Goal: Task Accomplishment & Management: Manage account settings

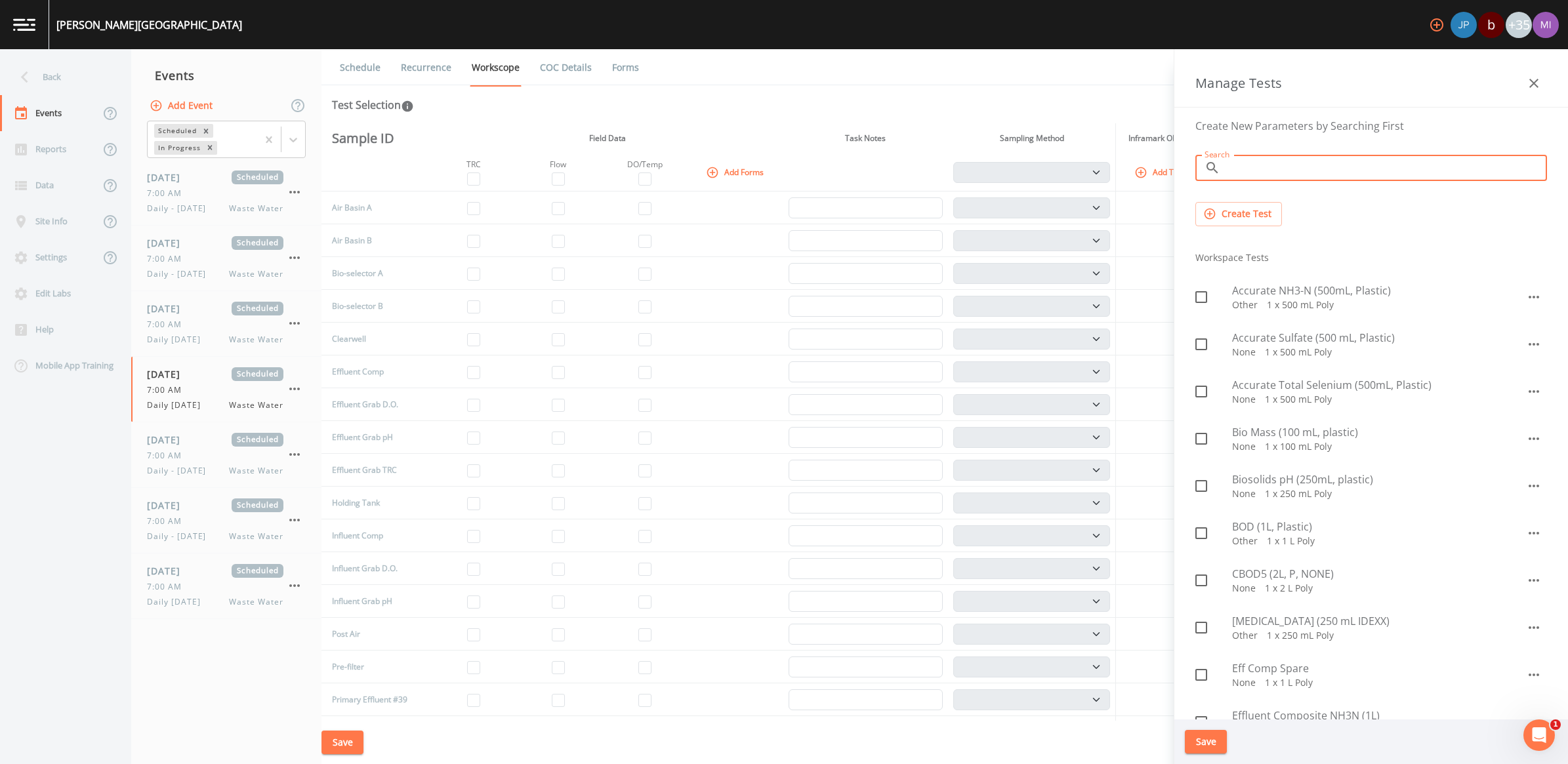
scroll to position [738, 0]
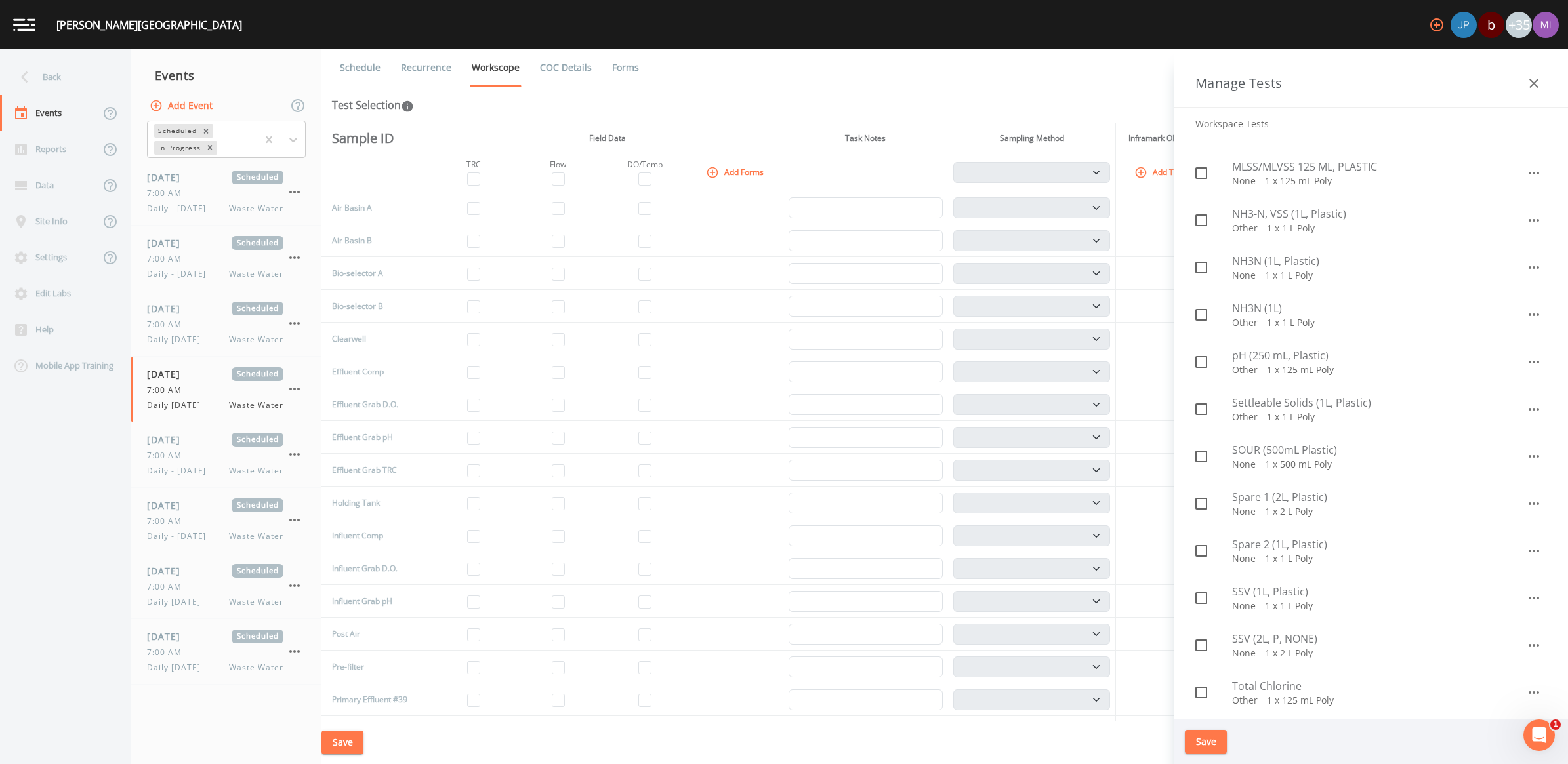
click at [1511, 131] on li "Workspace Tests" at bounding box center [1371, 123] width 372 height 32
click at [834, 102] on div "Test Selection" at bounding box center [944, 105] width 1226 height 16
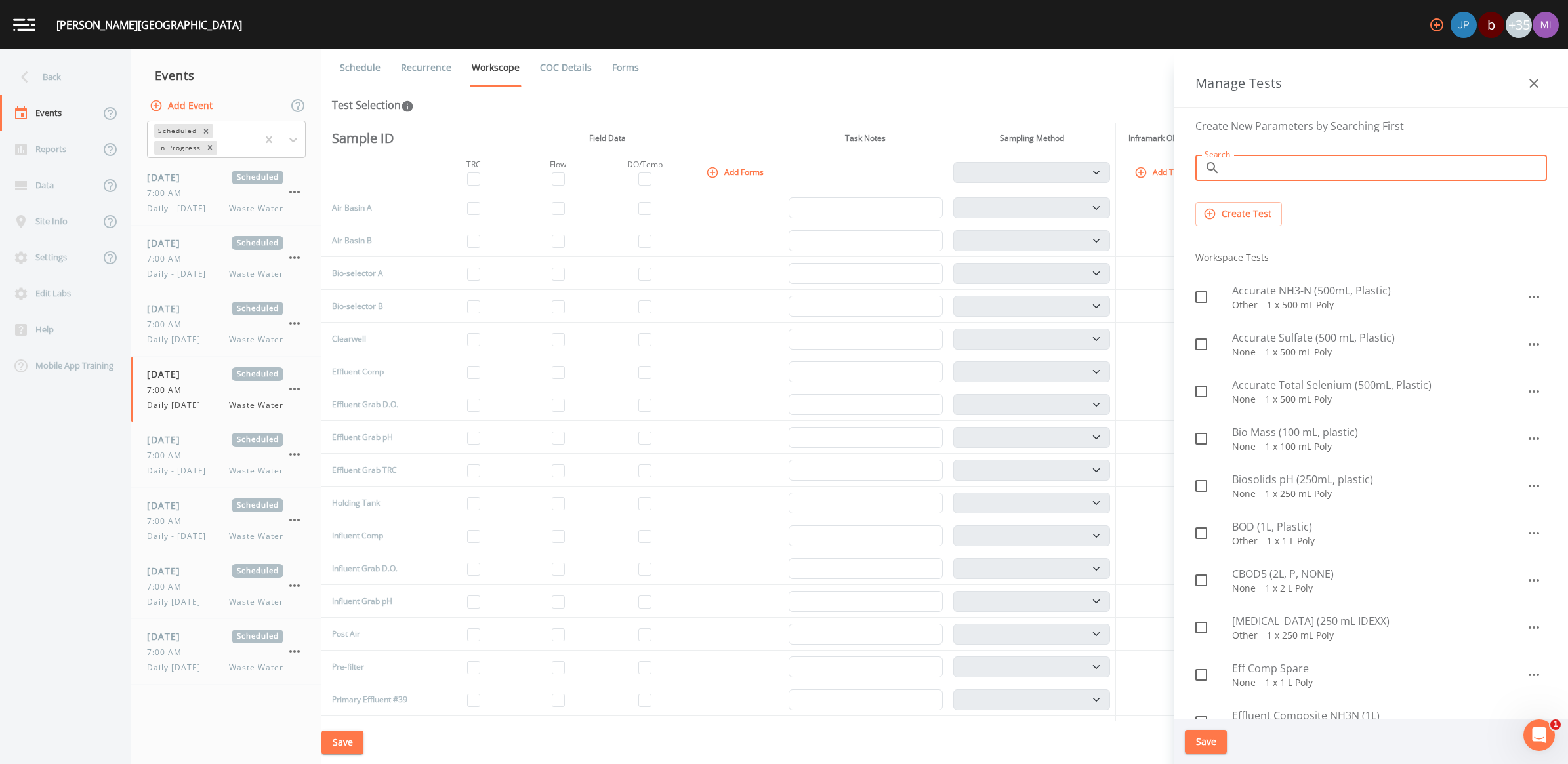
click at [1277, 171] on input "Search" at bounding box center [1386, 167] width 322 height 26
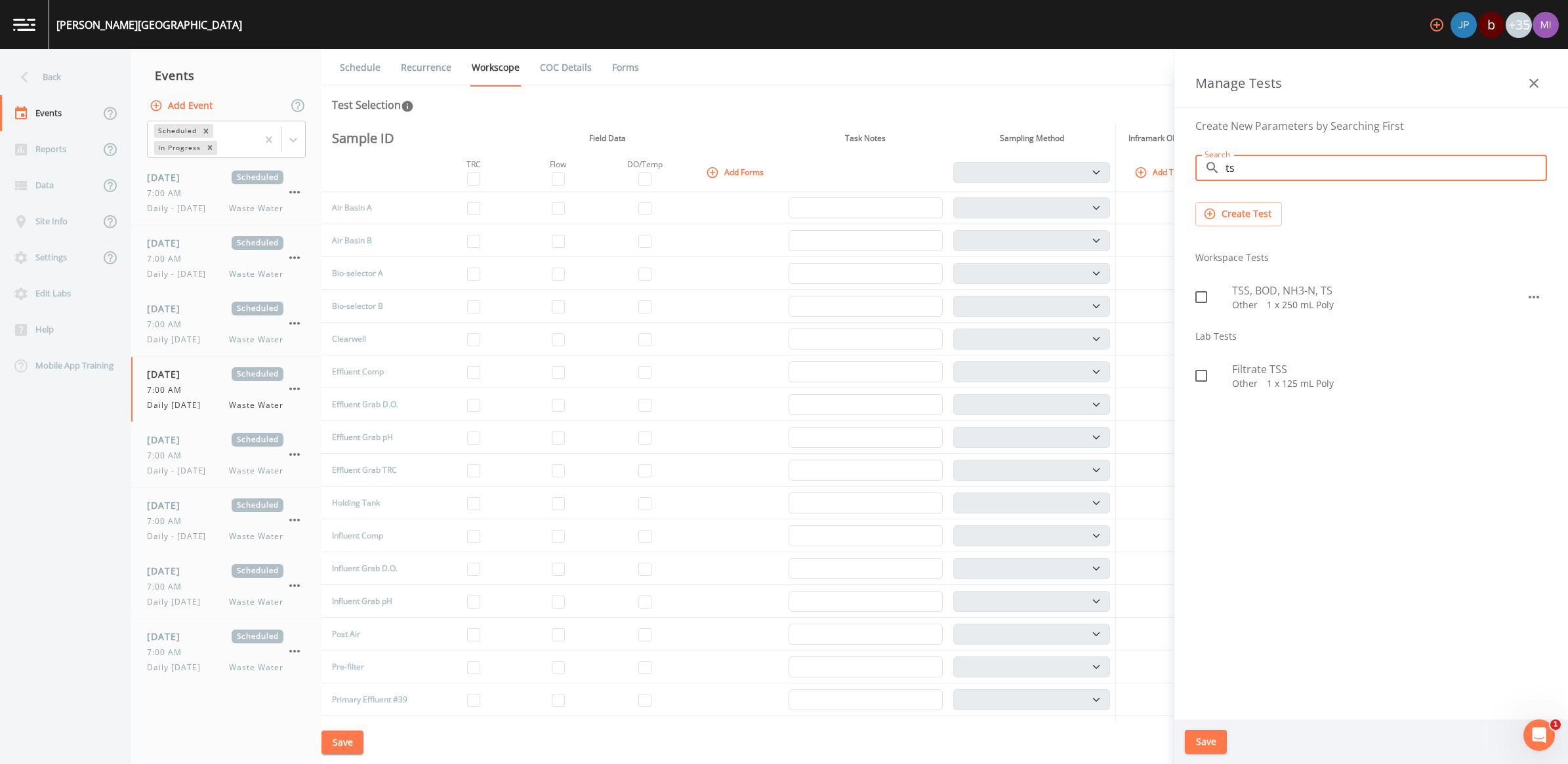
type input "t"
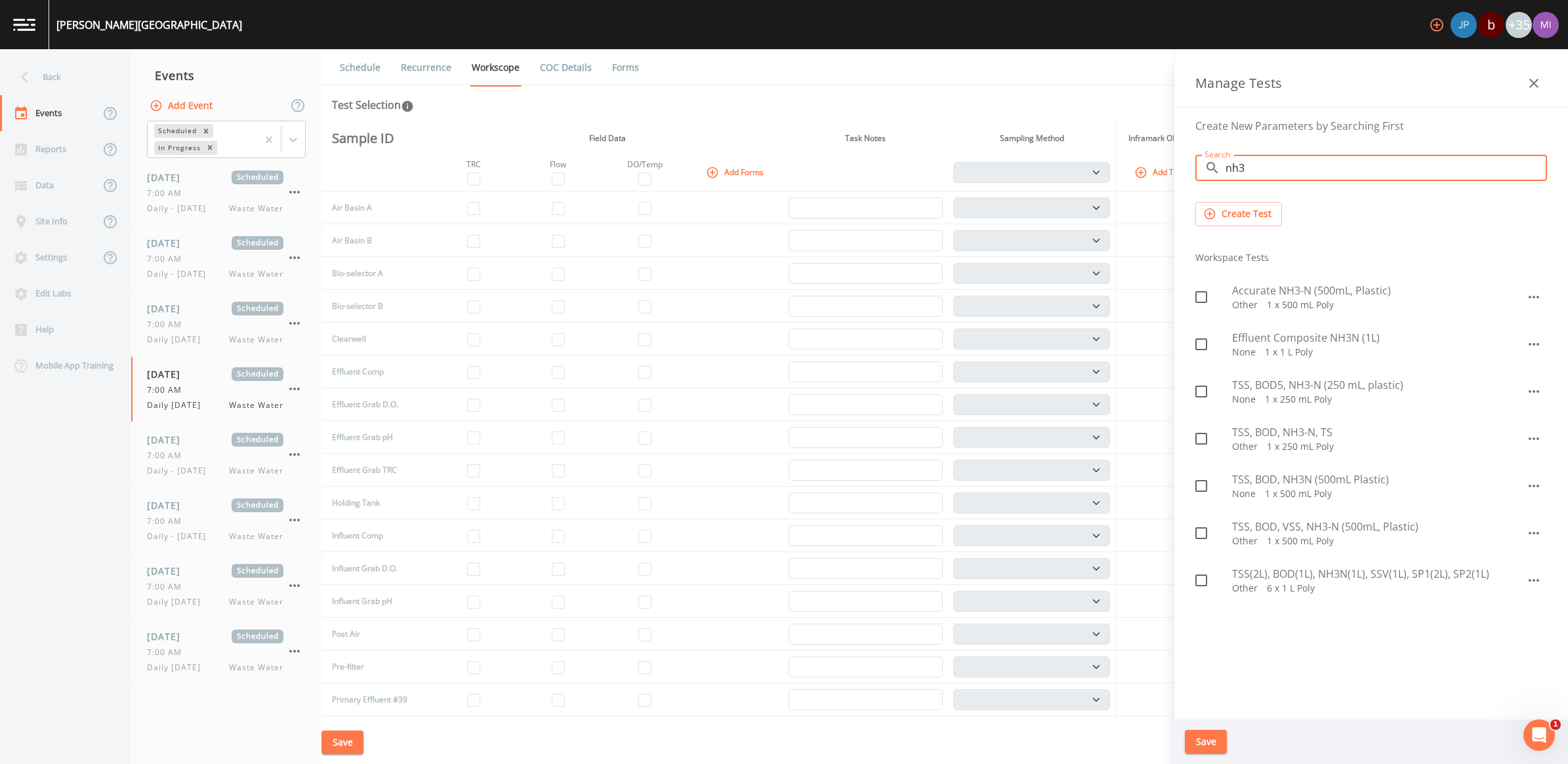
type input "nh3"
drag, startPoint x: 1199, startPoint y: 489, endPoint x: 1198, endPoint y: 482, distance: 7.1
click at [1201, 486] on icon at bounding box center [1201, 486] width 16 height 16
checkbox input "true"
drag, startPoint x: 1266, startPoint y: 175, endPoint x: 1225, endPoint y: 168, distance: 41.6
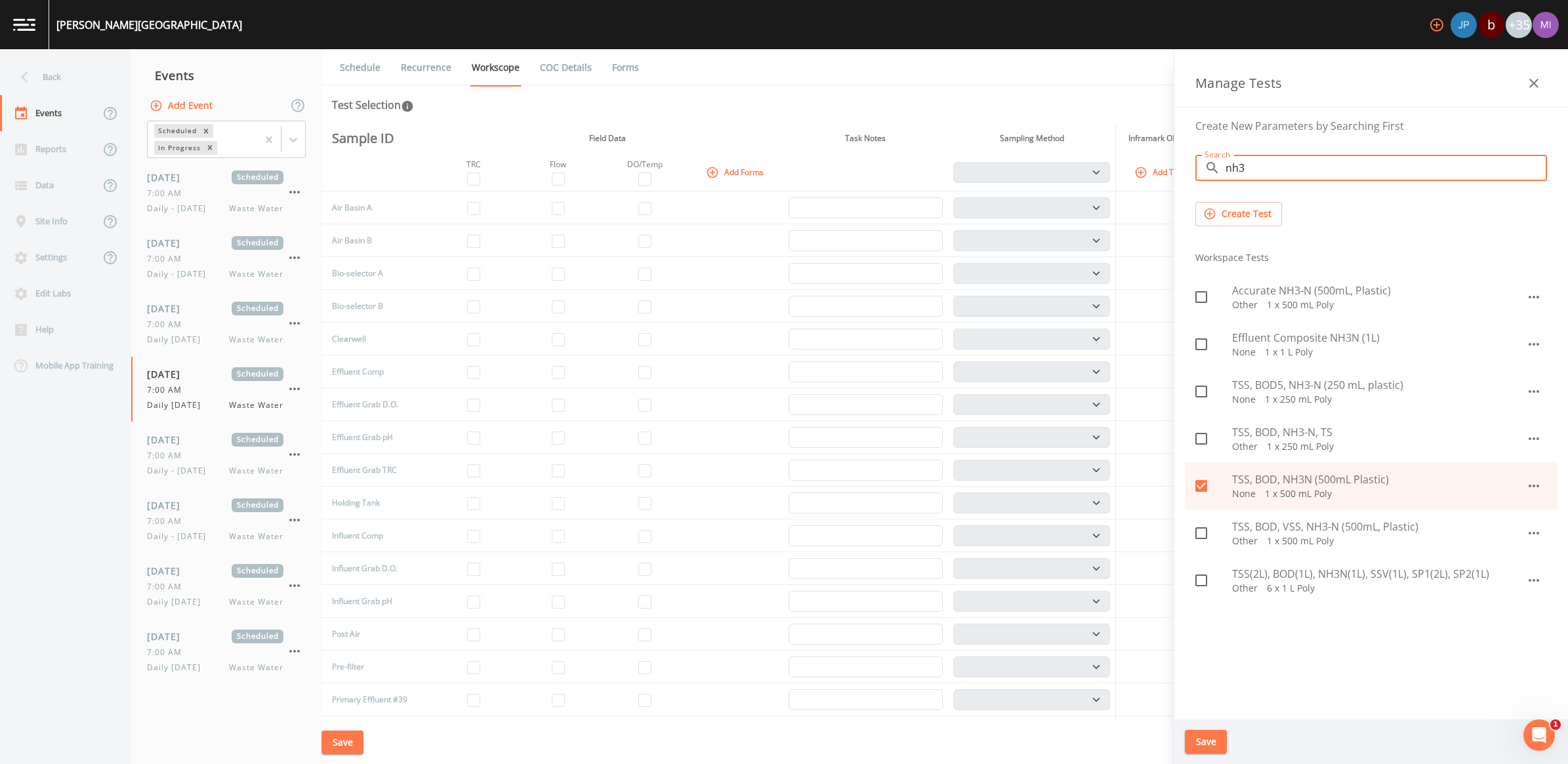
click at [1227, 168] on input "nh3" at bounding box center [1386, 167] width 322 height 26
click at [1222, 165] on div "​ nh3 Search" at bounding box center [1371, 167] width 352 height 26
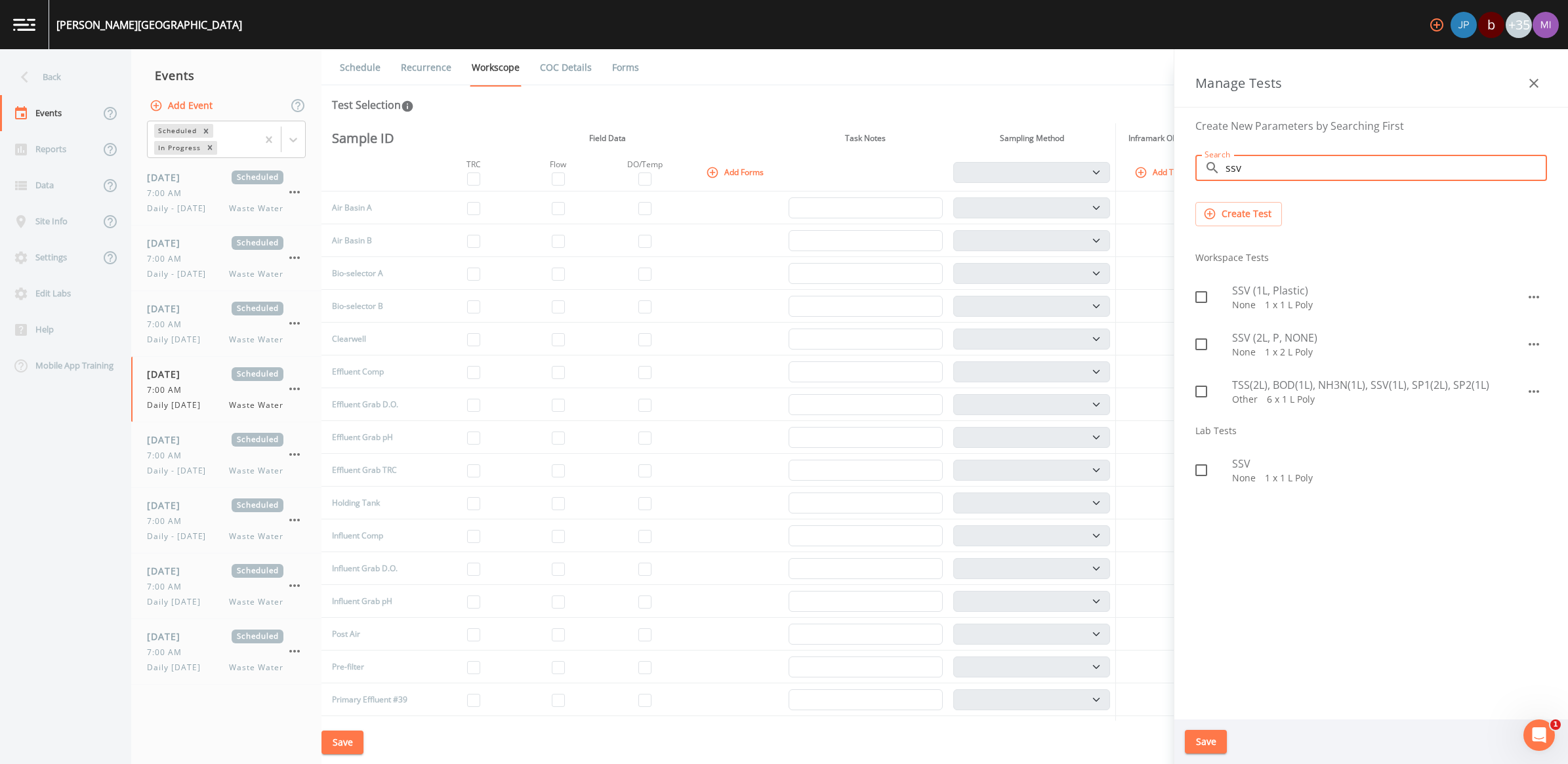
type input "ssv"
click at [1192, 292] on input "checkbox" at bounding box center [1194, 290] width 13 height 13
checkbox input "true"
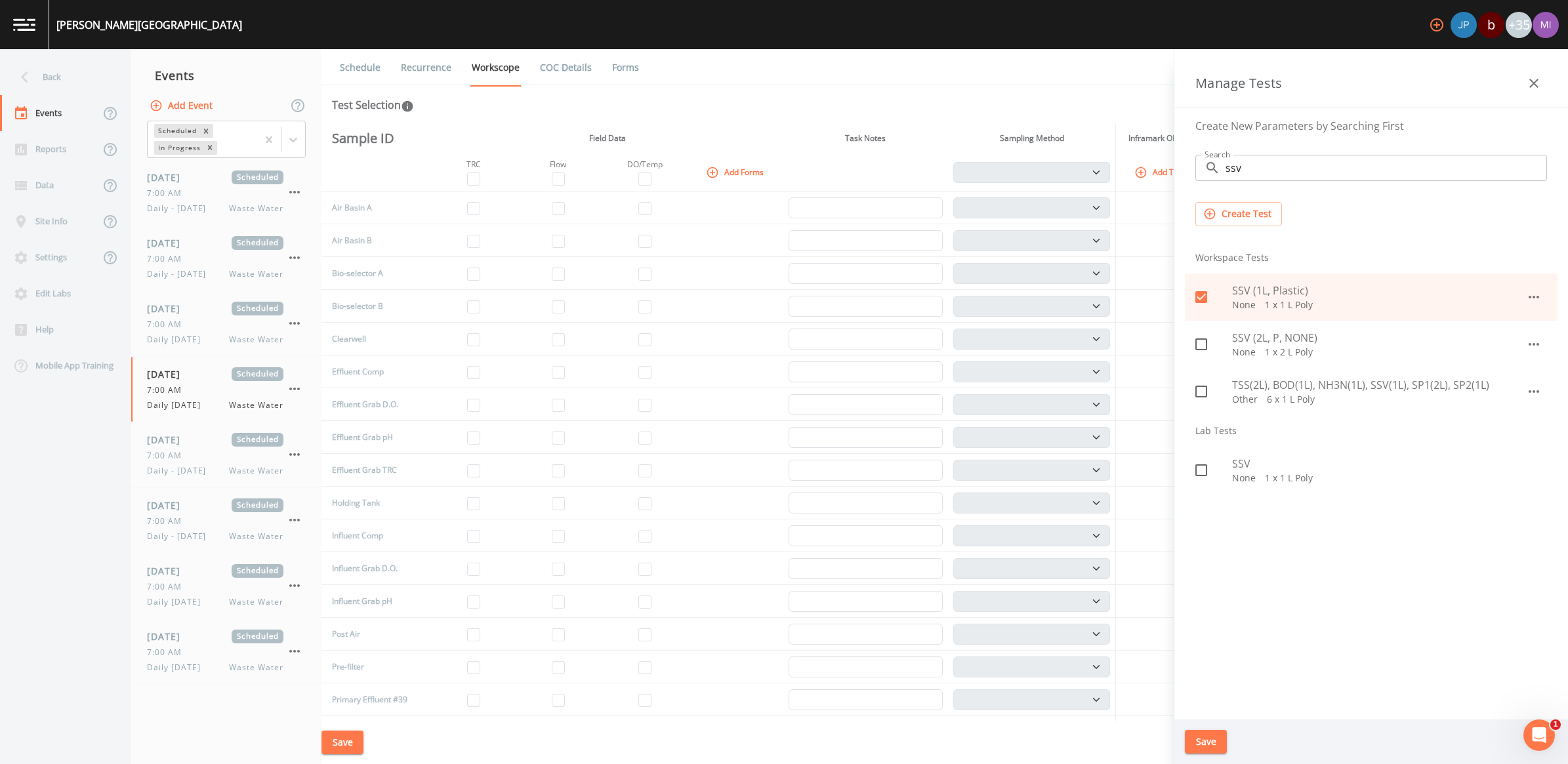
click at [1201, 344] on icon at bounding box center [1201, 344] width 16 height 16
checkbox input "true"
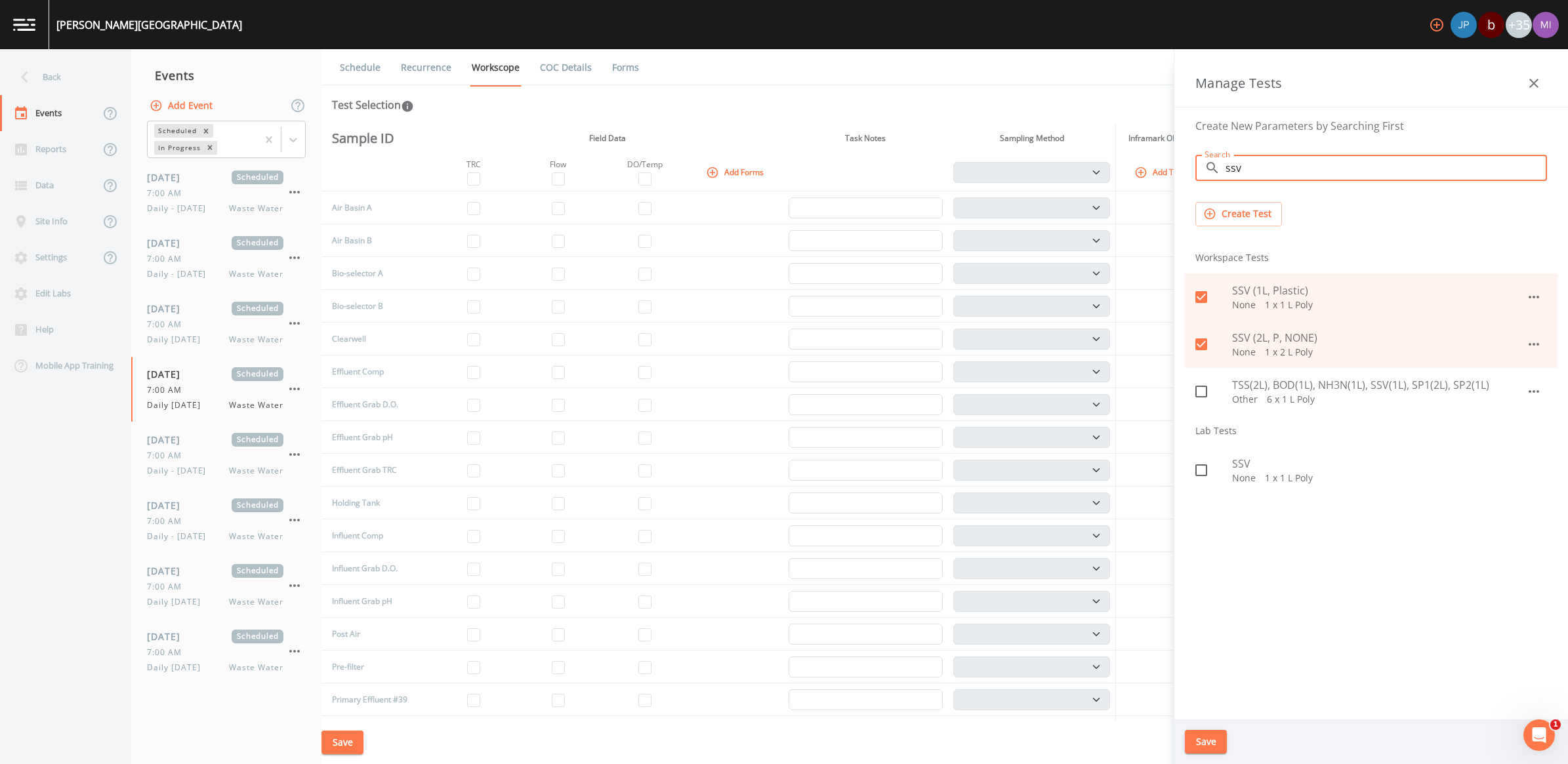
click at [1274, 172] on input "ssv" at bounding box center [1386, 167] width 322 height 26
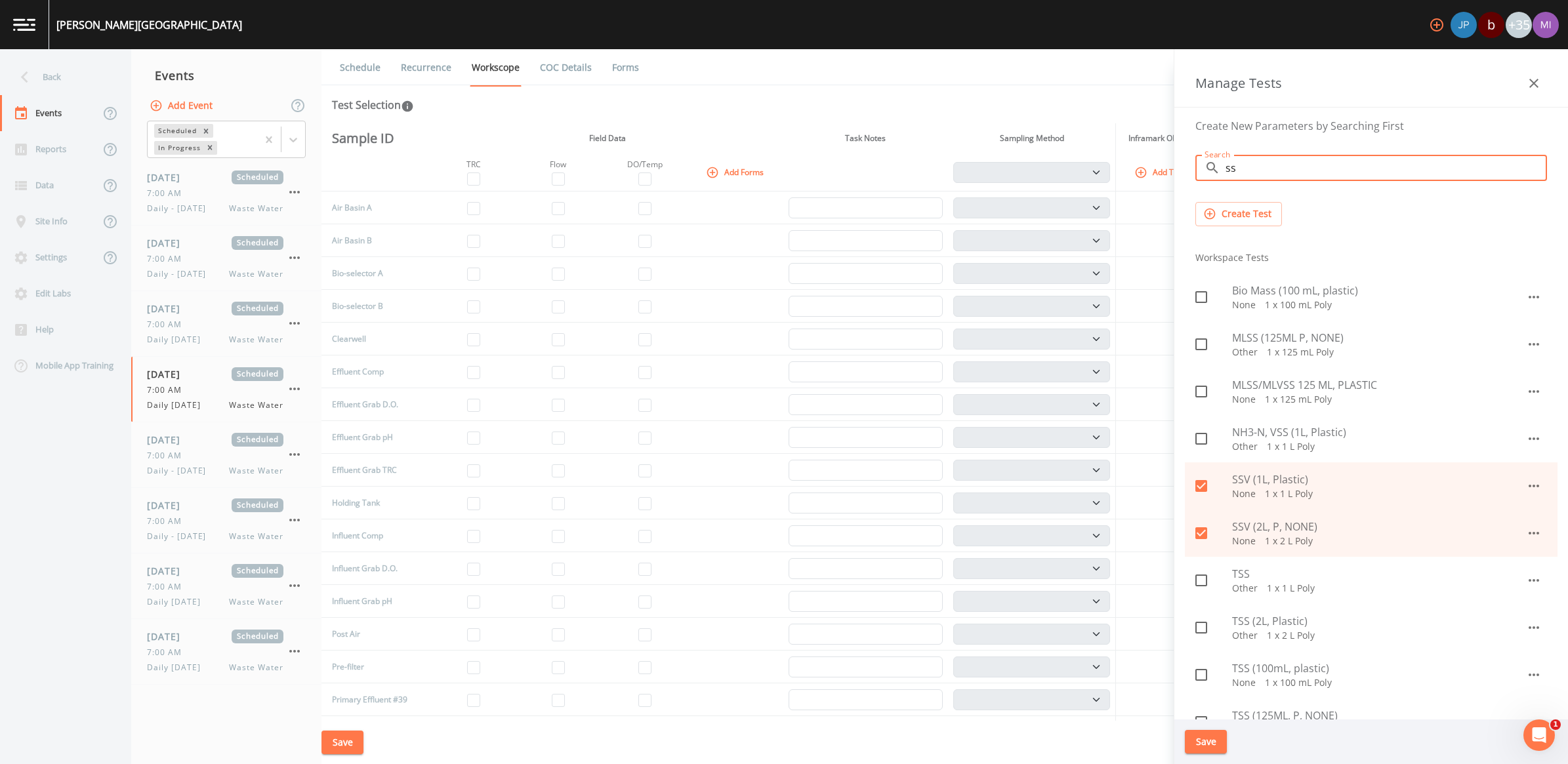
type input "s"
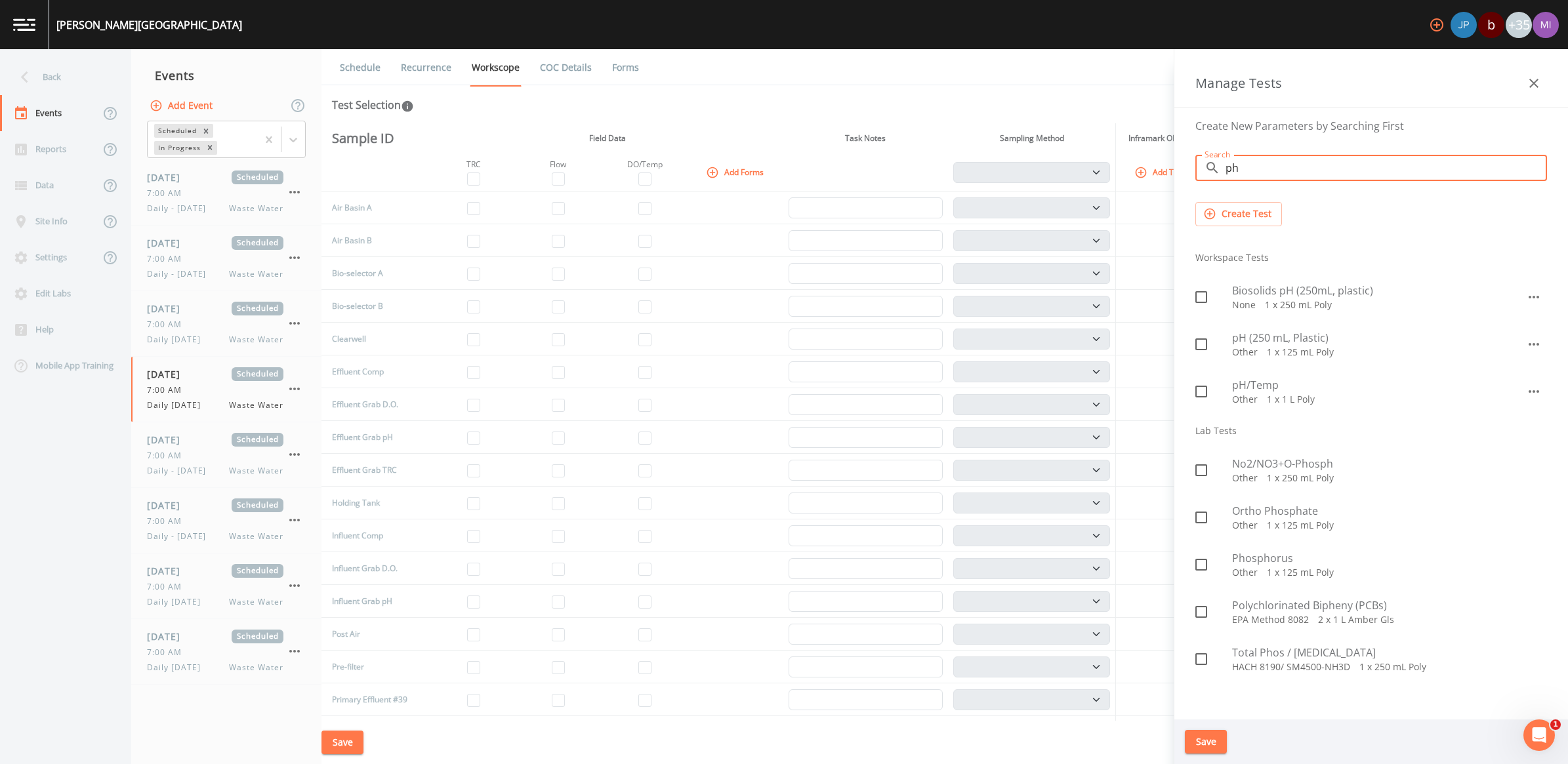
type input "ph"
click at [1245, 338] on span "pH (250 mL, Plastic)" at bounding box center [1379, 337] width 294 height 16
checkbox input "true"
drag, startPoint x: 1246, startPoint y: 167, endPoint x: 1182, endPoint y: 166, distance: 64.0
click at [1182, 166] on div "Create New Parameters by Searching First Search ​ ph Search Create Test Workspa…" at bounding box center [1371, 413] width 393 height 612
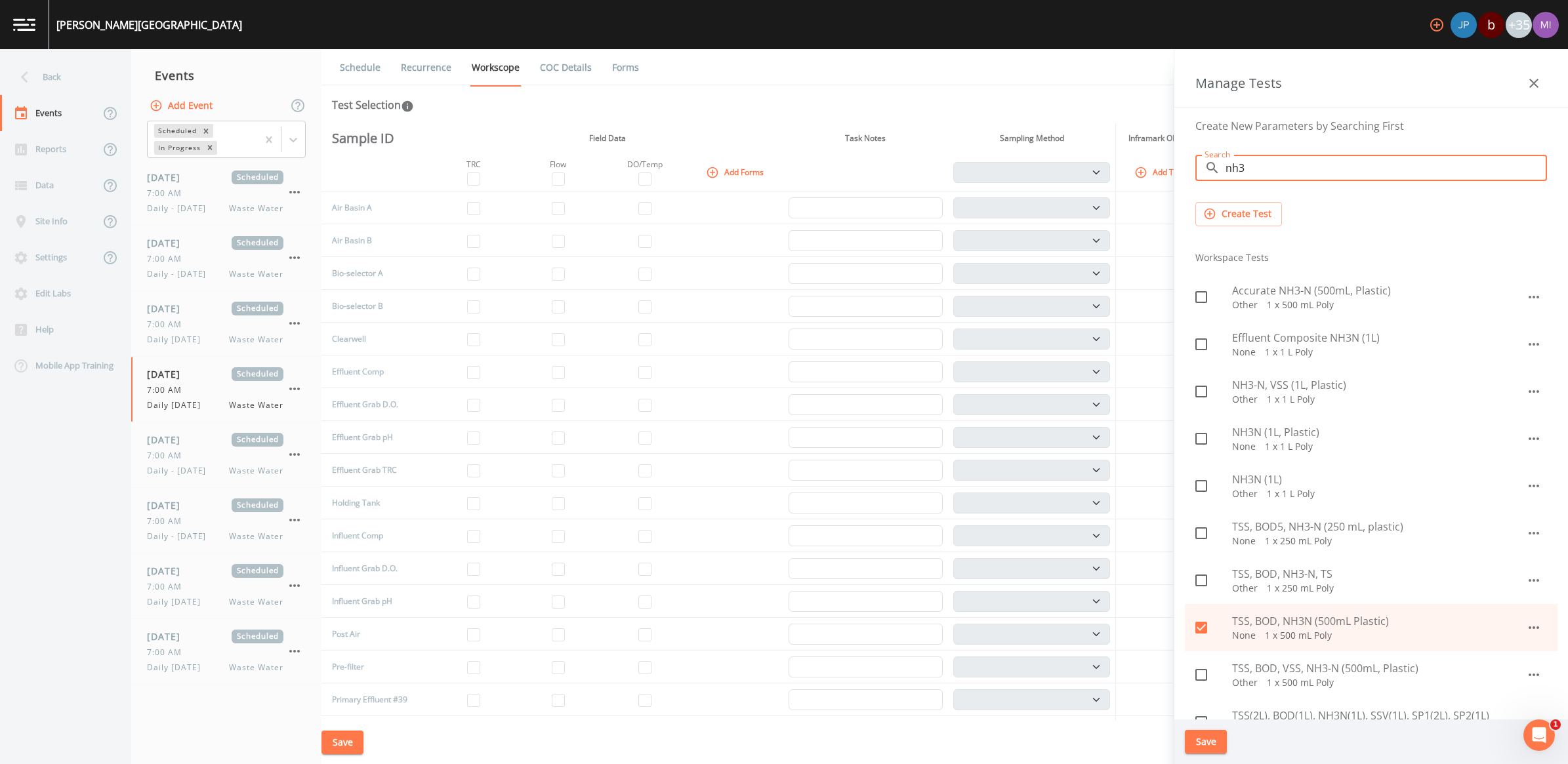
type input "nh3"
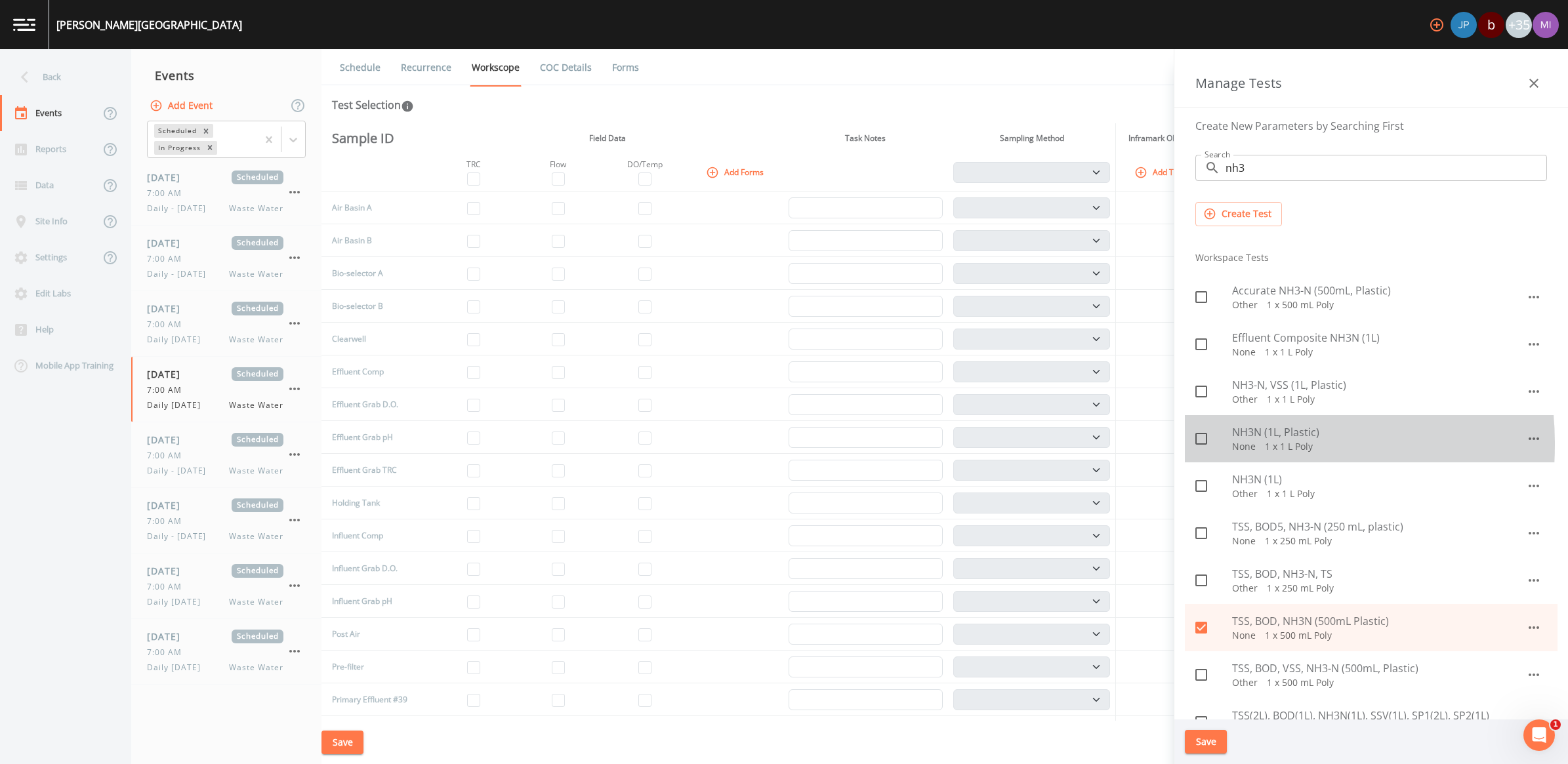
click at [1201, 445] on icon at bounding box center [1201, 438] width 16 height 16
checkbox input "true"
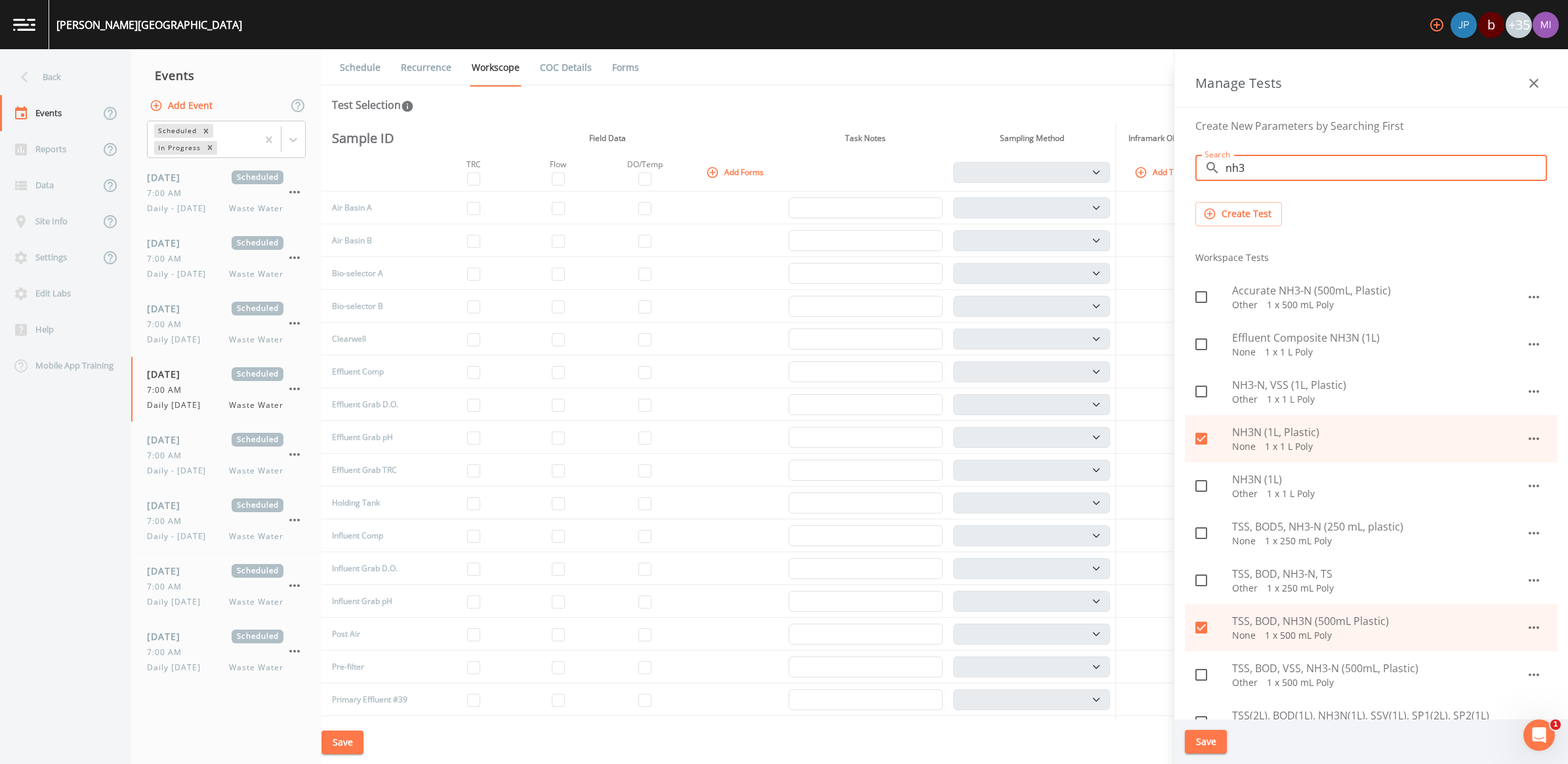
drag, startPoint x: 1251, startPoint y: 166, endPoint x: 1206, endPoint y: 167, distance: 45.0
click at [1206, 167] on div "​ nh3 Search" at bounding box center [1371, 167] width 352 height 26
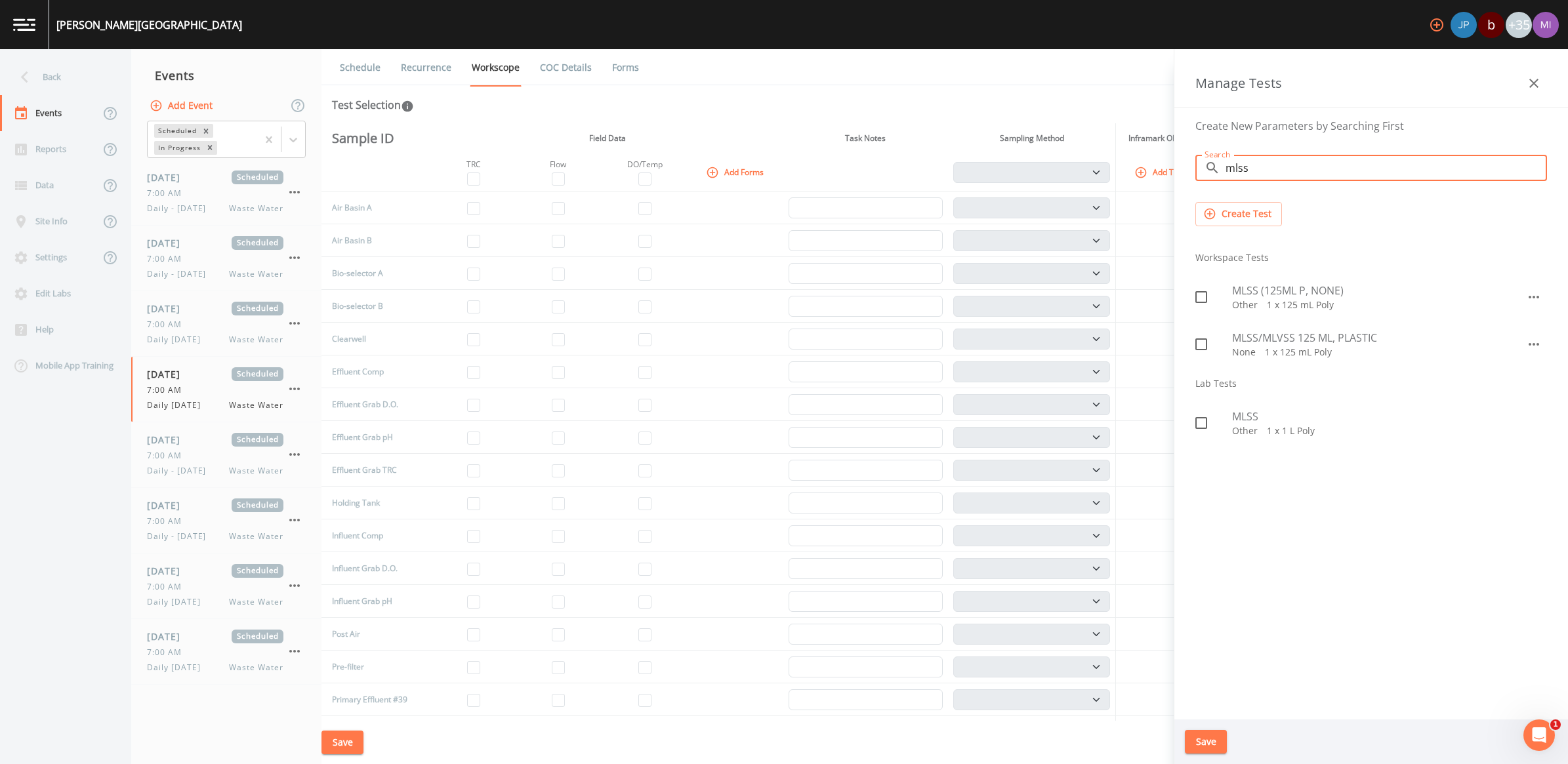
type input "mlss"
click at [1227, 297] on div at bounding box center [1214, 297] width 37 height 27
checkbox input "true"
drag, startPoint x: 1261, startPoint y: 172, endPoint x: 971, endPoint y: 146, distance: 291.2
click at [971, 146] on div "Back Events Reports Data Site Info Settings Edit Labs Help Mobile App Training …" at bounding box center [784, 407] width 1568 height 715
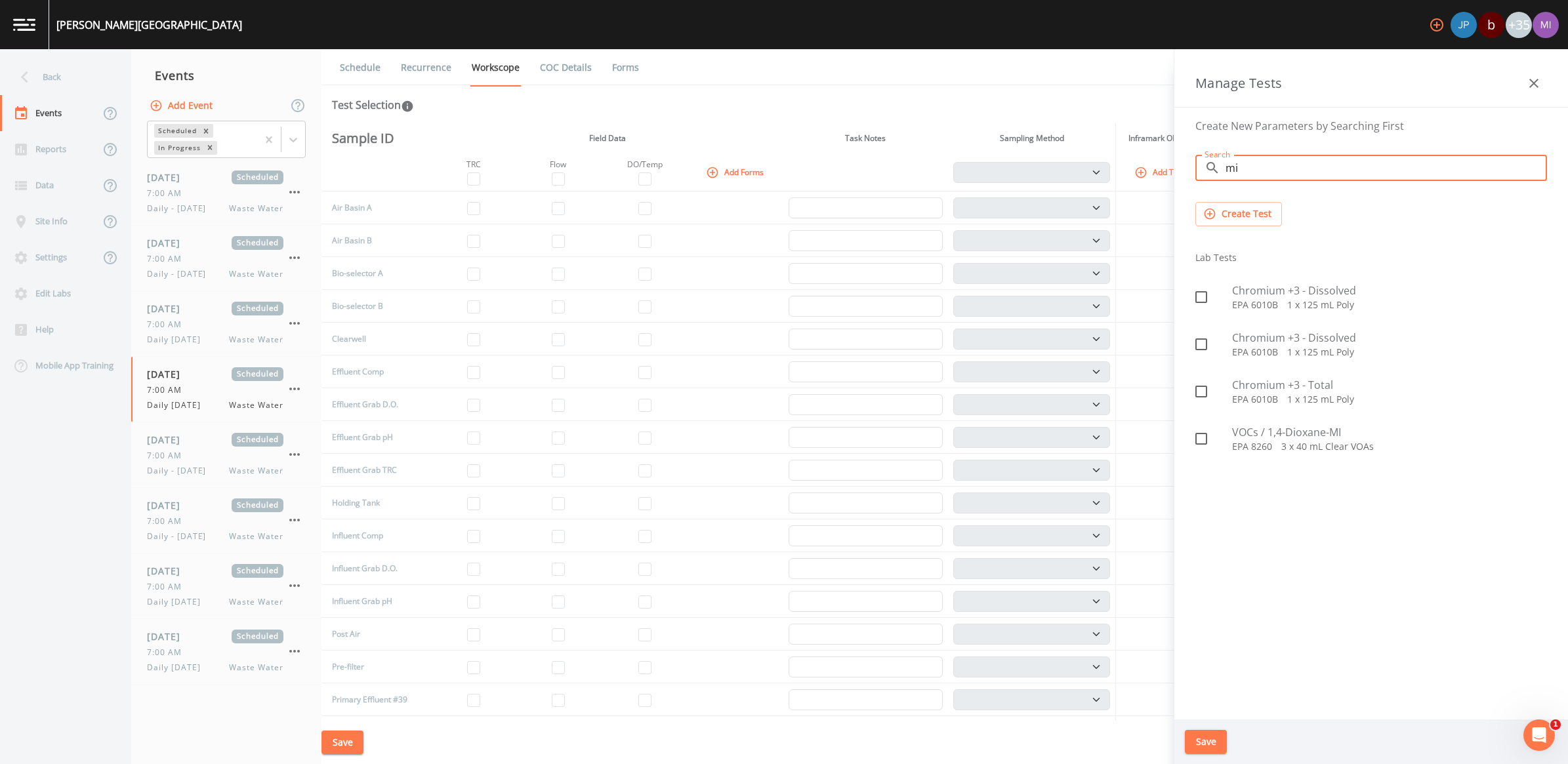
type input "m"
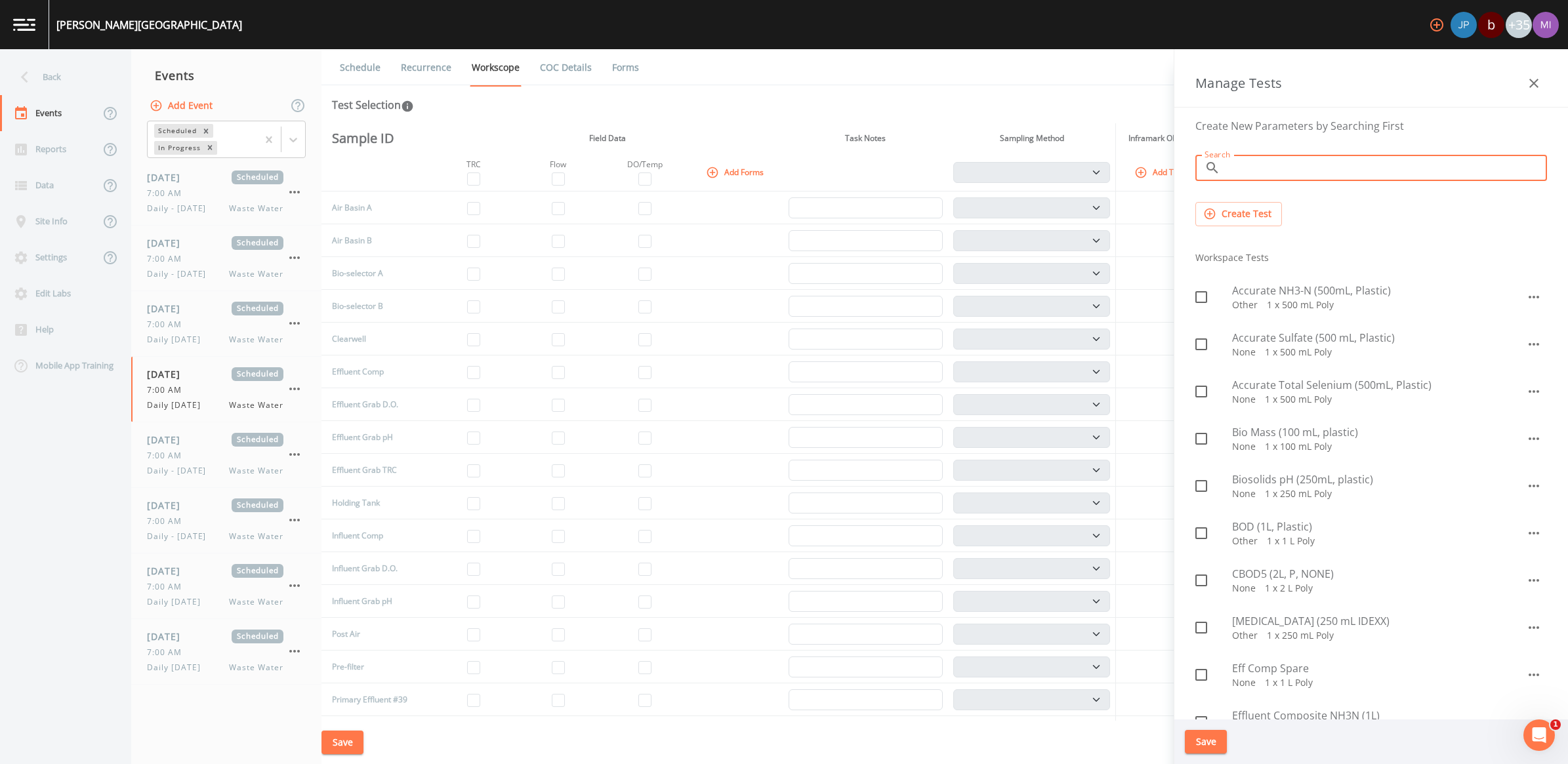
click at [1224, 213] on button "Create Test" at bounding box center [1239, 214] width 87 height 24
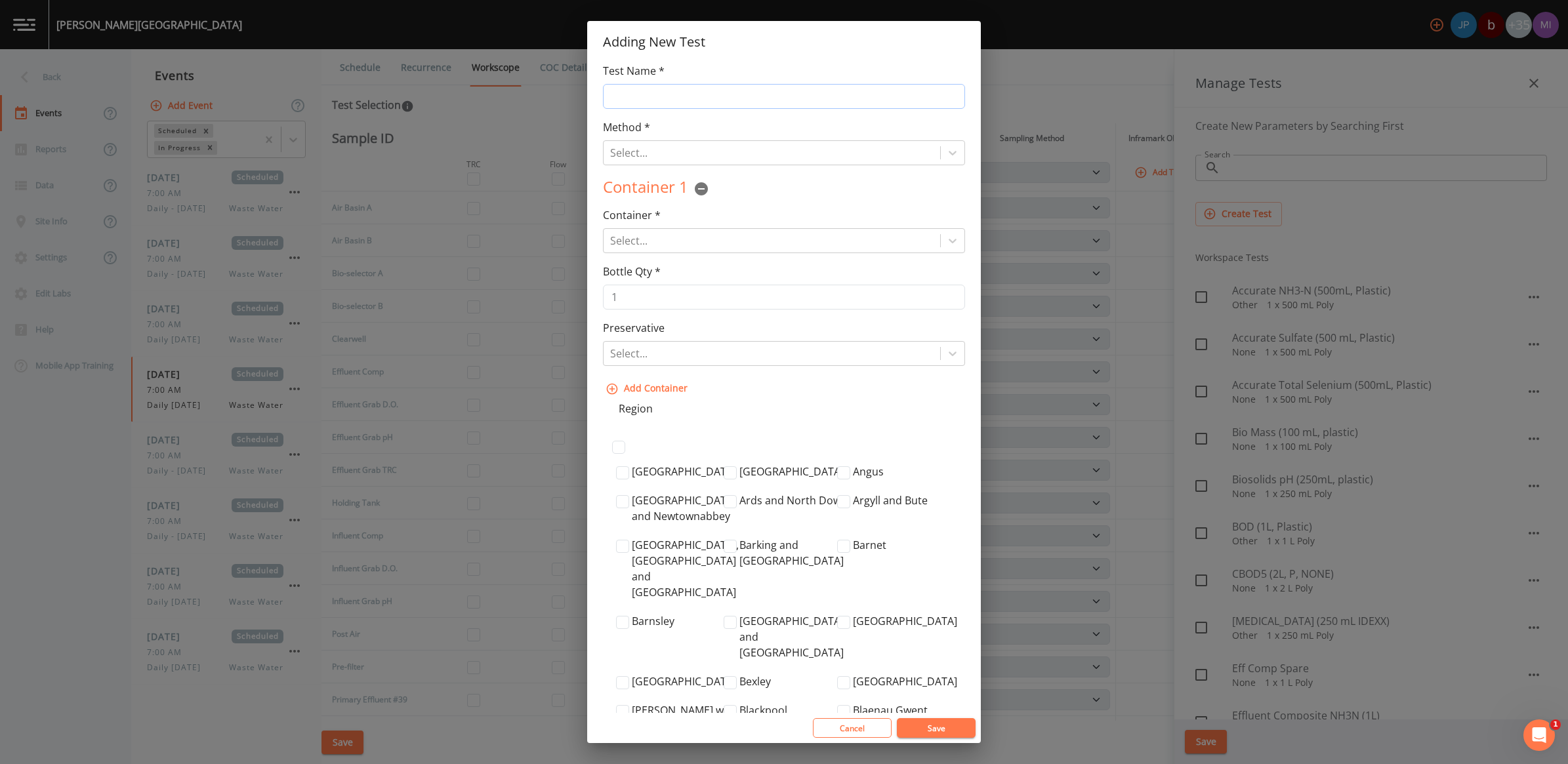
drag, startPoint x: 663, startPoint y: 99, endPoint x: 672, endPoint y: 71, distance: 29.4
click at [662, 98] on input "Test Name *" at bounding box center [784, 97] width 362 height 25
type input "Micro Exam"
click at [730, 155] on div at bounding box center [772, 152] width 323 height 18
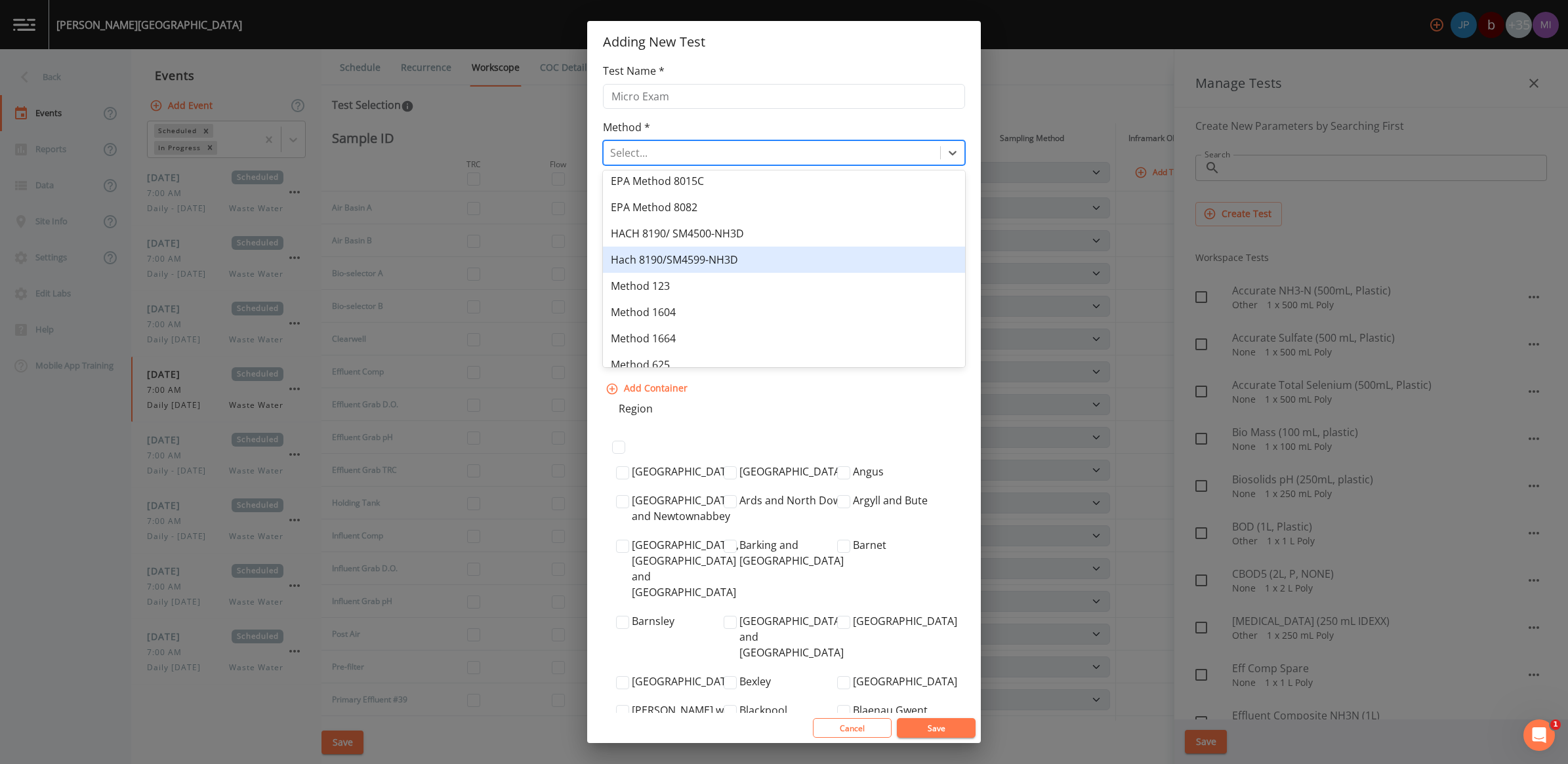
scroll to position [328, 0]
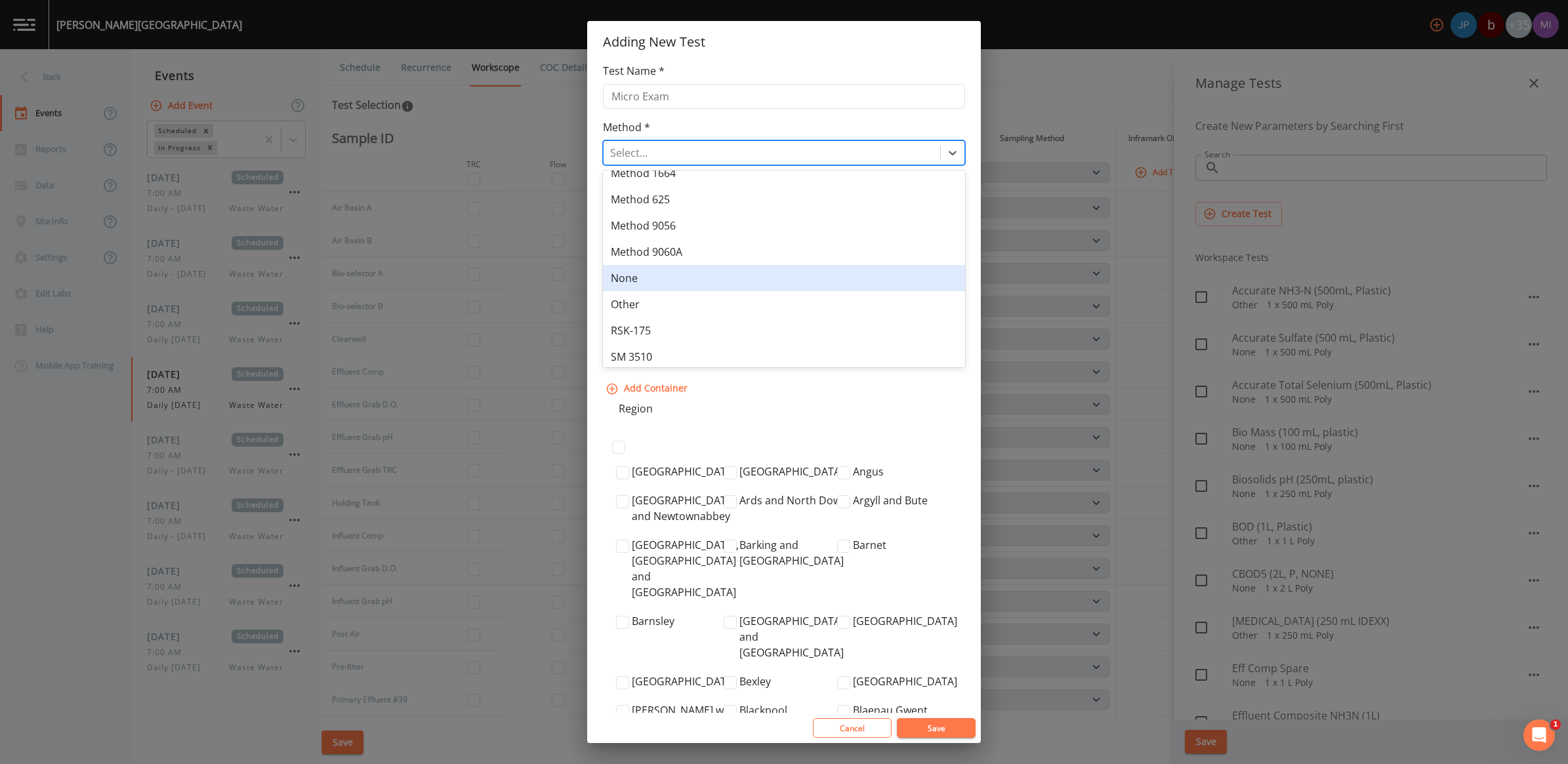
click at [641, 283] on div "None" at bounding box center [784, 277] width 362 height 26
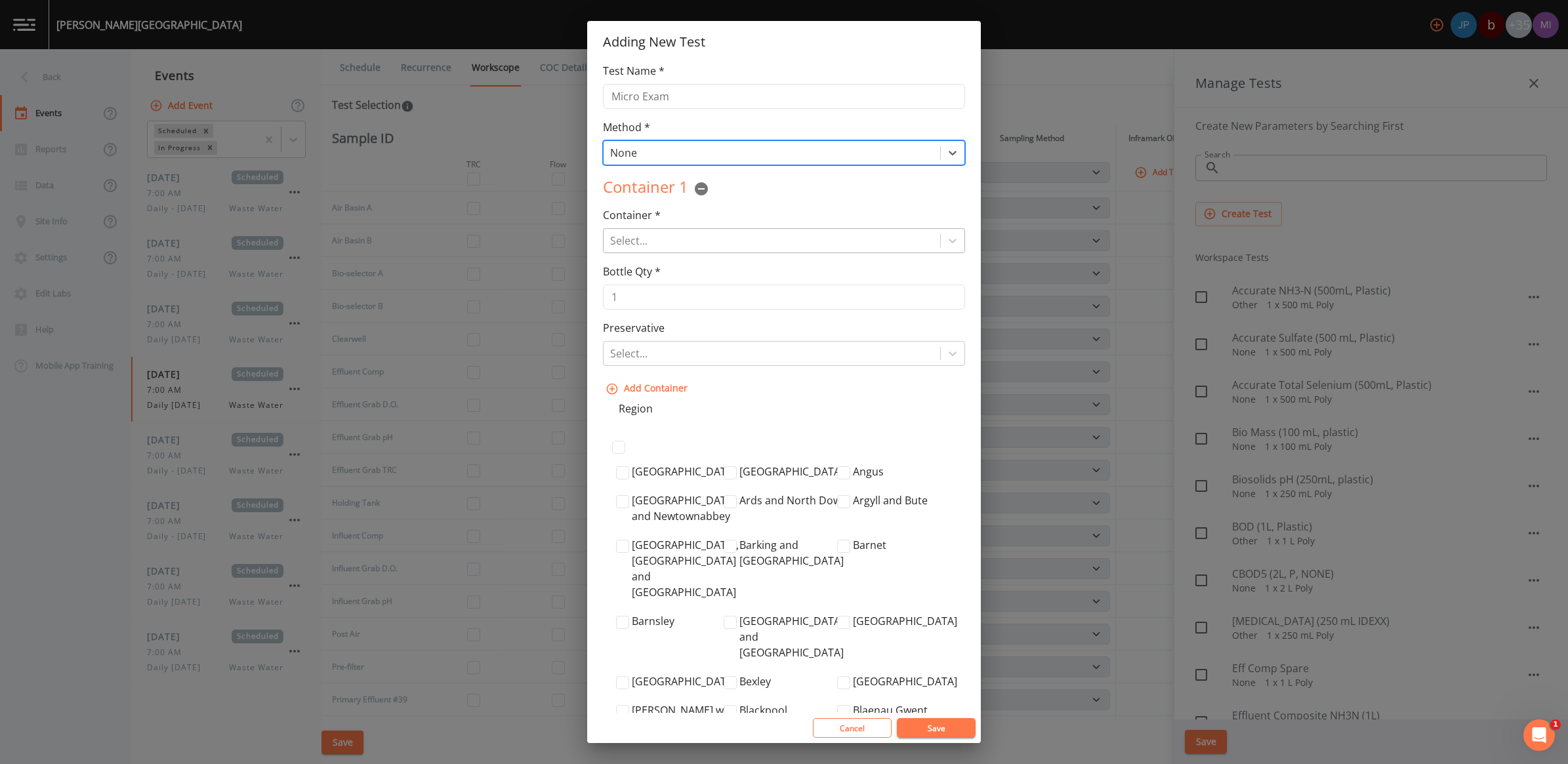
click at [657, 249] on div at bounding box center [772, 241] width 323 height 18
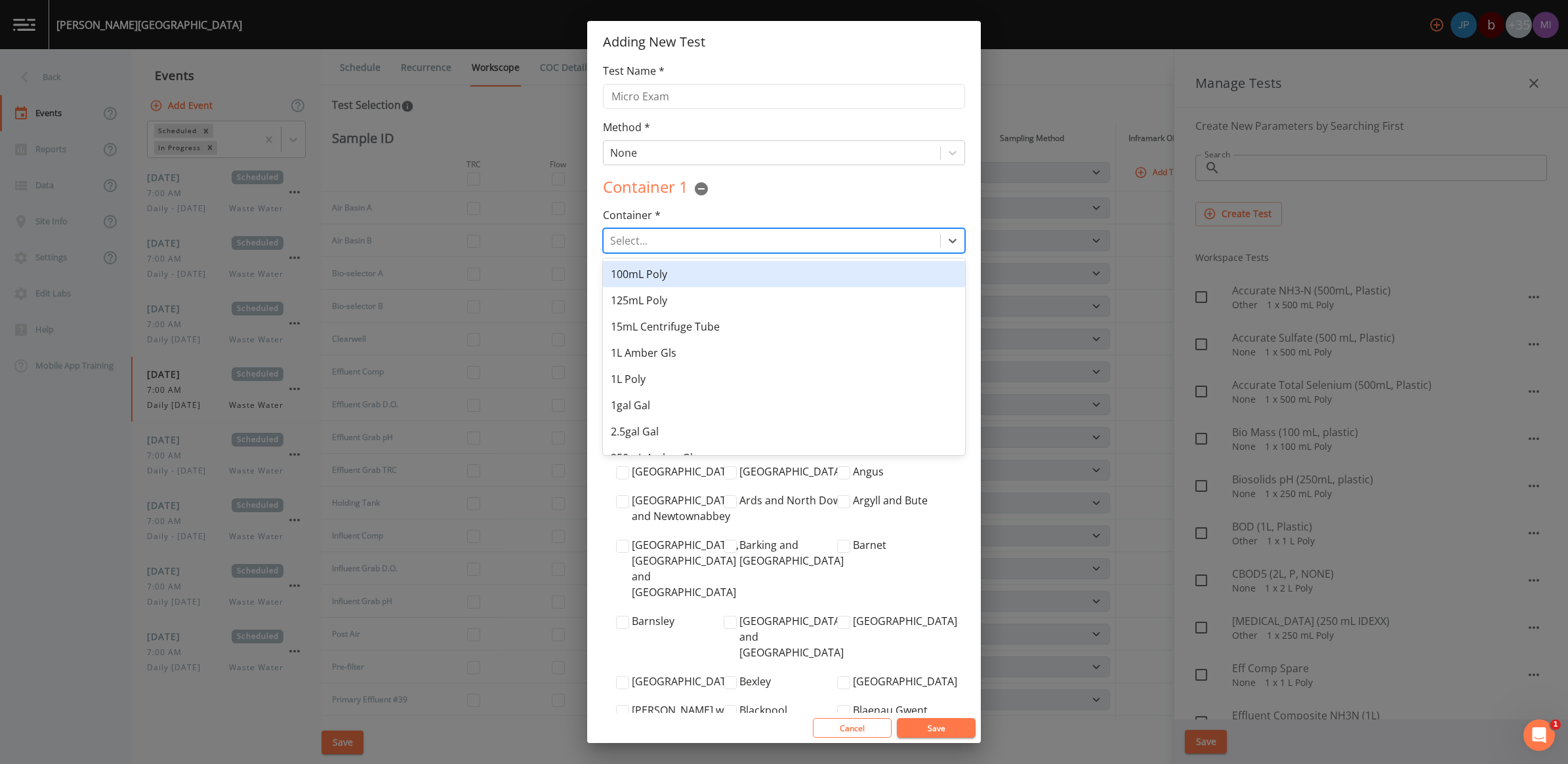
click at [637, 280] on div "100mL Poly" at bounding box center [784, 273] width 362 height 26
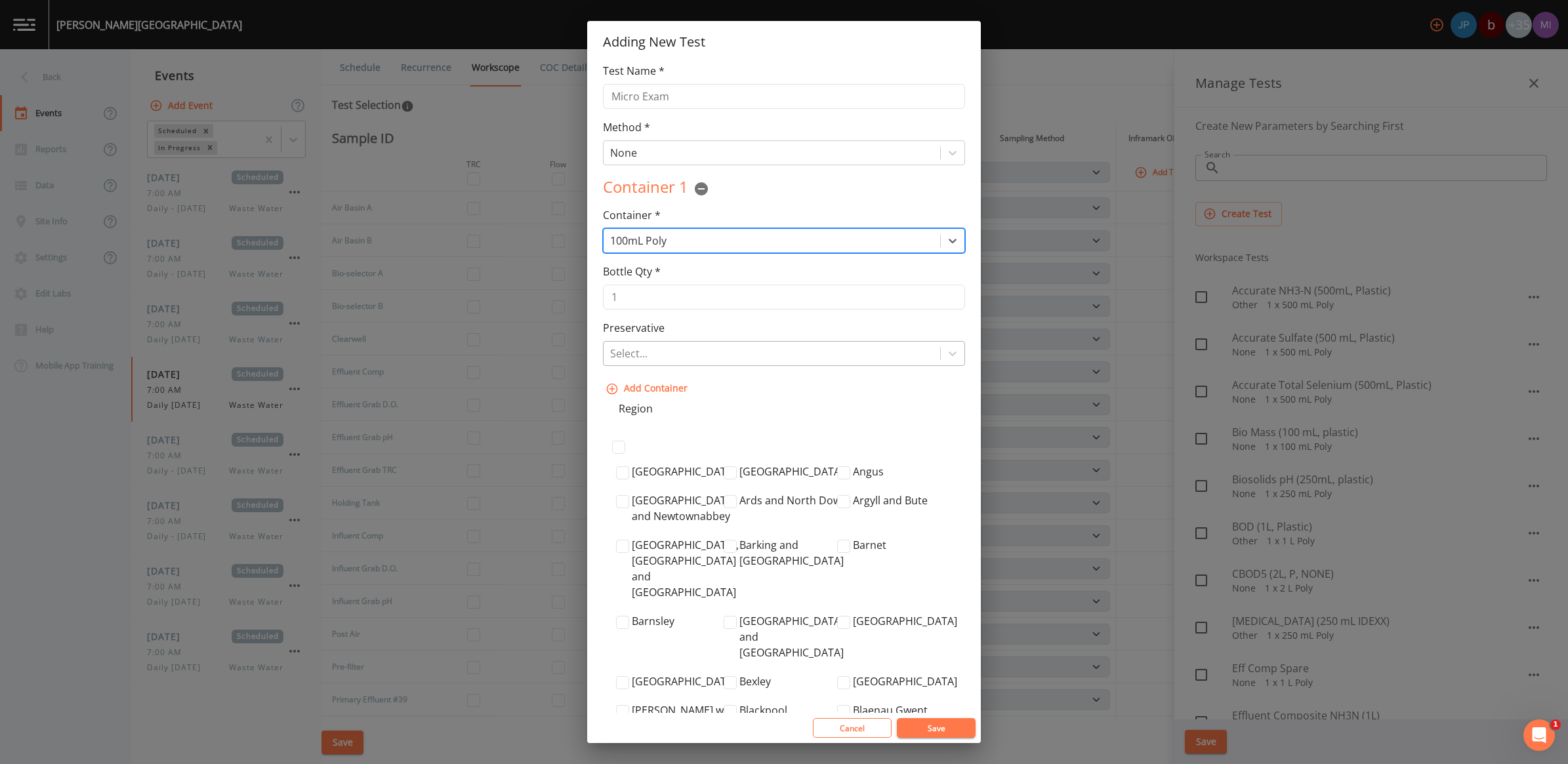
click at [647, 358] on div at bounding box center [772, 353] width 323 height 18
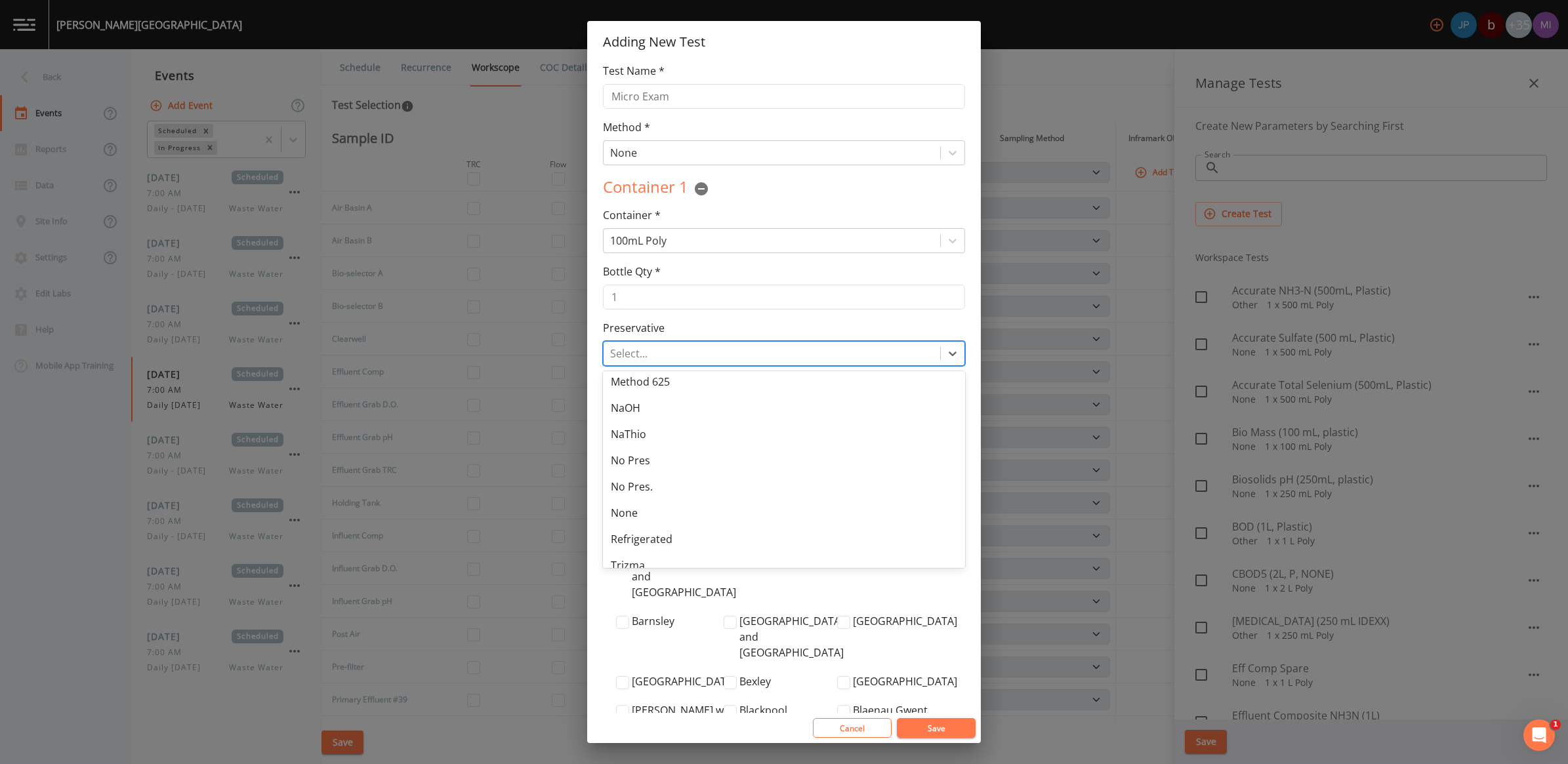
scroll to position [149, 0]
click at [632, 498] on div "None" at bounding box center [784, 500] width 362 height 26
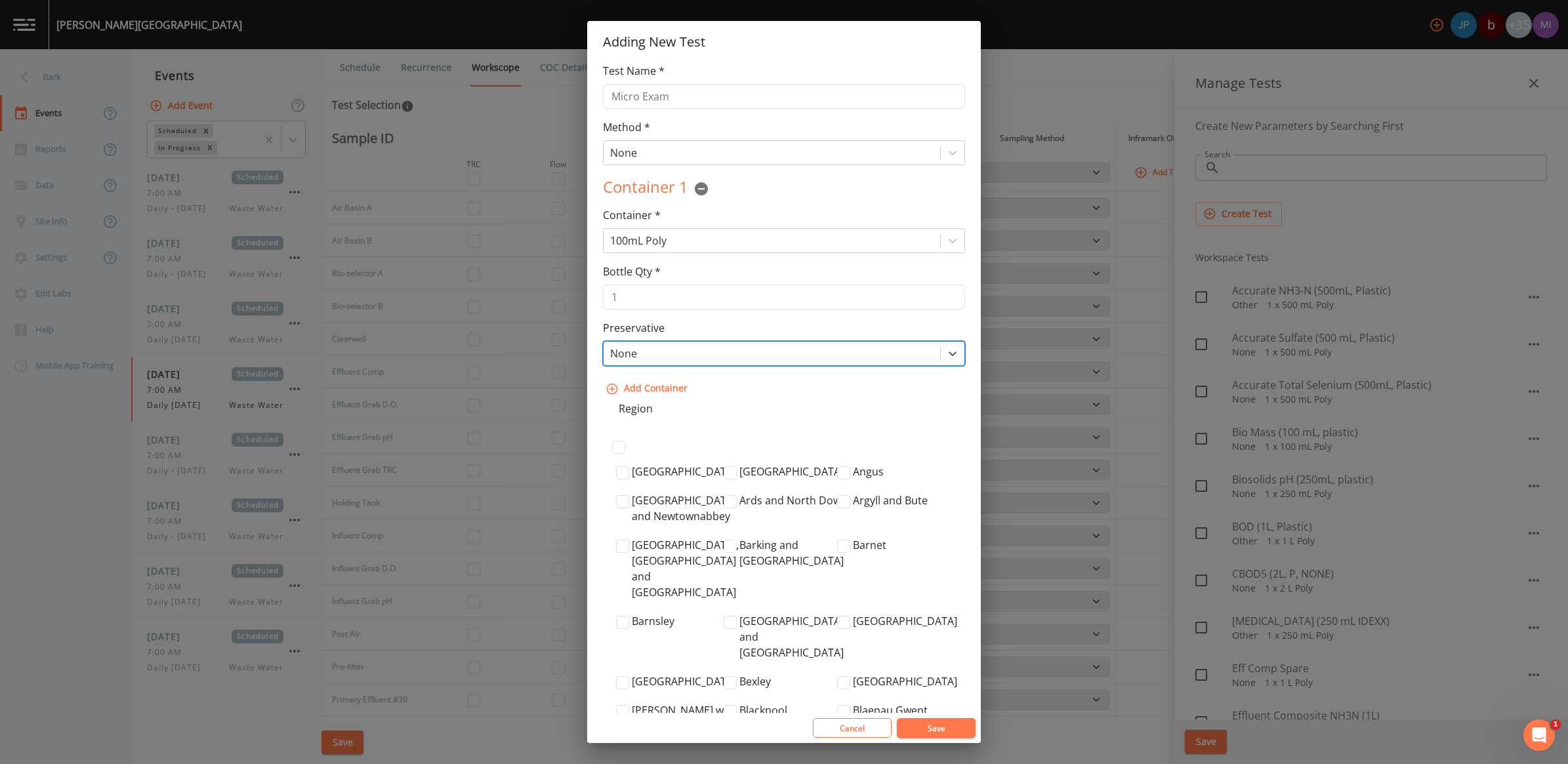
click at [933, 729] on button "Save" at bounding box center [936, 728] width 78 height 20
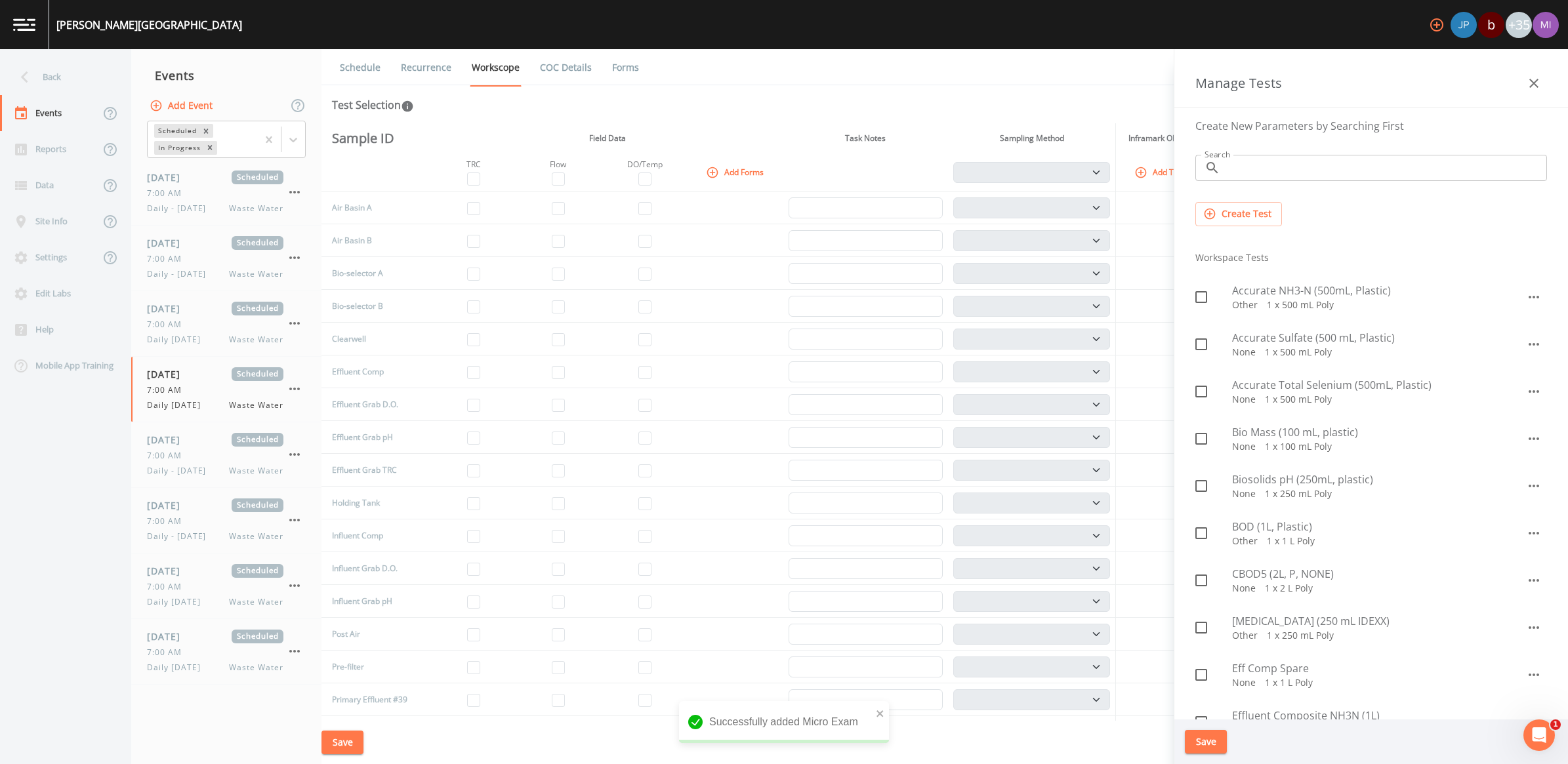
click at [1267, 172] on input "Search" at bounding box center [1386, 167] width 322 height 26
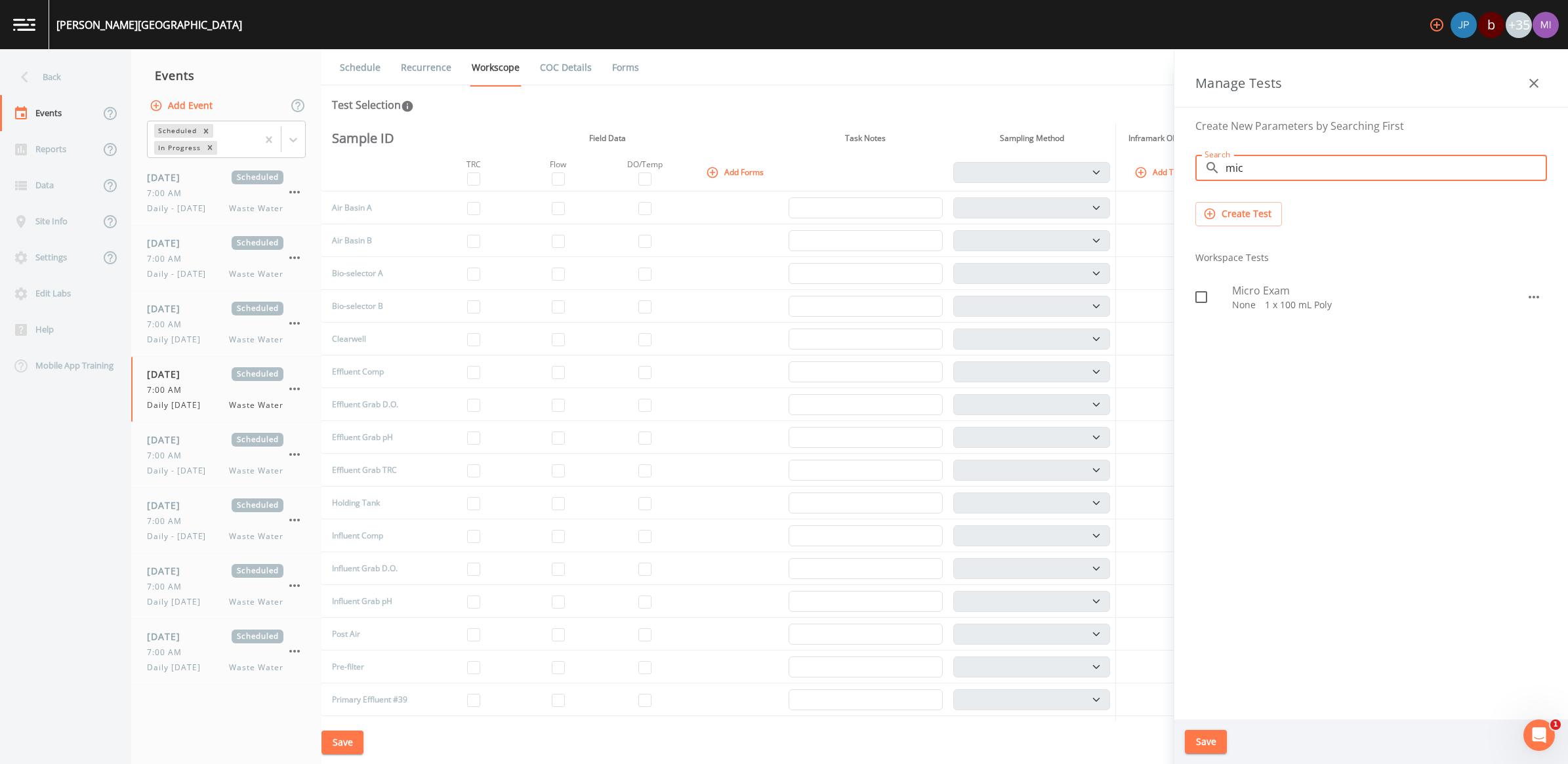
type input "mic"
click at [1227, 302] on div at bounding box center [1214, 297] width 37 height 27
checkbox input "true"
drag, startPoint x: 1246, startPoint y: 166, endPoint x: 1205, endPoint y: 165, distance: 41.0
click at [1205, 165] on div "​ mic Search" at bounding box center [1371, 167] width 352 height 26
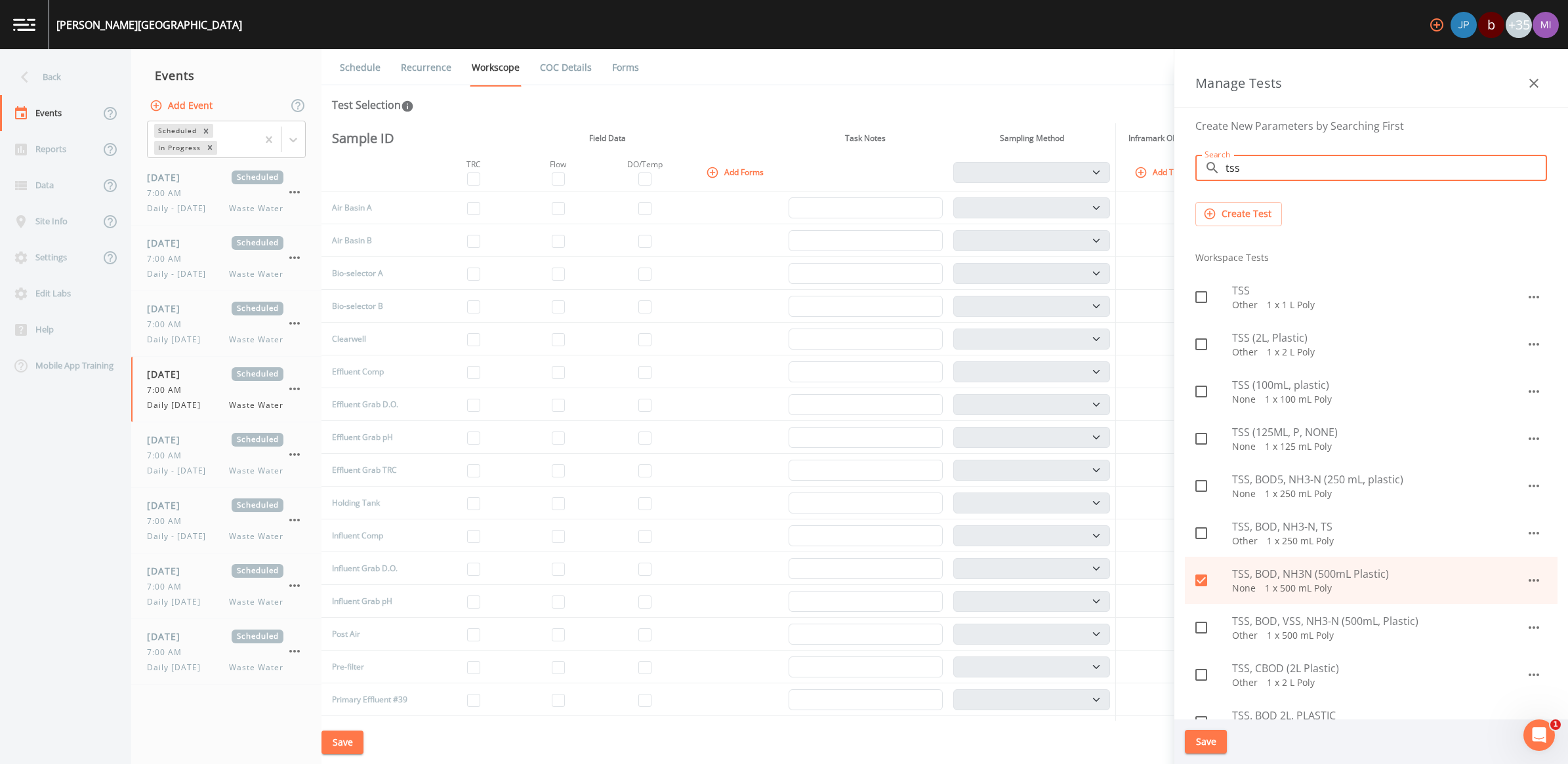
type input "tss"
click at [1267, 444] on p "None   1 x 125 mL Poly" at bounding box center [1379, 447] width 294 height 13
checkbox input "true"
click at [1264, 340] on span "TSS (2L, Plastic)" at bounding box center [1379, 337] width 294 height 16
checkbox input "true"
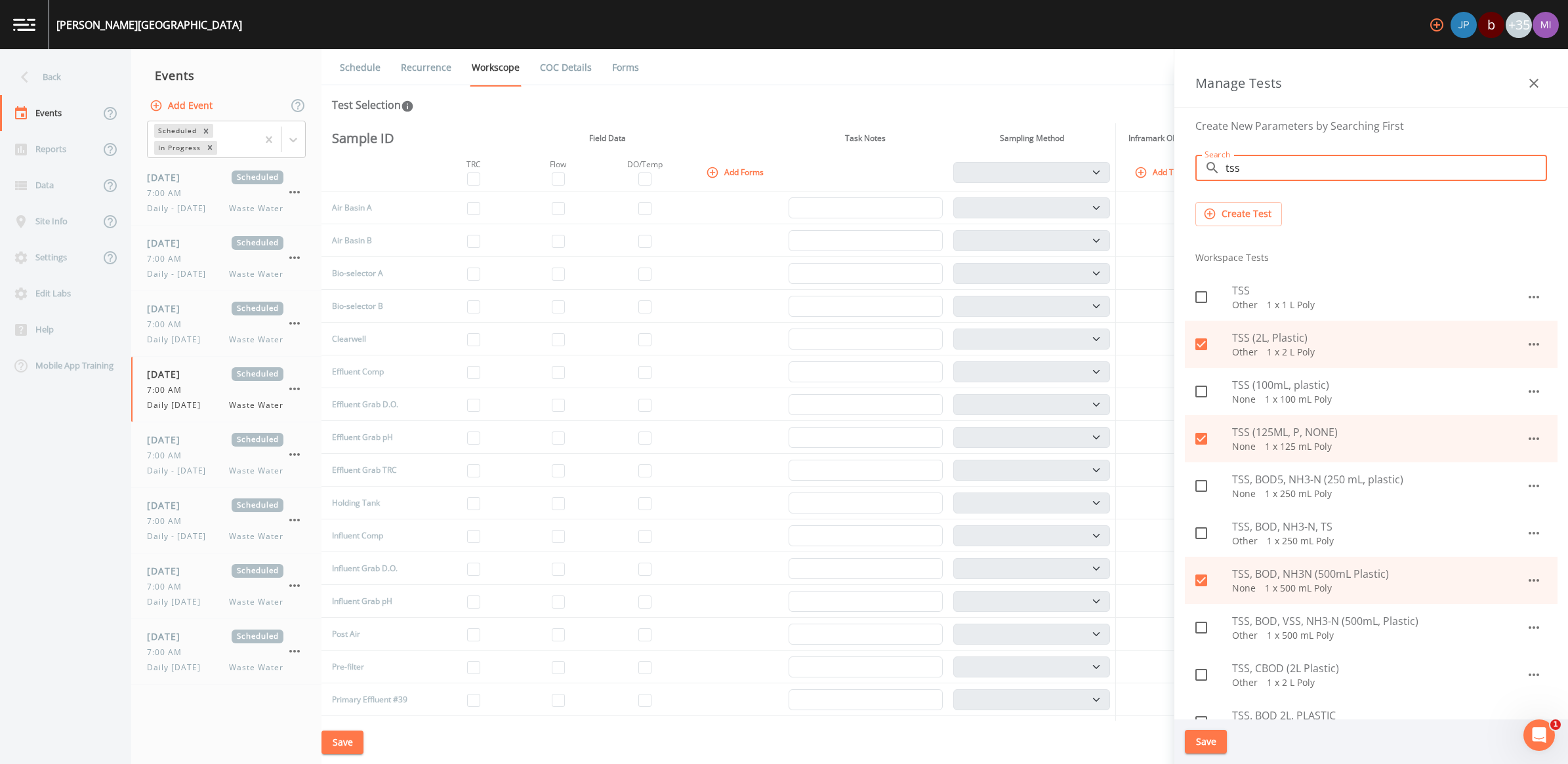
drag, startPoint x: 1250, startPoint y: 172, endPoint x: 1238, endPoint y: 177, distance: 13.0
click at [1238, 181] on div "Search ​ tss Search" at bounding box center [1371, 167] width 372 height 47
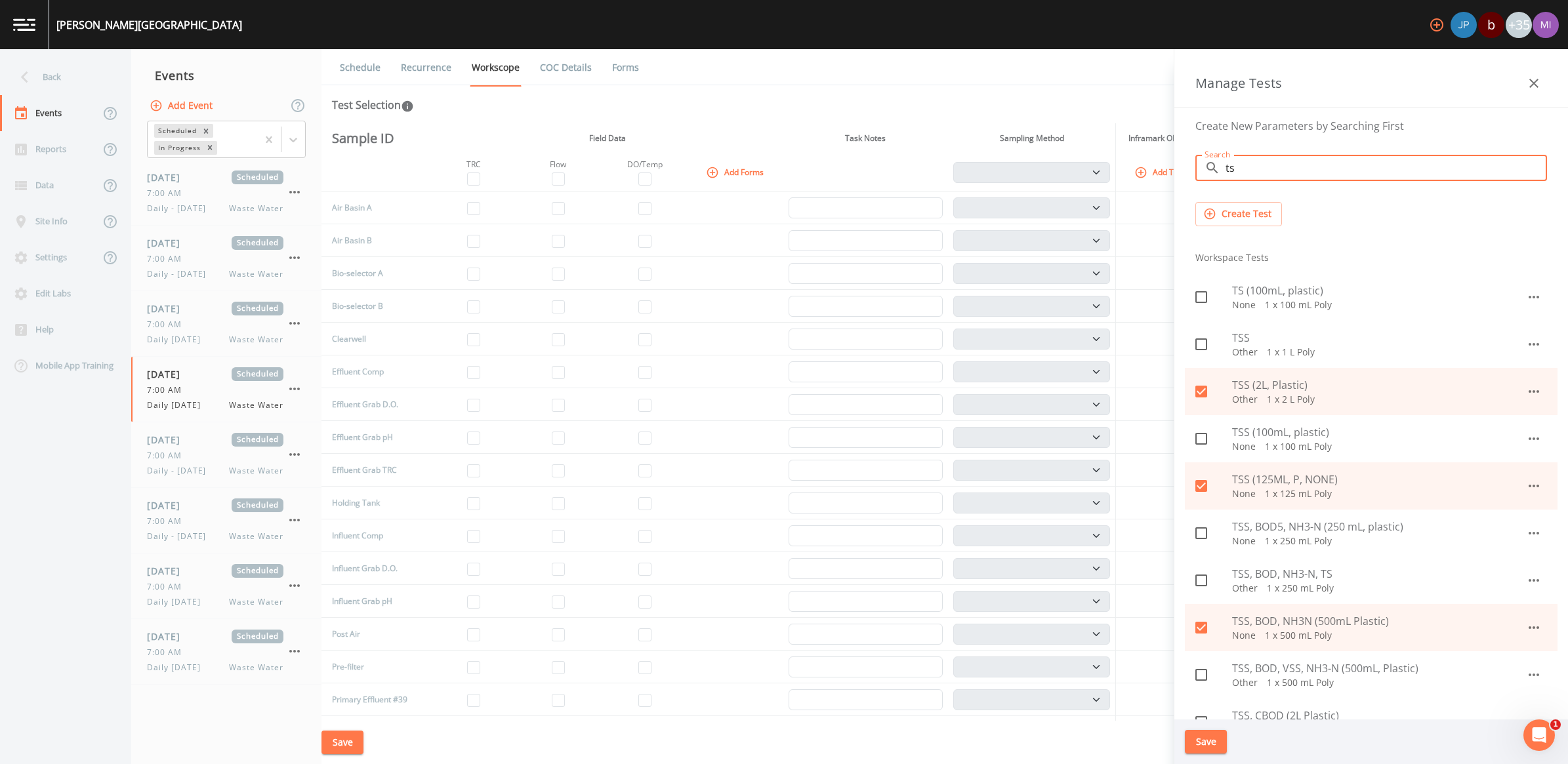
type input "ts"
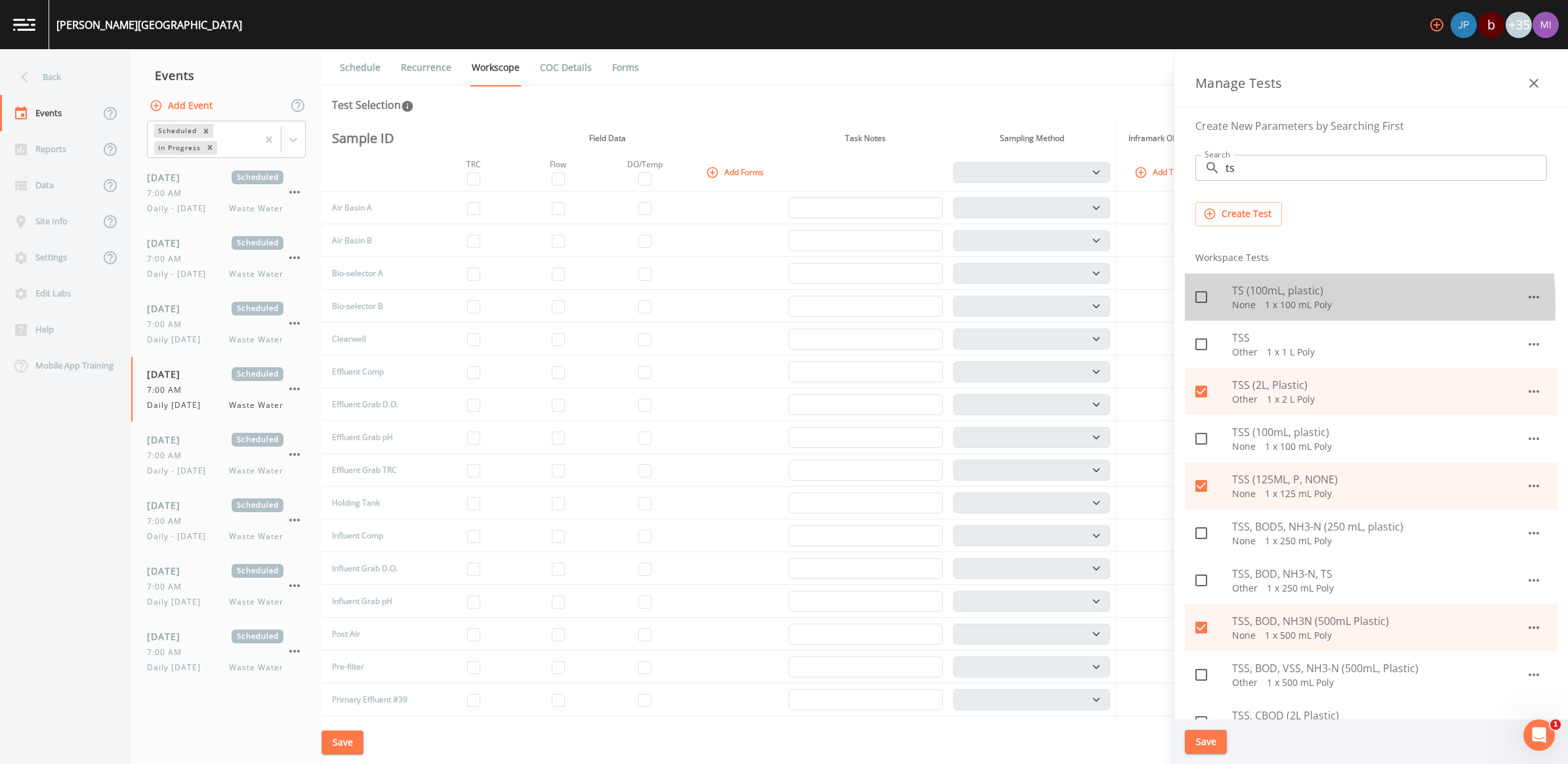
click at [1270, 304] on p "None   1 x 100 mL Poly" at bounding box center [1379, 305] width 294 height 13
checkbox input "true"
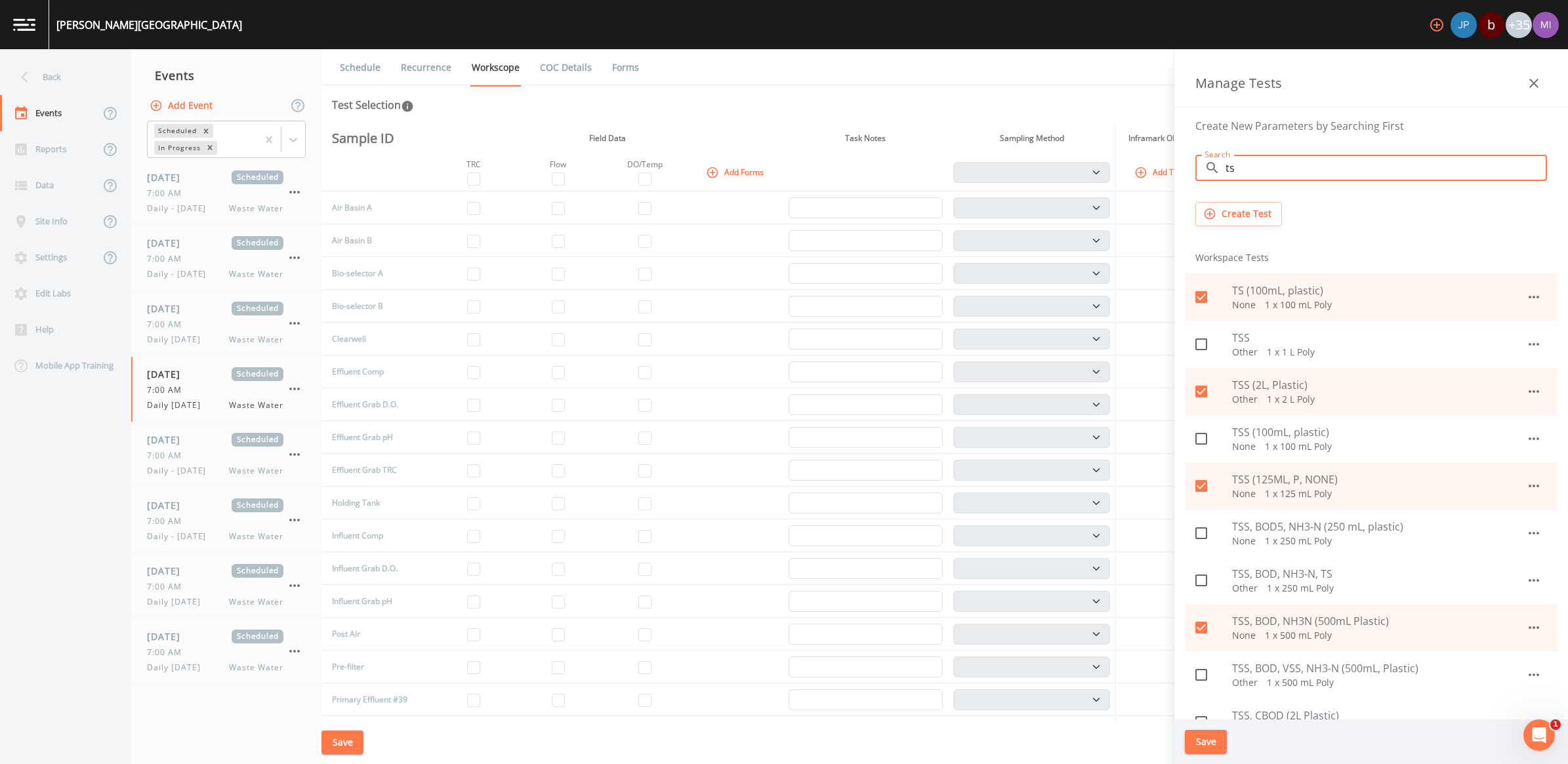
click at [1273, 177] on input "ts" at bounding box center [1386, 167] width 322 height 26
type input "t"
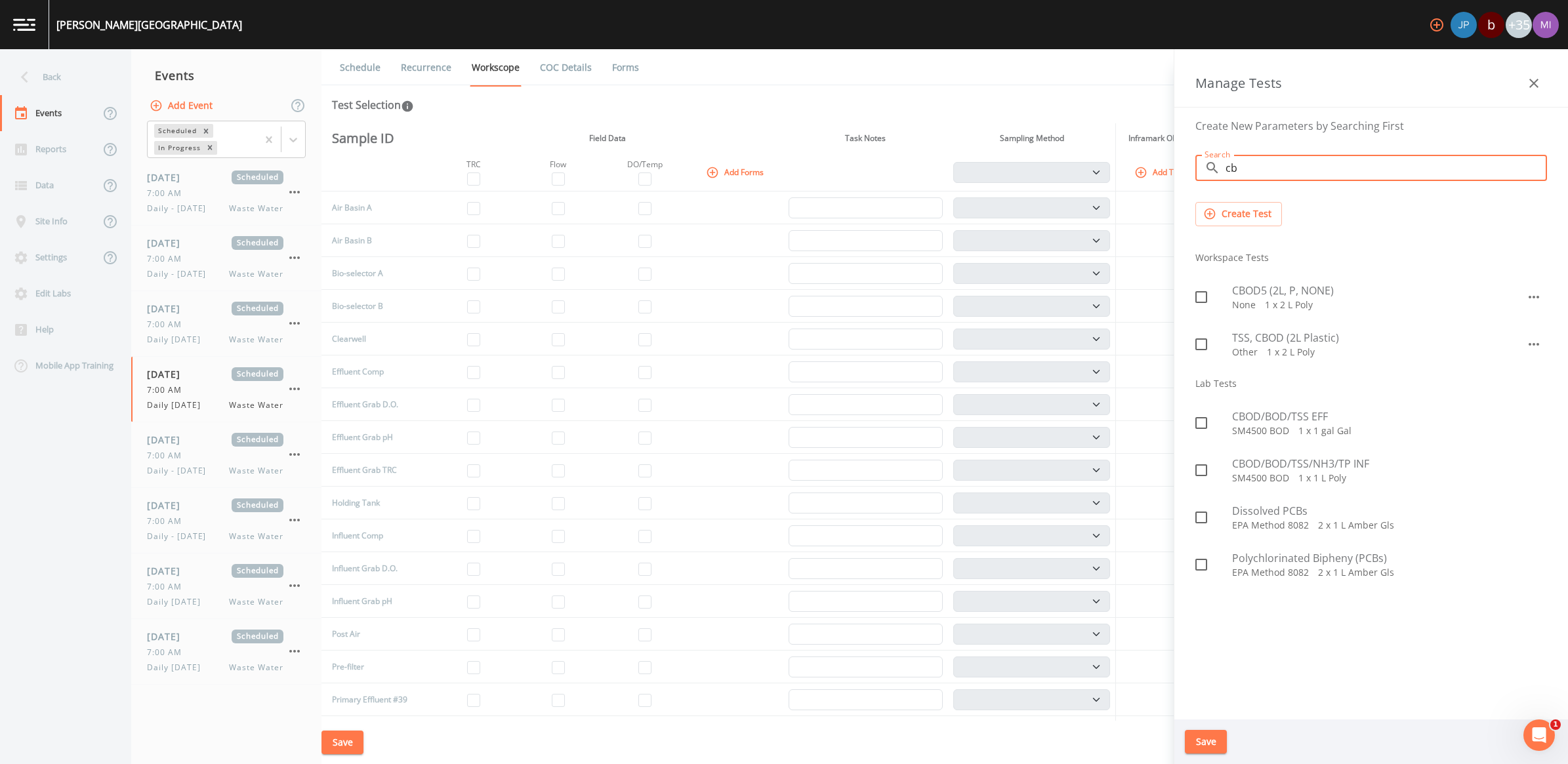
type input "cb"
click at [1282, 288] on span "CBOD5 (2L, P, NONE)" at bounding box center [1379, 290] width 294 height 16
checkbox input "true"
drag, startPoint x: 1273, startPoint y: 176, endPoint x: 1221, endPoint y: 168, distance: 52.6
click at [1221, 168] on div "​ cb Search" at bounding box center [1371, 167] width 352 height 26
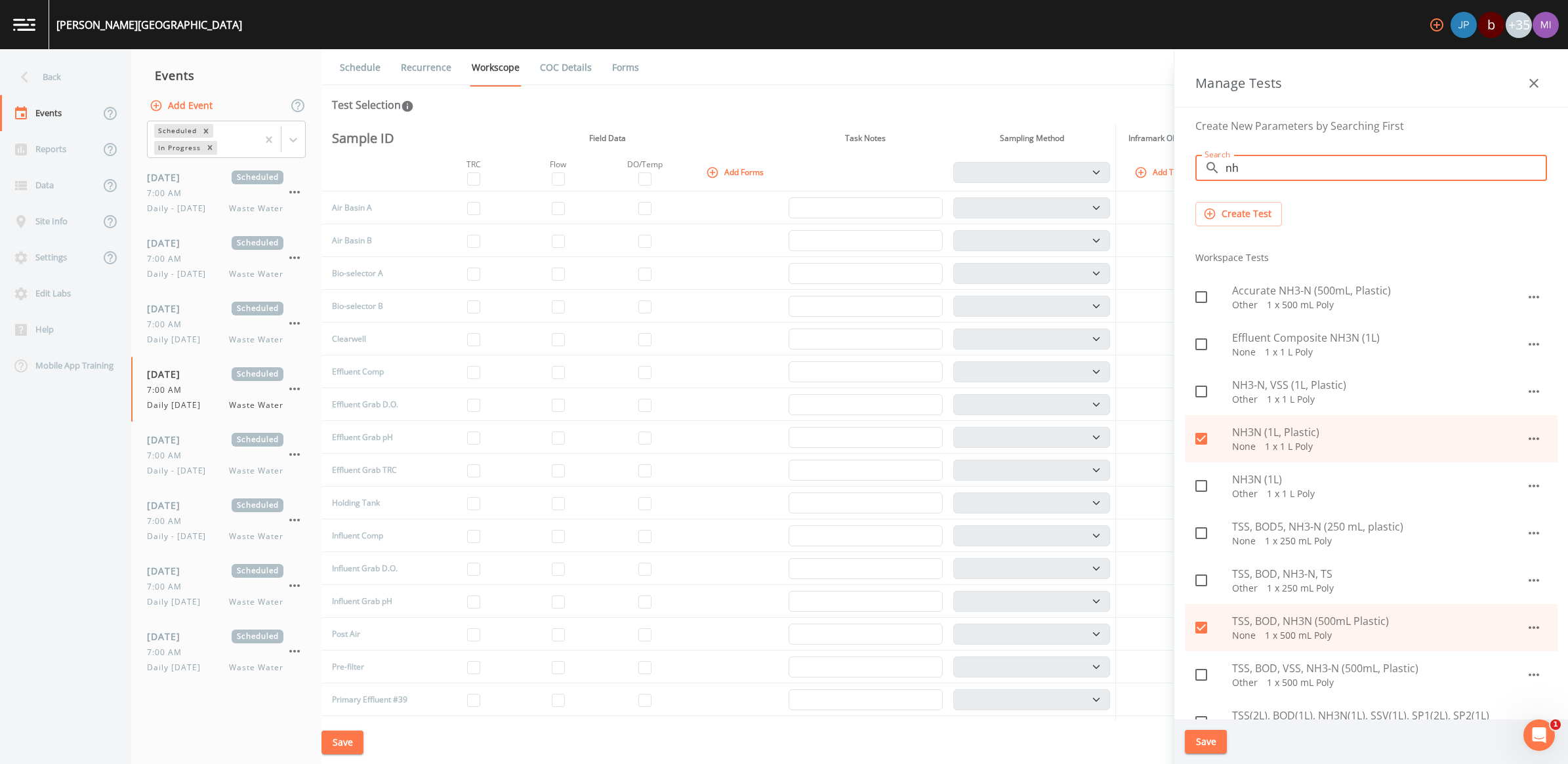
drag, startPoint x: 1278, startPoint y: 157, endPoint x: 1221, endPoint y: 159, distance: 57.0
click at [1221, 159] on div "Search ​ nh Search" at bounding box center [1371, 167] width 352 height 26
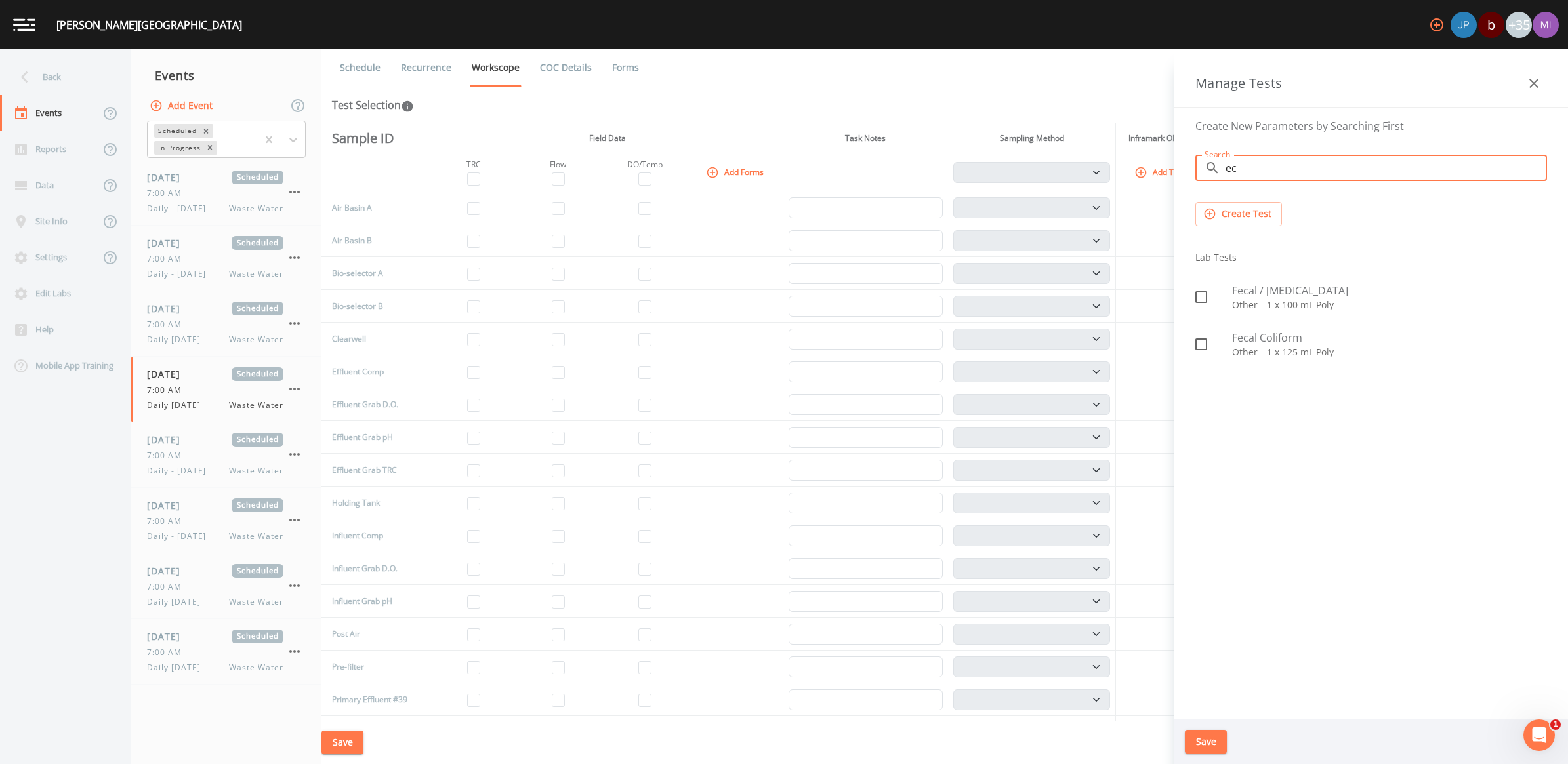
type input "ec"
click at [1281, 295] on span "Fecal / [MEDICAL_DATA]" at bounding box center [1390, 290] width 315 height 16
checkbox input "true"
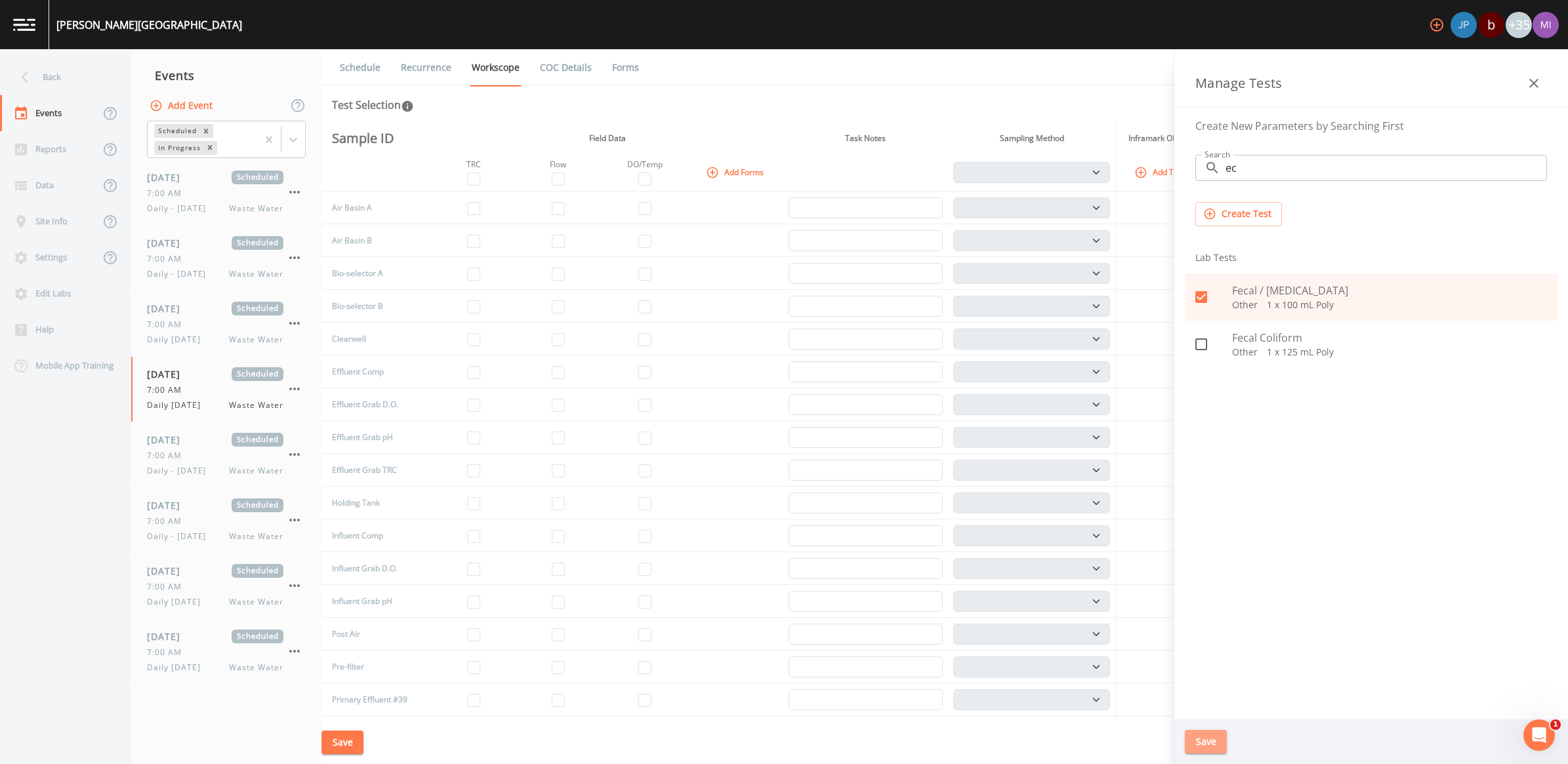
click at [1207, 740] on button "Save" at bounding box center [1206, 742] width 42 height 24
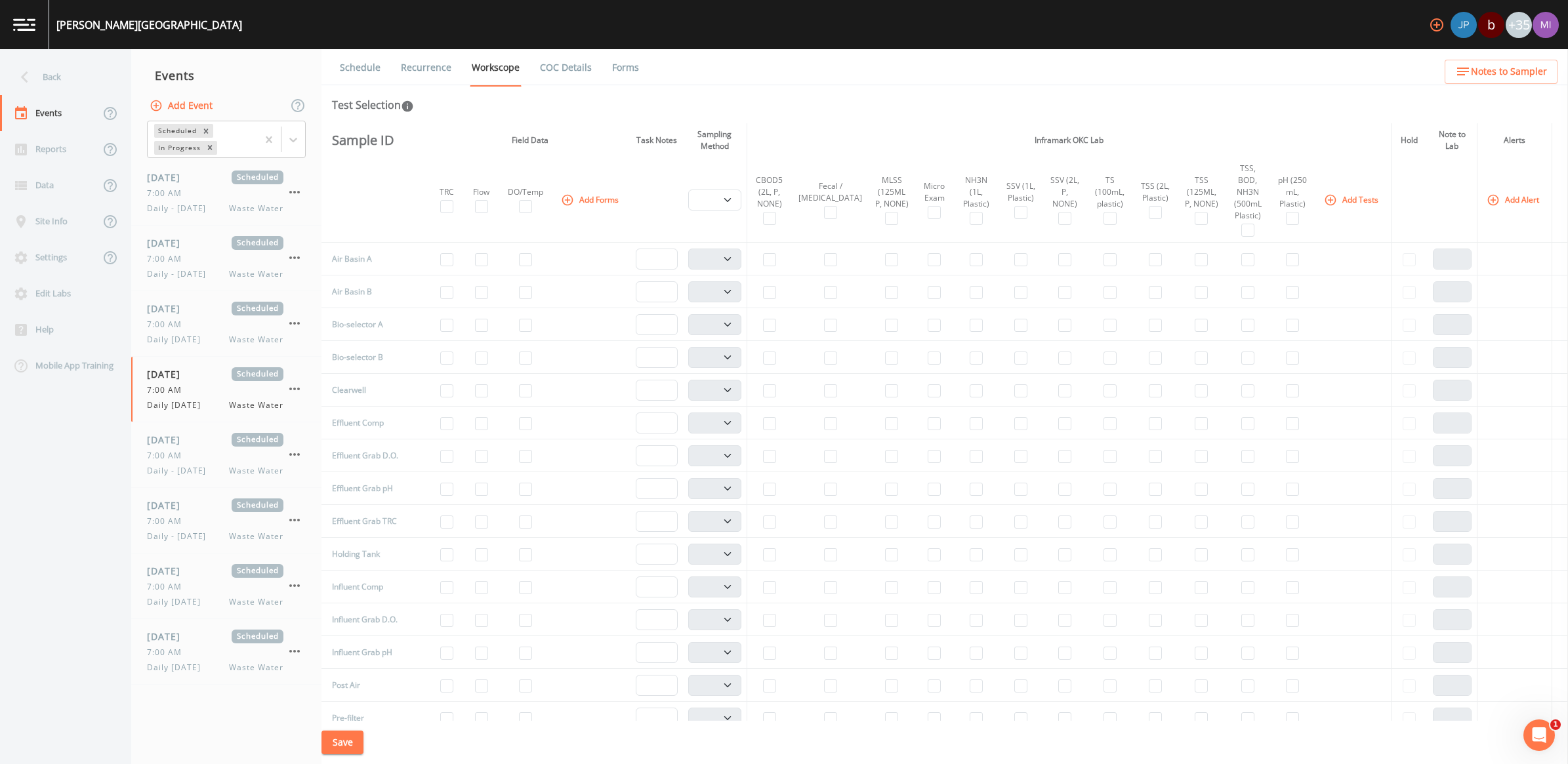
click at [1346, 194] on button "Add Tests" at bounding box center [1352, 200] width 62 height 22
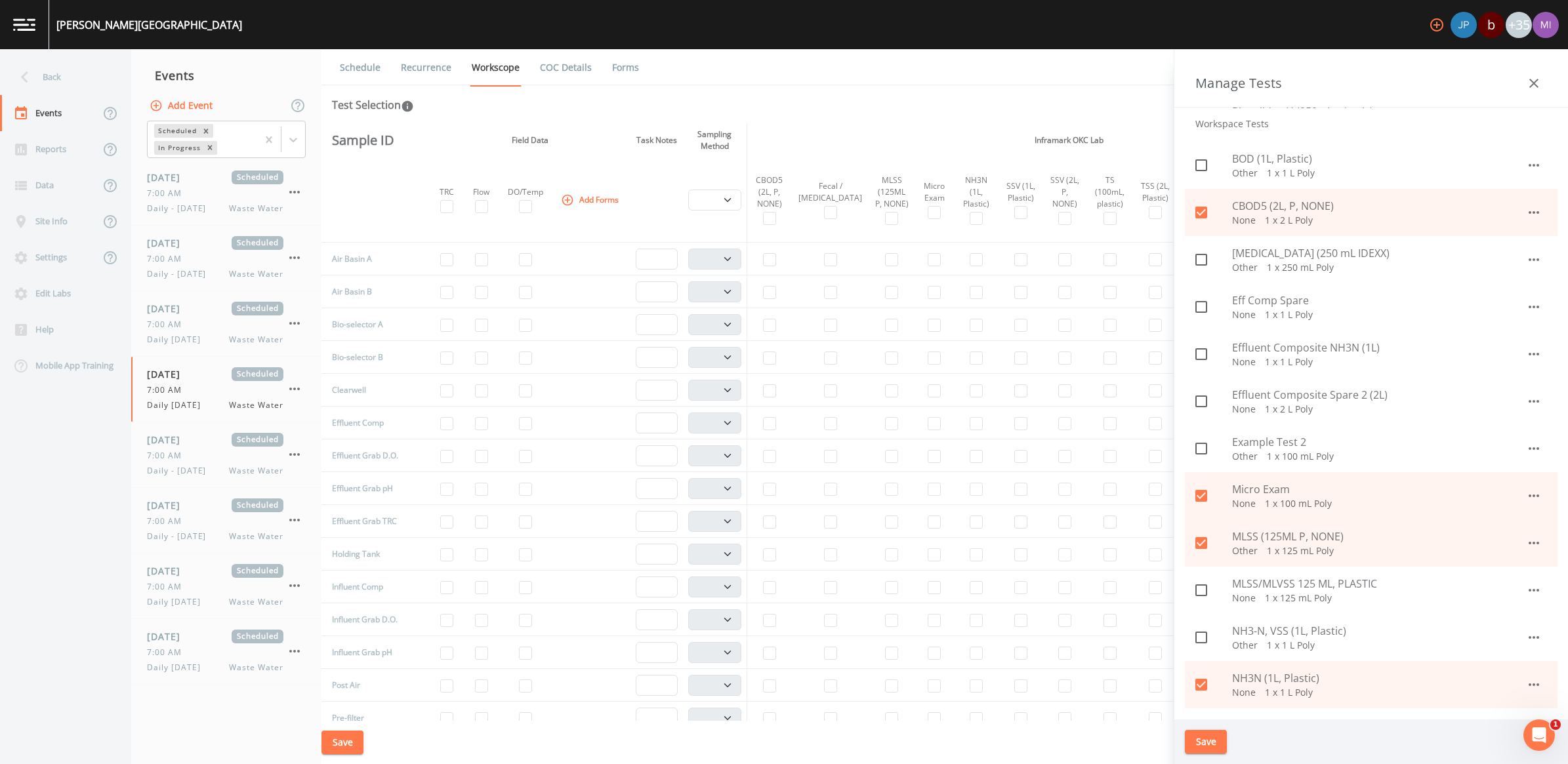
scroll to position [328, 0]
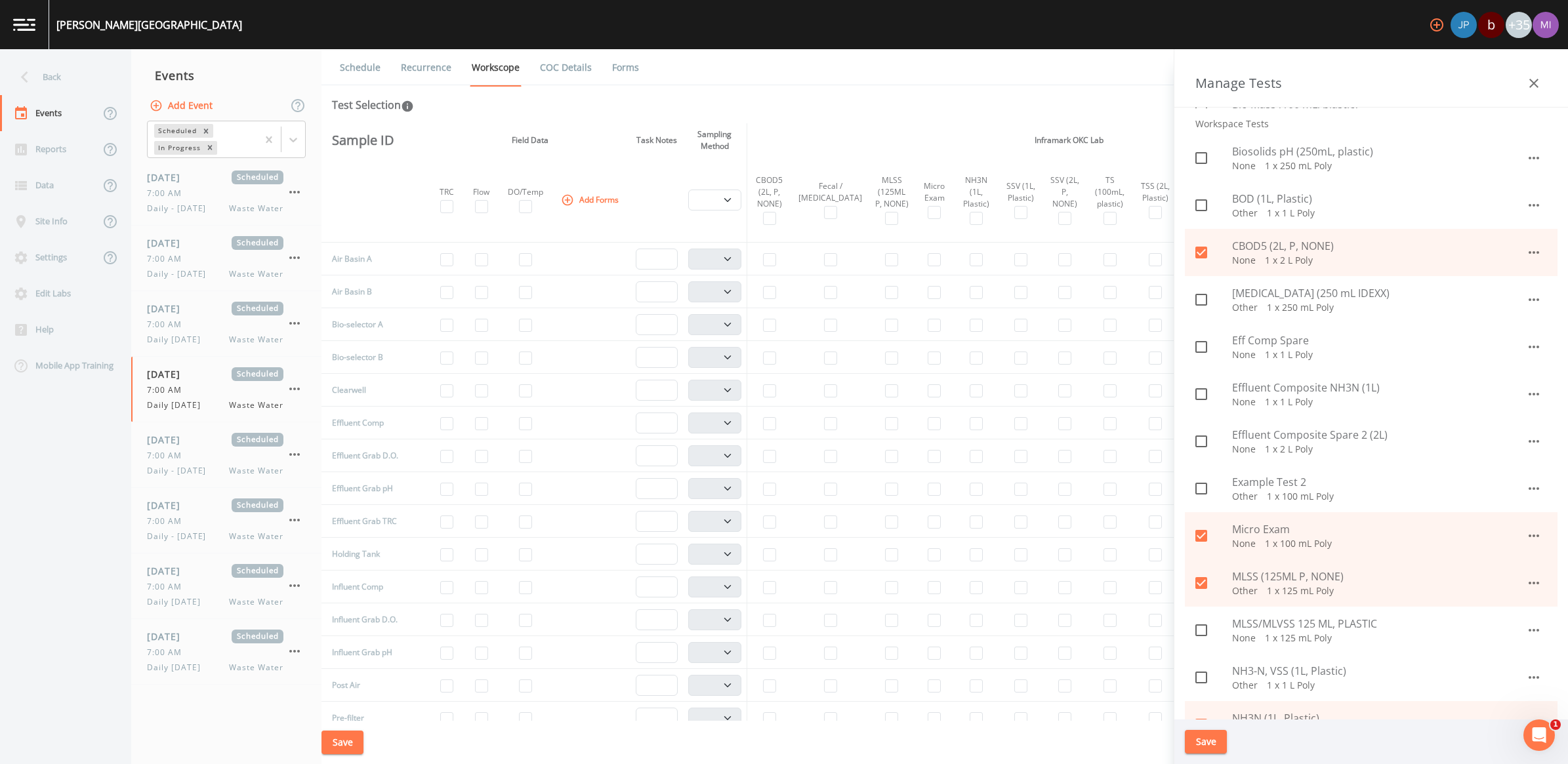
click at [1267, 309] on p "Other   1 x 250 mL Poly" at bounding box center [1379, 307] width 294 height 13
checkbox input "true"
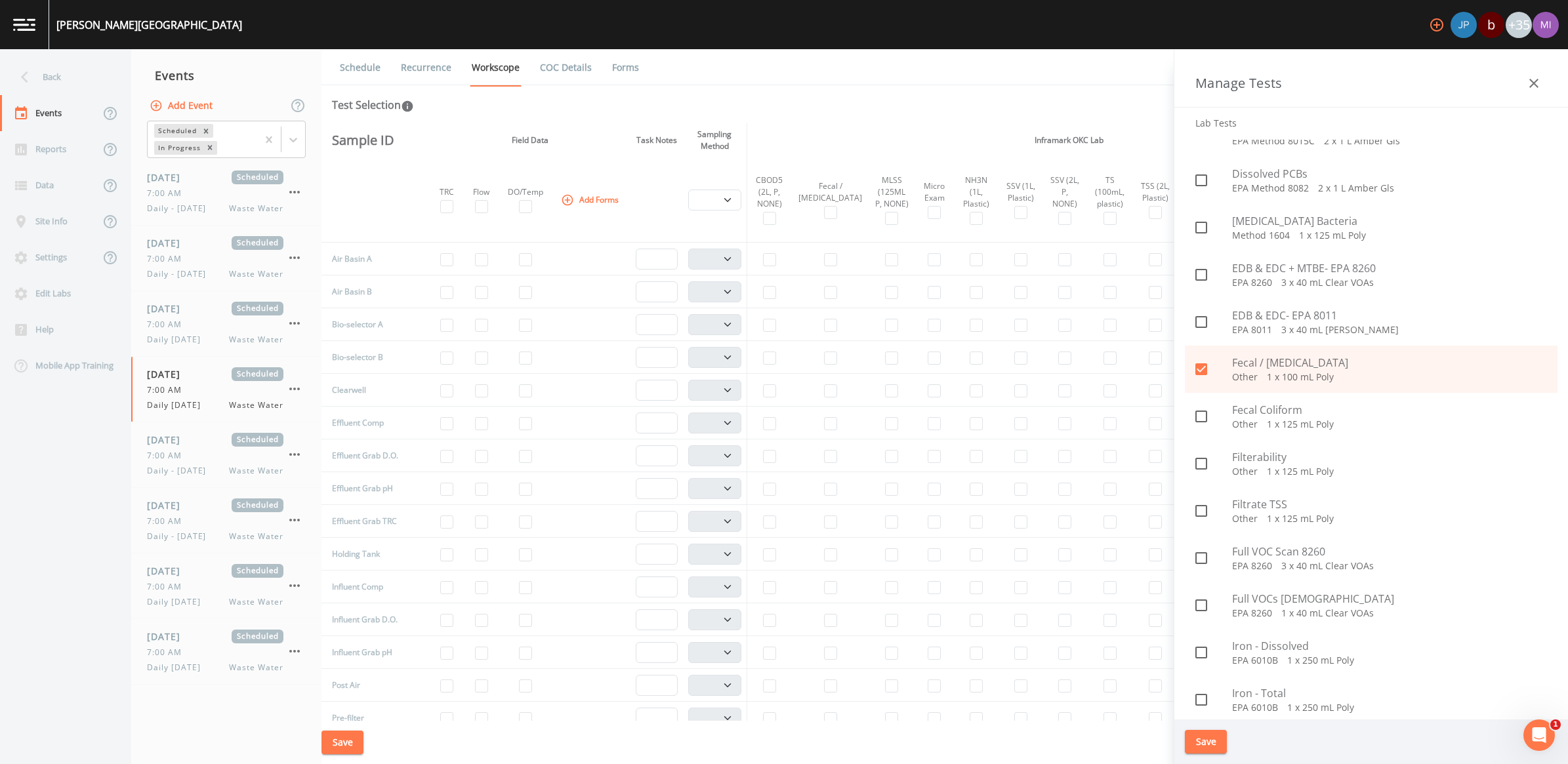
scroll to position [3363, 0]
drag, startPoint x: 1202, startPoint y: 371, endPoint x: 1201, endPoint y: 400, distance: 29.0
click at [1201, 369] on icon at bounding box center [1201, 368] width 12 height 12
checkbox input "false"
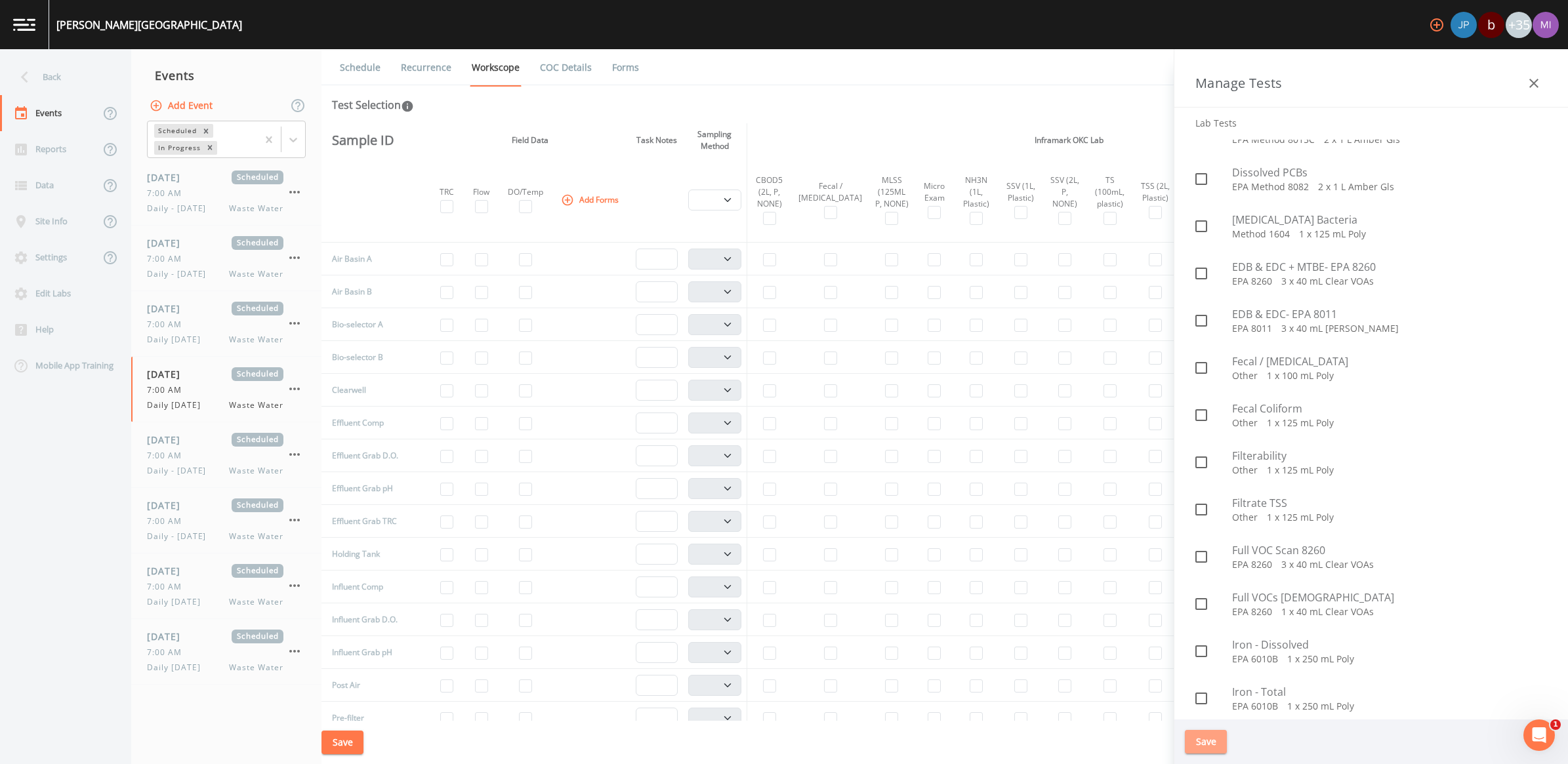
click at [1194, 742] on button "Save" at bounding box center [1206, 742] width 42 height 24
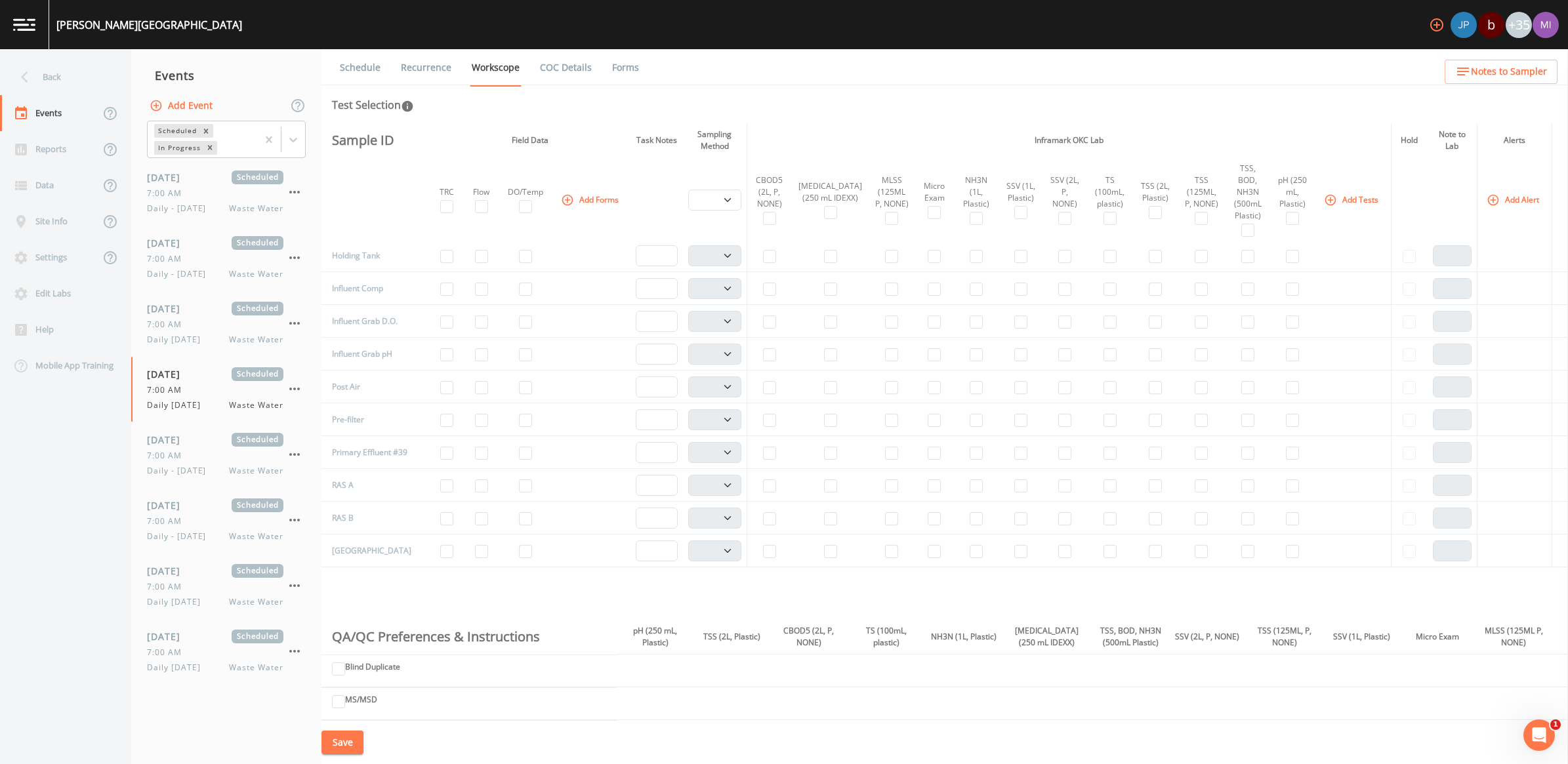
scroll to position [328, 0]
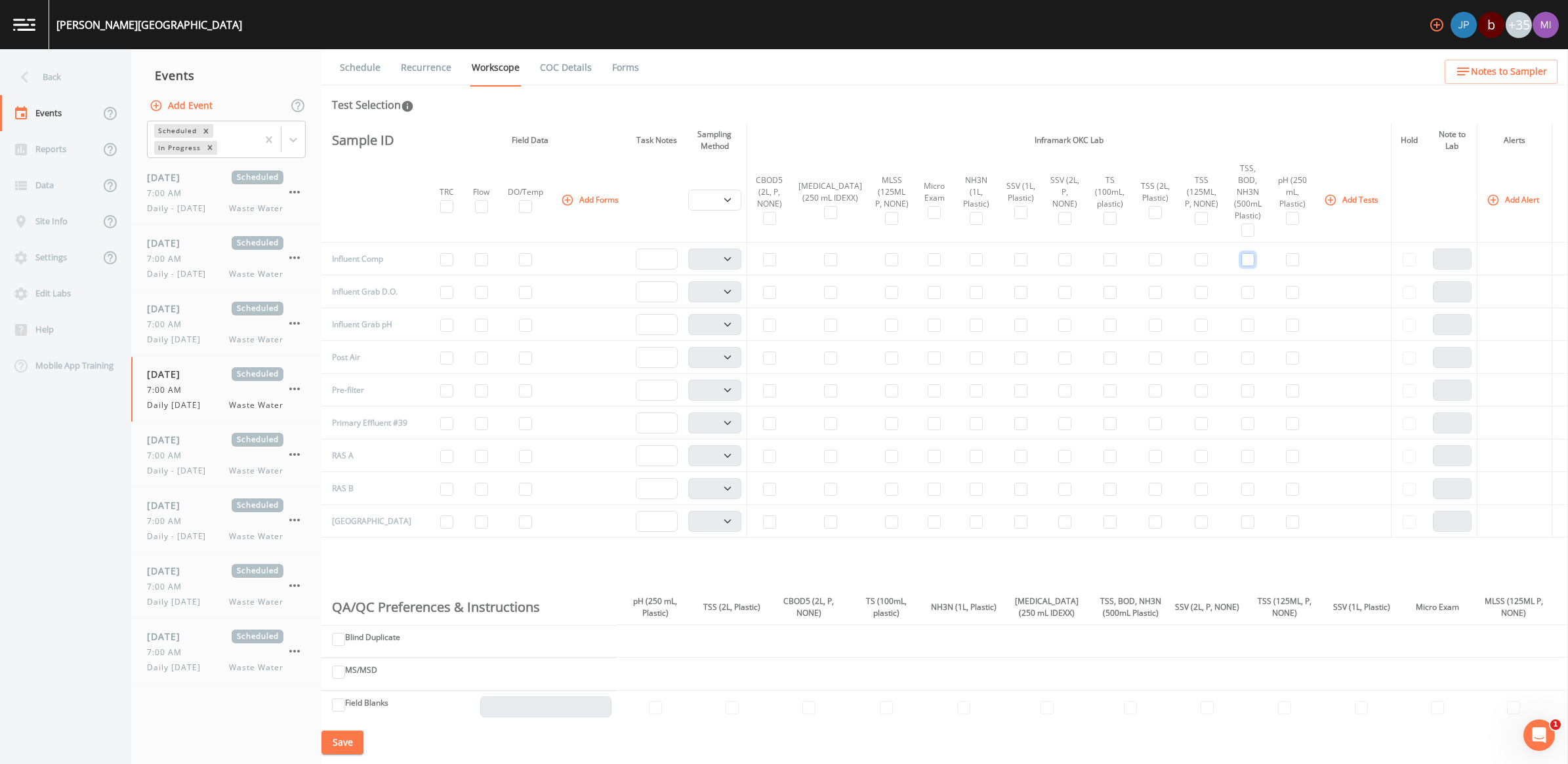
click at [1241, 253] on input "checkbox" at bounding box center [1248, 260] width 13 height 13
checkbox input "true"
select select "b6a3c313-748b-4795-a028-792ad310bd60"
click at [1014, 253] on input "checkbox" at bounding box center [1021, 260] width 13 height 13
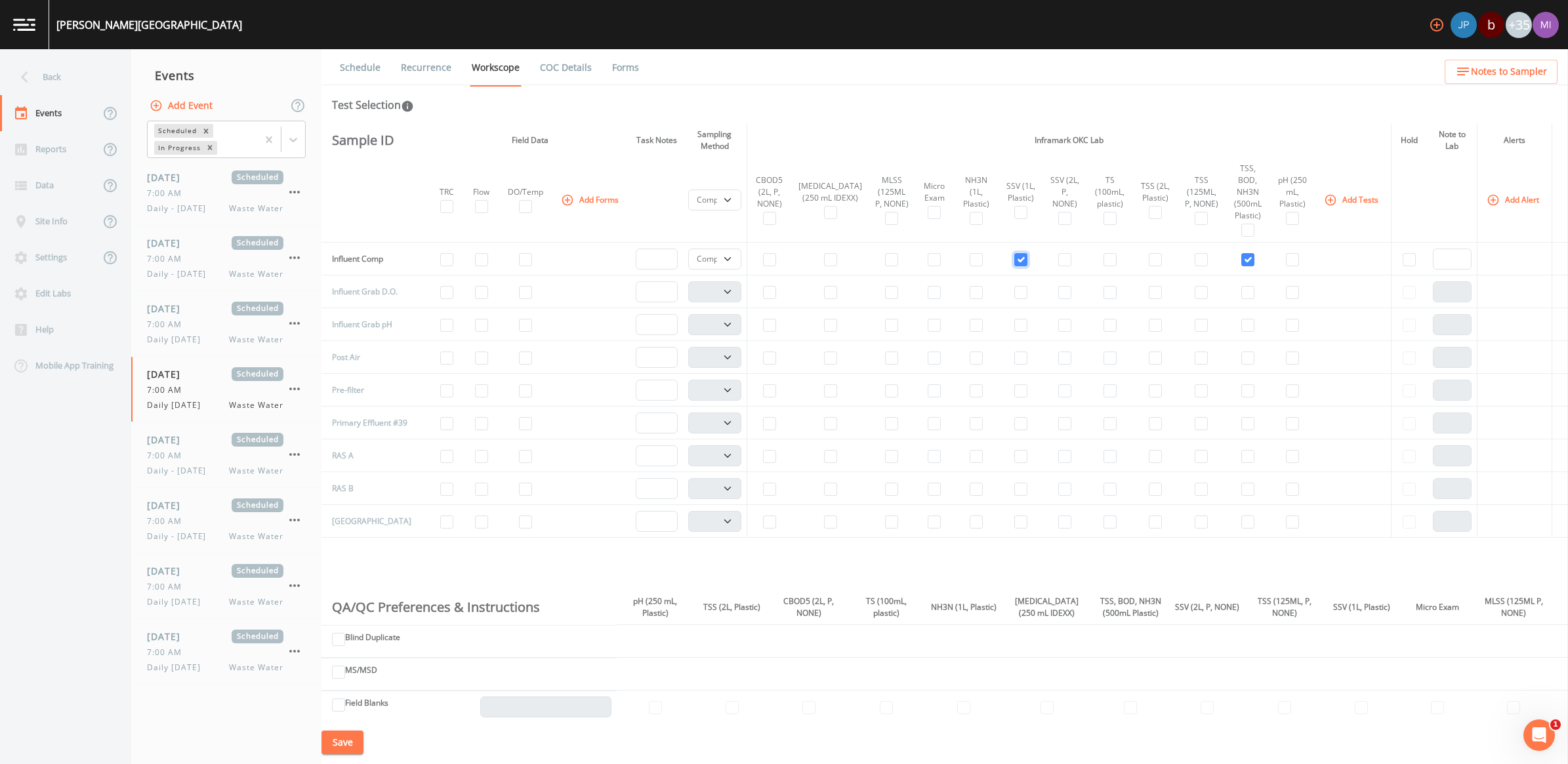
checkbox input "true"
click at [519, 286] on input "checkbox" at bounding box center [526, 292] width 13 height 13
checkbox input "true"
click at [475, 319] on input "checkbox" at bounding box center [482, 326] width 13 height 13
checkbox input "true"
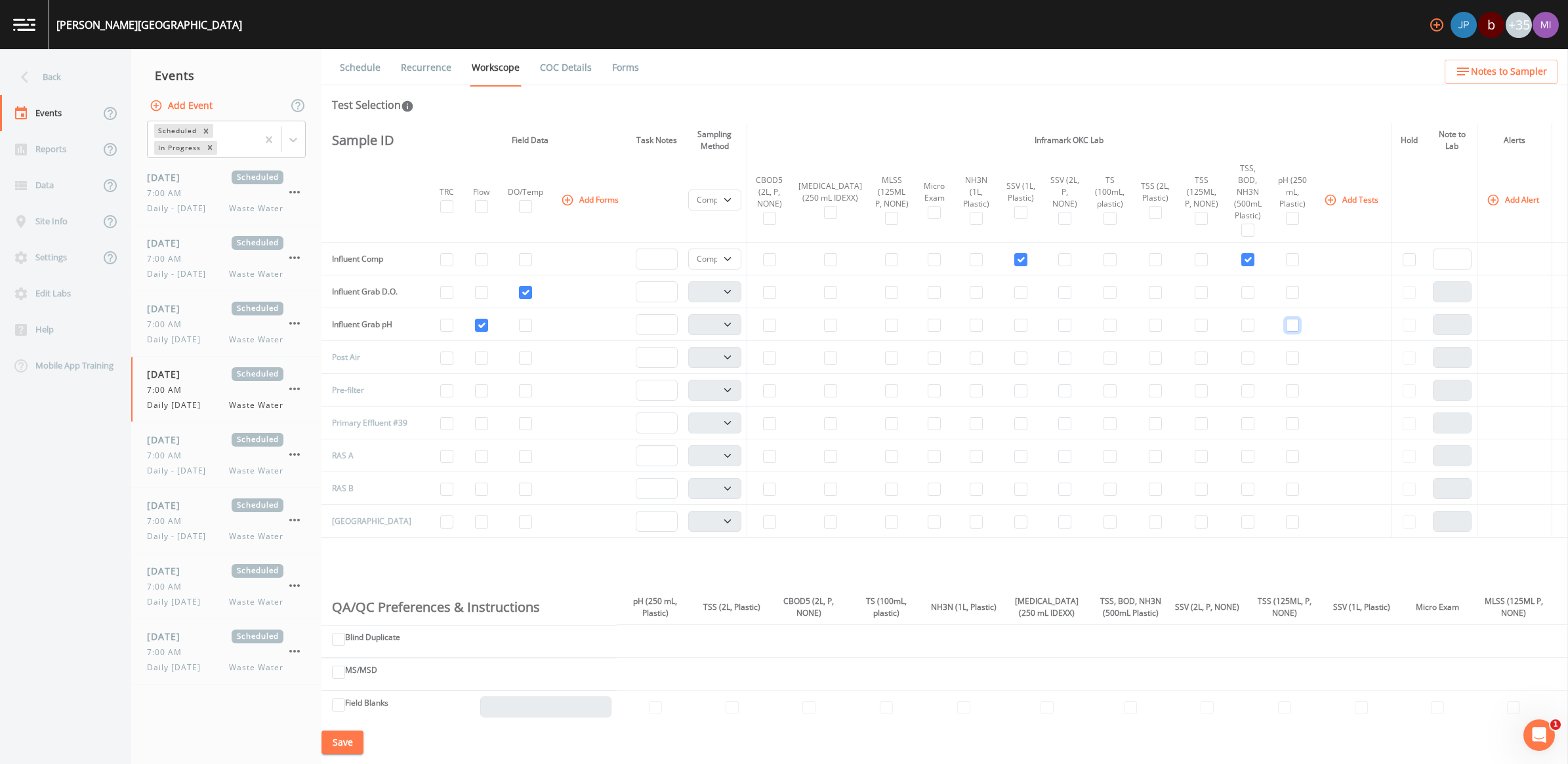
click at [1286, 320] on input "checkbox" at bounding box center [1292, 326] width 13 height 13
checkbox input "true"
select select "b6a3c313-748b-4795-a028-792ad310bd60"
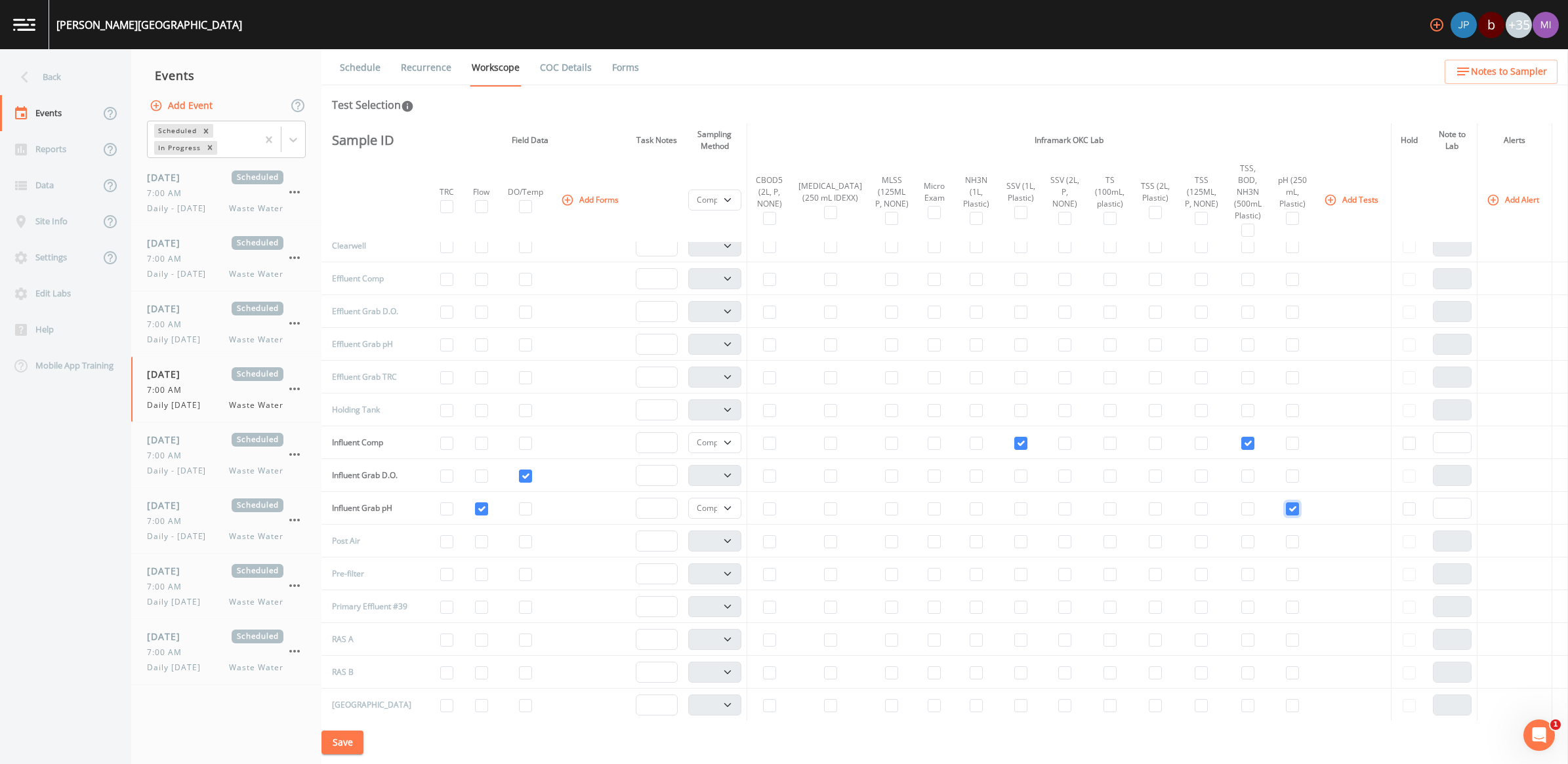
scroll to position [0, 0]
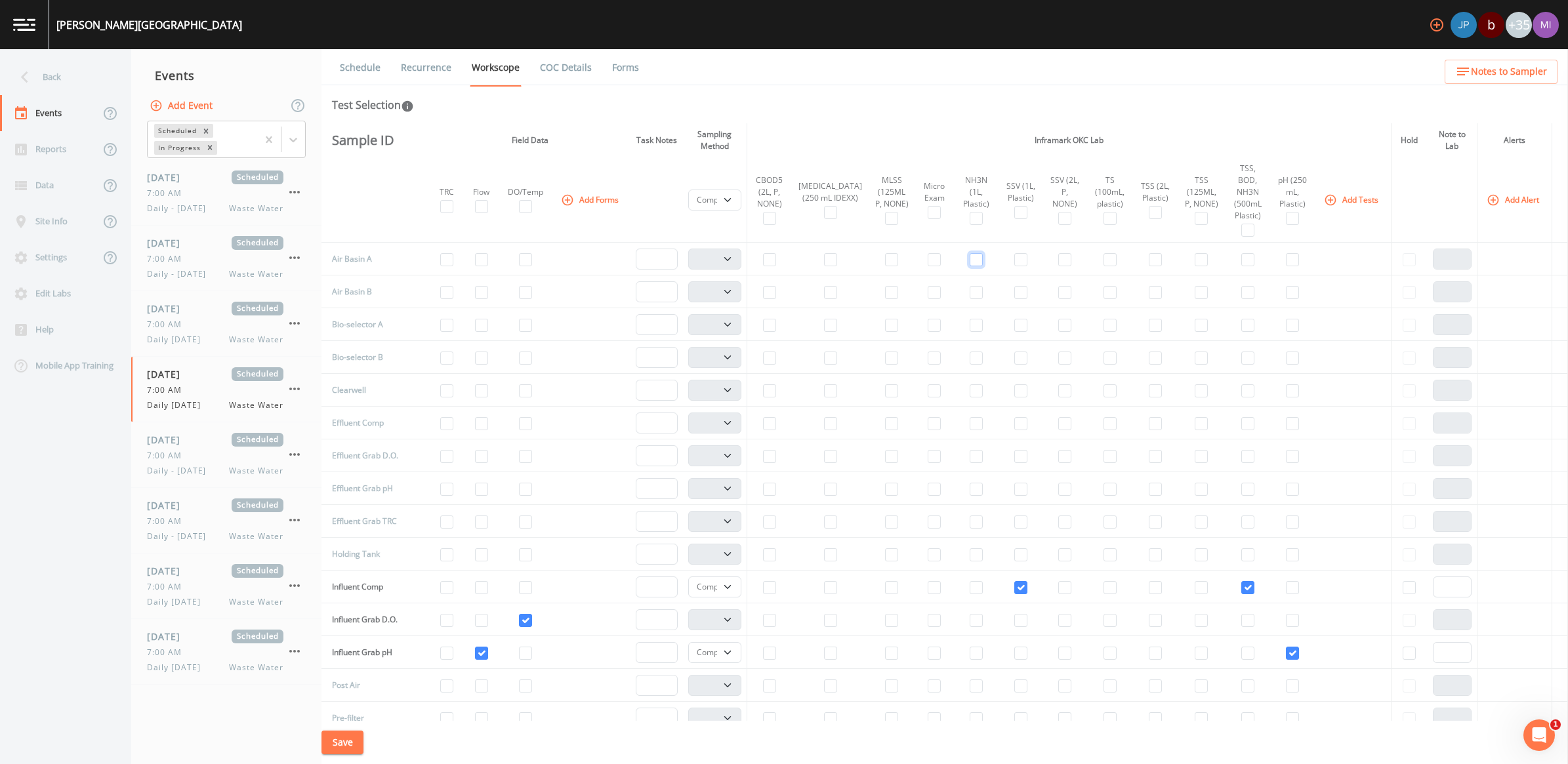
click at [970, 253] on input "checkbox" at bounding box center [976, 260] width 13 height 13
checkbox input "true"
select select "b6a3c313-748b-4795-a028-792ad310bd60"
click at [885, 253] on input "checkbox" at bounding box center [891, 260] width 13 height 13
checkbox input "true"
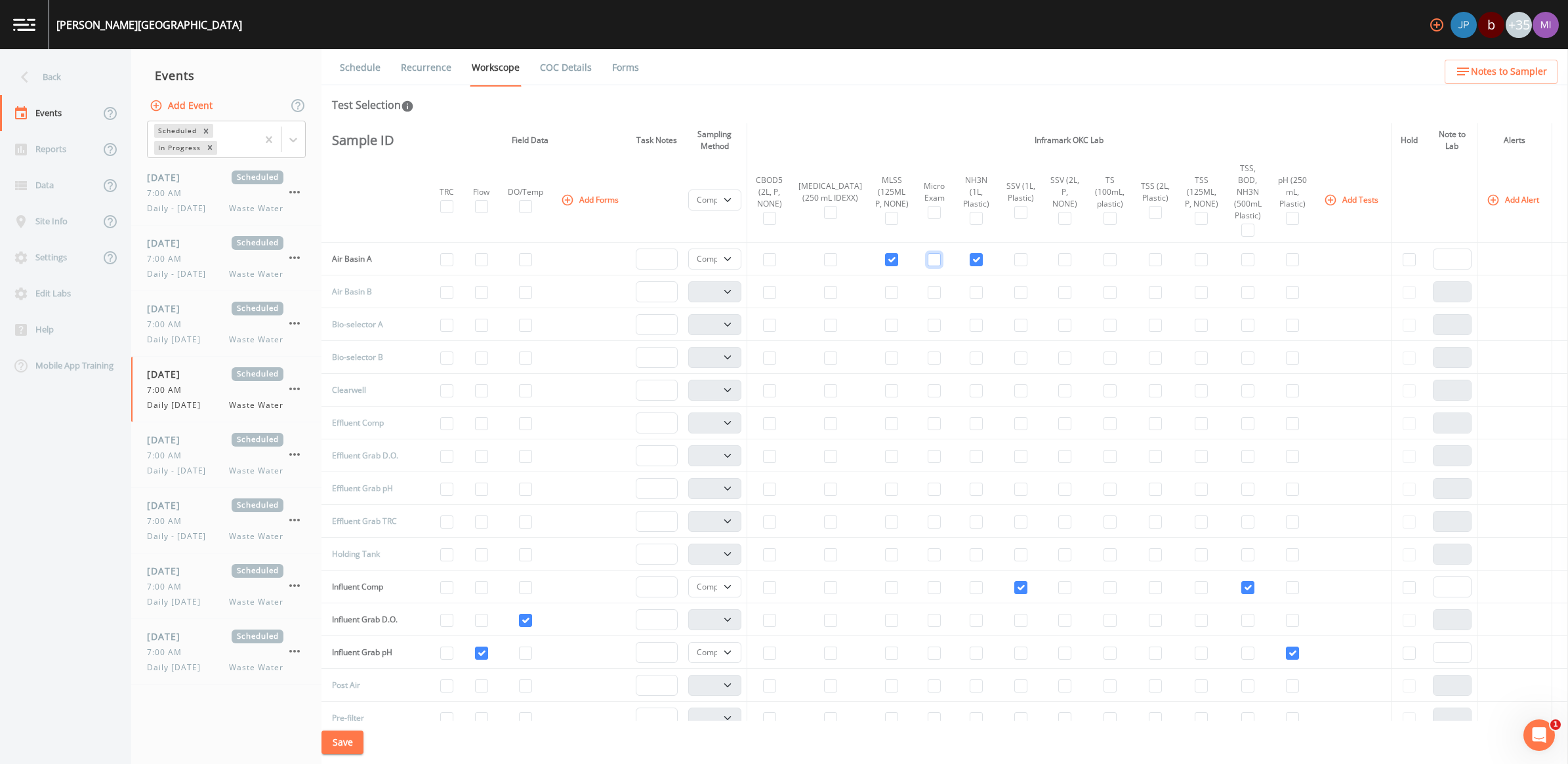
click at [927, 253] on input "checkbox" at bounding box center [934, 260] width 13 height 13
checkbox input "true"
click at [1324, 193] on icon "button" at bounding box center [1331, 200] width 13 height 13
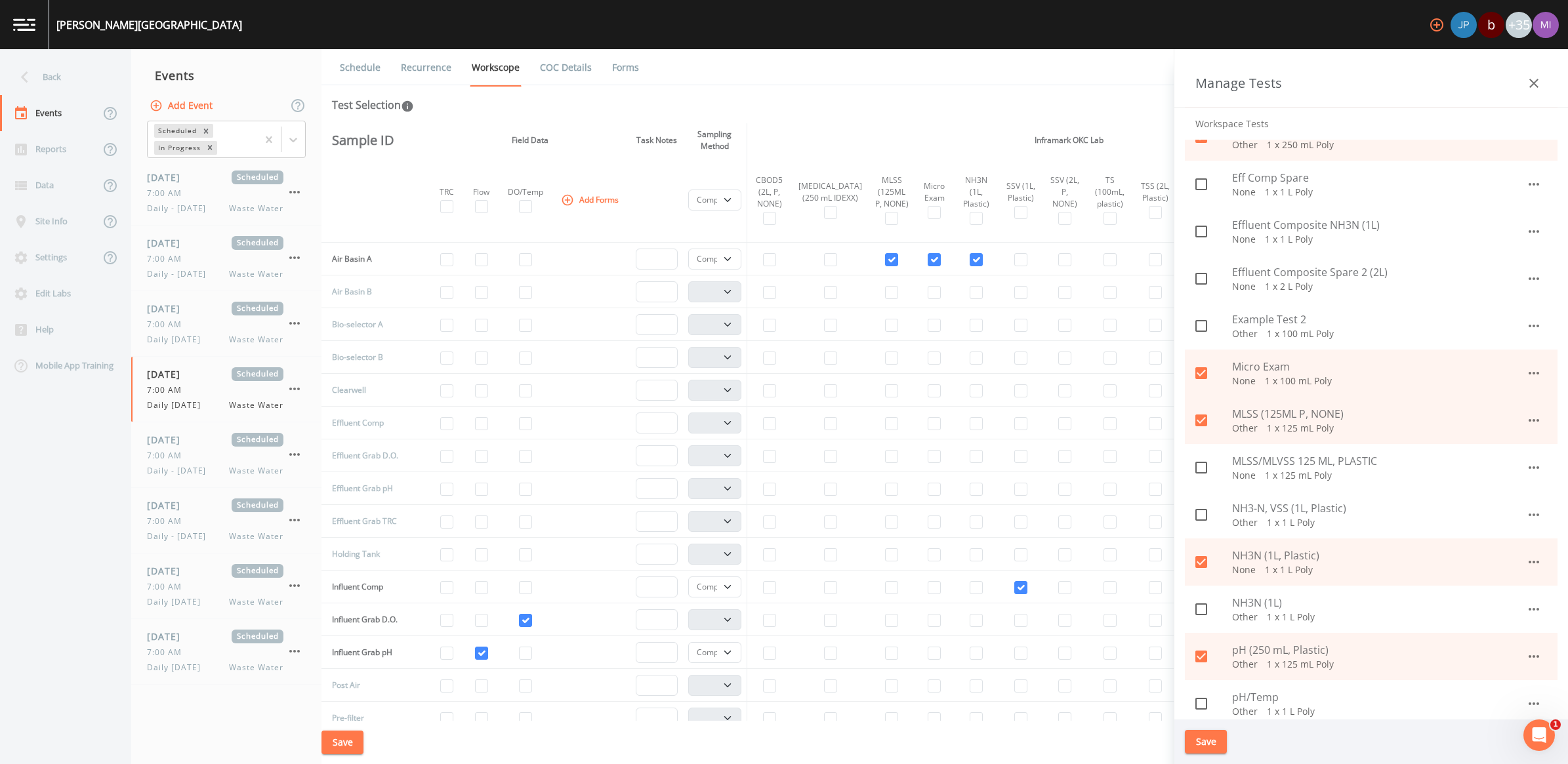
scroll to position [492, 0]
click at [1526, 371] on icon "button" at bounding box center [1534, 372] width 16 height 16
click at [1514, 401] on li "Edit" at bounding box center [1520, 402] width 77 height 23
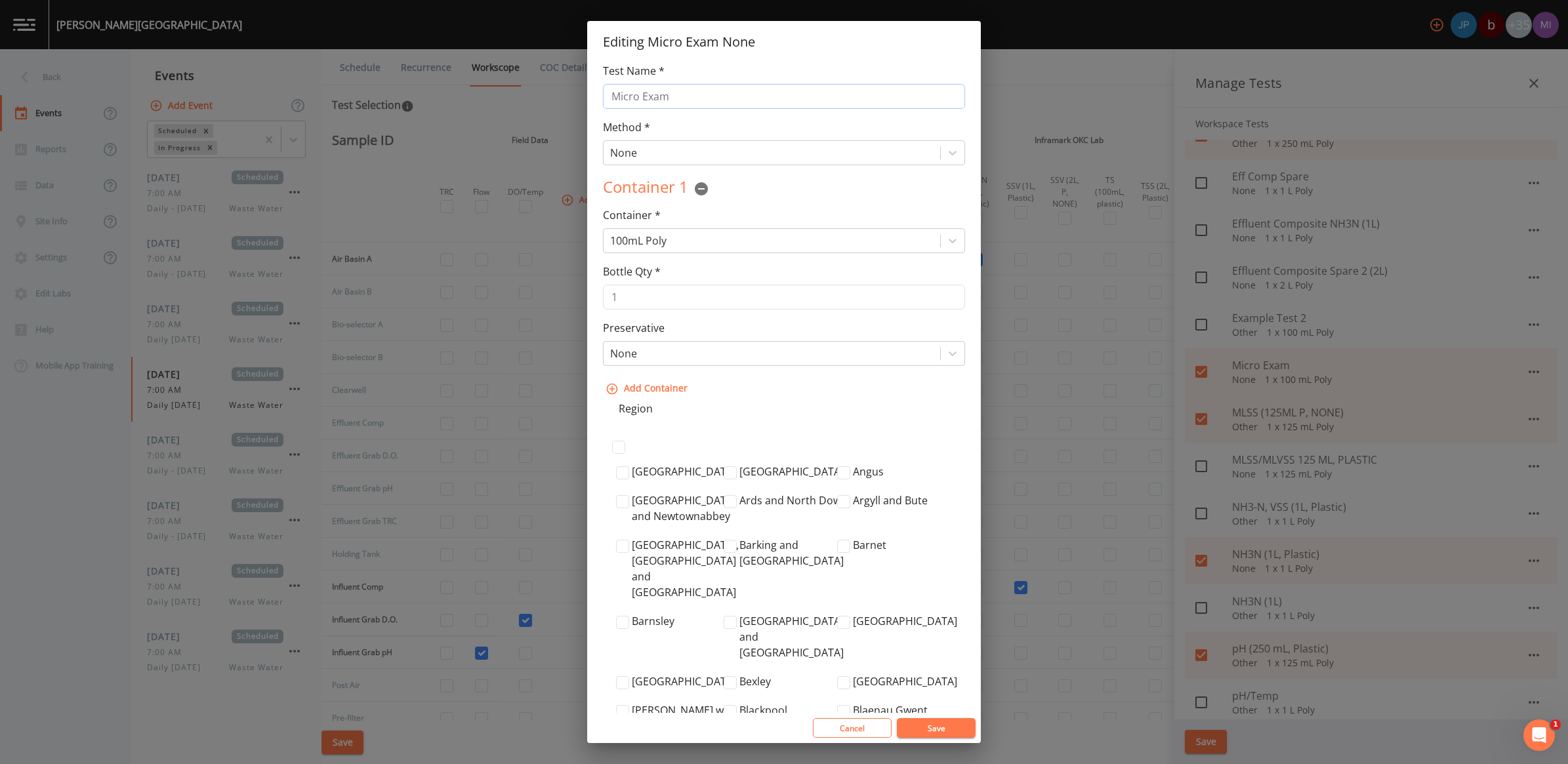
click at [720, 103] on input "Micro Exam" at bounding box center [784, 97] width 362 height 25
type input "Micro Exam 100mL, Plastic, None"
click at [936, 732] on button "Save" at bounding box center [936, 728] width 78 height 20
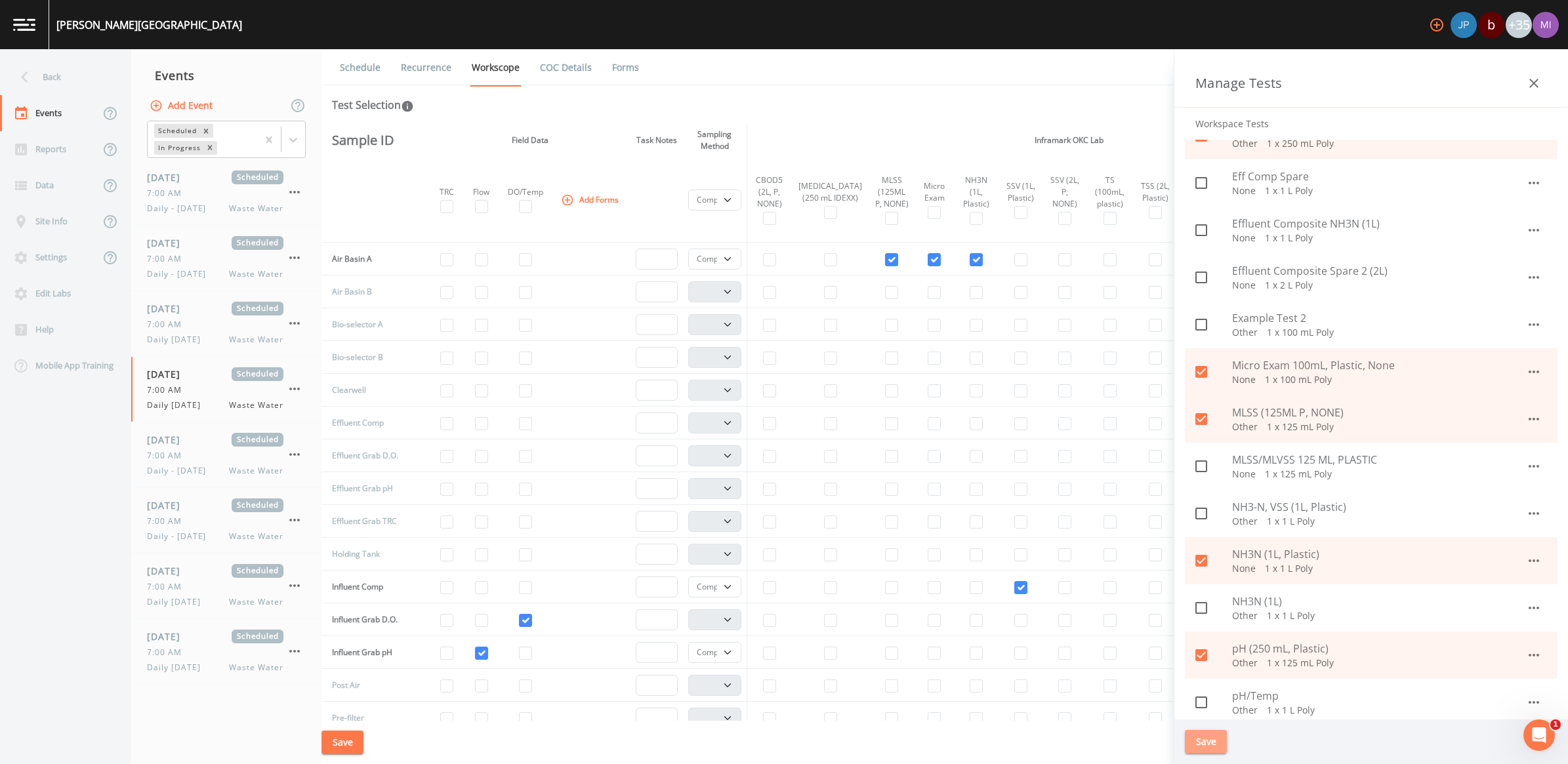
click at [1215, 736] on button "Save" at bounding box center [1206, 742] width 42 height 24
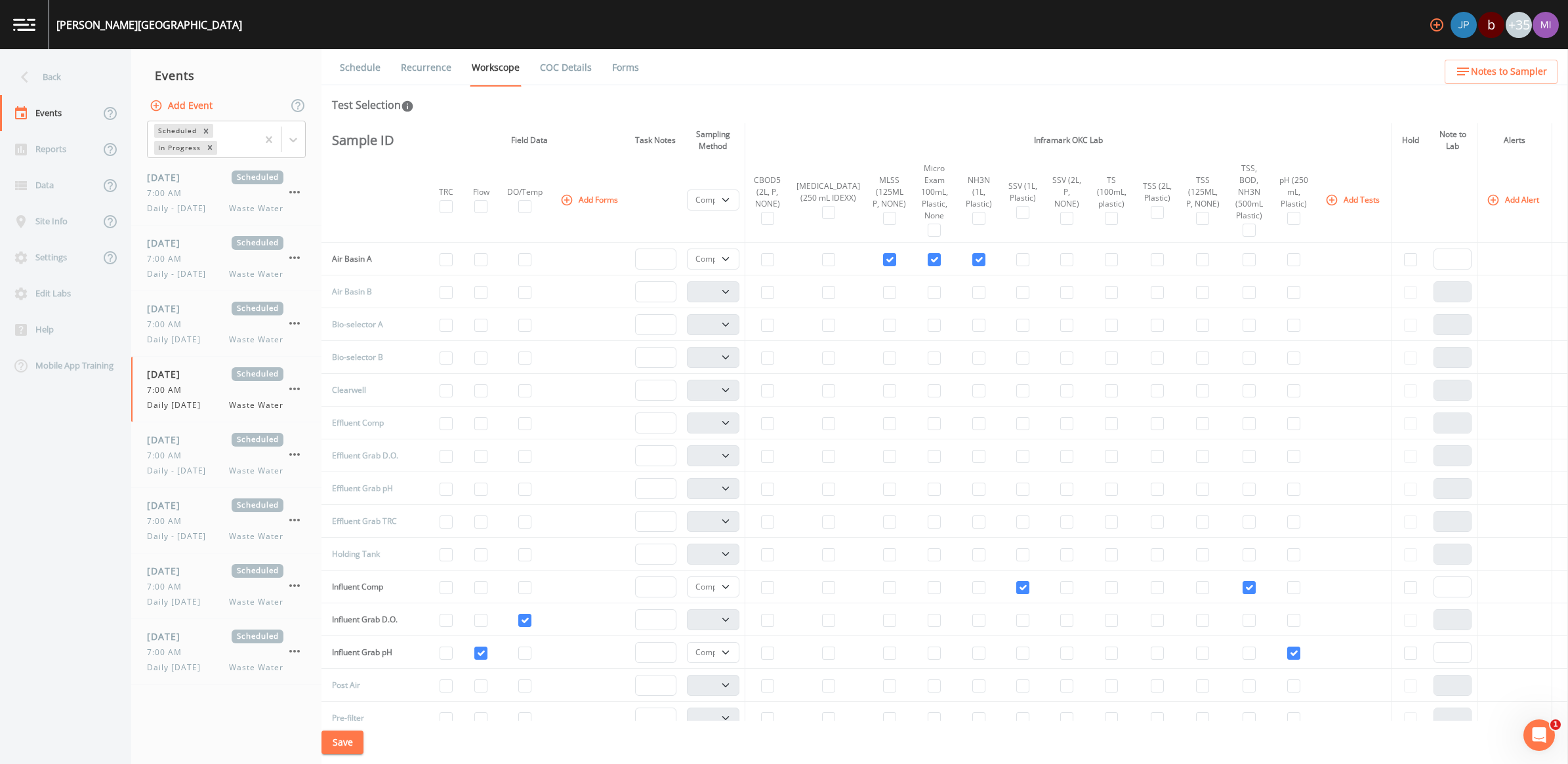
click at [1333, 199] on button "Add Tests" at bounding box center [1353, 200] width 62 height 22
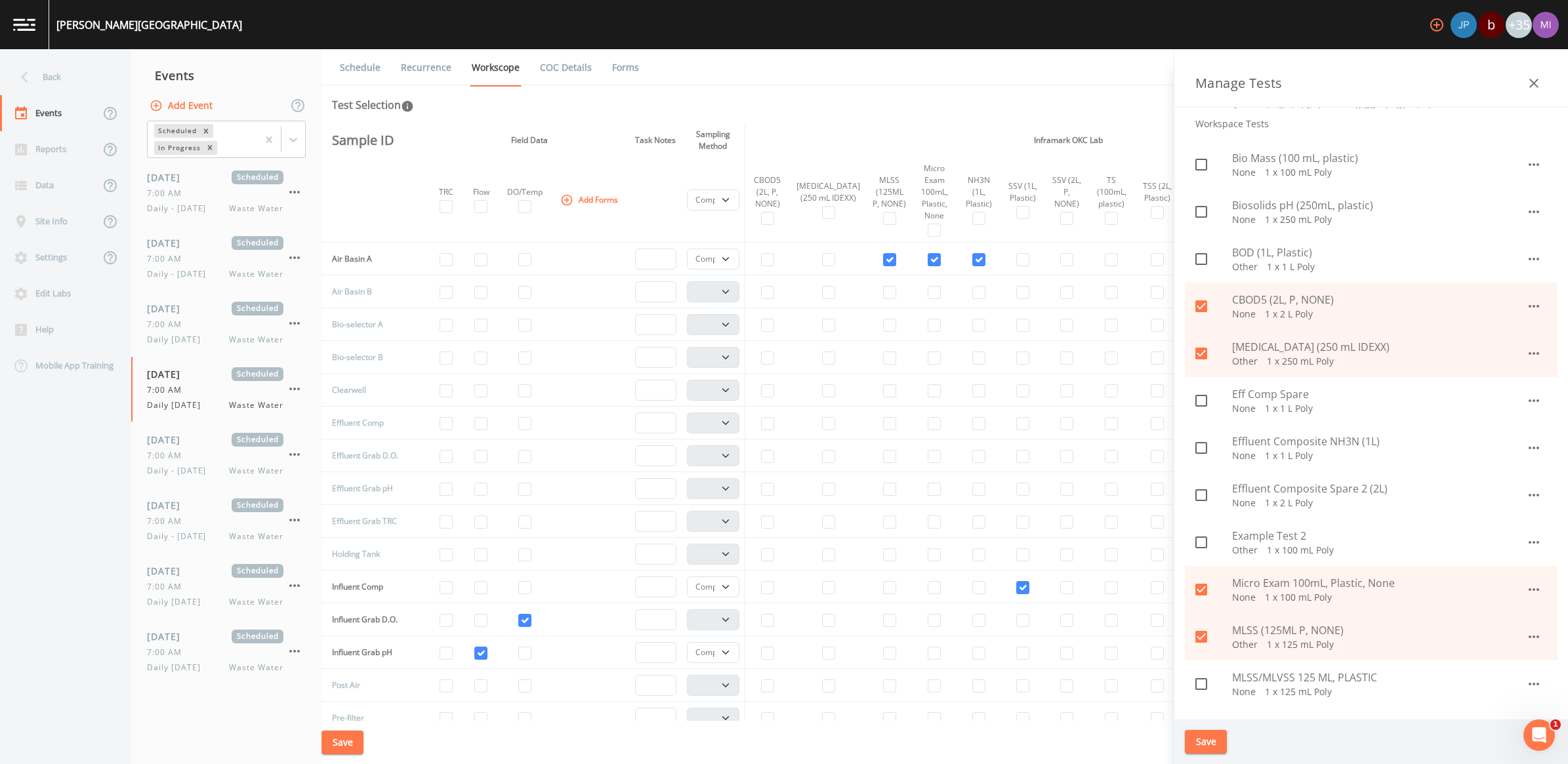
scroll to position [328, 0]
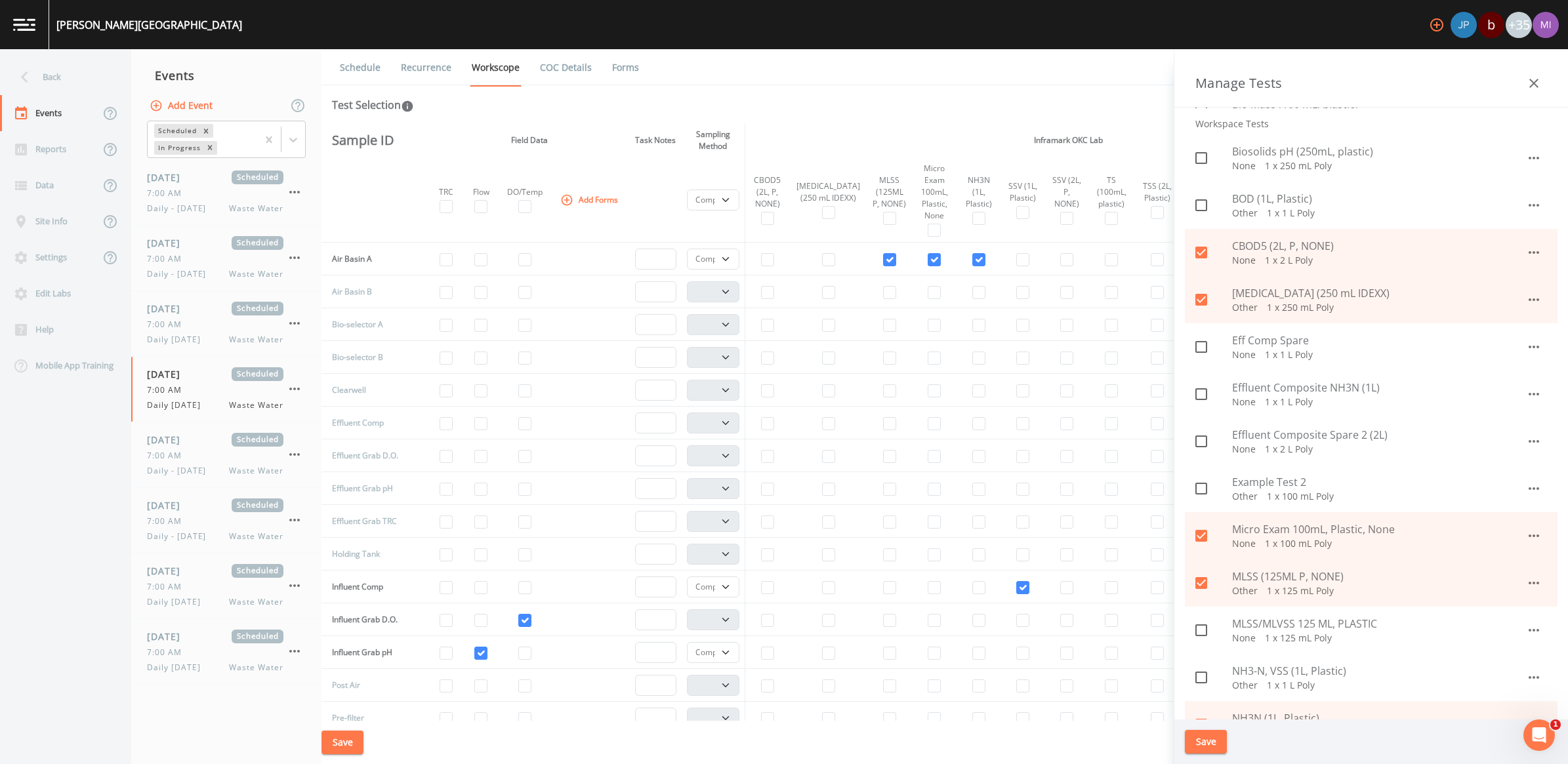
click at [1526, 536] on icon "button" at bounding box center [1534, 536] width 16 height 16
click at [1523, 557] on li "Edit" at bounding box center [1520, 566] width 77 height 23
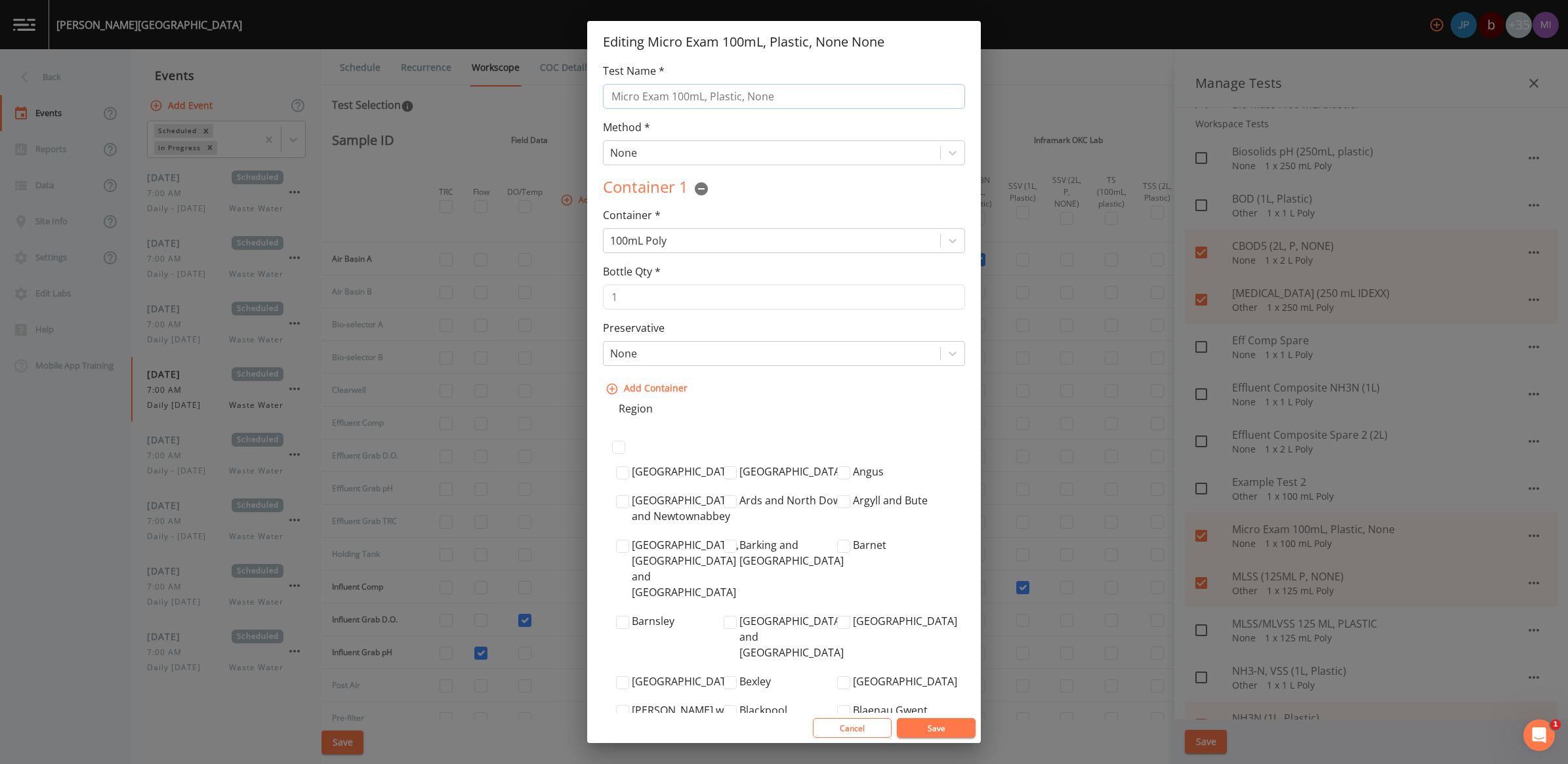
click at [674, 93] on input "Micro Exam 100mL, Plastic, None" at bounding box center [784, 97] width 362 height 25
type input "Micro Exam (100mL, Plastic, None)"
click at [896, 718] on button "Save" at bounding box center [936, 728] width 78 height 20
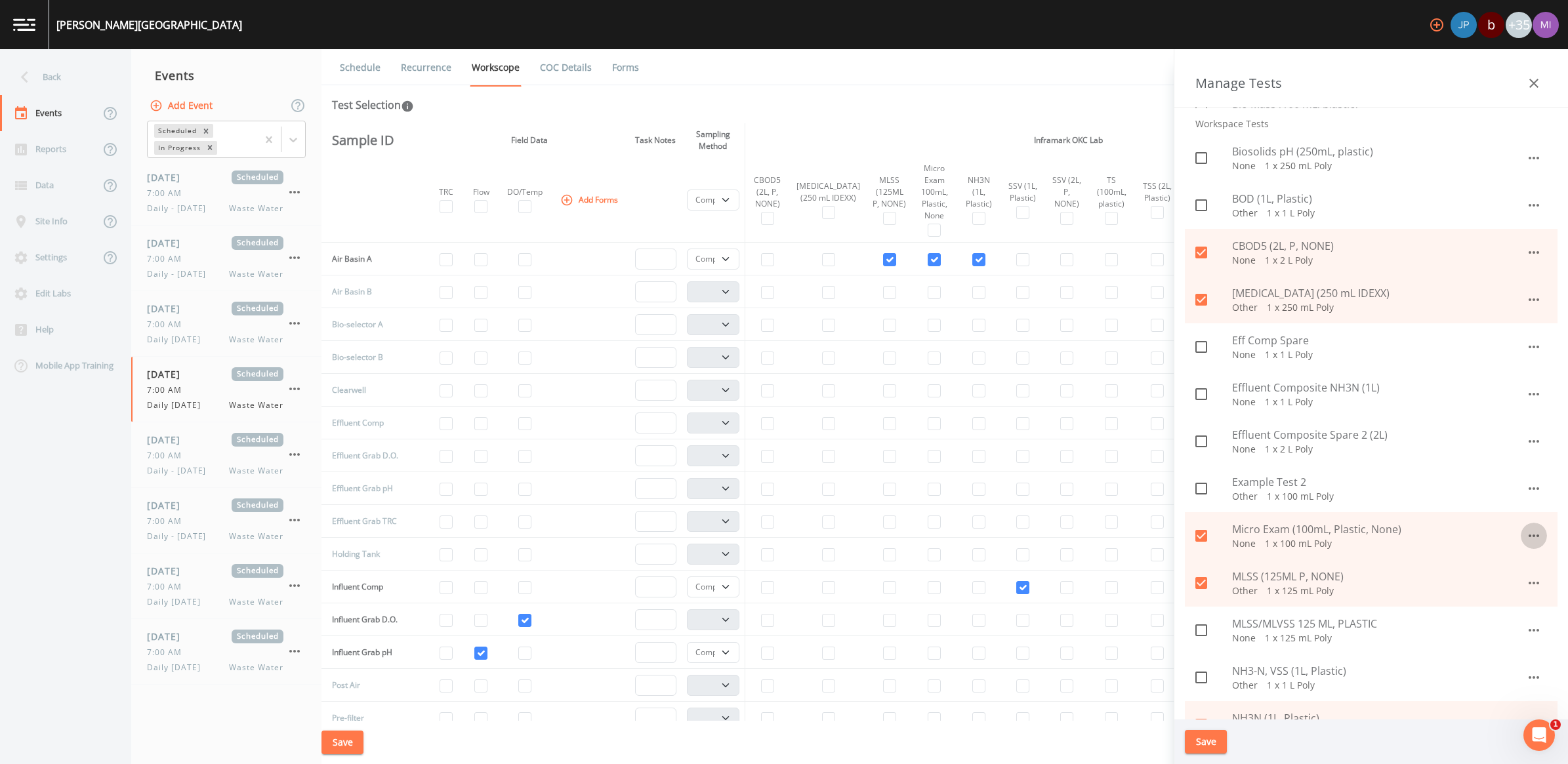
click at [1205, 737] on button "Save" at bounding box center [1206, 742] width 42 height 24
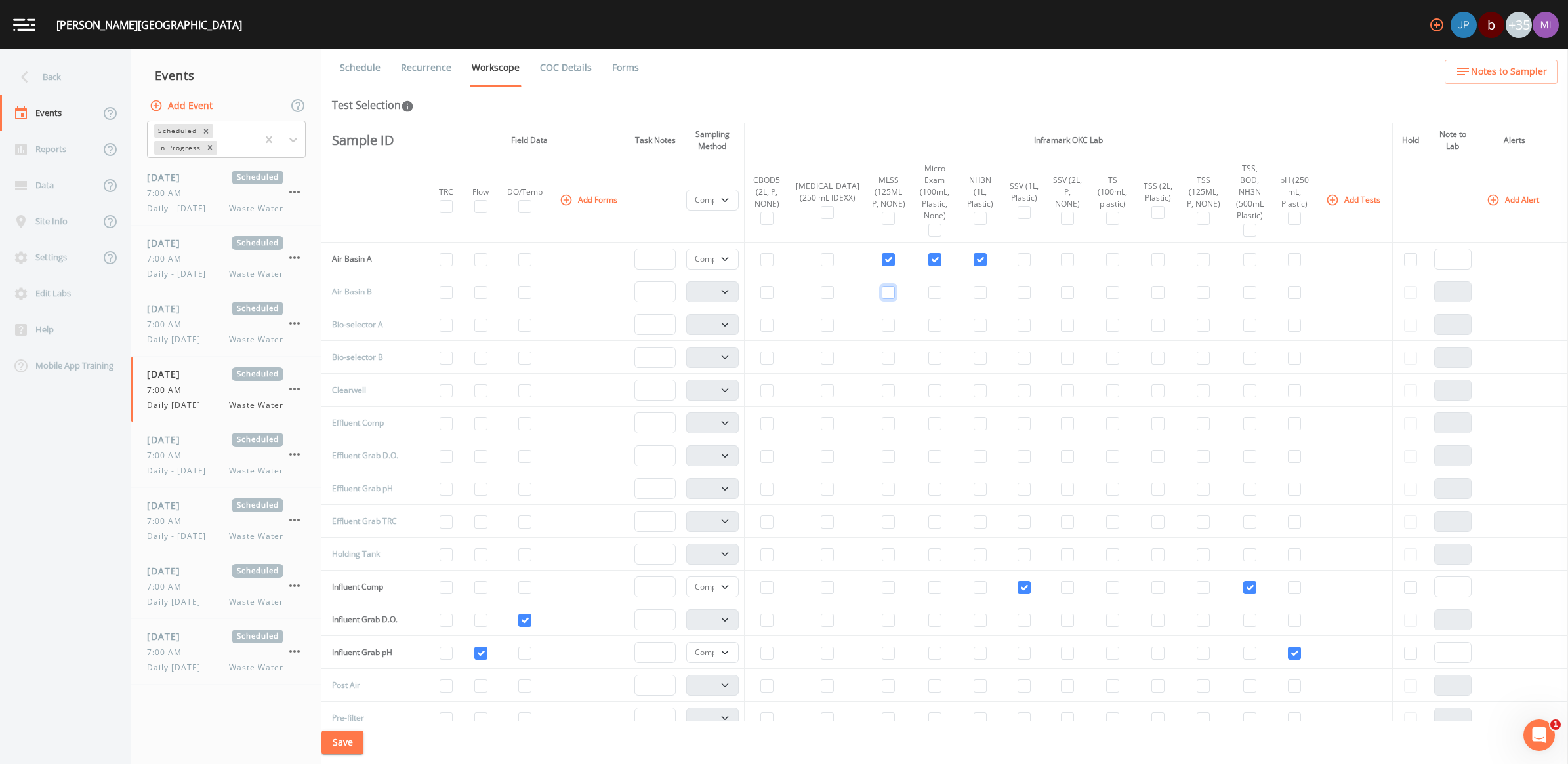
click at [881, 296] on input "checkbox" at bounding box center [888, 292] width 13 height 13
checkbox input "true"
select select "b6a3c313-748b-4795-a028-792ad310bd60"
click at [928, 291] on input "checkbox" at bounding box center [935, 292] width 13 height 13
checkbox input "true"
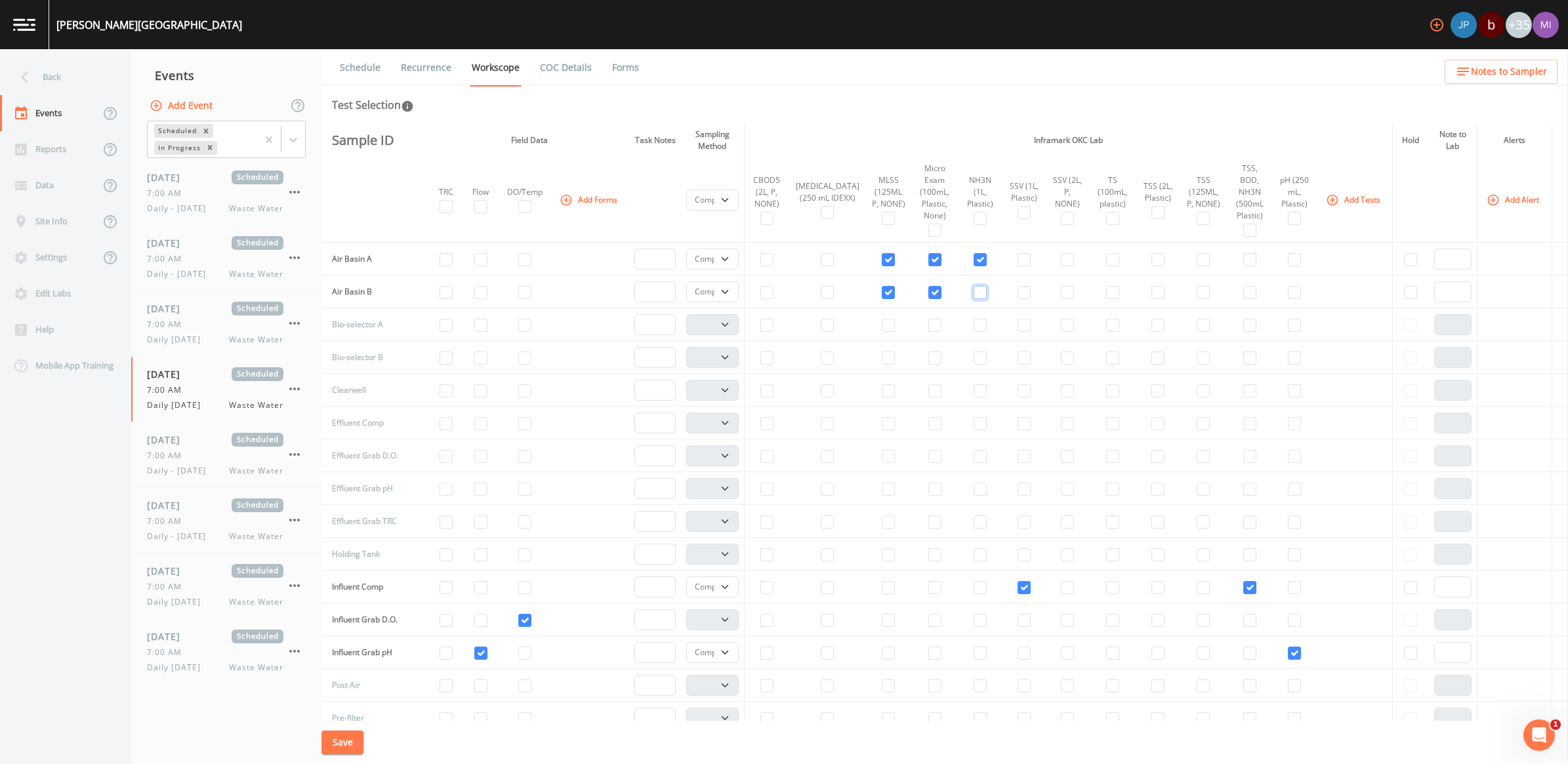
click at [974, 292] on input "checkbox" at bounding box center [981, 292] width 13 height 13
checkbox input "true"
click at [732, 259] on select "Composite Grab" at bounding box center [712, 258] width 52 height 21
select select "092b3f94-5697-4c94-9891-da161916fdbb"
click at [687, 248] on select "Composite Grab" at bounding box center [712, 258] width 52 height 21
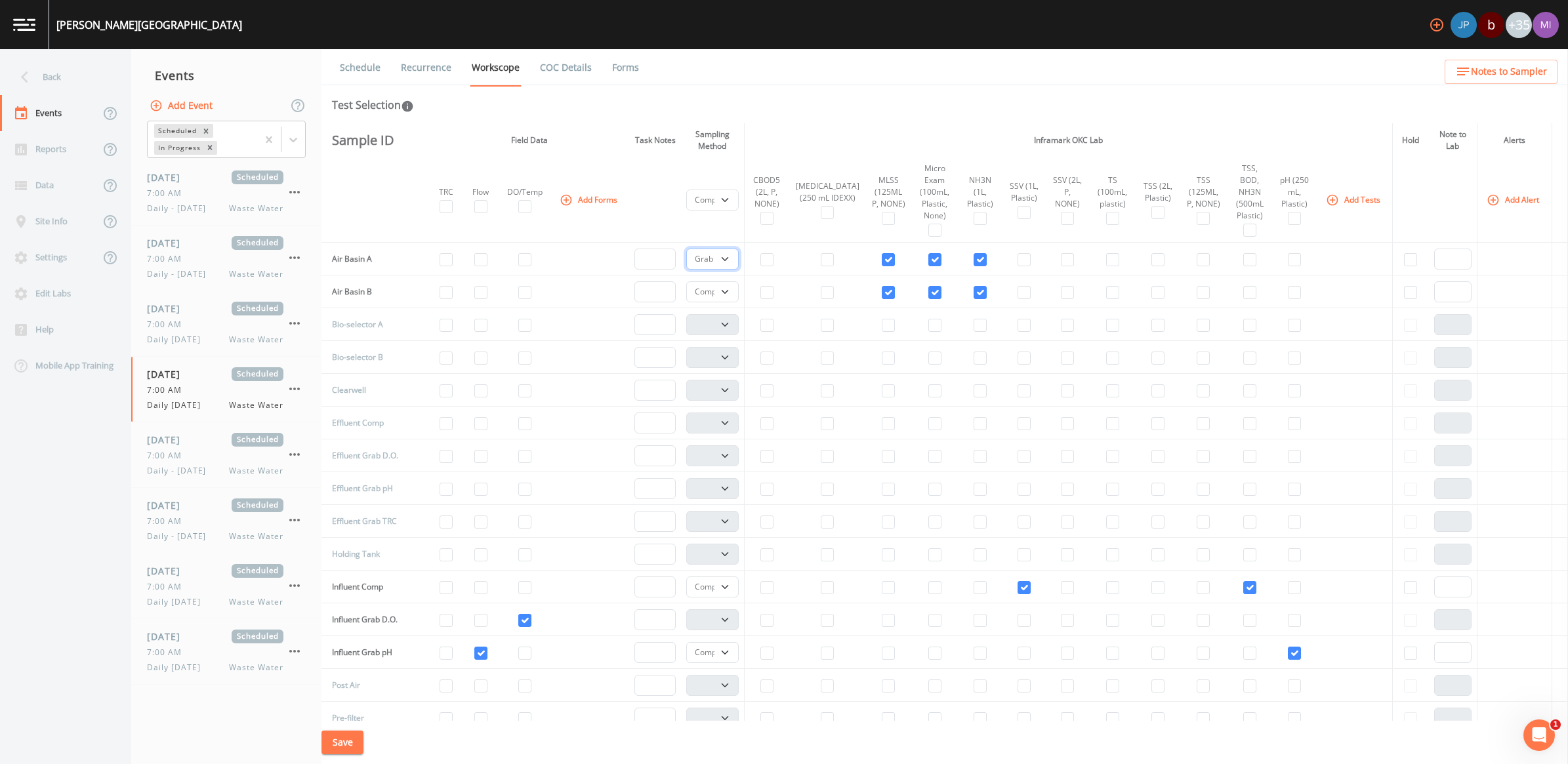
select select
click at [728, 290] on select "Composite Grab" at bounding box center [712, 292] width 52 height 21
select select "092b3f94-5697-4c94-9891-da161916fdbb"
click at [687, 282] on select "Composite Grab" at bounding box center [712, 292] width 52 height 21
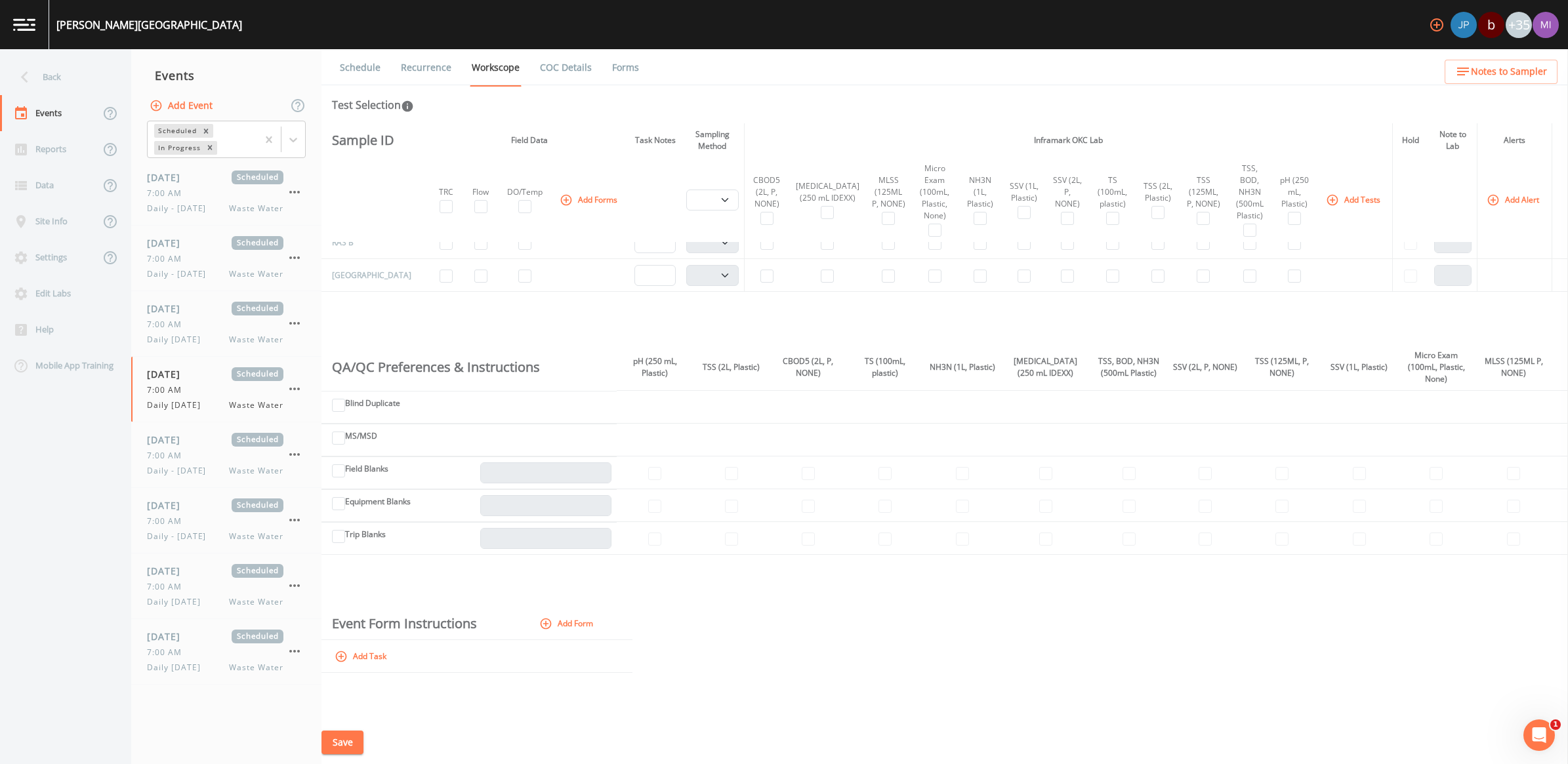
scroll to position [492, 0]
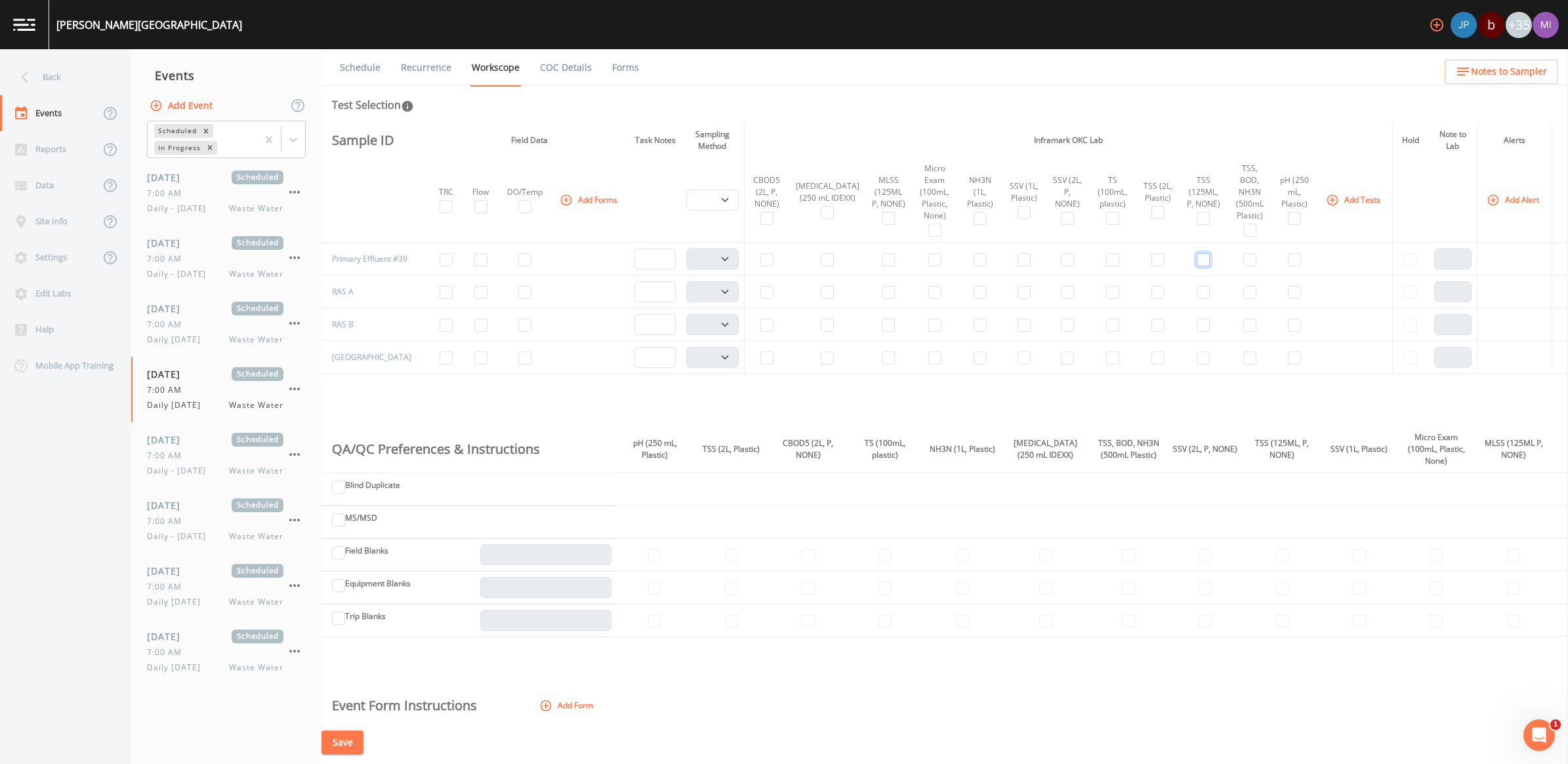
click at [1196, 266] on input "checkbox" at bounding box center [1203, 260] width 13 height 13
checkbox input "true"
select select "b6a3c313-748b-4795-a028-792ad310bd60"
click at [1196, 266] on input "checkbox" at bounding box center [1203, 260] width 13 height 13
checkbox input "false"
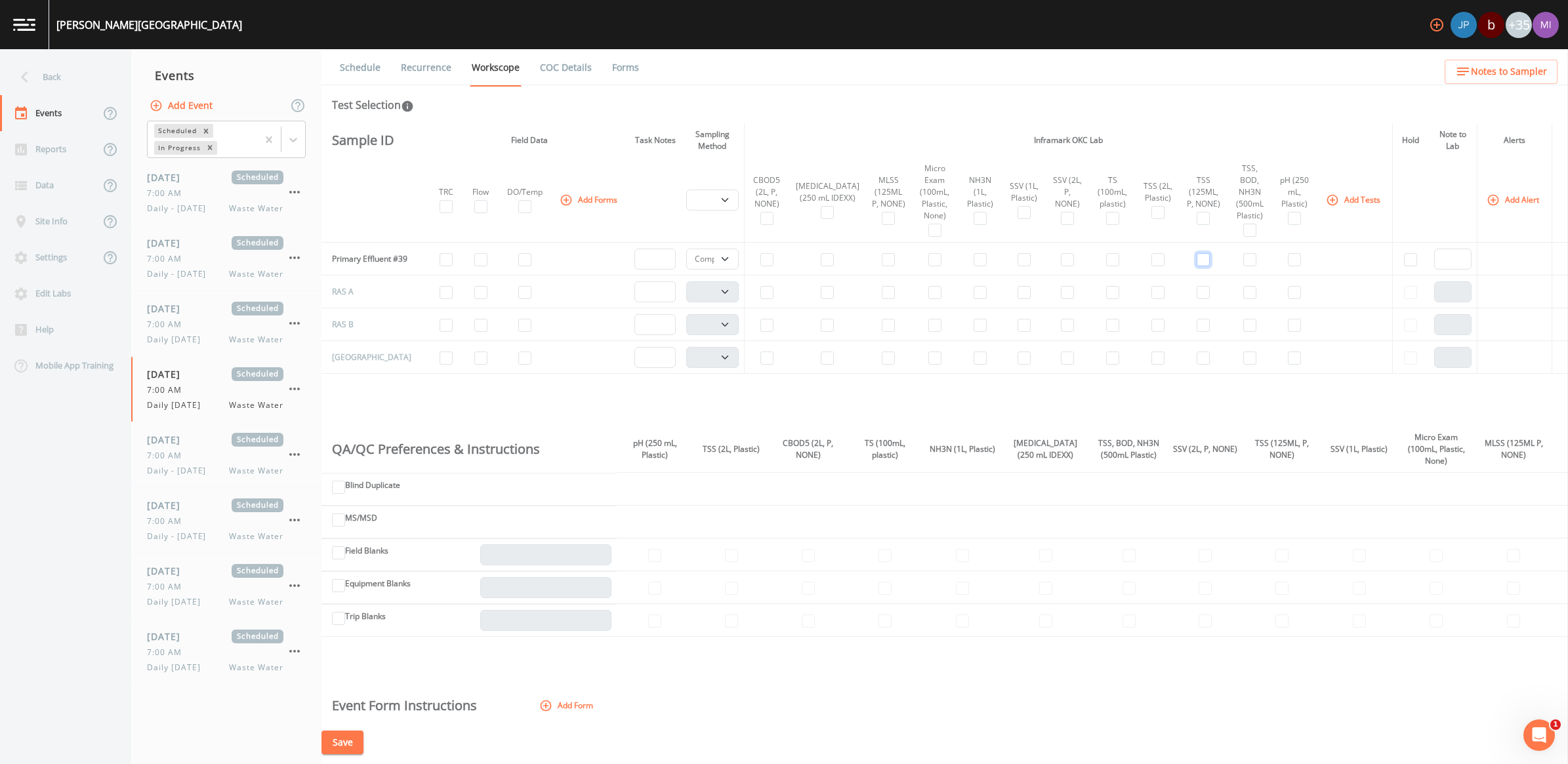
select select
click at [1196, 294] on input "checkbox" at bounding box center [1203, 292] width 13 height 13
checkbox input "true"
drag, startPoint x: 725, startPoint y: 298, endPoint x: 707, endPoint y: 308, distance: 20.6
click at [725, 298] on select "Composite Grab" at bounding box center [712, 292] width 52 height 21
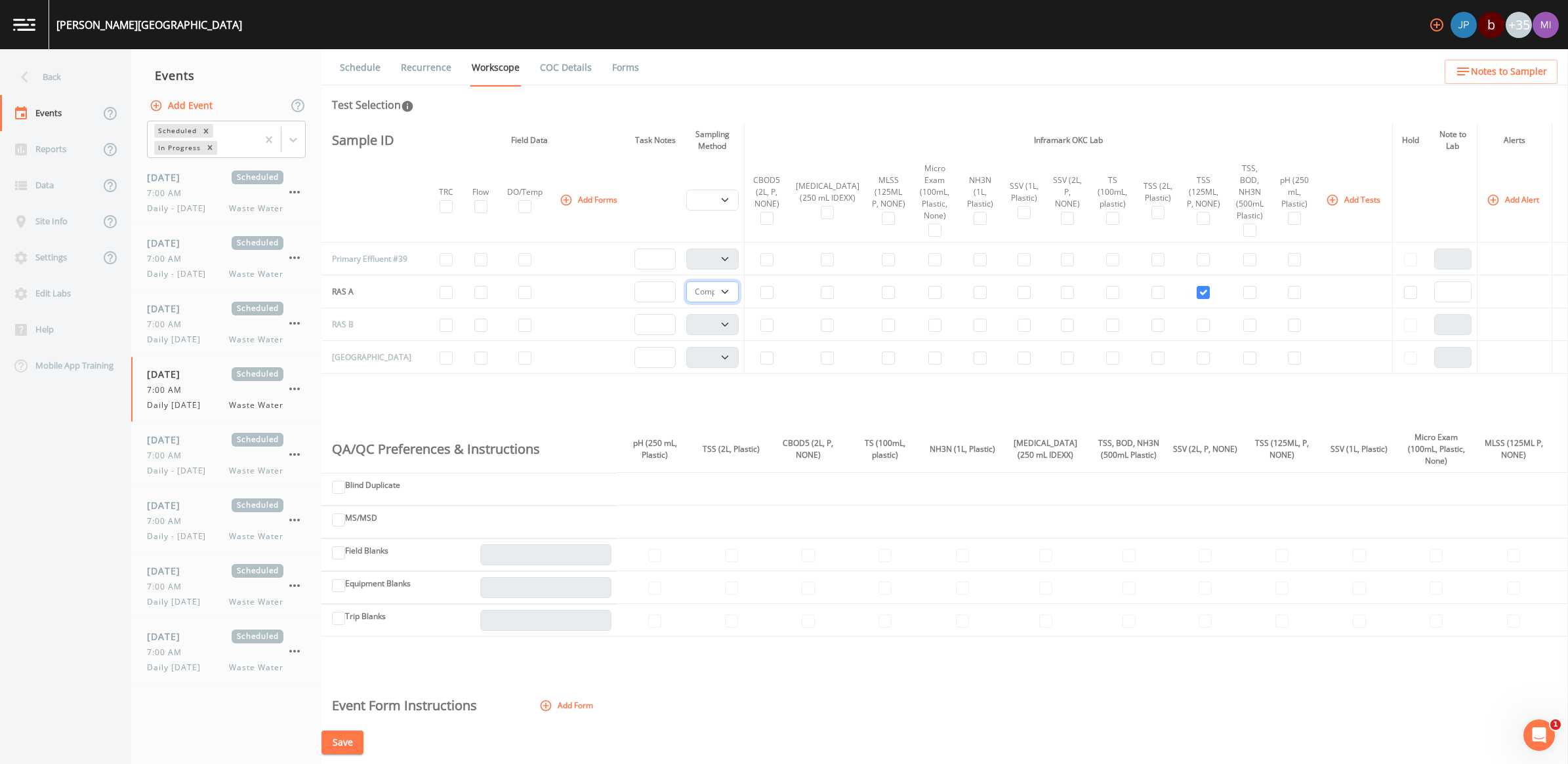
select select "092b3f94-5697-4c94-9891-da161916fdbb"
click at [687, 287] on select "Composite Grab" at bounding box center [712, 292] width 52 height 21
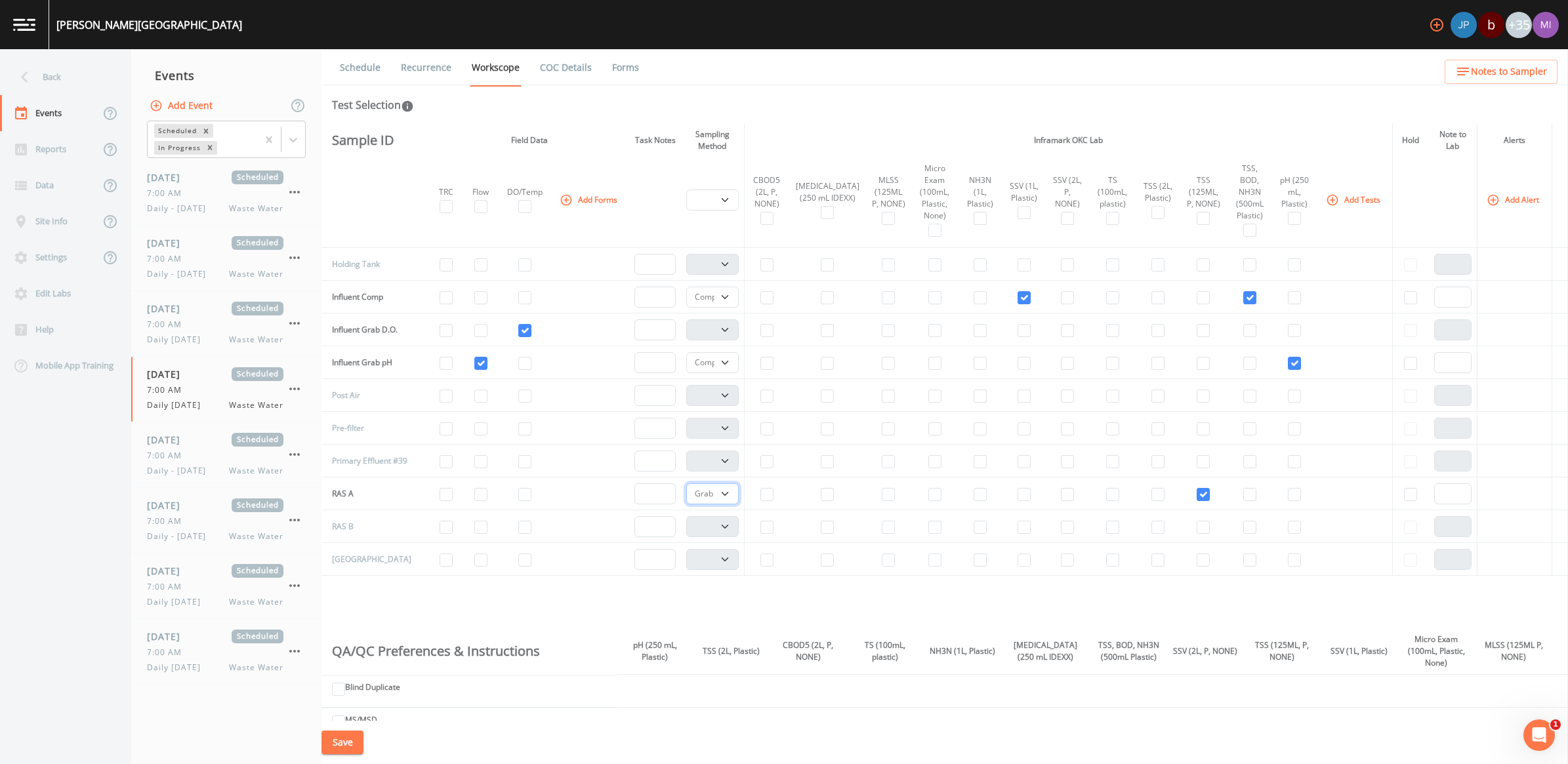
scroll to position [287, 0]
click at [1106, 271] on input "checkbox" at bounding box center [1113, 267] width 13 height 13
checkbox input "true"
click at [727, 266] on select "Composite Grab" at bounding box center [712, 267] width 52 height 21
select select "092b3f94-5697-4c94-9891-da161916fdbb"
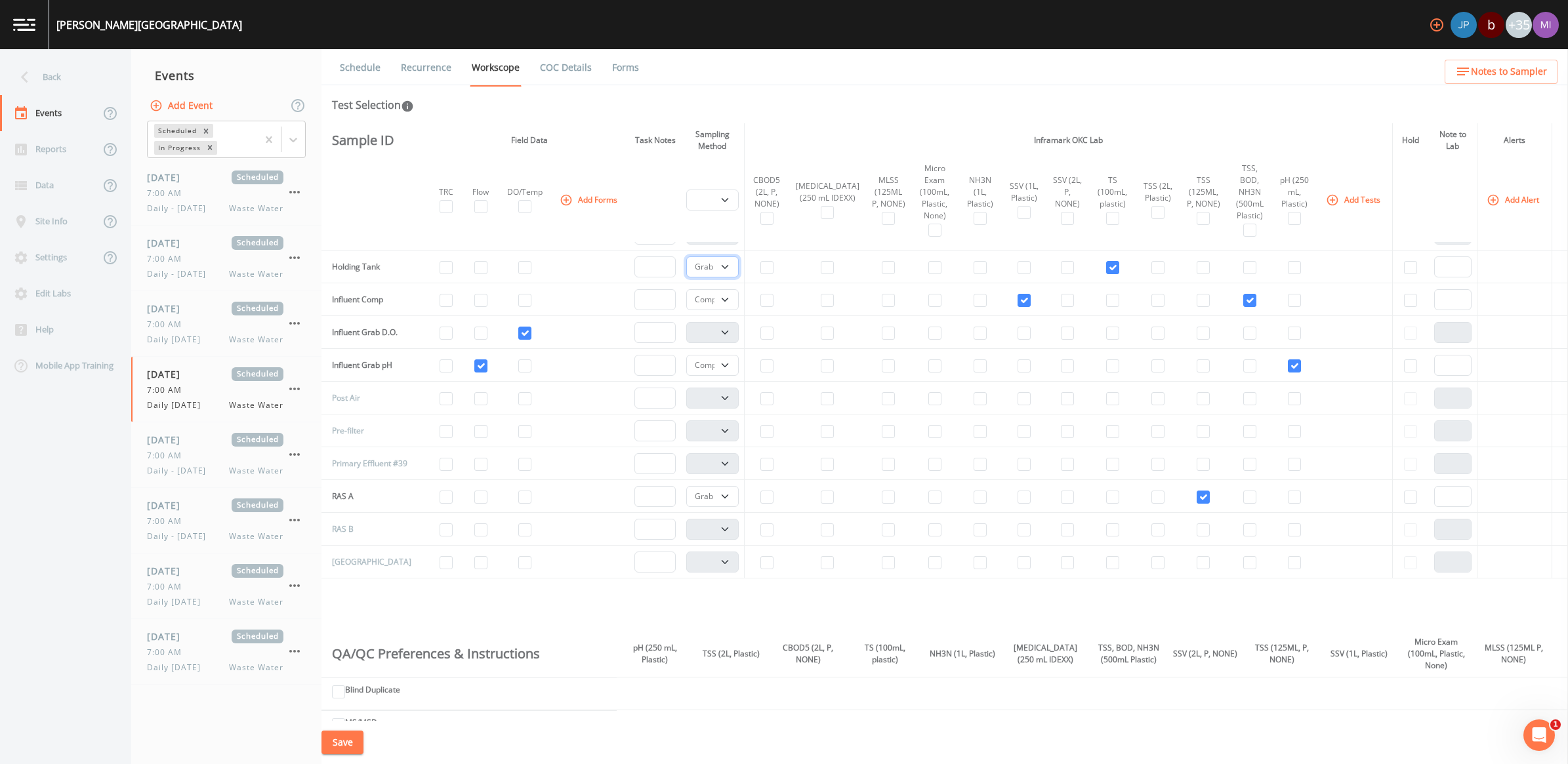
click at [687, 257] on select "Composite Grab" at bounding box center [712, 267] width 52 height 21
click at [732, 362] on select "Composite Grab" at bounding box center [712, 365] width 52 height 21
select select "092b3f94-5697-4c94-9891-da161916fdbb"
click at [687, 357] on select "Composite Grab" at bounding box center [712, 365] width 52 height 21
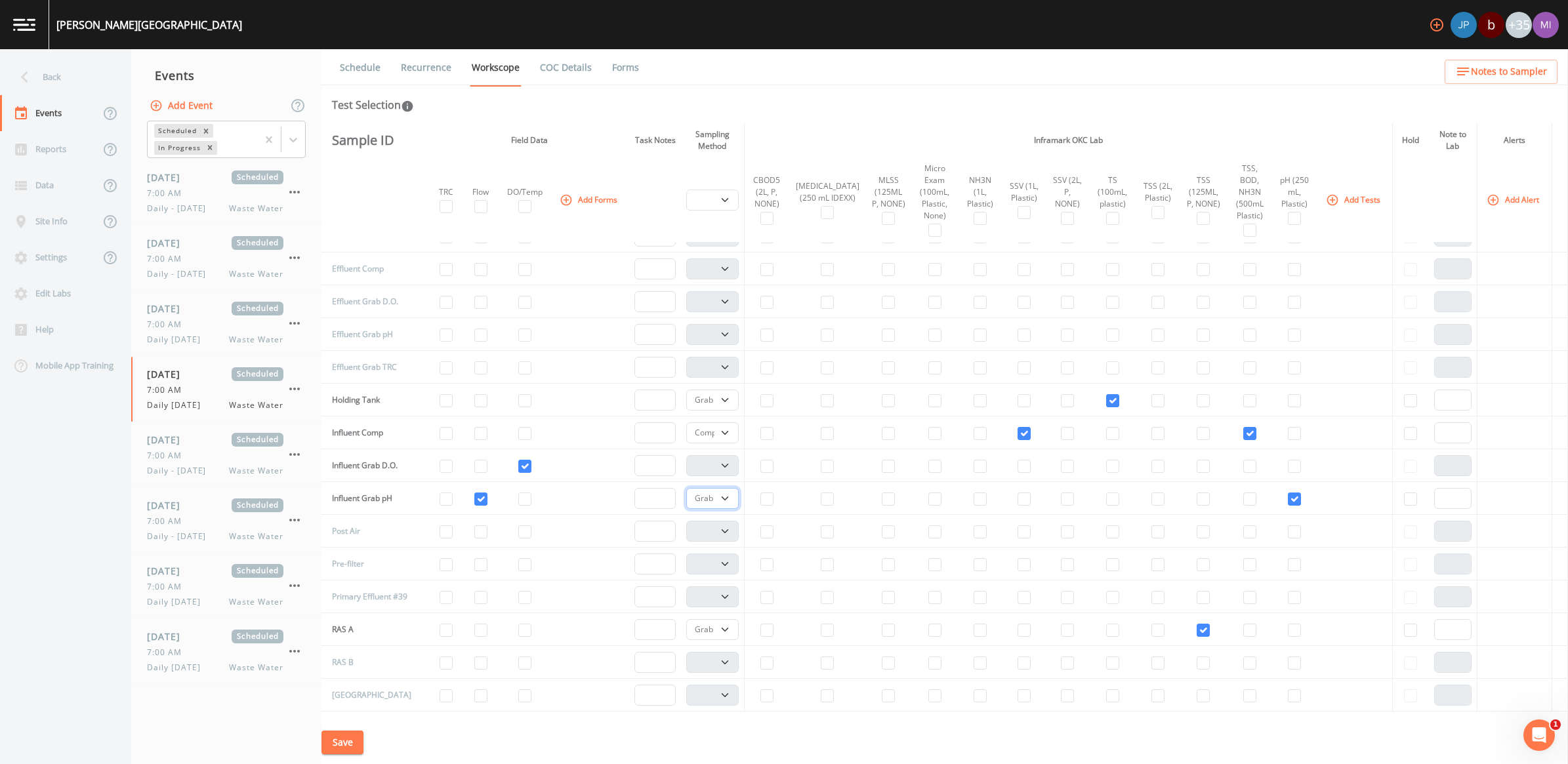
scroll to position [157, 0]
click at [1151, 266] on input "checkbox" at bounding box center [1158, 267] width 13 height 13
checkbox input "true"
select select "b6a3c313-748b-4795-a028-792ad310bd60"
click at [772, 263] on input "checkbox" at bounding box center [767, 267] width 13 height 13
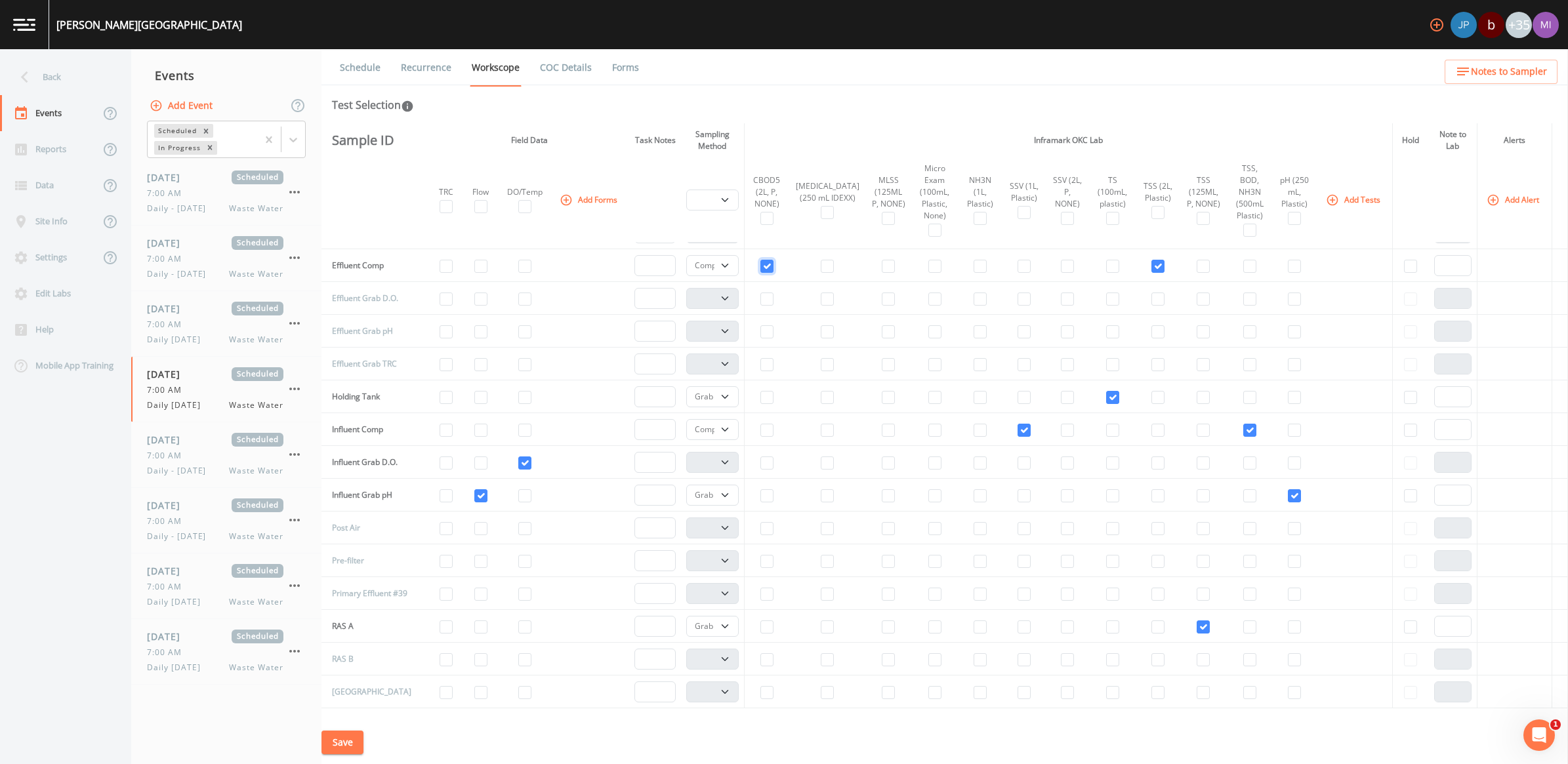
checkbox input "true"
click at [1061, 267] on input "checkbox" at bounding box center [1067, 267] width 13 height 13
checkbox input "true"
click at [974, 270] on input "checkbox" at bounding box center [981, 267] width 13 height 13
checkbox input "true"
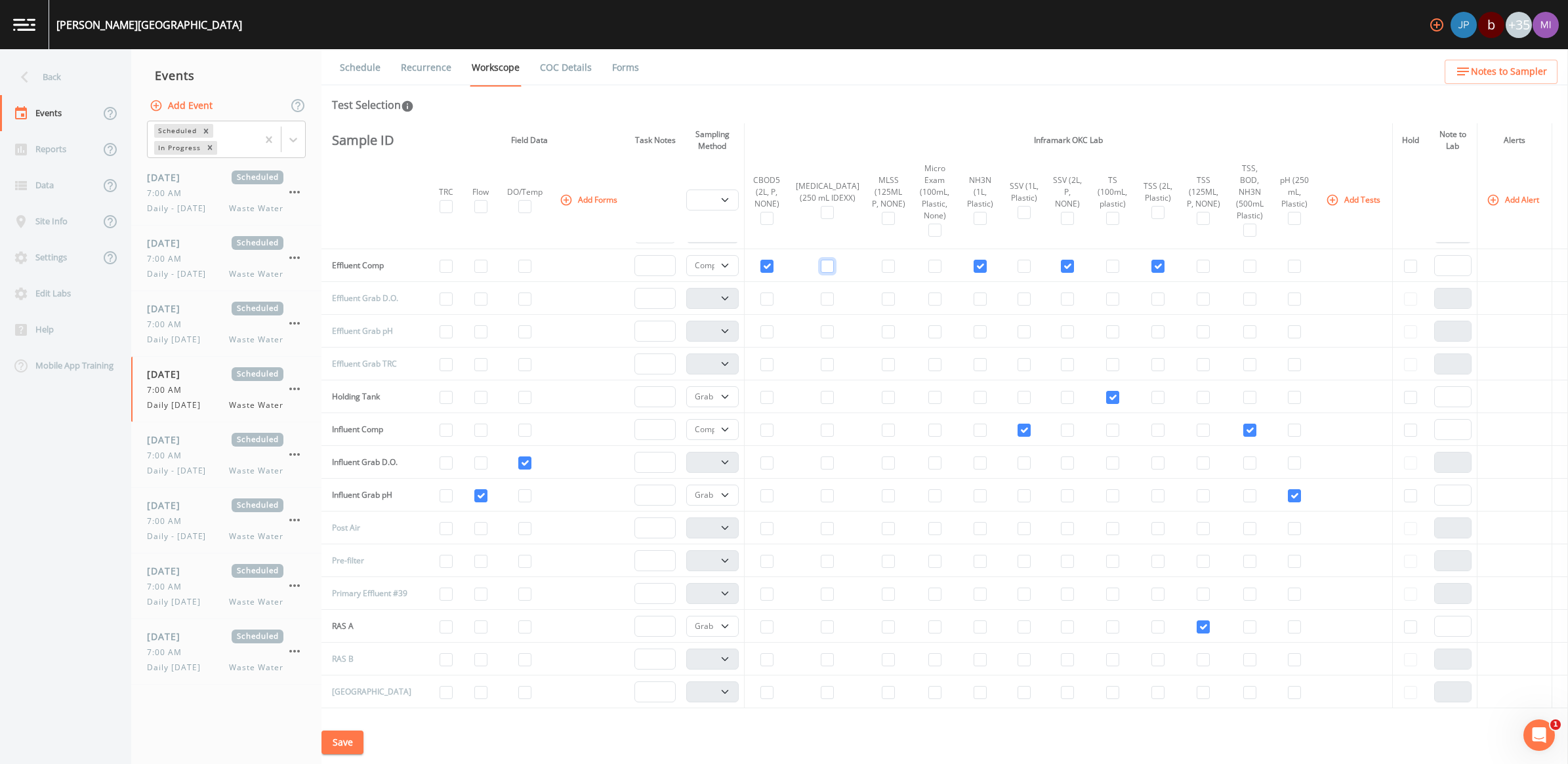
click at [821, 267] on input "checkbox" at bounding box center [827, 267] width 13 height 13
checkbox input "true"
click at [518, 297] on input "checkbox" at bounding box center [525, 299] width 13 height 13
checkbox input "true"
click at [474, 329] on input "checkbox" at bounding box center [481, 332] width 13 height 13
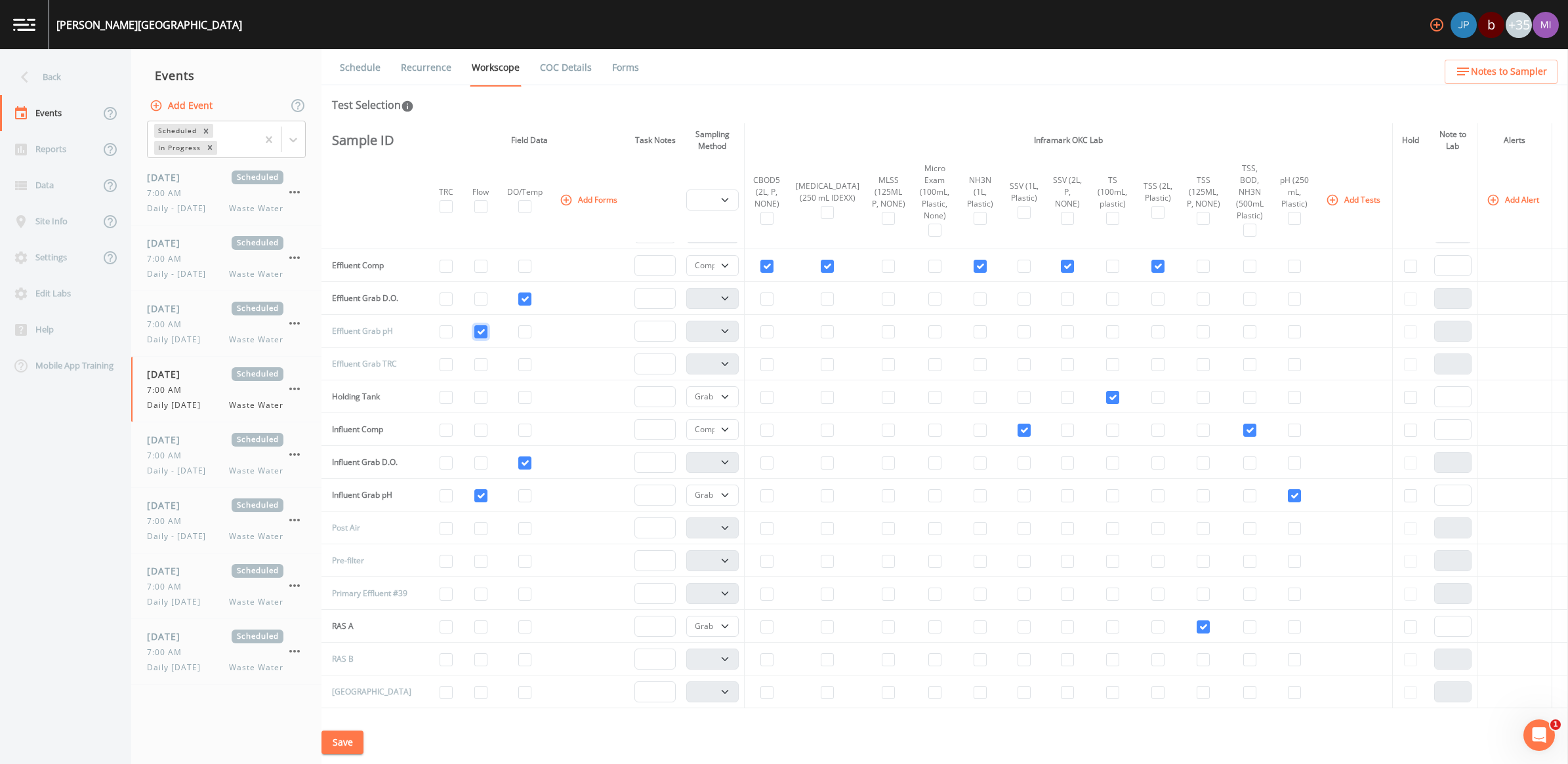
checkbox input "true"
click at [1288, 338] on input "checkbox" at bounding box center [1295, 332] width 13 height 13
checkbox input "true"
select select "b6a3c313-748b-4795-a028-792ad310bd60"
click at [440, 366] on input "checkbox" at bounding box center [447, 365] width 13 height 13
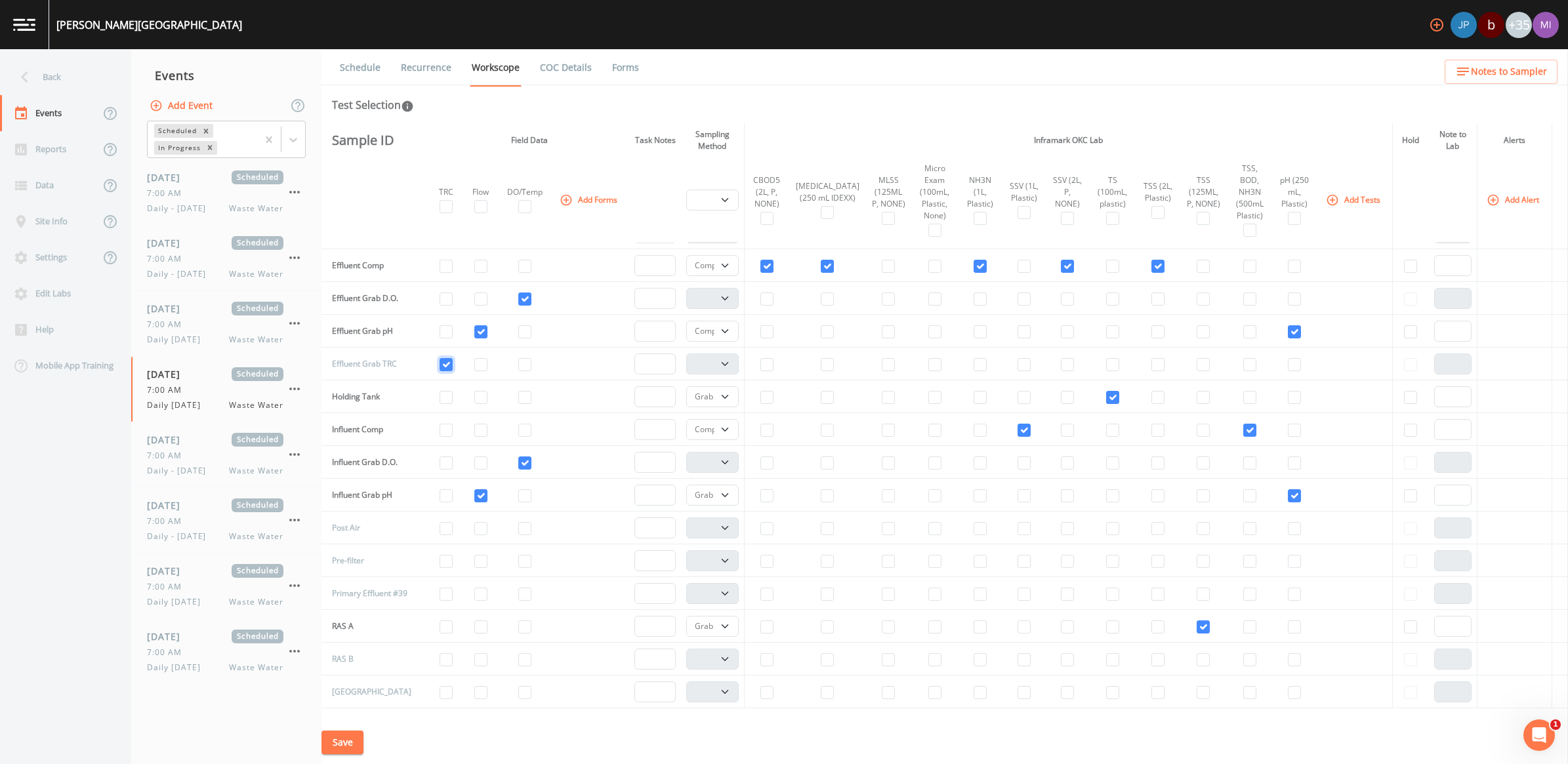
checkbox input "true"
drag, startPoint x: 728, startPoint y: 336, endPoint x: 711, endPoint y: 344, distance: 18.8
click at [728, 336] on select "Composite Grab" at bounding box center [712, 331] width 52 height 21
select select "092b3f94-5697-4c94-9891-da161916fdbb"
click at [687, 322] on select "Composite Grab" at bounding box center [712, 331] width 52 height 21
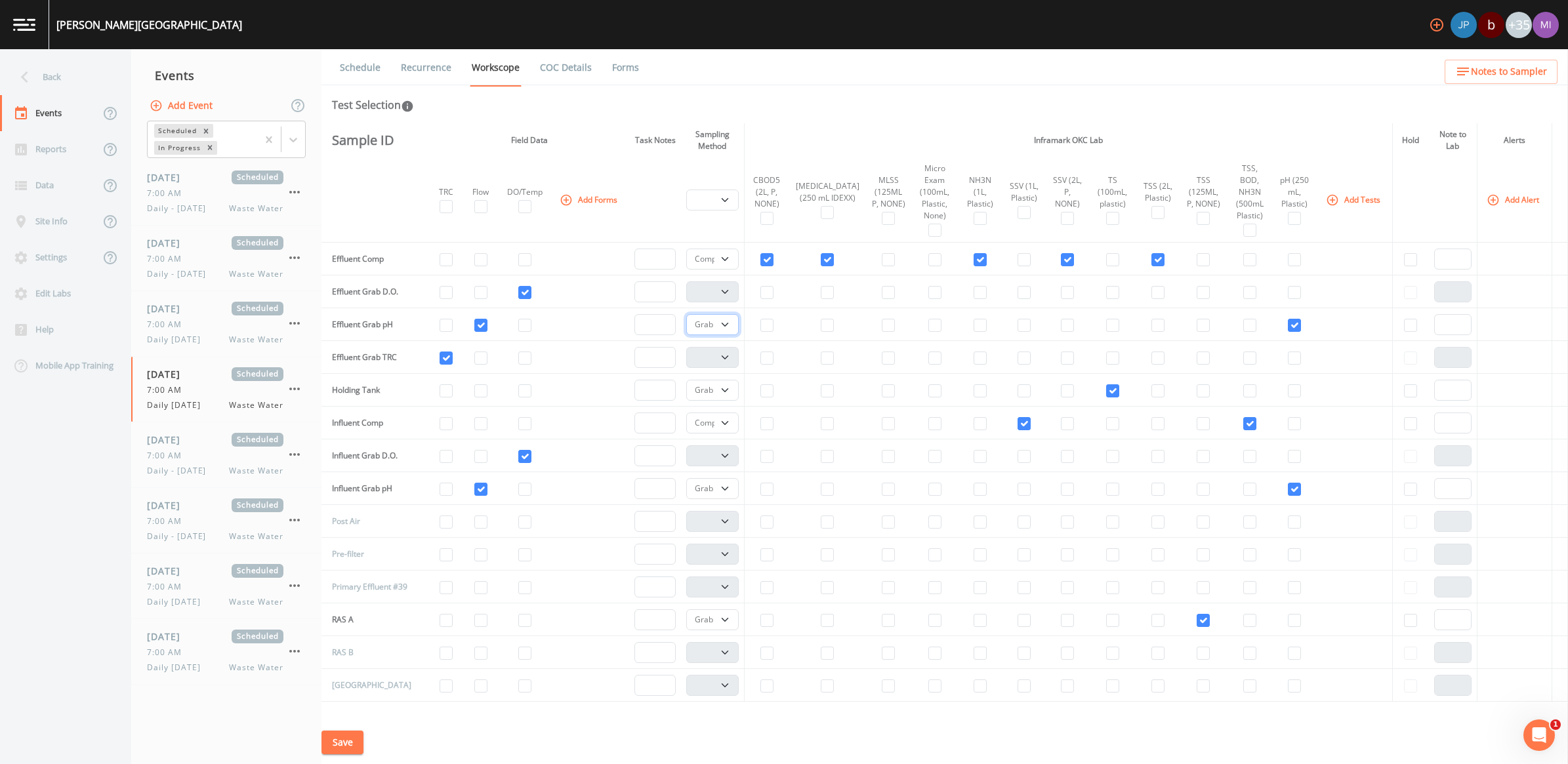
scroll to position [246, 0]
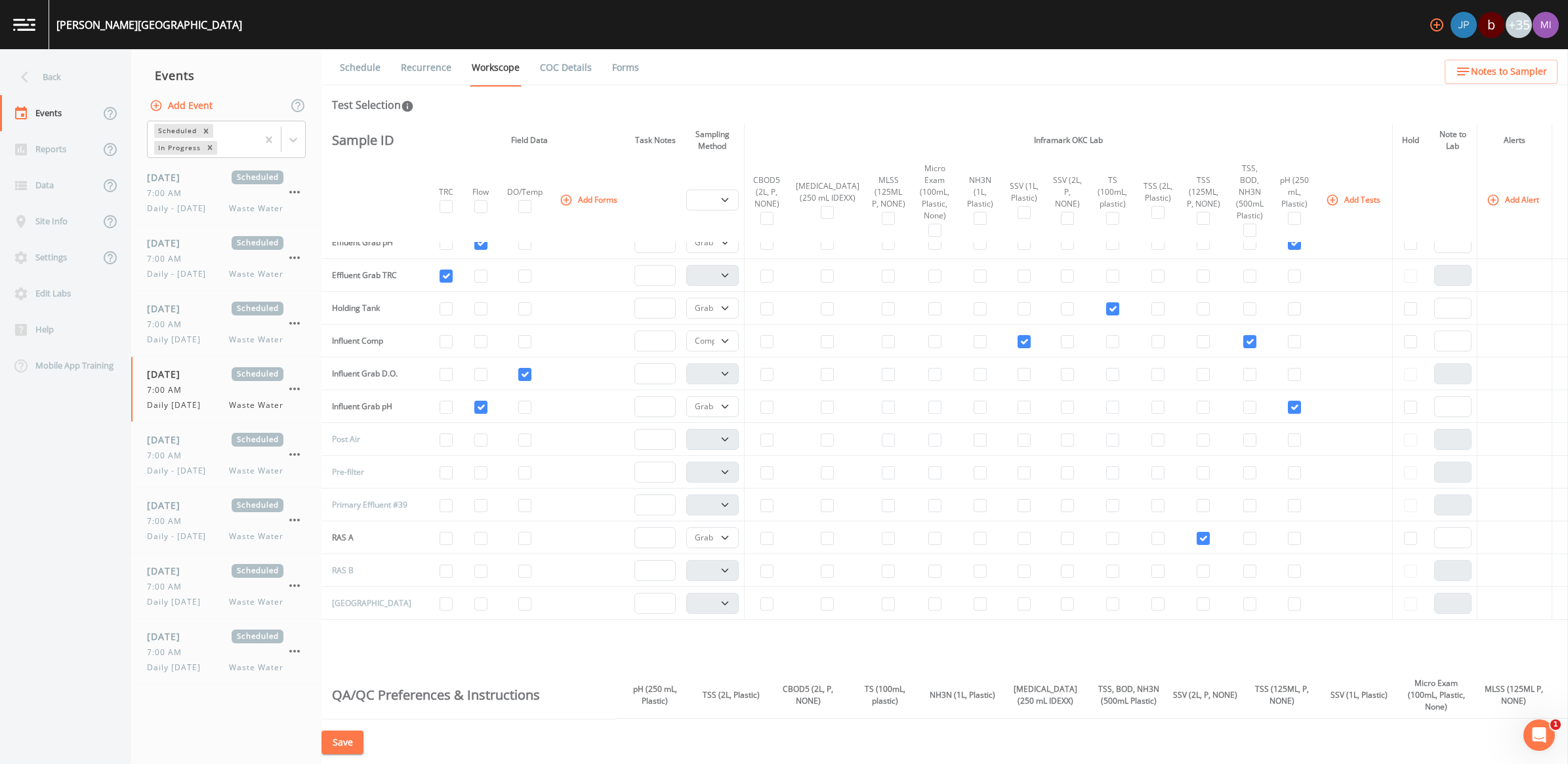
click at [349, 739] on button "Save" at bounding box center [342, 742] width 42 height 24
click at [184, 105] on button "Add Event" at bounding box center [182, 106] width 71 height 24
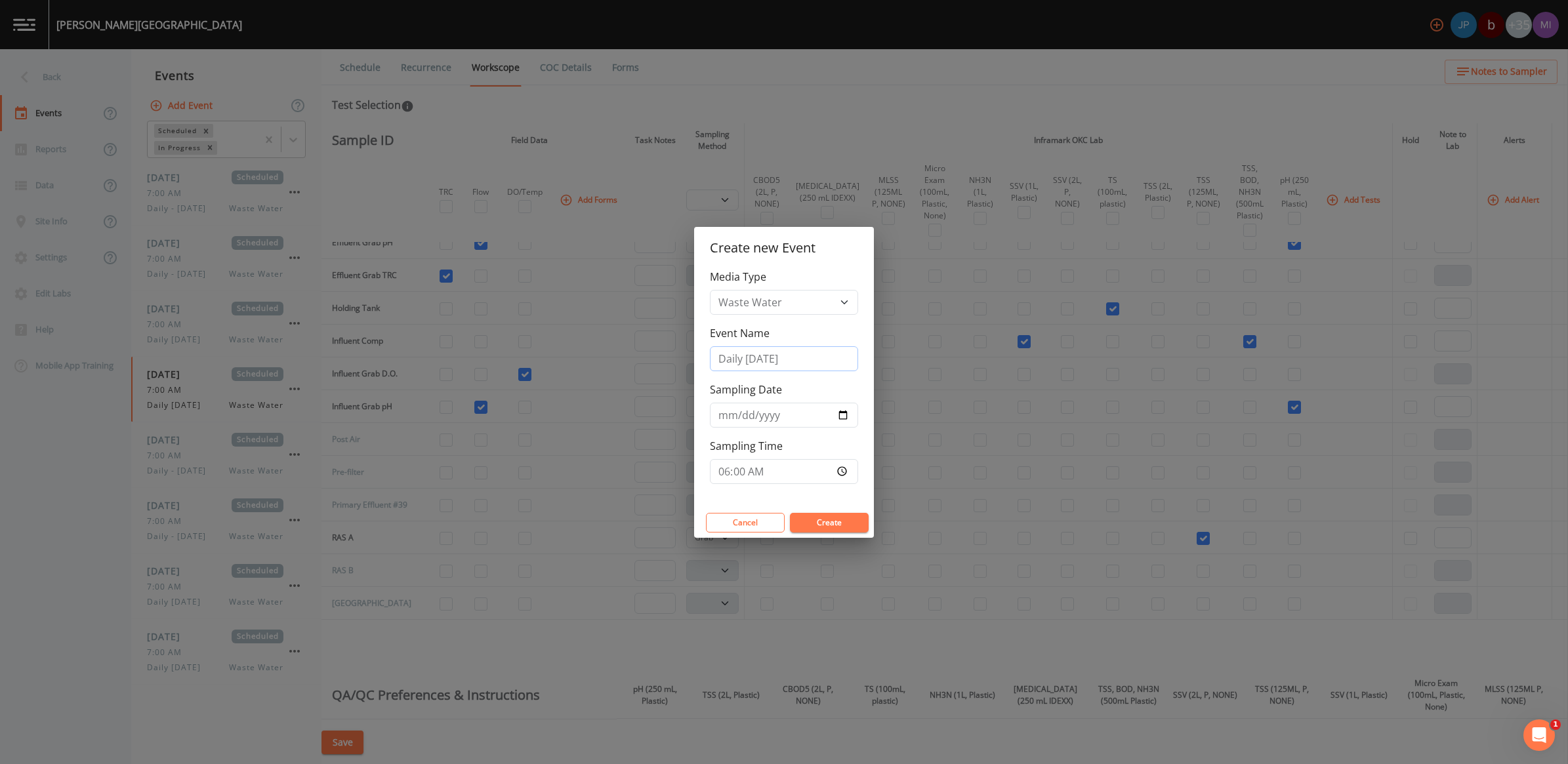
click at [791, 356] on input "Daily [DATE]" at bounding box center [784, 359] width 148 height 25
click at [766, 356] on input "Daily [DATE]" at bounding box center [784, 359] width 148 height 25
type input "Daily [DATE]"
click at [845, 413] on input "[DATE]" at bounding box center [784, 415] width 148 height 25
type input "[DATE]"
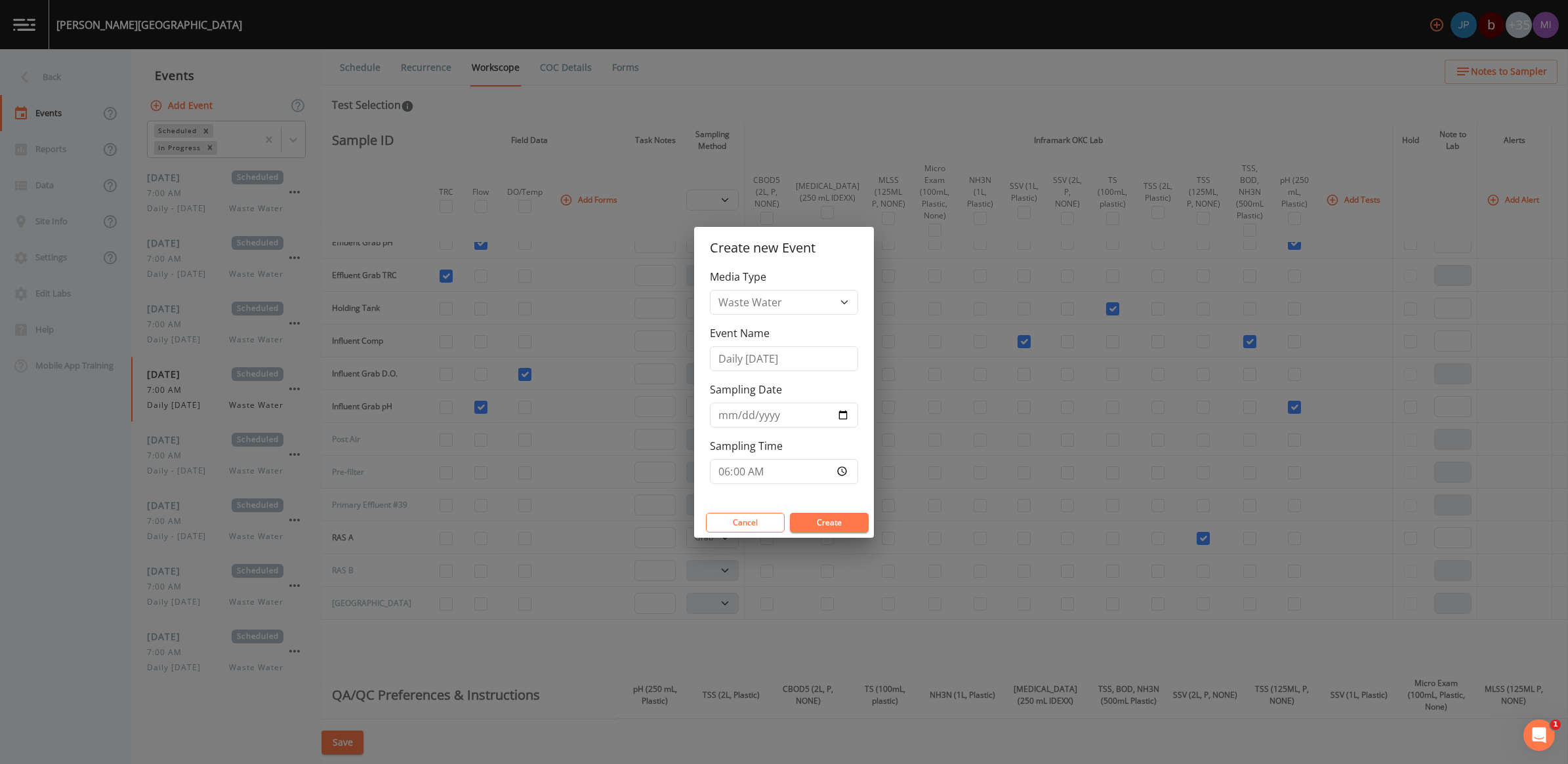
click at [821, 525] on button "Create" at bounding box center [829, 523] width 78 height 20
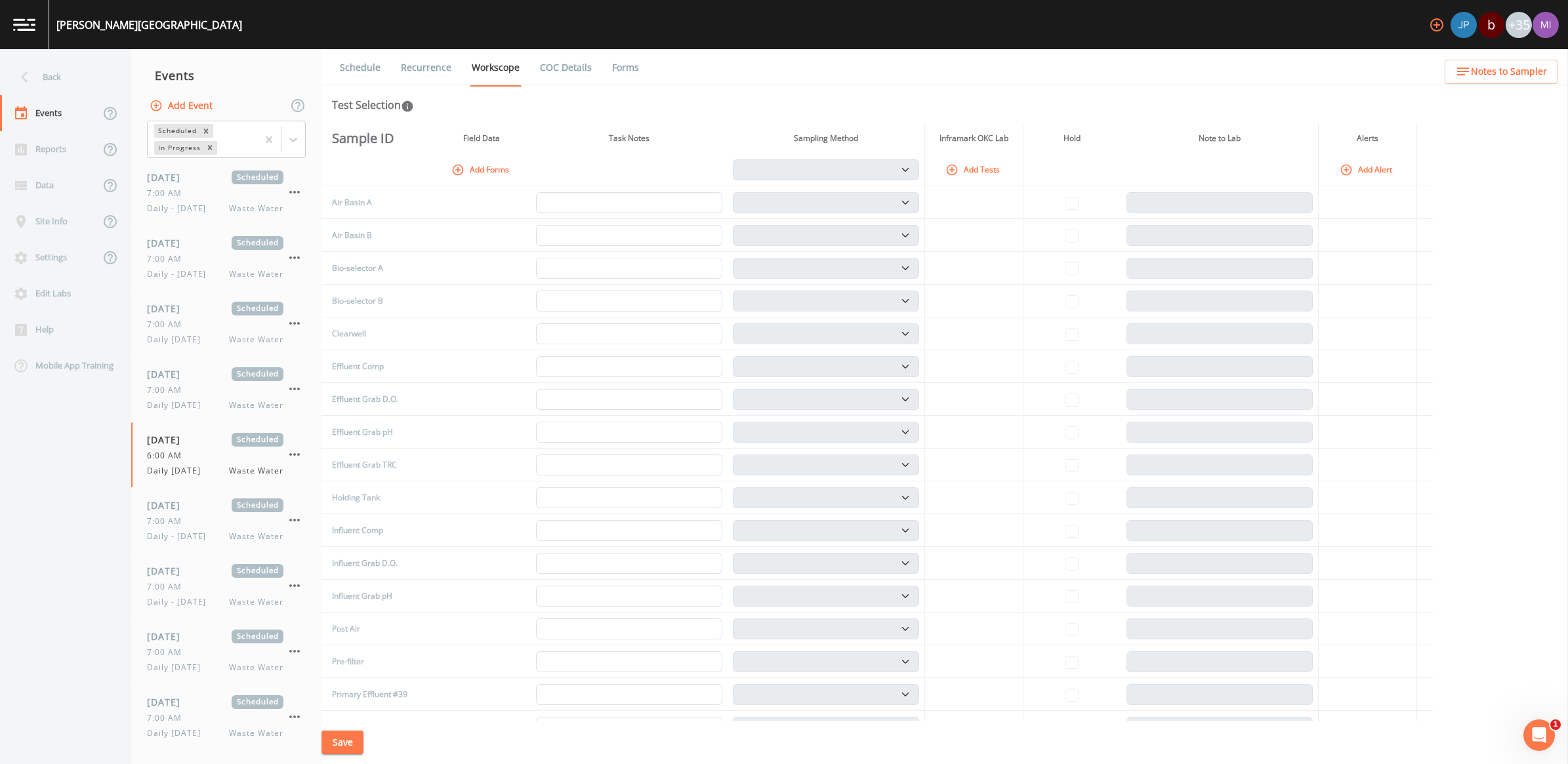
click at [418, 67] on link "Recurrence" at bounding box center [426, 67] width 54 height 37
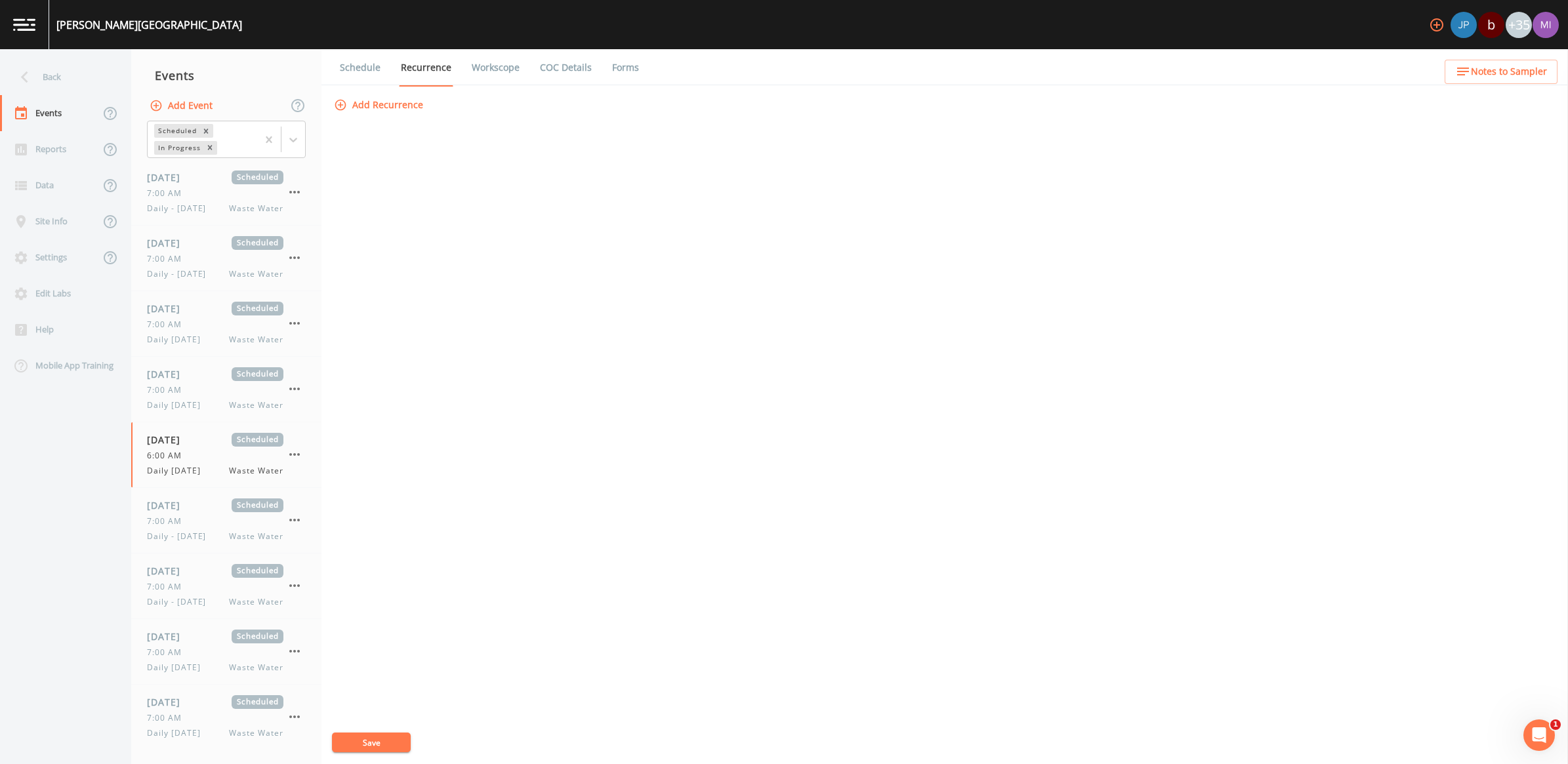
click at [407, 105] on button "Add Recurrence" at bounding box center [380, 105] width 97 height 24
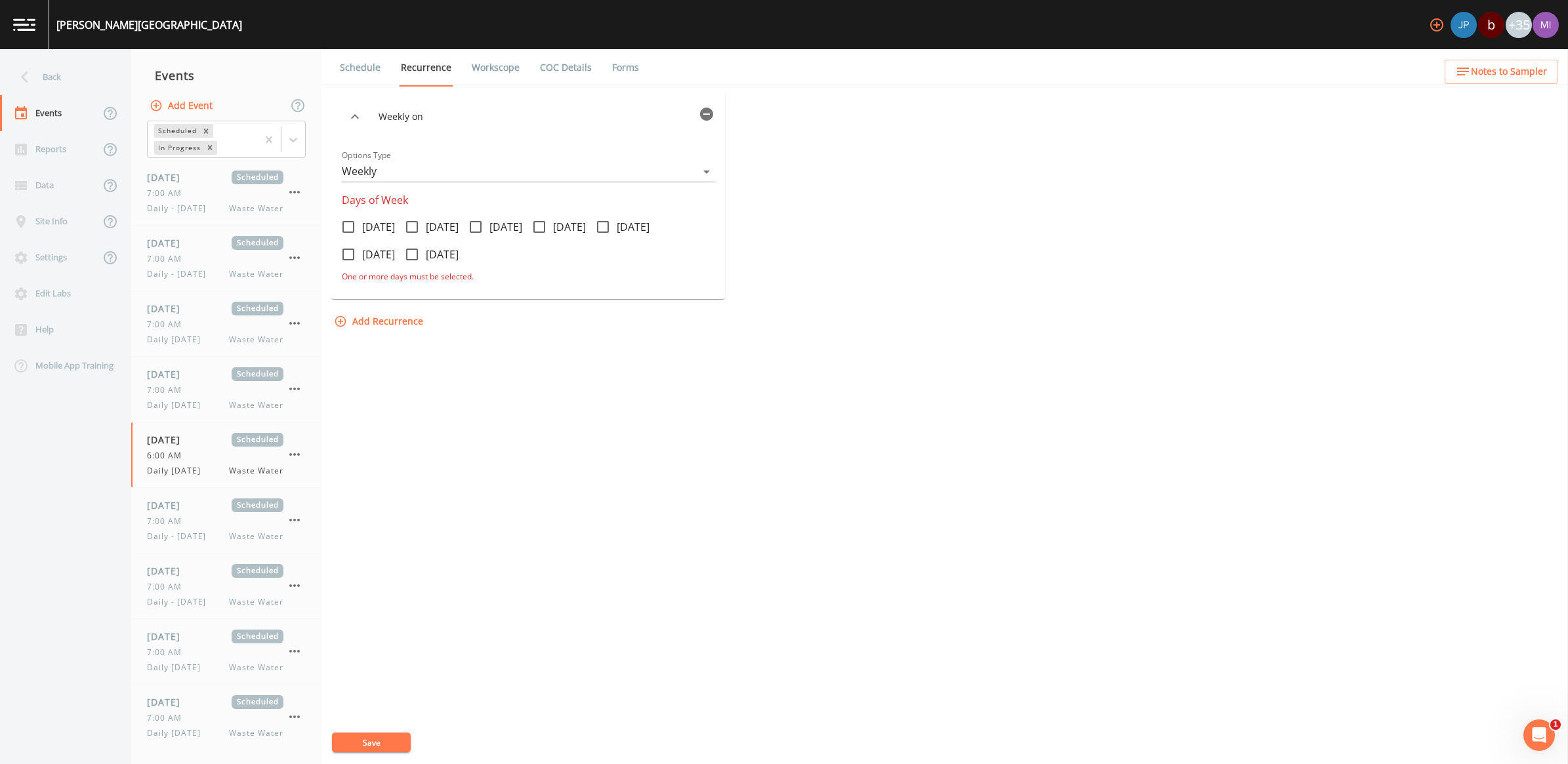
click at [514, 227] on span "[DATE]" at bounding box center [505, 227] width 32 height 16
click at [475, 227] on input "[DATE]" at bounding box center [468, 220] width 13 height 13
checkbox input "true"
click at [351, 738] on button "Save" at bounding box center [371, 743] width 78 height 20
click at [358, 69] on link "Schedule" at bounding box center [361, 67] width 45 height 37
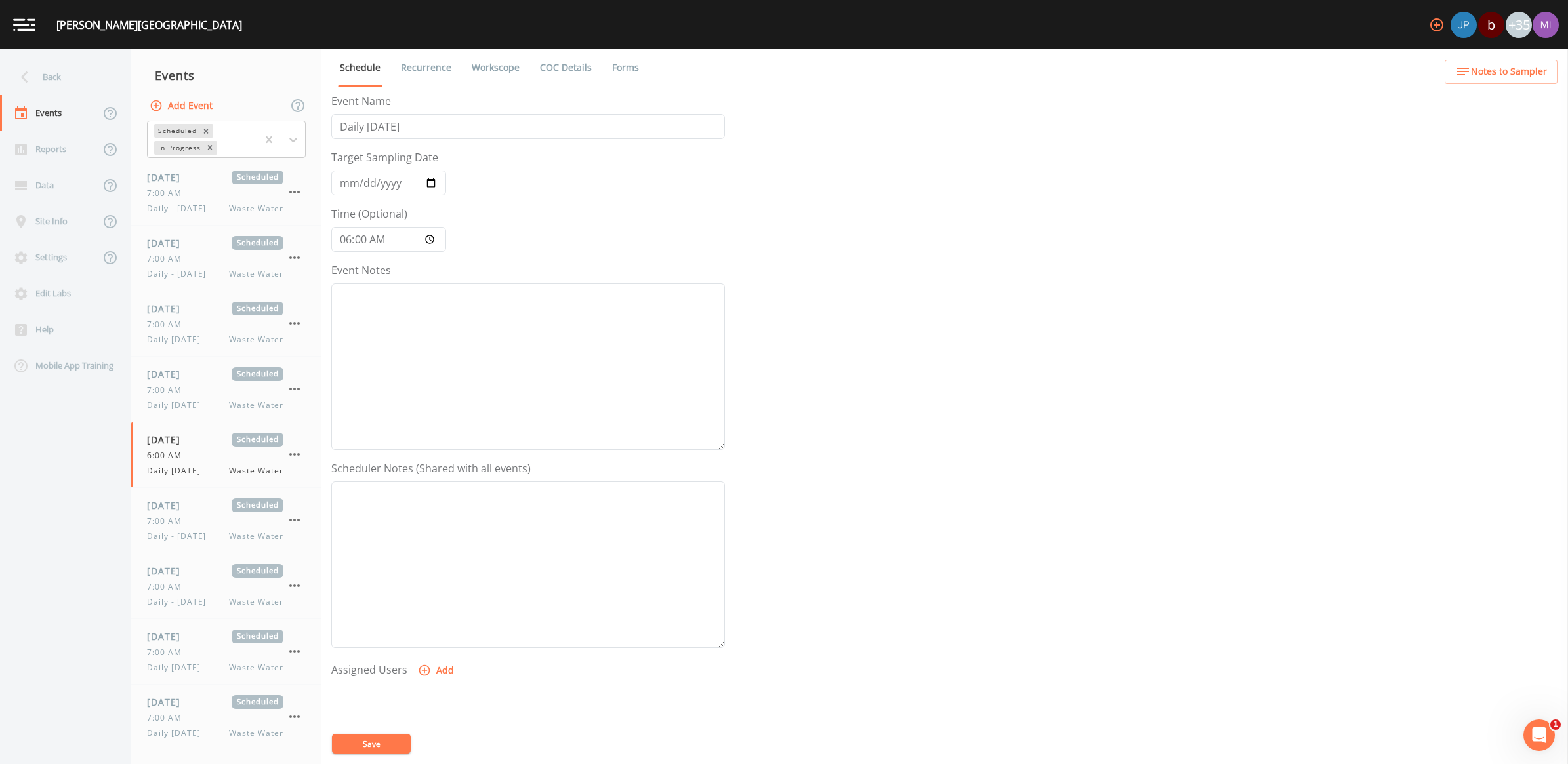
click at [417, 69] on link "Recurrence" at bounding box center [426, 67] width 54 height 37
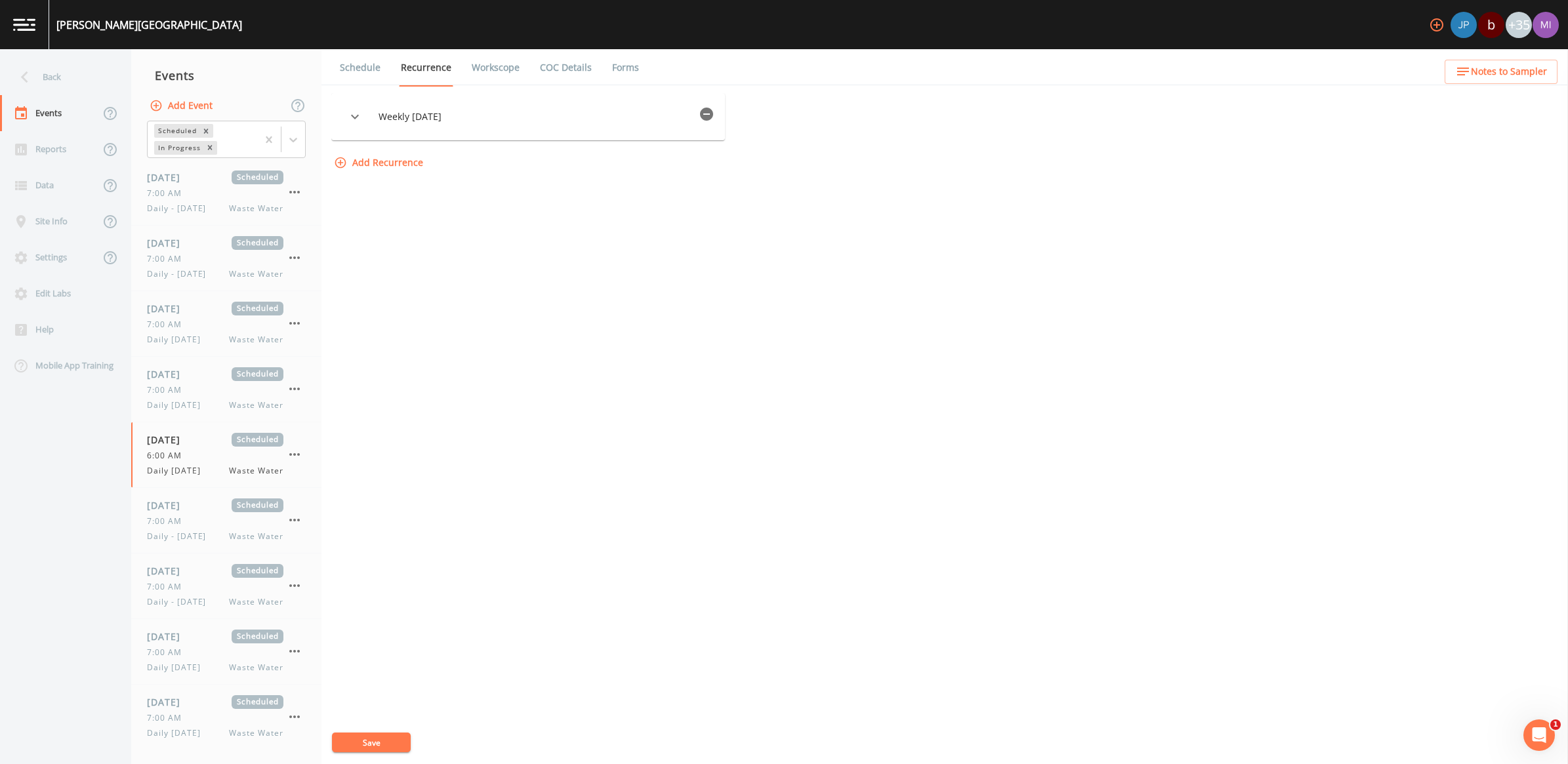
click at [497, 67] on link "Workscope" at bounding box center [496, 67] width 52 height 37
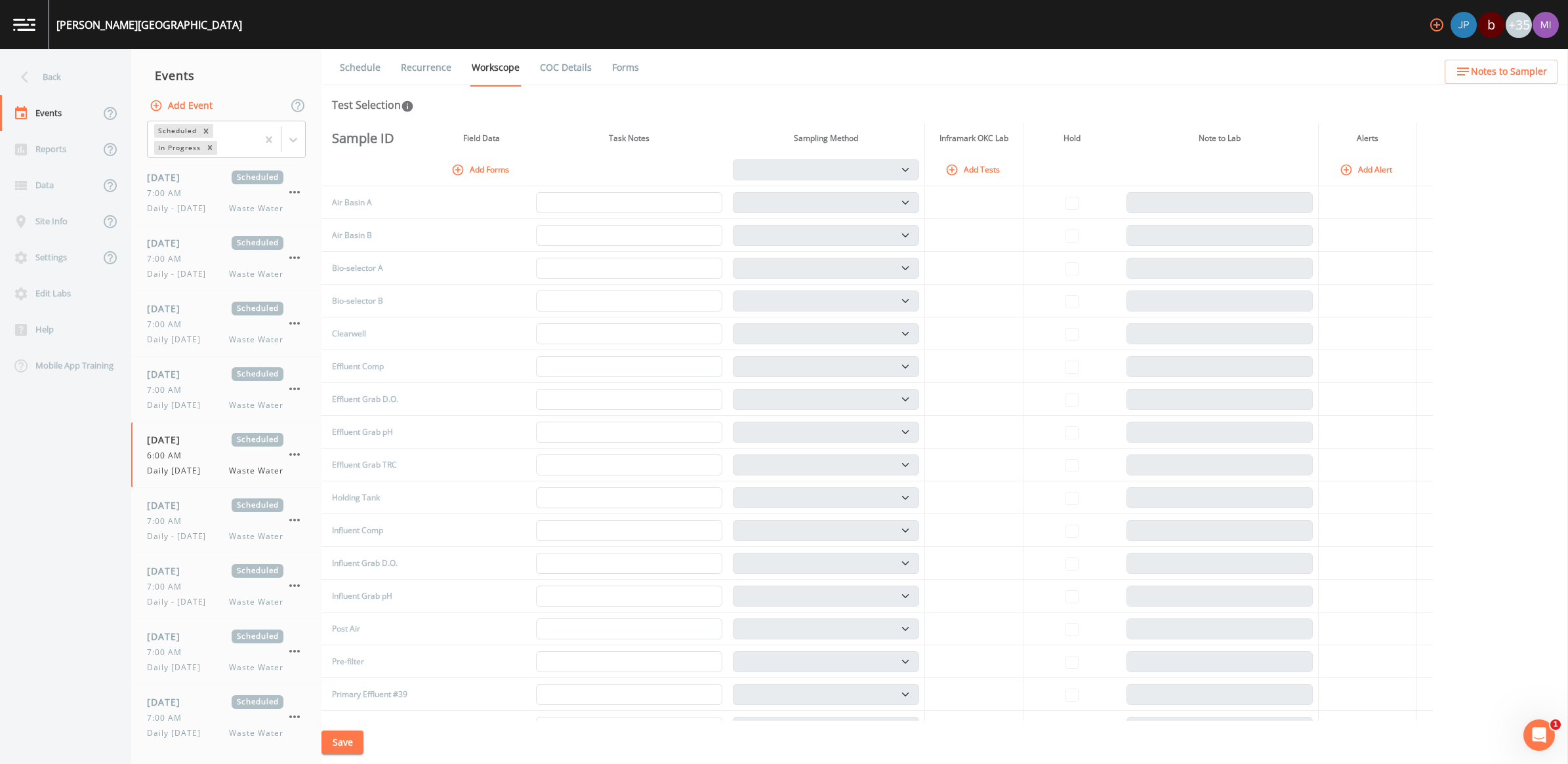
click at [492, 165] on button "Add Forms" at bounding box center [482, 170] width 66 height 22
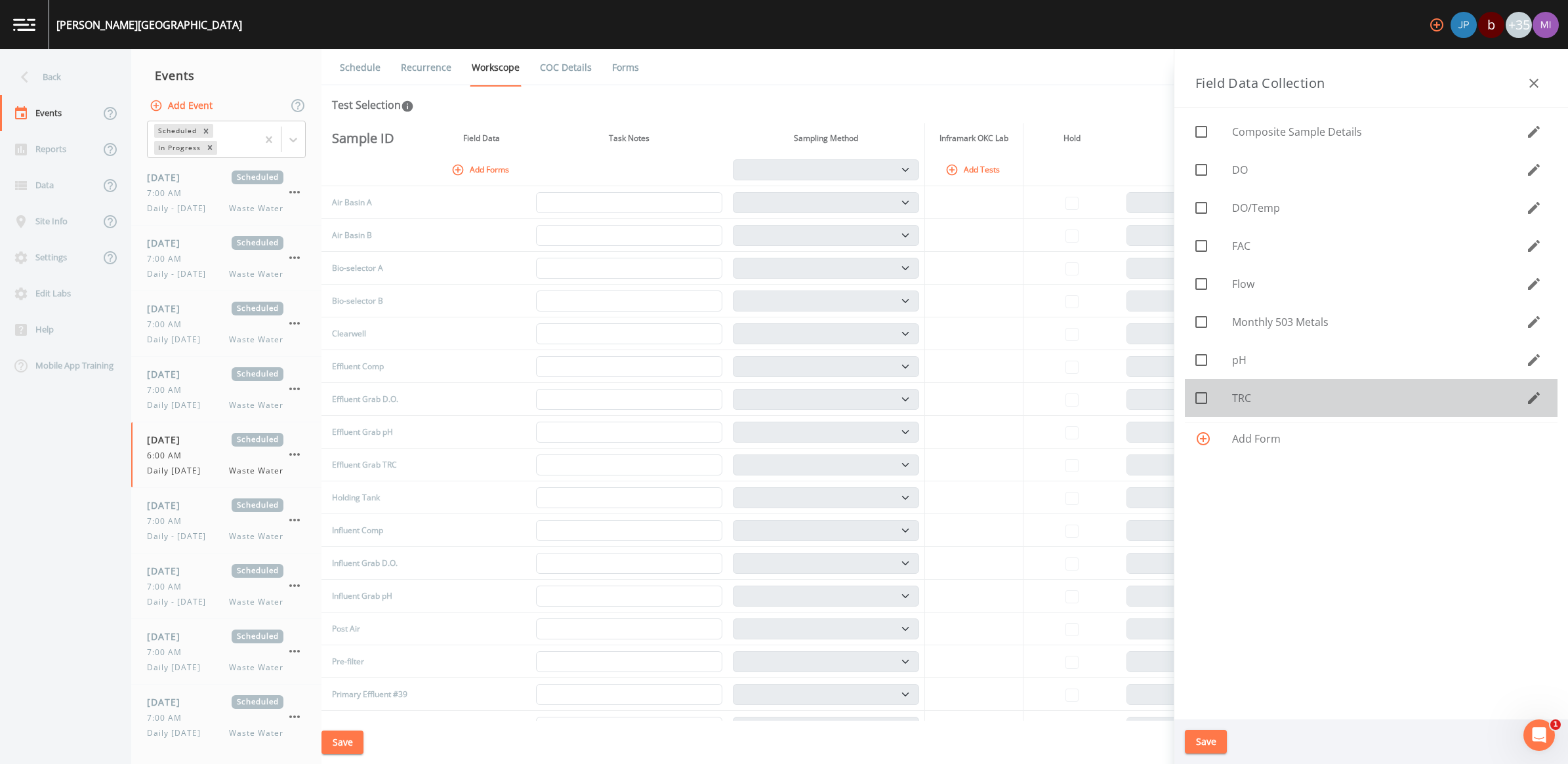
click at [1206, 397] on icon at bounding box center [1201, 398] width 16 height 16
checkbox input "true"
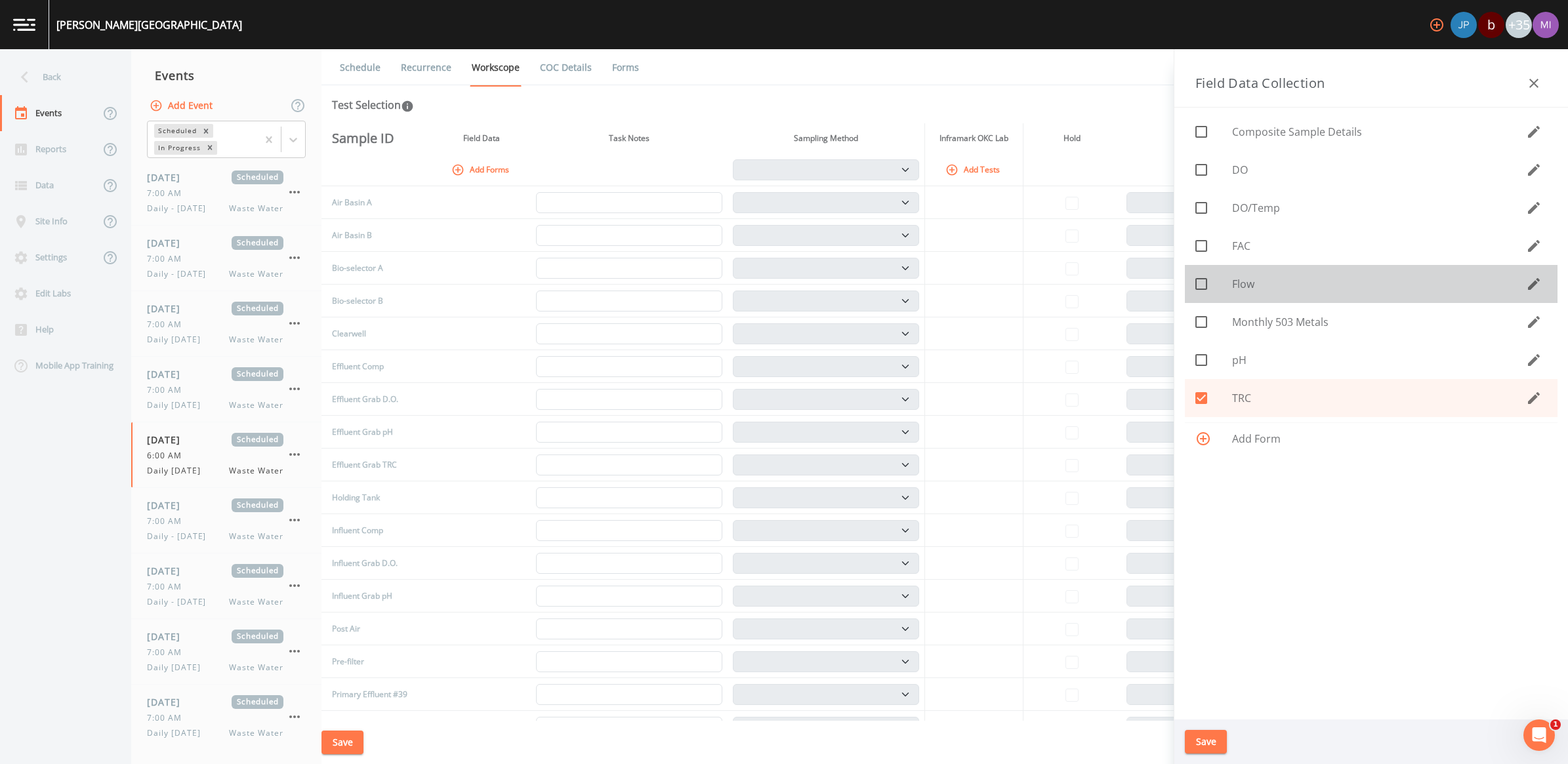
click at [1205, 286] on icon at bounding box center [1201, 284] width 16 height 16
checkbox input "true"
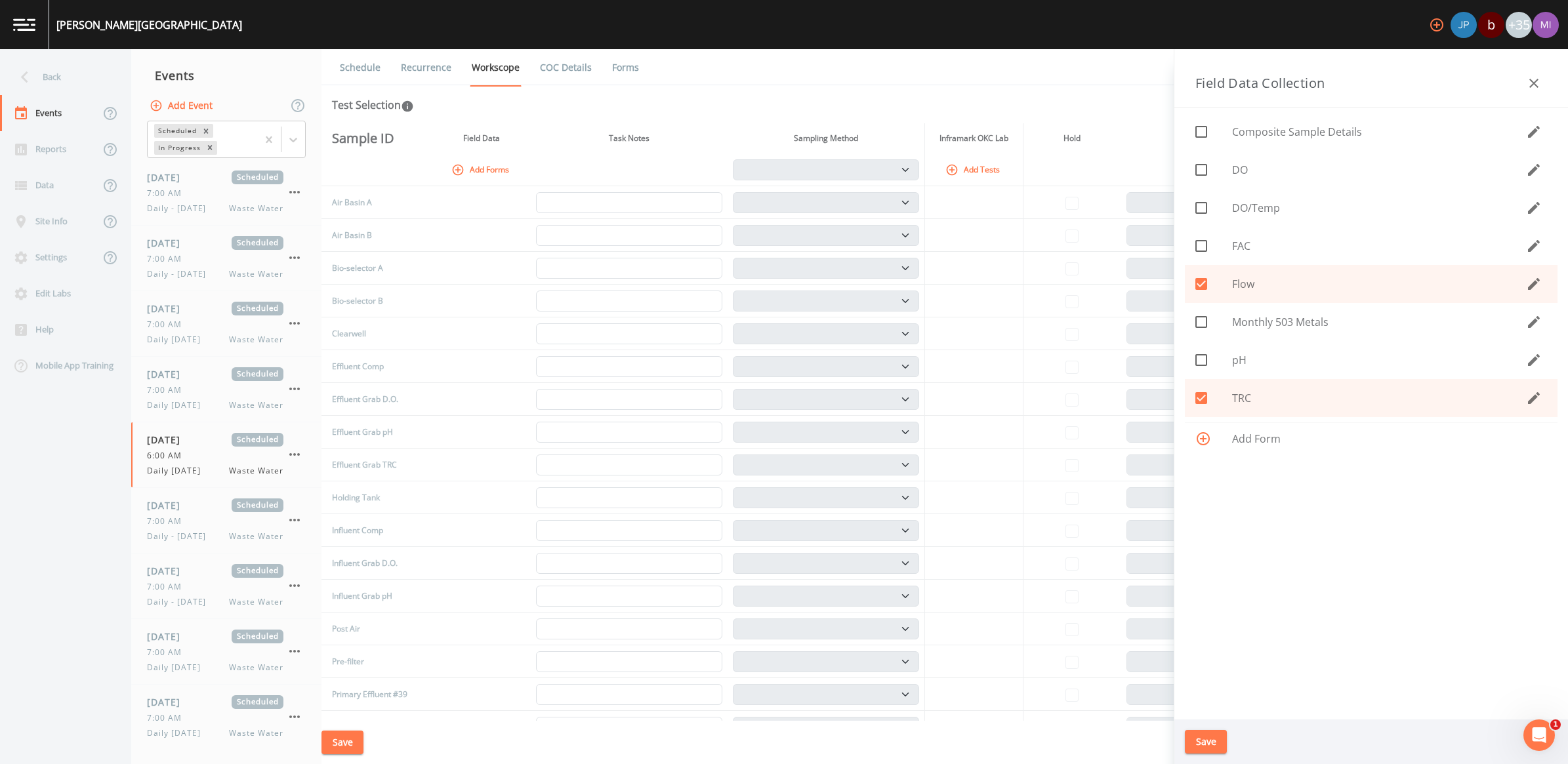
click at [1201, 207] on icon at bounding box center [1201, 207] width 16 height 16
checkbox input "true"
drag, startPoint x: 1211, startPoint y: 745, endPoint x: 1204, endPoint y: 733, distance: 13.9
click at [1211, 743] on button "Save" at bounding box center [1206, 742] width 42 height 24
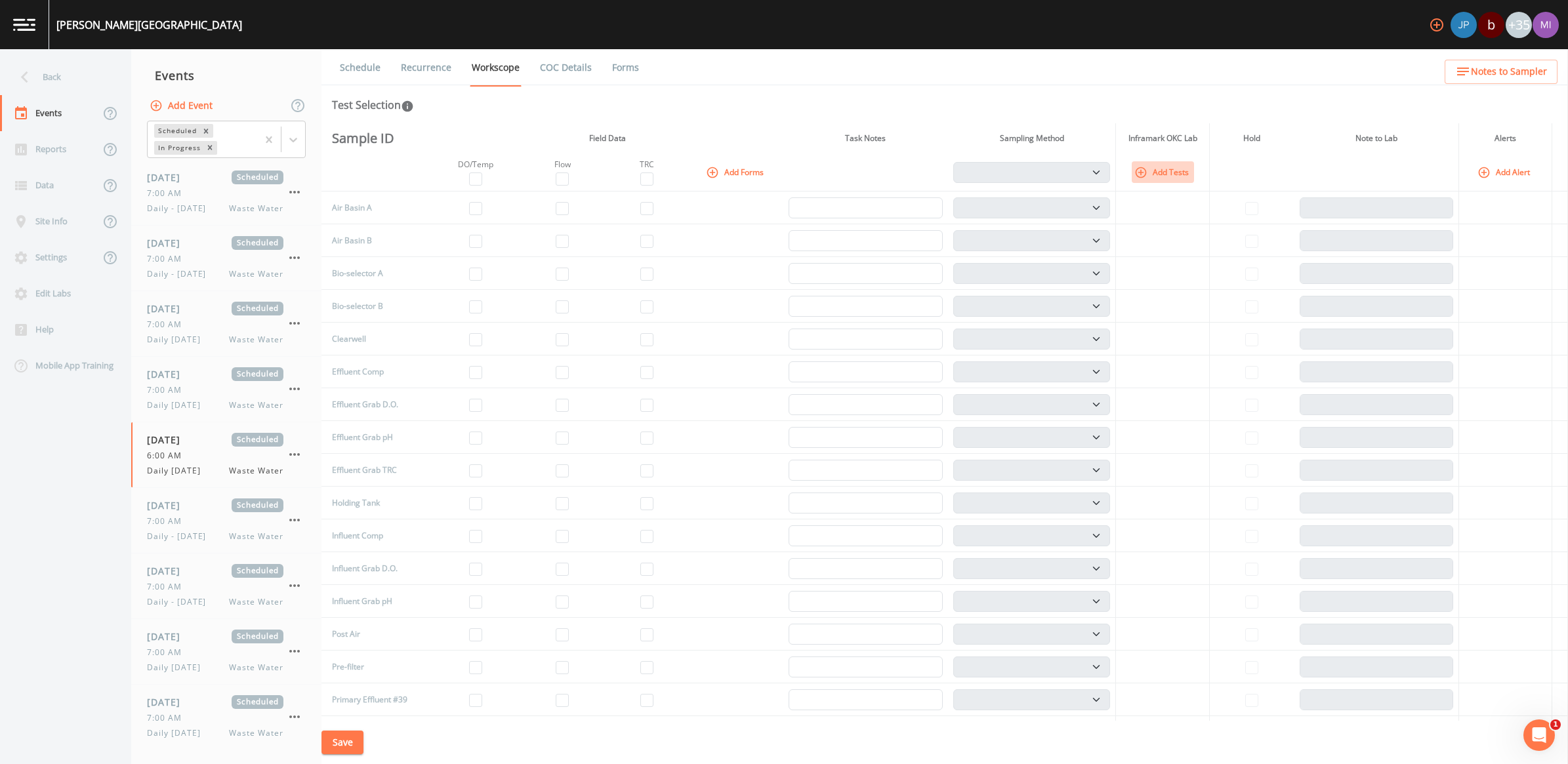
click at [1168, 172] on button "Add Tests" at bounding box center [1162, 172] width 62 height 22
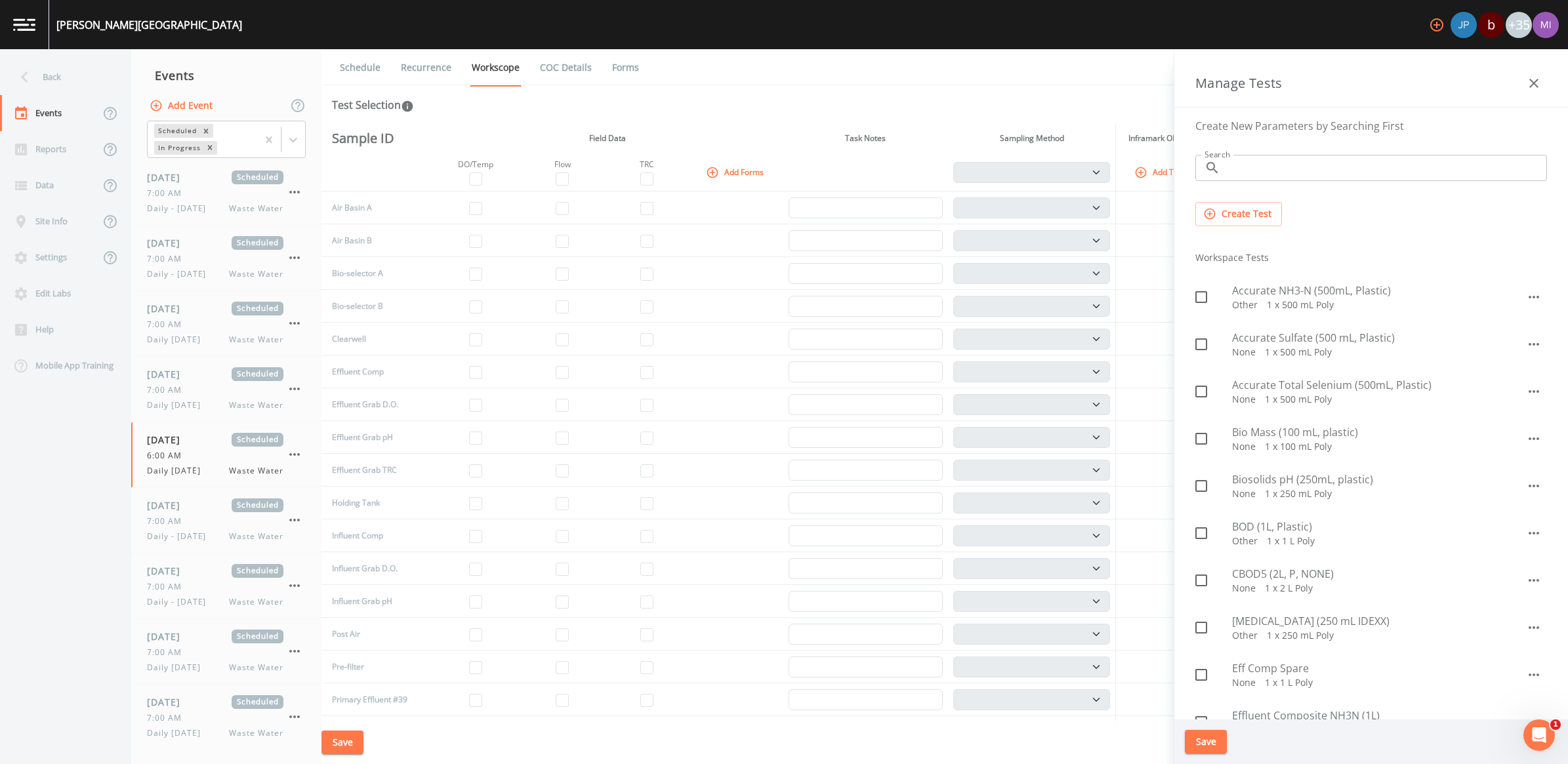
click at [1261, 172] on input "Search" at bounding box center [1386, 167] width 322 height 26
type input "nh"
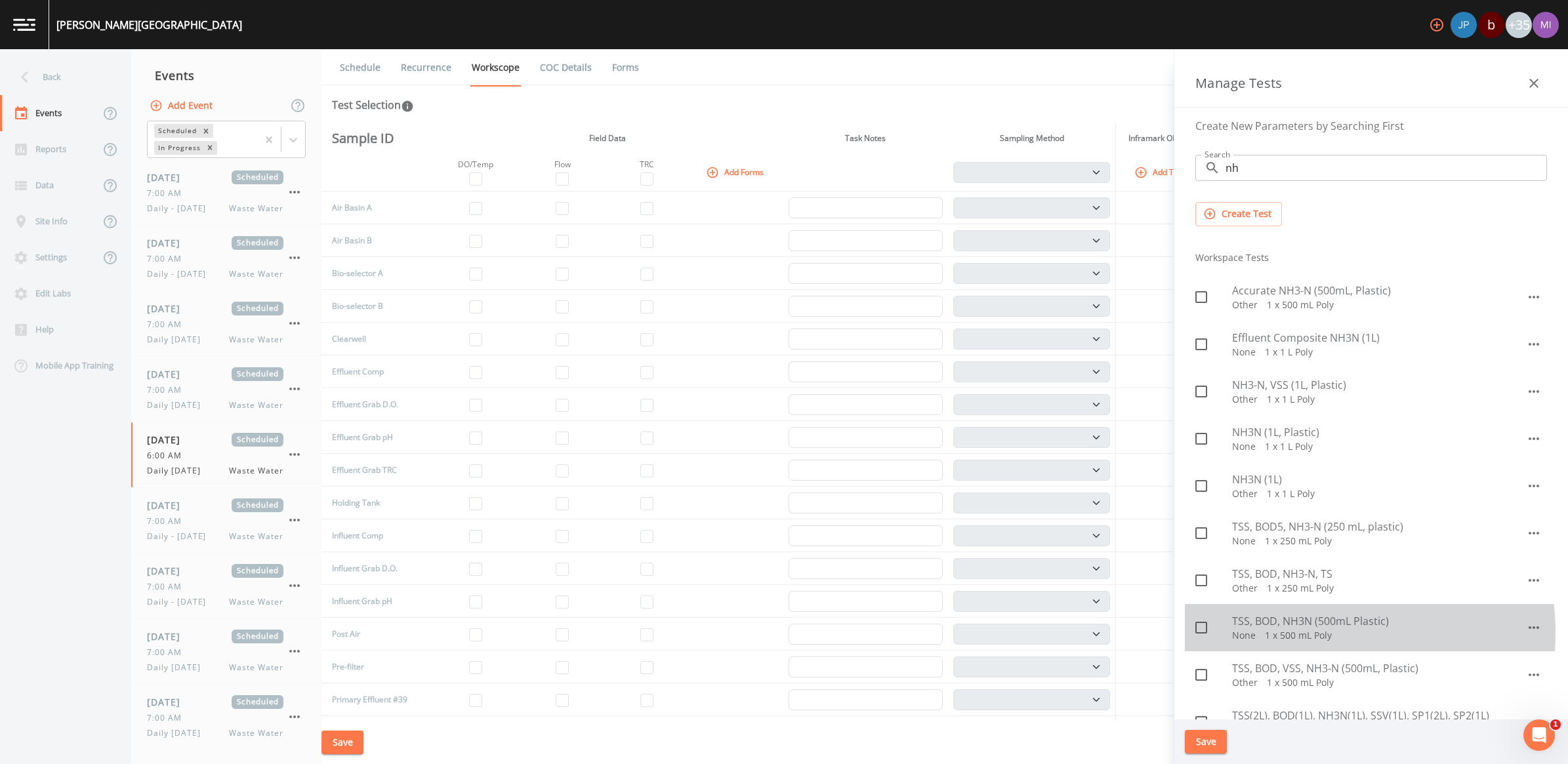
drag, startPoint x: 1304, startPoint y: 633, endPoint x: 1312, endPoint y: 634, distance: 8.1
click at [1309, 633] on p "None   1 x 500 mL Poly" at bounding box center [1379, 636] width 294 height 13
checkbox input "true"
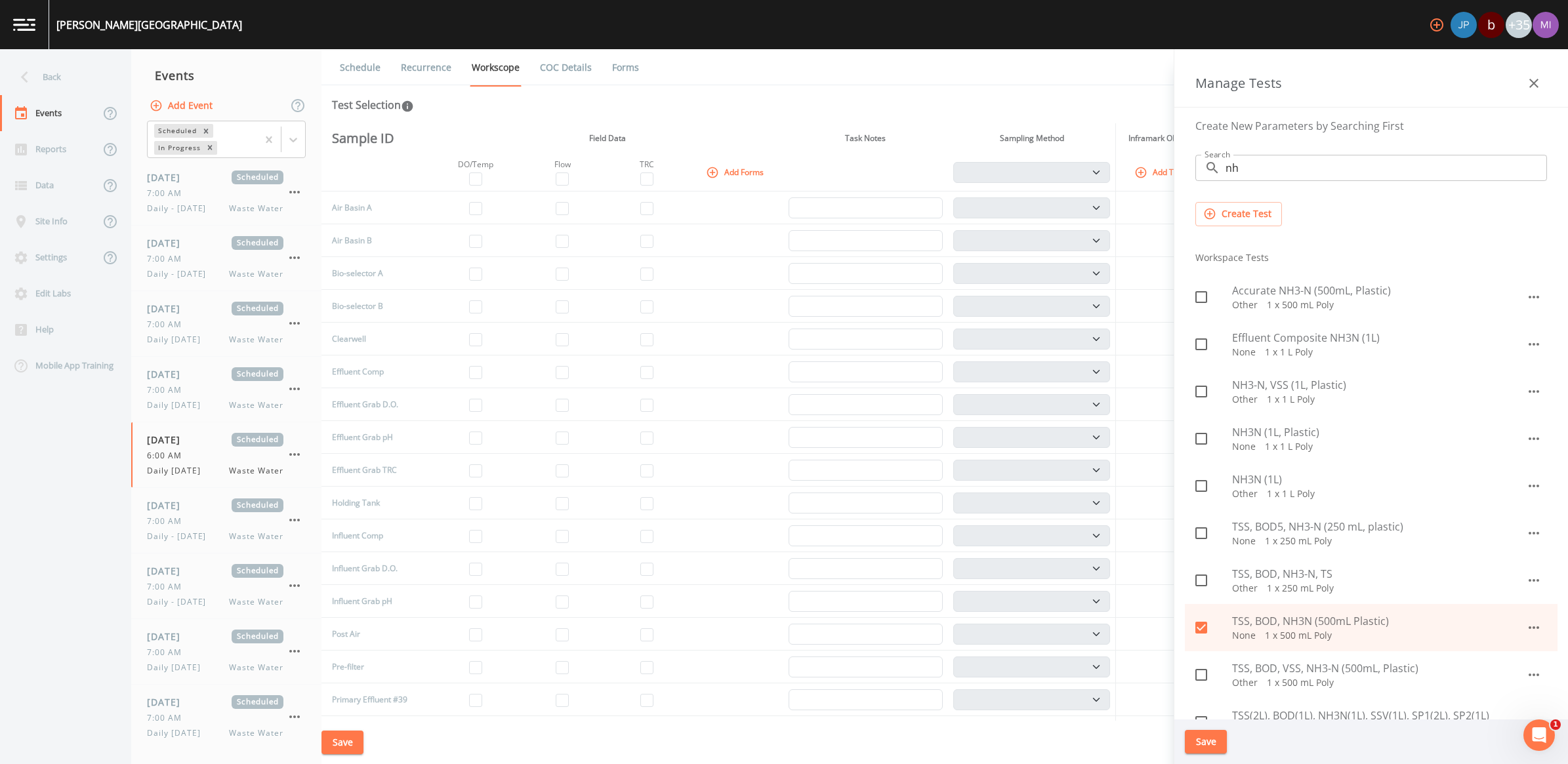
click at [1260, 440] on p "None   1 x 1 L Poly" at bounding box center [1379, 447] width 294 height 13
click at [1198, 438] on icon at bounding box center [1201, 438] width 16 height 16
checkbox input "false"
click at [1348, 535] on p "None   1 x 250 mL Poly" at bounding box center [1379, 542] width 294 height 13
checkbox input "true"
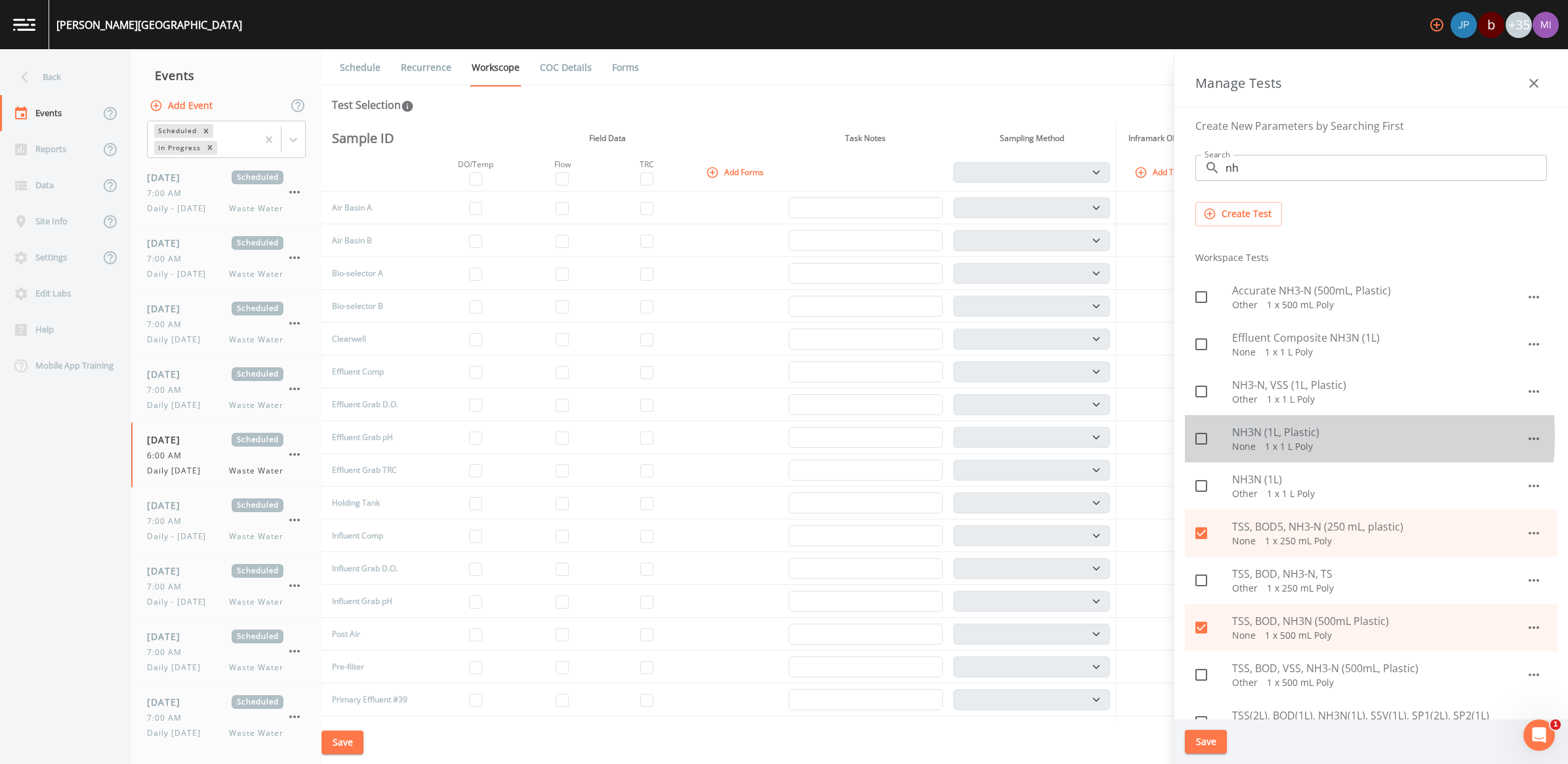
click at [1295, 437] on span "NH3N (1L, Plastic)" at bounding box center [1379, 432] width 294 height 16
checkbox input "true"
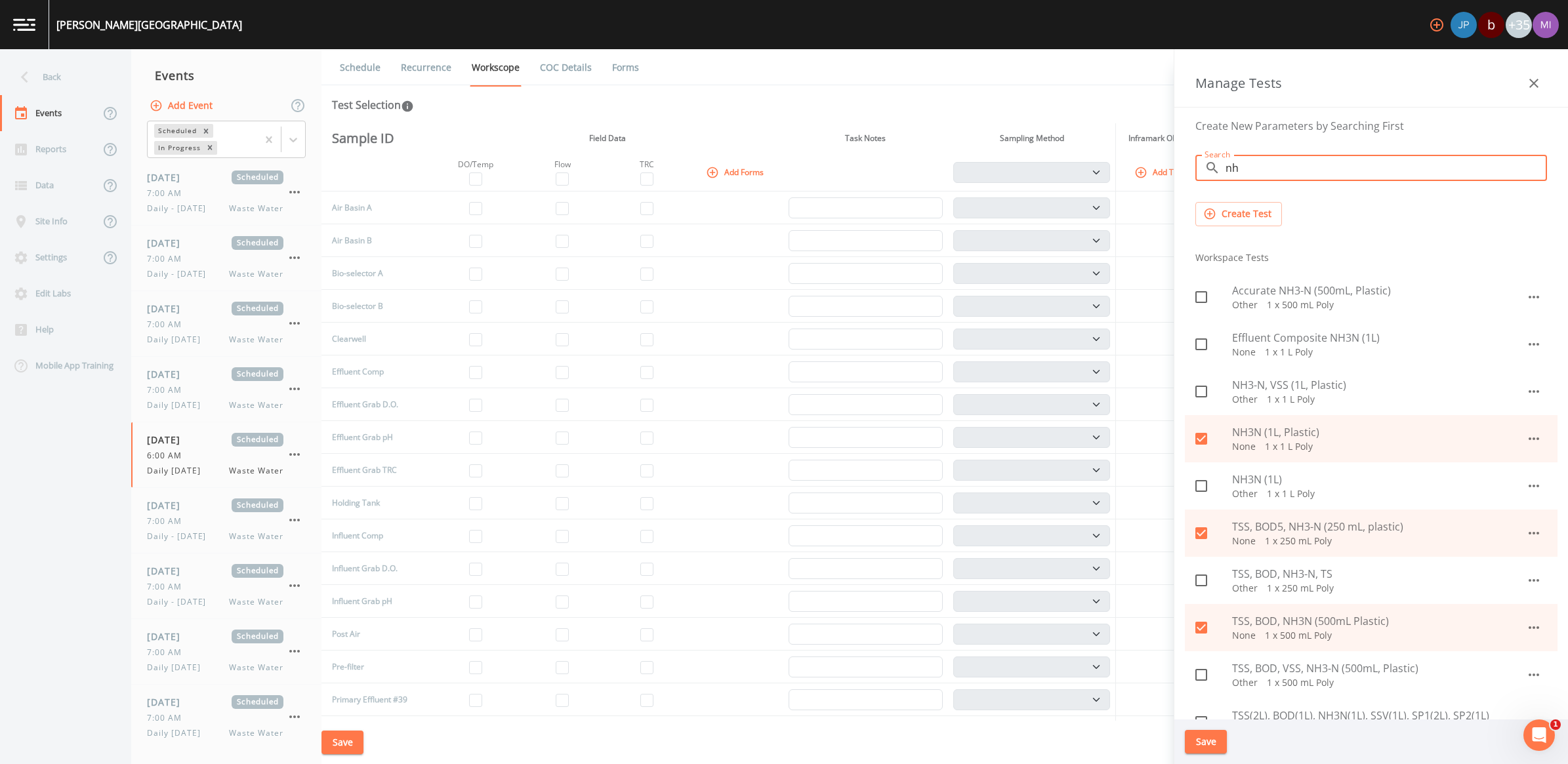
drag, startPoint x: 1258, startPoint y: 172, endPoint x: 1216, endPoint y: 172, distance: 42.0
click at [1216, 172] on div "​ nh Search" at bounding box center [1371, 167] width 352 height 26
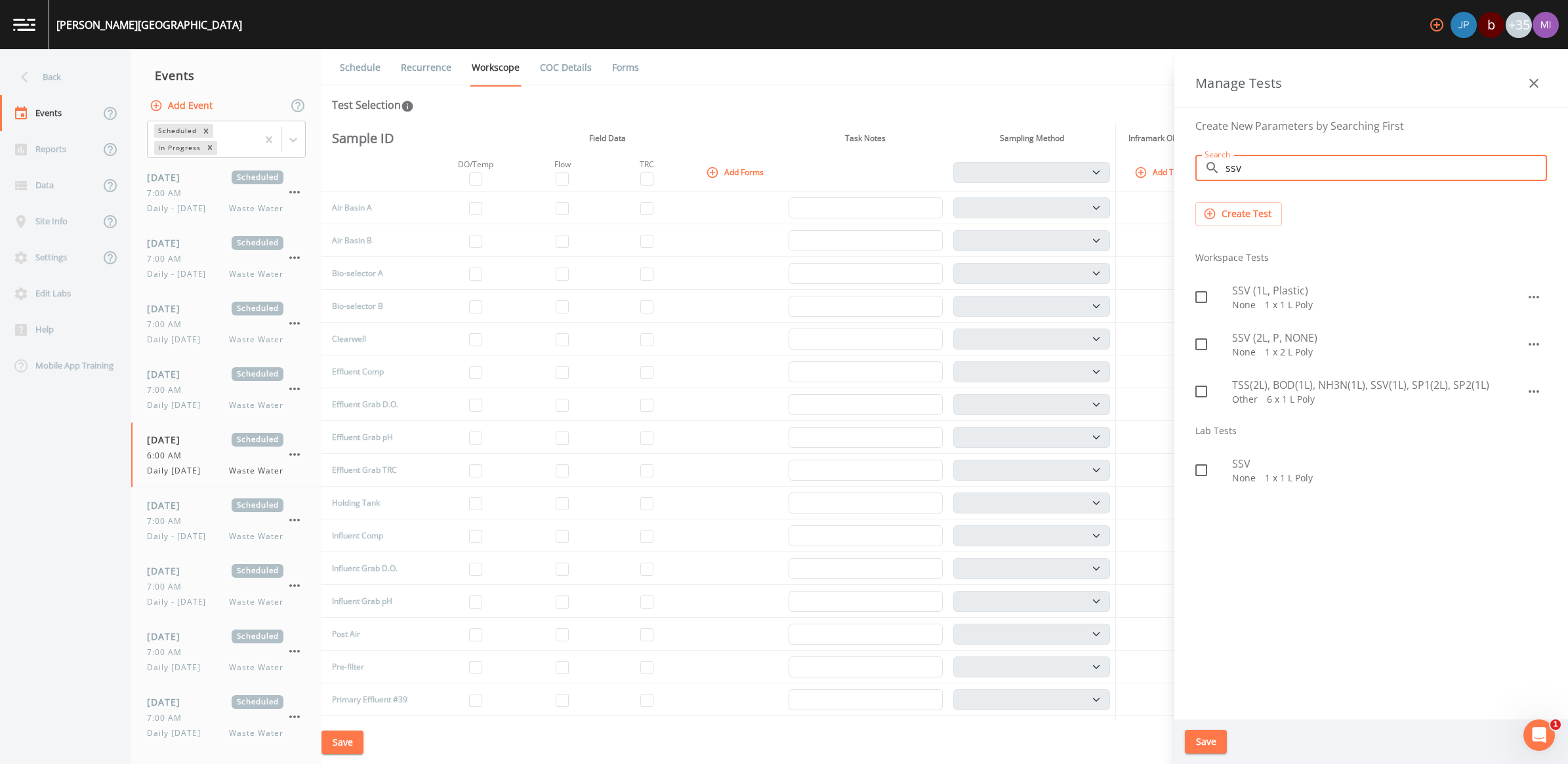
type input "ssv"
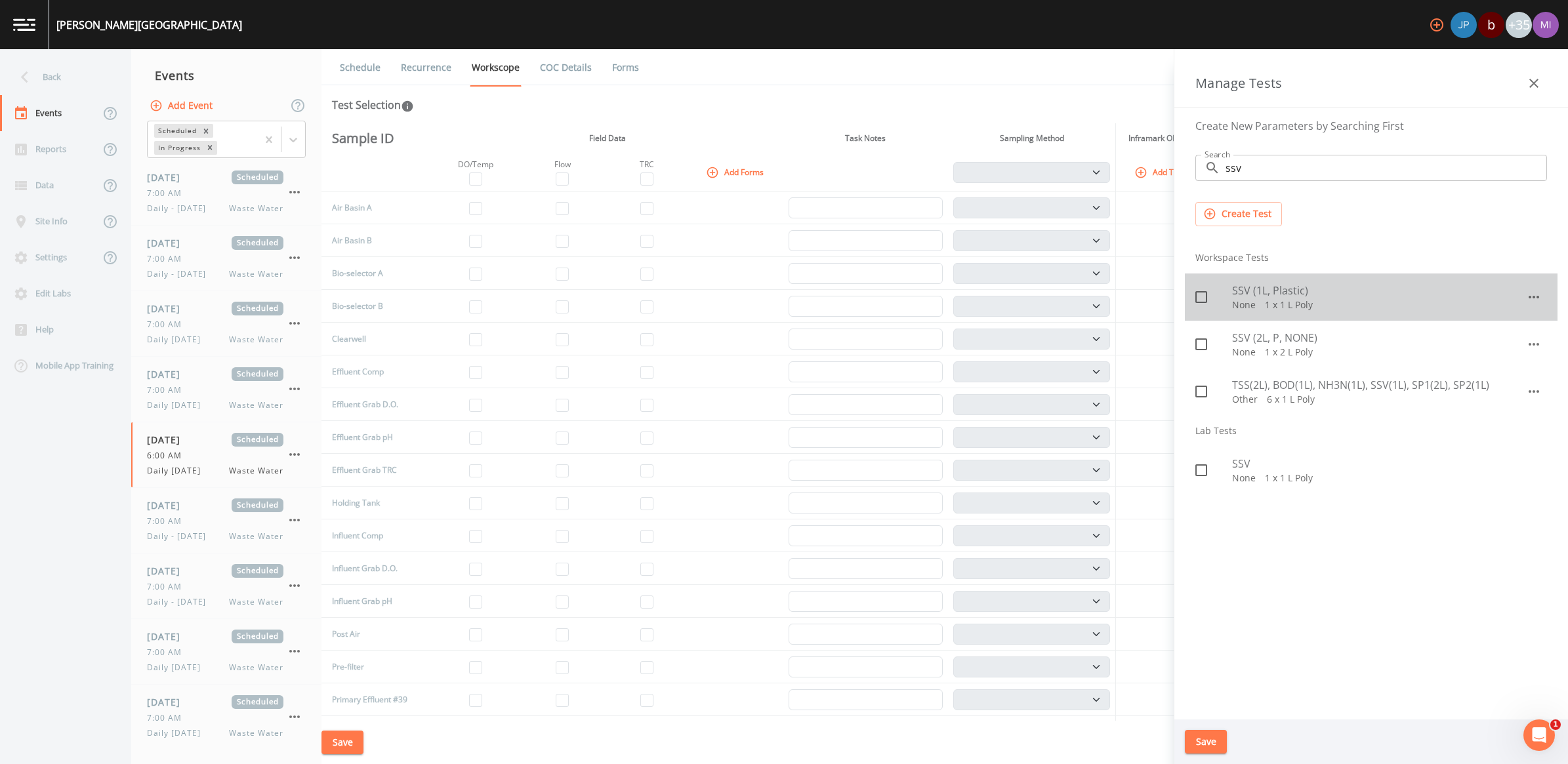
click at [1255, 288] on span "SSV (1L, Plastic)" at bounding box center [1379, 290] width 294 height 16
checkbox input "true"
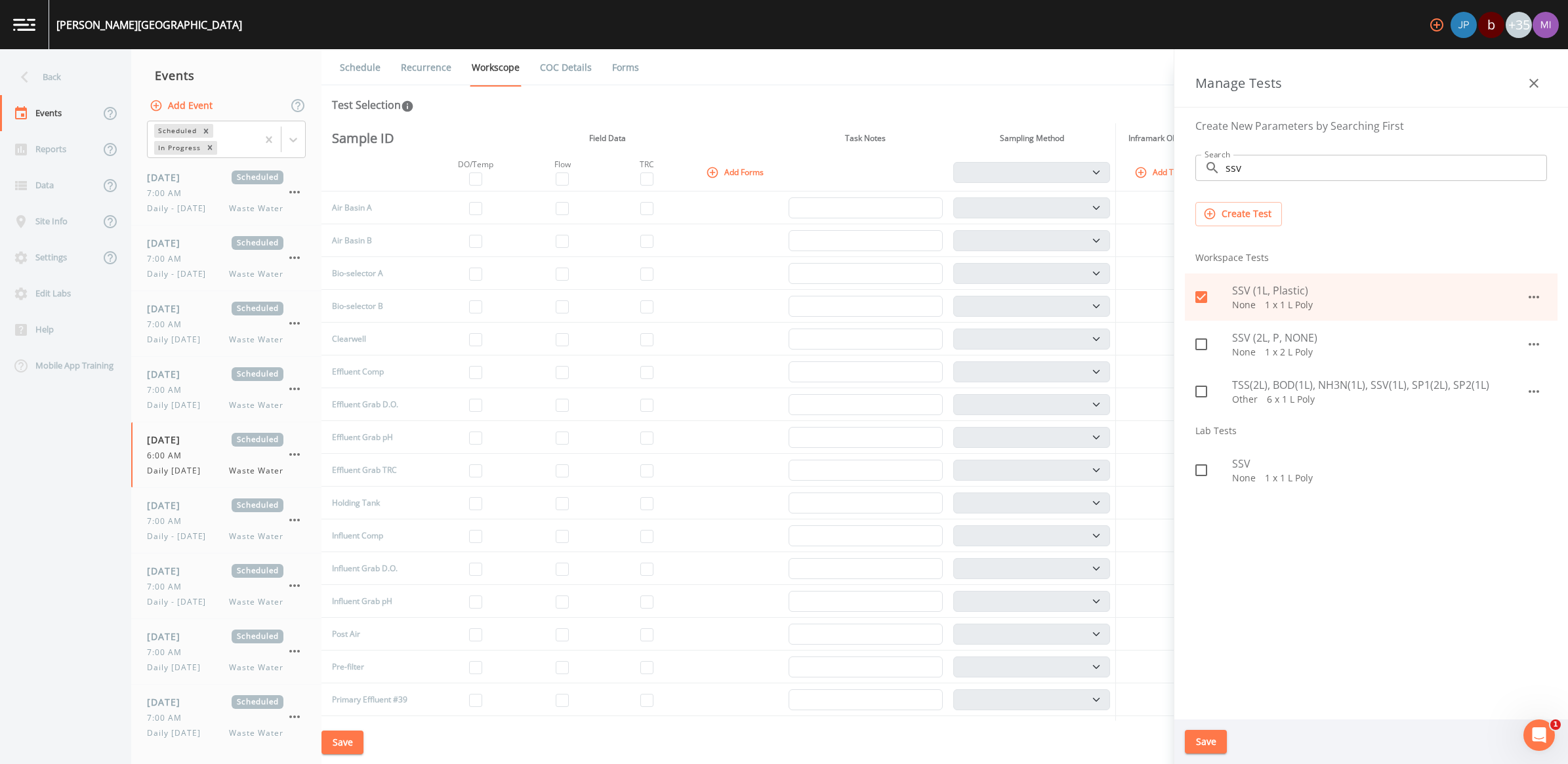
click at [1251, 347] on p "None   1 x 2 L Poly" at bounding box center [1379, 352] width 294 height 13
checkbox input "true"
click at [1250, 174] on input "ssv" at bounding box center [1386, 167] width 322 height 26
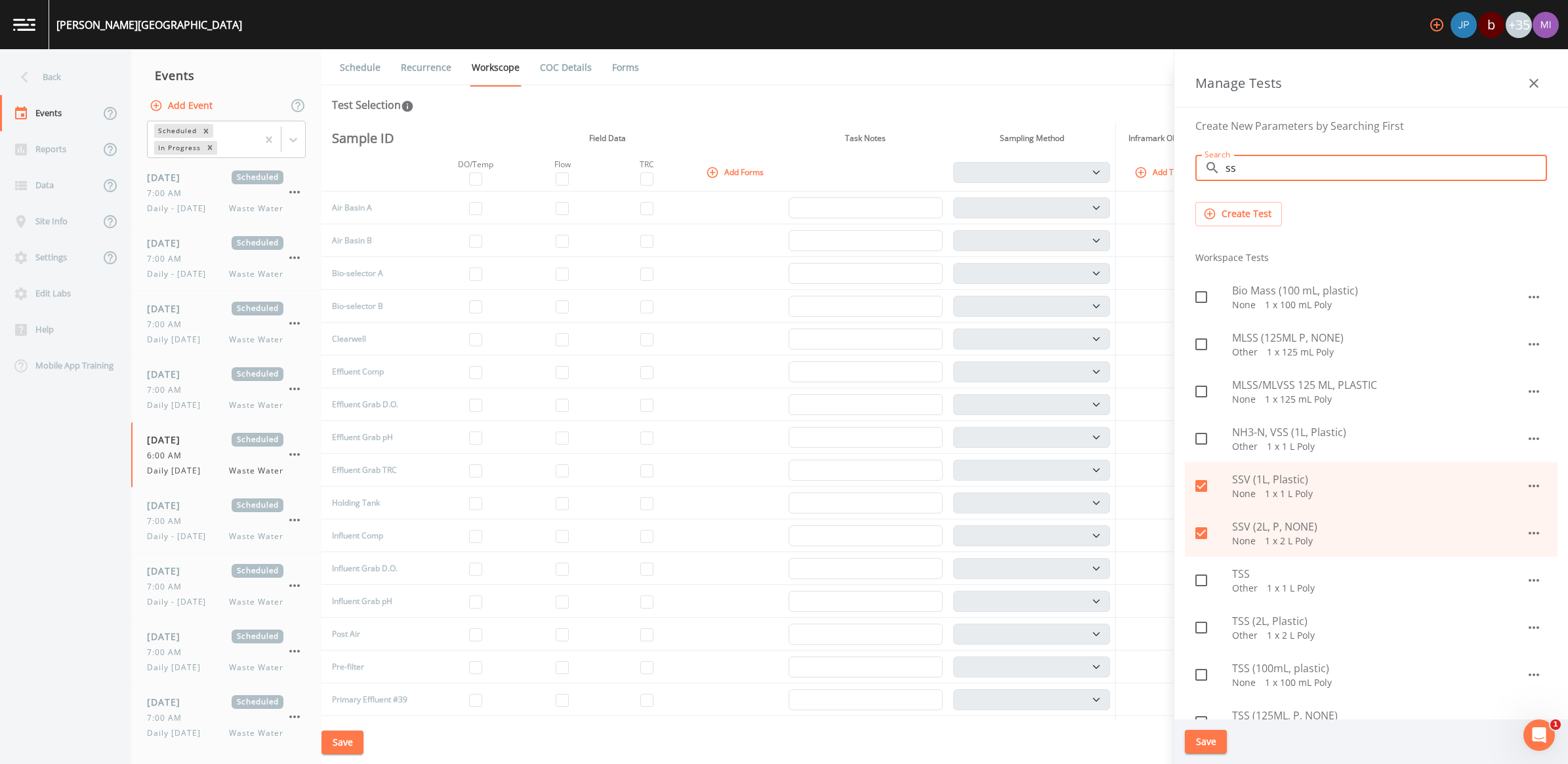
type input "s"
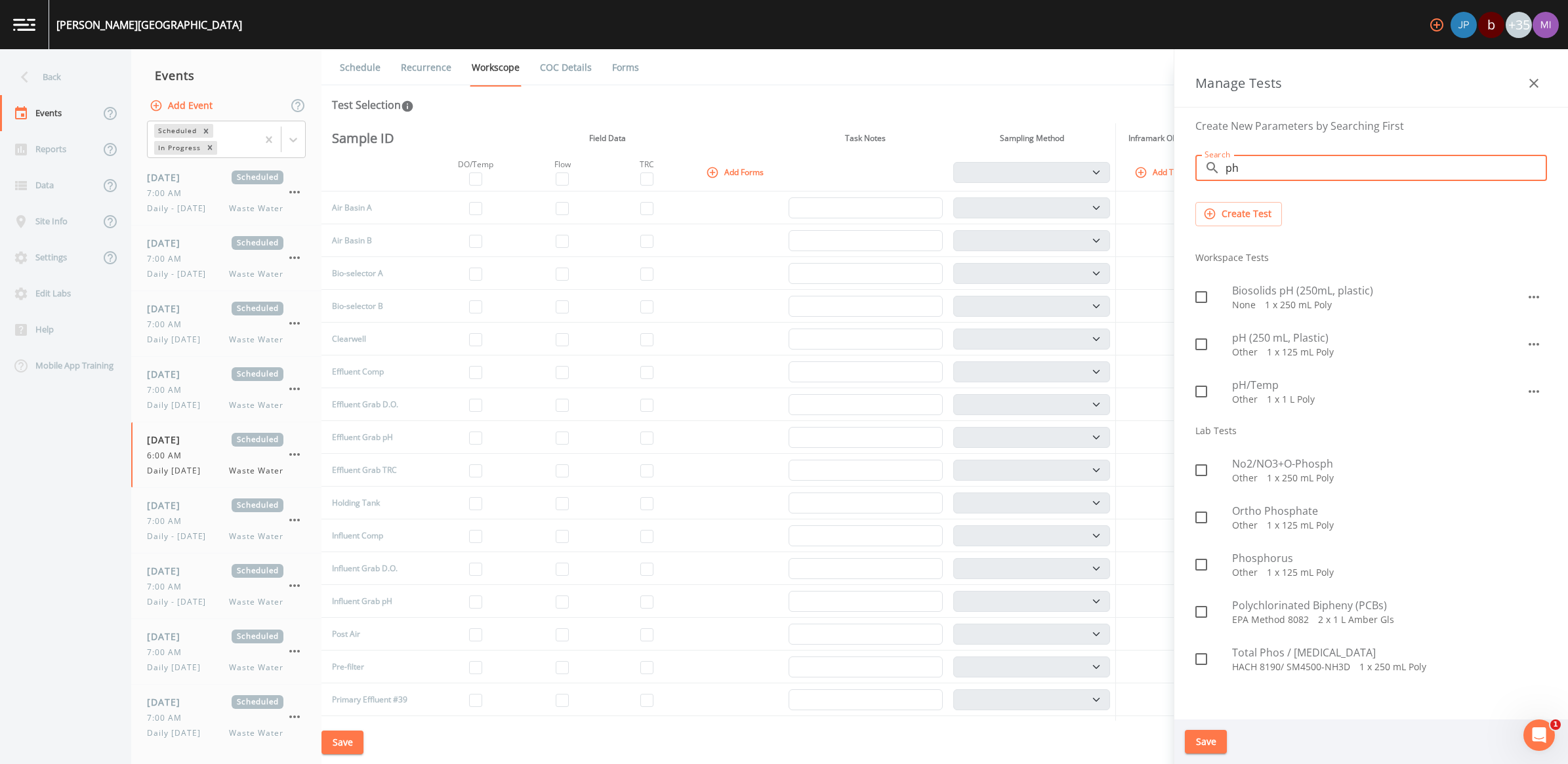
type input "ph"
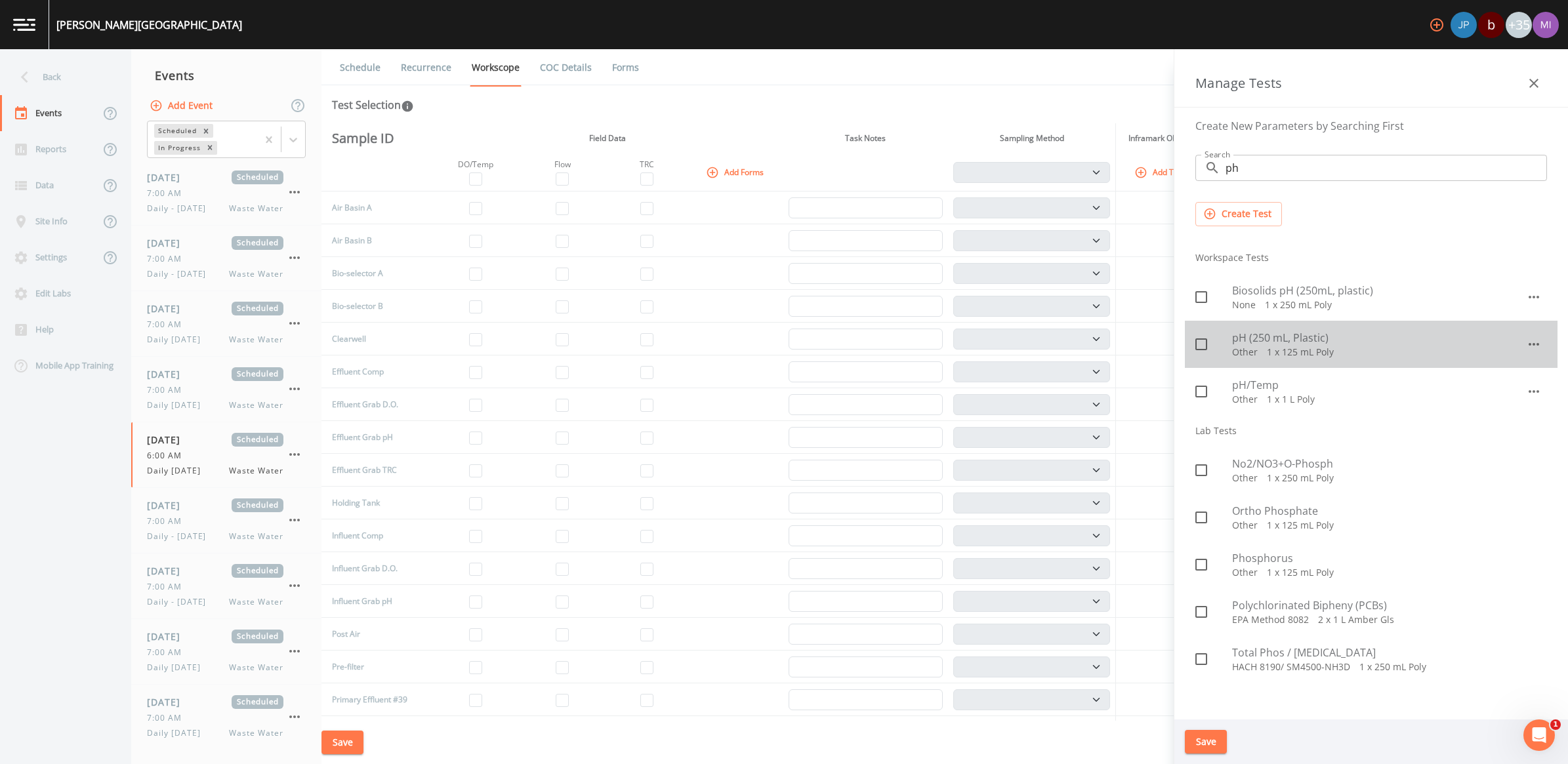
click at [1261, 341] on span "pH (250 mL, Plastic)" at bounding box center [1379, 337] width 294 height 16
checkbox input "true"
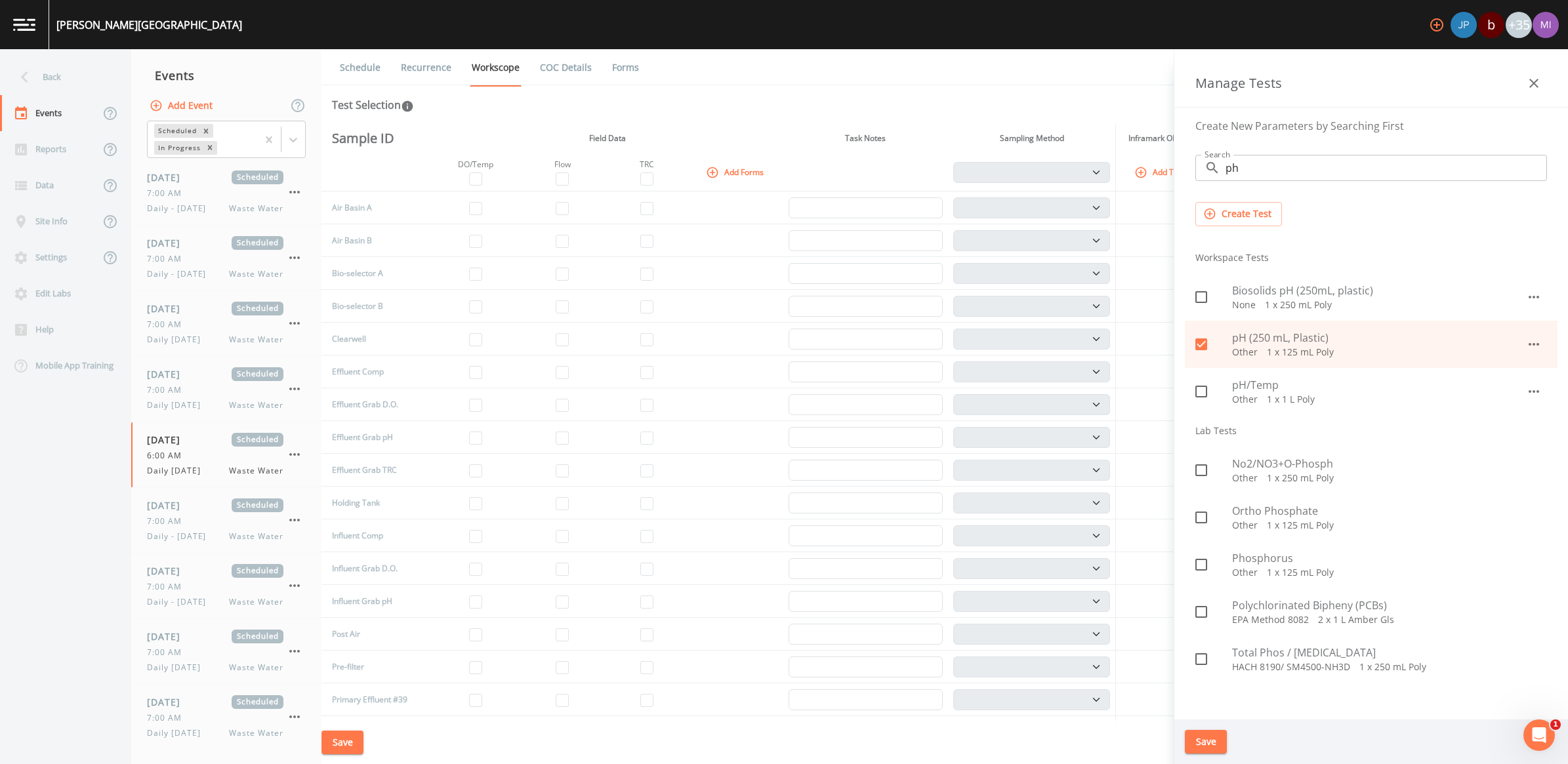
click at [1260, 169] on input "ph" at bounding box center [1386, 167] width 322 height 26
type input "p"
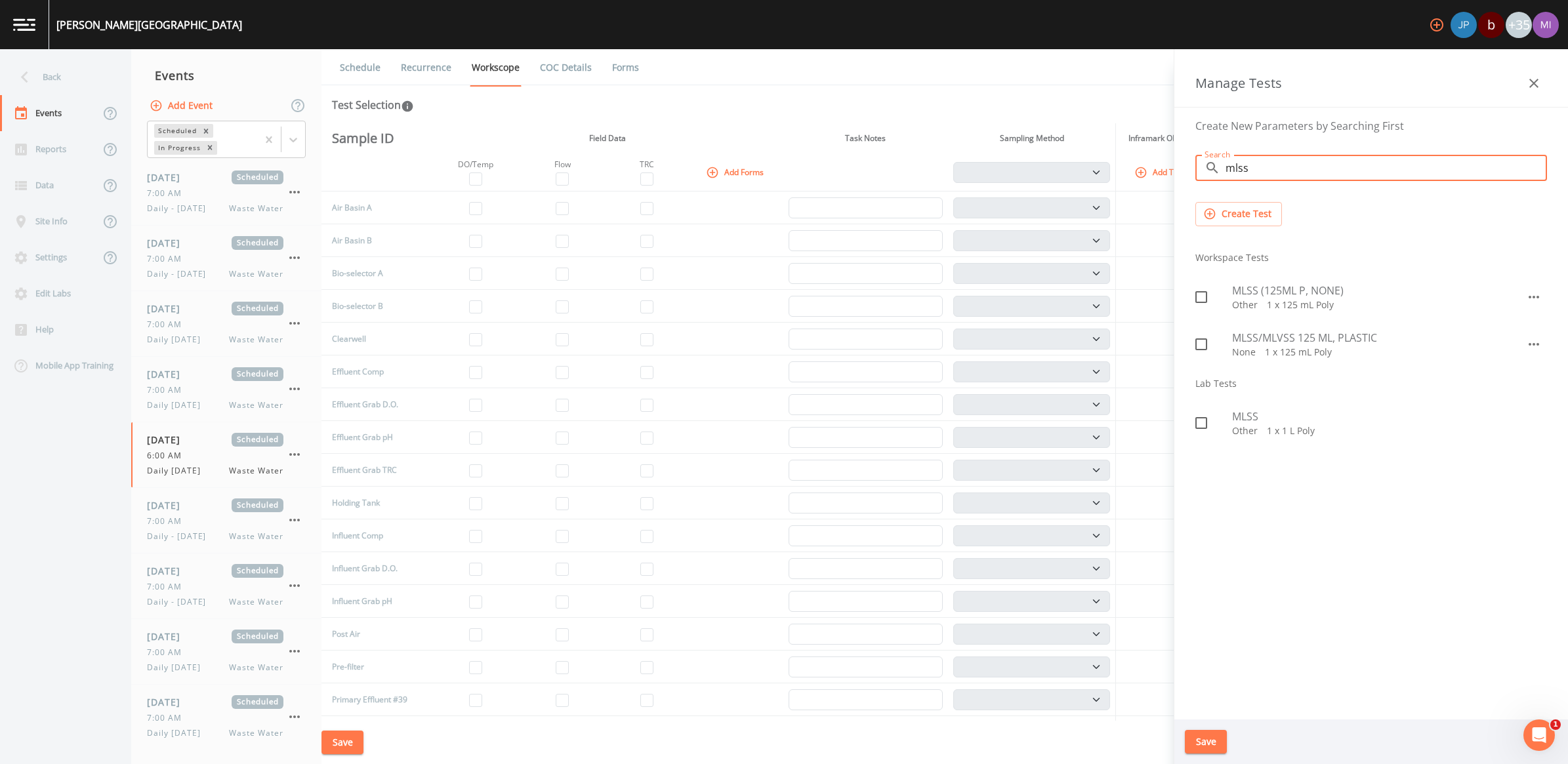
type input "mlss"
click at [1261, 342] on span "MLSS/MLVSS 125 ML, PLASTIC" at bounding box center [1379, 337] width 294 height 16
checkbox input "true"
click at [1240, 175] on input "mlss" at bounding box center [1386, 167] width 322 height 26
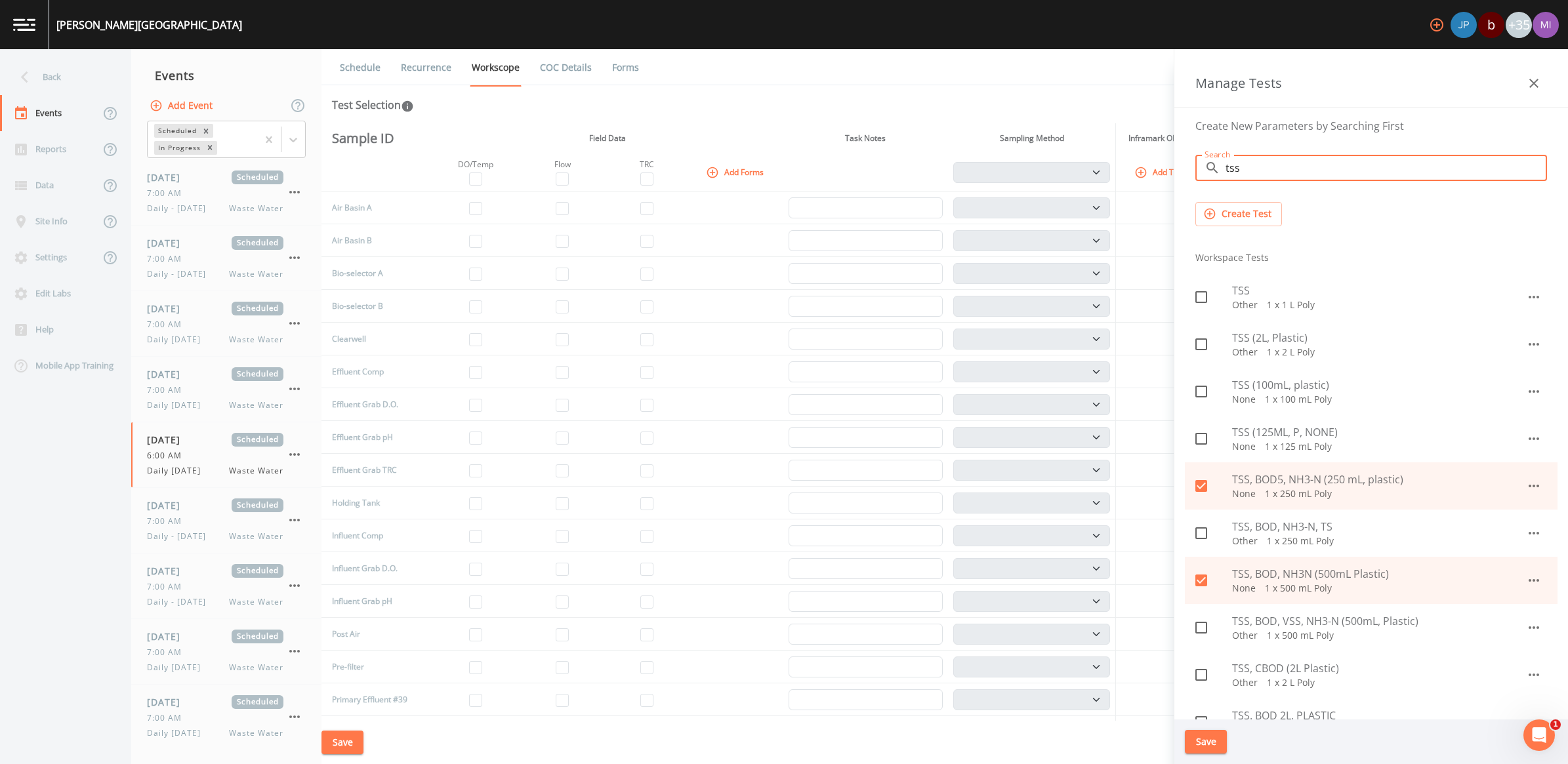
type input "tss"
click at [1251, 437] on span "TSS (125ML, P, NONE)" at bounding box center [1379, 432] width 294 height 16
checkbox input "true"
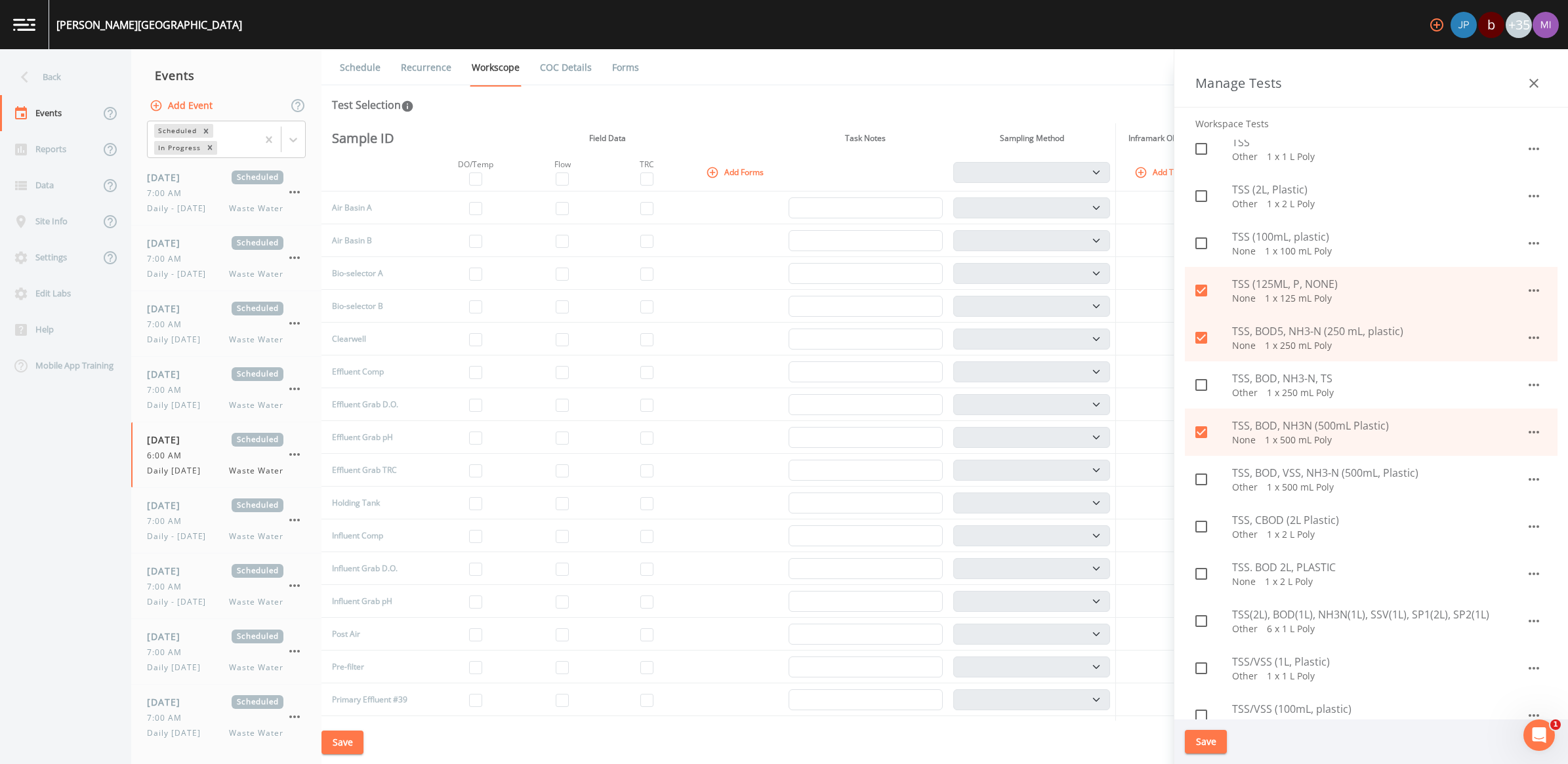
scroll to position [164, 0]
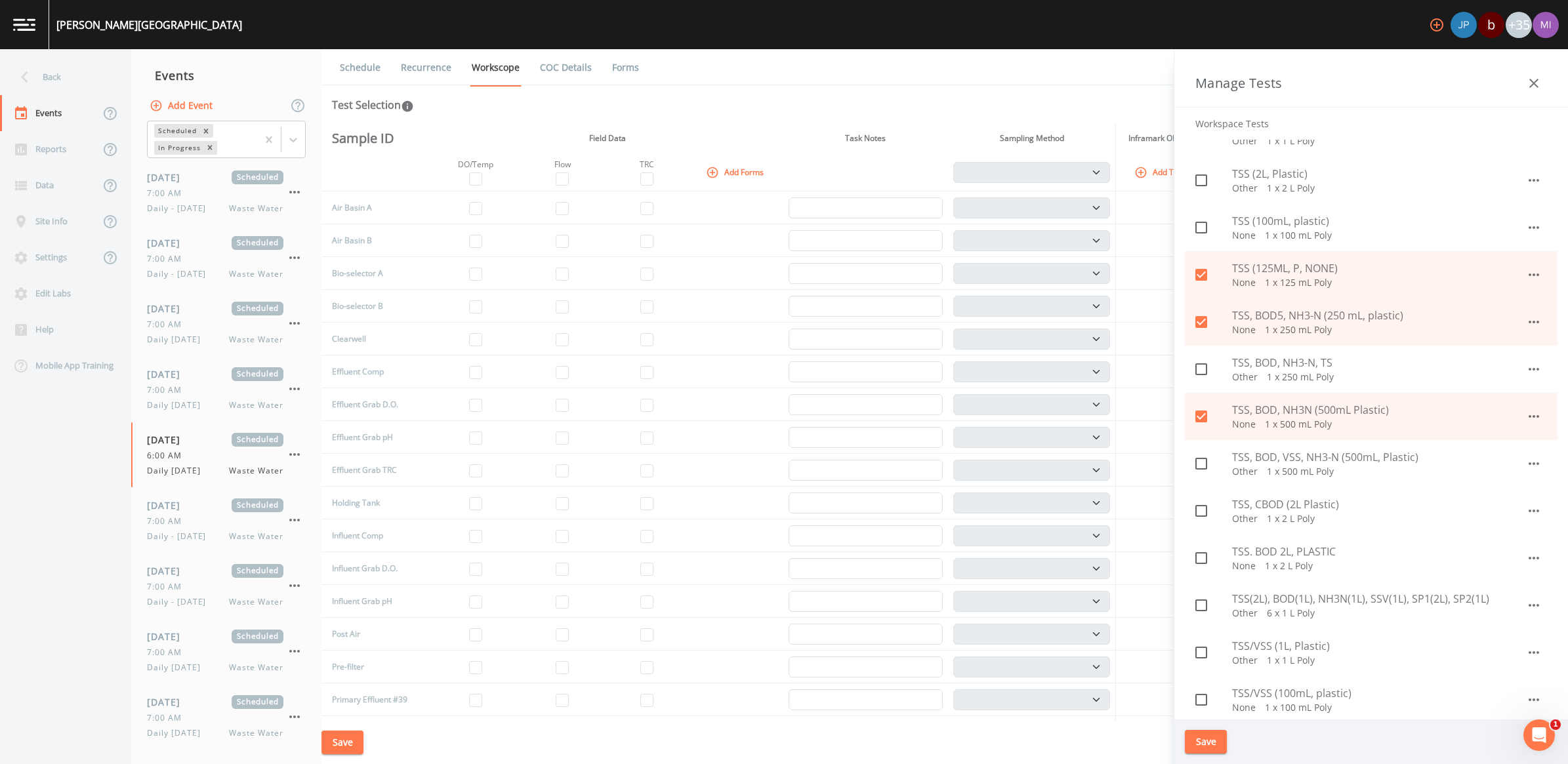
click at [1256, 550] on span "TSS. BOD 2L, PLASTIC" at bounding box center [1379, 552] width 294 height 16
checkbox input "true"
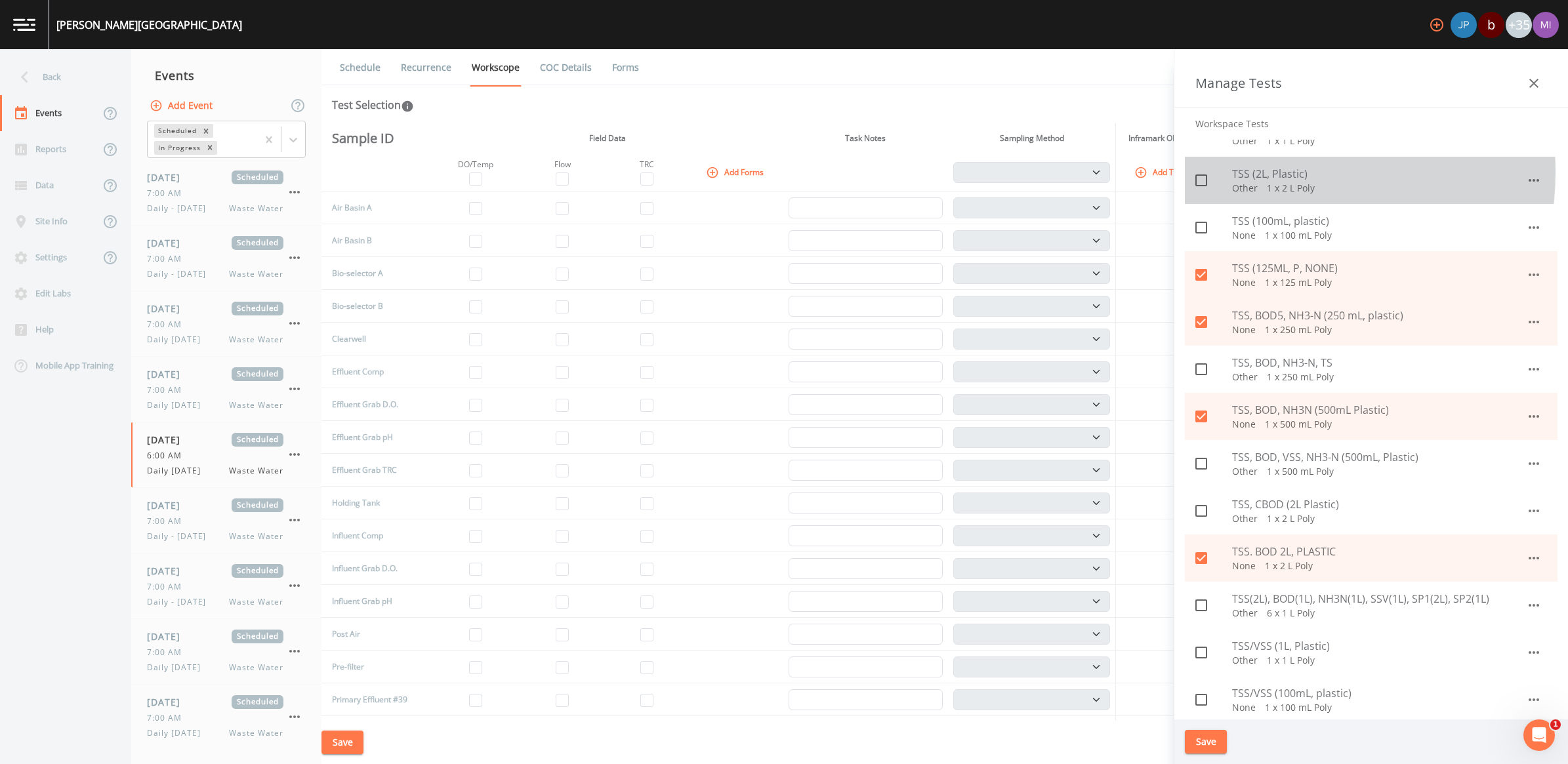
click at [1266, 172] on span "TSS (2L, Plastic)" at bounding box center [1379, 173] width 294 height 16
checkbox input "true"
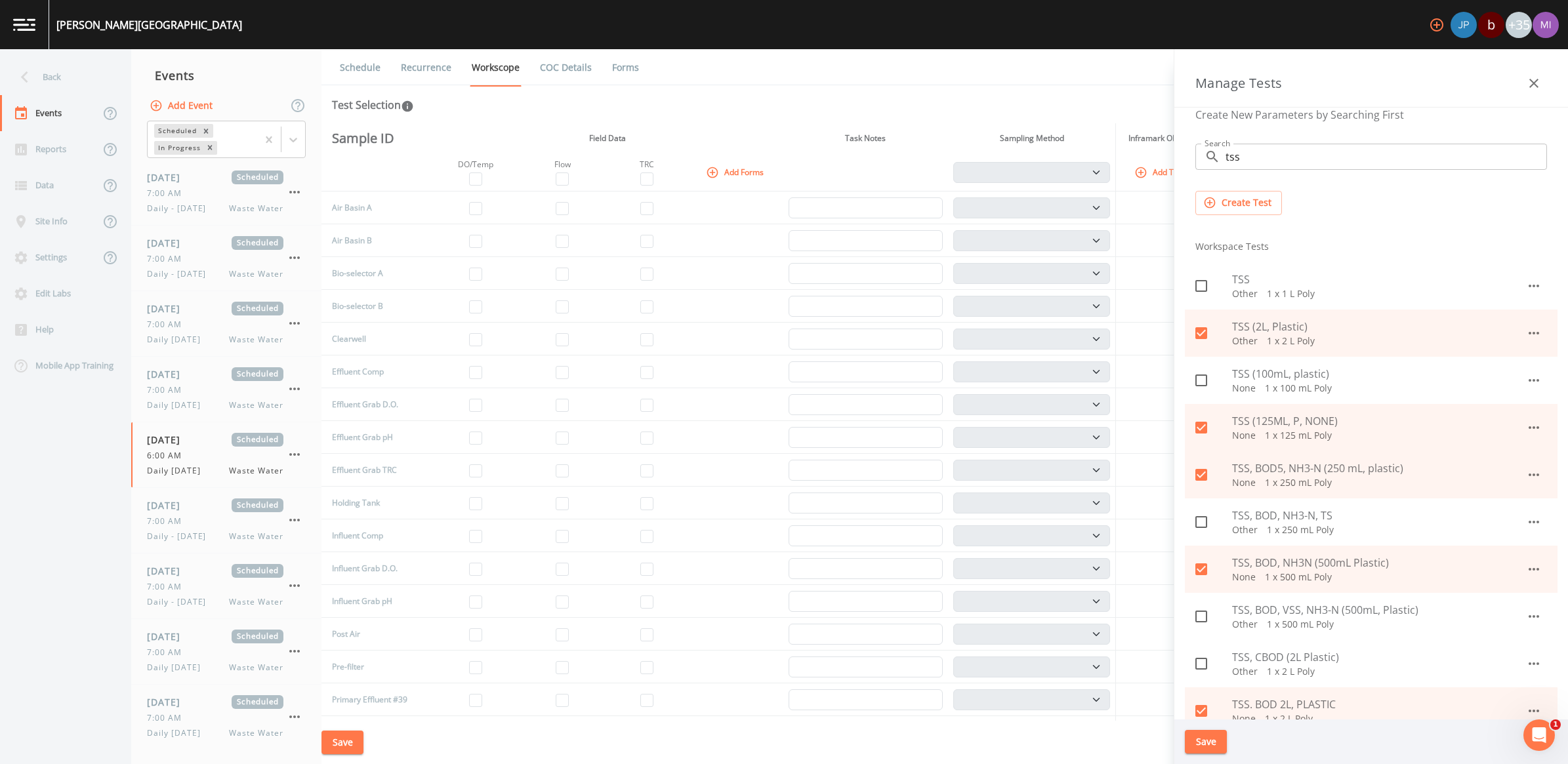
scroll to position [0, 0]
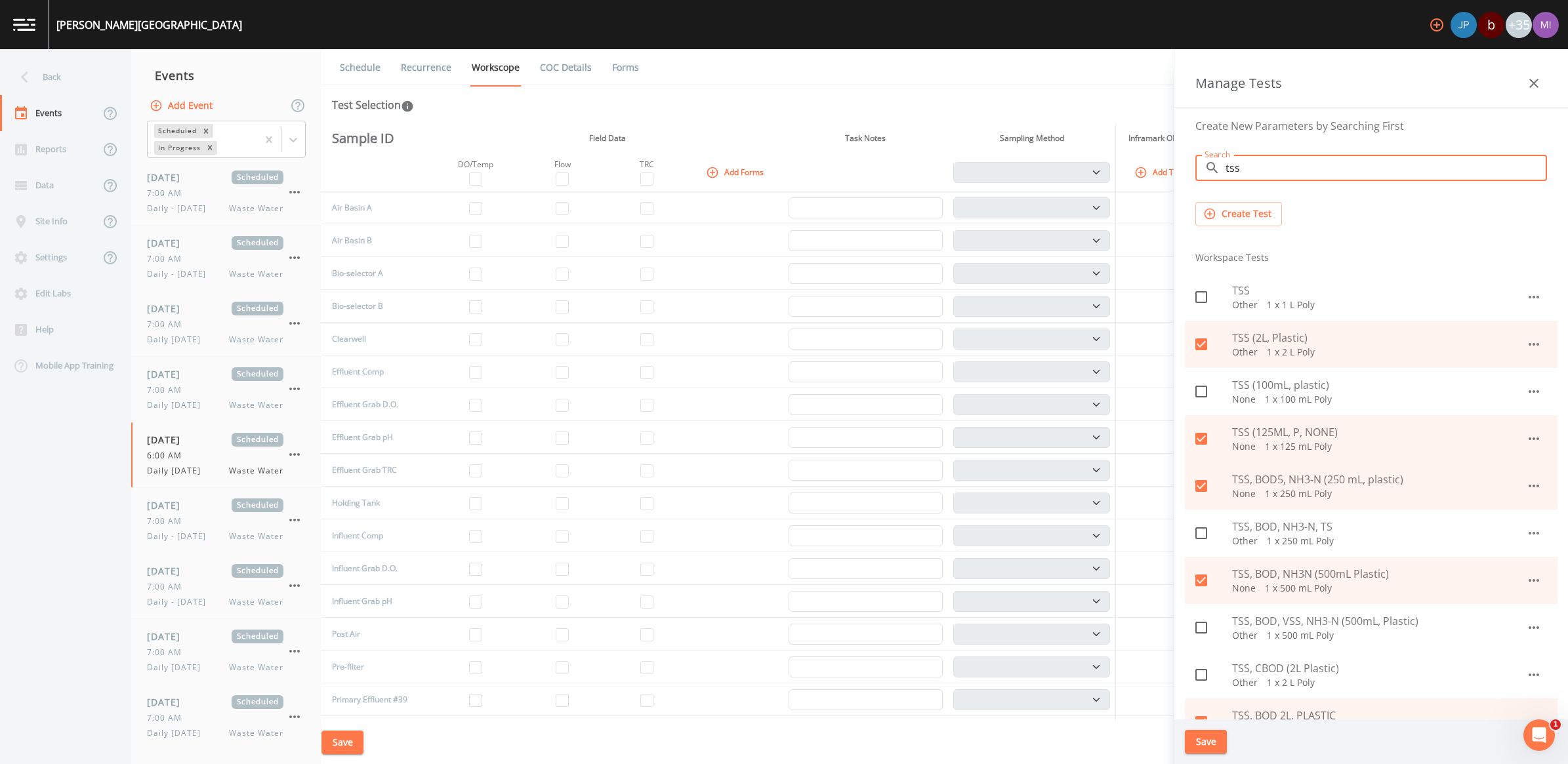
click at [1264, 174] on input "tss" at bounding box center [1386, 167] width 322 height 26
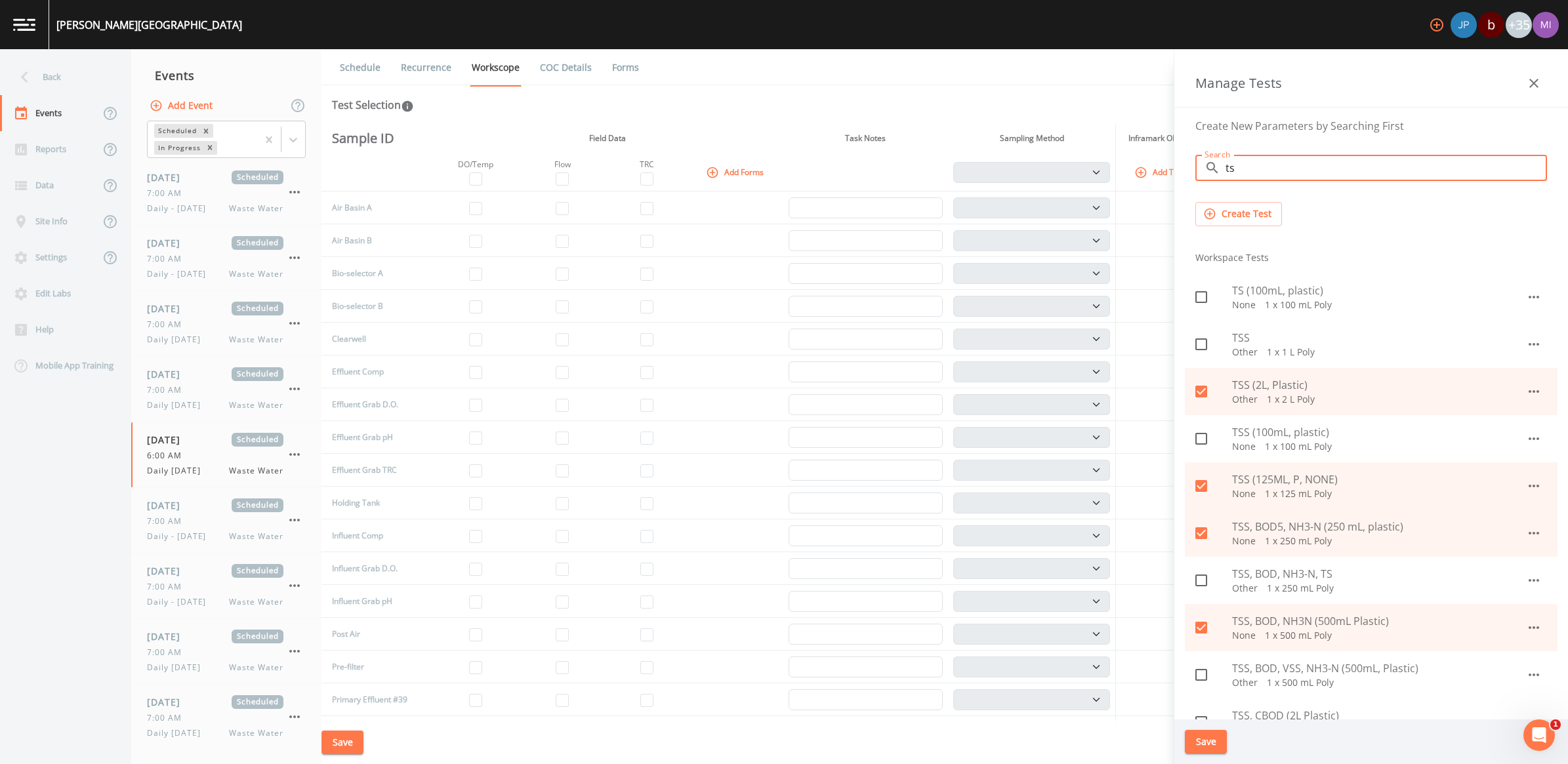
type input "ts"
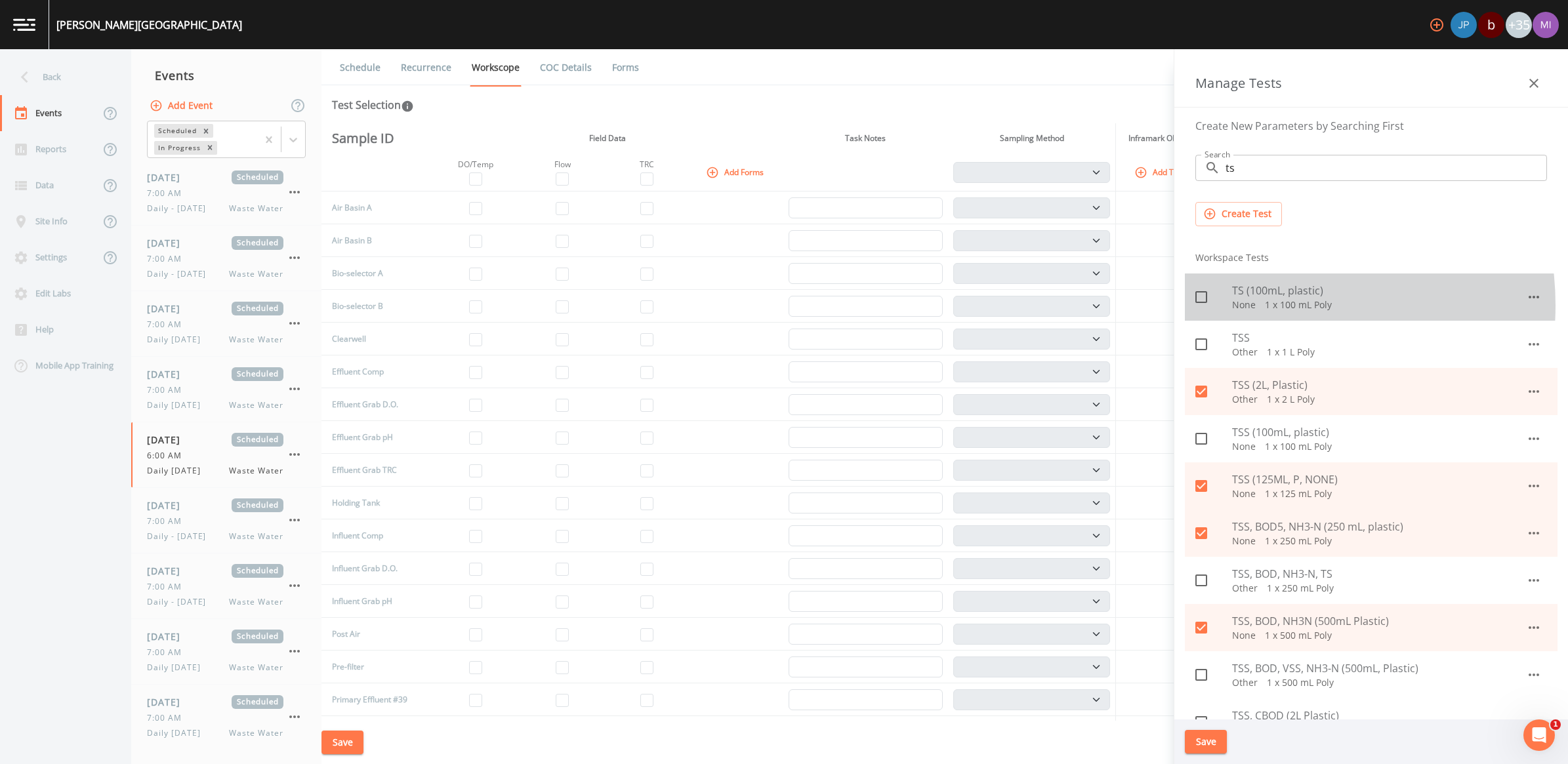
click at [1258, 306] on p "None   1 x 100 mL Poly" at bounding box center [1379, 305] width 294 height 13
checkbox input "true"
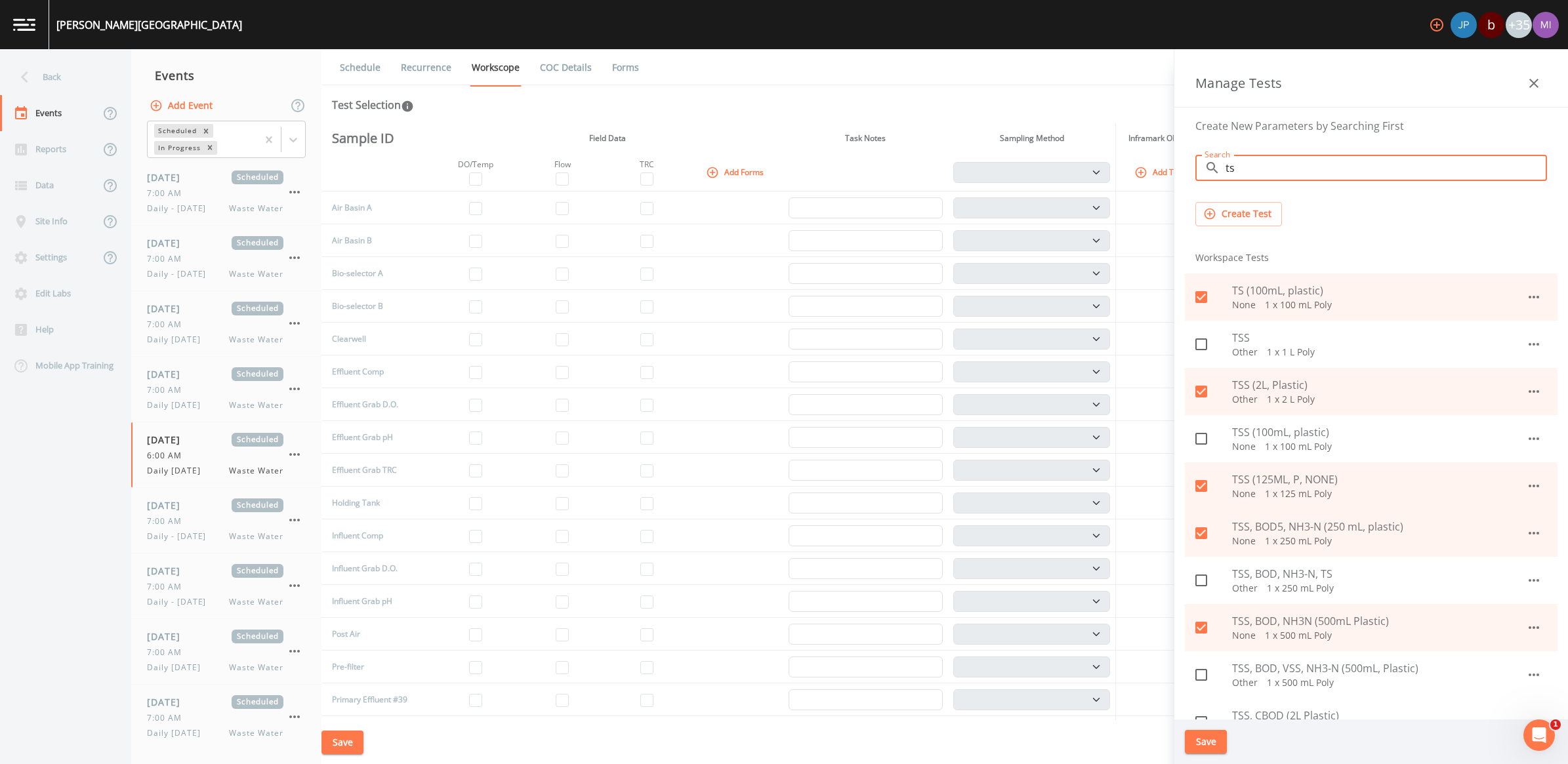
click at [1261, 172] on input "ts" at bounding box center [1386, 167] width 322 height 26
type input "t"
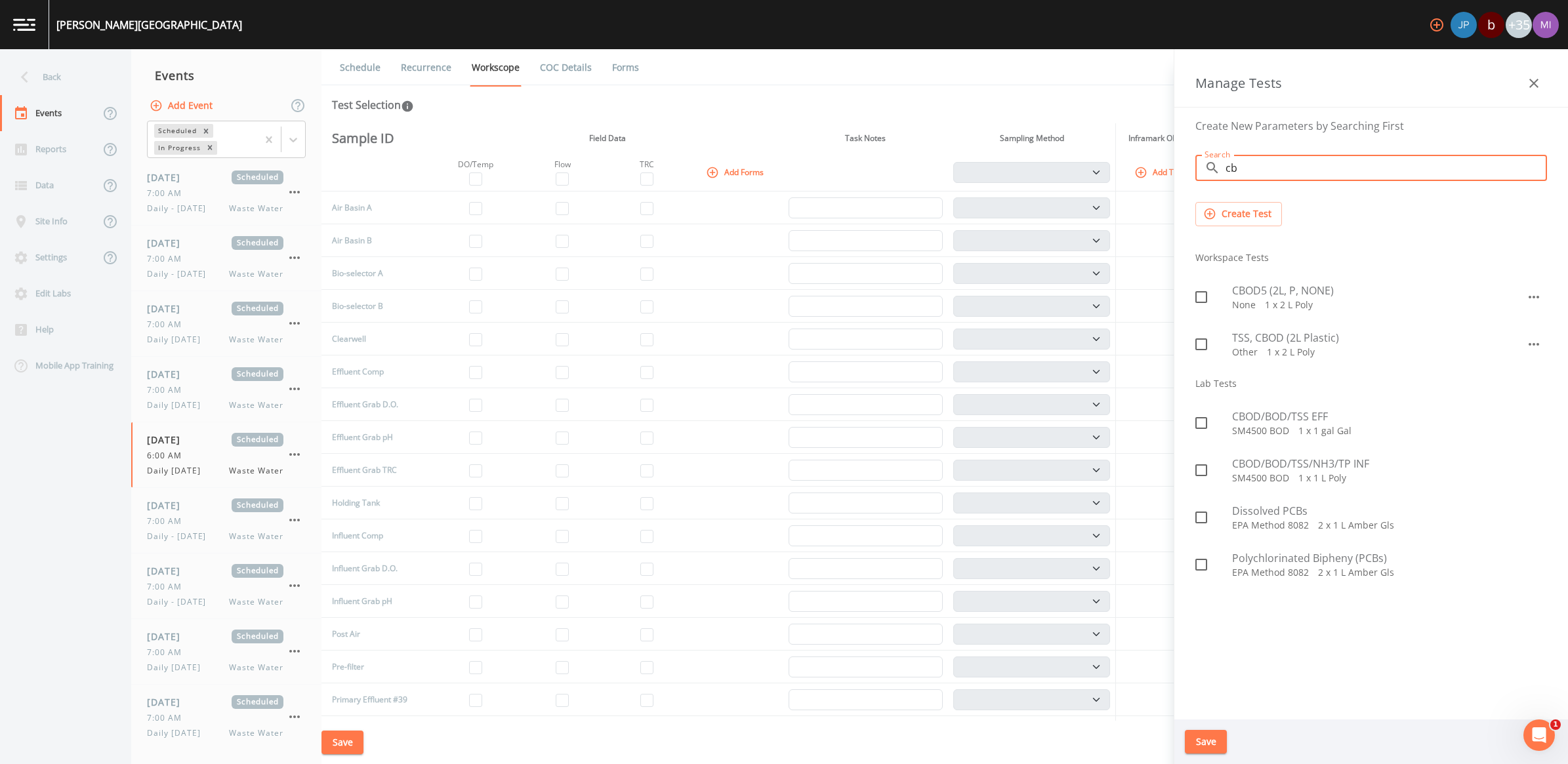
type input "cb"
click at [1273, 291] on span "CBOD5 (2L, P, NONE)" at bounding box center [1379, 290] width 294 height 16
checkbox input "true"
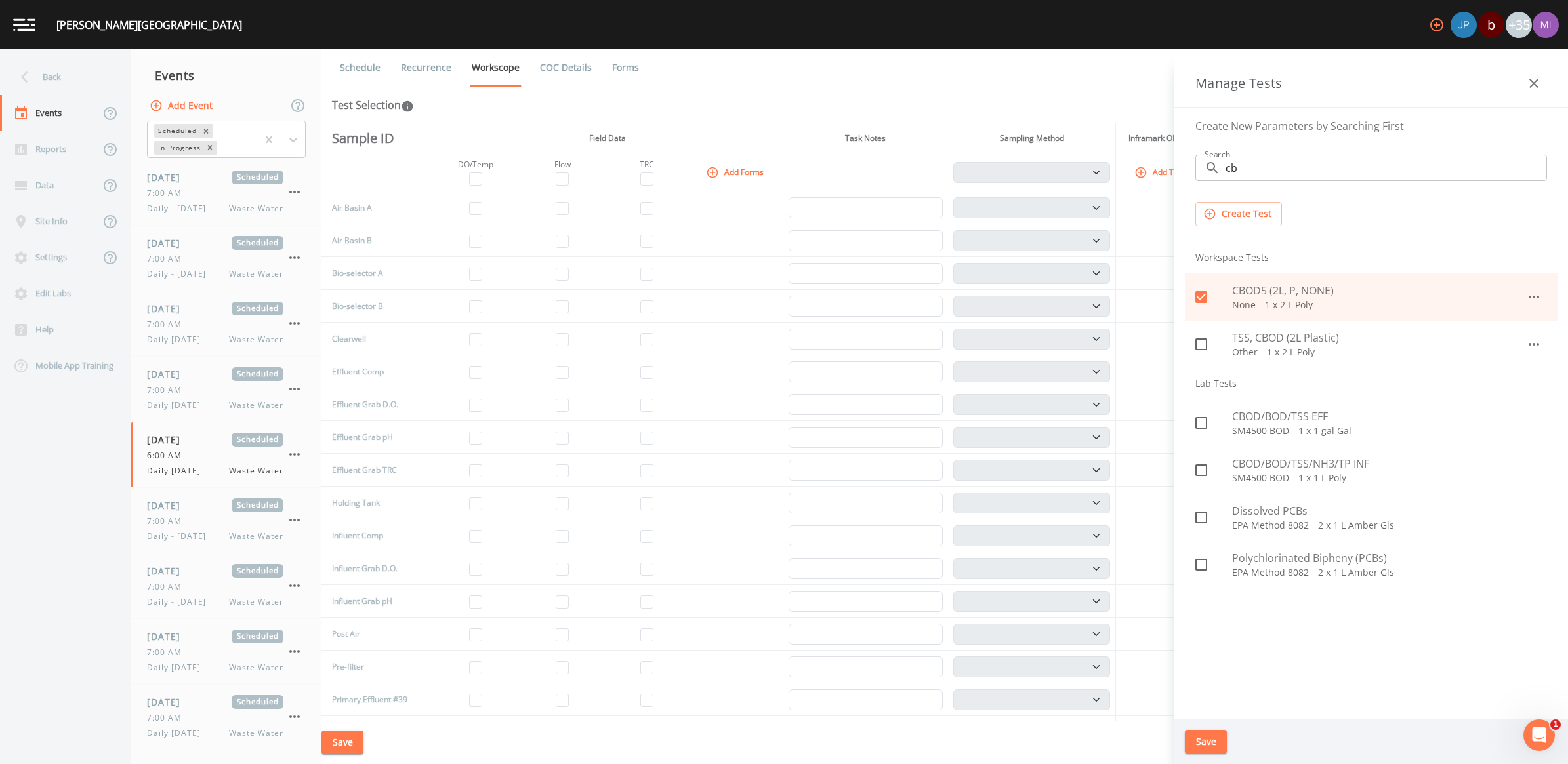
click at [1207, 745] on button "Save" at bounding box center [1206, 742] width 42 height 24
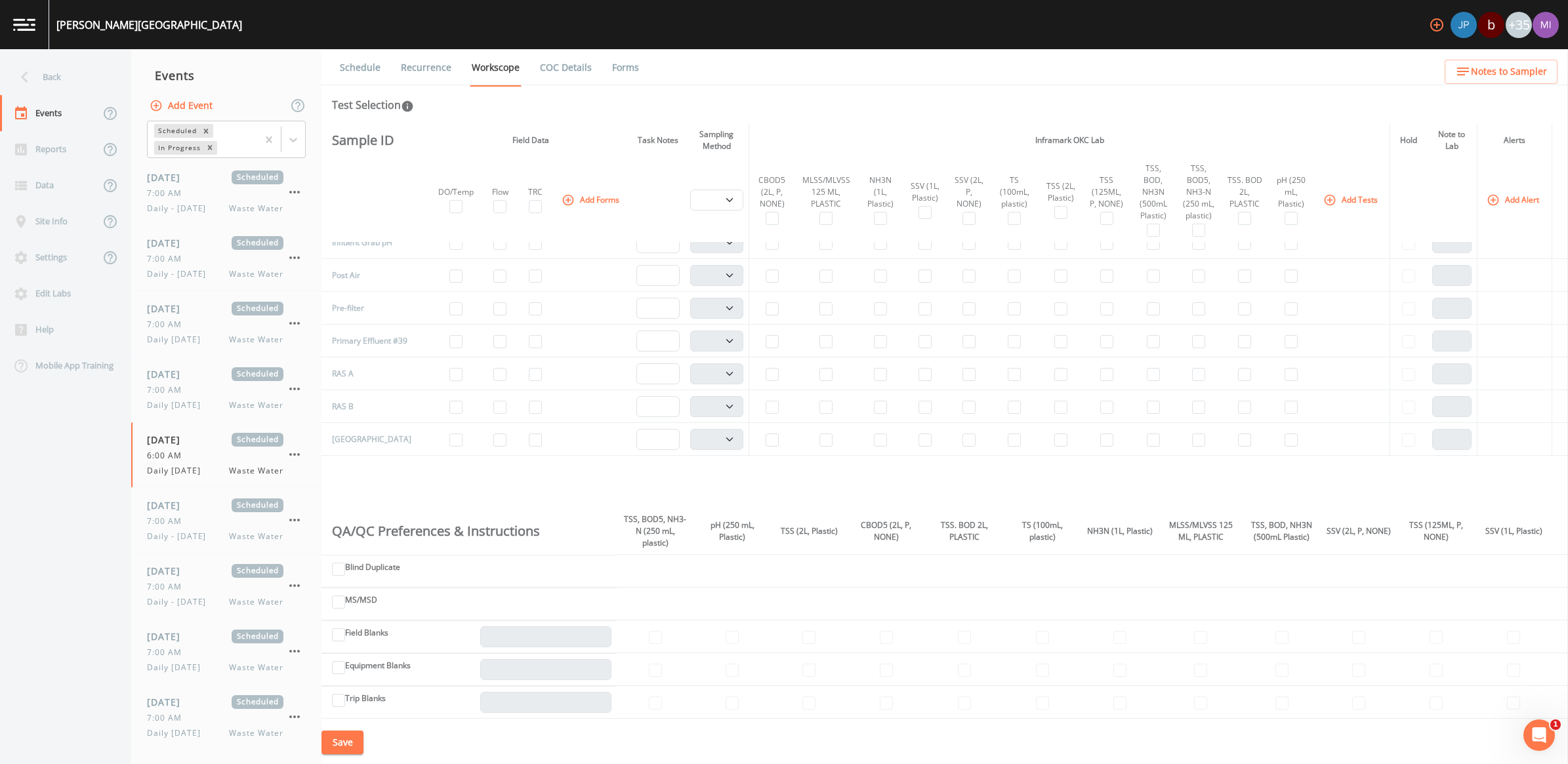
scroll to position [328, 0]
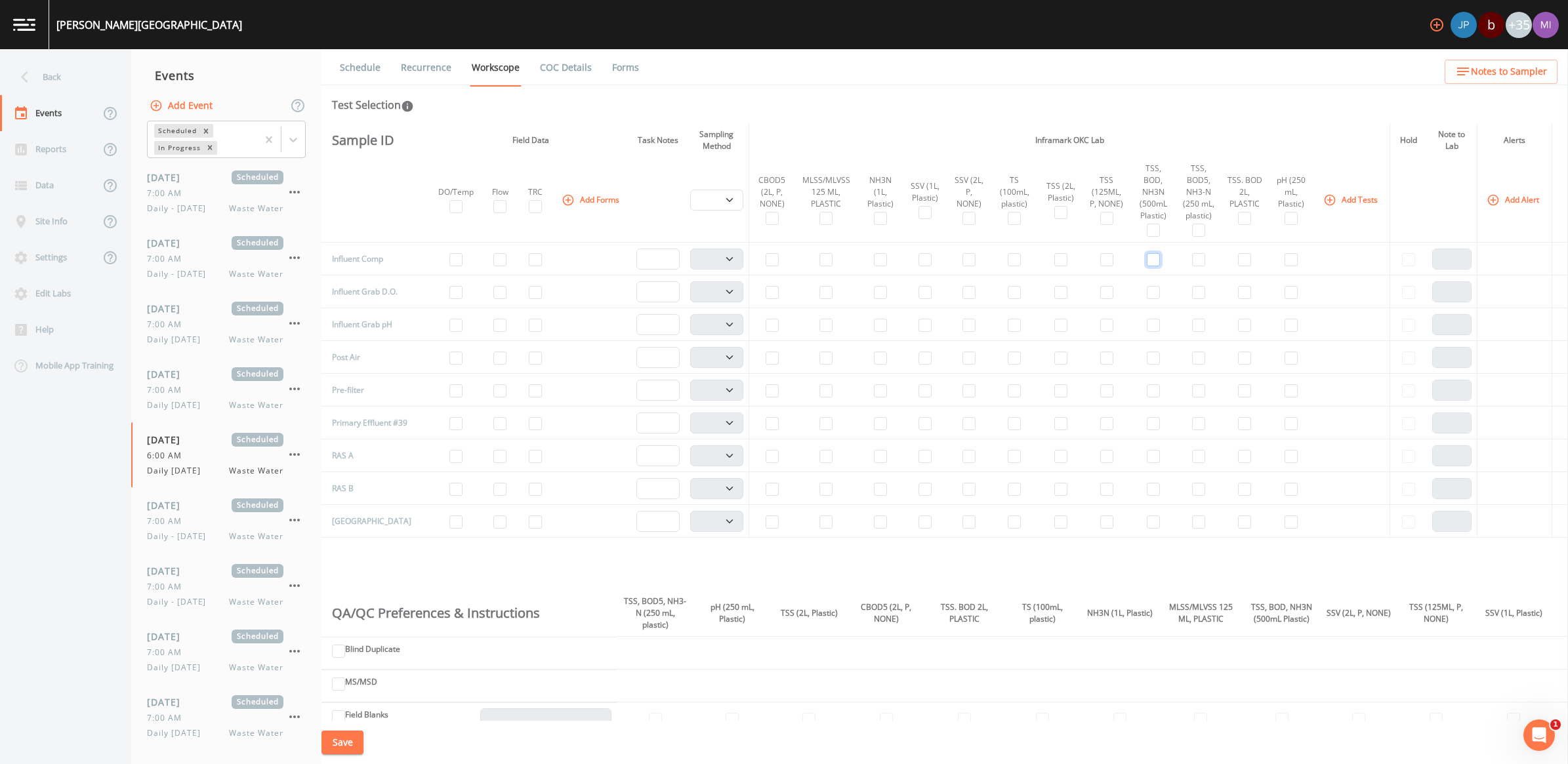
click at [1146, 260] on input "checkbox" at bounding box center [1153, 260] width 13 height 13
checkbox input "true"
select select "b6a3c313-748b-4795-a028-792ad310bd60"
click at [921, 261] on input "checkbox" at bounding box center [925, 260] width 13 height 13
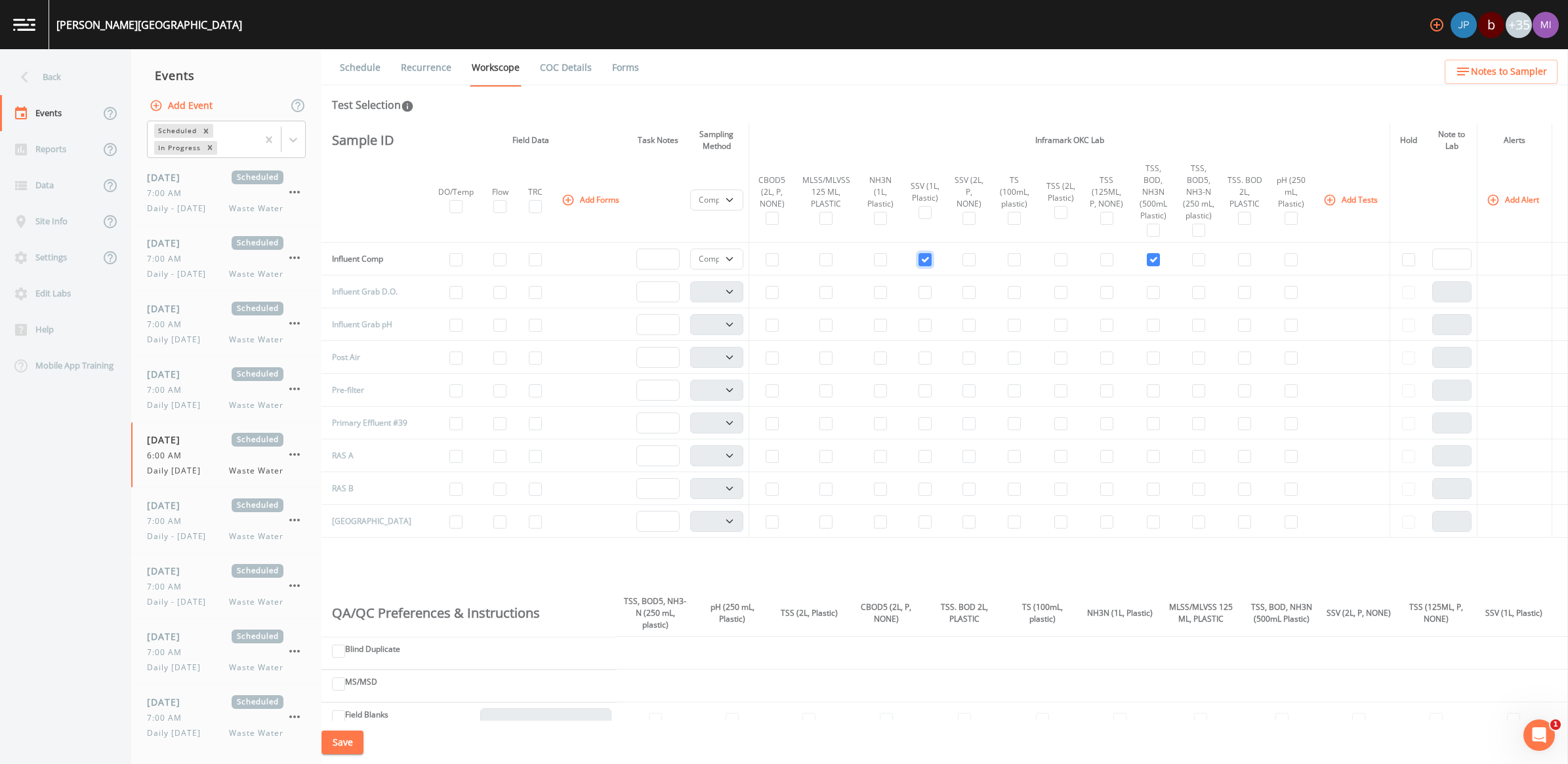
checkbox input "true"
click at [493, 330] on input "checkbox" at bounding box center [500, 326] width 13 height 13
checkbox input "true"
click at [1285, 330] on input "checkbox" at bounding box center [1291, 326] width 13 height 13
checkbox input "true"
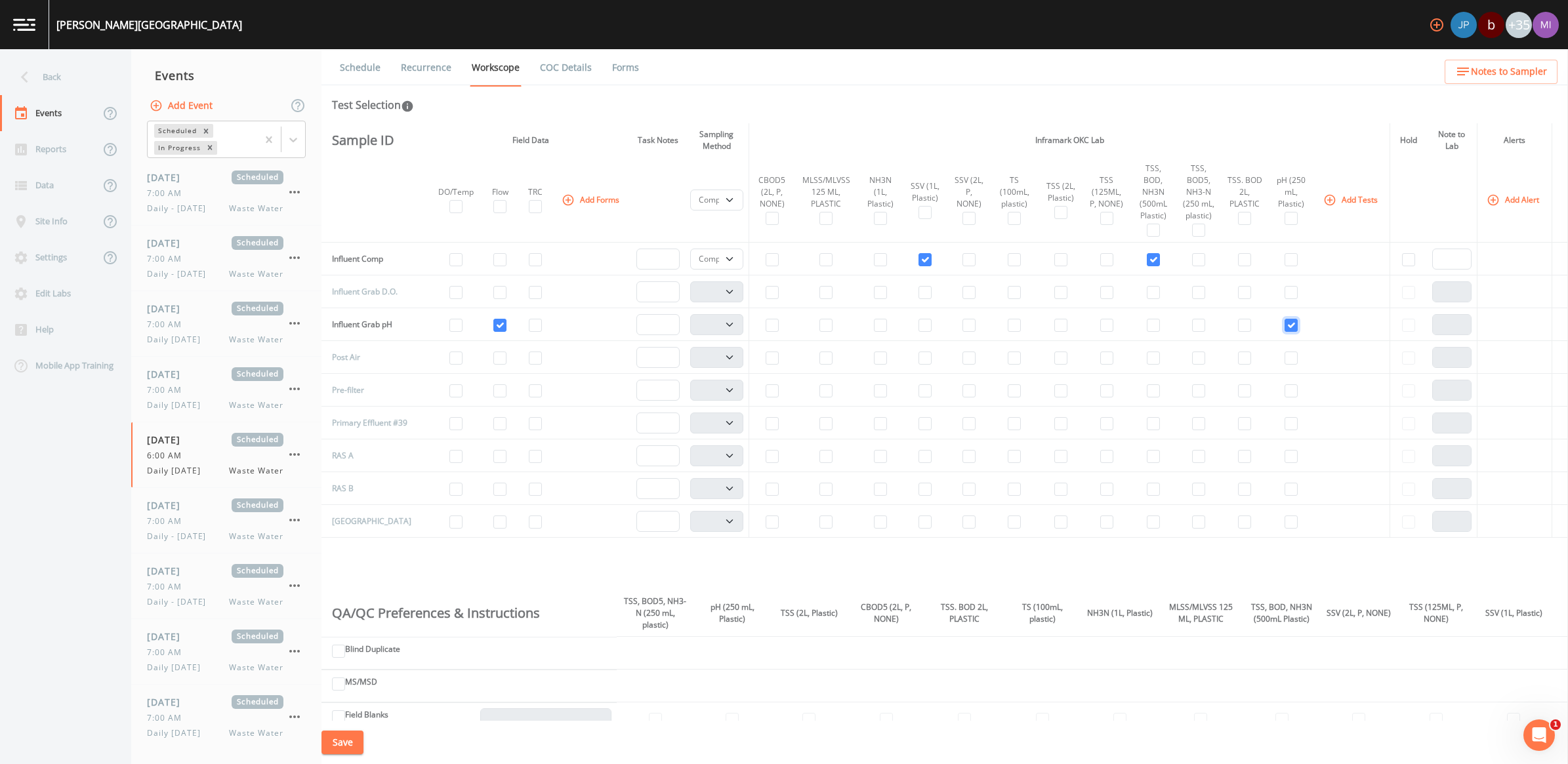
select select "b6a3c313-748b-4795-a028-792ad310bd60"
click at [449, 296] on input "checkbox" at bounding box center [456, 292] width 13 height 13
checkbox input "true"
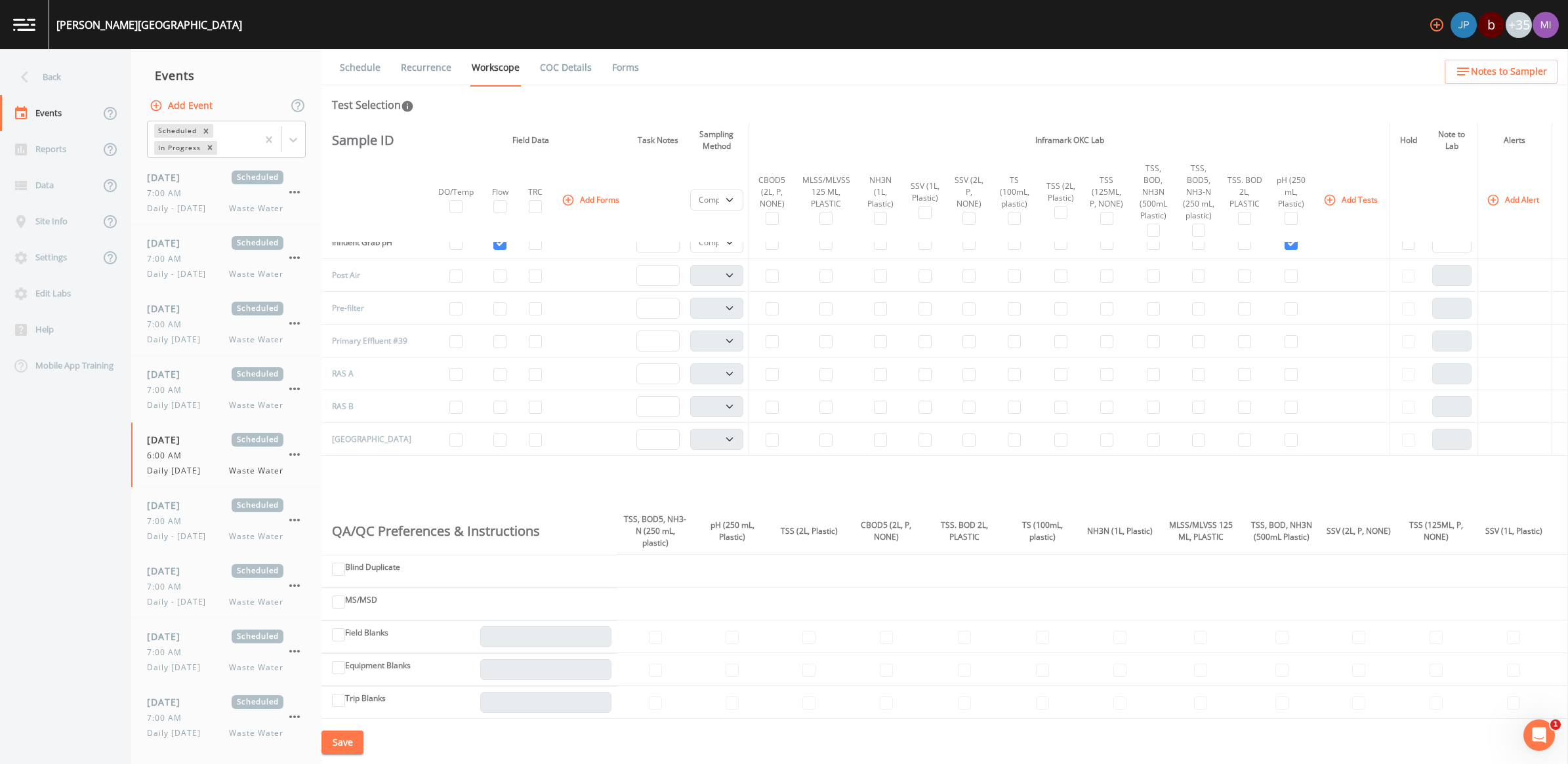
scroll to position [492, 0]
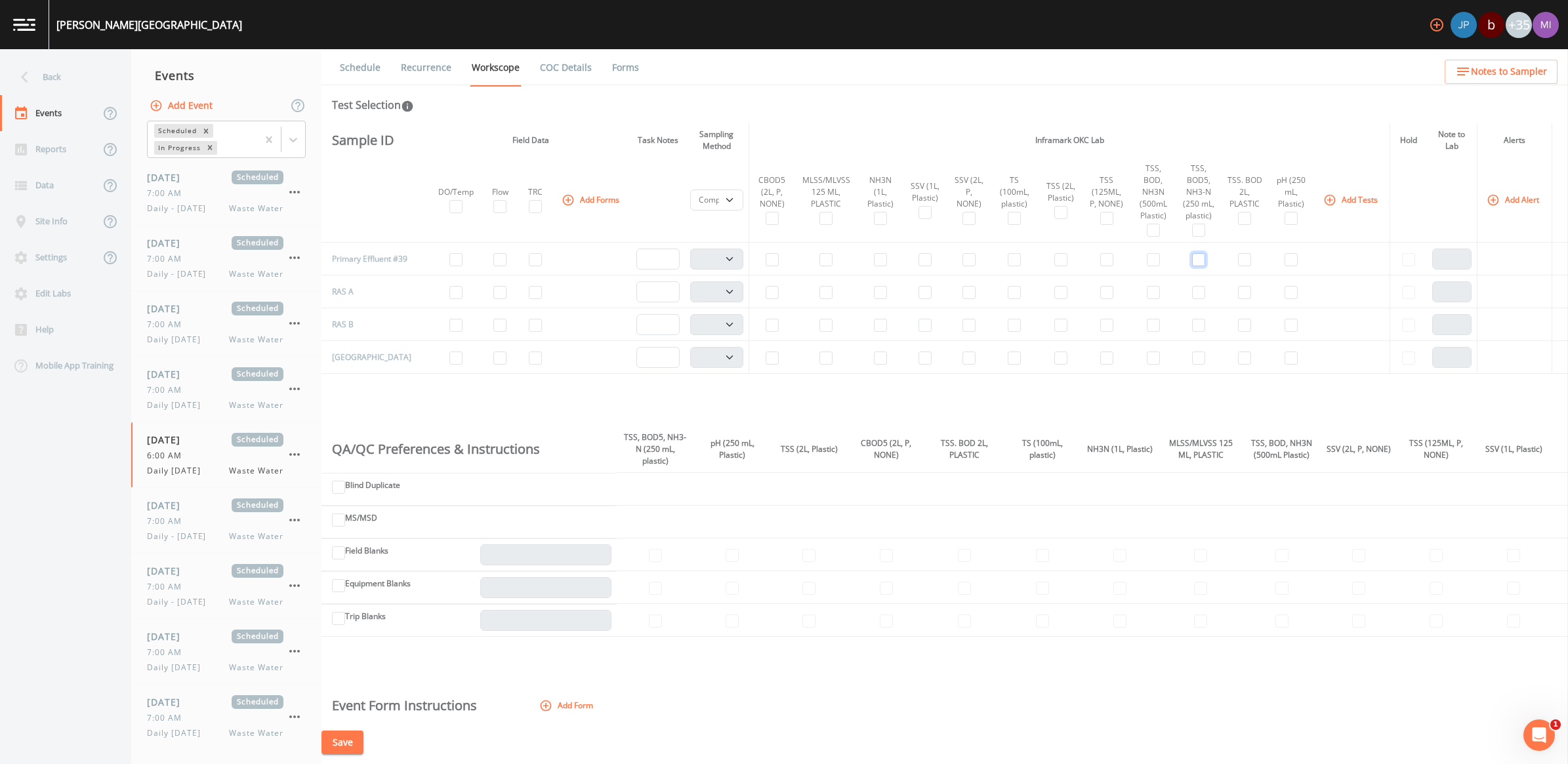
click at [1192, 266] on input "checkbox" at bounding box center [1199, 260] width 13 height 13
checkbox input "true"
select select "b6a3c313-748b-4795-a028-792ad310bd60"
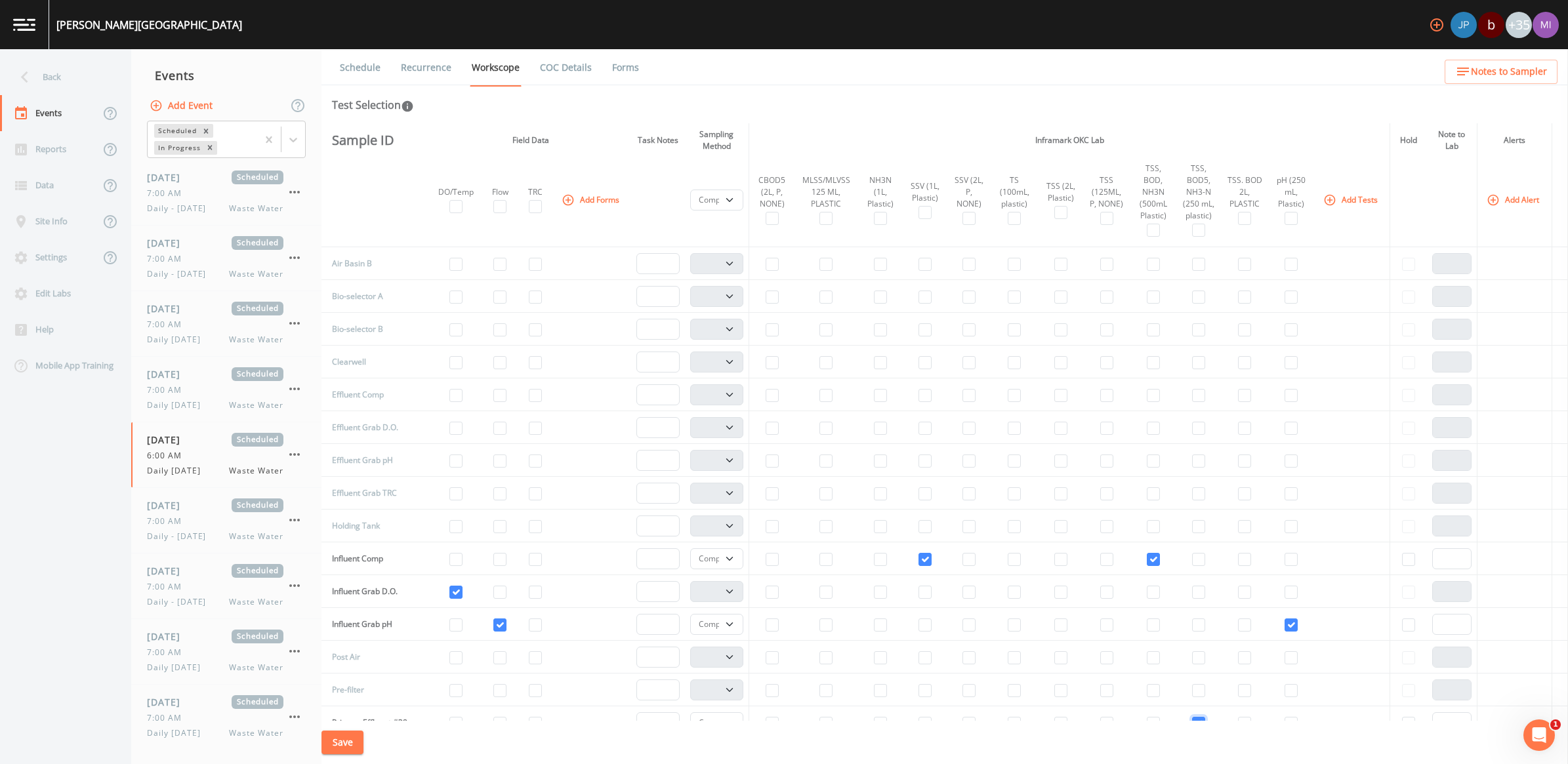
scroll to position [0, 0]
click at [874, 259] on input "checkbox" at bounding box center [881, 260] width 13 height 13
checkbox input "true"
select select "b6a3c313-748b-4795-a028-792ad310bd60"
click at [820, 264] on input "checkbox" at bounding box center [826, 260] width 13 height 13
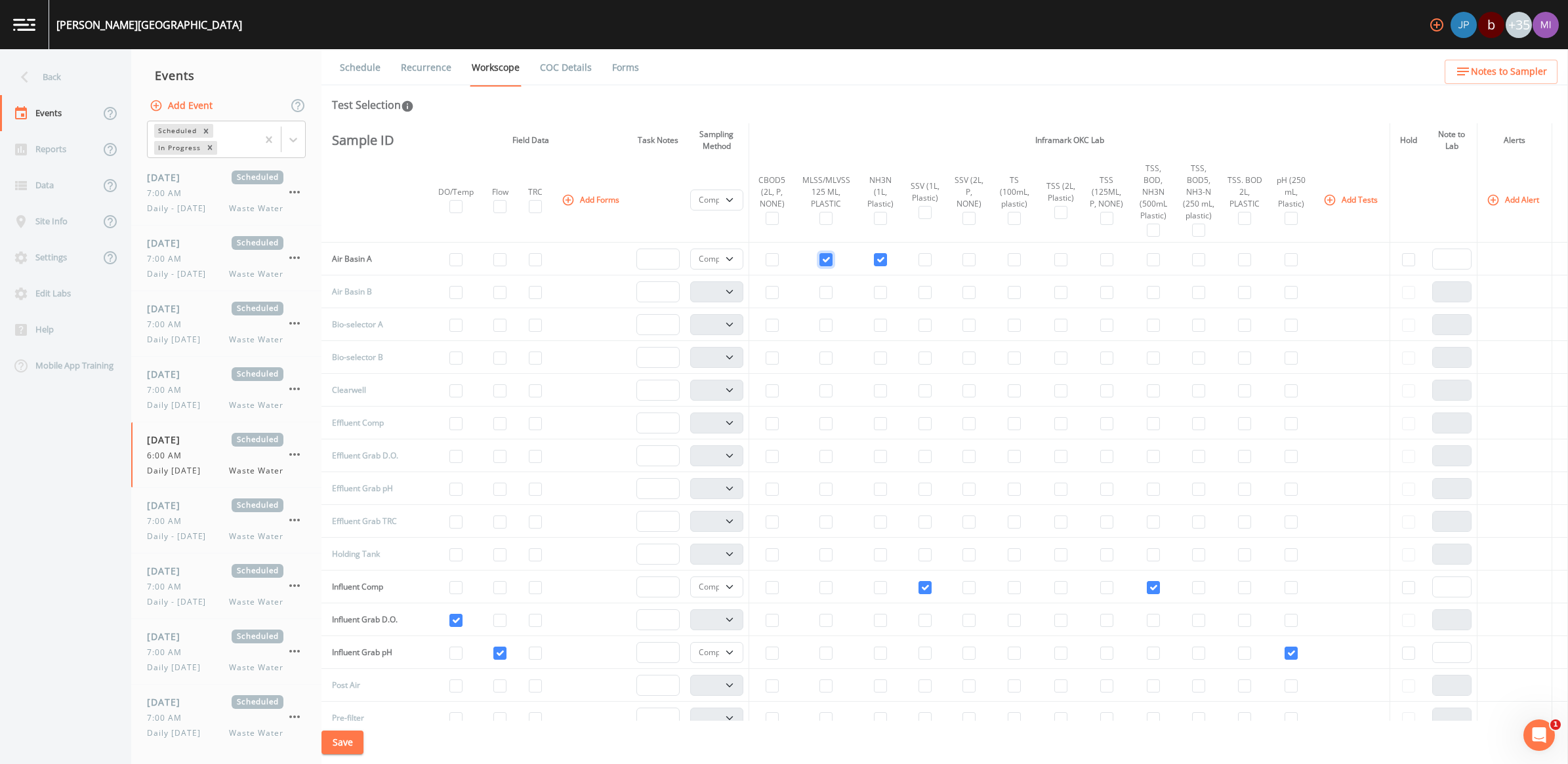
checkbox input "true"
click at [820, 292] on input "checkbox" at bounding box center [826, 292] width 13 height 13
checkbox input "true"
select select "b6a3c313-748b-4795-a028-792ad310bd60"
click at [874, 296] on input "checkbox" at bounding box center [881, 292] width 13 height 13
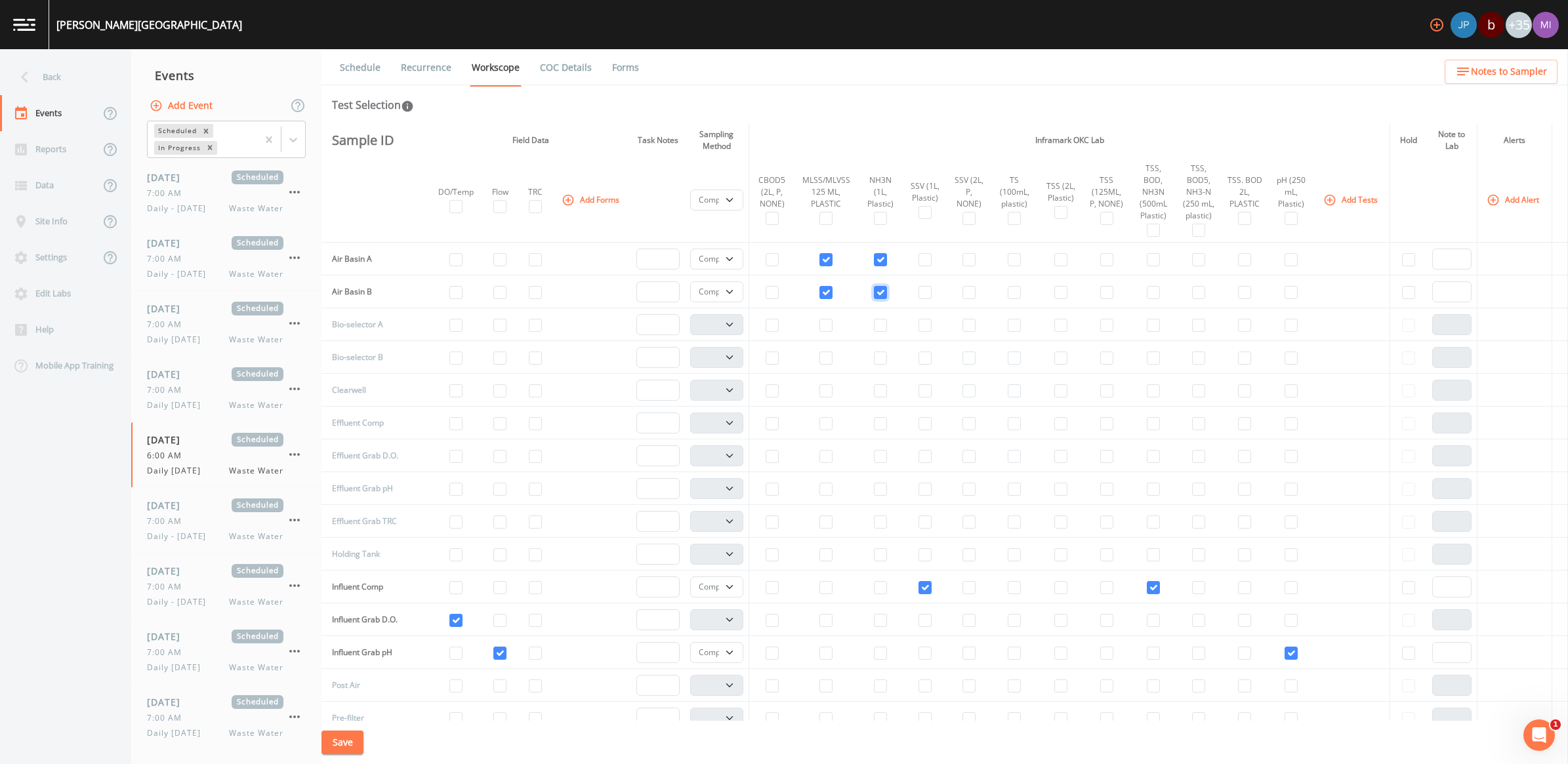
checkbox input "true"
click at [727, 259] on select "Composite Grab" at bounding box center [717, 258] width 54 height 21
select select "092b3f94-5697-4c94-9891-da161916fdbb"
click at [690, 248] on select "Composite Grab" at bounding box center [717, 258] width 54 height 21
select select
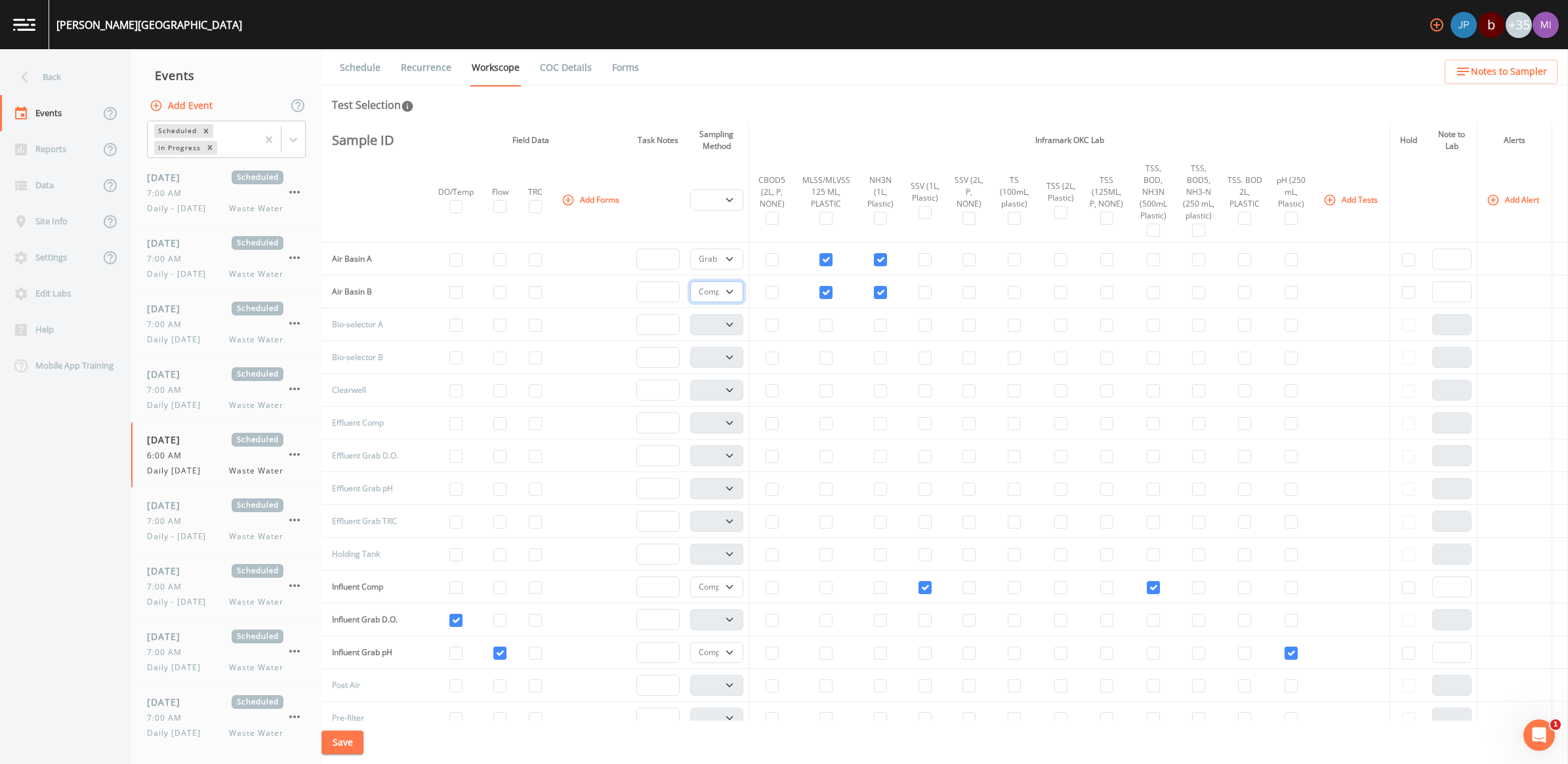
drag, startPoint x: 724, startPoint y: 290, endPoint x: 712, endPoint y: 301, distance: 16.3
click at [724, 290] on select "Composite Grab" at bounding box center [717, 292] width 54 height 21
select select "092b3f94-5697-4c94-9891-da161916fdbb"
click at [690, 282] on select "Composite Grab" at bounding box center [717, 292] width 54 height 21
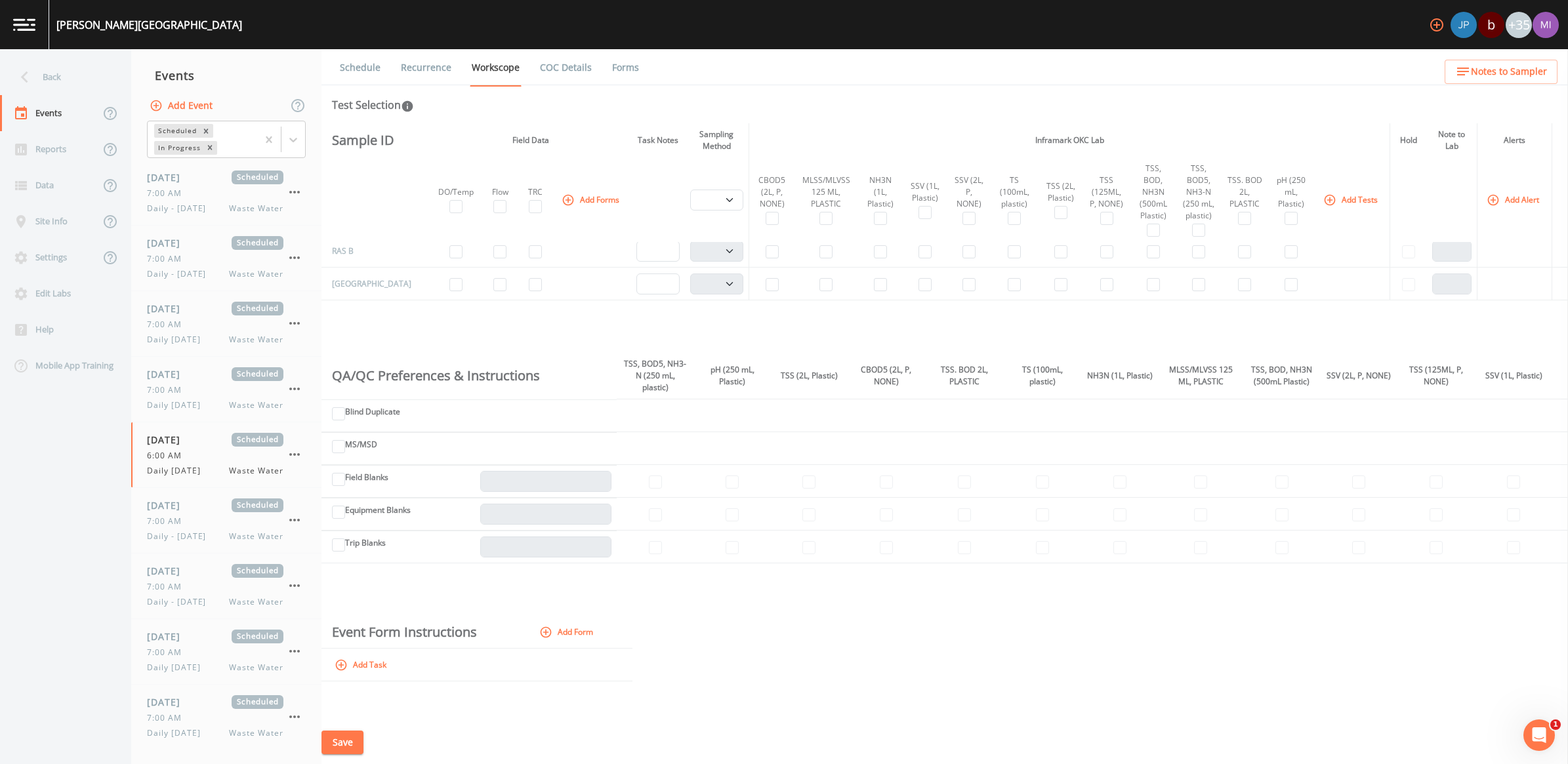
scroll to position [574, 0]
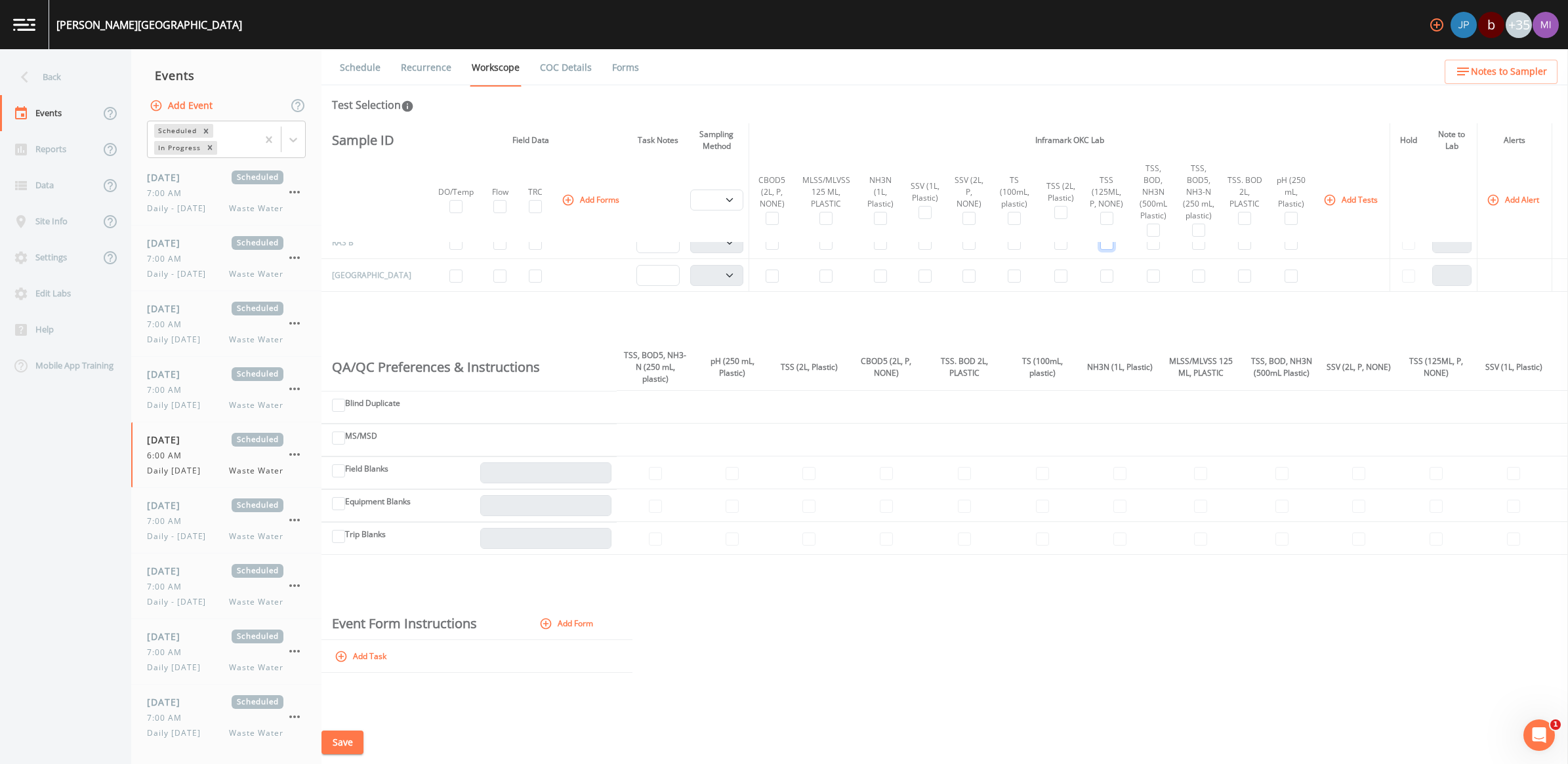
click at [1101, 250] on input "checkbox" at bounding box center [1107, 243] width 13 height 13
checkbox input "true"
select select "b6a3c313-748b-4795-a028-792ad310bd60"
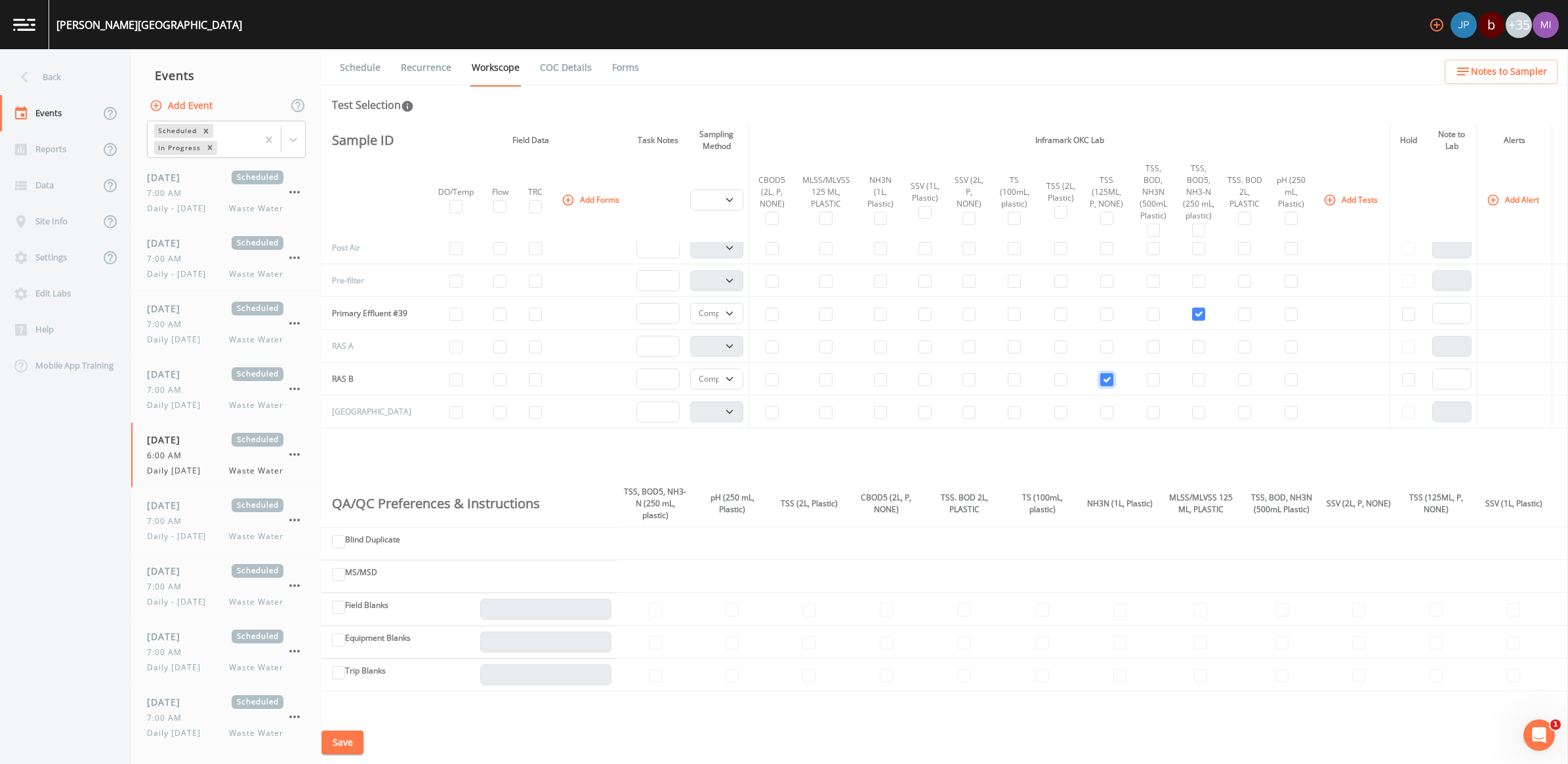
scroll to position [410, 0]
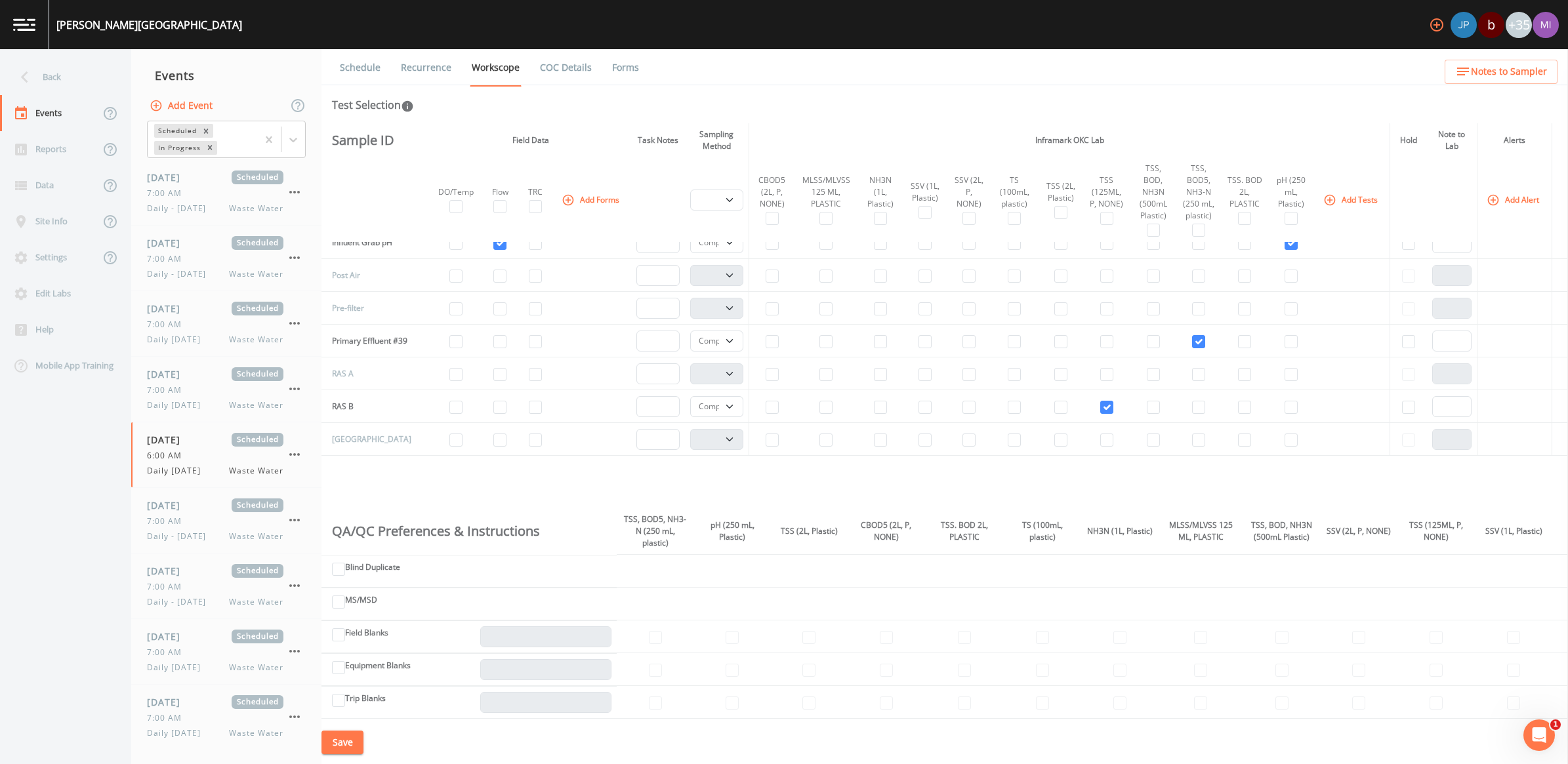
drag, startPoint x: 1562, startPoint y: 399, endPoint x: 1563, endPoint y: 407, distance: 8.1
click at [1563, 407] on div "Sample ID Field Data Task Notes Sampling Method Inframark OKC Lab Hold Note to …" at bounding box center [945, 422] width 1246 height 597
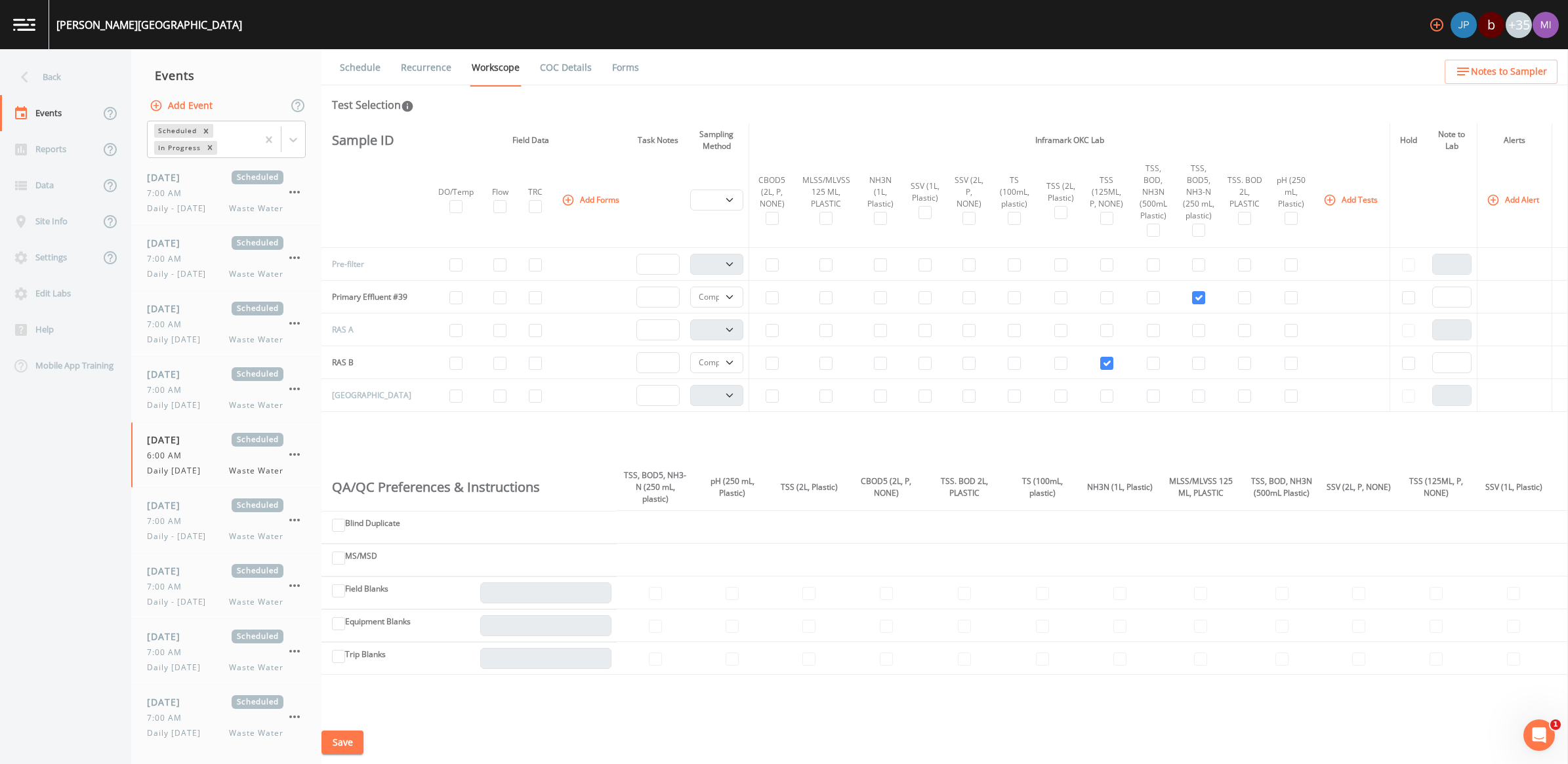
scroll to position [458, 0]
click at [1146, 301] on input "checkbox" at bounding box center [1153, 294] width 13 height 13
click at [1146, 296] on input "checkbox" at bounding box center [1153, 294] width 13 height 13
checkbox input "false"
click at [1240, 267] on input "checkbox" at bounding box center [1245, 262] width 13 height 13
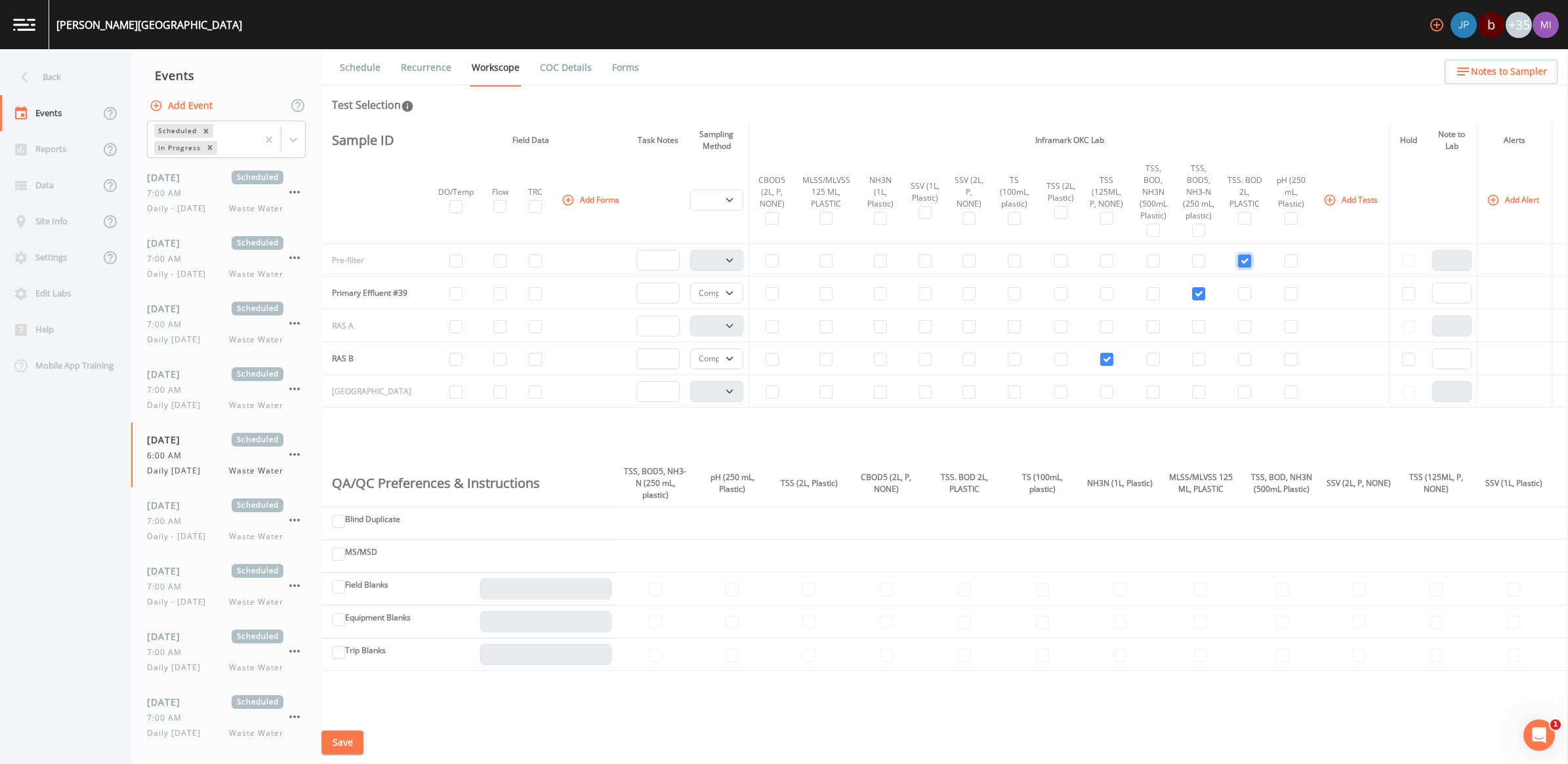
checkbox input "true"
select select "b6a3c313-748b-4795-a028-792ad310bd60"
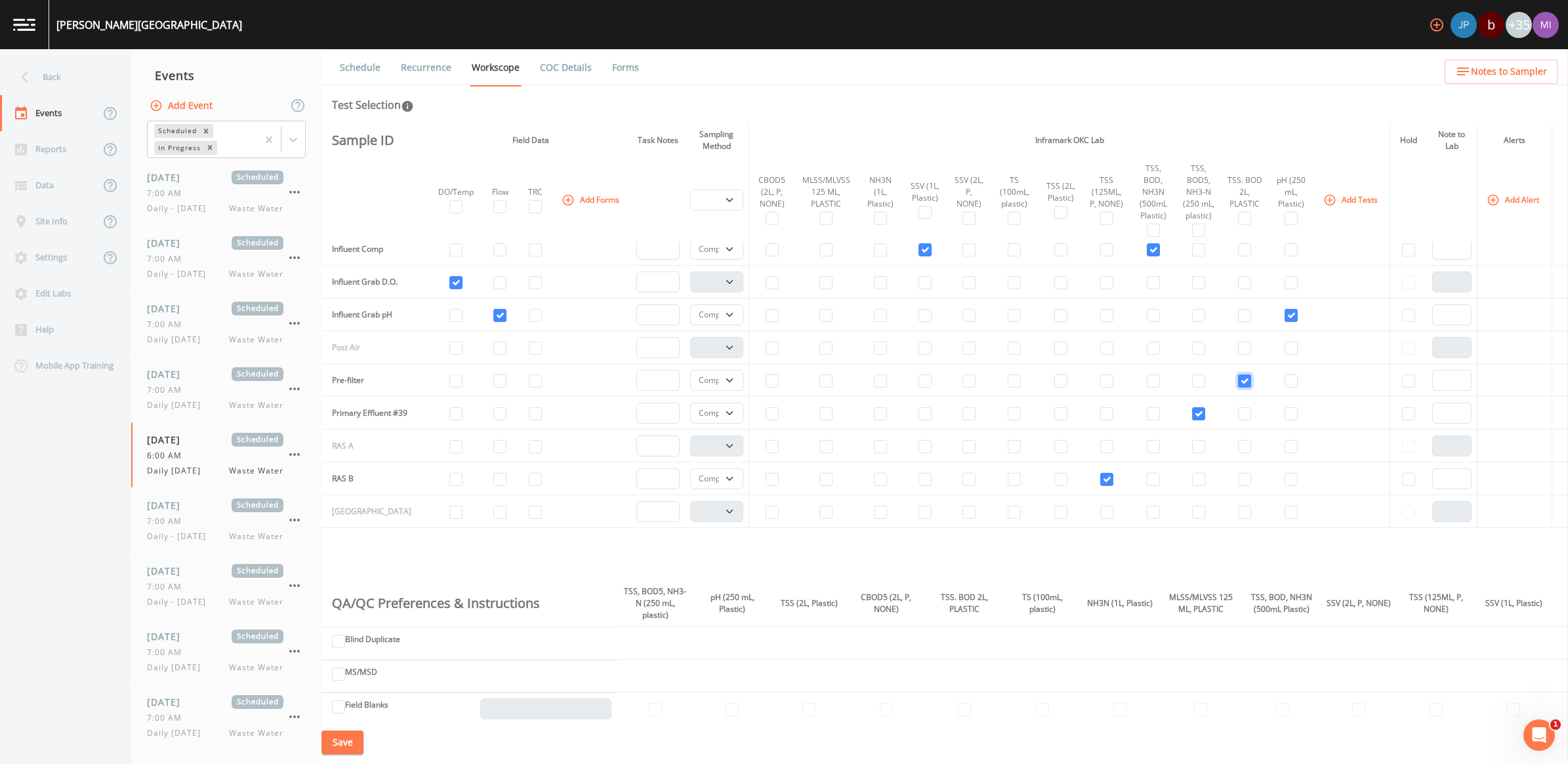
scroll to position [294, 0]
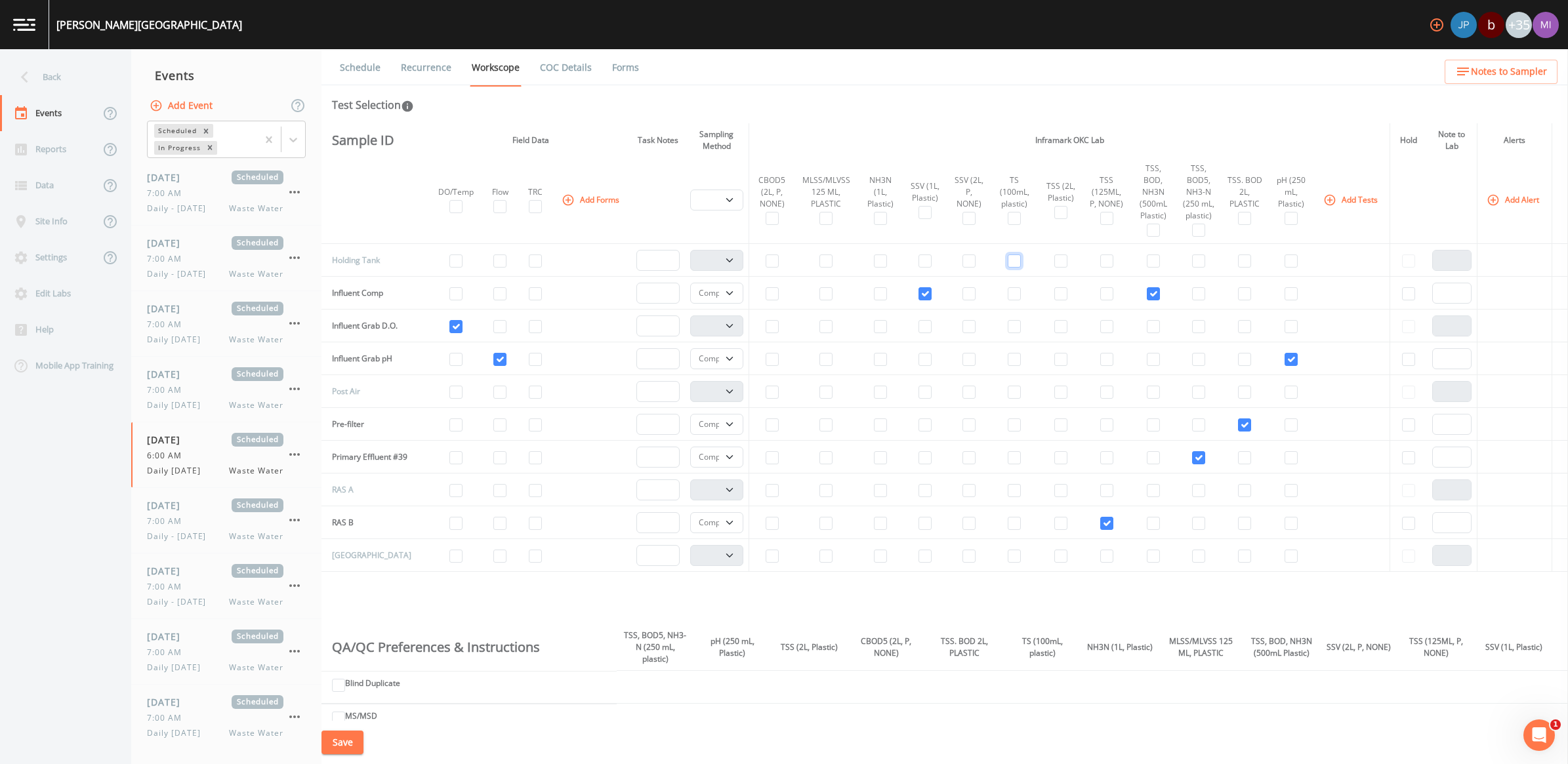
click at [1008, 267] on input "checkbox" at bounding box center [1015, 262] width 13 height 13
checkbox input "true"
select select "b6a3c313-748b-4795-a028-792ad310bd60"
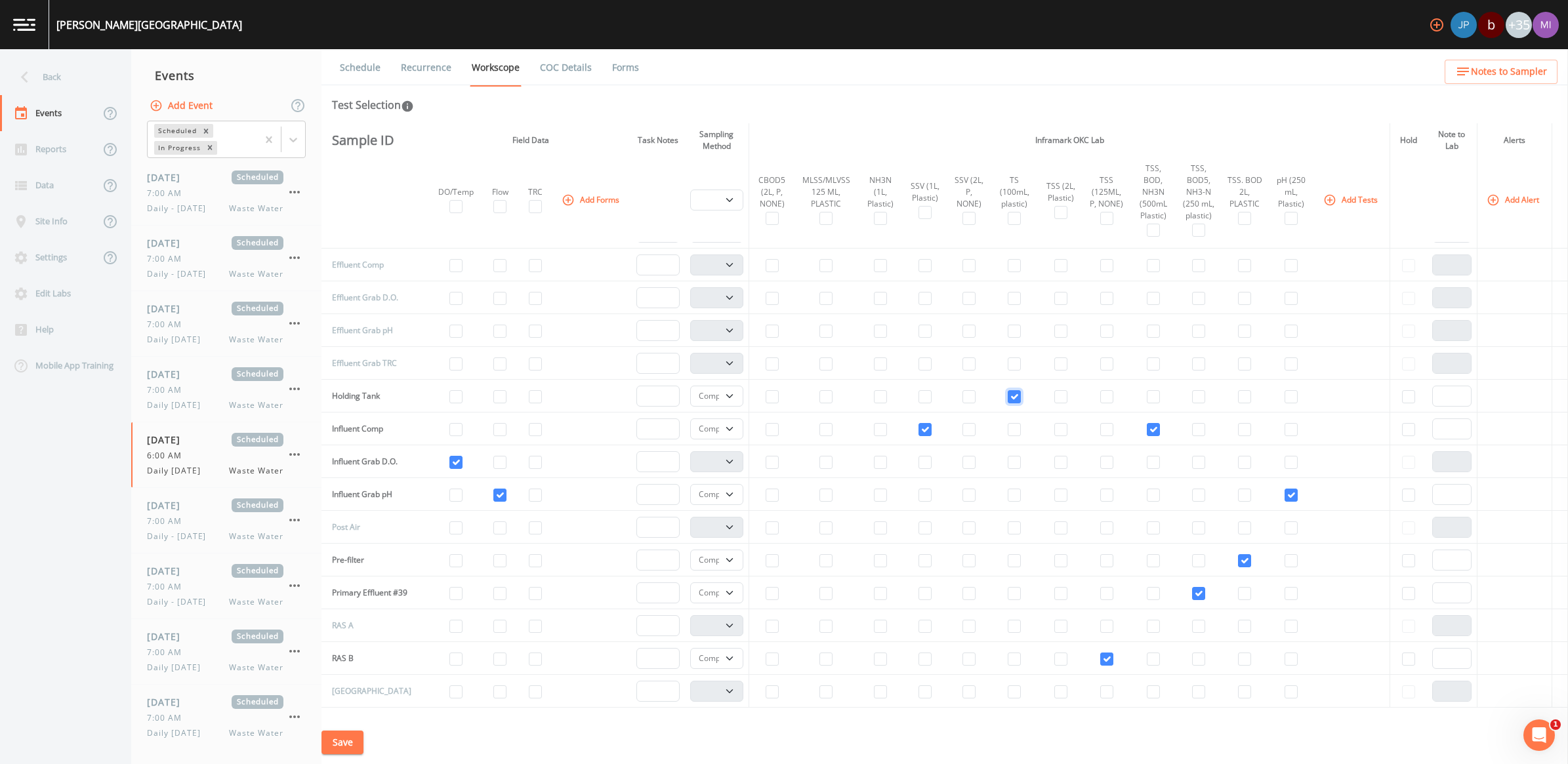
scroll to position [162, 0]
click at [1054, 261] on input "checkbox" at bounding box center [1061, 262] width 13 height 13
checkbox input "true"
select select "b6a3c313-748b-4795-a028-792ad310bd60"
click at [962, 262] on input "checkbox" at bounding box center [969, 262] width 13 height 13
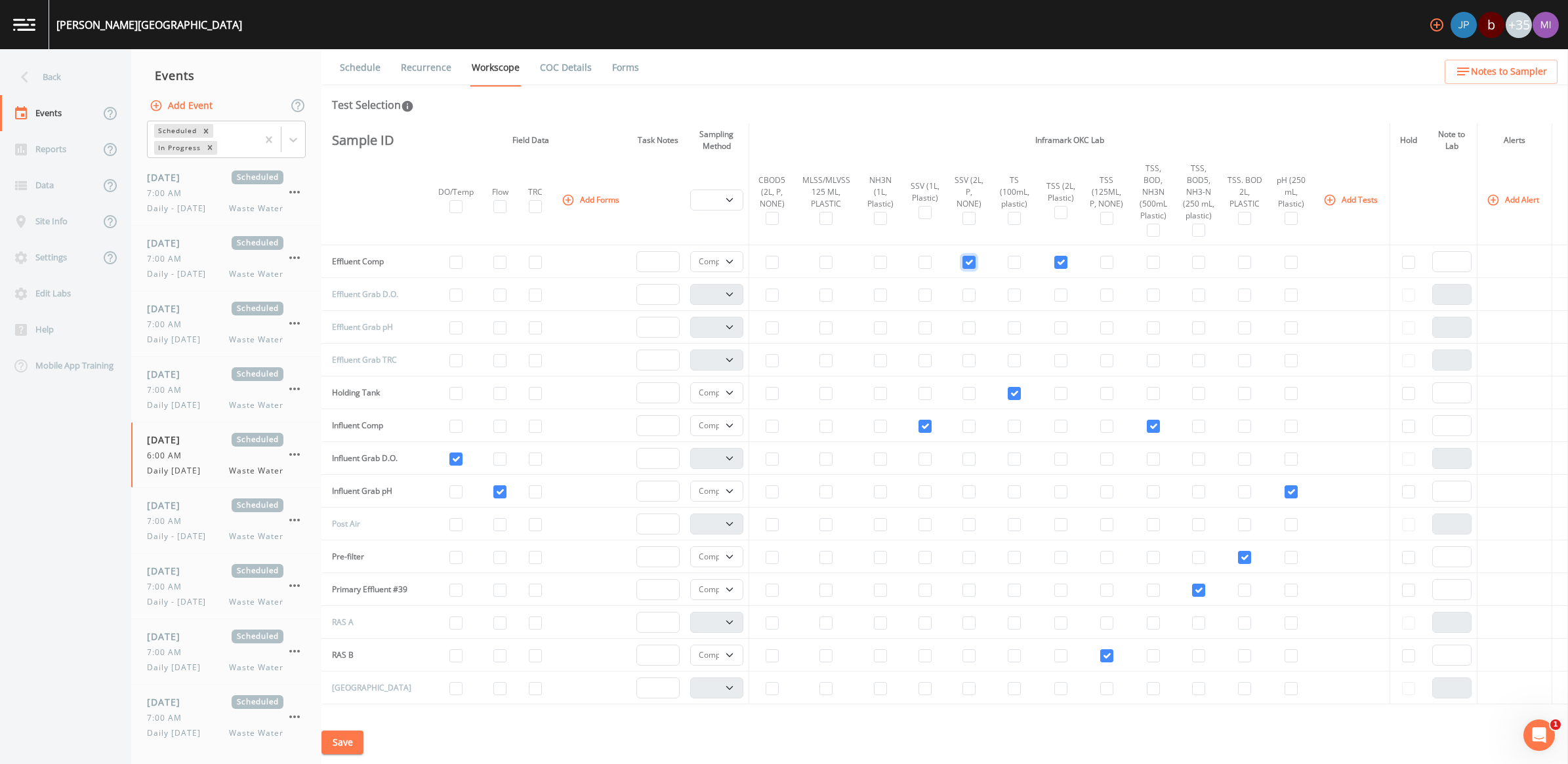
checkbox input "true"
click at [770, 261] on input "checkbox" at bounding box center [772, 262] width 13 height 13
checkbox input "true"
click at [449, 296] on input "checkbox" at bounding box center [456, 295] width 13 height 13
checkbox input "true"
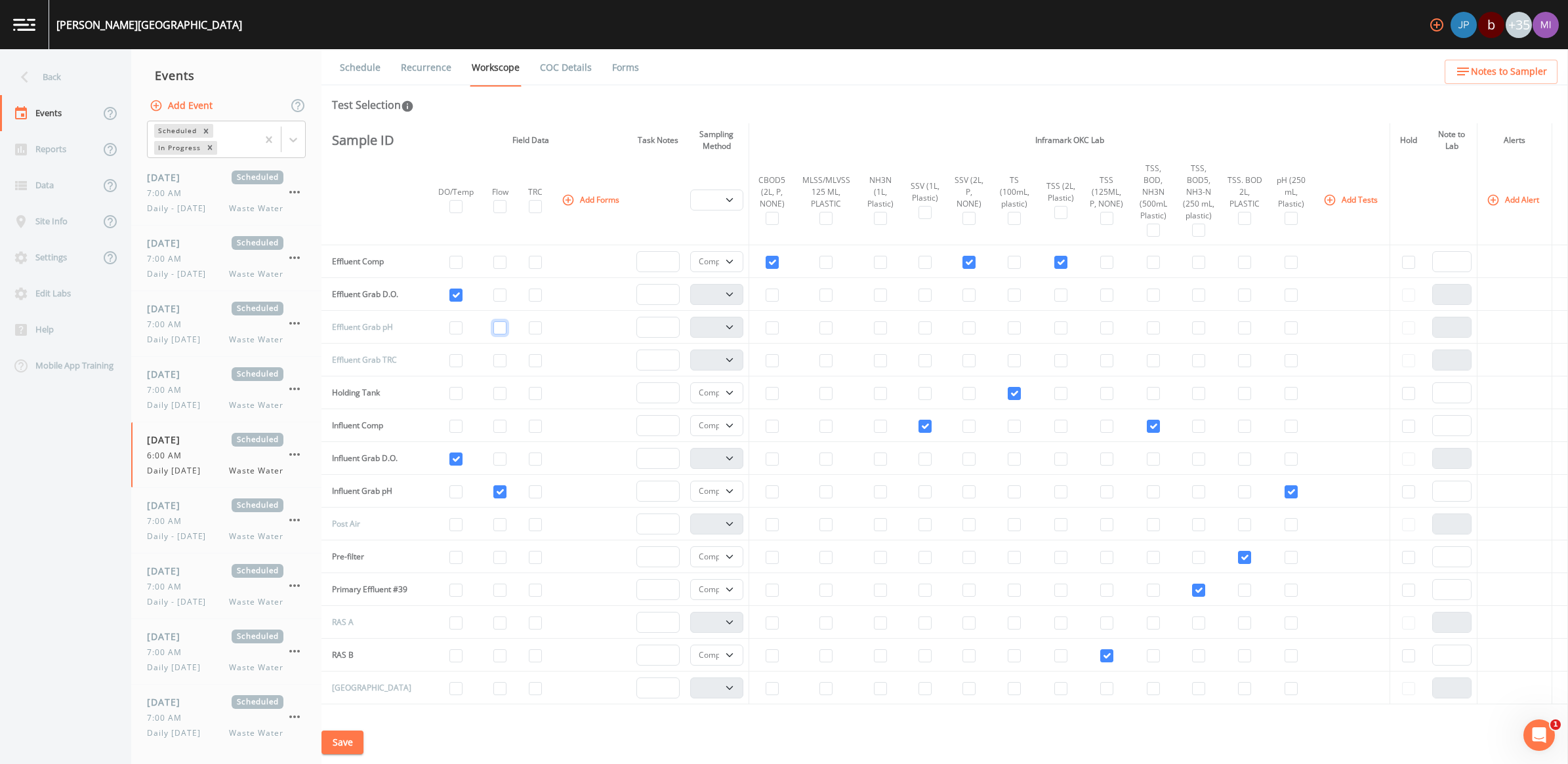
click at [493, 327] on input "checkbox" at bounding box center [500, 328] width 13 height 13
checkbox input "true"
click at [1291, 333] on td at bounding box center [1291, 327] width 45 height 32
click at [1285, 329] on input "checkbox" at bounding box center [1291, 328] width 13 height 13
checkbox input "true"
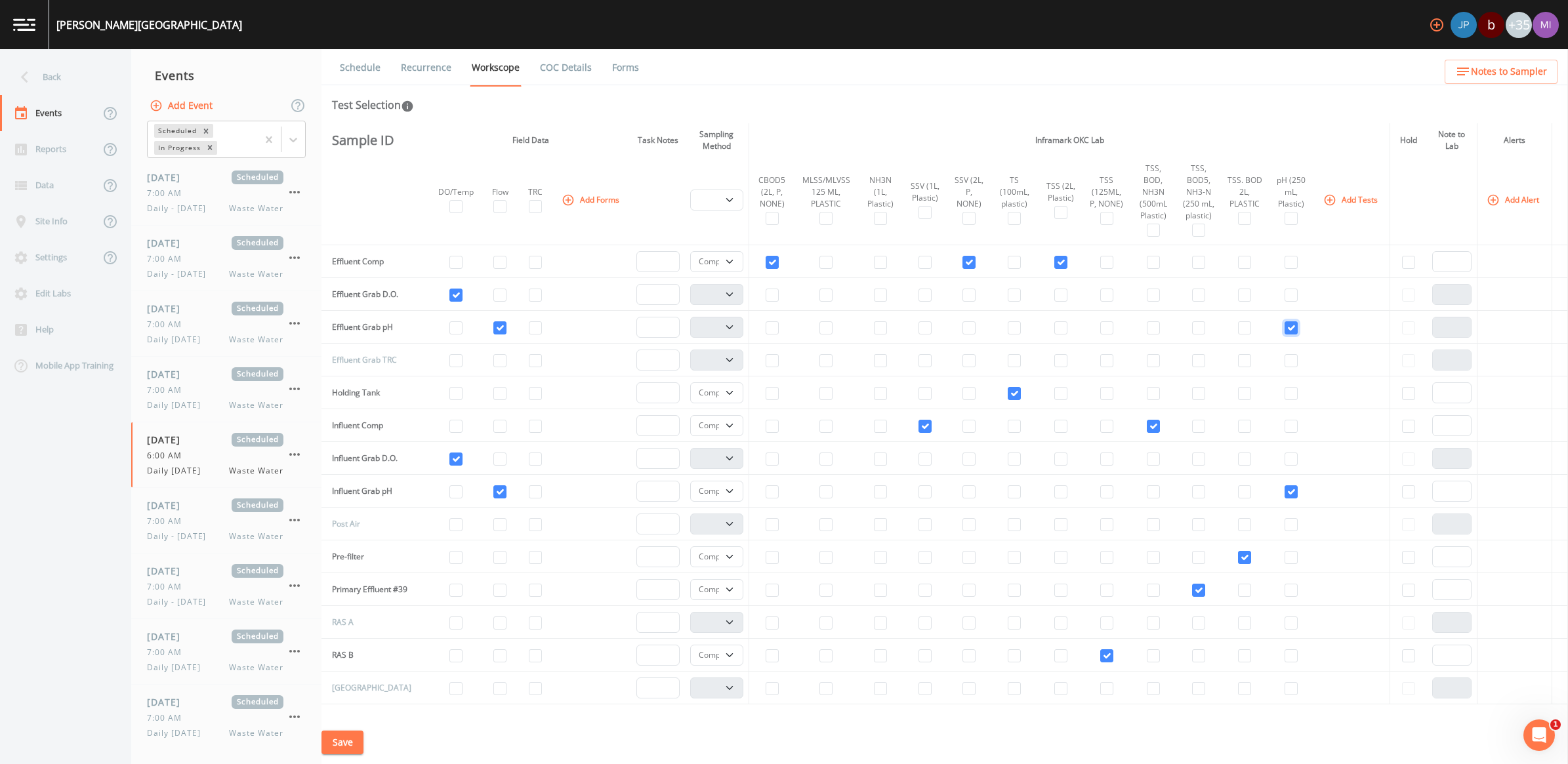
select select "b6a3c313-748b-4795-a028-792ad310bd60"
click at [529, 361] on input "checkbox" at bounding box center [536, 361] width 13 height 13
checkbox input "true"
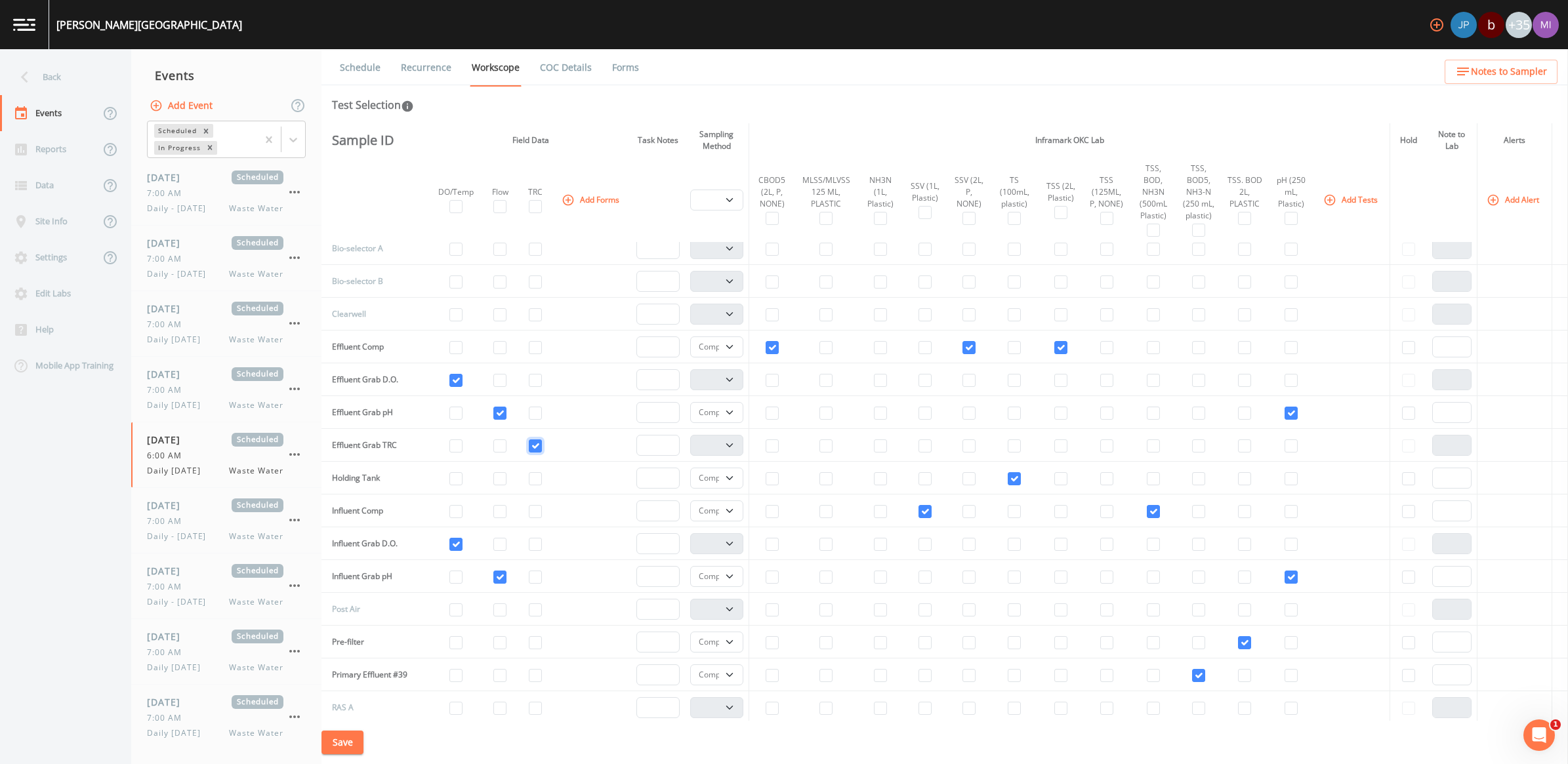
scroll to position [0, 0]
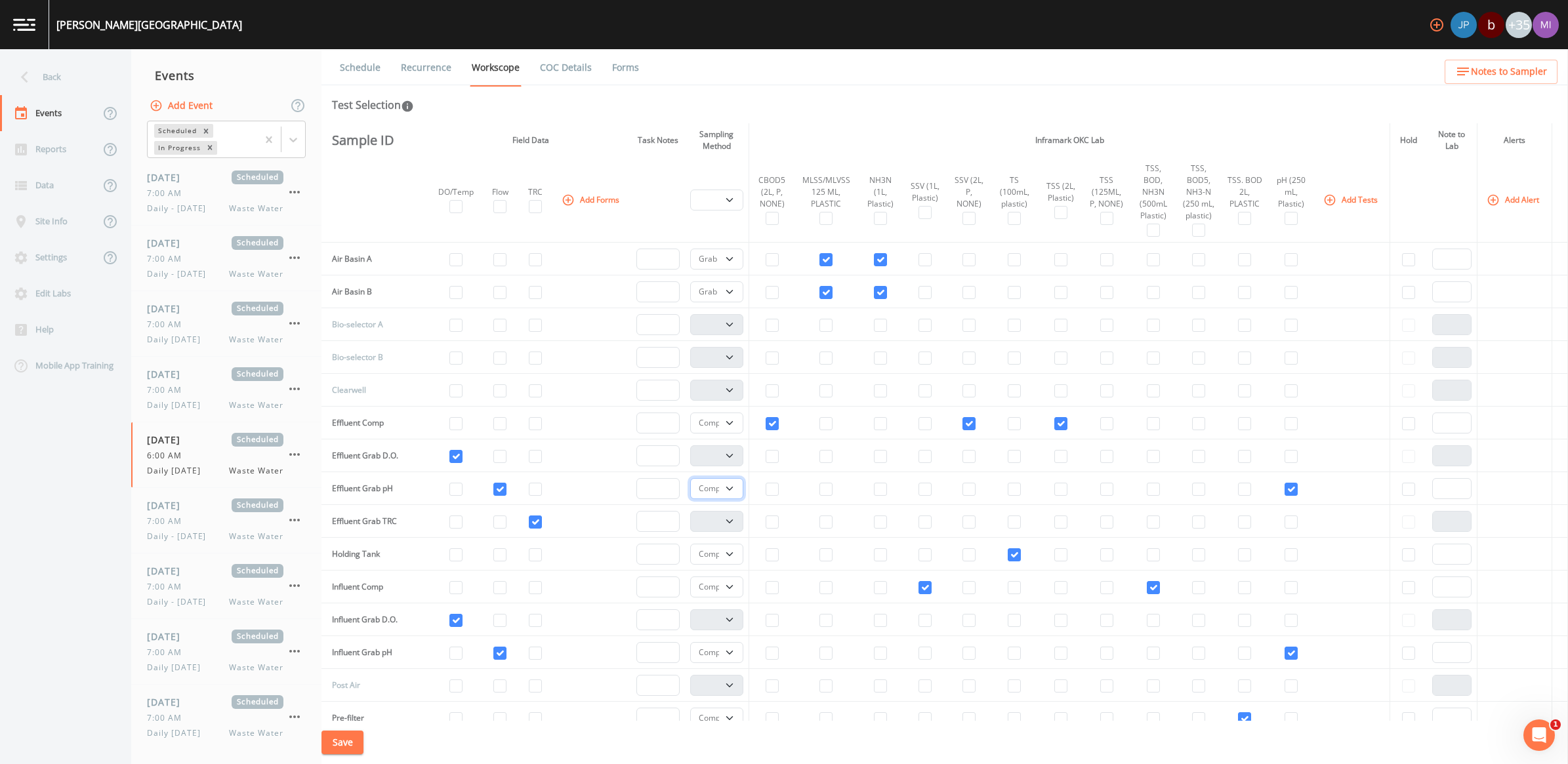
click at [722, 492] on select "Composite Grab" at bounding box center [717, 488] width 54 height 21
select select "092b3f94-5697-4c94-9891-da161916fdbb"
click at [690, 480] on select "Composite Grab" at bounding box center [717, 488] width 54 height 21
click at [722, 558] on select "Composite Grab" at bounding box center [717, 554] width 54 height 21
select select "092b3f94-5697-4c94-9891-da161916fdbb"
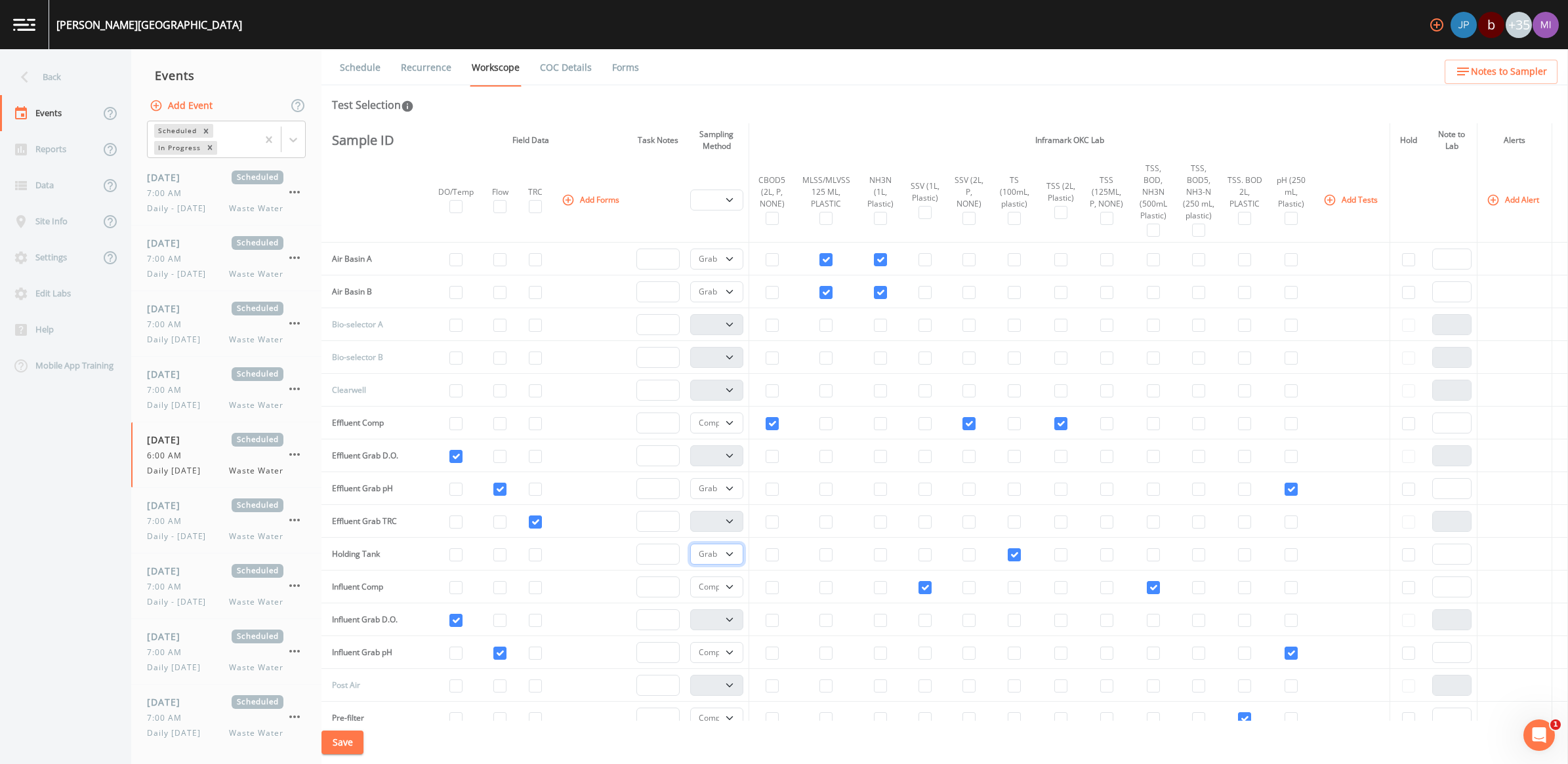
click at [690, 547] on select "Composite Grab" at bounding box center [717, 554] width 54 height 21
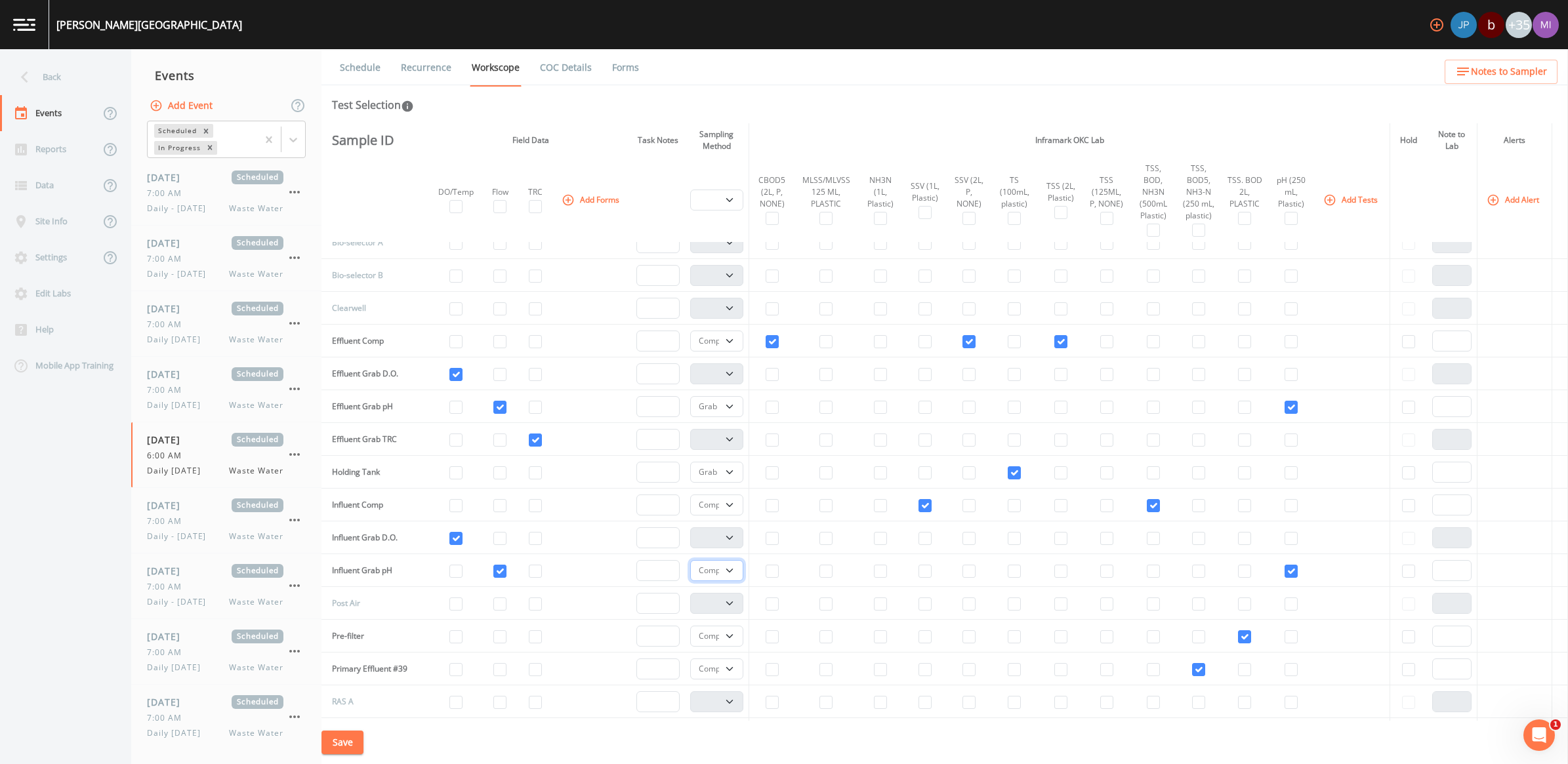
click at [722, 577] on select "Composite Grab" at bounding box center [717, 570] width 54 height 21
select select "092b3f94-5697-4c94-9891-da161916fdbb"
click at [690, 566] on select "Composite Grab" at bounding box center [717, 570] width 54 height 21
click at [718, 641] on select "Composite Grab" at bounding box center [717, 636] width 54 height 21
select select "092b3f94-5697-4c94-9891-da161916fdbb"
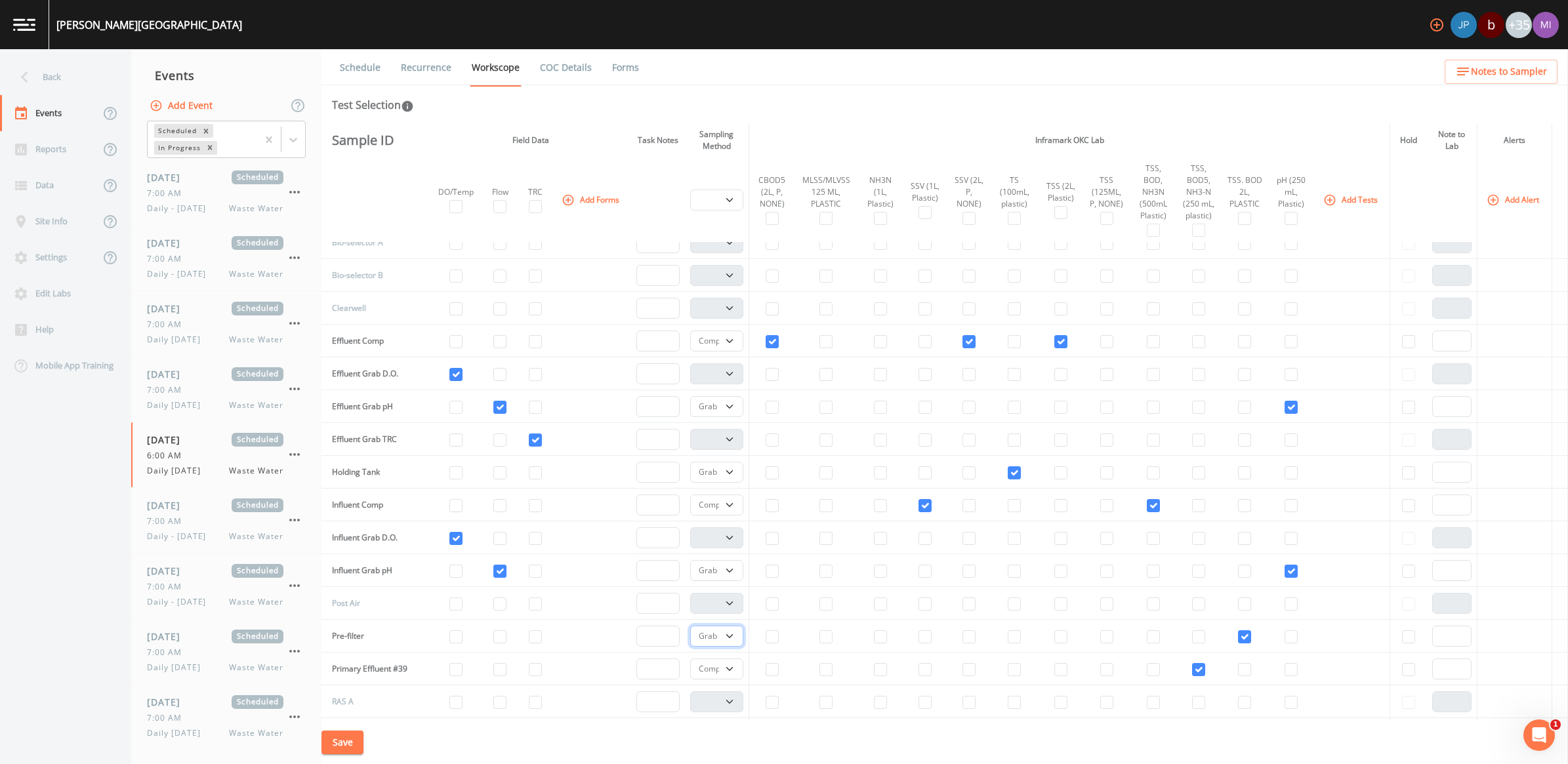
click at [690, 632] on select "Composite Grab" at bounding box center [717, 636] width 54 height 21
drag, startPoint x: 722, startPoint y: 674, endPoint x: 713, endPoint y: 686, distance: 15.0
click at [722, 674] on select "Composite Grab" at bounding box center [717, 669] width 54 height 21
select select "092b3f94-5697-4c94-9891-da161916fdbb"
click at [690, 665] on select "Composite Grab" at bounding box center [717, 669] width 54 height 21
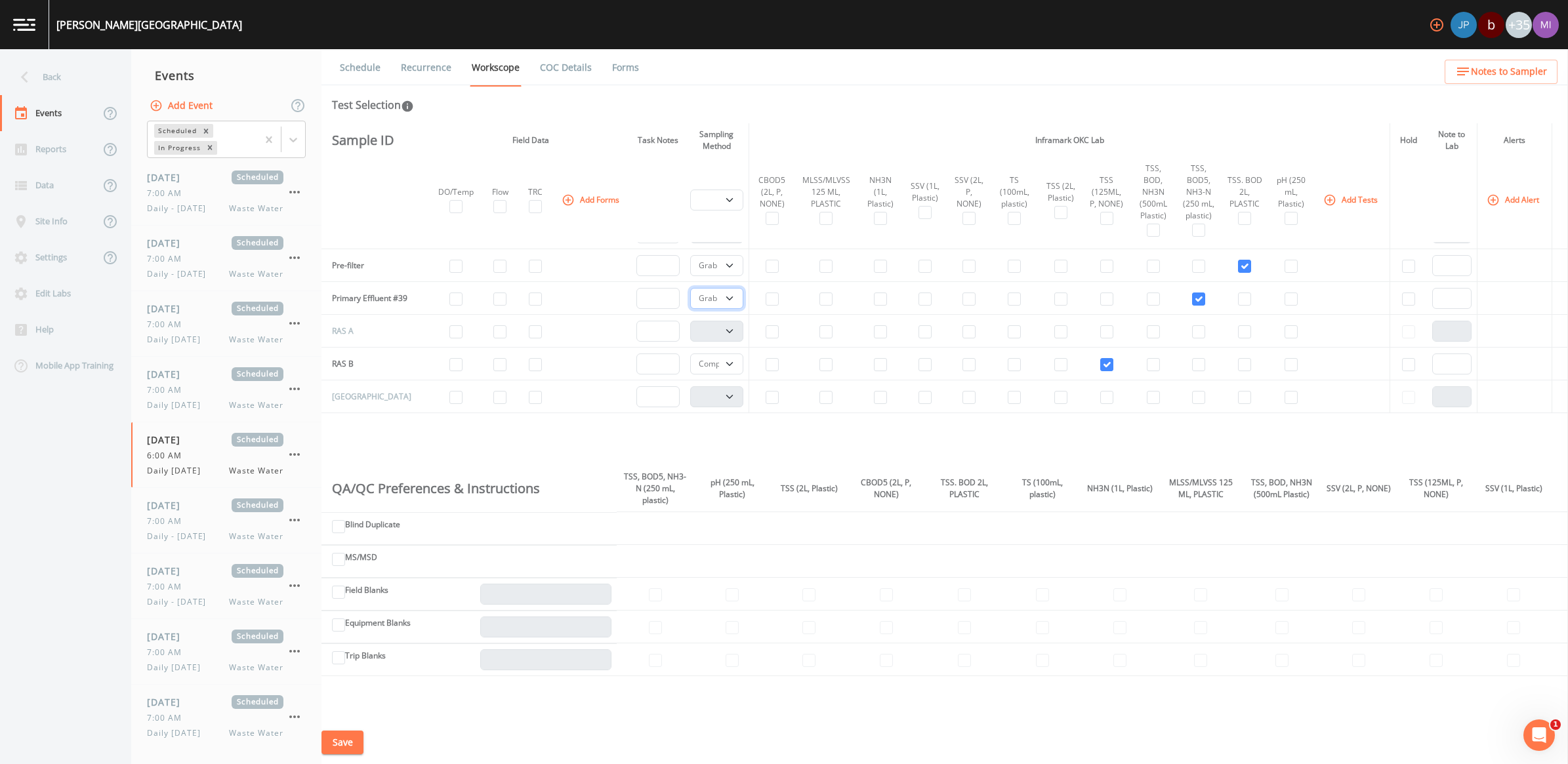
scroll to position [492, 0]
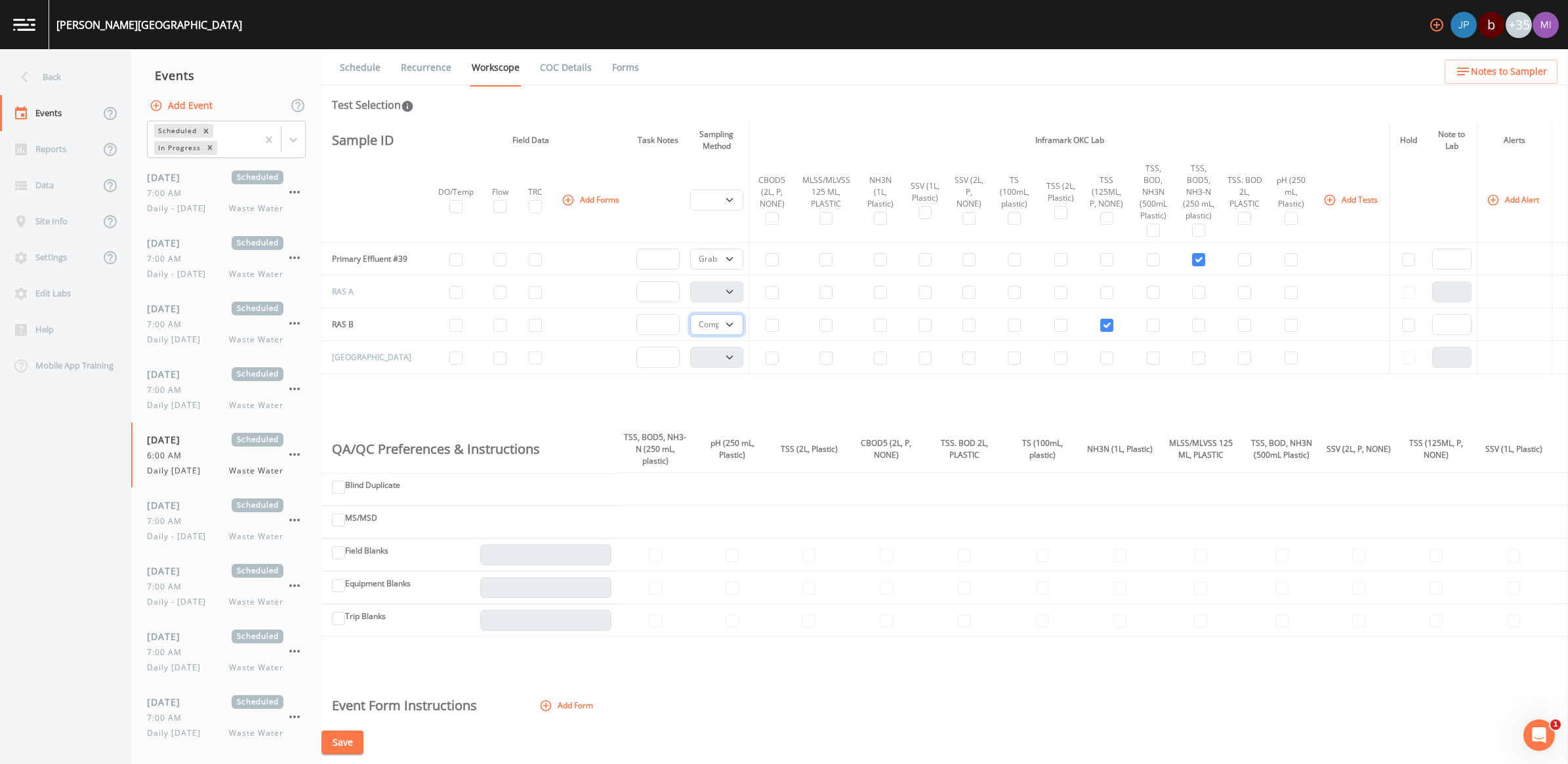
drag, startPoint x: 722, startPoint y: 329, endPoint x: 723, endPoint y: 345, distance: 16.0
click at [722, 329] on select "Composite Grab" at bounding box center [717, 324] width 54 height 21
select select "092b3f94-5697-4c94-9891-da161916fdbb"
click at [690, 322] on select "Composite Grab" at bounding box center [717, 324] width 54 height 21
click at [345, 743] on button "Save" at bounding box center [342, 742] width 42 height 24
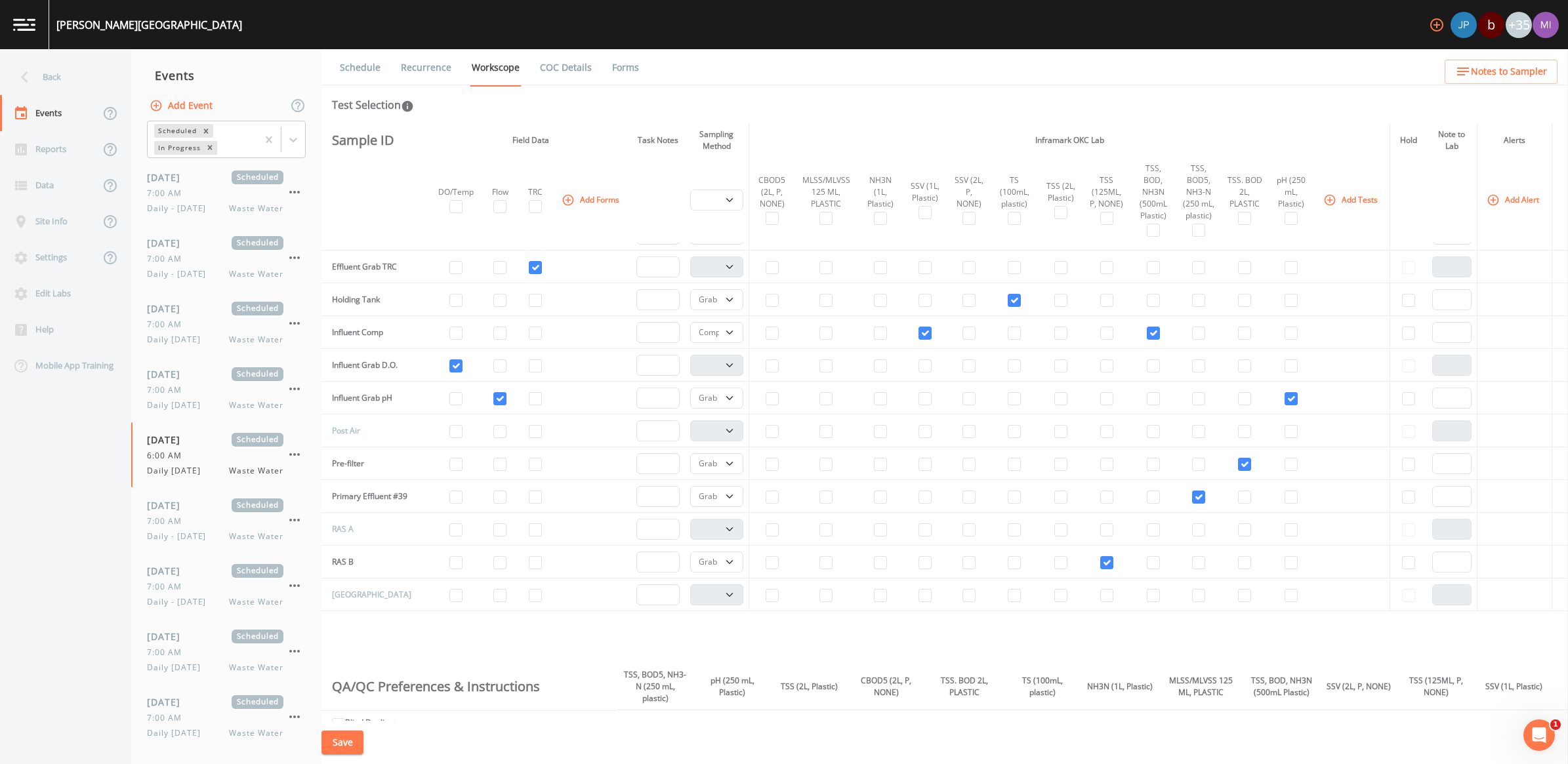
scroll to position [0, 0]
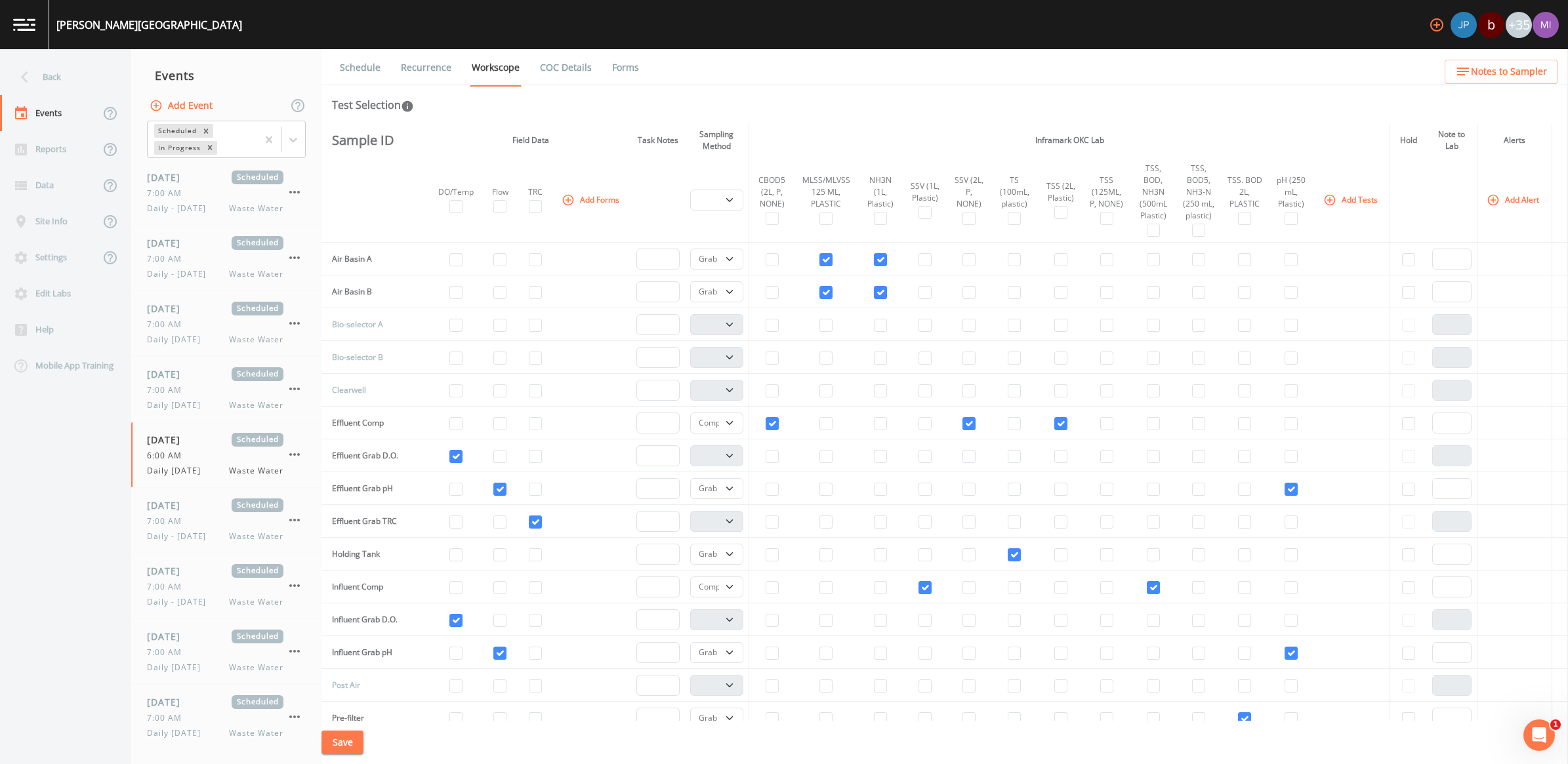
click at [342, 740] on button "Save" at bounding box center [342, 742] width 42 height 24
click at [183, 100] on button "Add Event" at bounding box center [182, 106] width 71 height 24
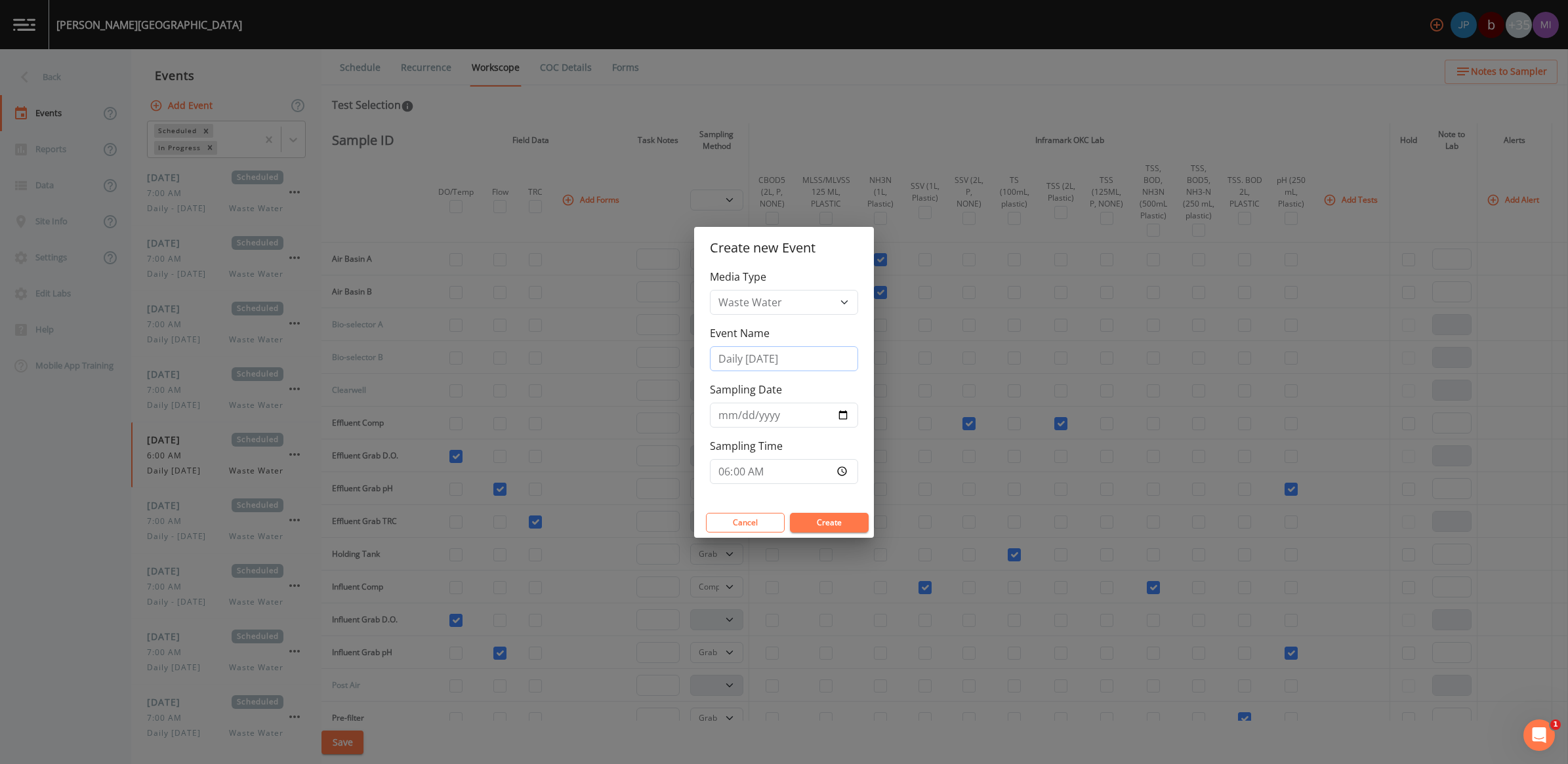
click at [782, 357] on input "Daily [DATE]" at bounding box center [784, 359] width 148 height 25
type input "Daily [DATE]"
click at [843, 412] on input "[DATE]" at bounding box center [784, 415] width 148 height 25
type input "[DATE]"
click at [811, 523] on button "Create" at bounding box center [829, 523] width 78 height 20
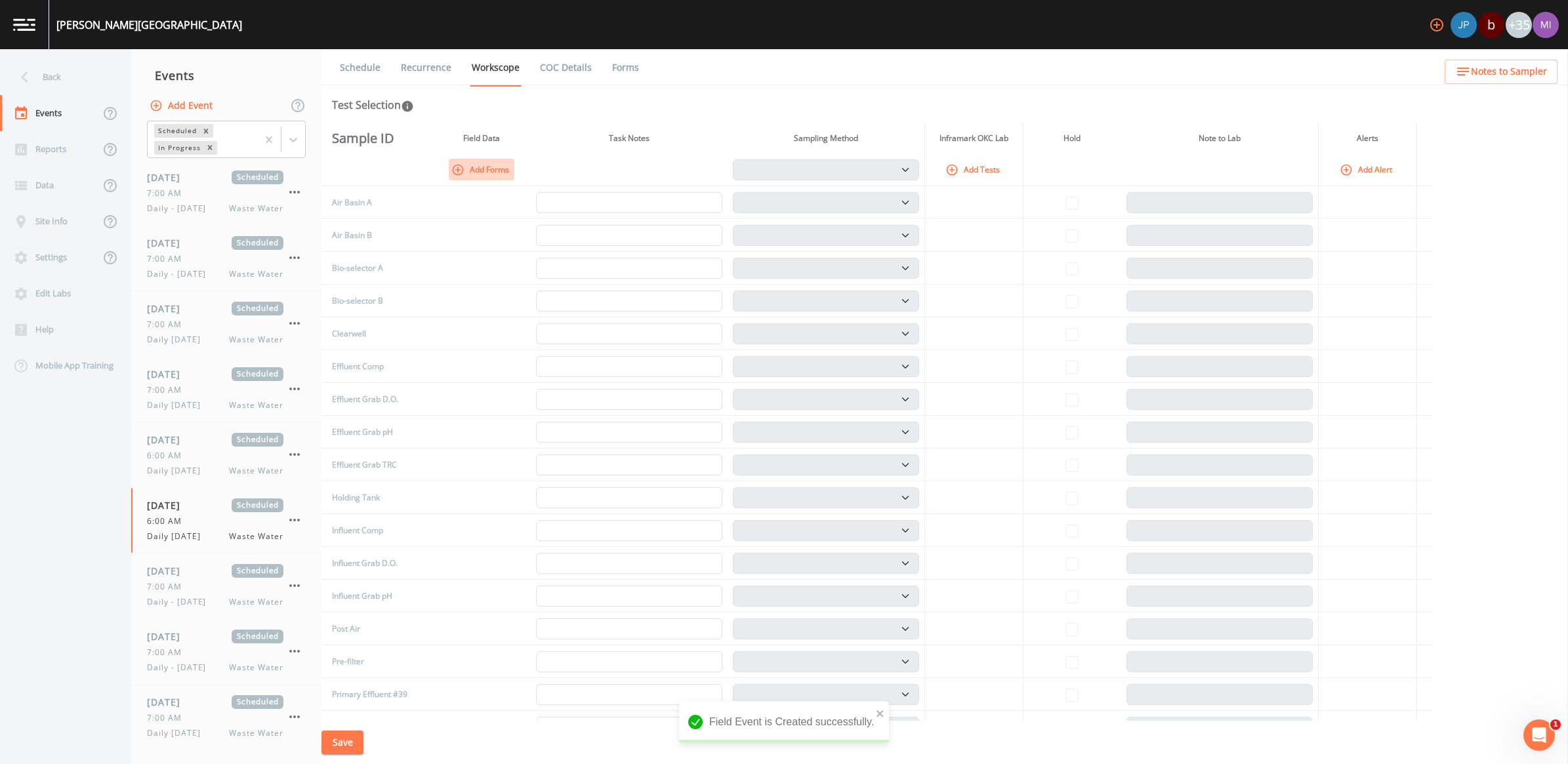
click at [477, 166] on button "Add Forms" at bounding box center [482, 170] width 66 height 22
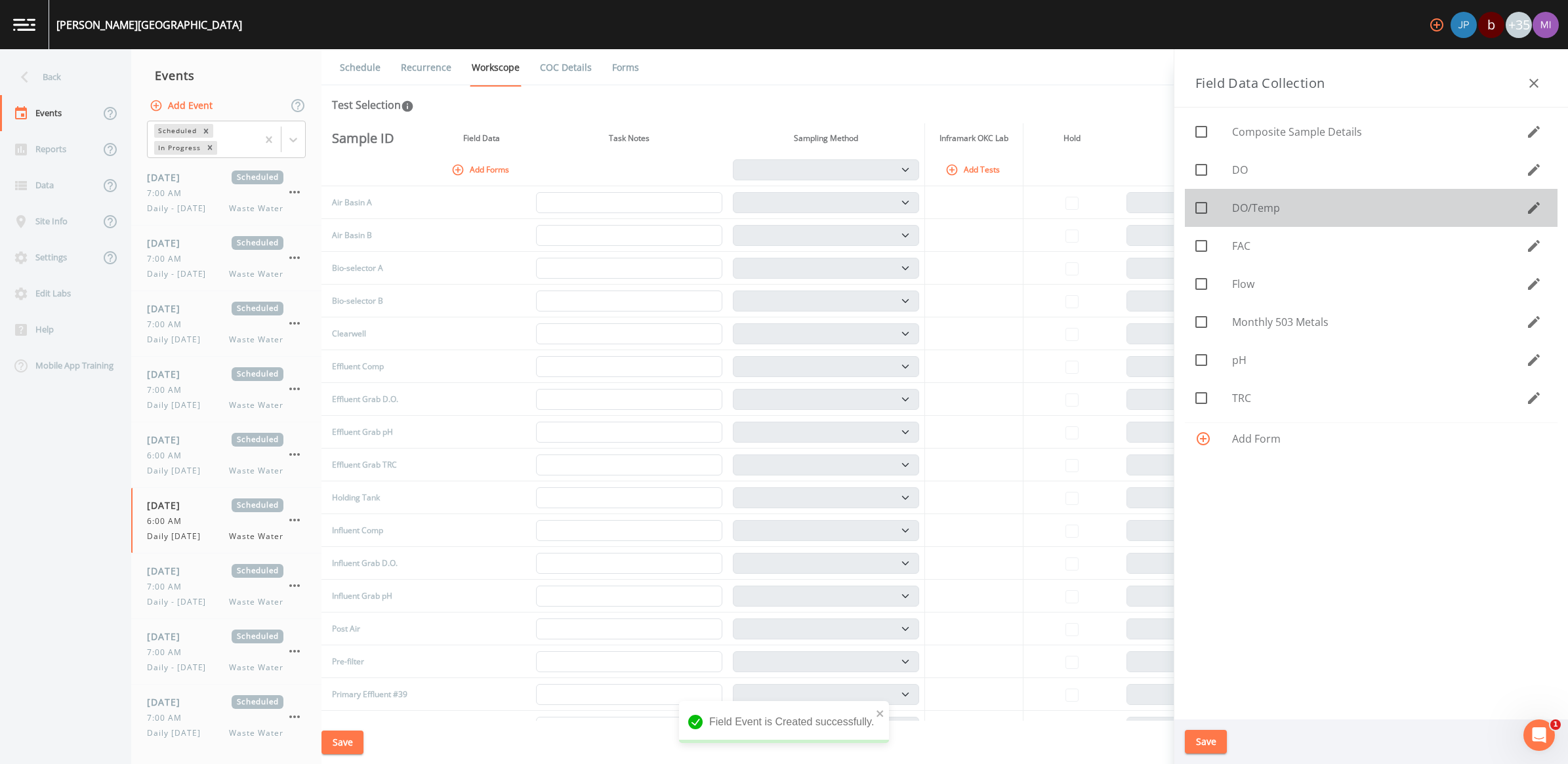
click at [1226, 212] on div at bounding box center [1214, 207] width 37 height 27
checkbox input "true"
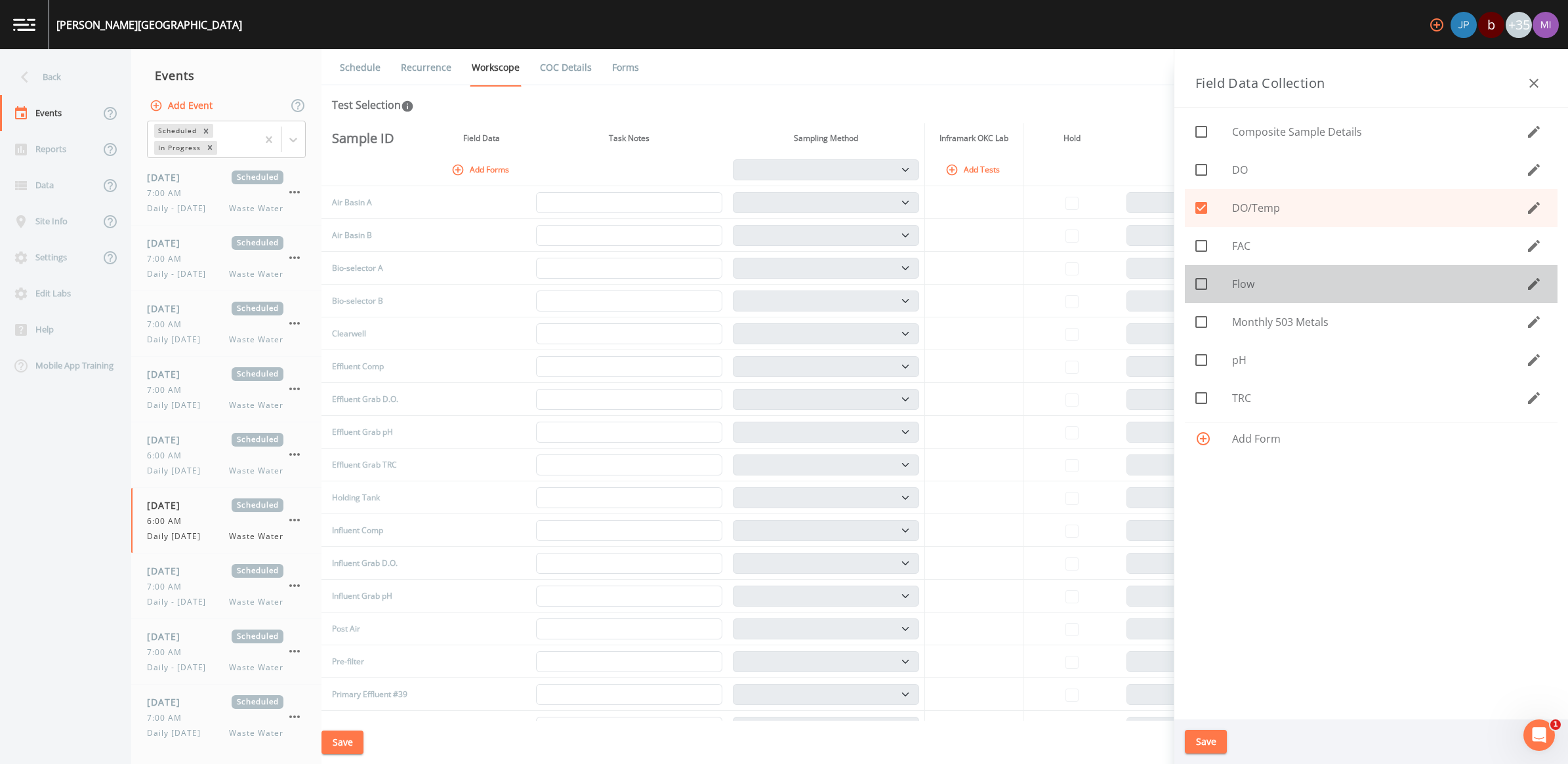
click at [1204, 279] on icon at bounding box center [1201, 284] width 16 height 16
checkbox input "true"
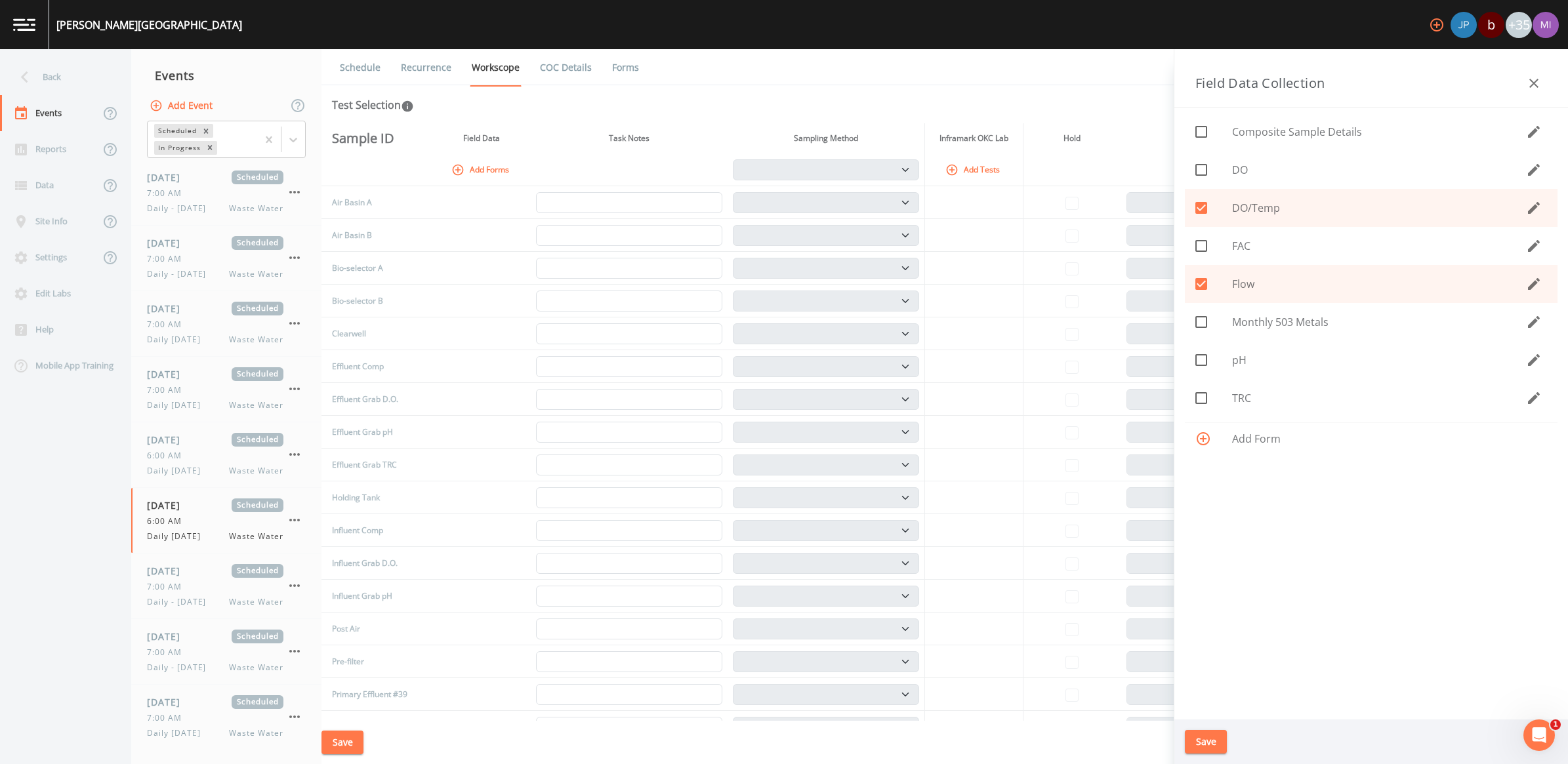
click at [1202, 397] on icon at bounding box center [1201, 398] width 16 height 16
checkbox input "true"
click at [1211, 746] on button "Save" at bounding box center [1206, 742] width 42 height 24
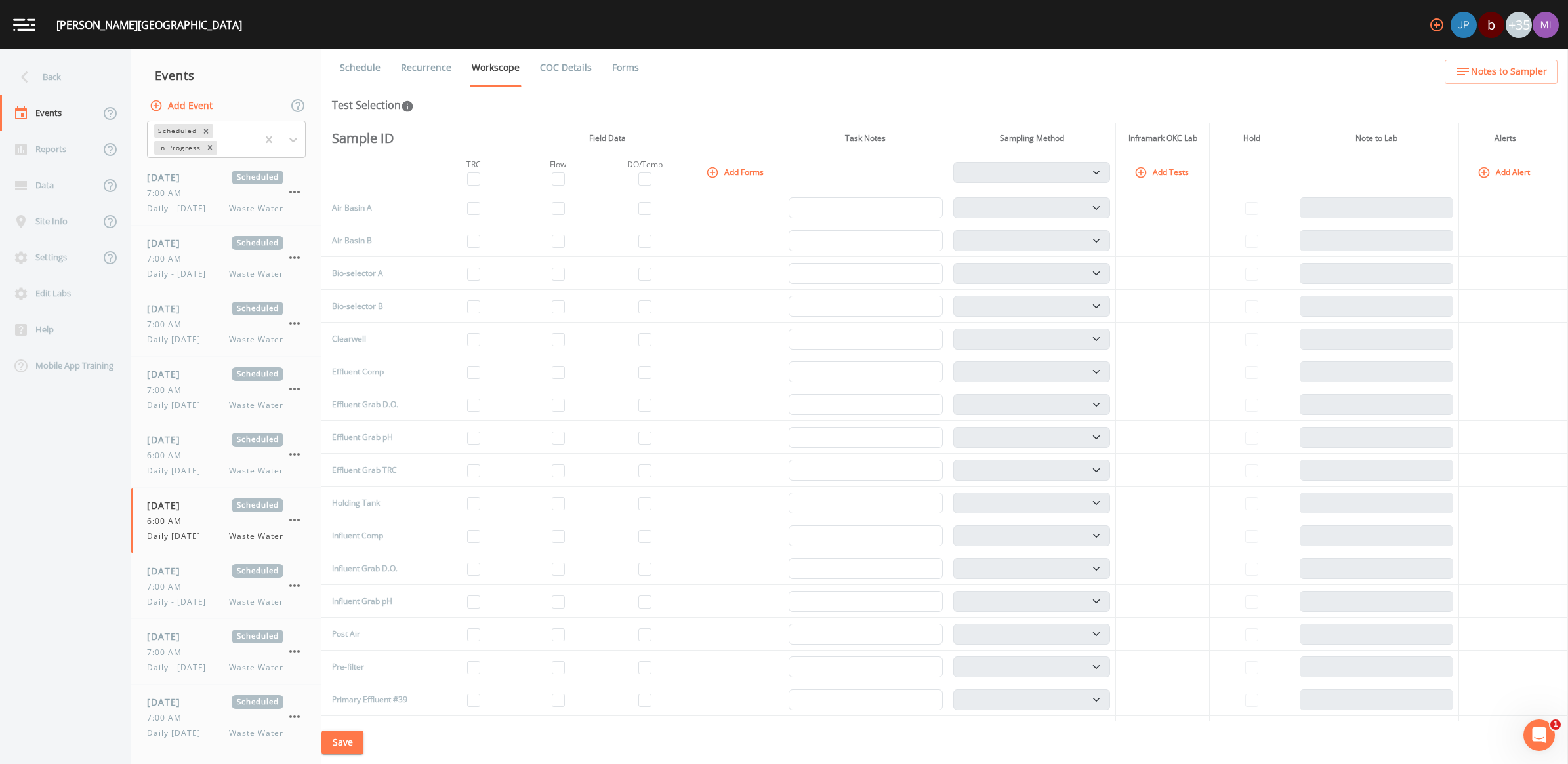
click at [1158, 168] on button "Add Tests" at bounding box center [1162, 172] width 62 height 22
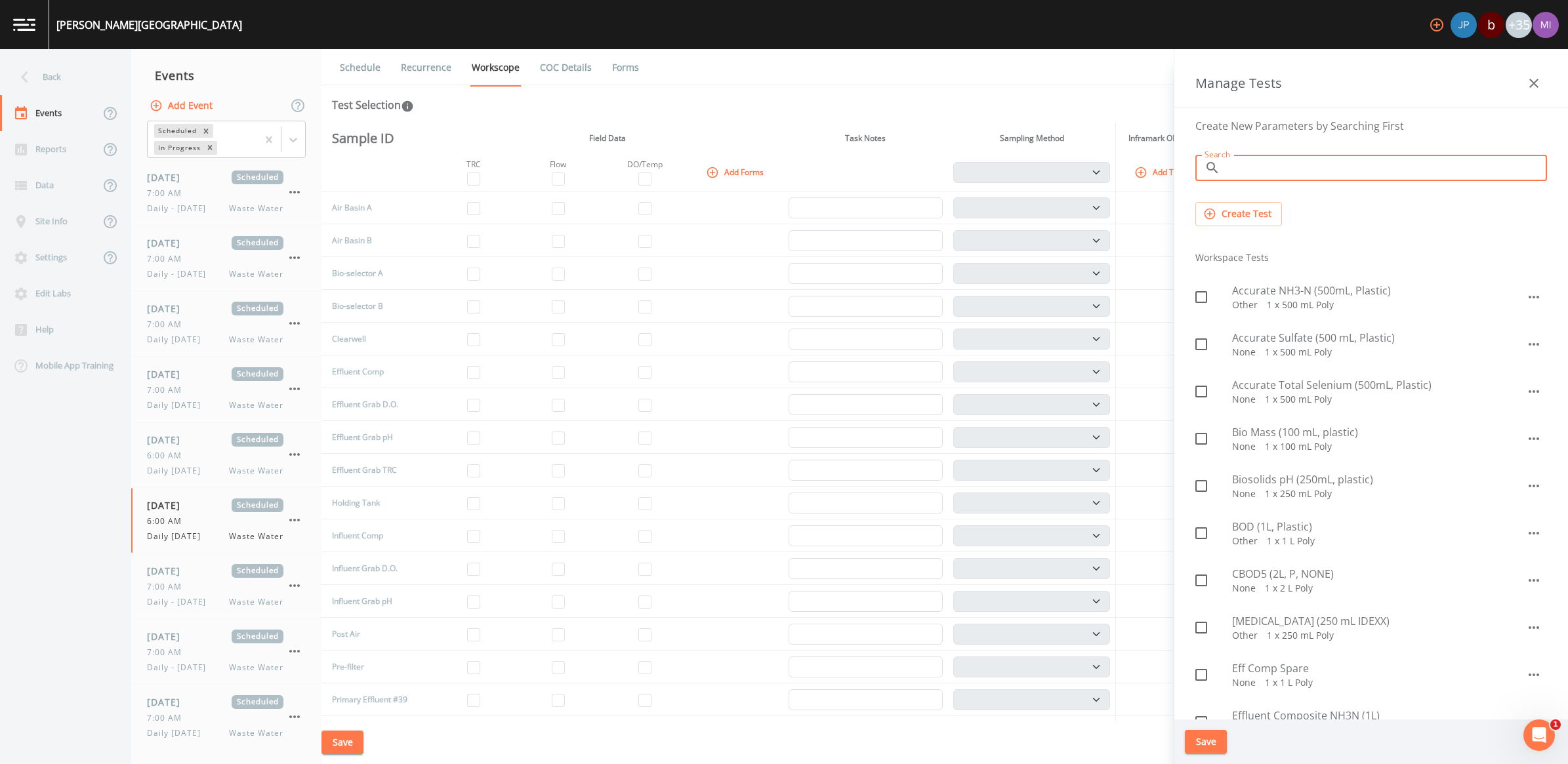
click at [1275, 174] on input "Search" at bounding box center [1386, 167] width 322 height 26
type input "nh3"
click at [1282, 627] on span "TSS, BOD, NH3N (500mL Plastic)" at bounding box center [1379, 621] width 294 height 16
checkbox input "true"
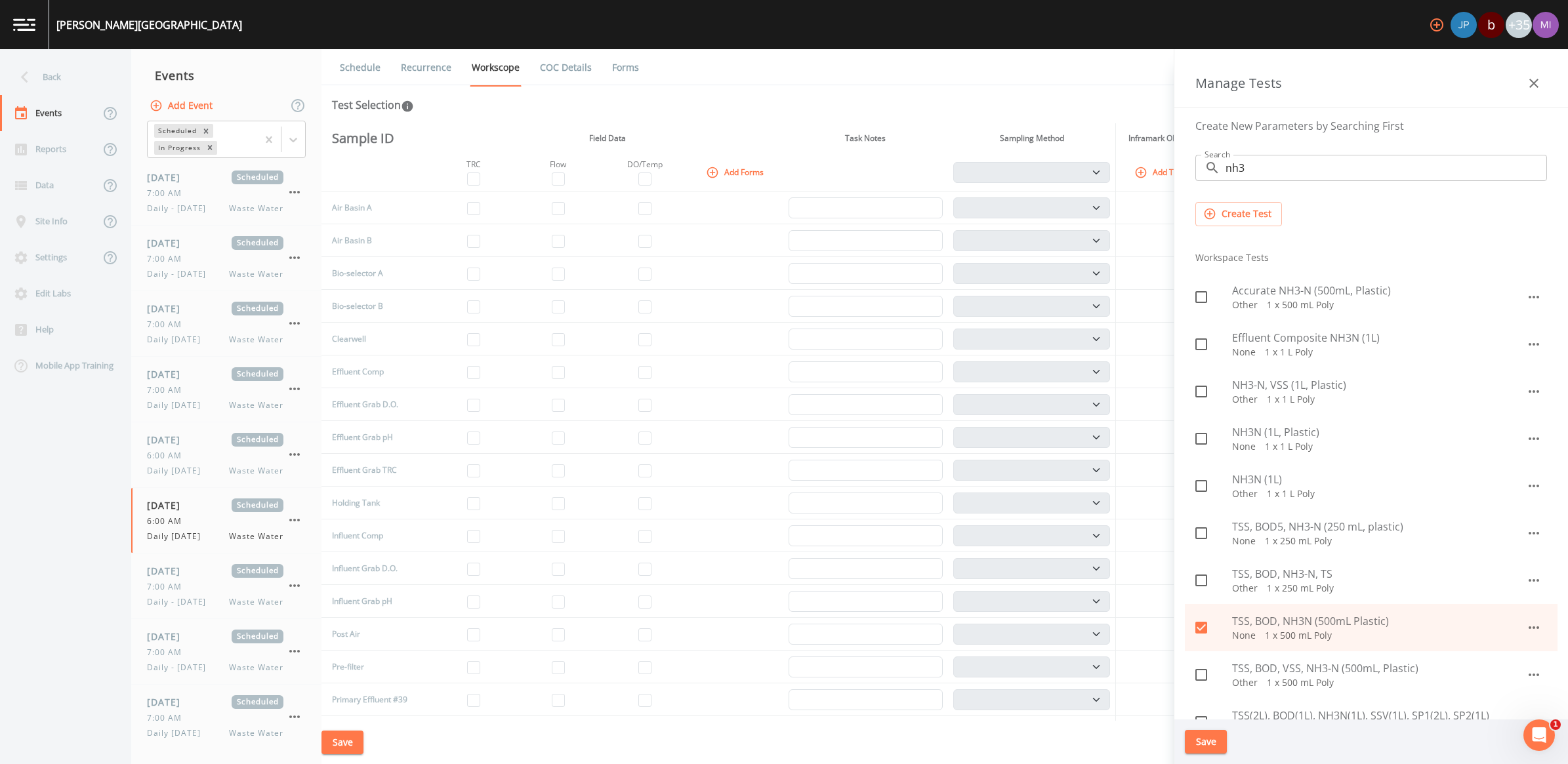
click at [1283, 444] on p "None   1 x 1 L Poly" at bounding box center [1379, 447] width 294 height 13
checkbox input "true"
click at [1261, 169] on input "nh3" at bounding box center [1386, 167] width 322 height 26
type input "n"
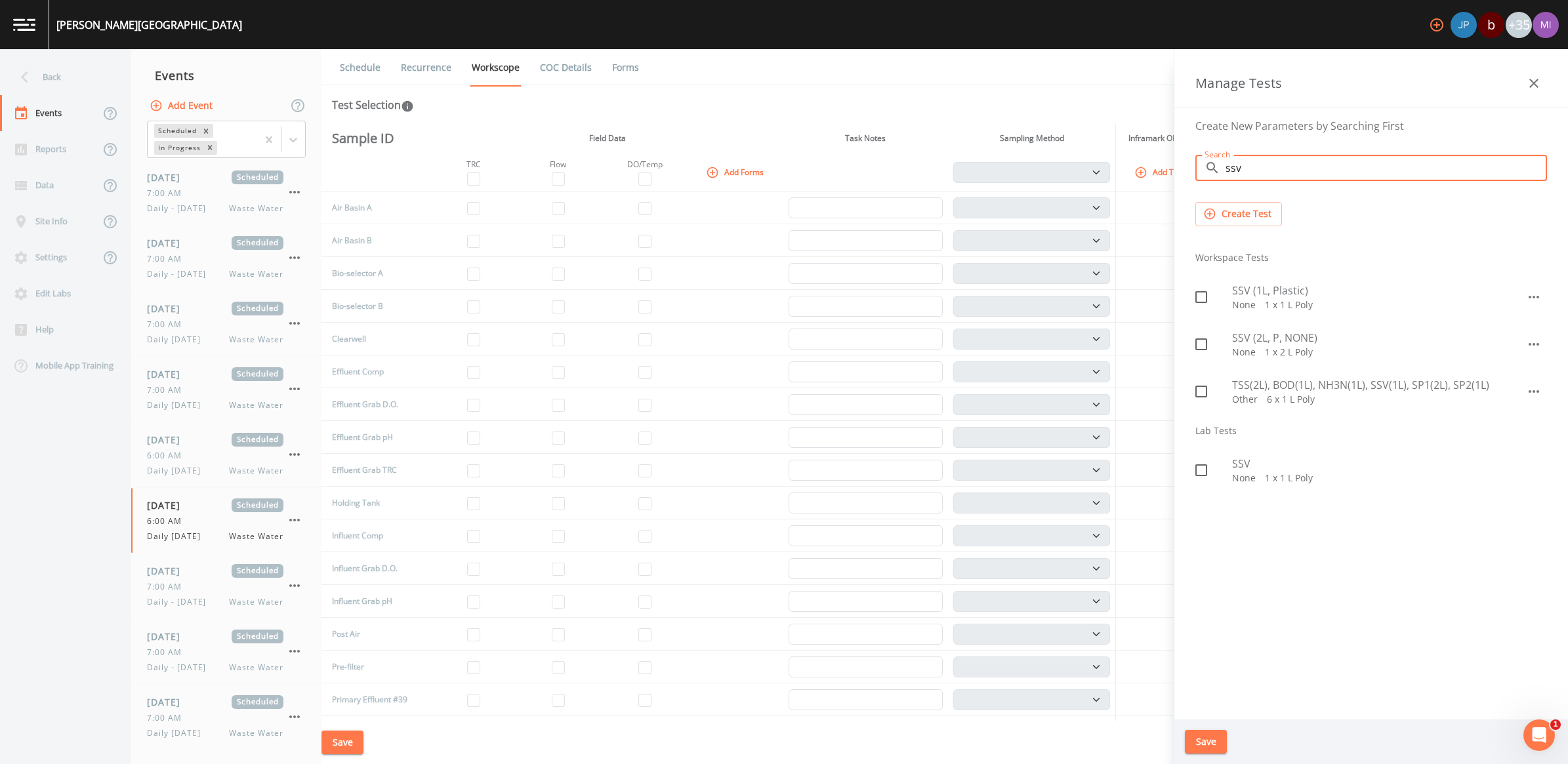
type input "ssv"
click at [1251, 284] on span "SSV (1L, Plastic)" at bounding box center [1379, 290] width 294 height 16
checkbox input "true"
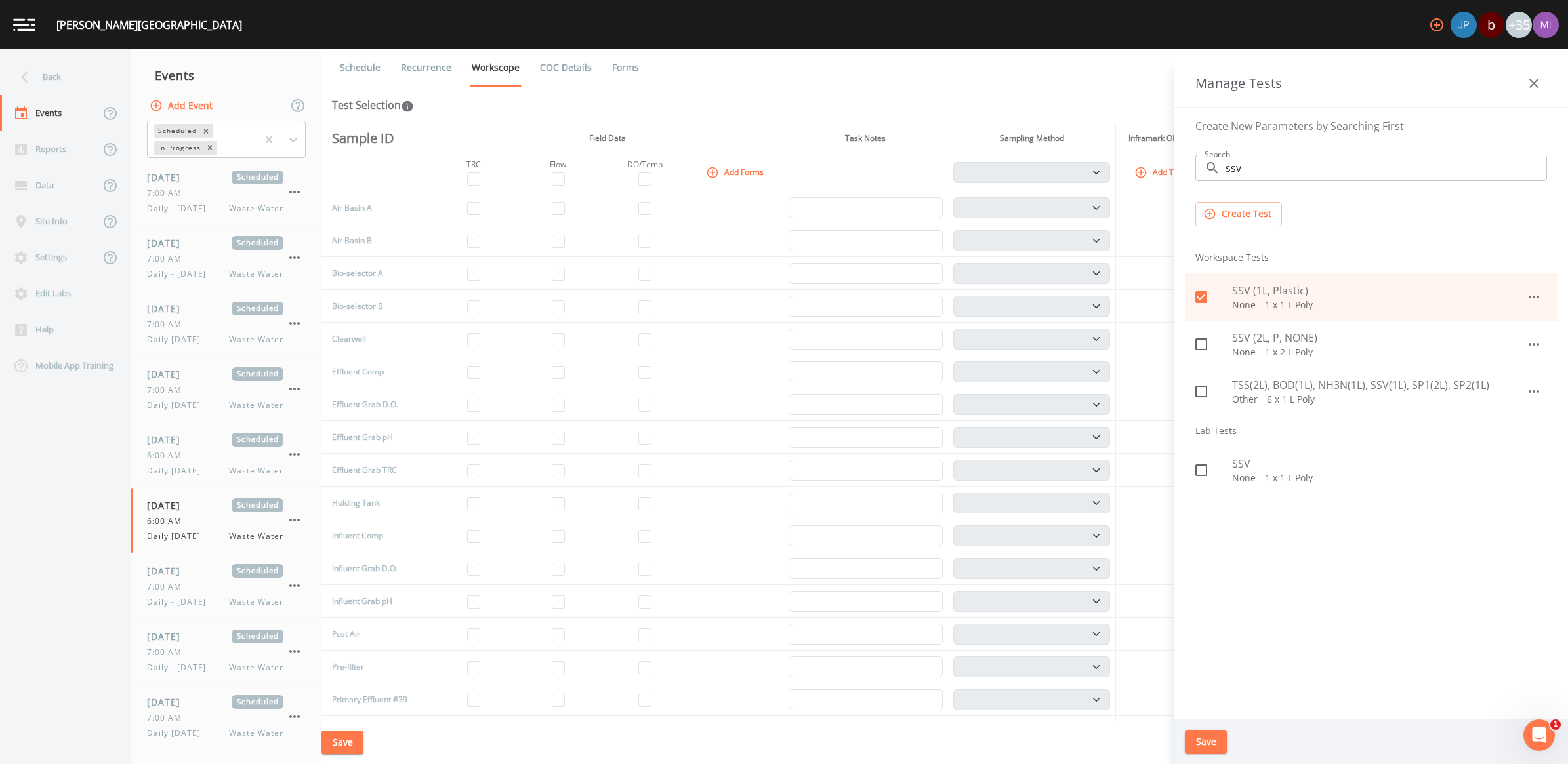
click at [1273, 347] on p "None   1 x 2 L Poly" at bounding box center [1379, 352] width 294 height 13
checkbox input "true"
drag, startPoint x: 1267, startPoint y: 174, endPoint x: 1267, endPoint y: 157, distance: 17.0
click at [1267, 174] on input "ssv" at bounding box center [1386, 167] width 322 height 26
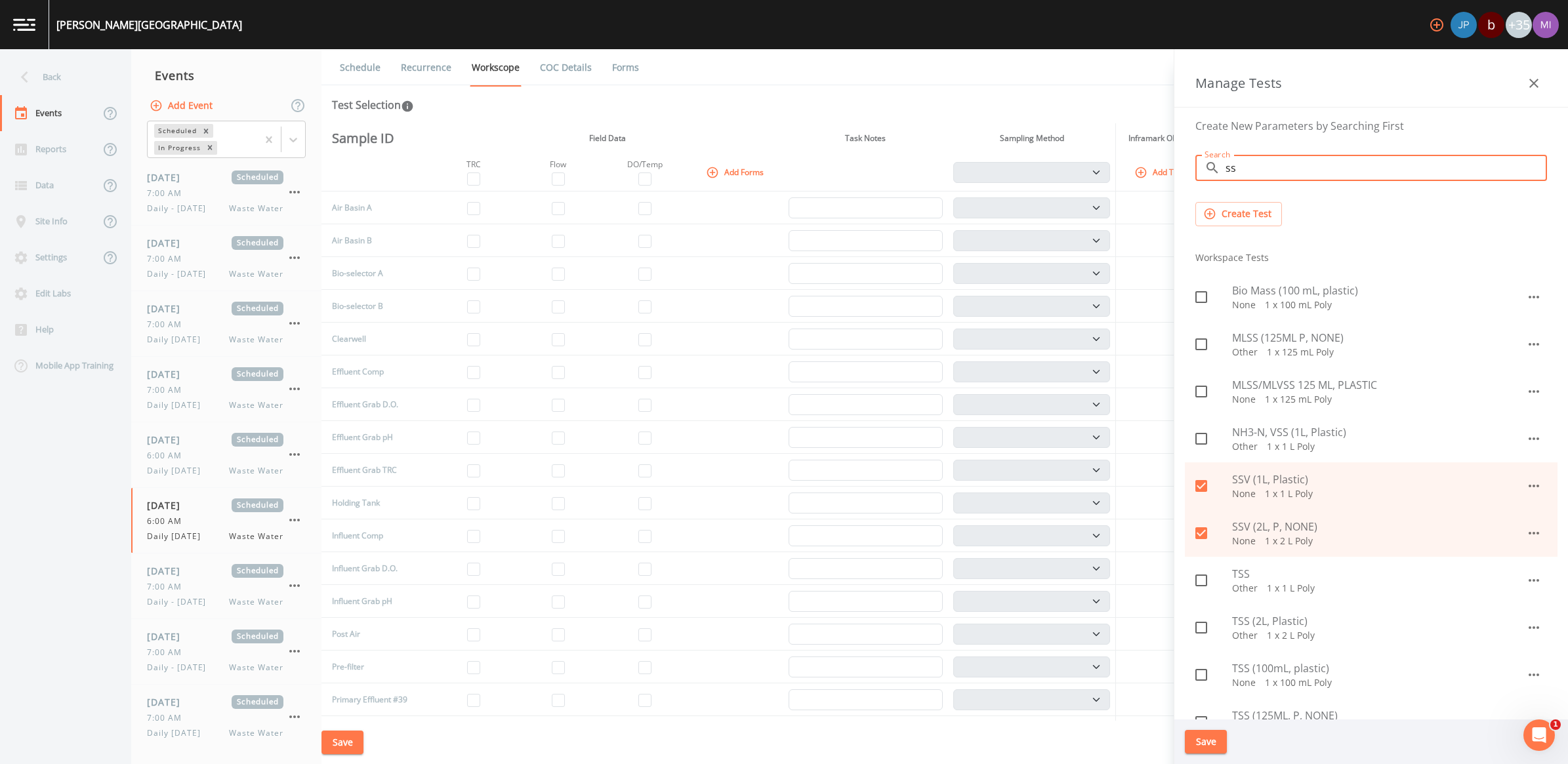
type input "s"
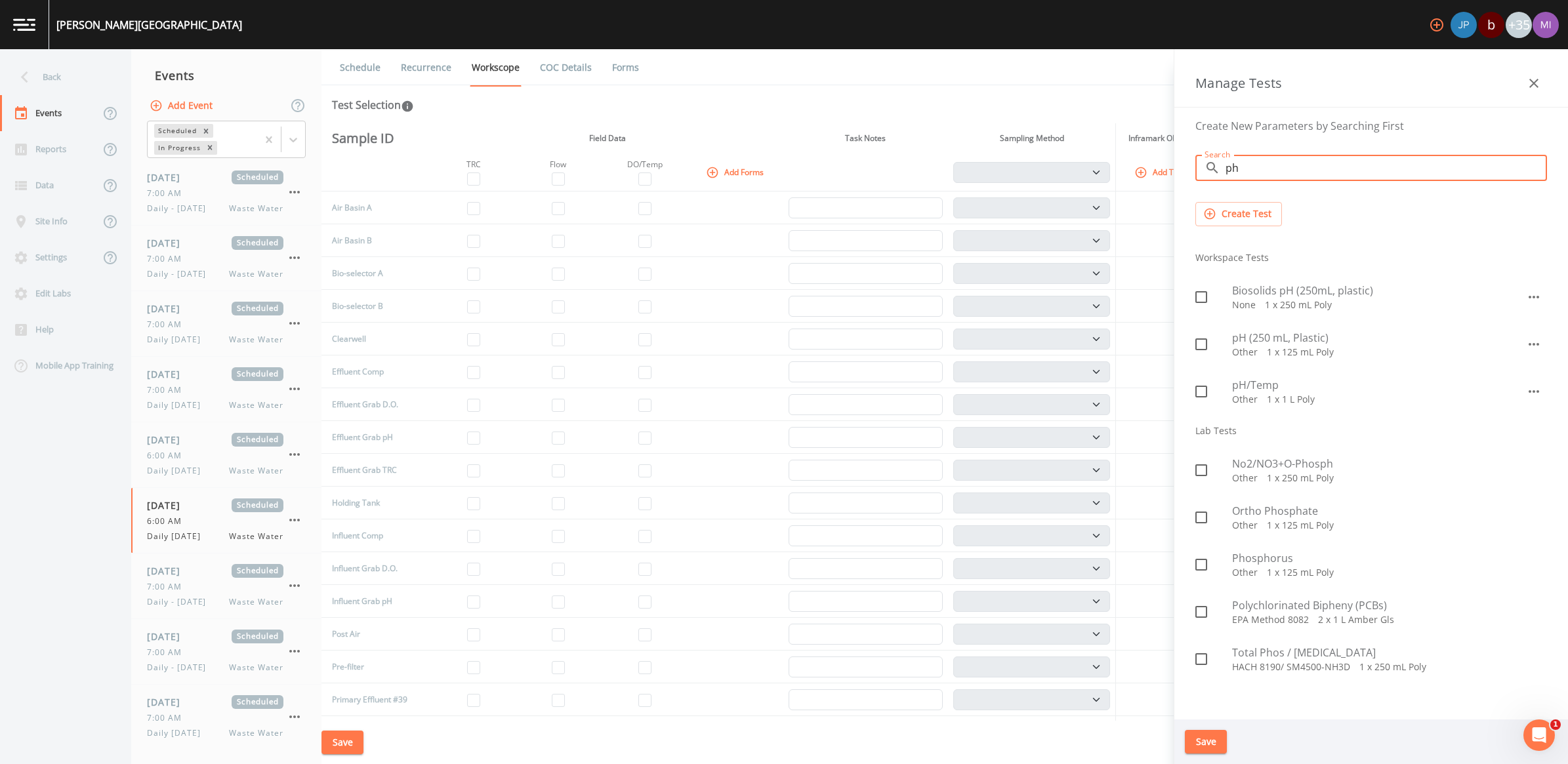
type input "ph"
click at [1299, 335] on span "pH (250 mL, Plastic)" at bounding box center [1379, 337] width 294 height 16
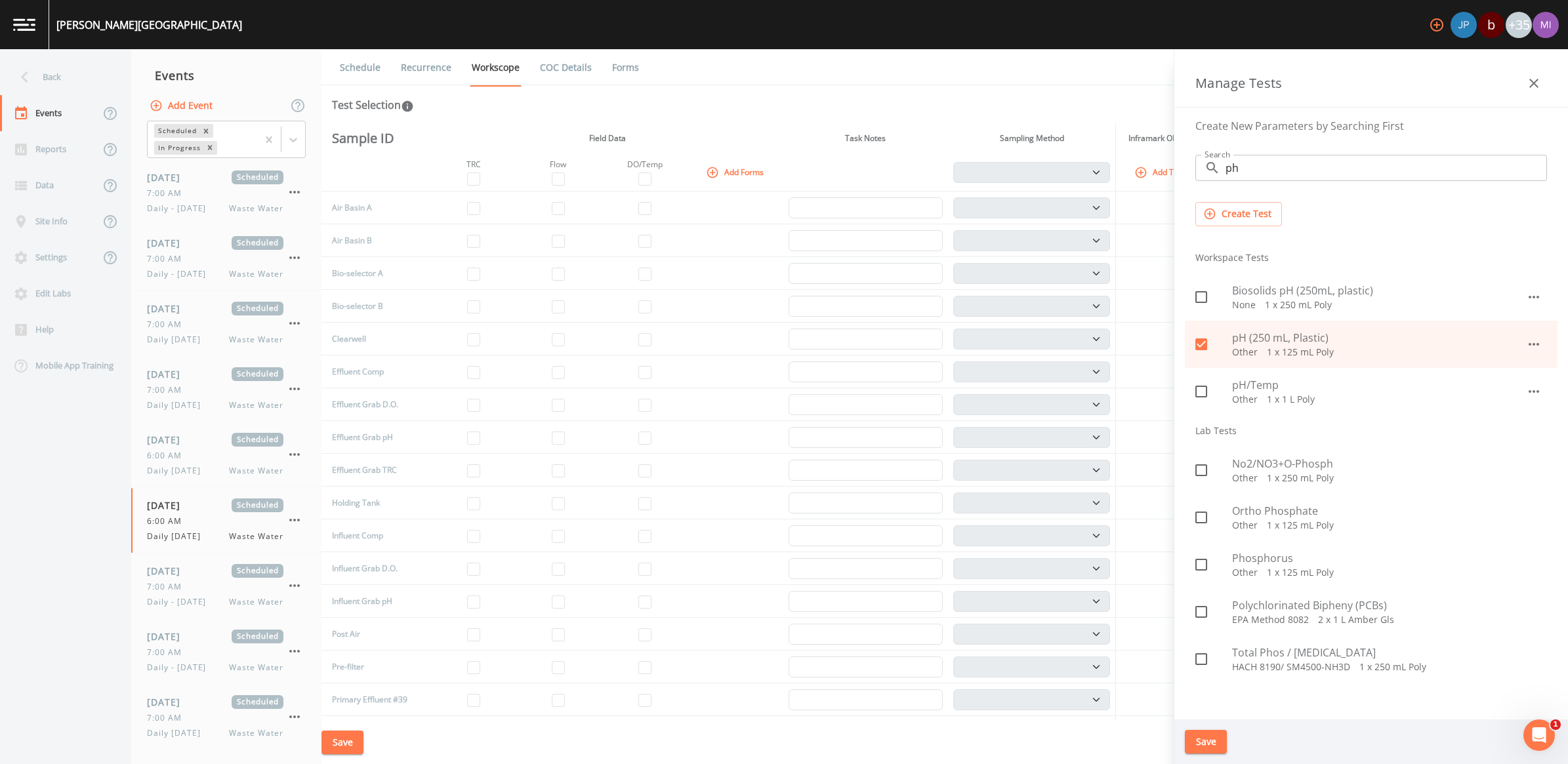
checkbox input "true"
click at [1319, 168] on input "ph" at bounding box center [1386, 167] width 322 height 26
type input "p"
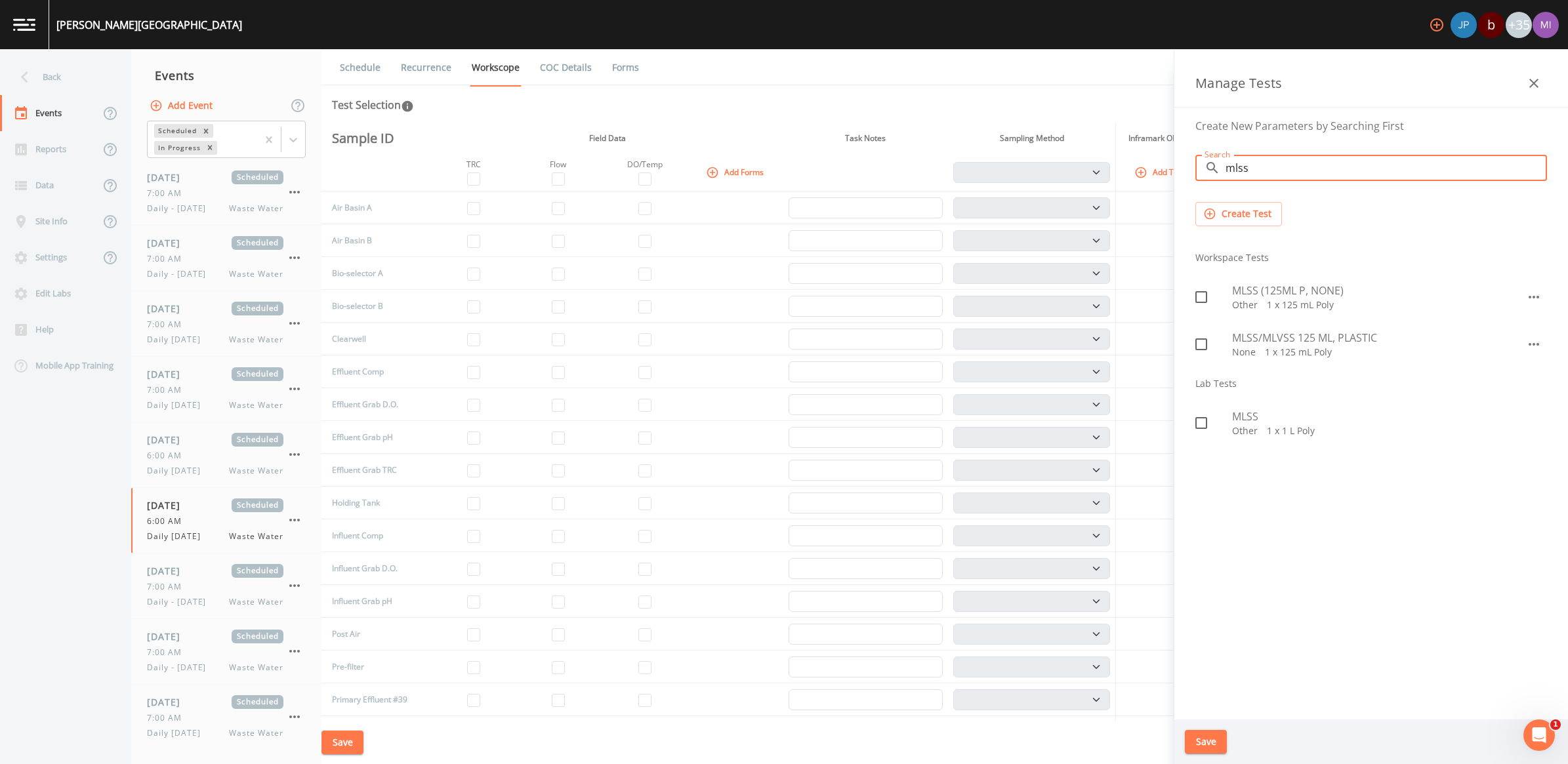
type input "mlss"
click at [1294, 293] on span "MLSS (125ML P, NONE)" at bounding box center [1379, 290] width 294 height 16
checkbox input "true"
click at [1239, 164] on input "mlss" at bounding box center [1386, 167] width 322 height 26
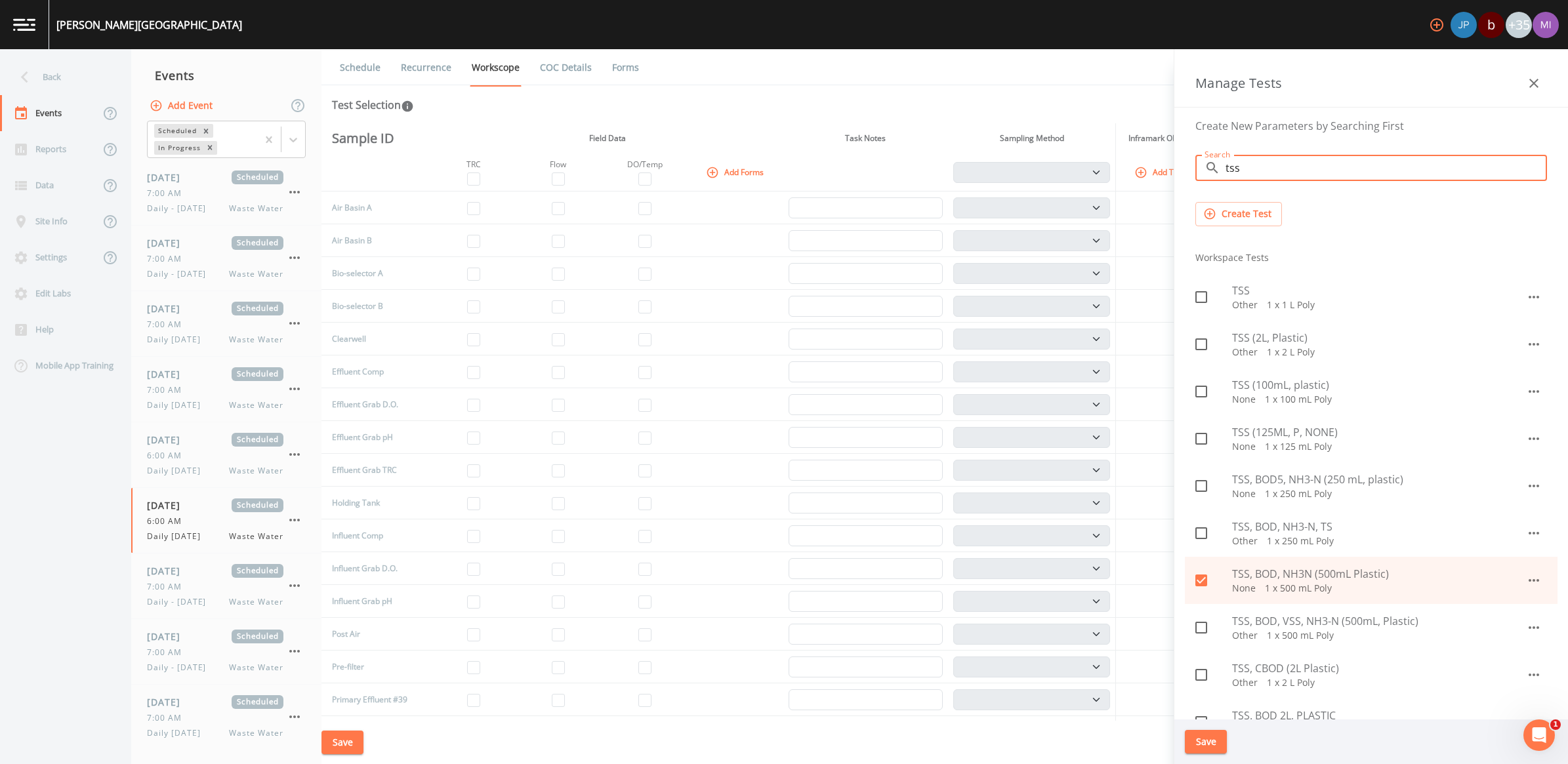
type input "tss"
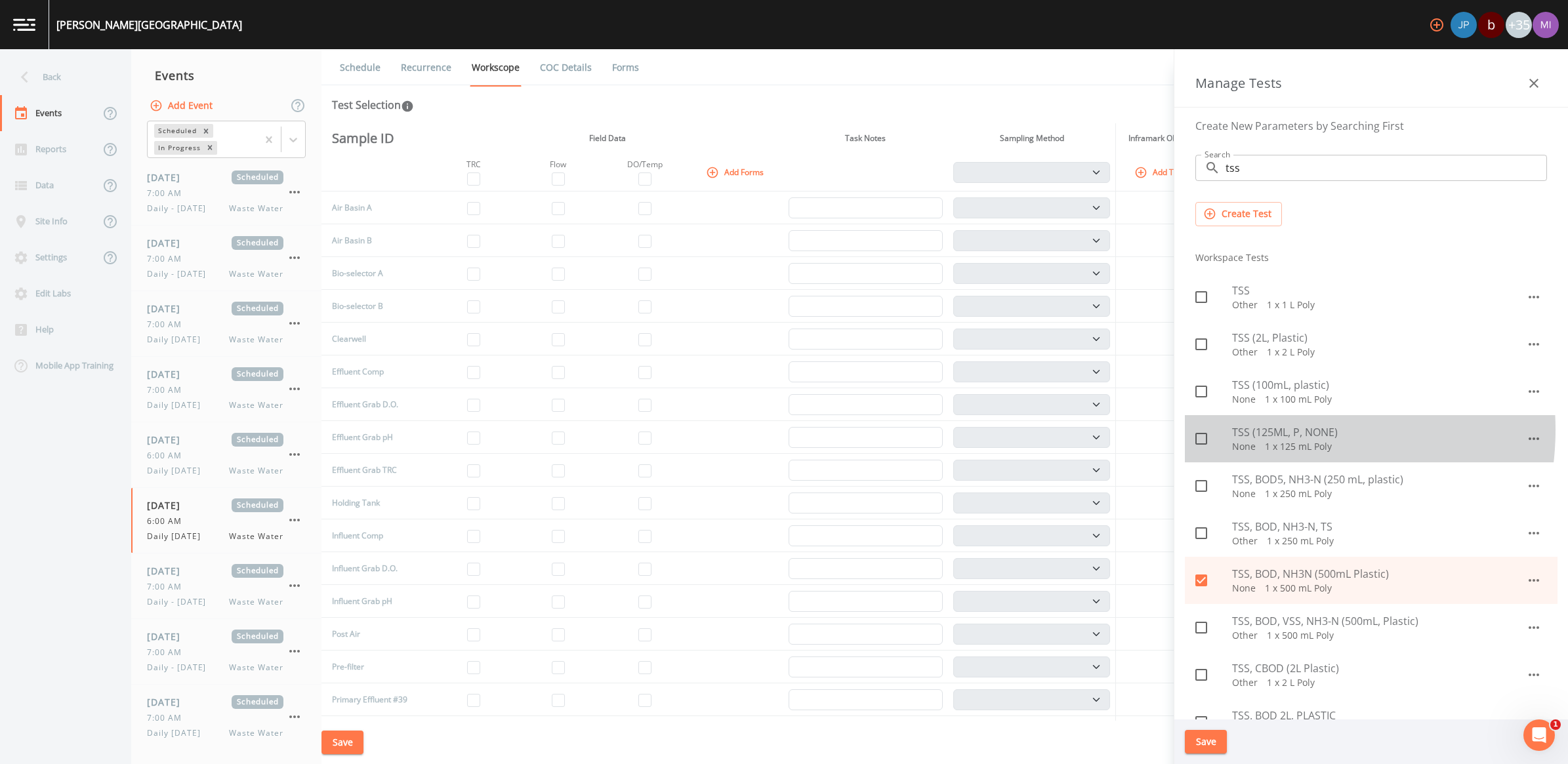
click at [1266, 430] on span "TSS (125ML, P, NONE)" at bounding box center [1379, 432] width 294 height 16
checkbox input "true"
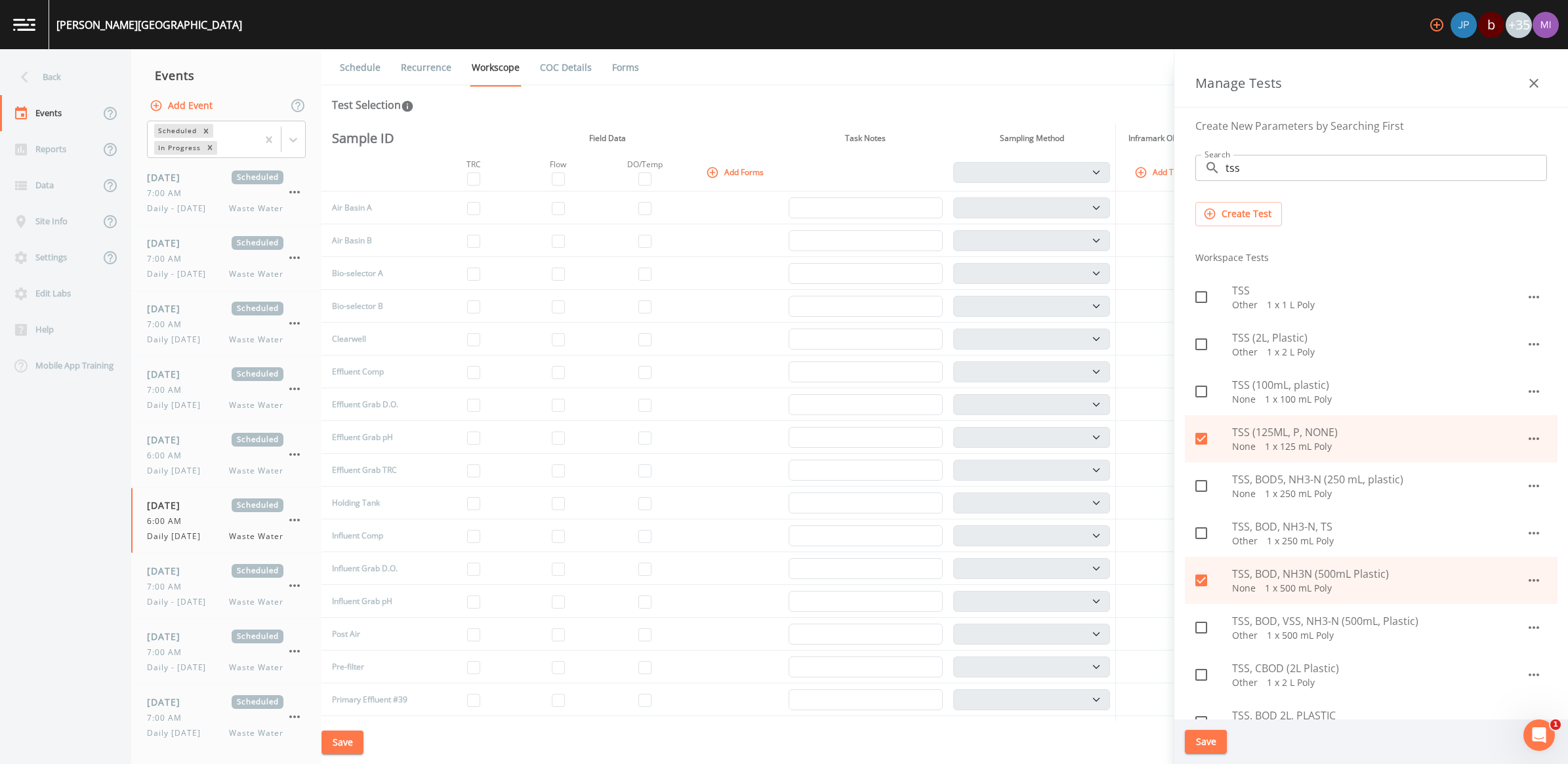
click at [1264, 342] on span "TSS (2L, Plastic)" at bounding box center [1379, 337] width 294 height 16
checkbox input "true"
click at [1278, 174] on input "tss" at bounding box center [1386, 167] width 322 height 26
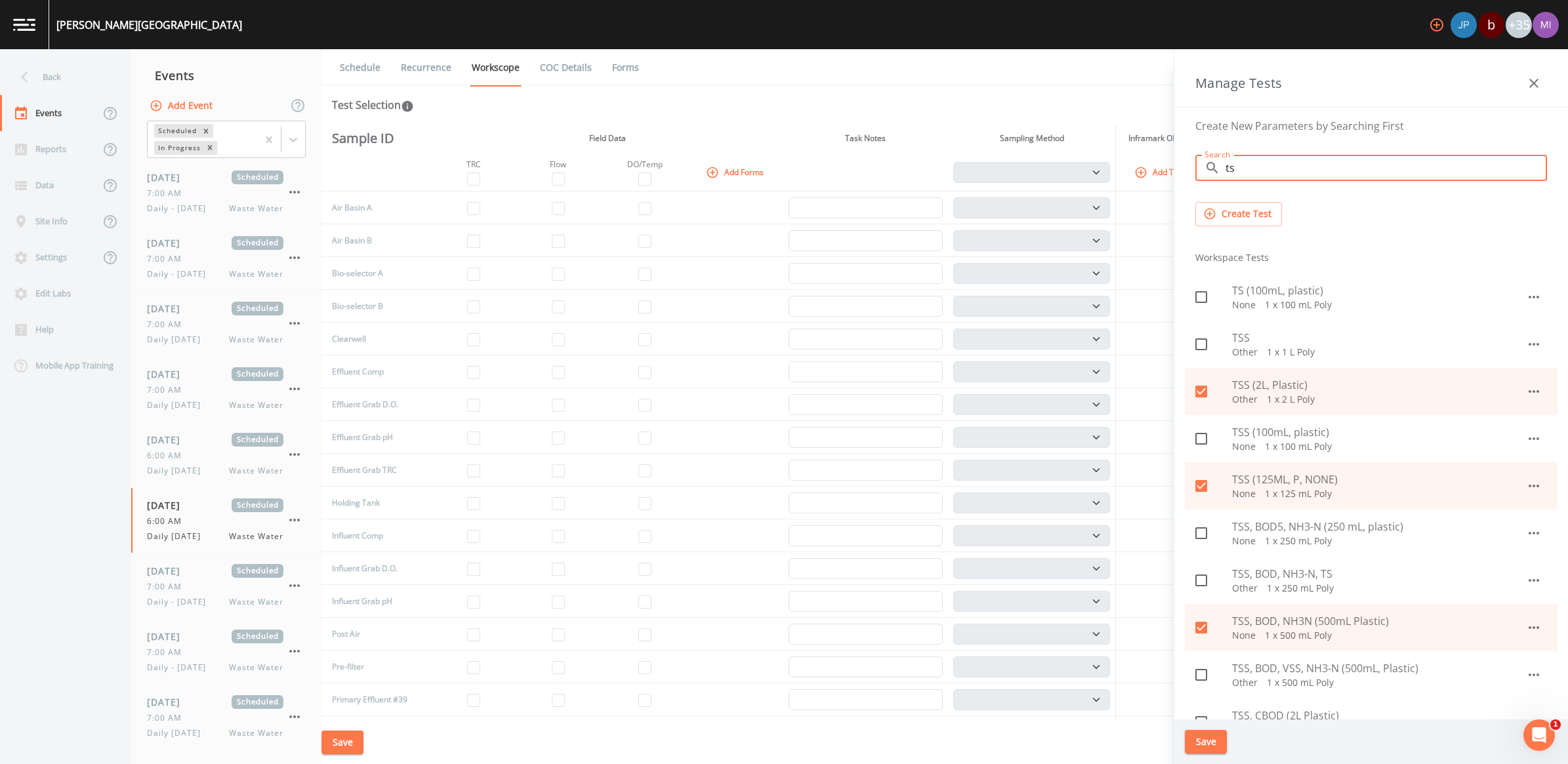
type input "ts"
click at [1280, 296] on span "TS (100mL, plastic)" at bounding box center [1379, 290] width 294 height 16
checkbox input "true"
click at [1266, 172] on input "ts" at bounding box center [1386, 167] width 322 height 26
type input "t"
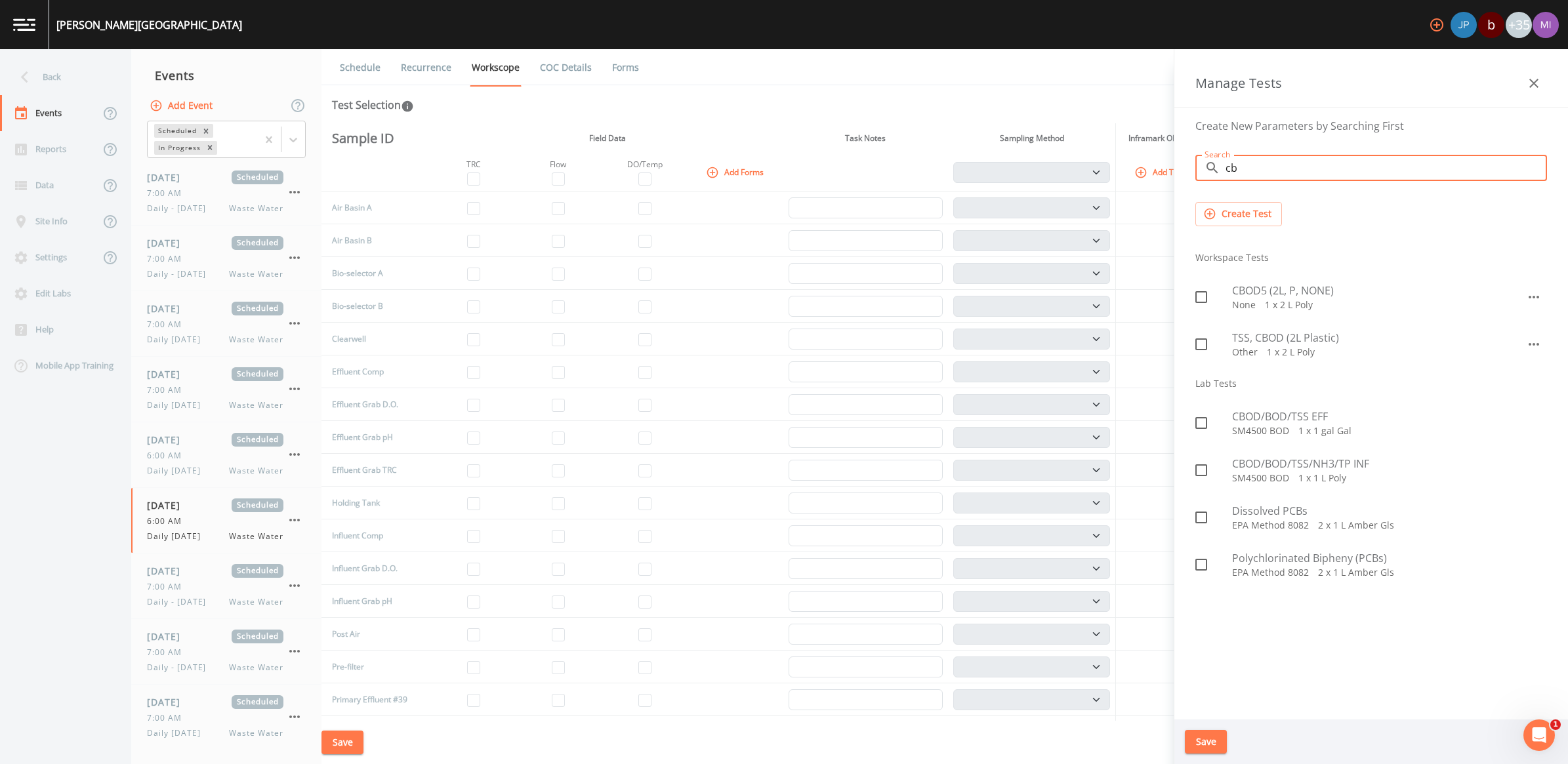
type input "cb"
click at [1287, 293] on span "CBOD5 (2L, P, NONE)" at bounding box center [1379, 290] width 294 height 16
checkbox input "true"
drag, startPoint x: 1261, startPoint y: 164, endPoint x: 1266, endPoint y: 172, distance: 9.4
click at [1264, 167] on input "cb" at bounding box center [1386, 167] width 322 height 26
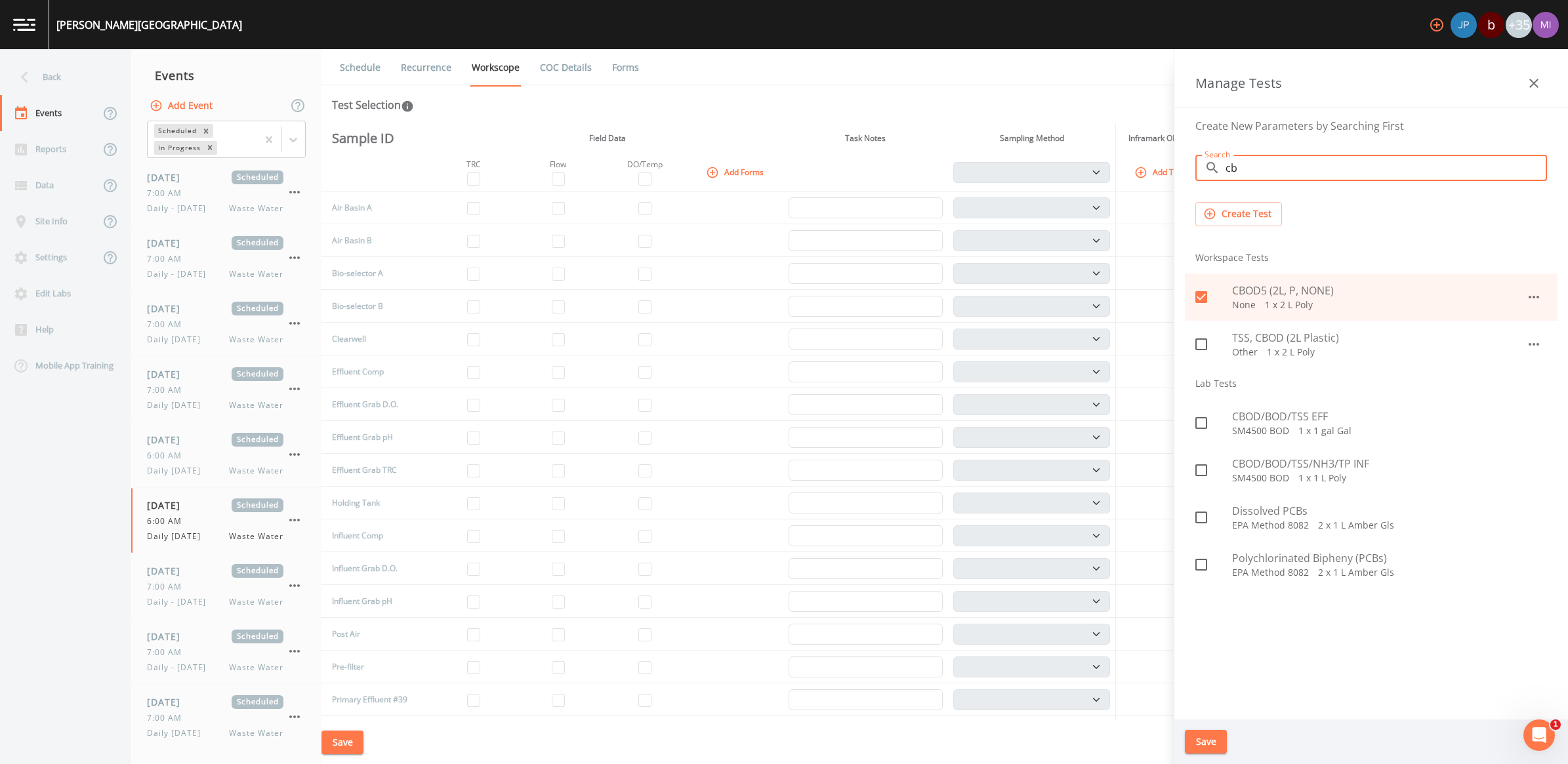
type input "c"
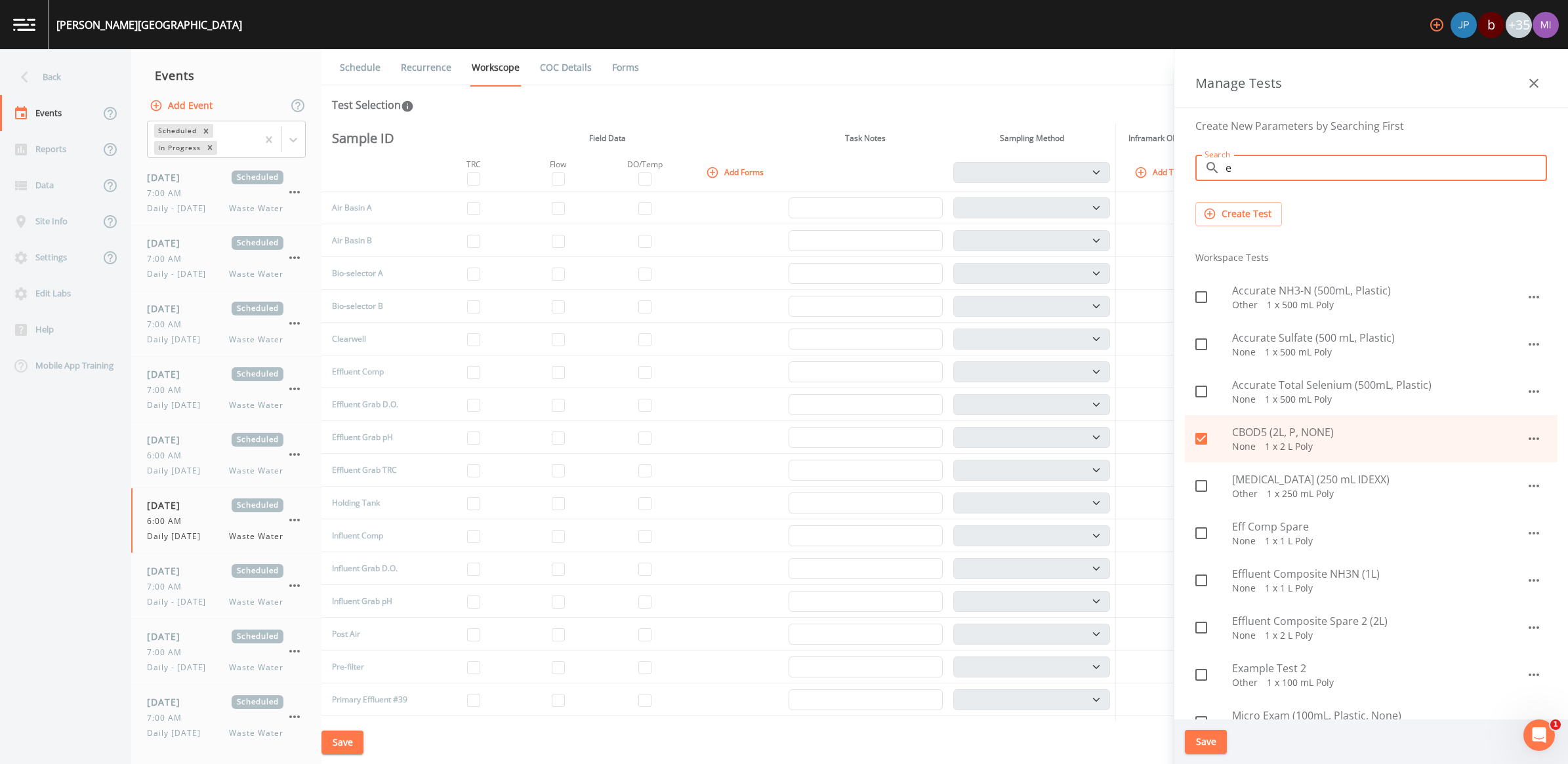
type input "e"
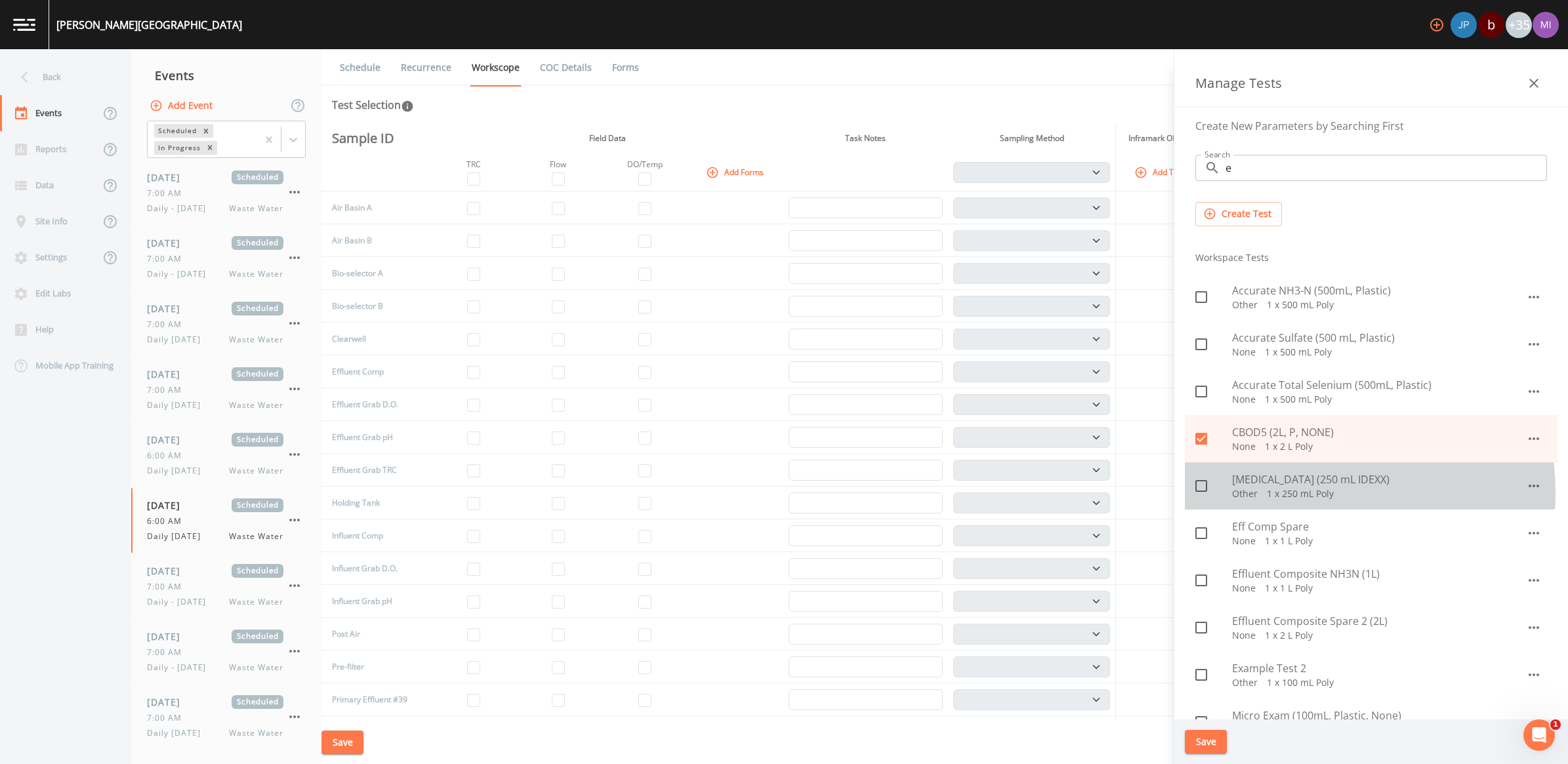
click at [1299, 494] on p "Other   1 x 250 mL Poly" at bounding box center [1379, 494] width 294 height 13
checkbox input "true"
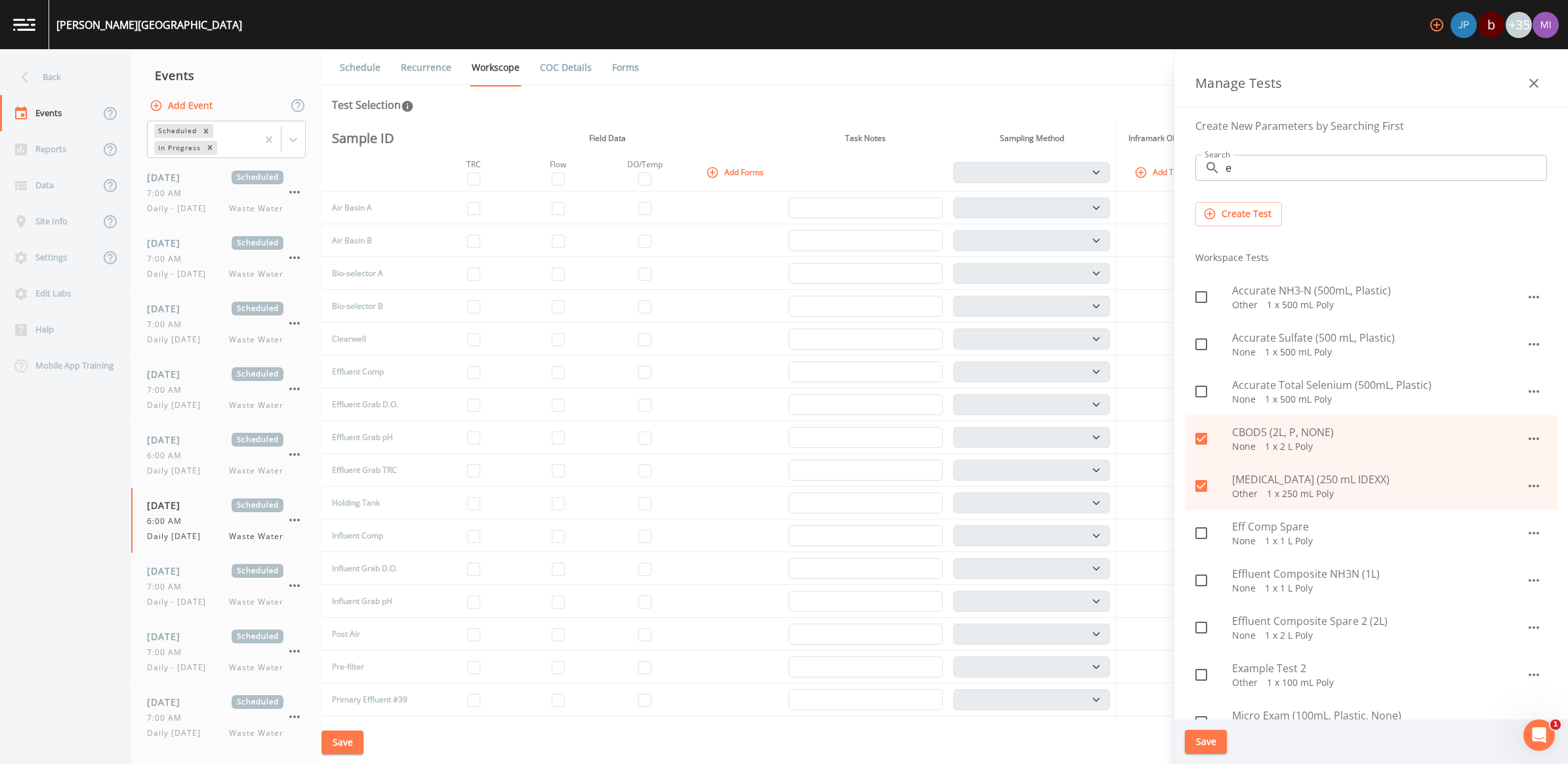
click at [1217, 742] on button "Save" at bounding box center [1206, 742] width 42 height 24
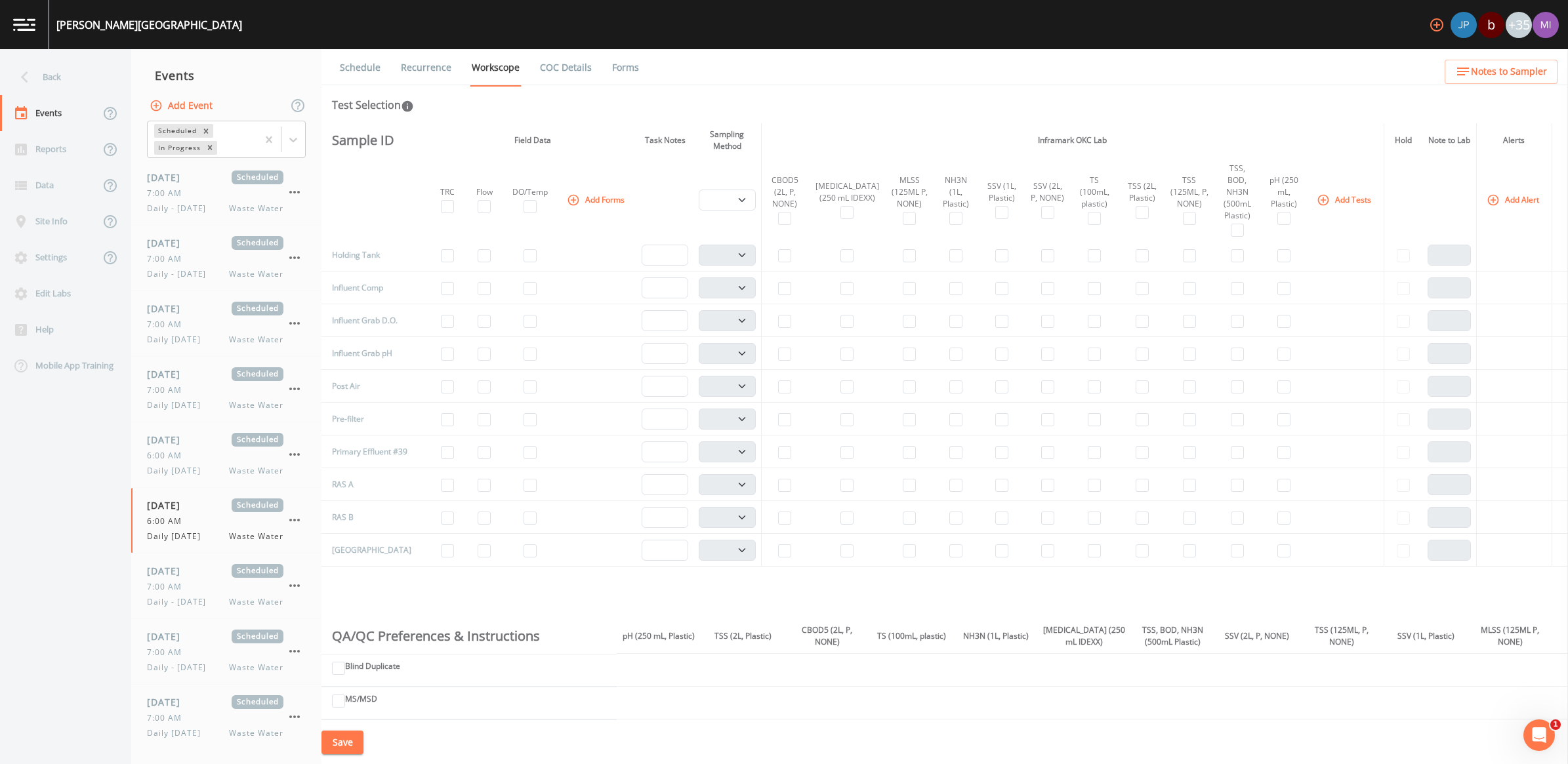
scroll to position [328, 0]
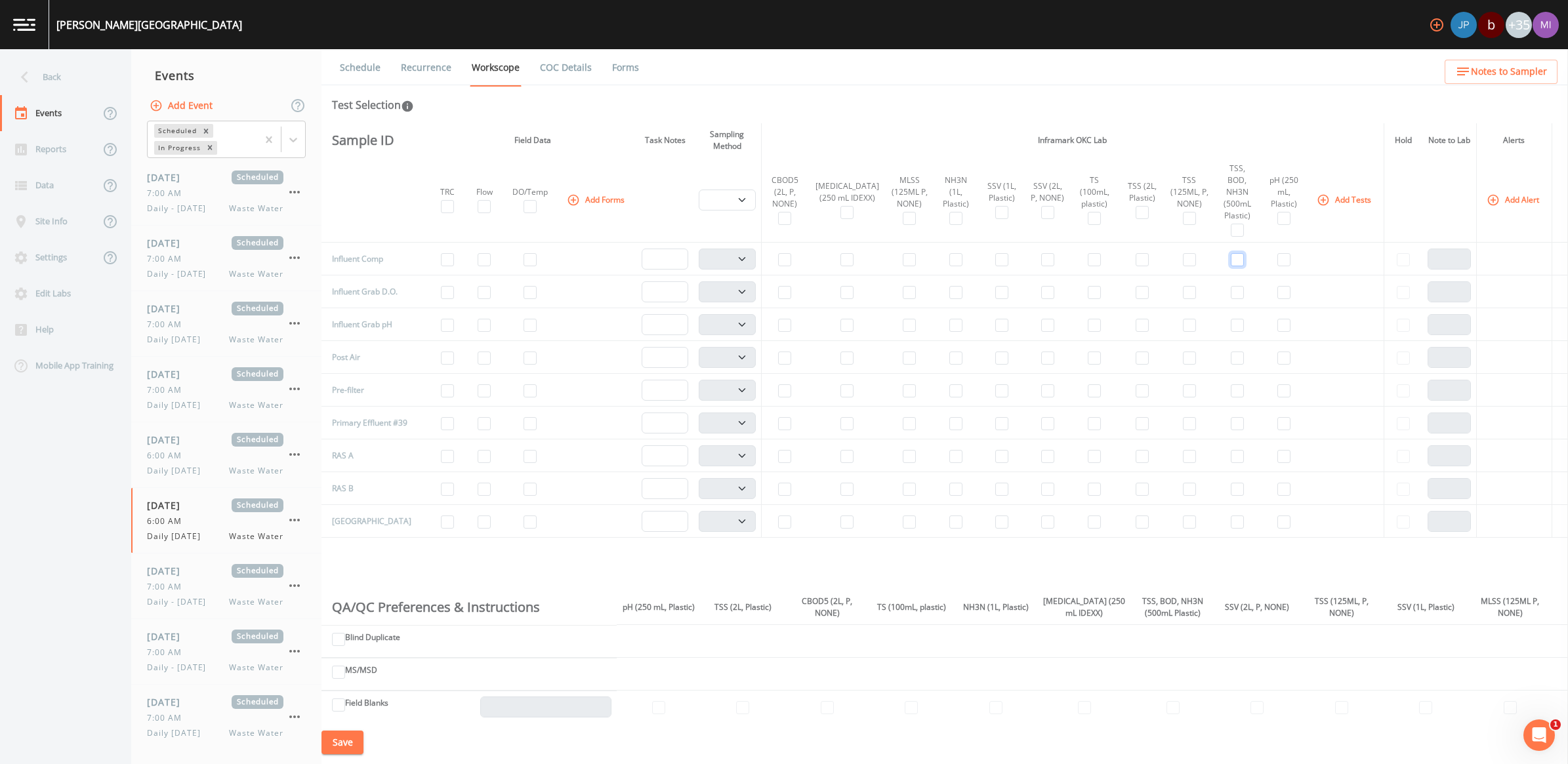
click at [1231, 253] on input "checkbox" at bounding box center [1237, 260] width 13 height 13
checkbox input "true"
select select "b6a3c313-748b-4795-a028-792ad310bd60"
click at [949, 253] on input "checkbox" at bounding box center [956, 260] width 13 height 13
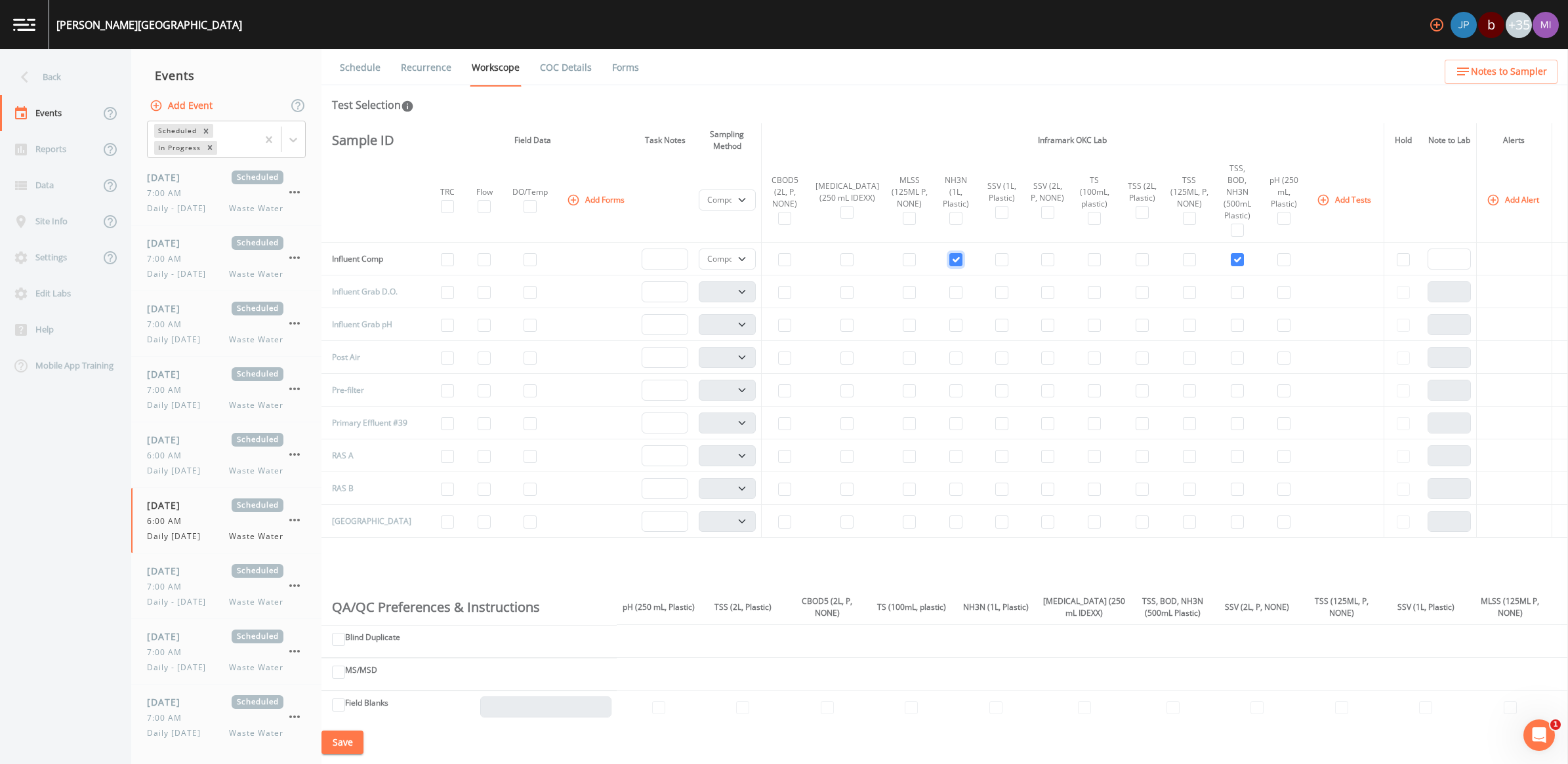
checkbox input "true"
click at [477, 319] on input "checkbox" at bounding box center [484, 326] width 13 height 13
checkbox input "true"
click at [1277, 319] on input "checkbox" at bounding box center [1284, 326] width 13 height 13
checkbox input "true"
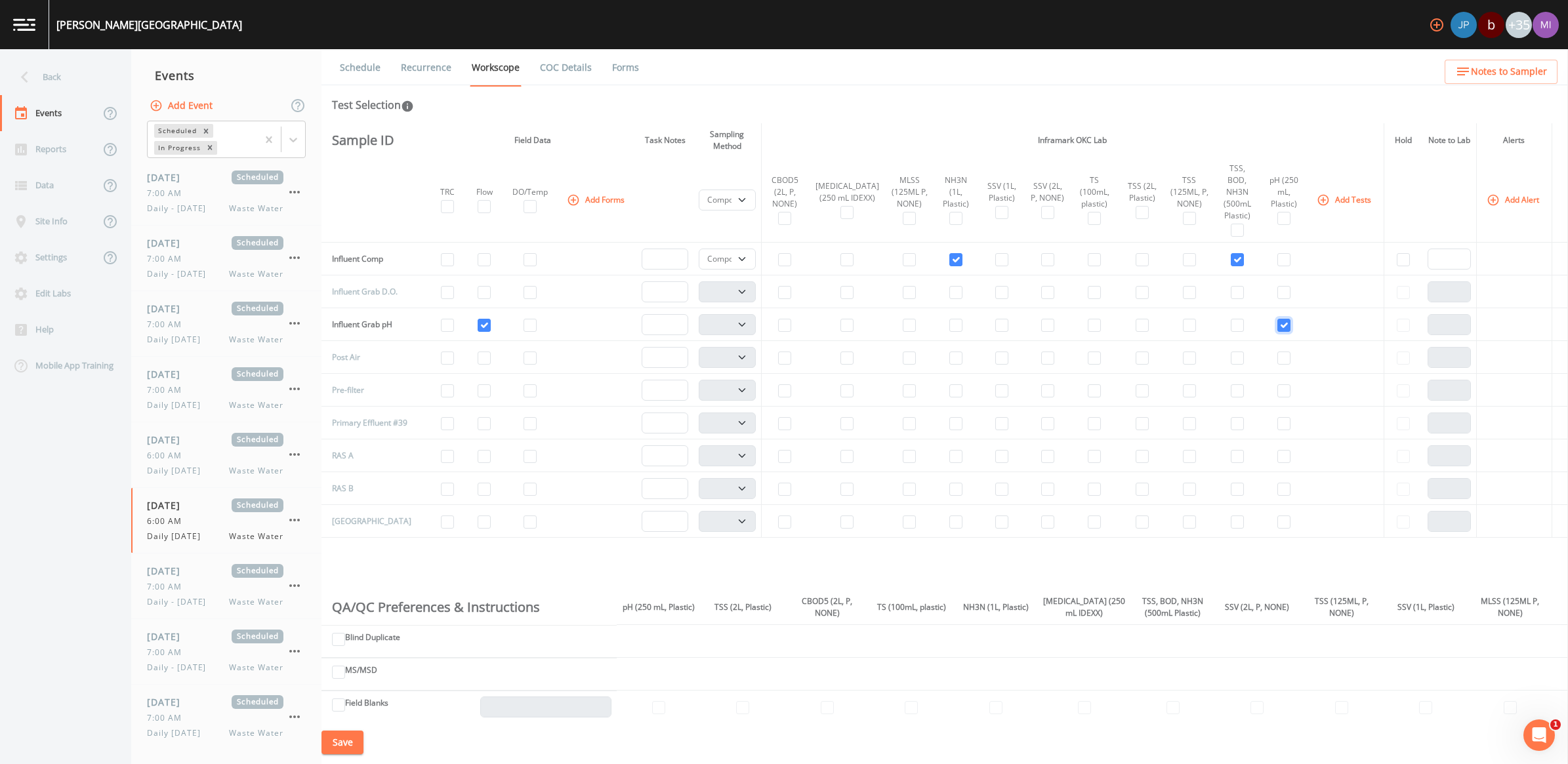
select select "b6a3c313-748b-4795-a028-792ad310bd60"
click at [528, 286] on input "checkbox" at bounding box center [530, 292] width 13 height 13
checkbox input "true"
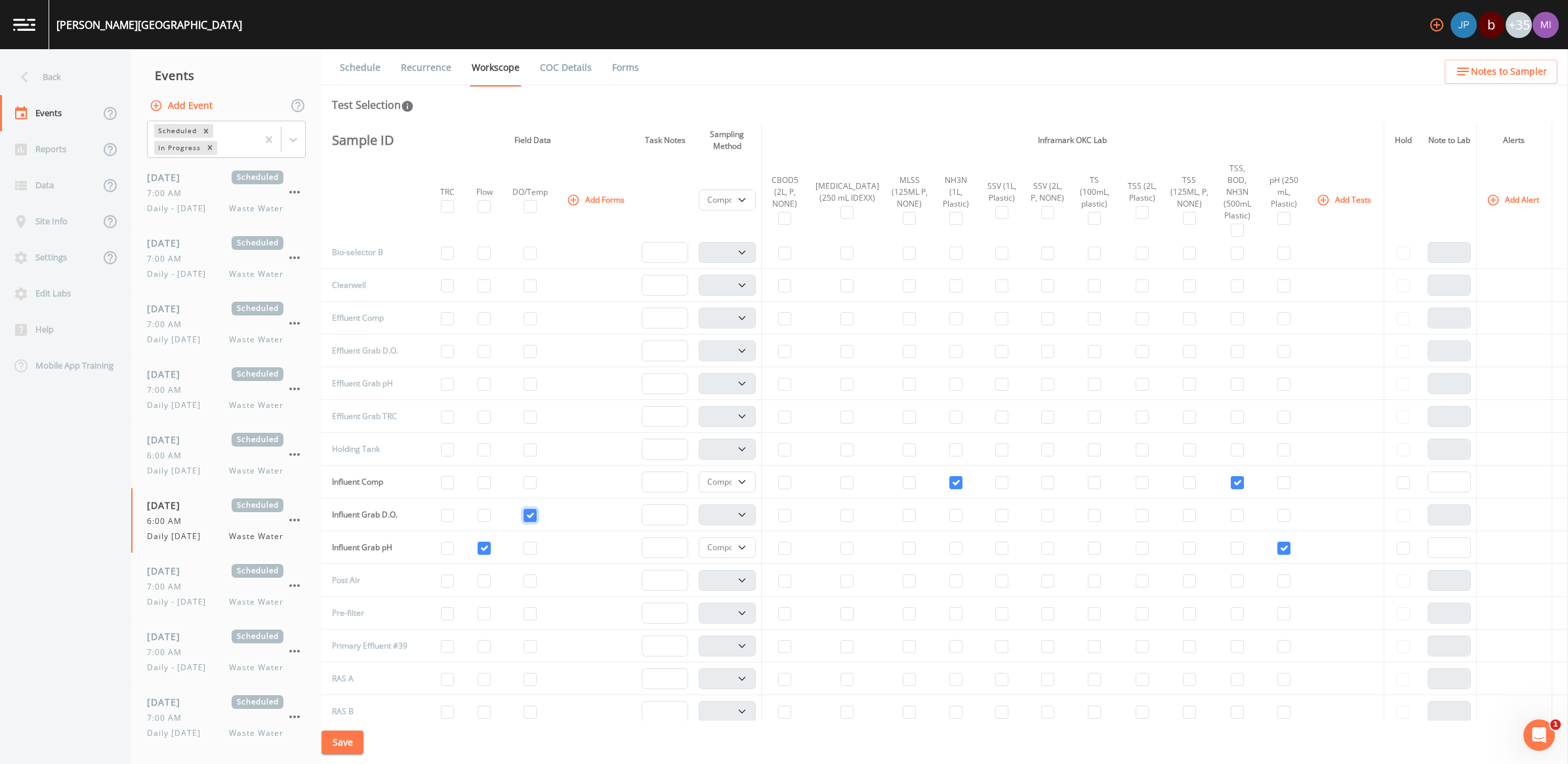
scroll to position [0, 0]
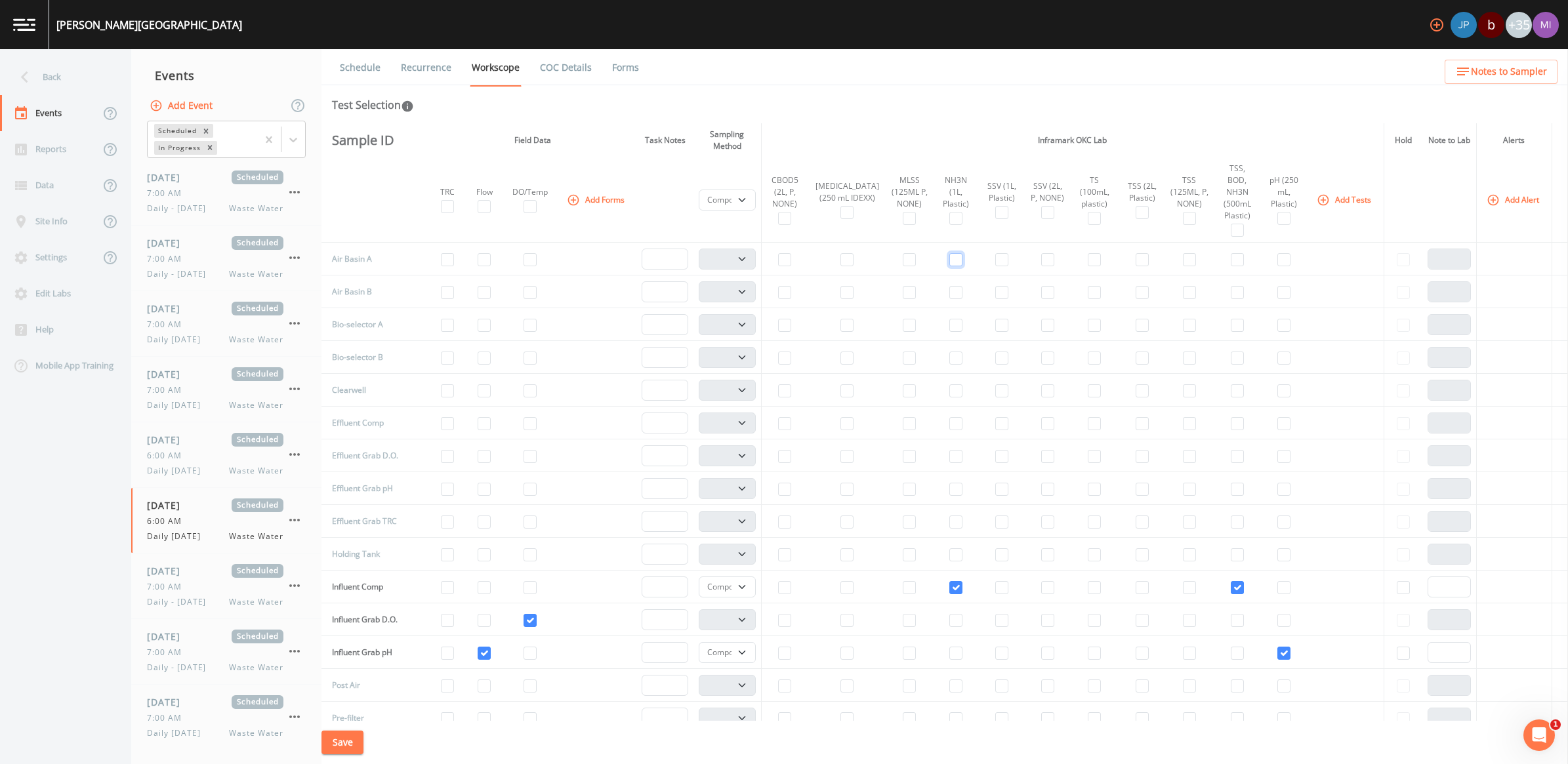
click at [949, 253] on input "checkbox" at bounding box center [956, 260] width 13 height 13
checkbox input "true"
select select "b6a3c313-748b-4795-a028-792ad310bd60"
click at [903, 253] on input "checkbox" at bounding box center [910, 260] width 13 height 13
checkbox input "true"
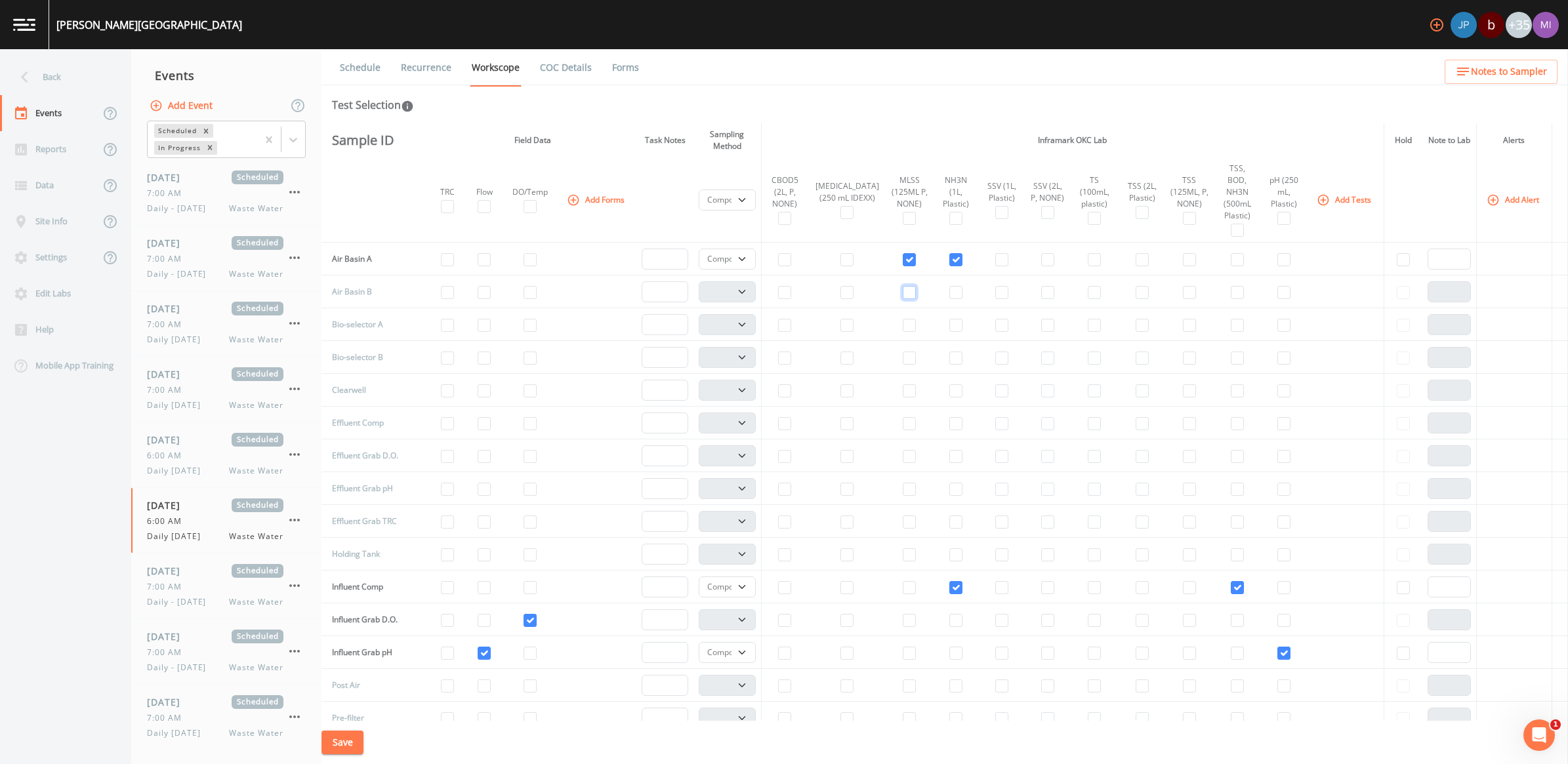
click at [903, 286] on input "checkbox" at bounding box center [910, 292] width 13 height 13
checkbox input "true"
select select "b6a3c313-748b-4795-a028-792ad310bd60"
click at [949, 286] on input "checkbox" at bounding box center [956, 292] width 13 height 13
checkbox input "true"
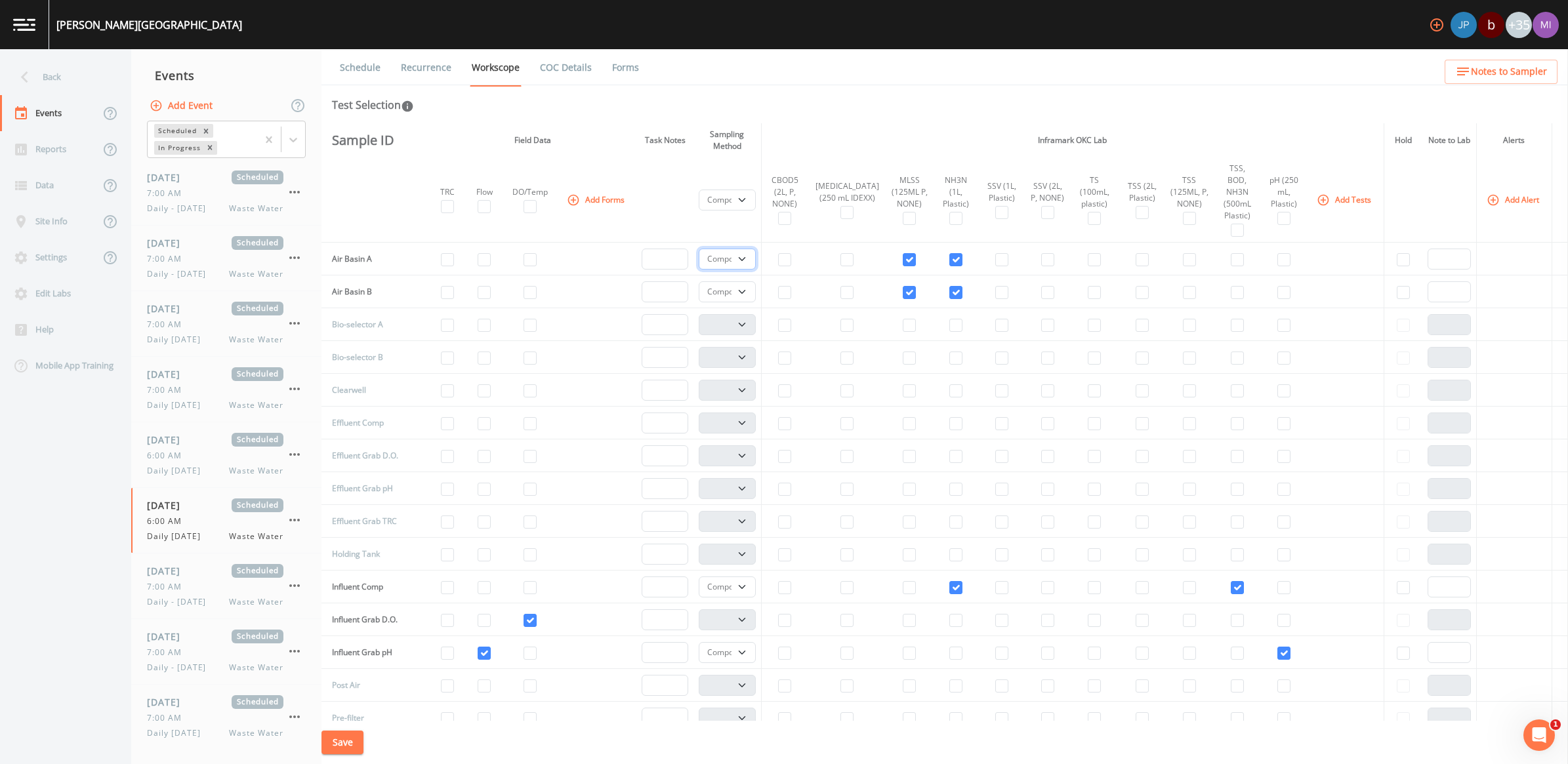
drag, startPoint x: 749, startPoint y: 248, endPoint x: 740, endPoint y: 249, distance: 9.1
click at [749, 248] on select "Composite Grab" at bounding box center [727, 258] width 57 height 21
select select "092b3f94-5697-4c94-9891-da161916fdbb"
click at [700, 248] on select "Composite Grab" at bounding box center [727, 258] width 57 height 21
select select
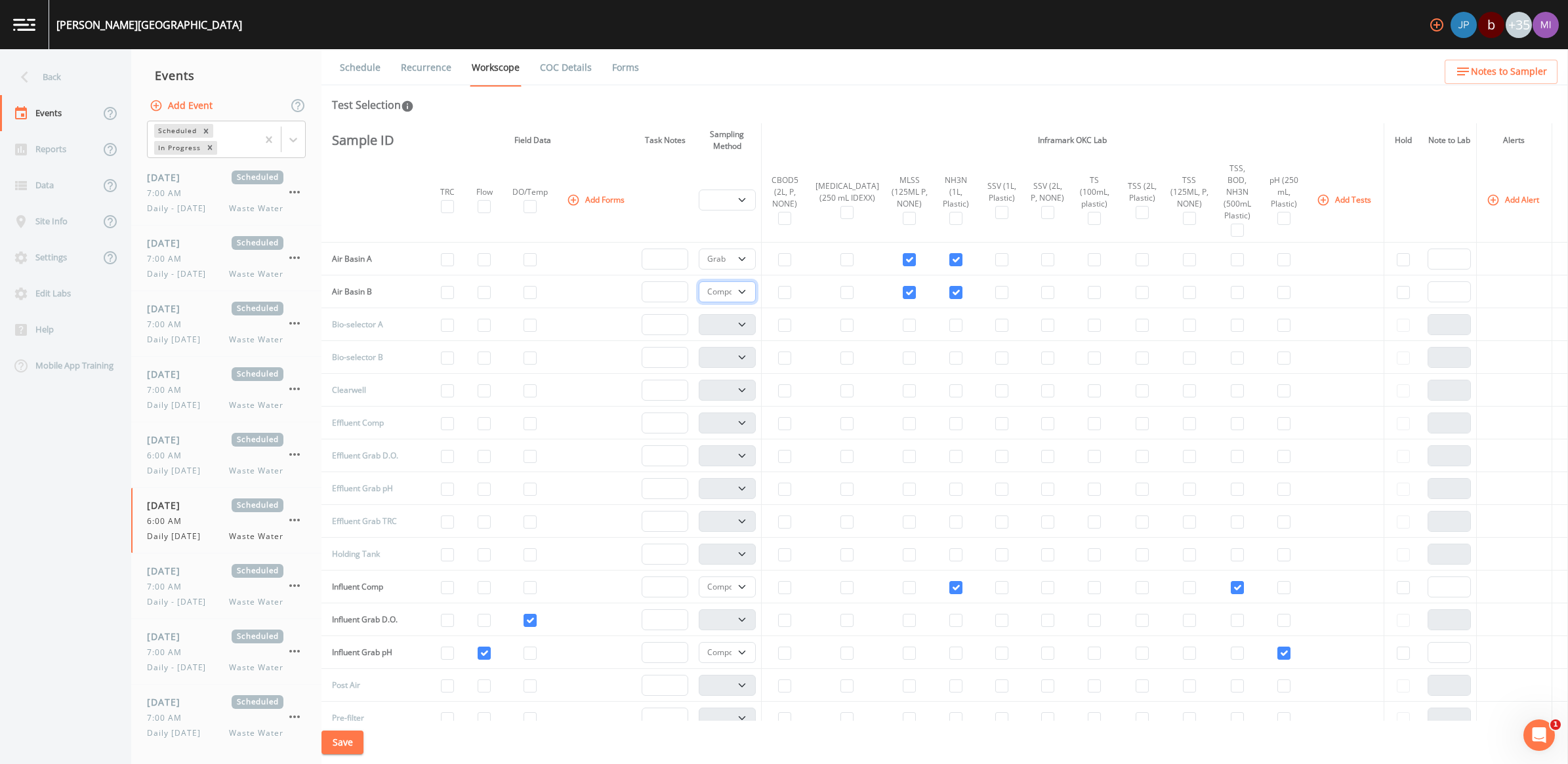
drag, startPoint x: 746, startPoint y: 280, endPoint x: 737, endPoint y: 292, distance: 15.0
click at [746, 282] on select "Composite Grab" at bounding box center [727, 292] width 57 height 21
select select "092b3f94-5697-4c94-9891-da161916fdbb"
click at [700, 282] on select "Composite Grab" at bounding box center [727, 292] width 57 height 21
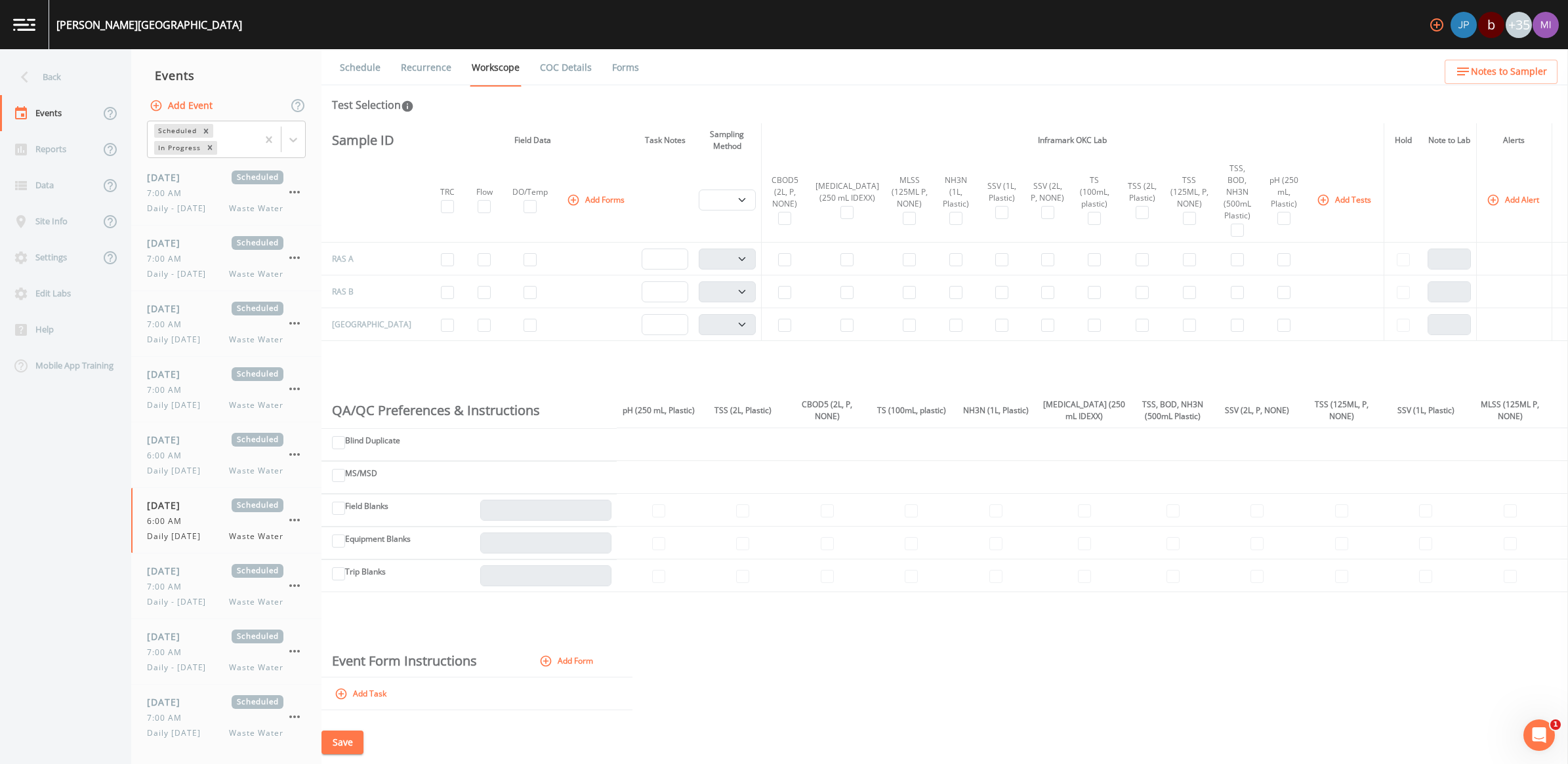
scroll to position [532, 0]
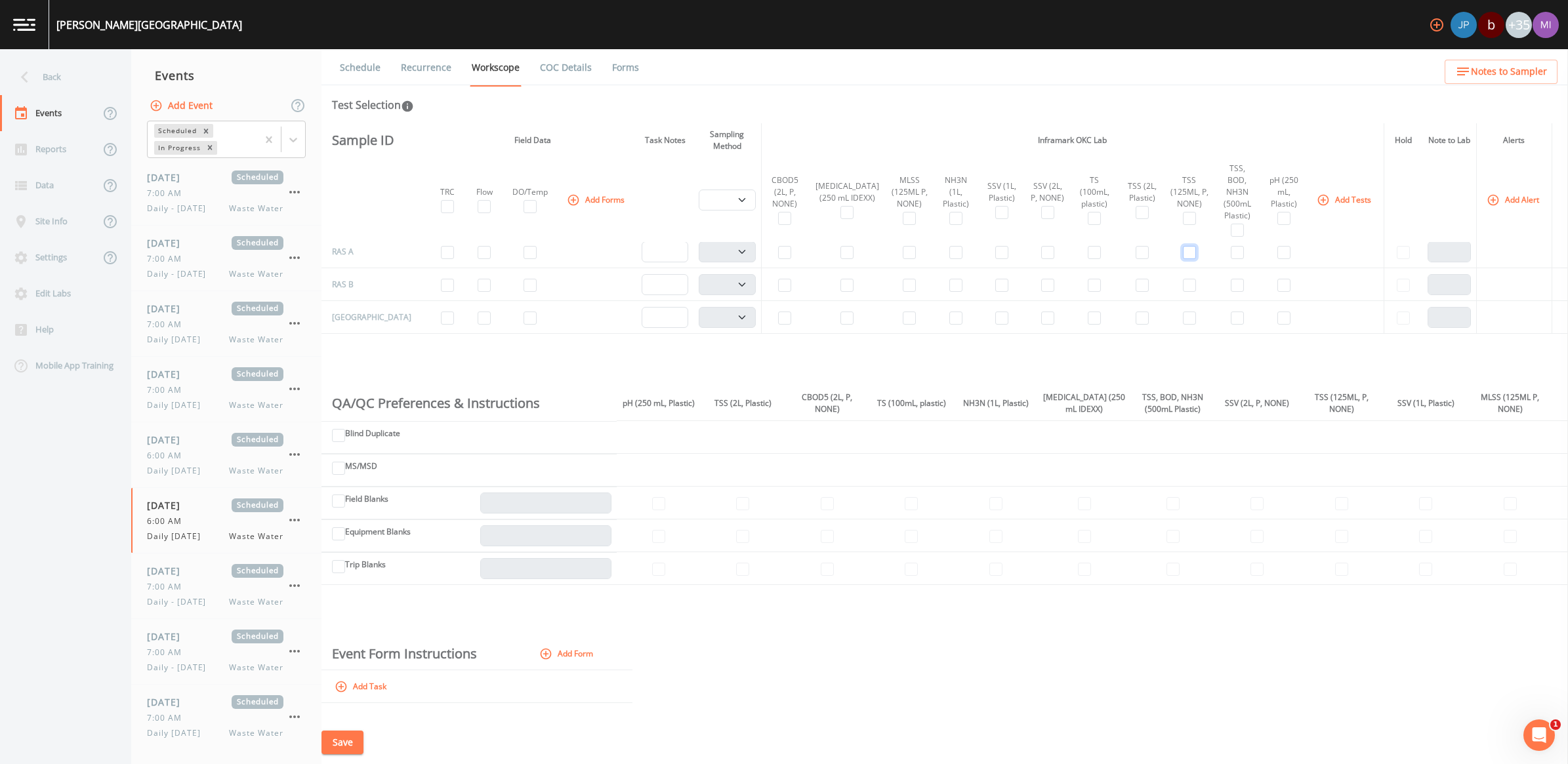
click at [1183, 247] on input "checkbox" at bounding box center [1190, 252] width 13 height 13
checkbox input "true"
drag, startPoint x: 749, startPoint y: 242, endPoint x: 742, endPoint y: 256, distance: 15.7
click at [749, 242] on select "Composite Grab" at bounding box center [727, 252] width 57 height 21
select select "092b3f94-5697-4c94-9891-da161916fdbb"
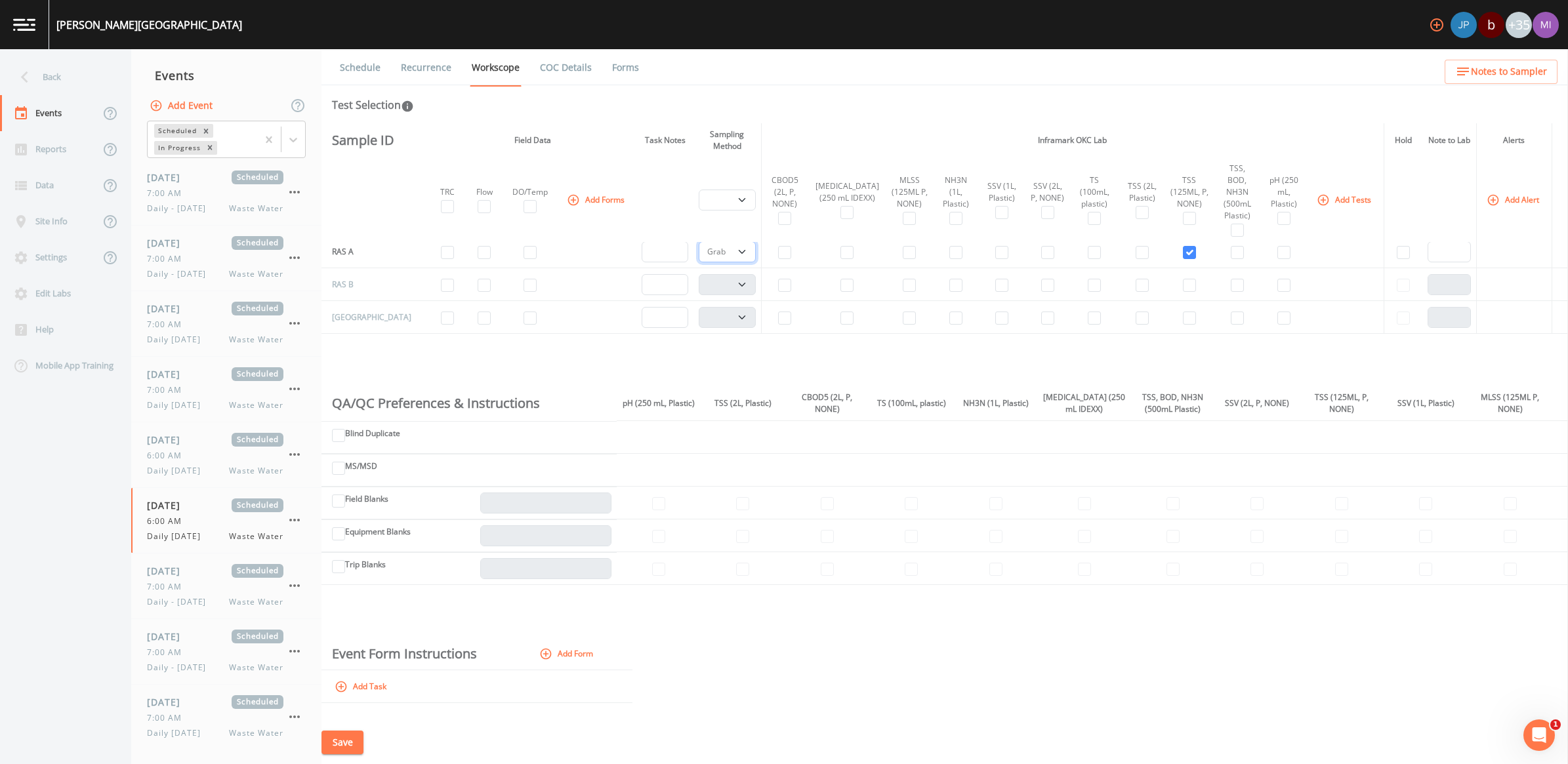
click at [700, 242] on select "Composite Grab" at bounding box center [727, 252] width 57 height 21
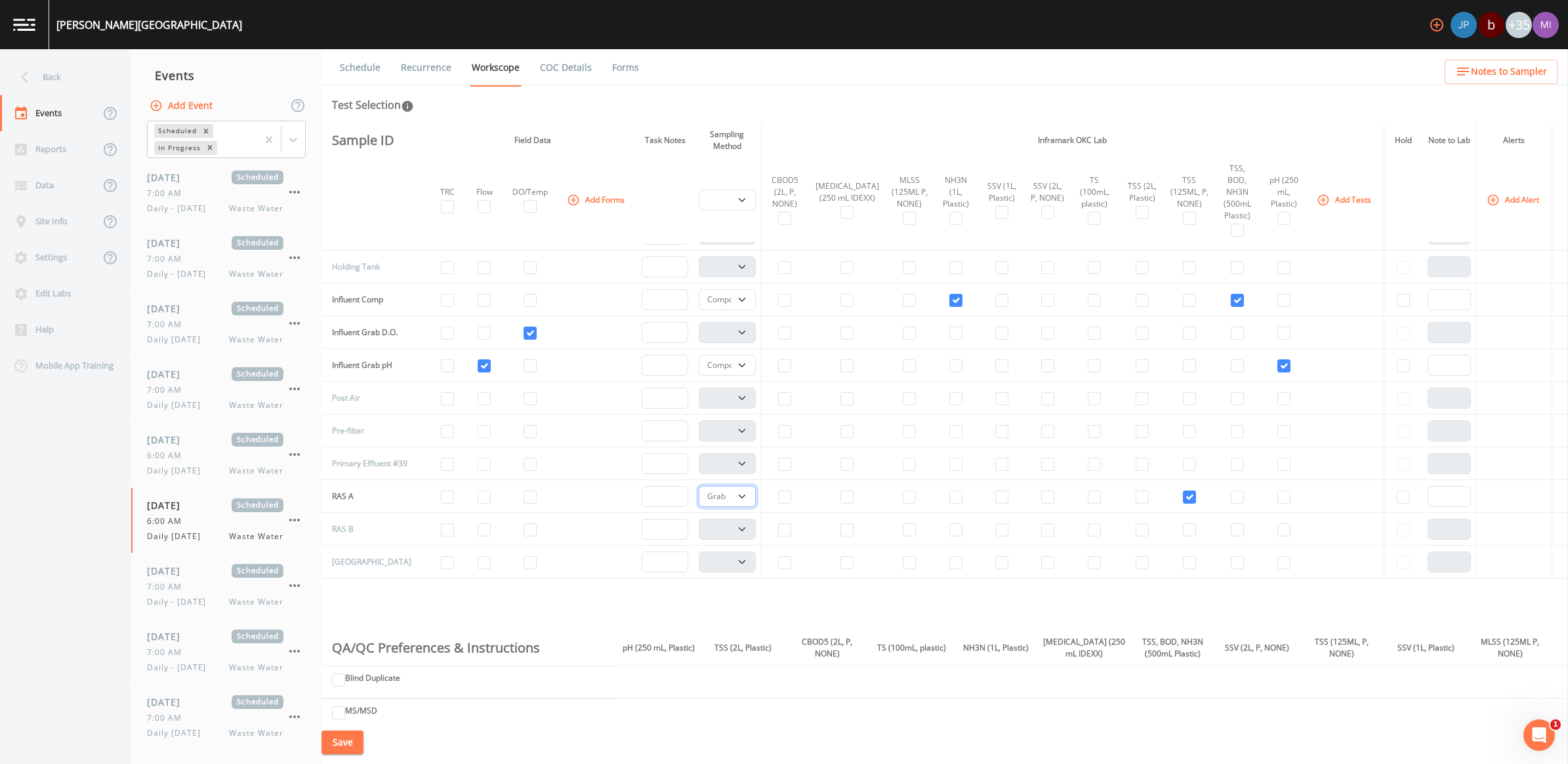
scroll to position [286, 0]
click at [1088, 262] on input "checkbox" at bounding box center [1095, 269] width 13 height 13
checkbox input "true"
select select "b6a3c313-748b-4795-a028-792ad310bd60"
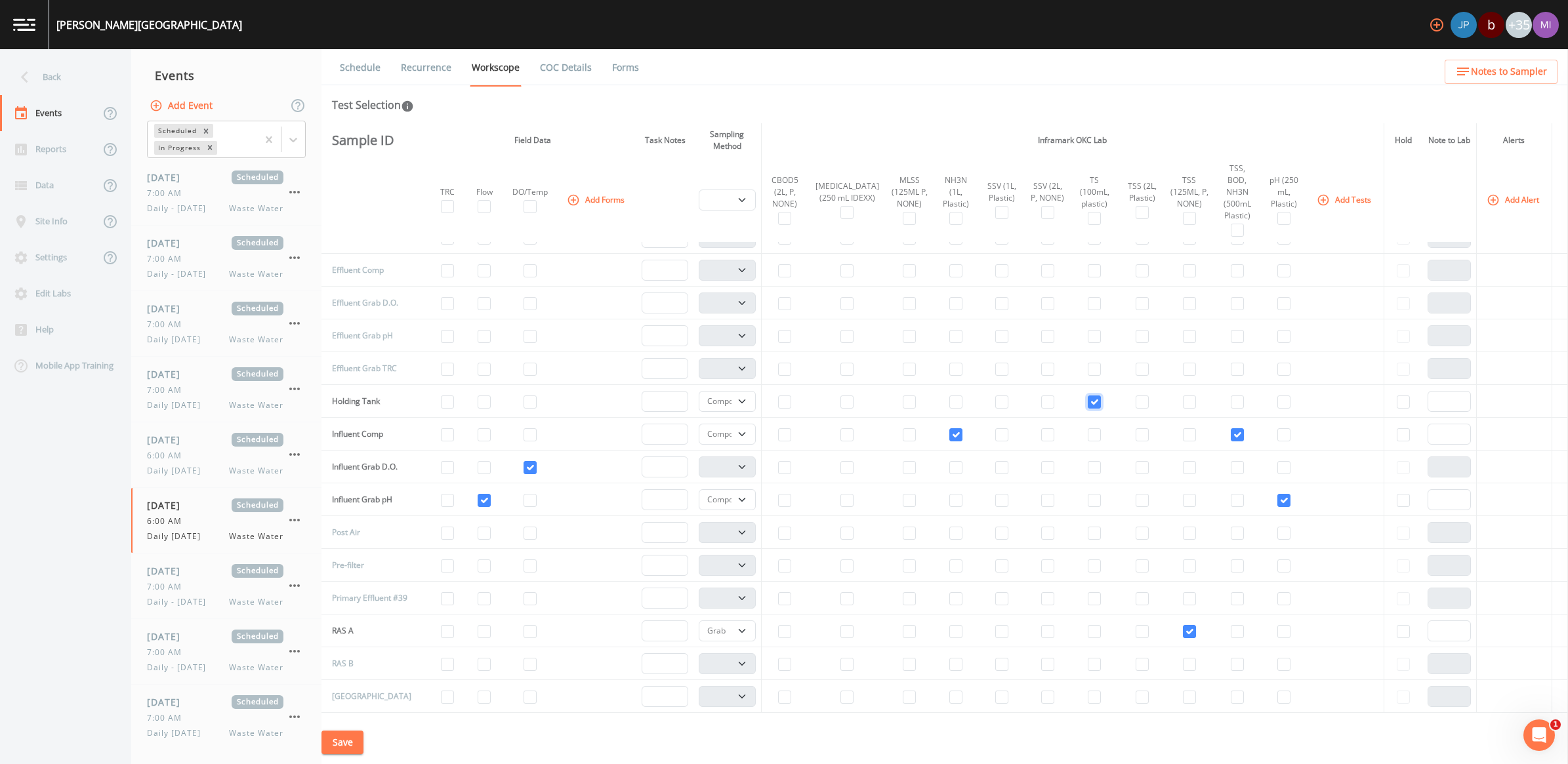
scroll to position [162, 0]
click at [1136, 255] on input "checkbox" at bounding box center [1142, 262] width 13 height 13
checkbox input "true"
select select "b6a3c313-748b-4795-a028-792ad310bd60"
click at [789, 255] on input "checkbox" at bounding box center [785, 262] width 13 height 13
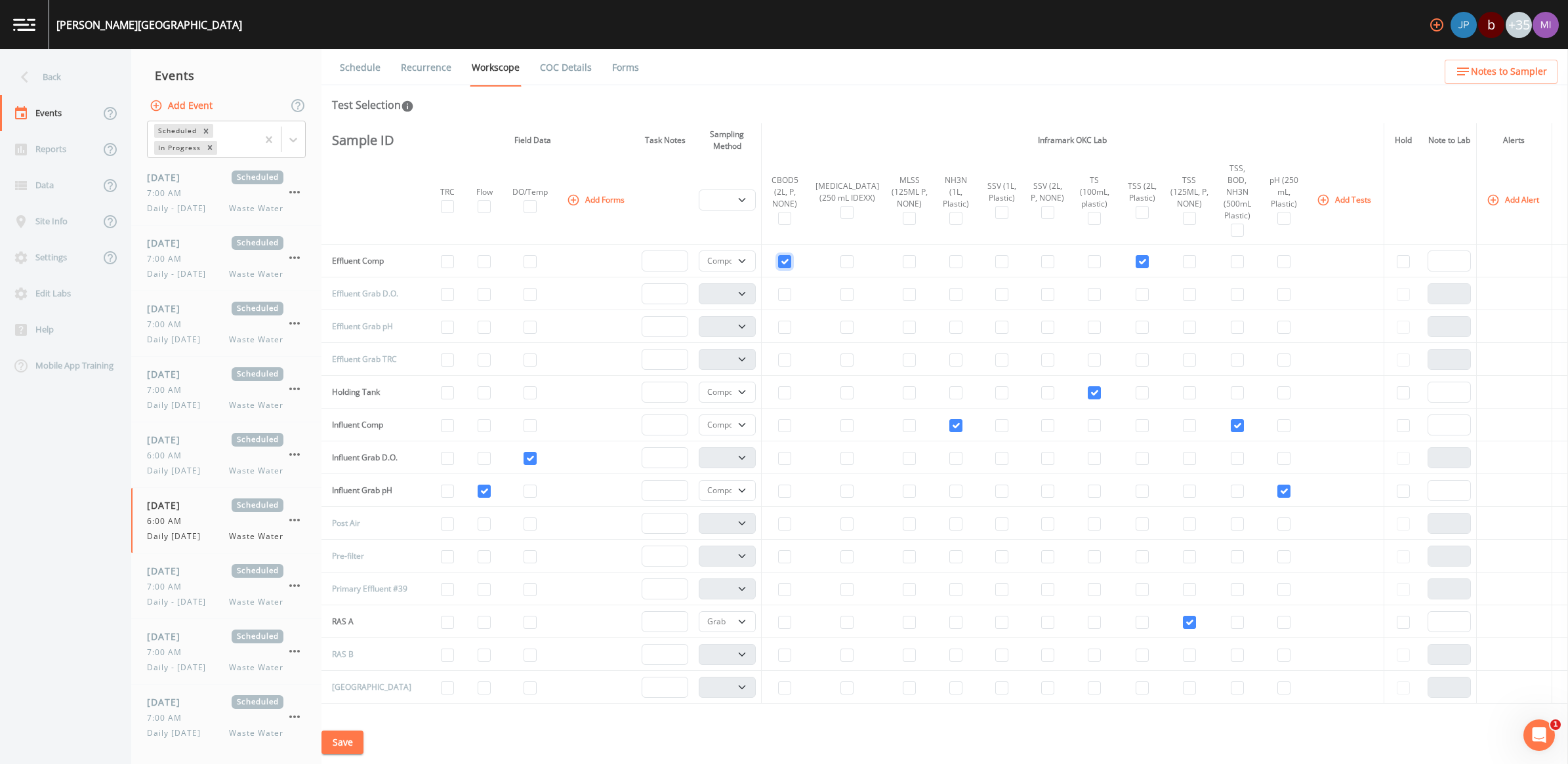
checkbox input "true"
click at [841, 255] on input "checkbox" at bounding box center [847, 262] width 13 height 13
checkbox input "true"
click at [1041, 255] on input "checkbox" at bounding box center [1048, 262] width 13 height 13
checkbox input "true"
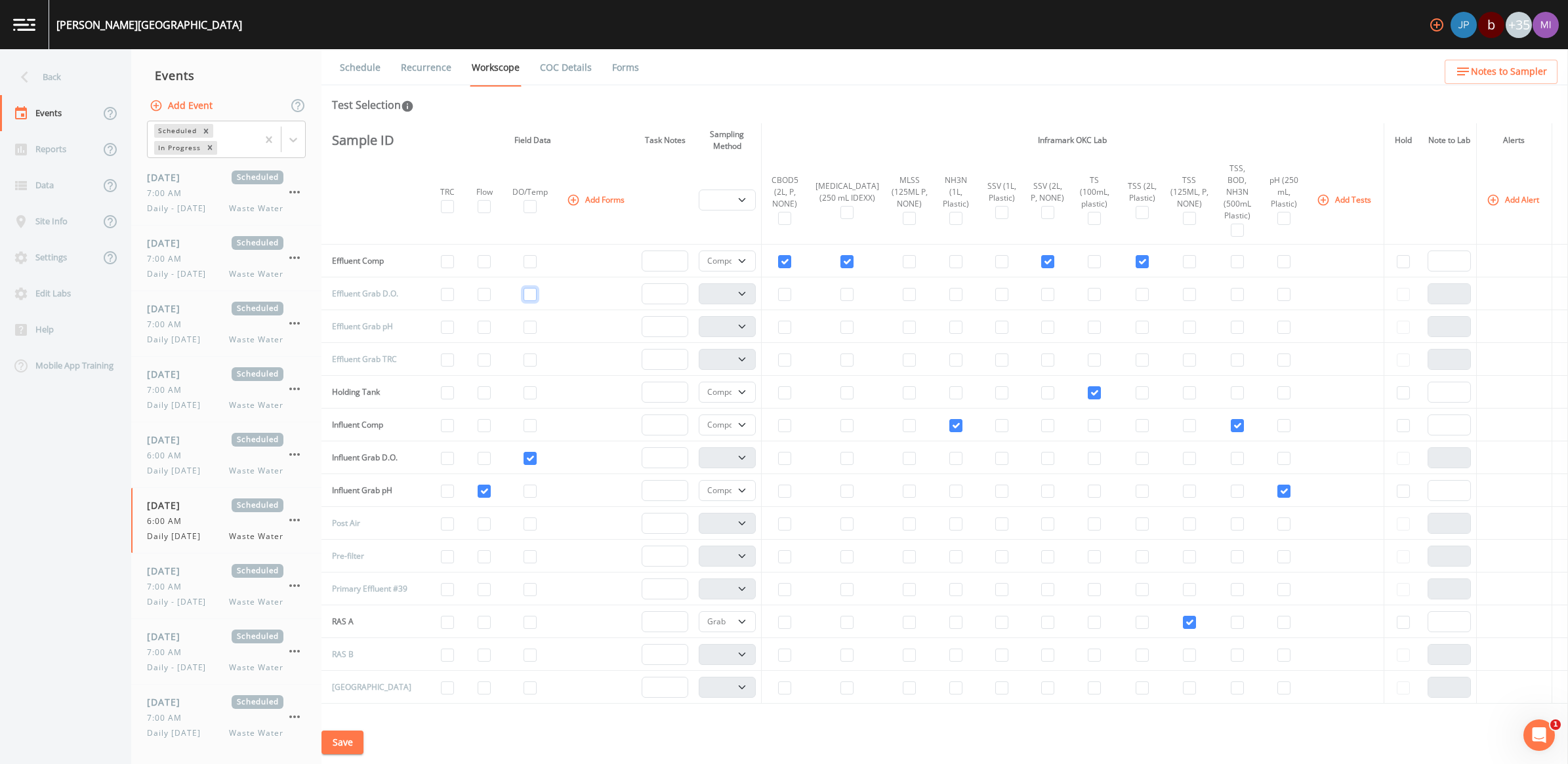
click at [523, 288] on input "checkbox" at bounding box center [530, 295] width 13 height 13
checkbox input "true"
click at [481, 321] on input "checkbox" at bounding box center [484, 327] width 13 height 13
checkbox input "true"
click at [1277, 321] on input "checkbox" at bounding box center [1284, 327] width 13 height 13
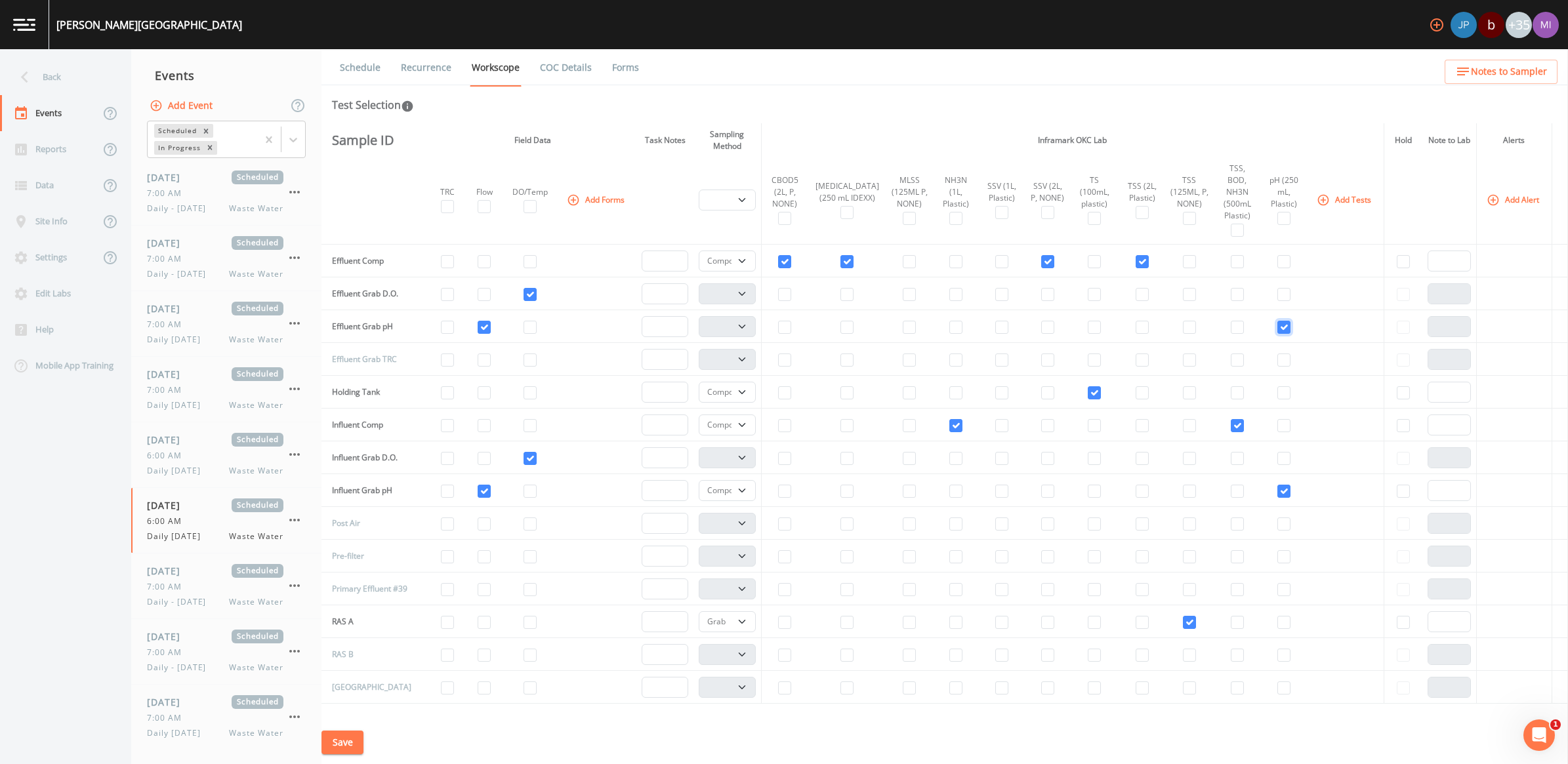
checkbox input "true"
click at [441, 353] on input "checkbox" at bounding box center [447, 360] width 13 height 13
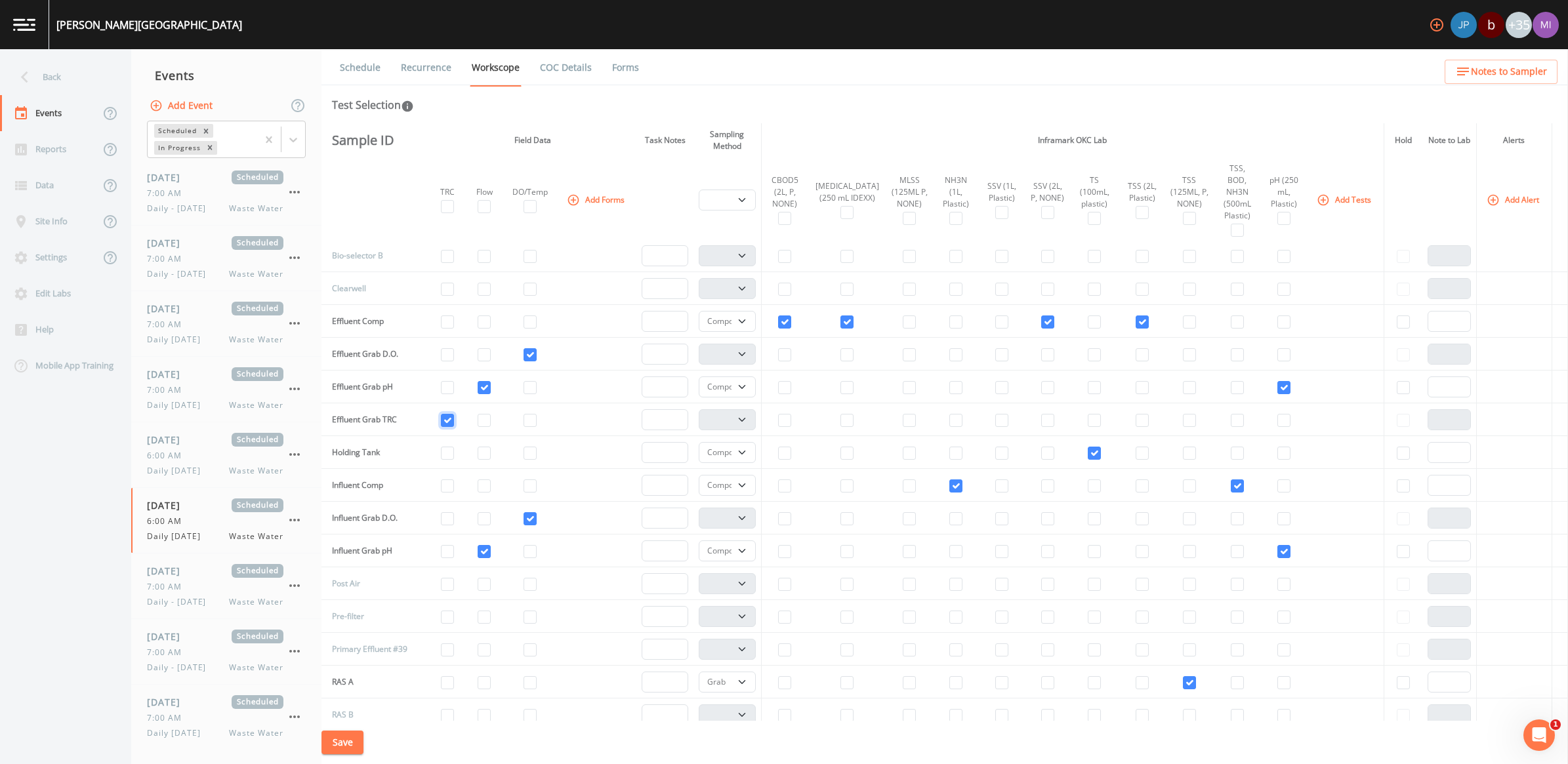
scroll to position [0, 0]
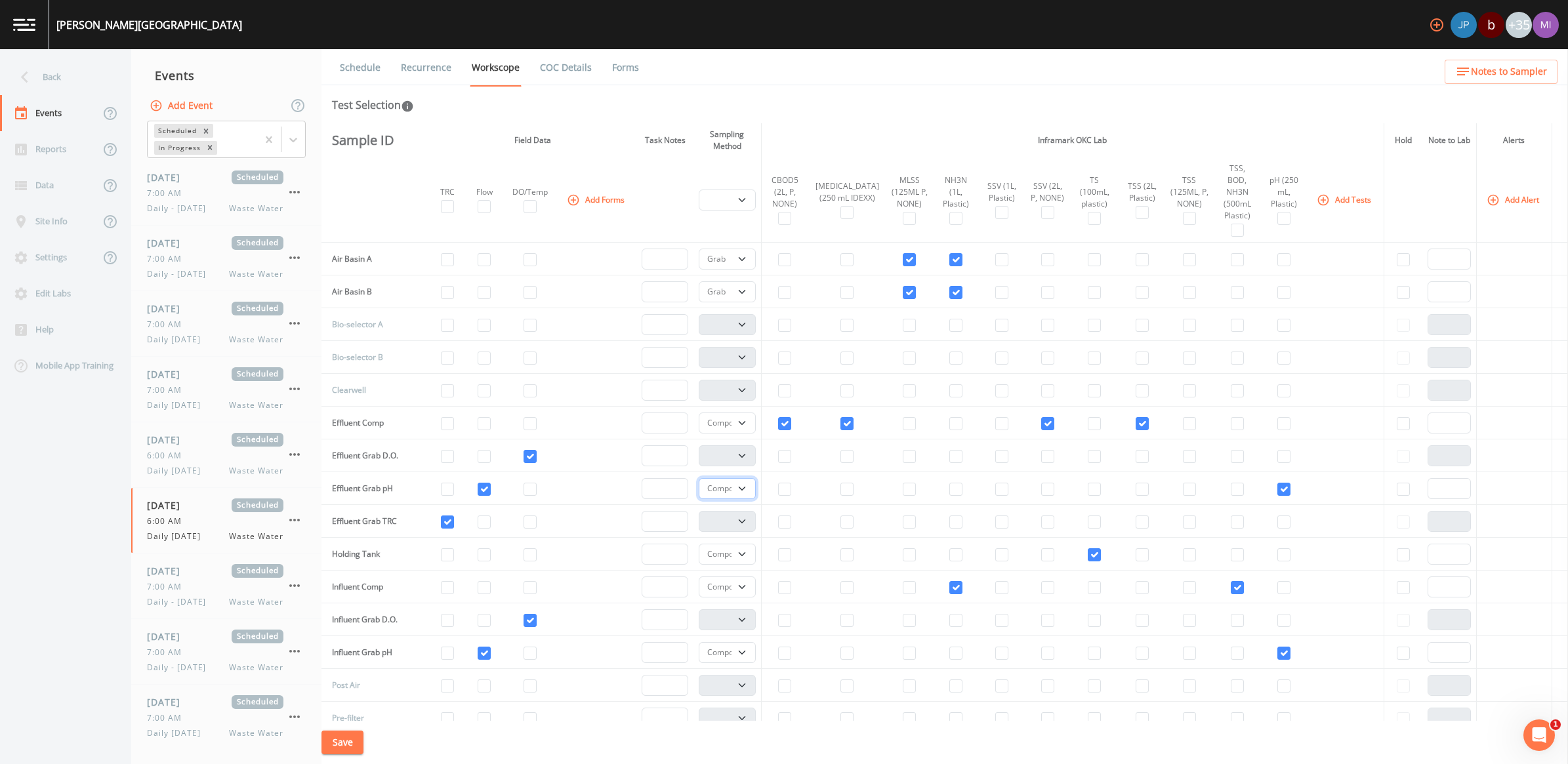
click at [749, 478] on select "Composite Grab" at bounding box center [727, 488] width 57 height 21
click at [700, 478] on select "Composite Grab" at bounding box center [727, 488] width 57 height 21
click at [752, 544] on select "Composite Grab" at bounding box center [727, 554] width 57 height 21
click at [700, 544] on select "Composite Grab" at bounding box center [727, 554] width 57 height 21
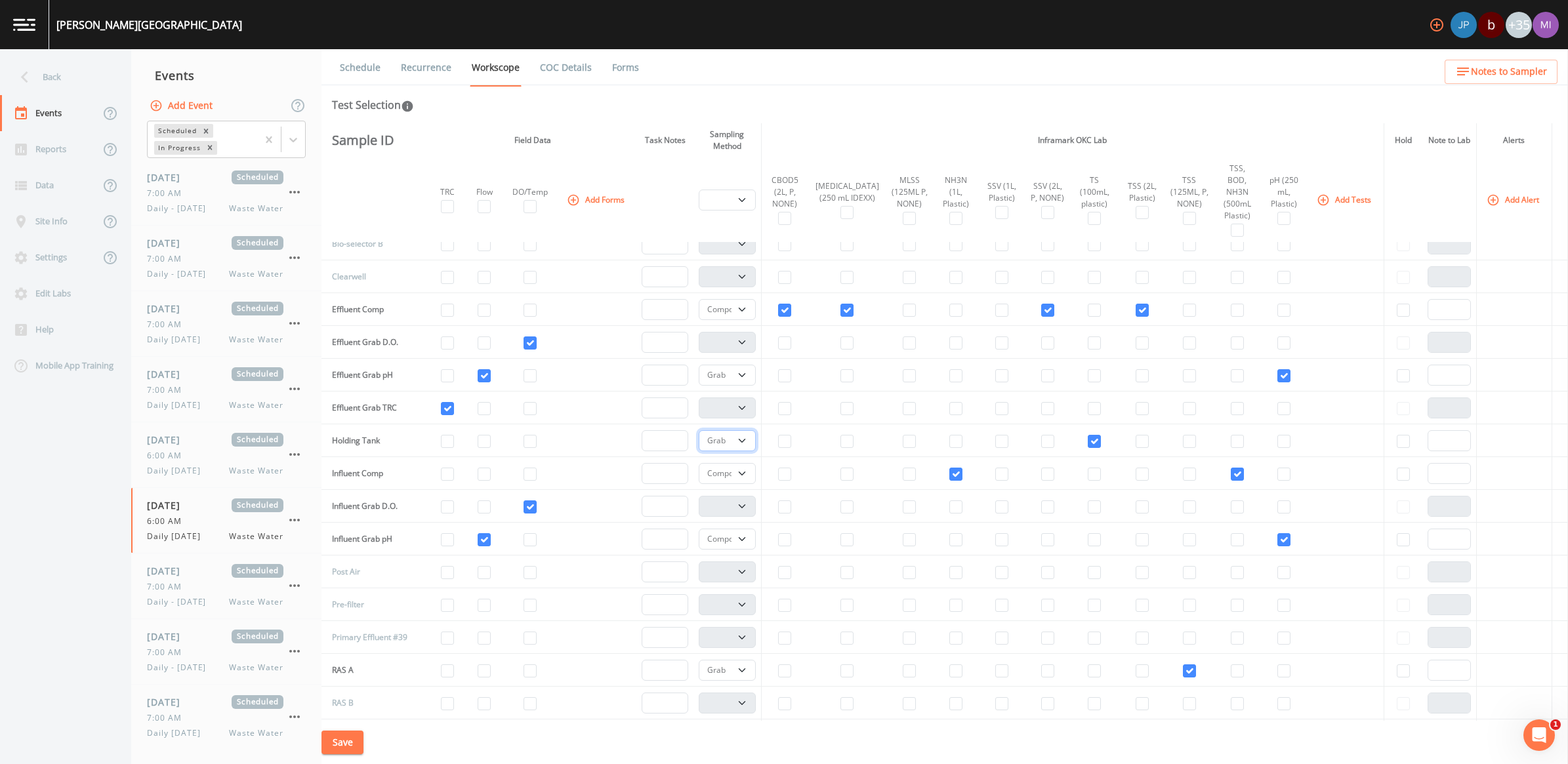
scroll to position [164, 0]
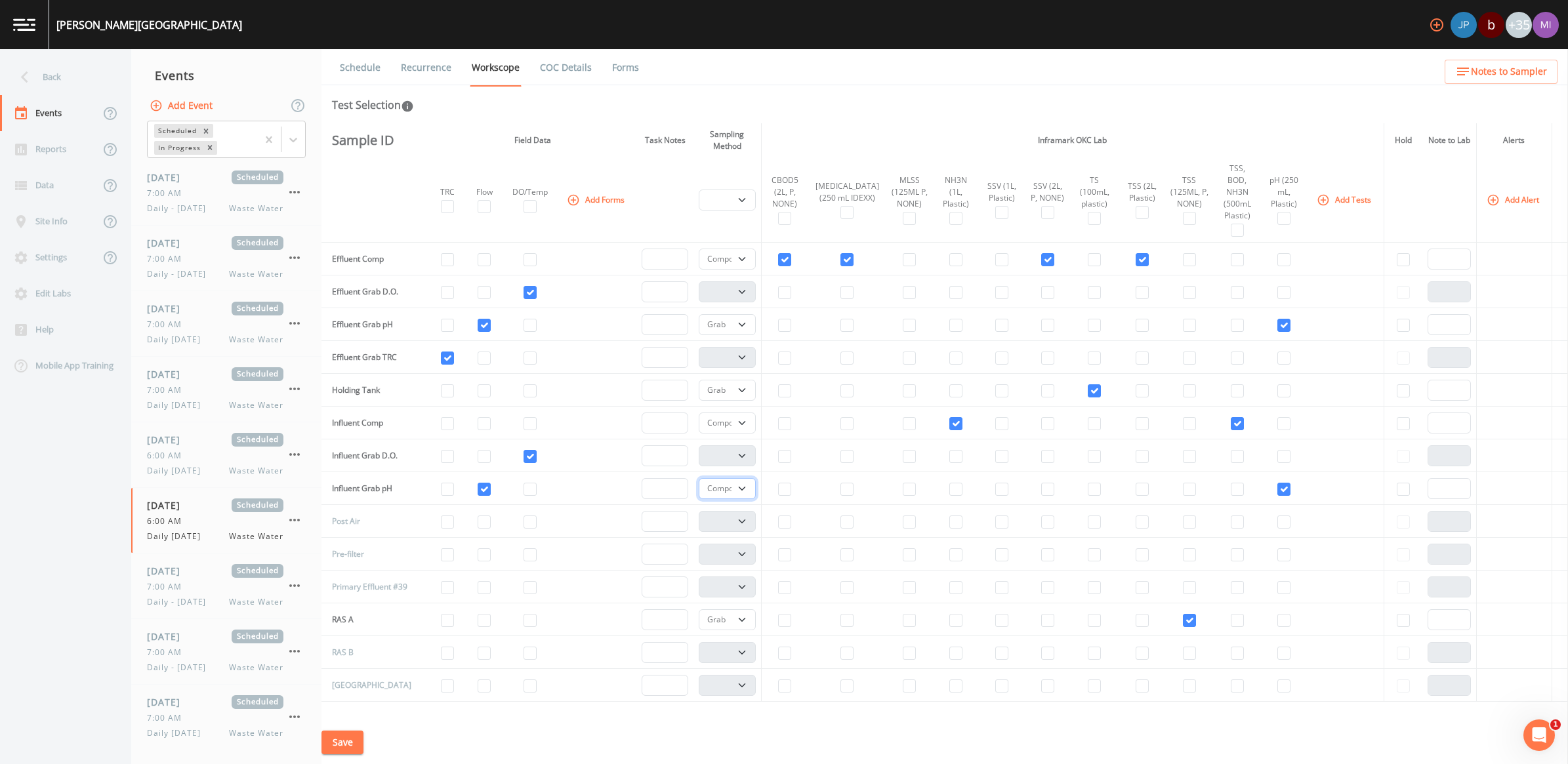
click at [752, 480] on select "Composite Grab" at bounding box center [727, 488] width 57 height 21
click at [700, 478] on select "Composite Grab" at bounding box center [727, 488] width 57 height 21
click at [341, 739] on button "Save" at bounding box center [342, 742] width 42 height 24
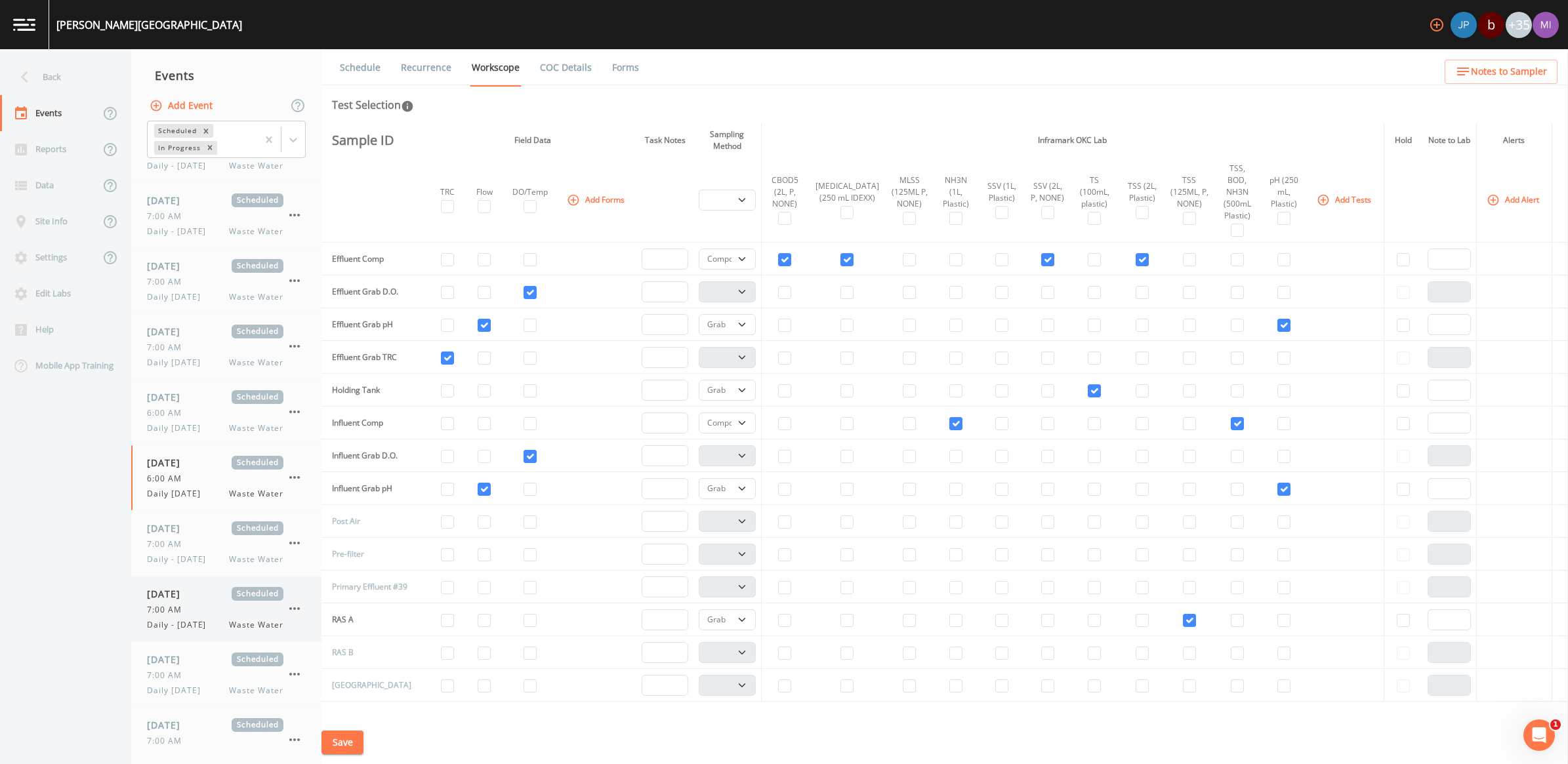
scroll to position [73, 0]
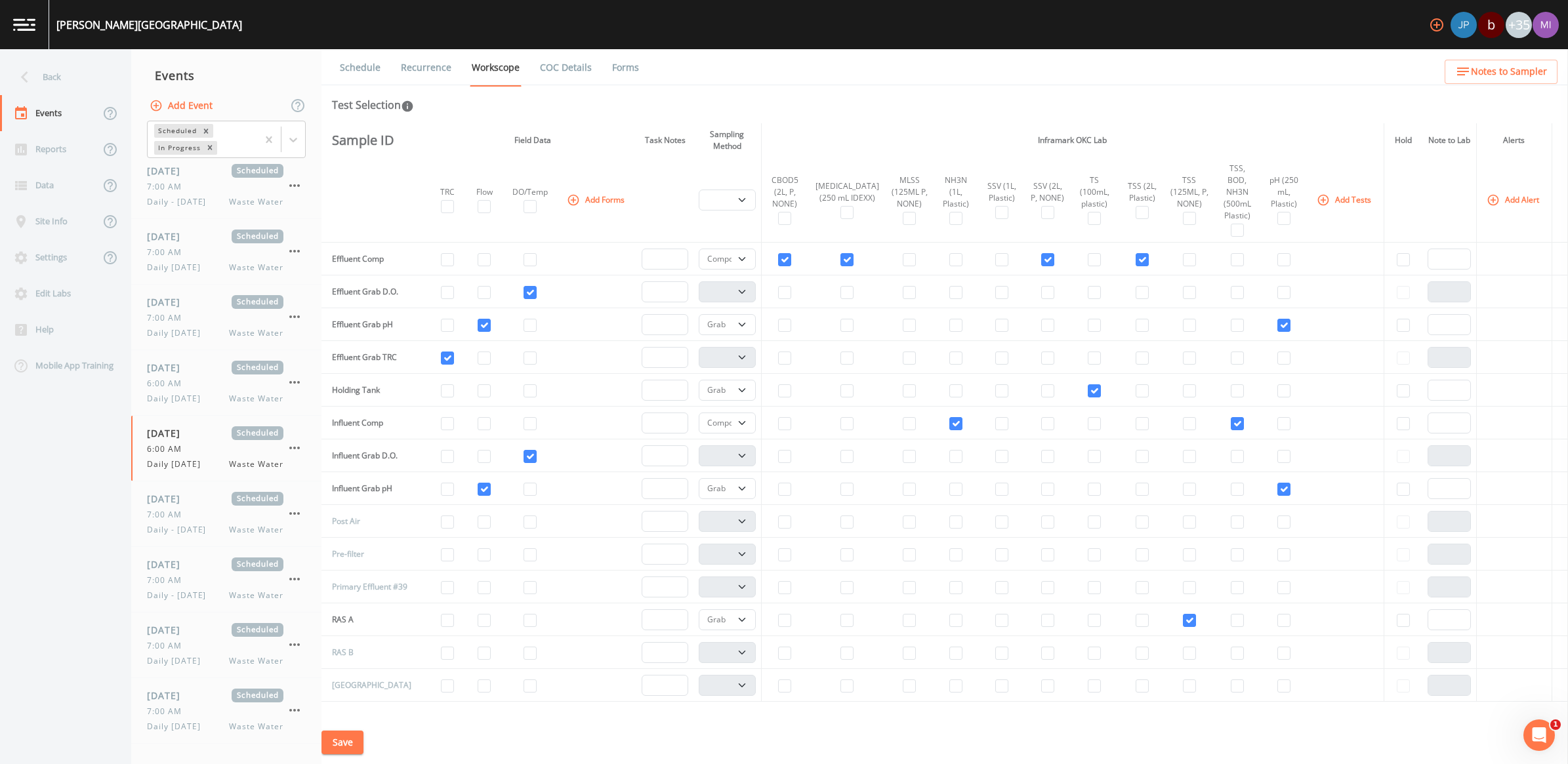
click at [424, 63] on link "Recurrence" at bounding box center [426, 67] width 54 height 37
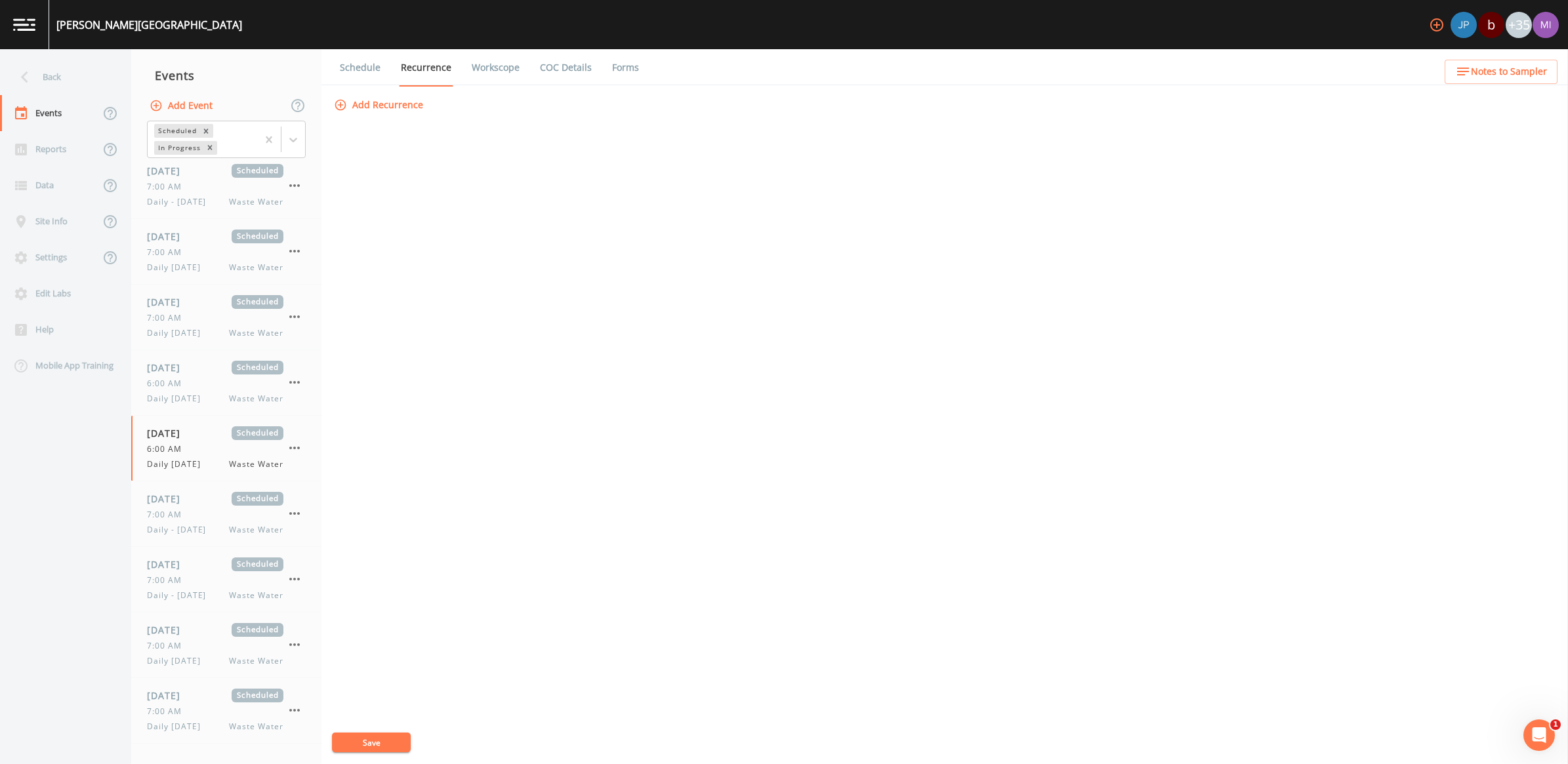
click at [401, 103] on button "Add Recurrence" at bounding box center [380, 105] width 97 height 24
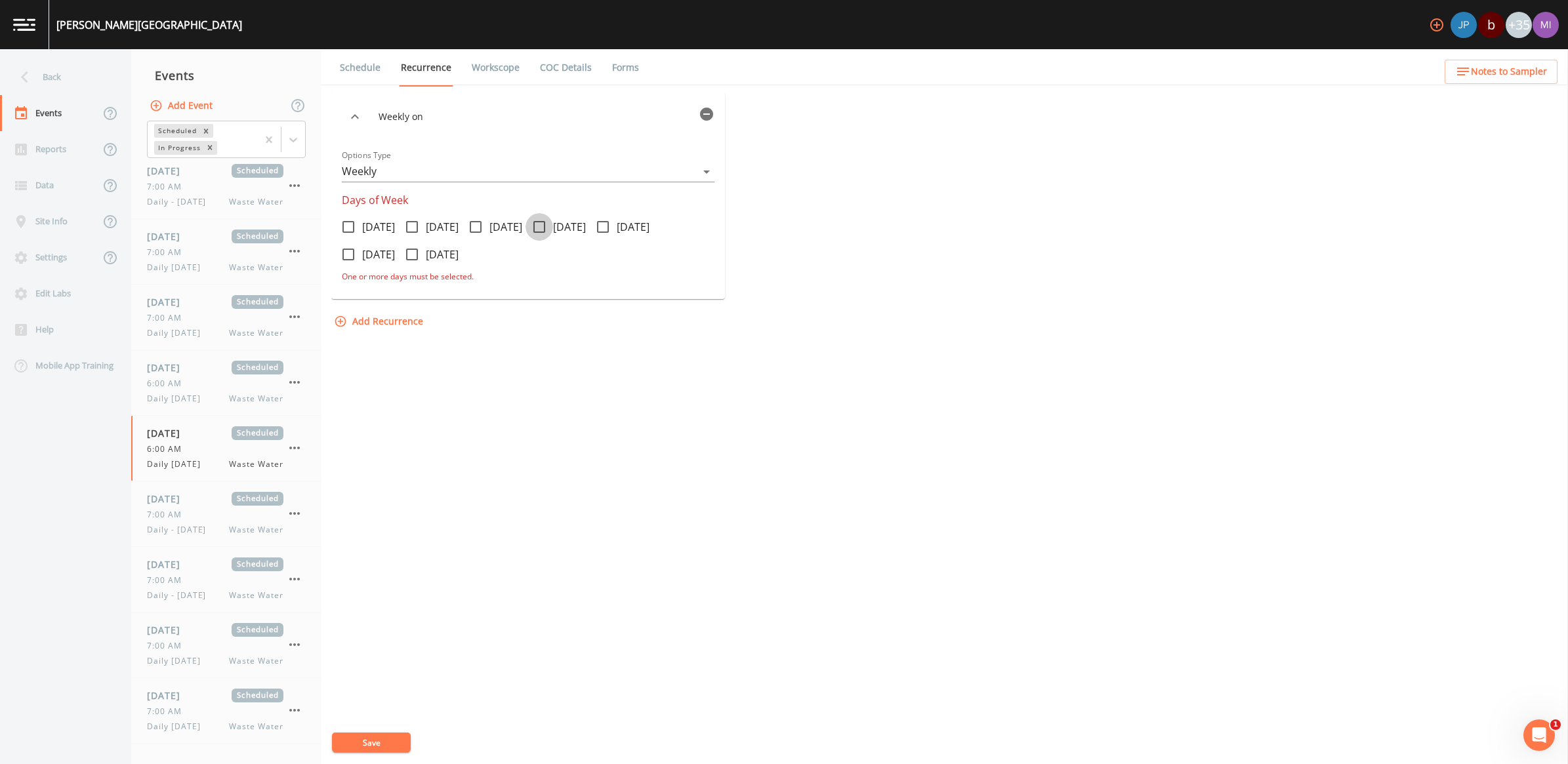
click at [538, 225] on input "[DATE]" at bounding box center [532, 220] width 13 height 13
click at [382, 732] on div "Weekly [DATE] Options Type Weekly WEEKLY Days of Week [DATE] [DATE] [DATE] [DAT…" at bounding box center [945, 429] width 1227 height 672
click at [382, 737] on button "Save" at bounding box center [371, 743] width 78 height 20
click at [192, 704] on div "[DATE] Scheduled 7:00 AM Daily [DATE] Waste Water" at bounding box center [215, 709] width 137 height 44
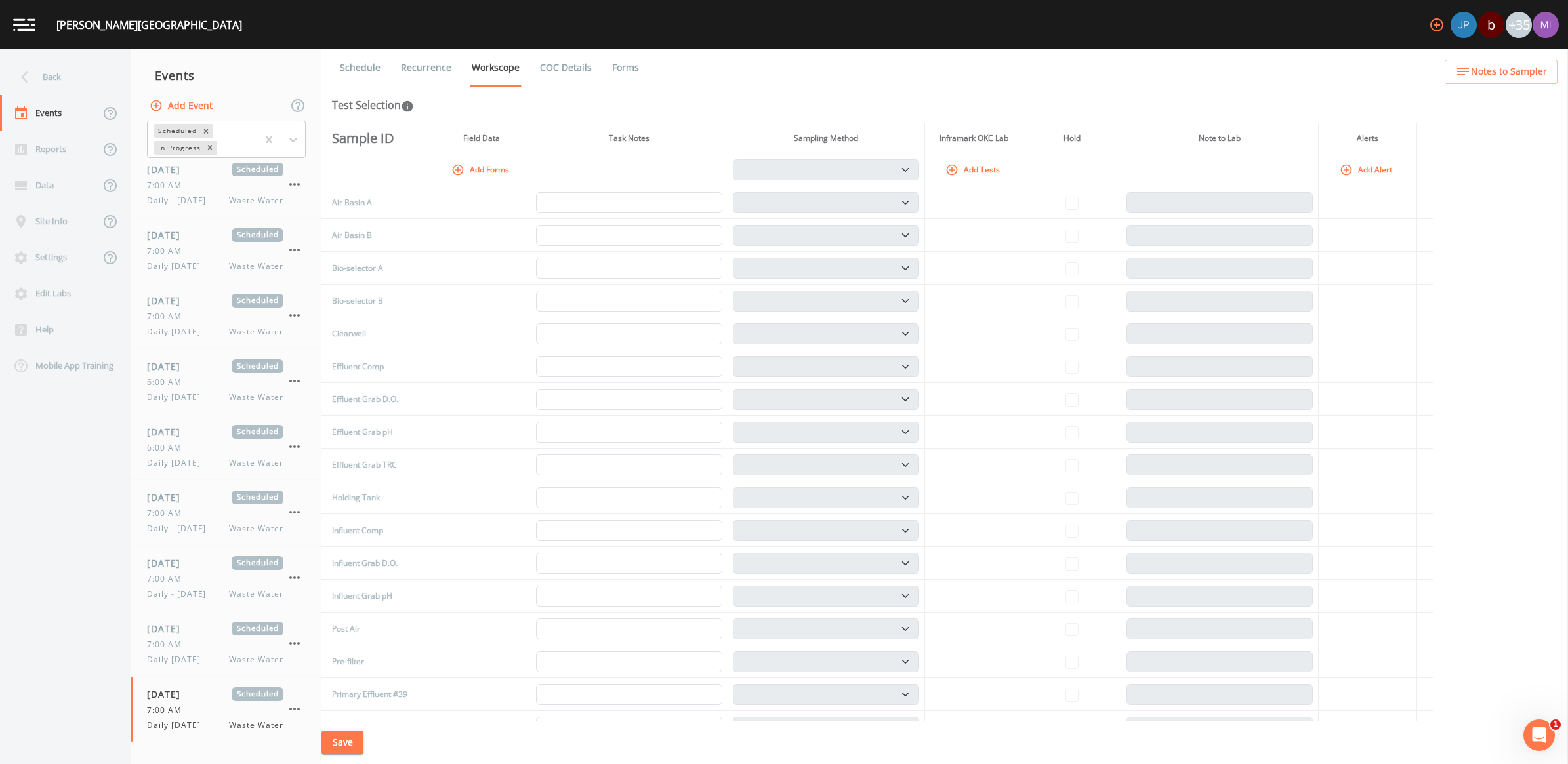
click at [435, 62] on link "Recurrence" at bounding box center [426, 67] width 54 height 37
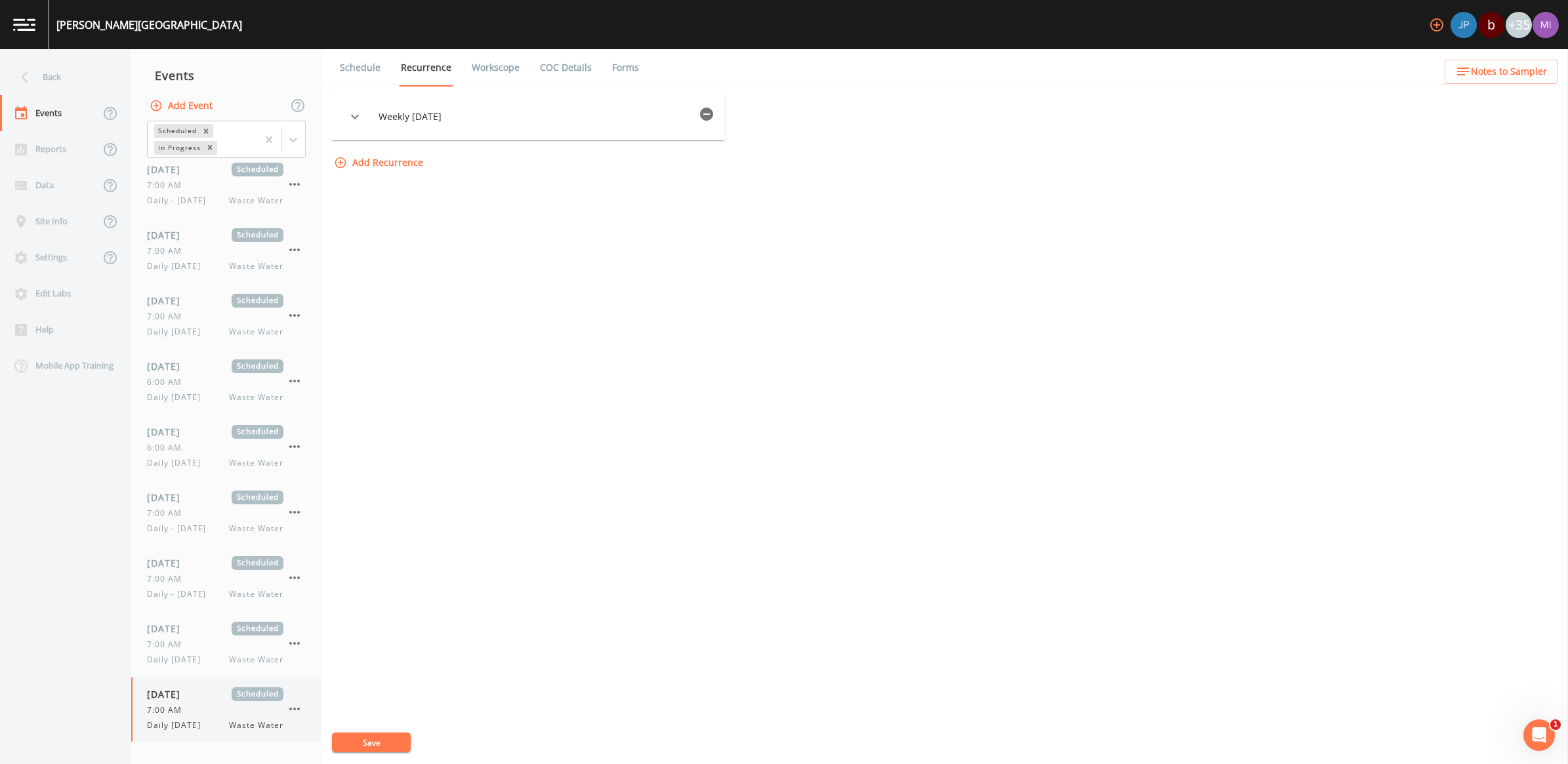
click at [187, 702] on span "[DATE]" at bounding box center [167, 694] width 42 height 14
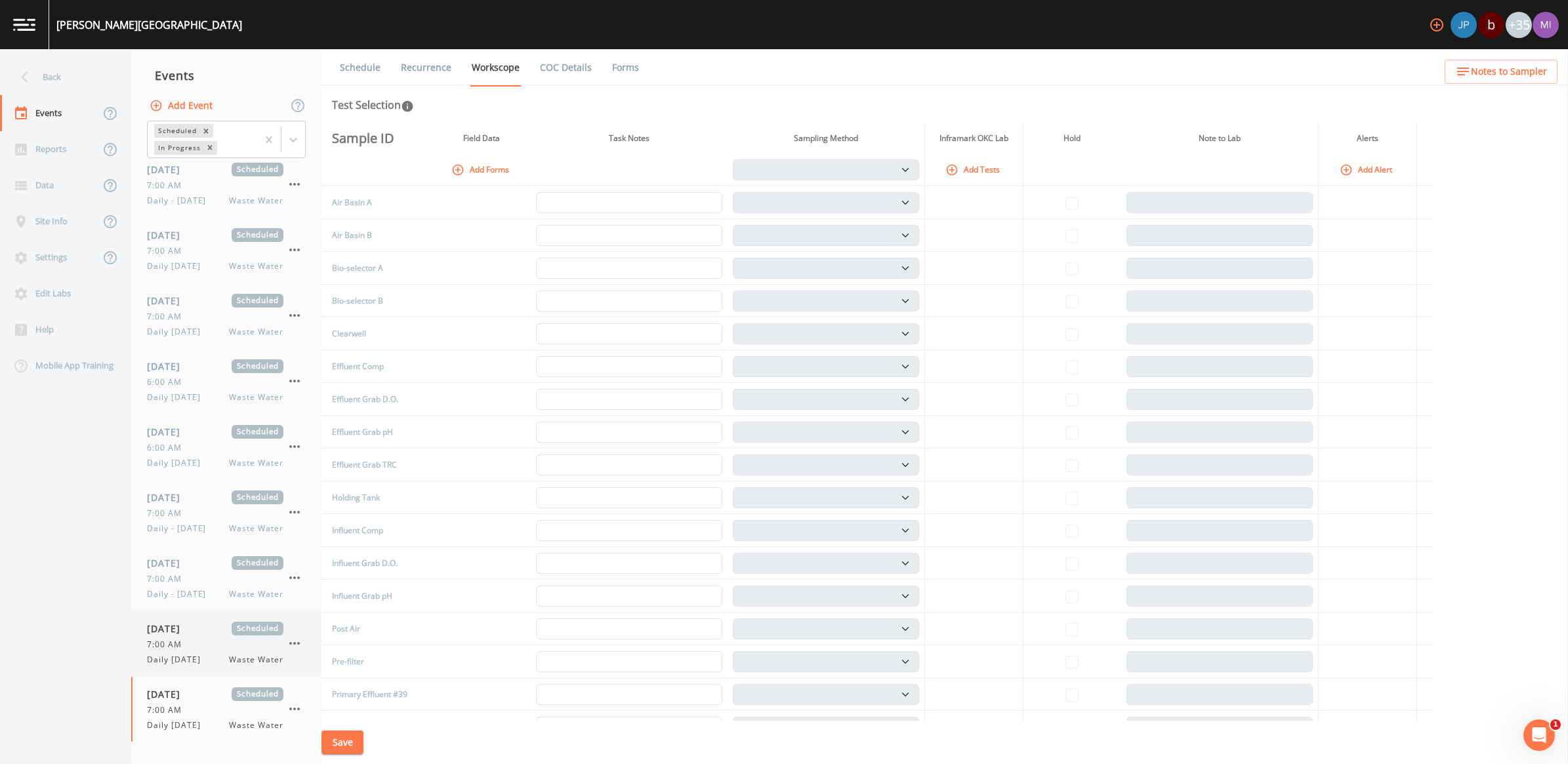
click at [182, 650] on span "7:00 AM" at bounding box center [167, 645] width 42 height 12
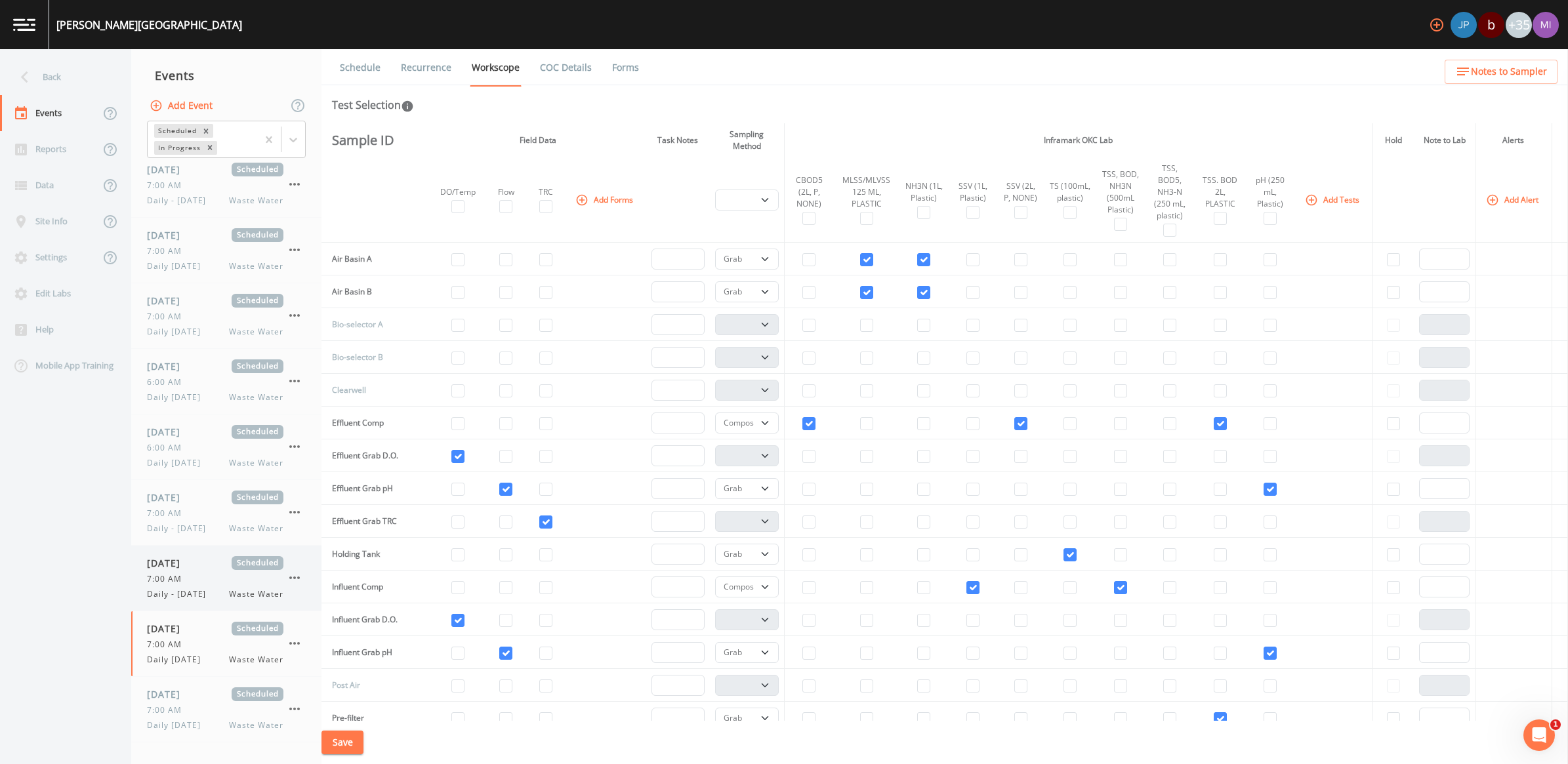
click at [188, 584] on span "7:00 AM" at bounding box center [167, 579] width 42 height 12
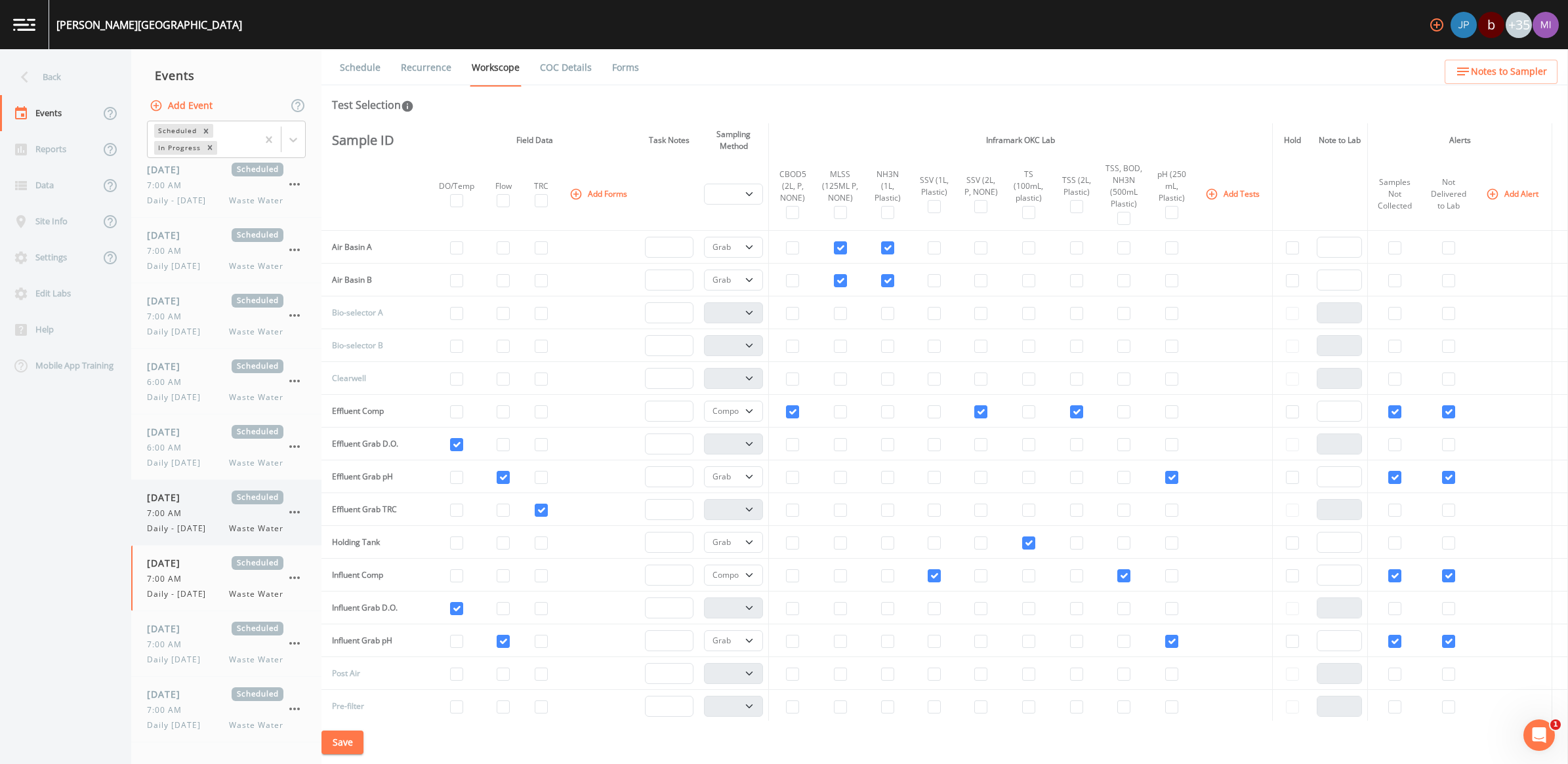
click at [188, 515] on span "7:00 AM" at bounding box center [167, 513] width 42 height 12
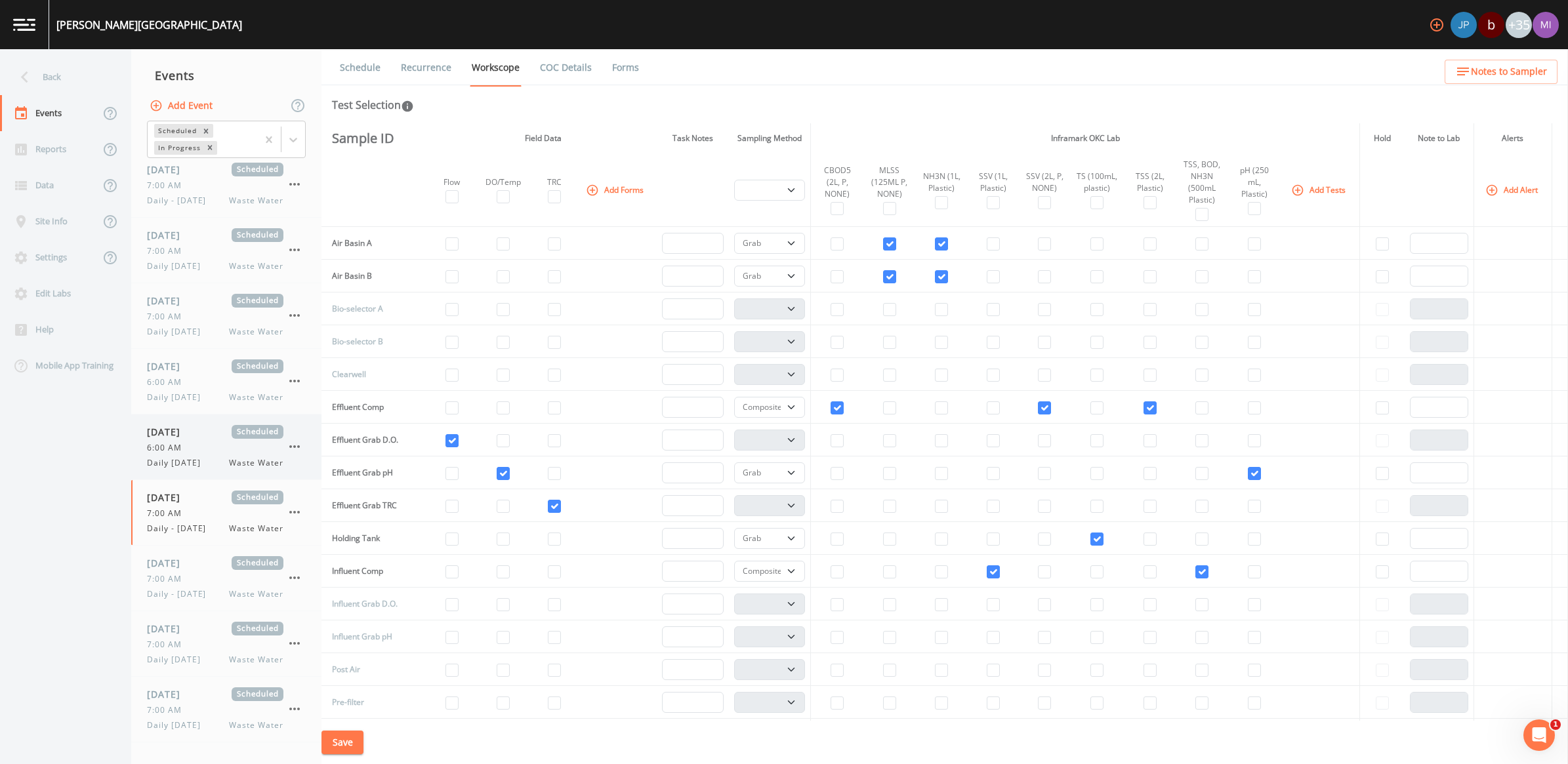
click at [189, 463] on span "Daily [DATE]" at bounding box center [177, 463] width 62 height 12
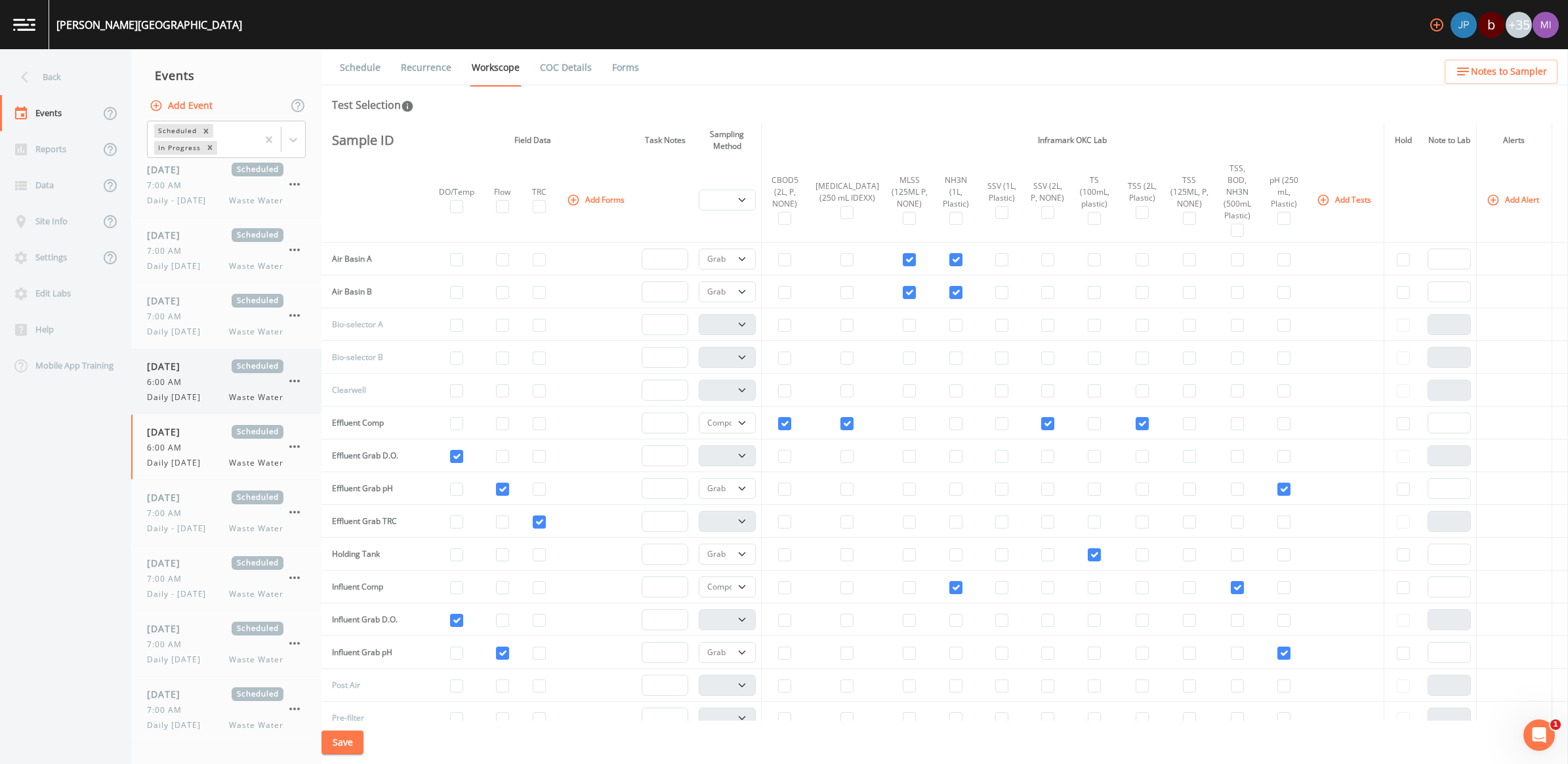
click at [177, 385] on span "6:00 AM" at bounding box center [167, 382] width 42 height 12
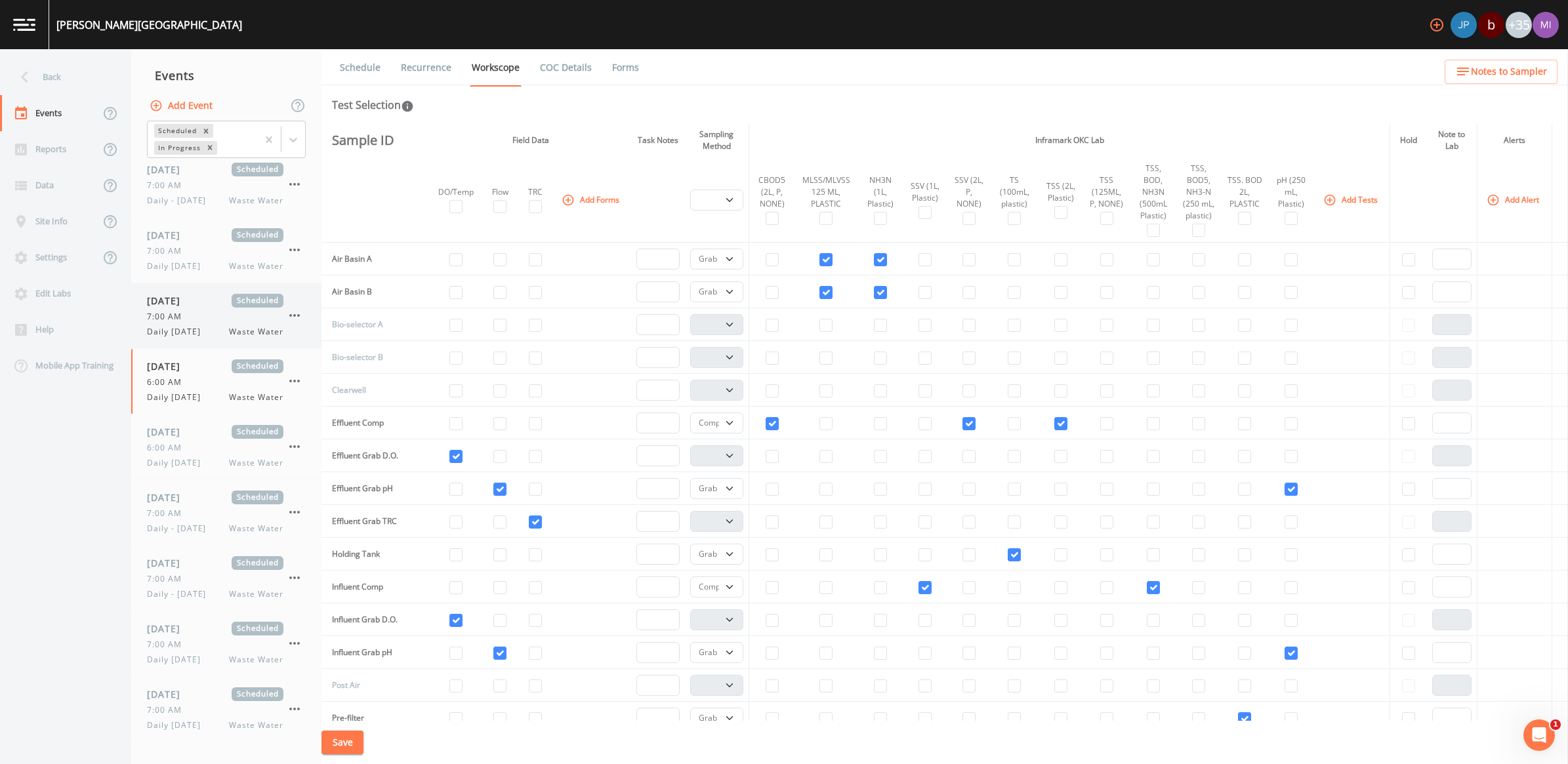
click at [186, 322] on div "[DATE] Scheduled 7:00 AM Daily [DATE] Waste Water" at bounding box center [215, 316] width 137 height 44
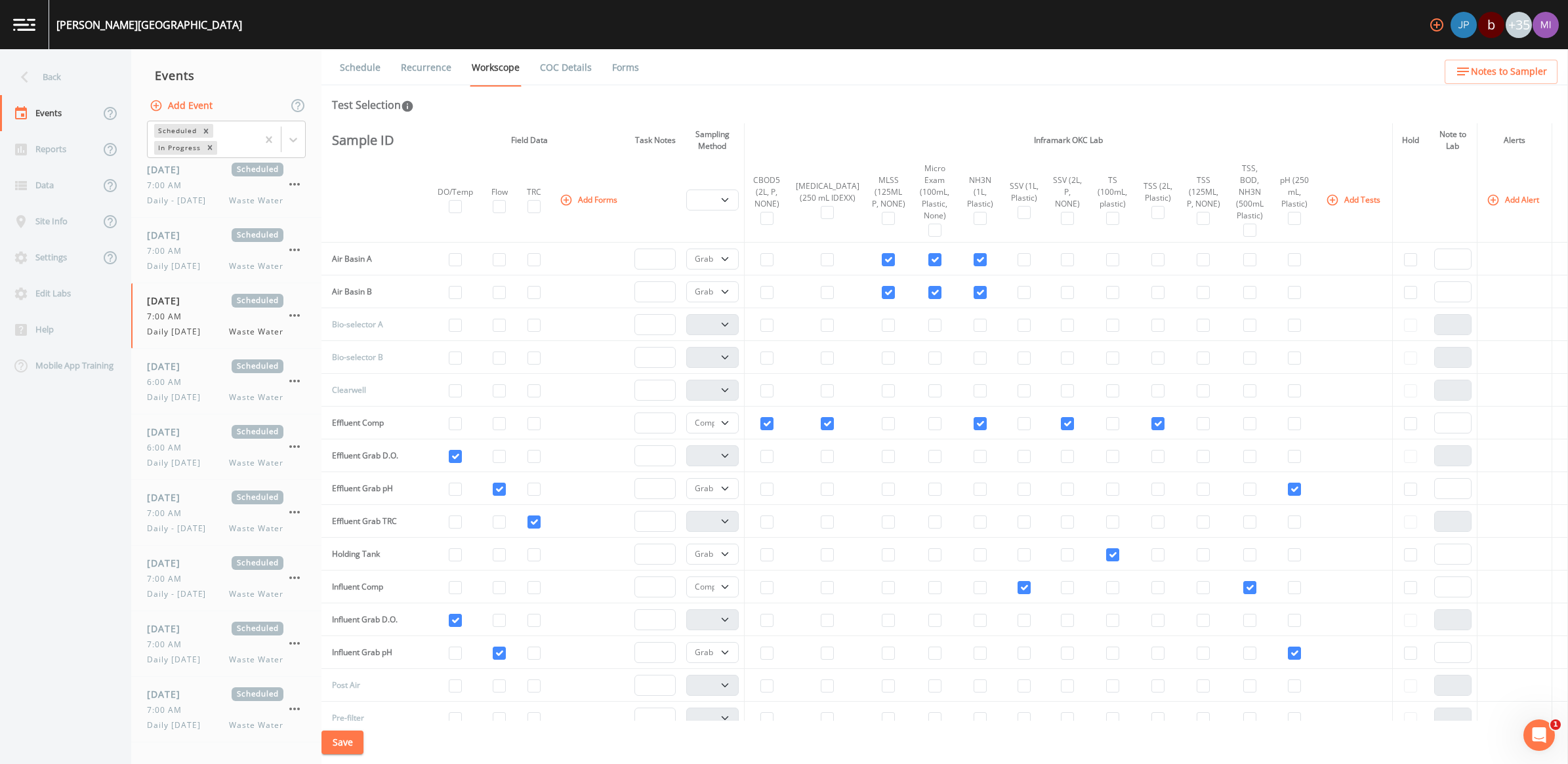
click at [432, 69] on link "Recurrence" at bounding box center [426, 67] width 54 height 37
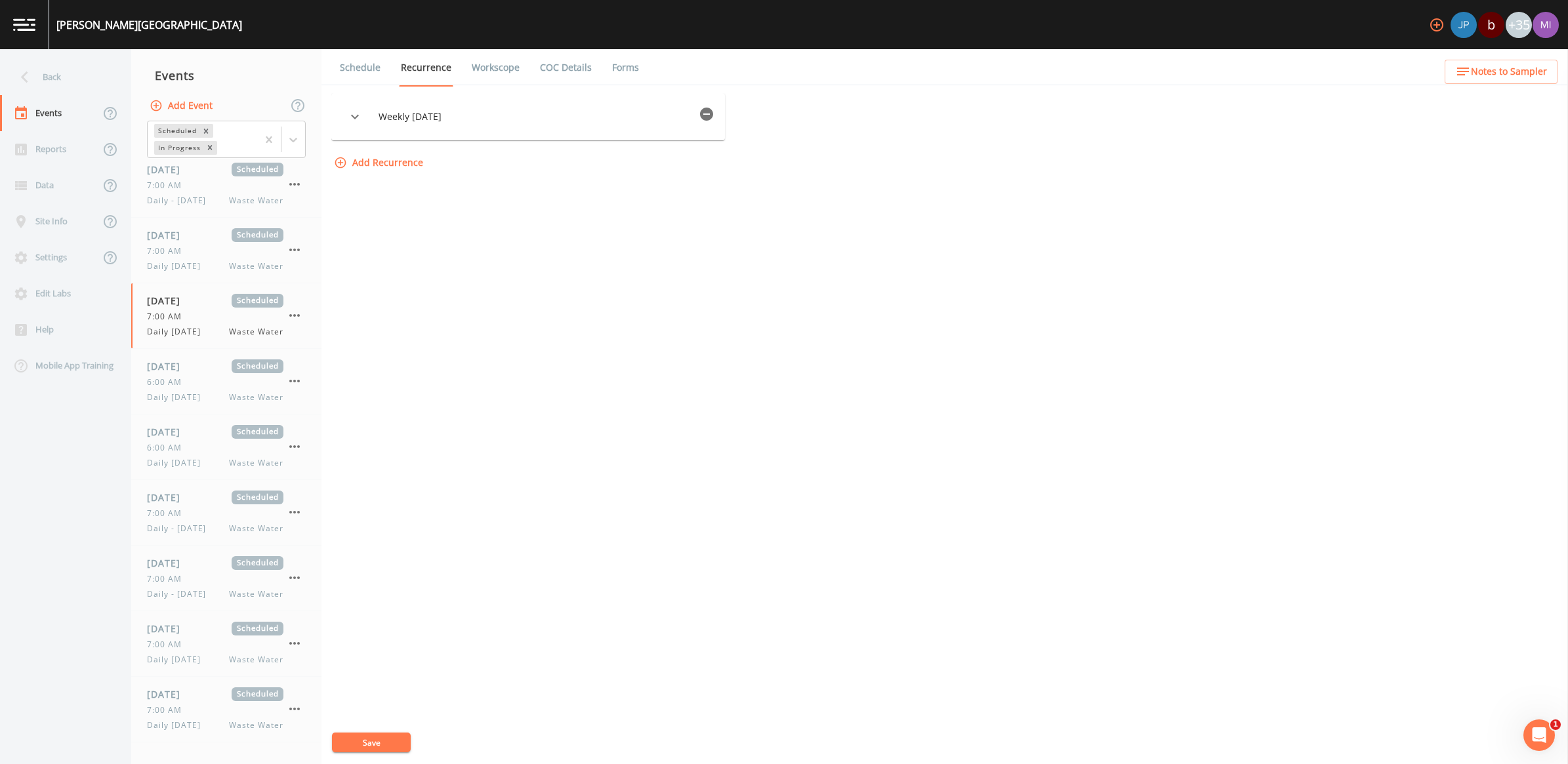
click at [449, 350] on div "Weekly [DATE] Options Type Weekly WEEKLY Days of Week [DATE] [DATE] [DATE] [DAT…" at bounding box center [945, 429] width 1227 height 672
click at [165, 707] on span "7:00 AM" at bounding box center [167, 711] width 42 height 12
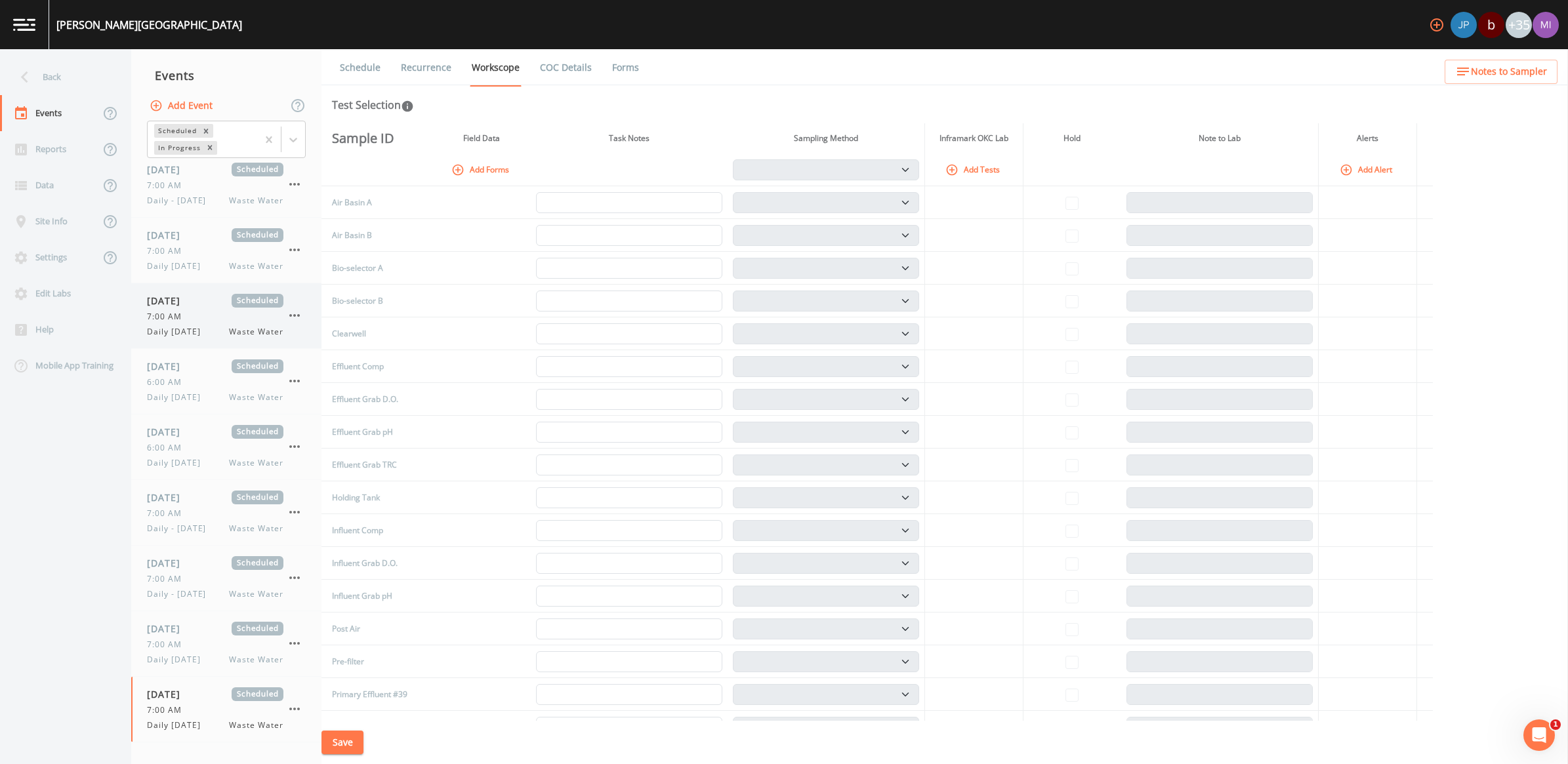
click at [215, 325] on div "[DATE] Scheduled 7:00 AM Daily [DATE] Waste Water" at bounding box center [215, 316] width 137 height 44
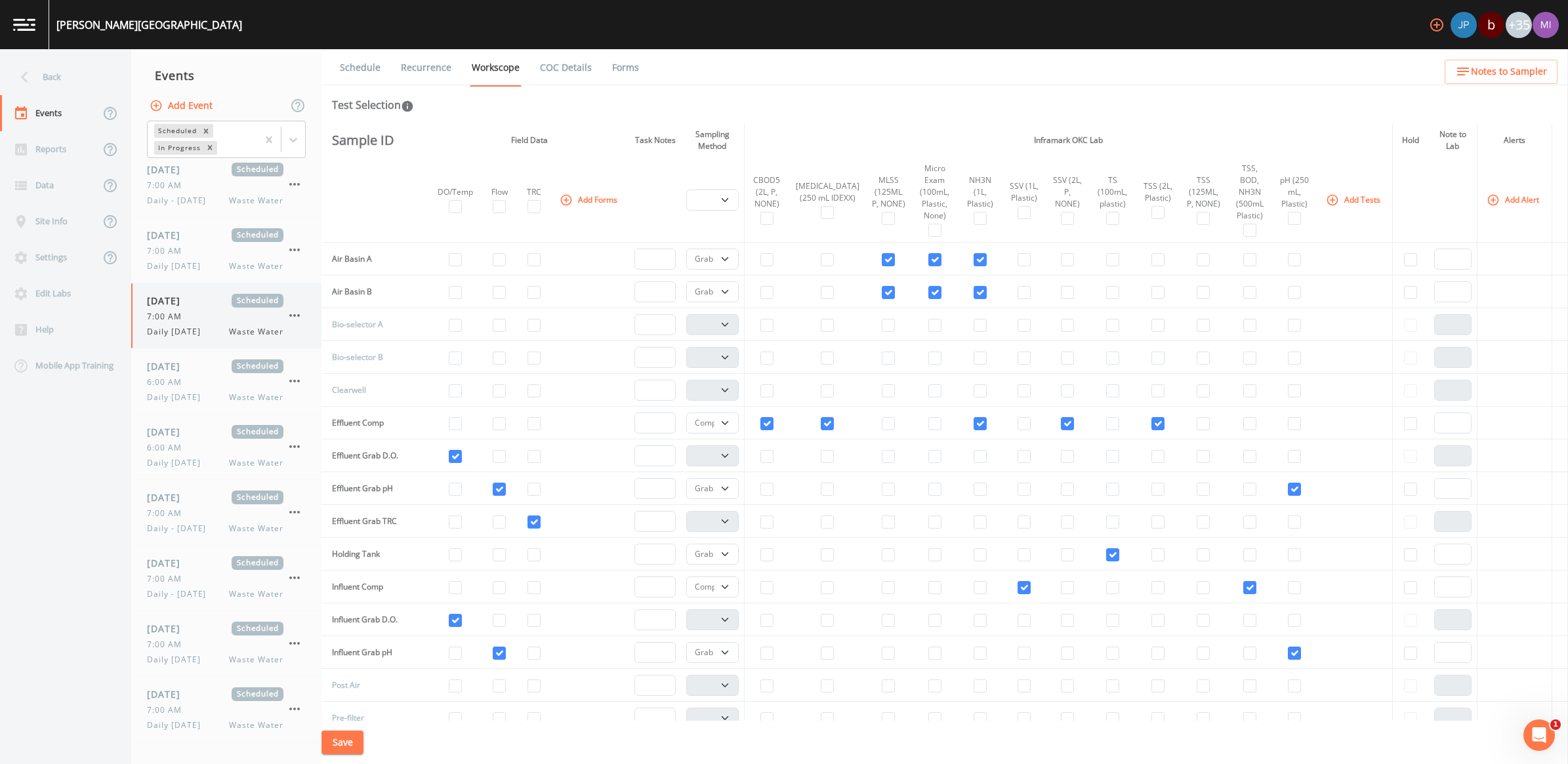
click at [296, 313] on icon "button" at bounding box center [294, 315] width 16 height 16
click at [333, 371] on span "Duplicate" at bounding box center [360, 369] width 85 height 16
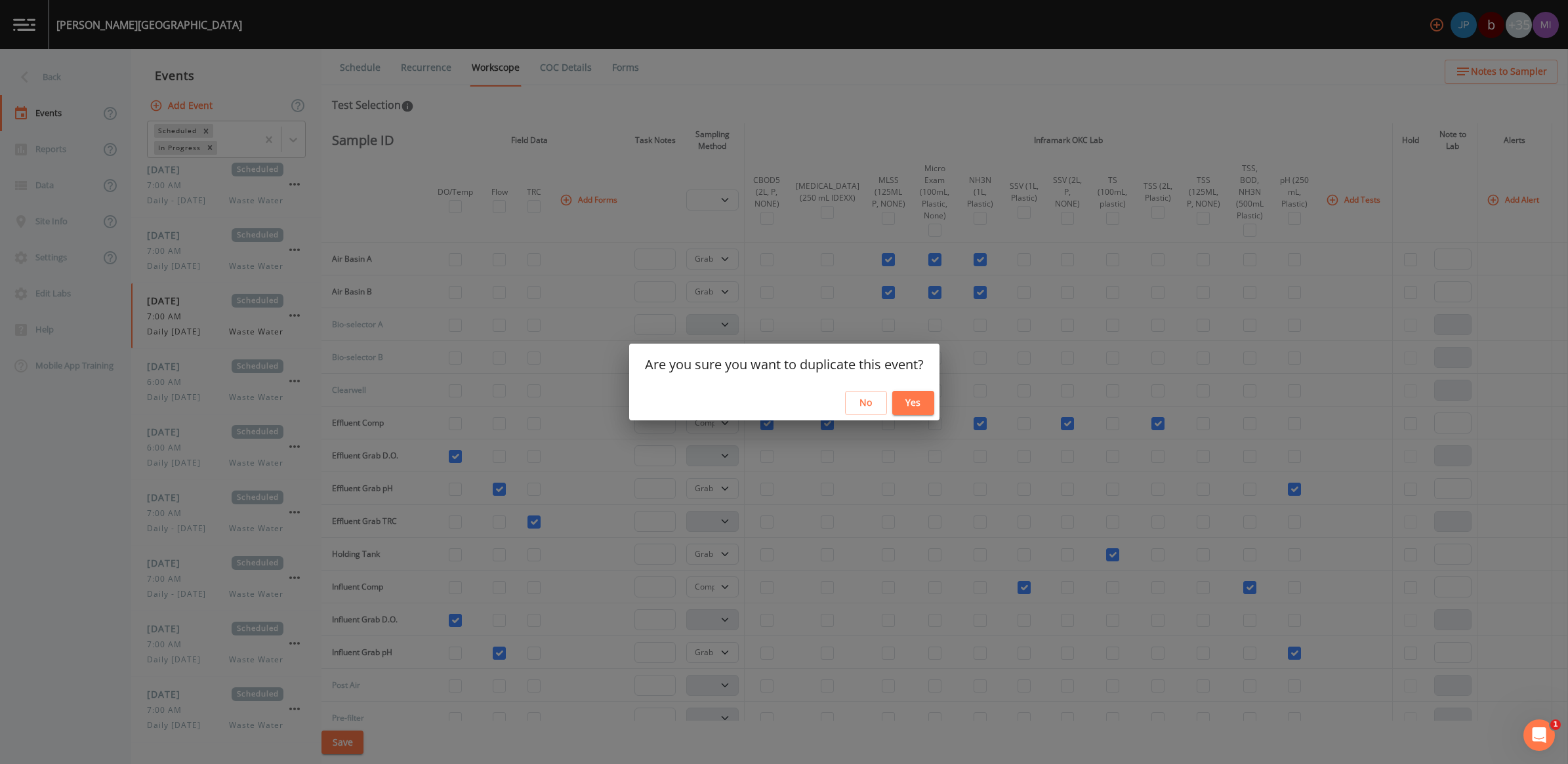
click at [904, 403] on button "Yes" at bounding box center [913, 402] width 42 height 24
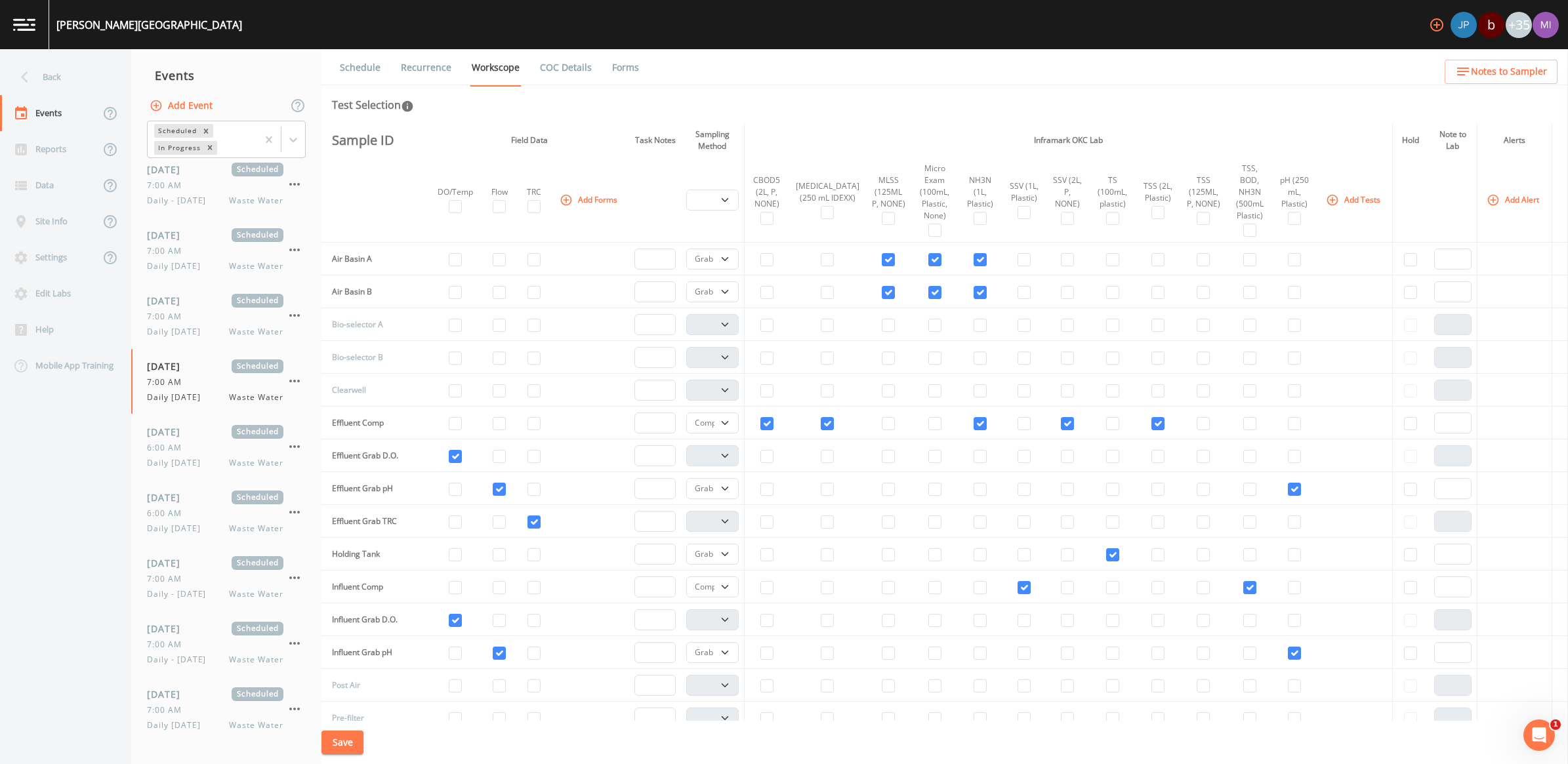
click at [366, 60] on link "Schedule" at bounding box center [361, 67] width 45 height 37
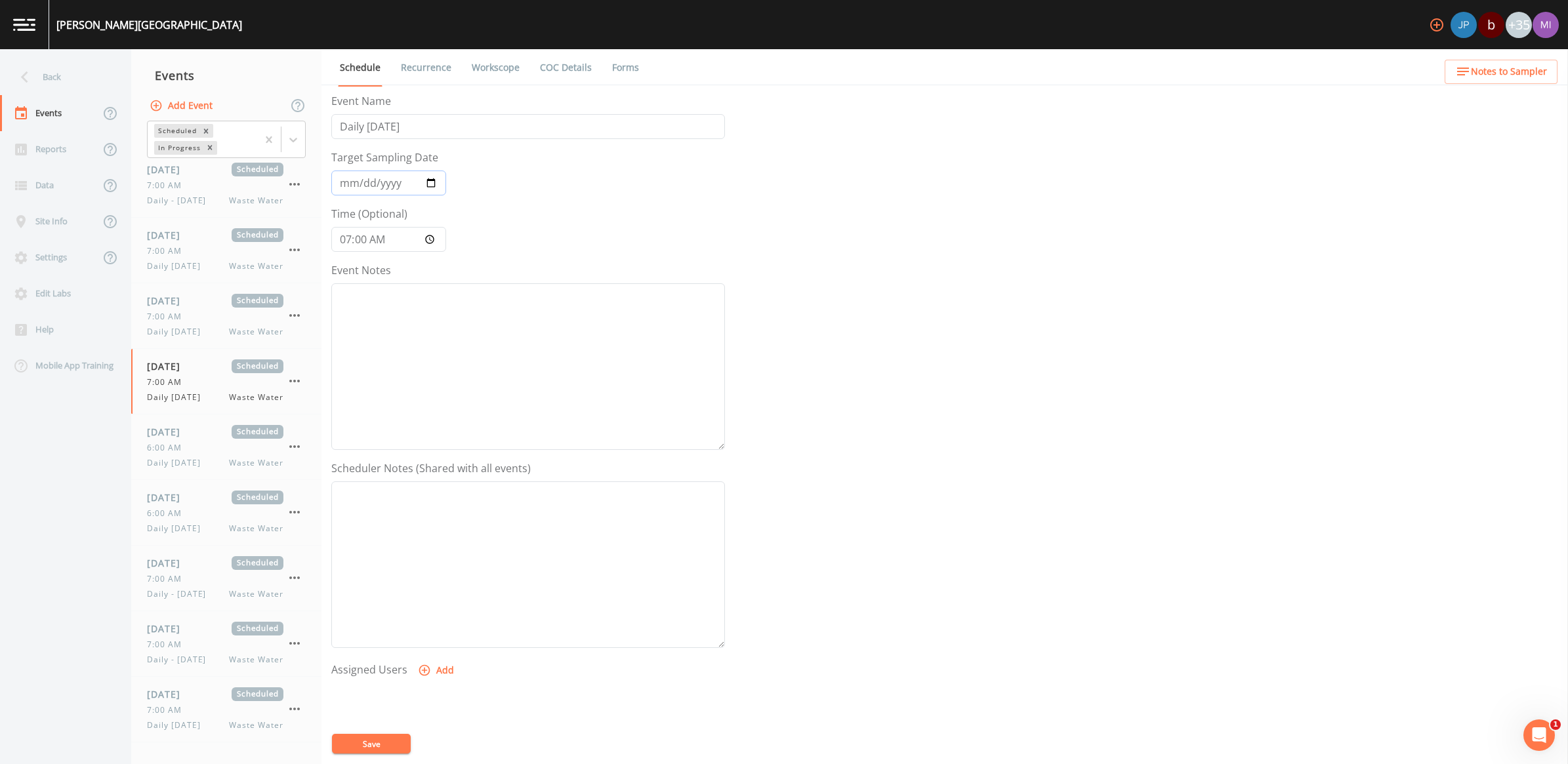
click at [435, 182] on input "[DATE]" at bounding box center [389, 183] width 115 height 25
click at [359, 739] on button "Save" at bounding box center [371, 744] width 78 height 20
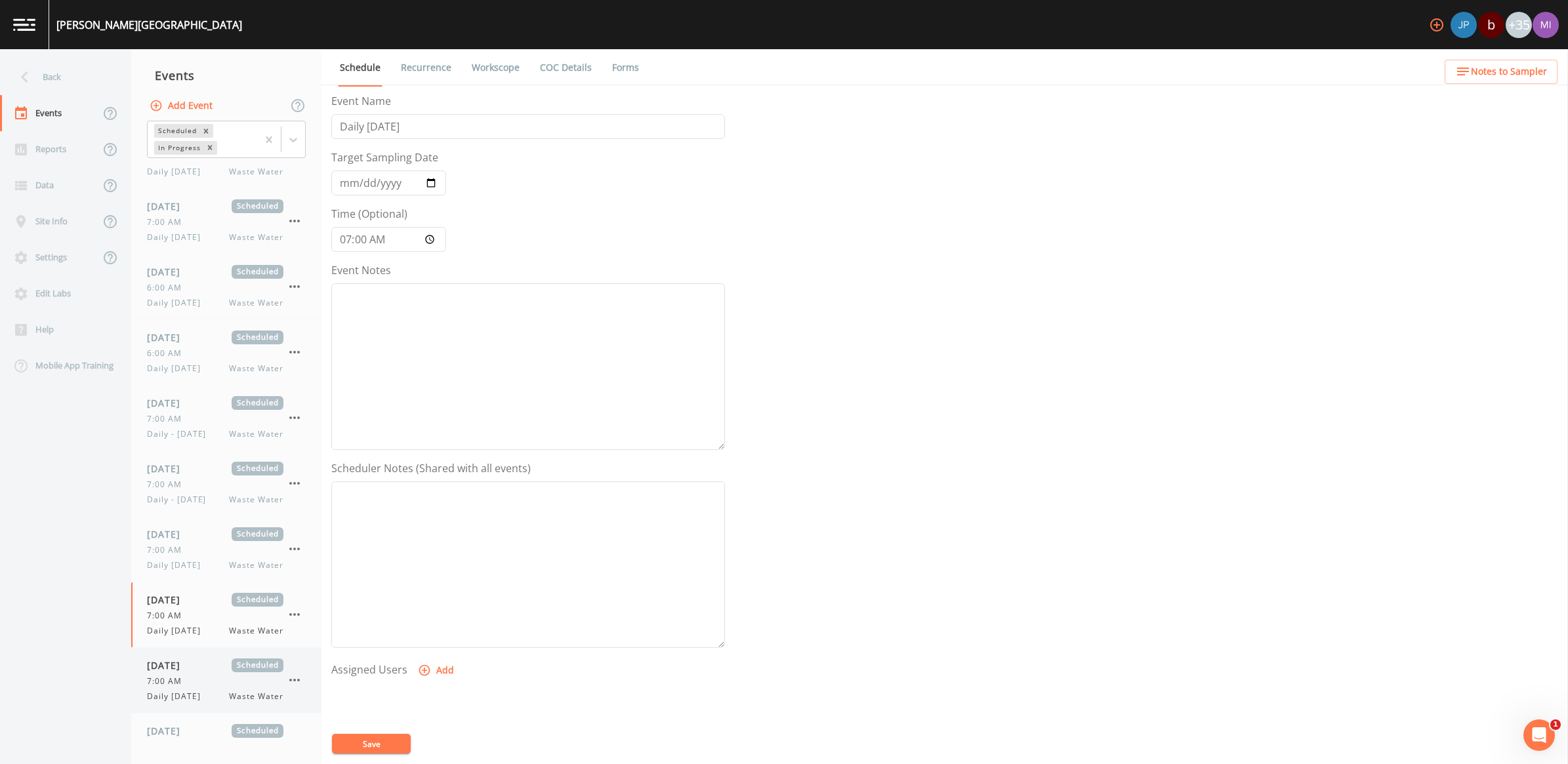
scroll to position [205, 0]
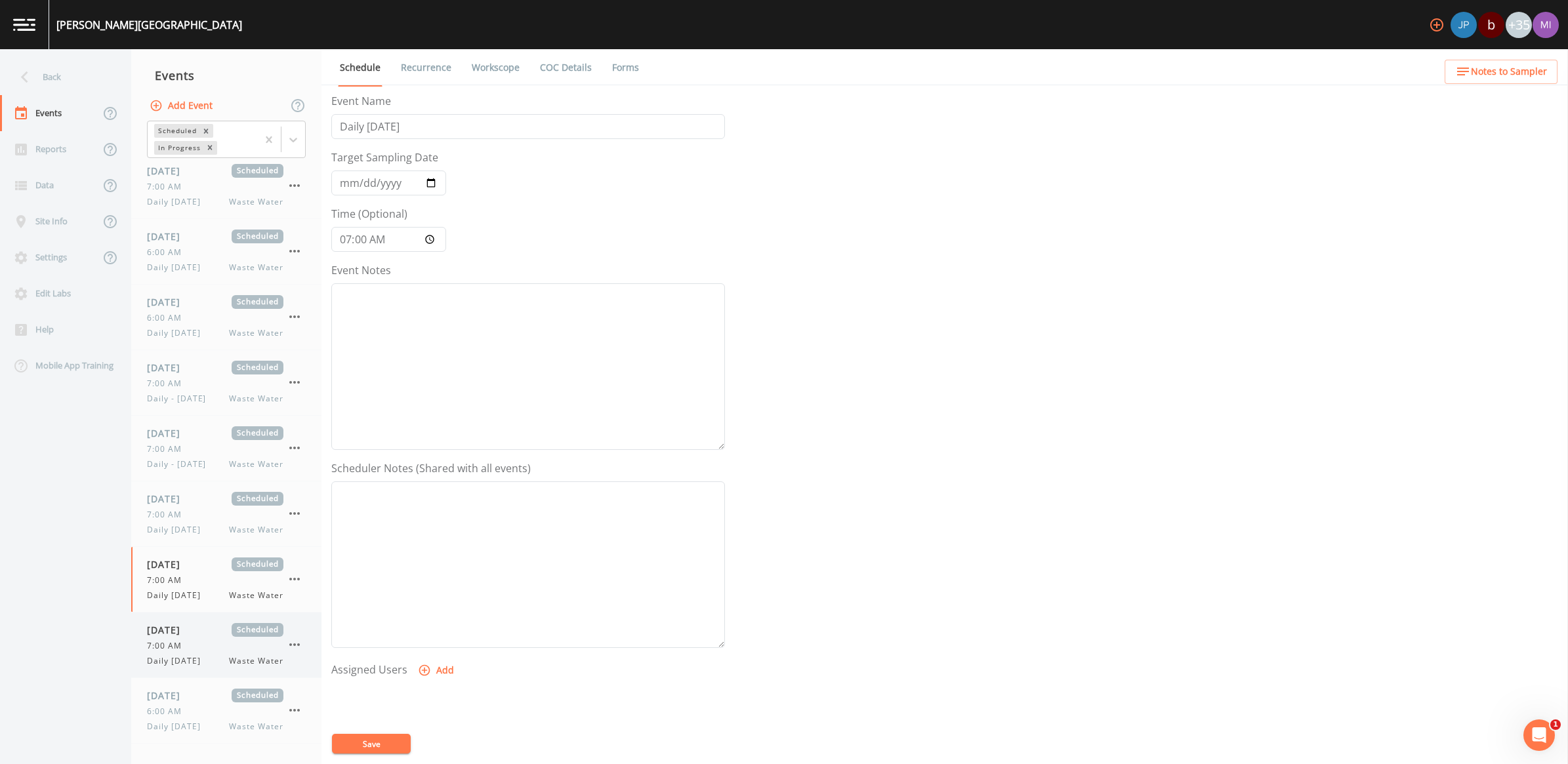
click at [188, 656] on span "Daily [DATE]" at bounding box center [177, 662] width 62 height 12
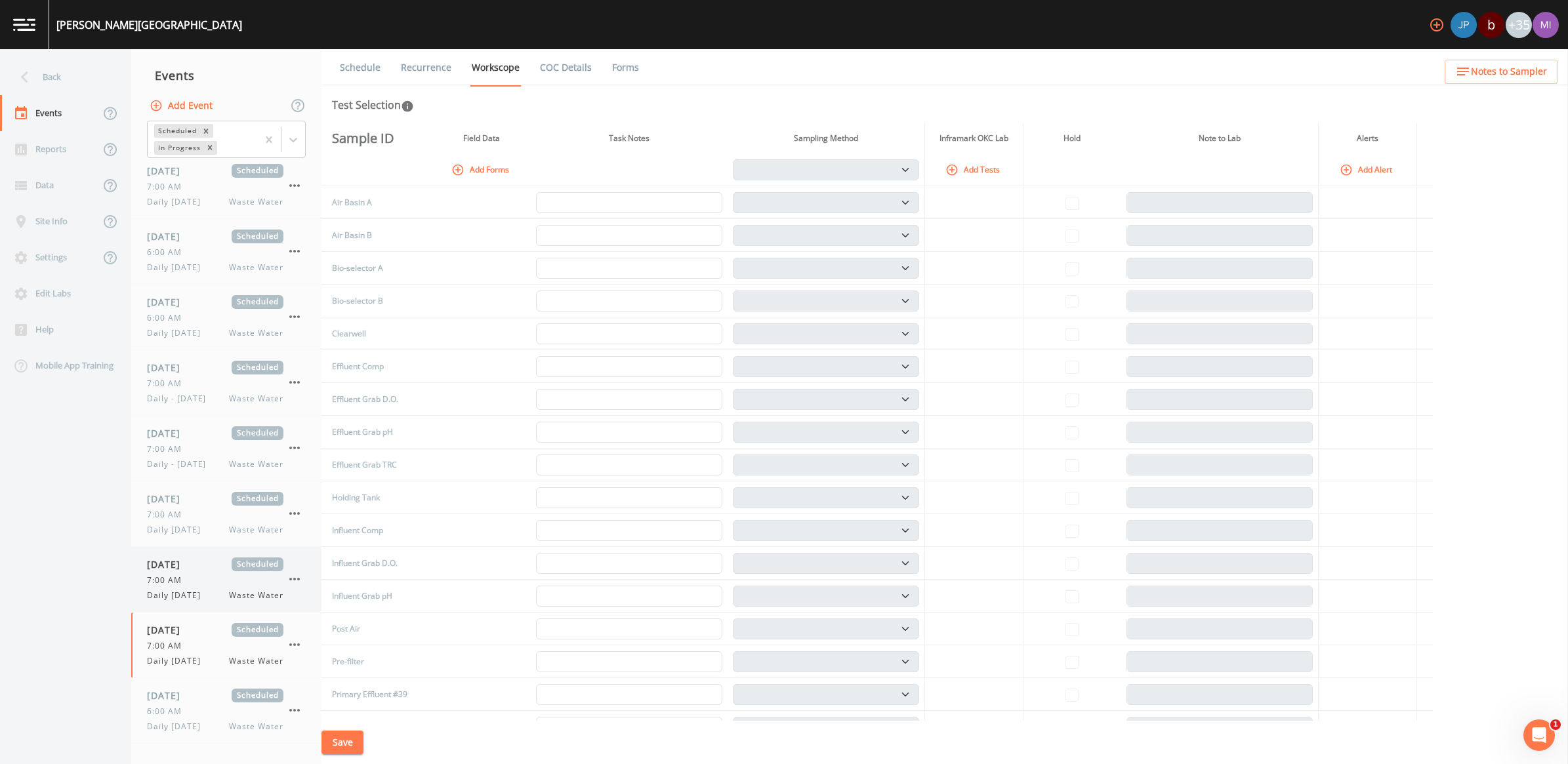
click at [178, 584] on span "7:00 AM" at bounding box center [167, 581] width 42 height 12
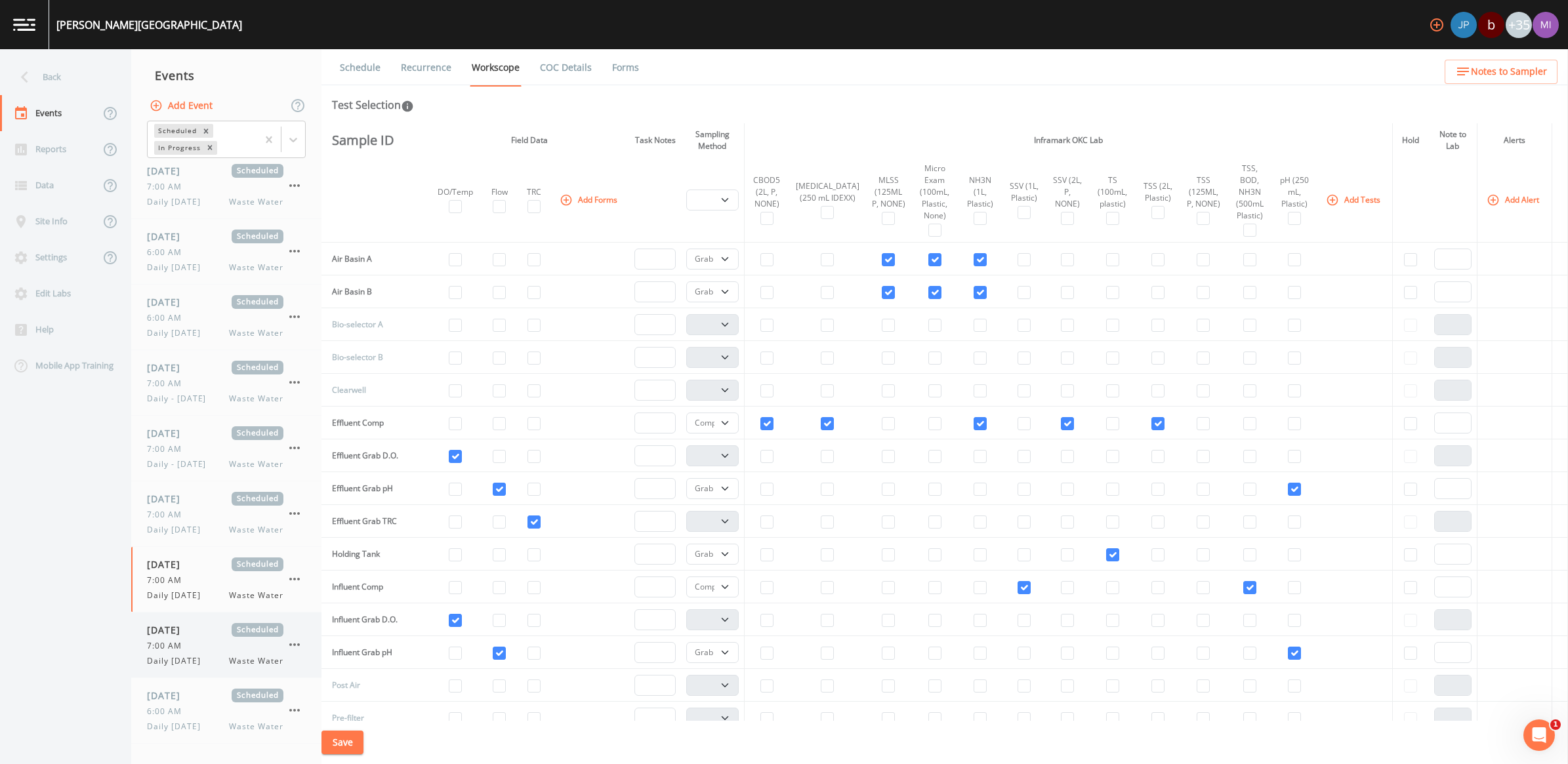
click at [183, 643] on span "7:00 AM" at bounding box center [167, 647] width 42 height 12
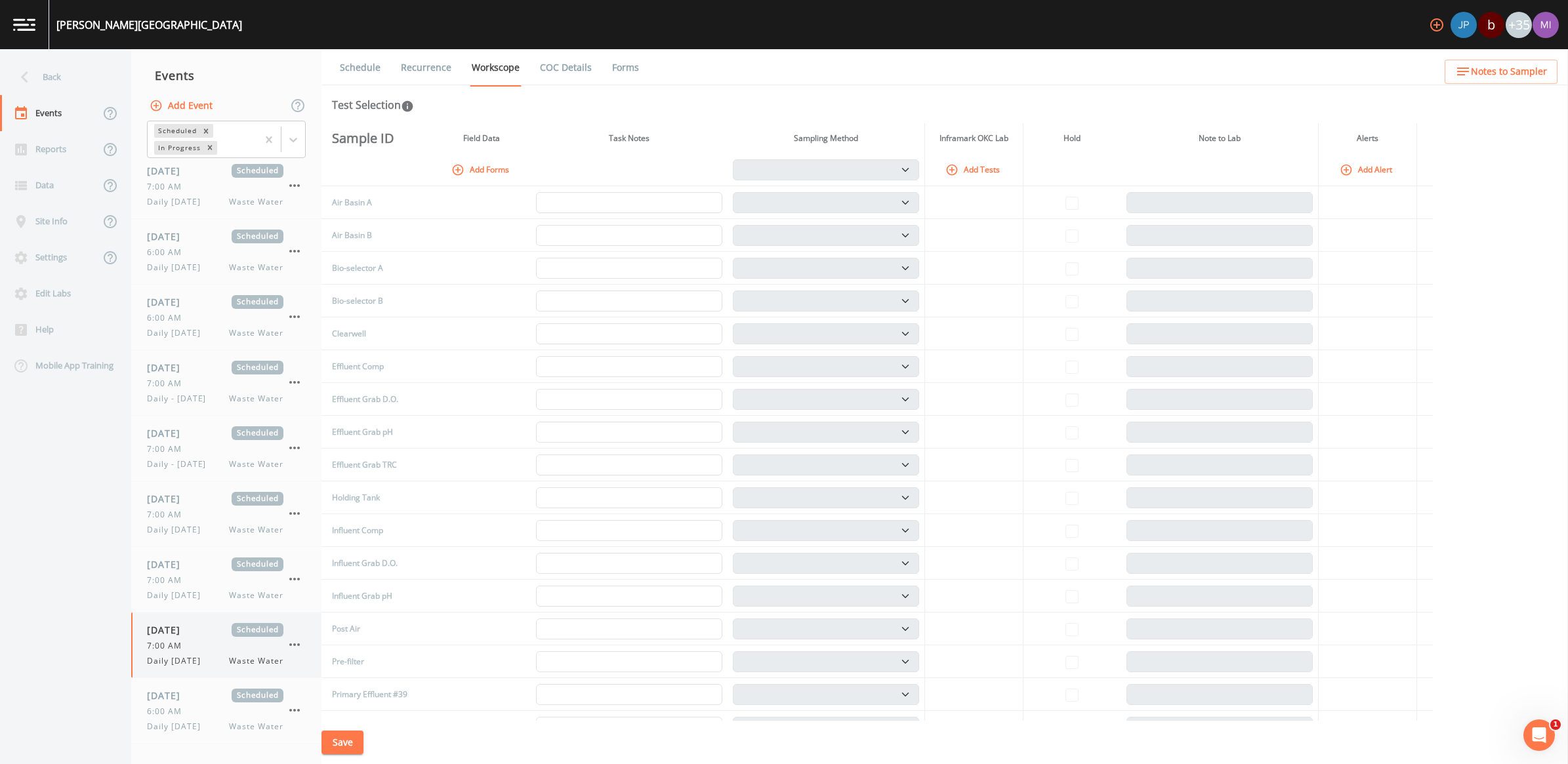
click at [292, 645] on icon "button" at bounding box center [294, 645] width 16 height 16
click at [330, 717] on p "Delete" at bounding box center [360, 722] width 85 height 16
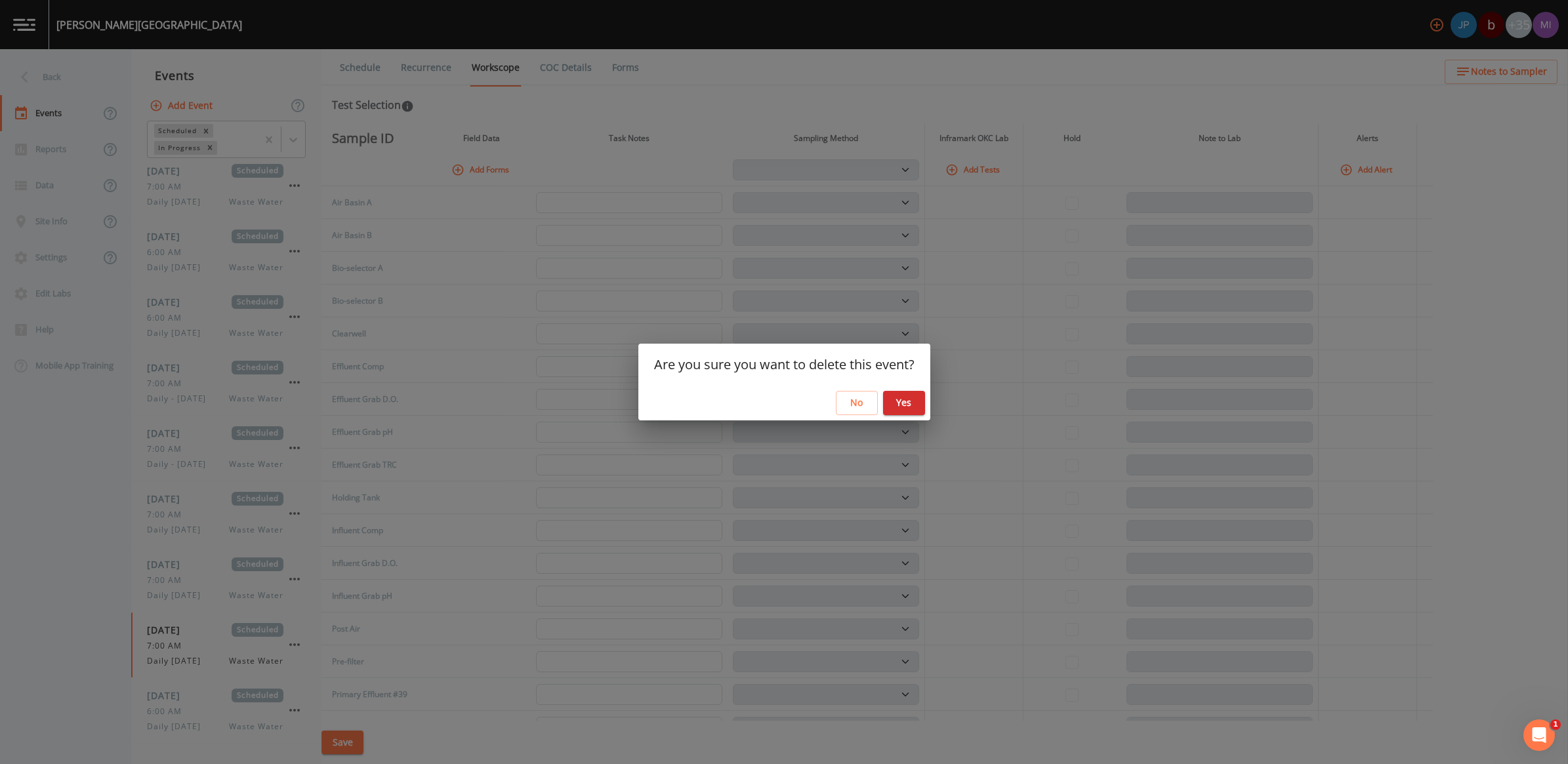
click at [914, 401] on button "Yes" at bounding box center [904, 402] width 42 height 24
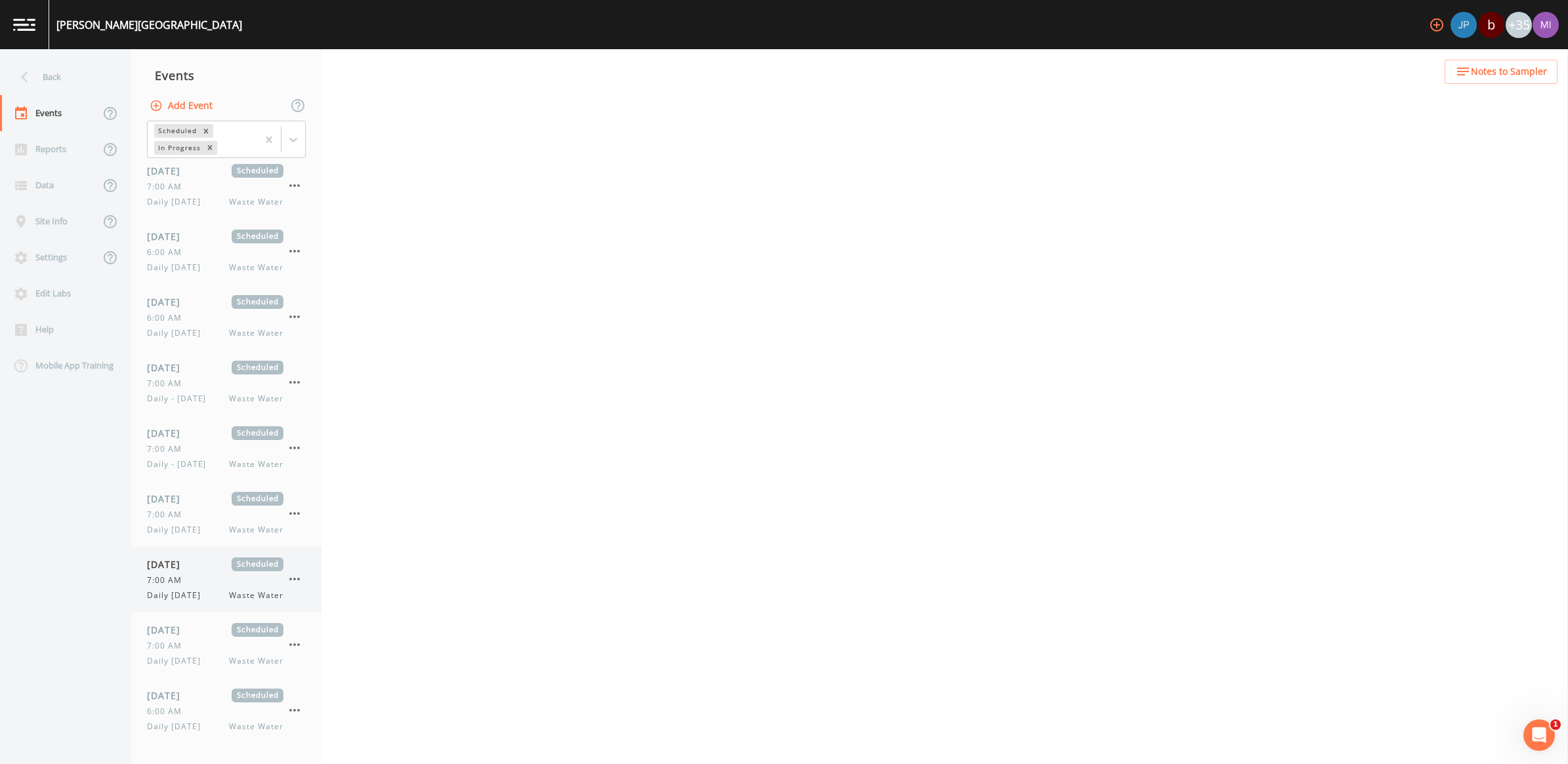
scroll to position [139, 0]
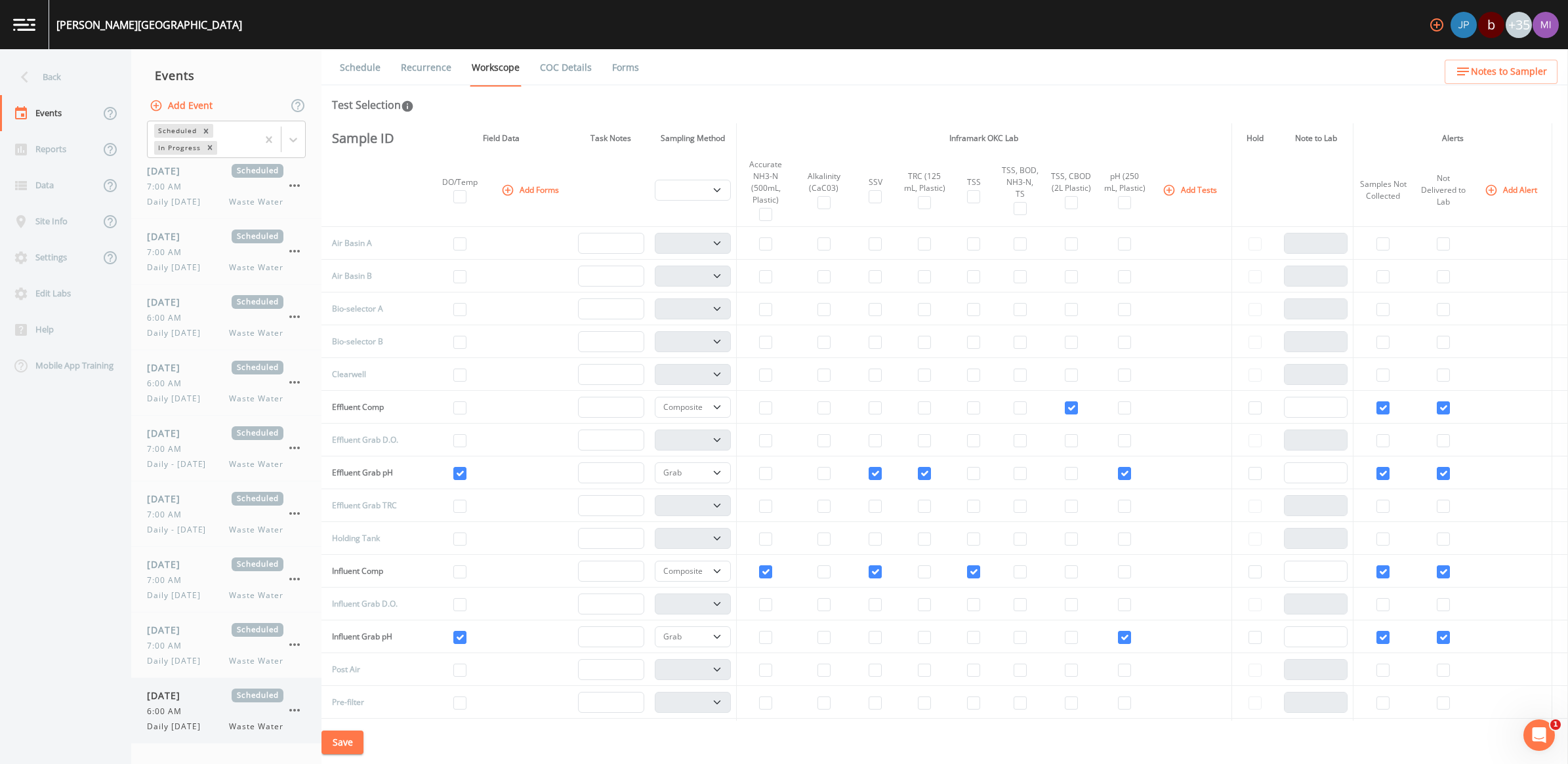
click at [182, 710] on span "6:00 AM" at bounding box center [167, 712] width 42 height 12
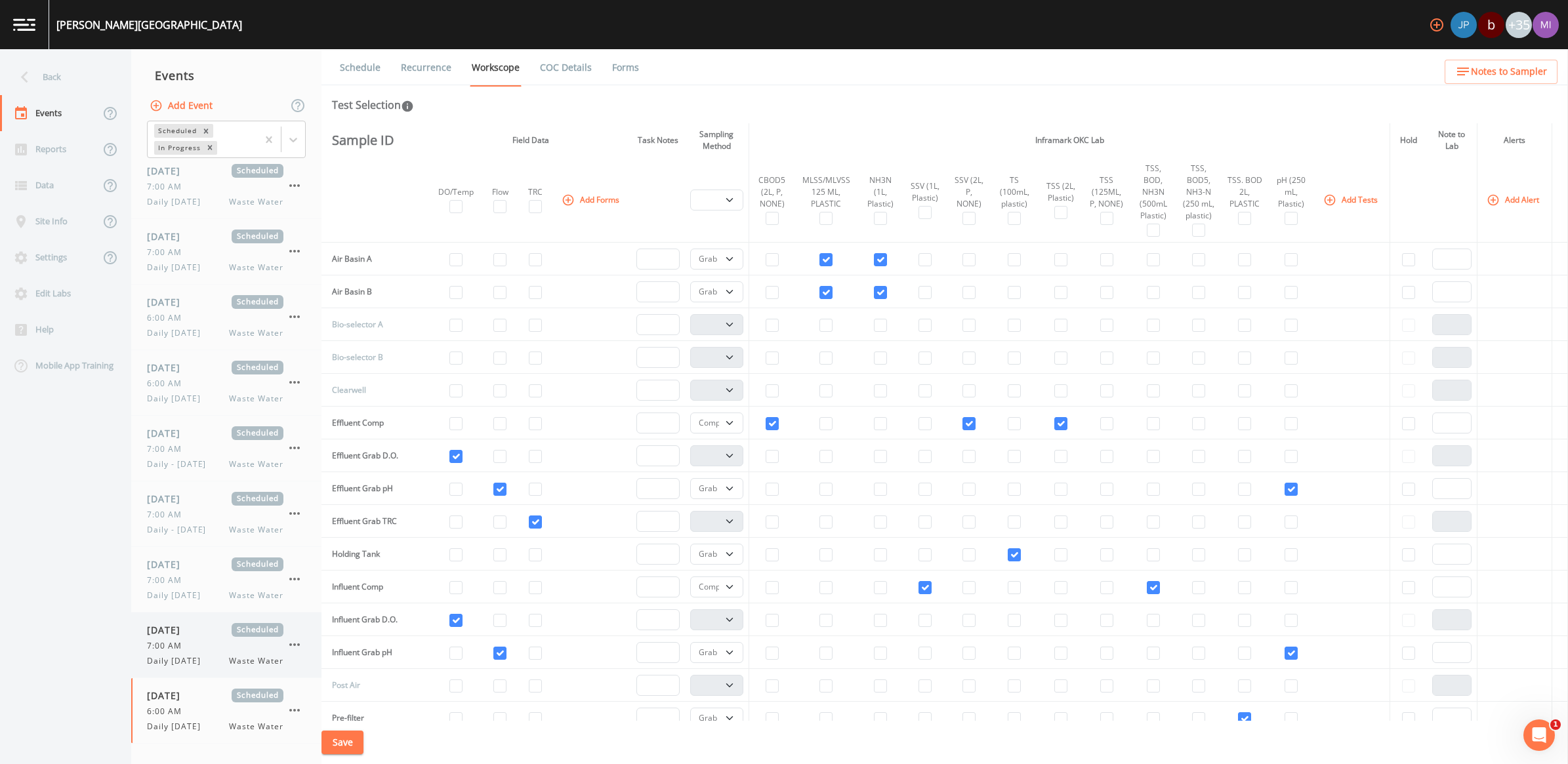
click at [189, 666] on span "Daily [DATE]" at bounding box center [177, 662] width 62 height 12
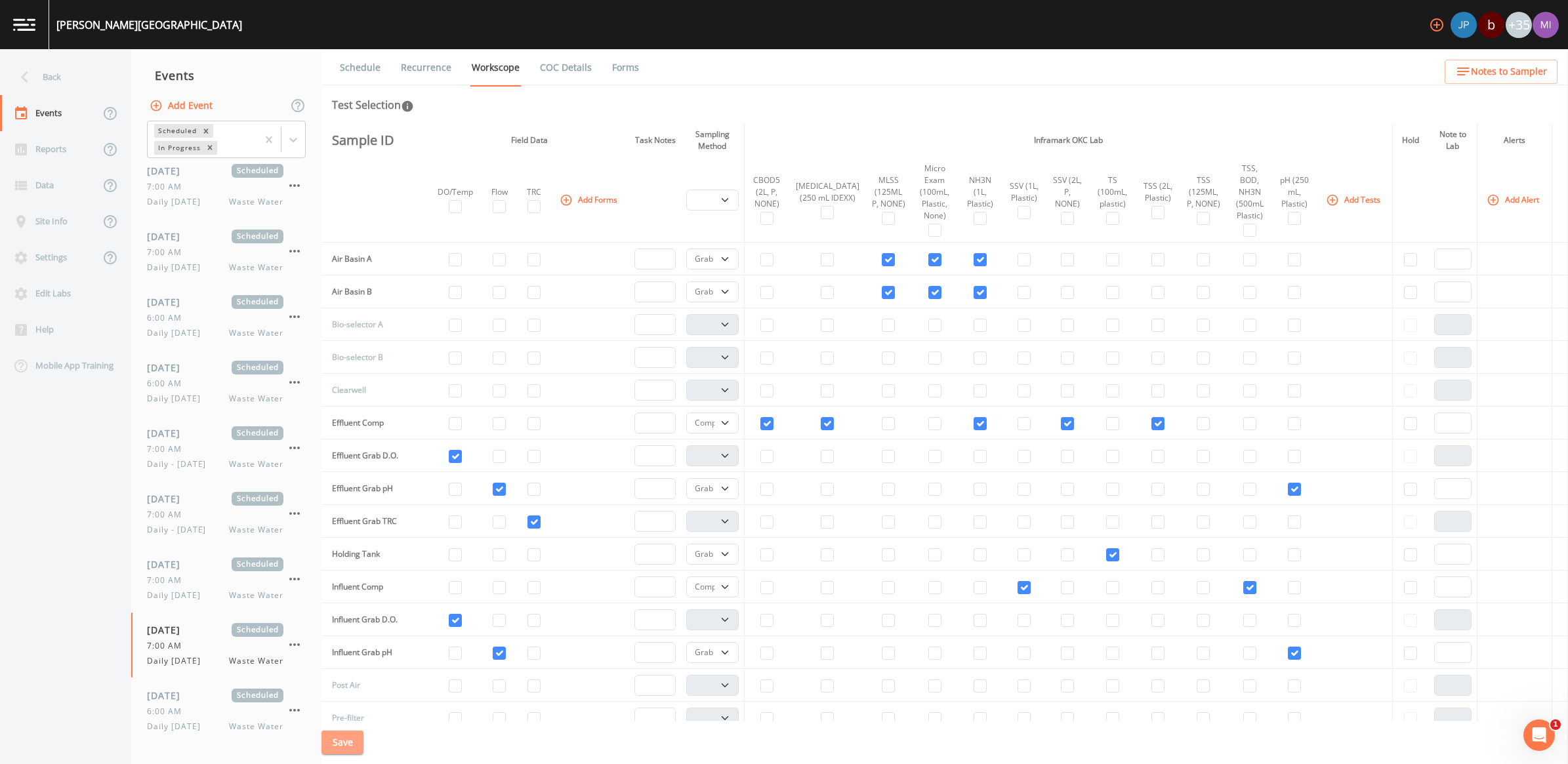
click at [352, 739] on button "Save" at bounding box center [342, 742] width 42 height 24
click at [188, 595] on span "Daily [DATE]" at bounding box center [177, 596] width 62 height 12
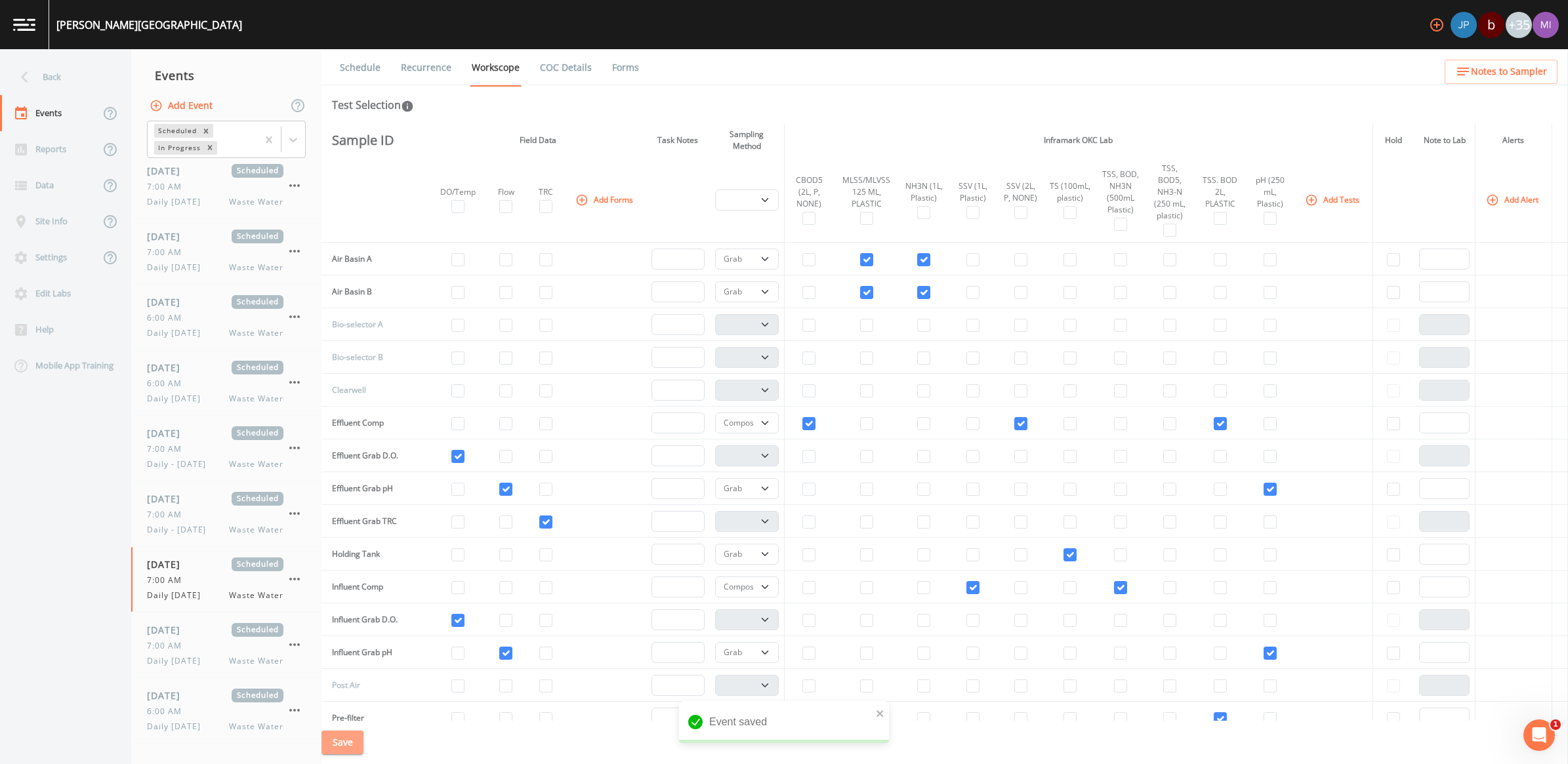
click at [339, 737] on button "Save" at bounding box center [342, 742] width 42 height 24
click at [202, 722] on span "Daily [DATE]" at bounding box center [177, 727] width 62 height 12
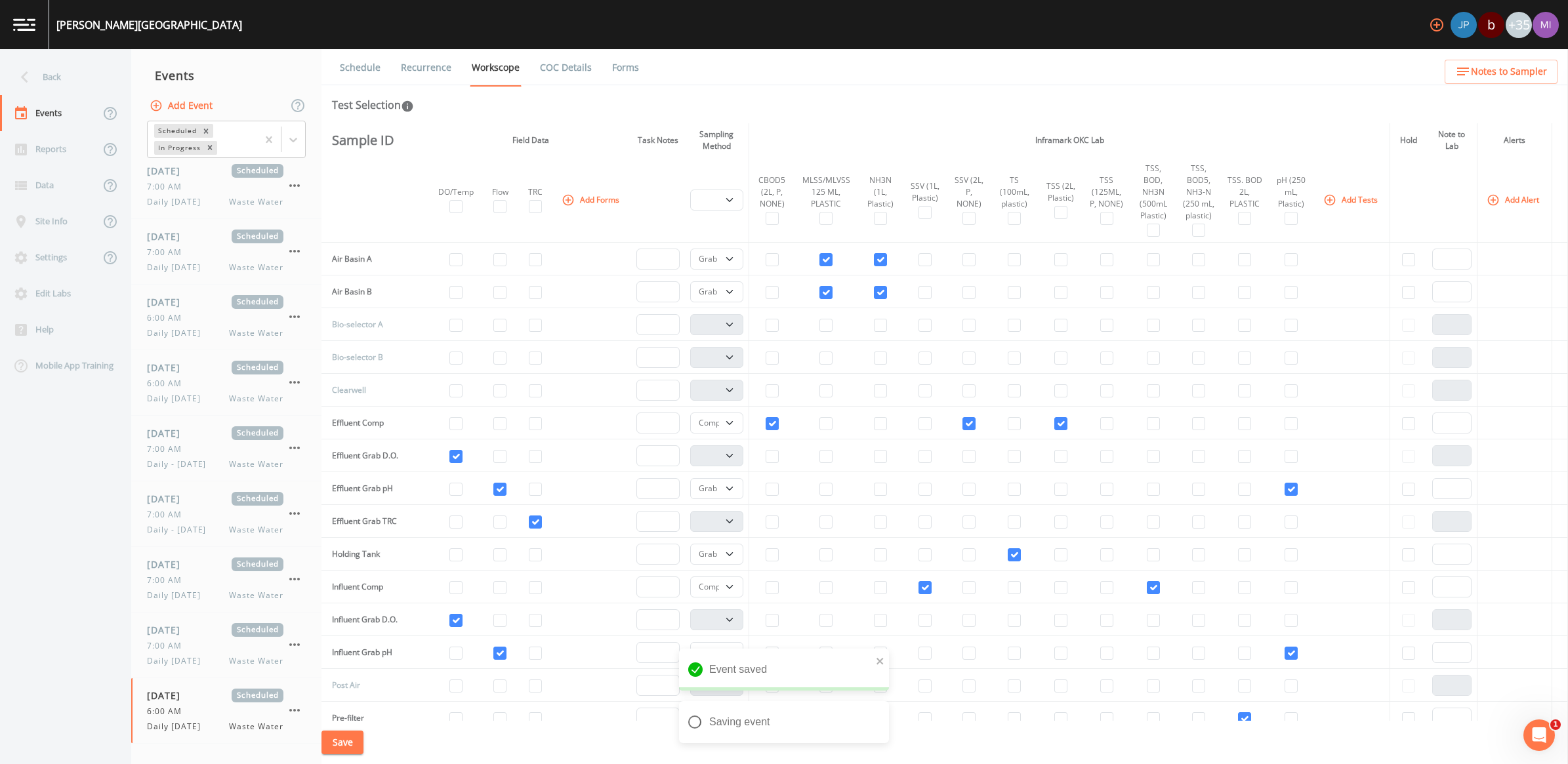
click at [347, 739] on button "Save" at bounding box center [342, 742] width 42 height 24
click at [195, 387] on div "6:00 AM" at bounding box center [215, 384] width 137 height 12
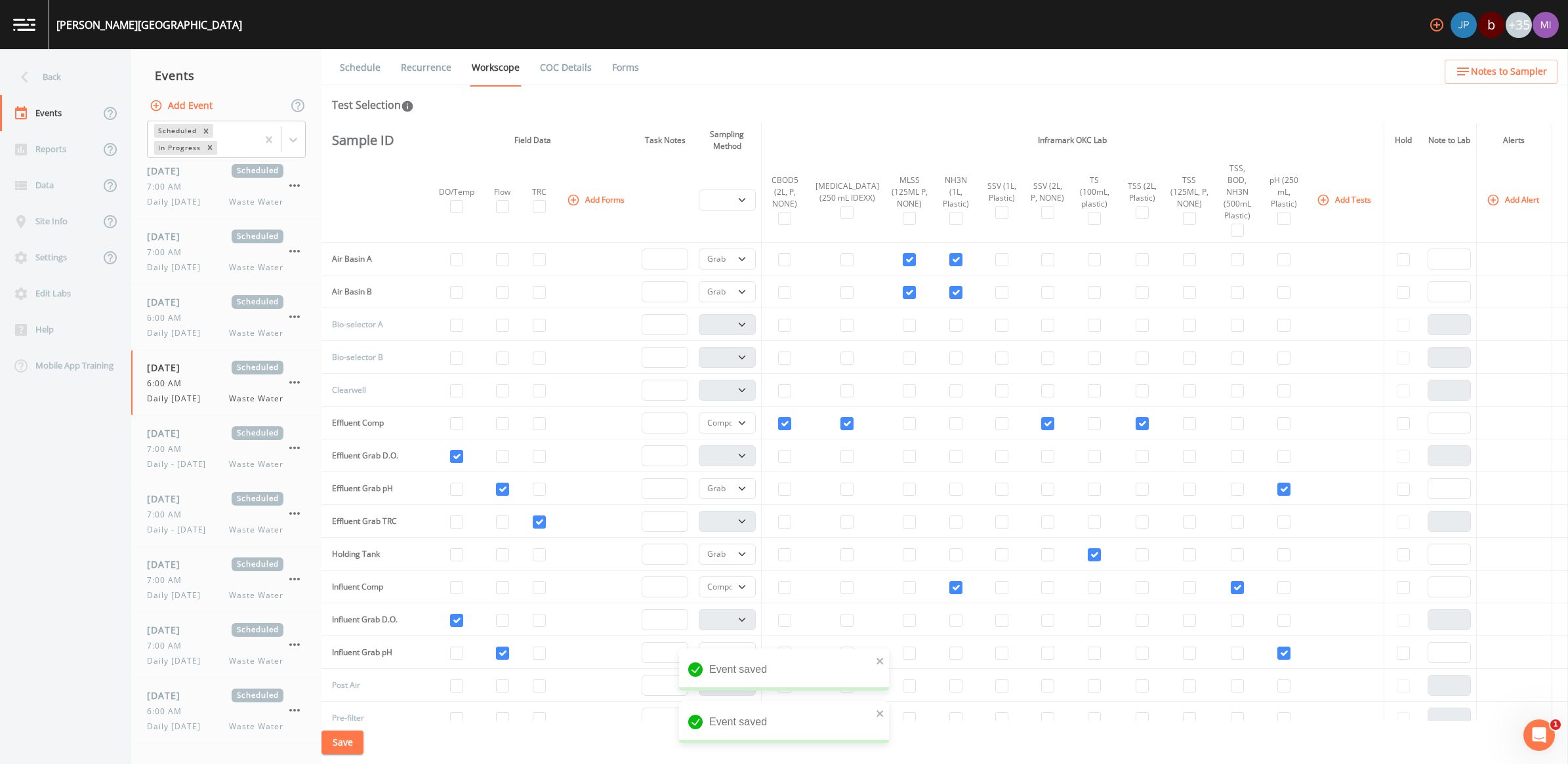
click at [437, 71] on link "Recurrence" at bounding box center [426, 67] width 54 height 37
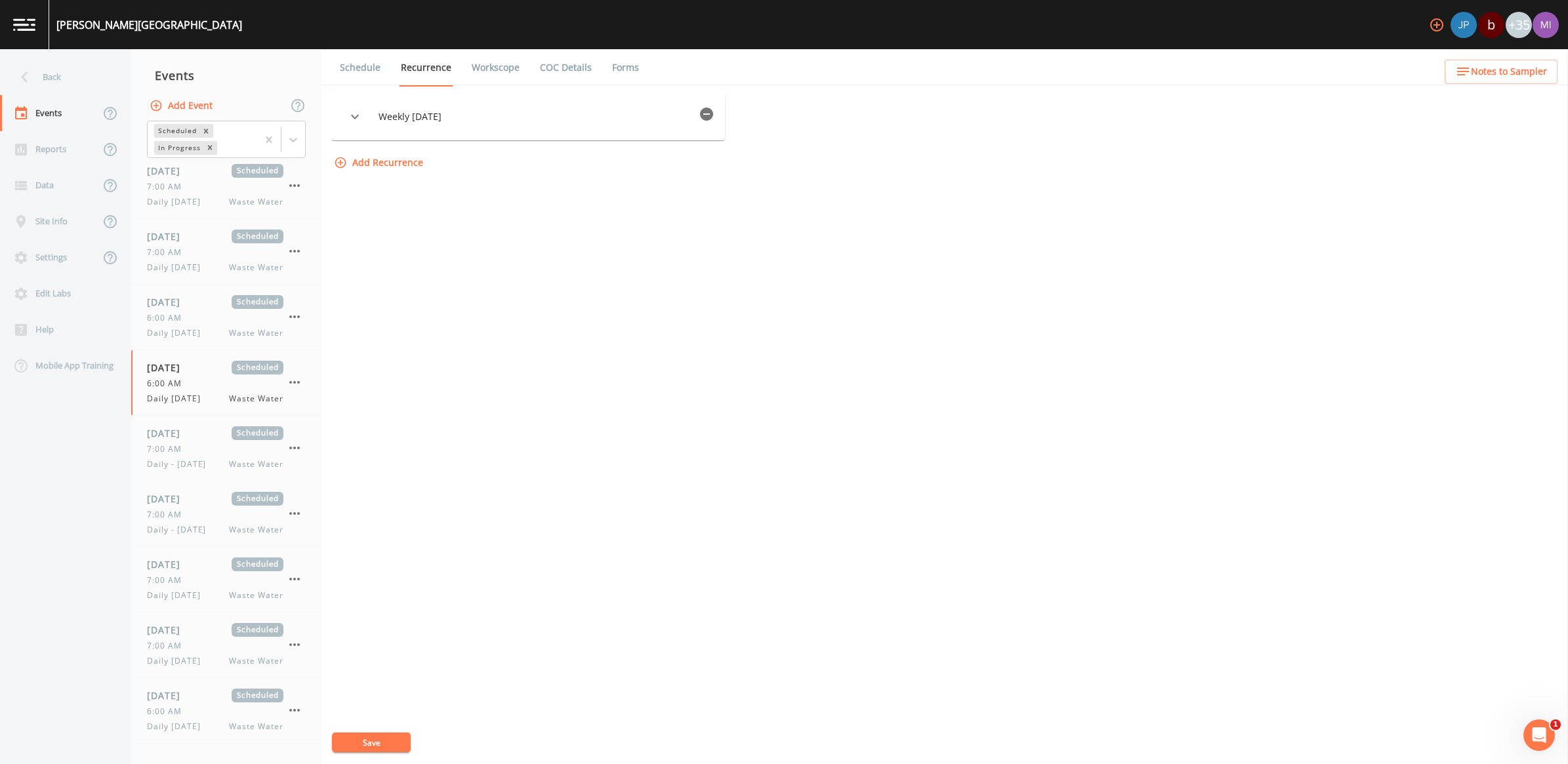
click at [190, 102] on button "Add Event" at bounding box center [182, 106] width 71 height 24
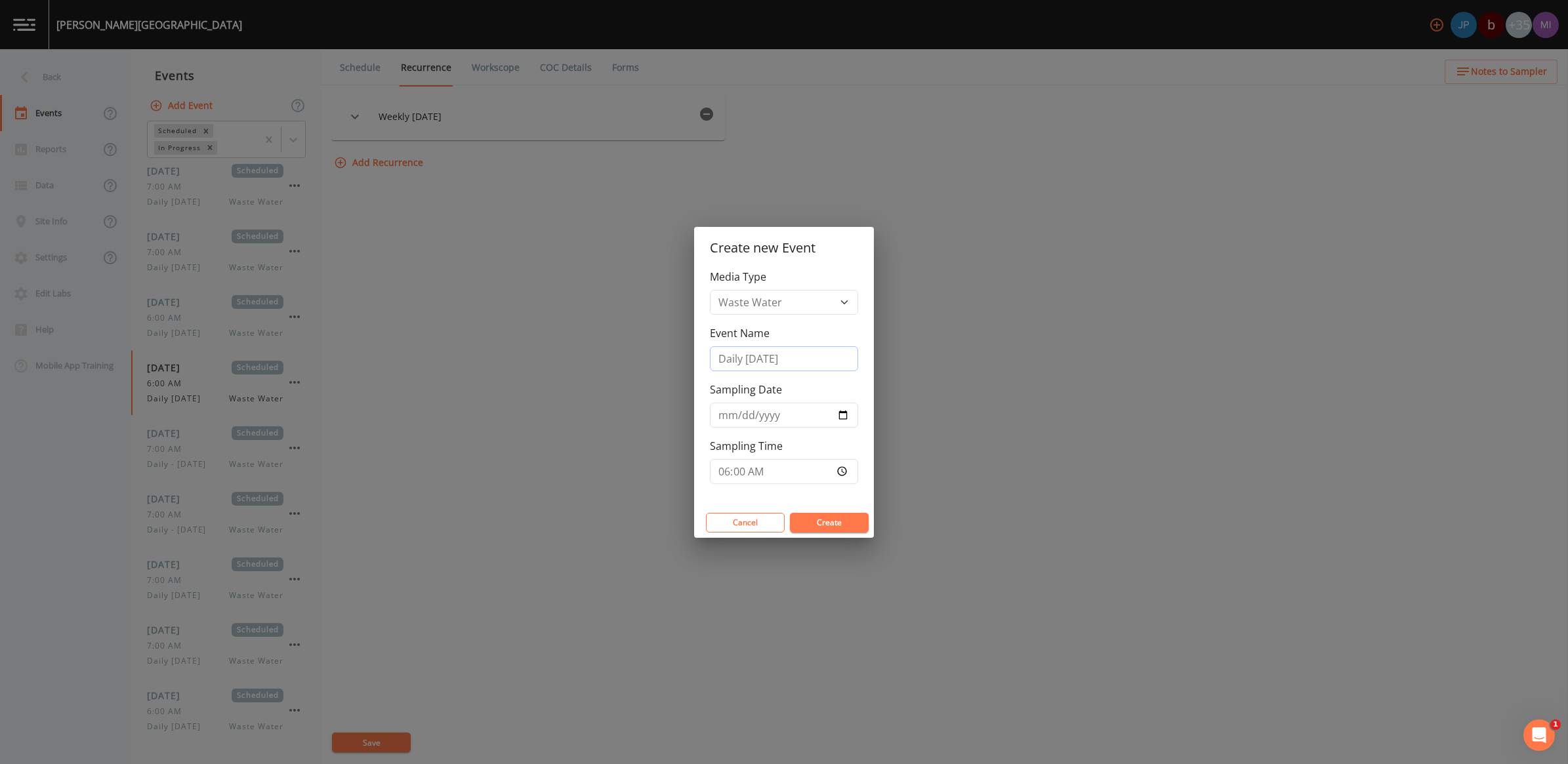
click at [772, 352] on input "Daily [DATE]" at bounding box center [784, 359] width 148 height 25
click at [841, 410] on input "[DATE]" at bounding box center [784, 415] width 148 height 25
click at [836, 527] on button "Create" at bounding box center [829, 523] width 78 height 20
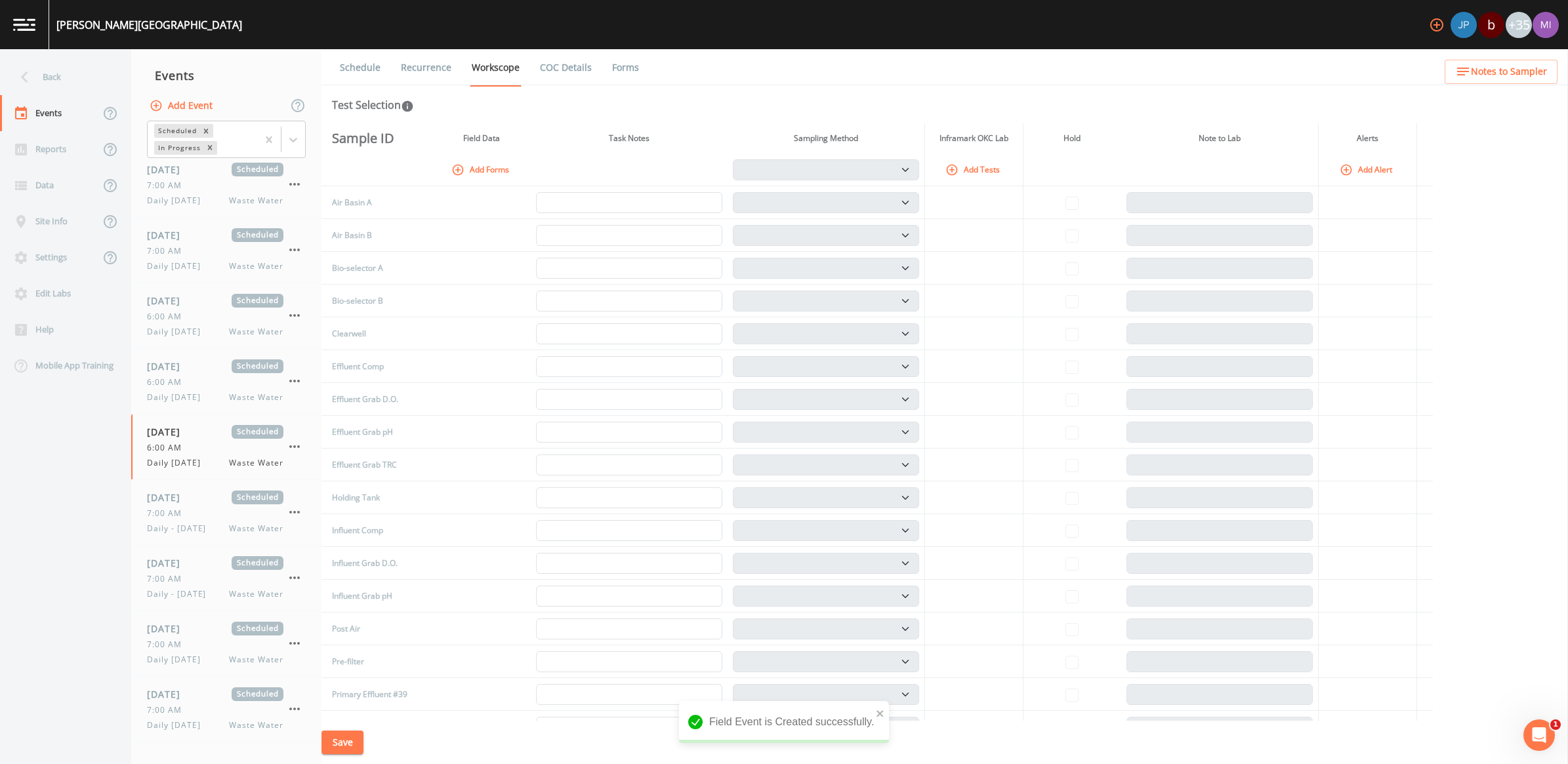
click at [422, 67] on link "Recurrence" at bounding box center [426, 67] width 54 height 37
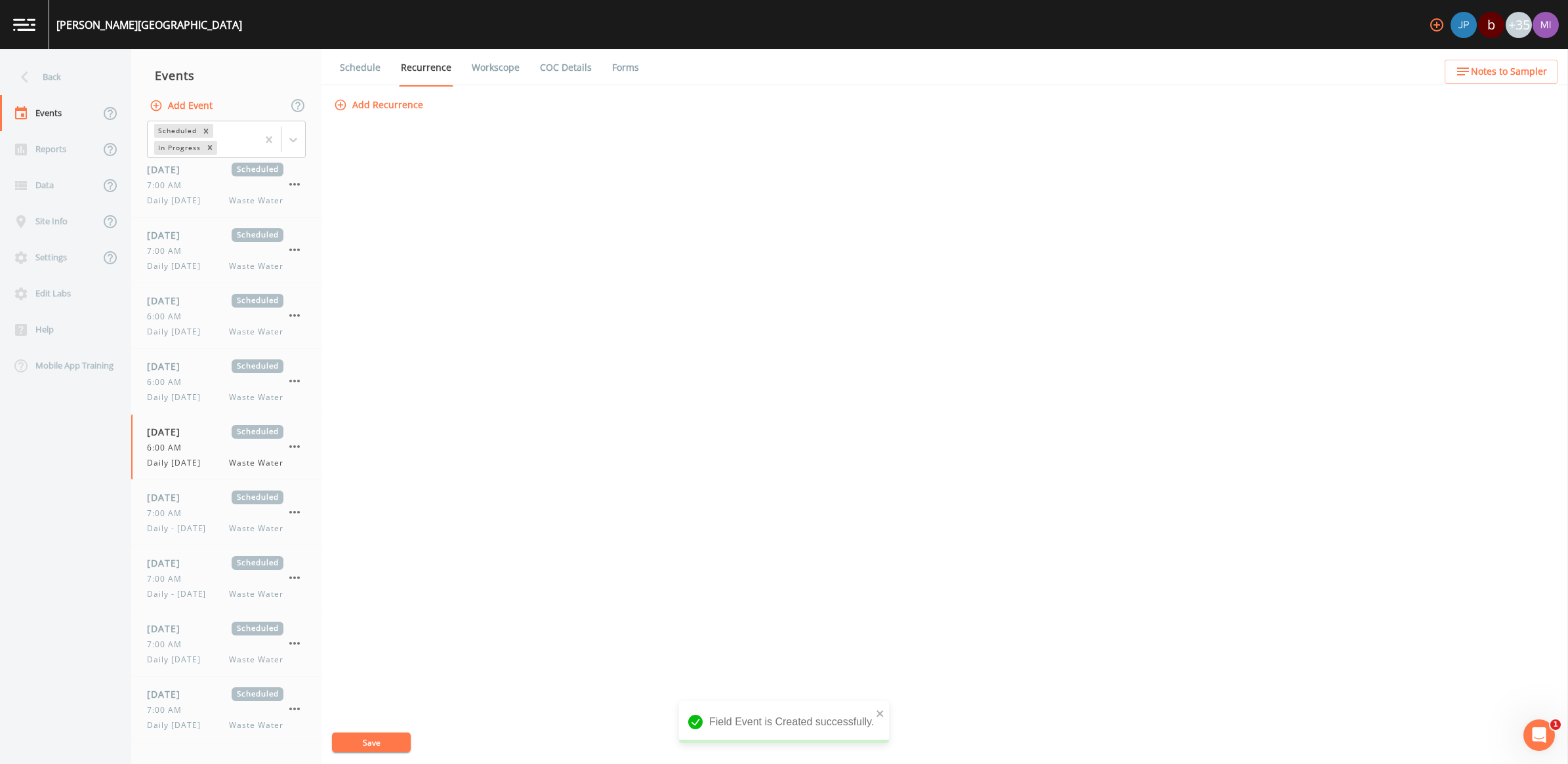
click at [414, 108] on button "Add Recurrence" at bounding box center [380, 105] width 97 height 24
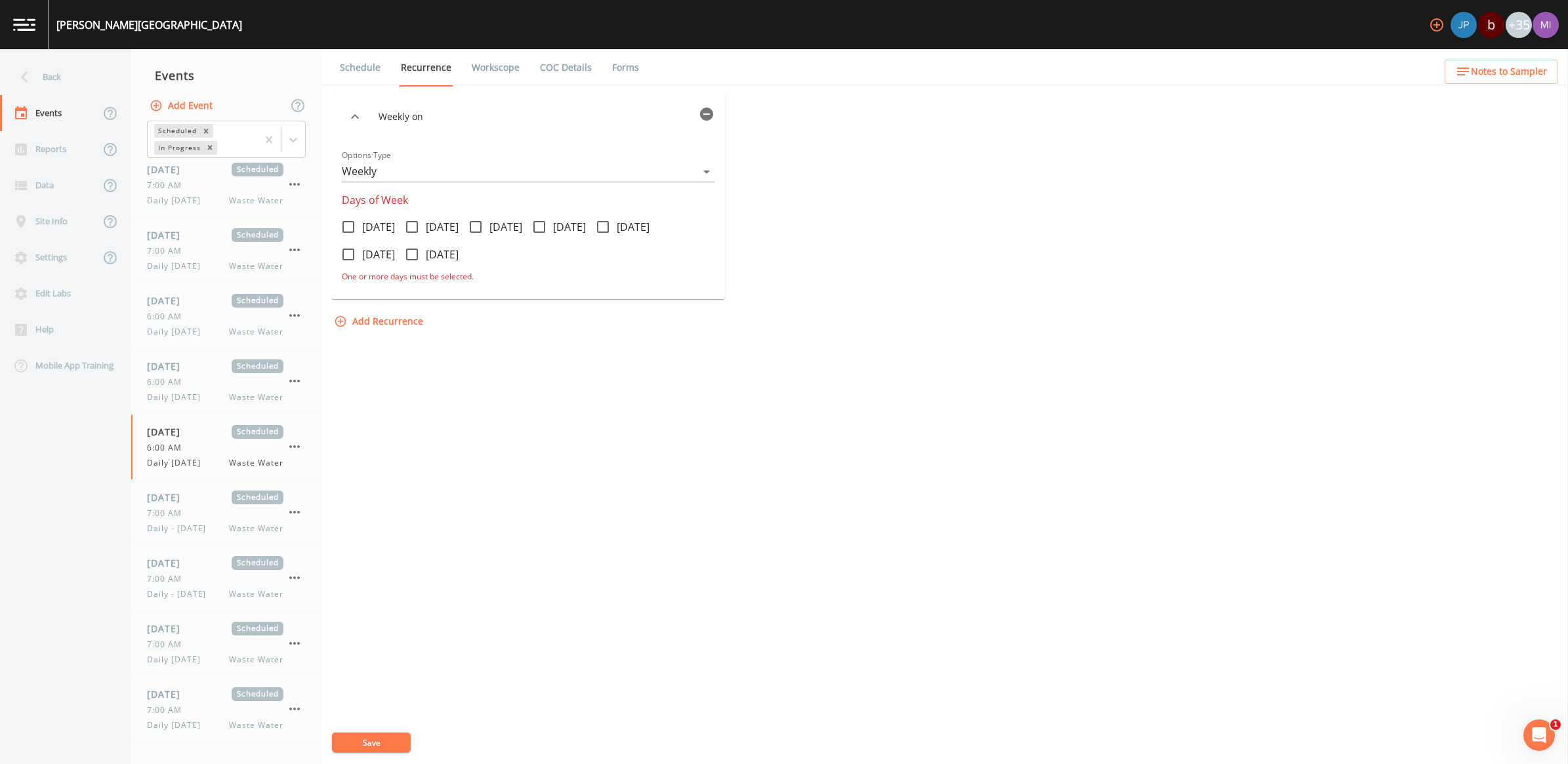
click at [860, 253] on div "Weekly on Options Type Weekly WEEKLY Days of Week [DATE] [DATE] [DATE] [DATE] […" at bounding box center [945, 213] width 1227 height 240
click at [508, 67] on link "Workscope" at bounding box center [496, 67] width 52 height 37
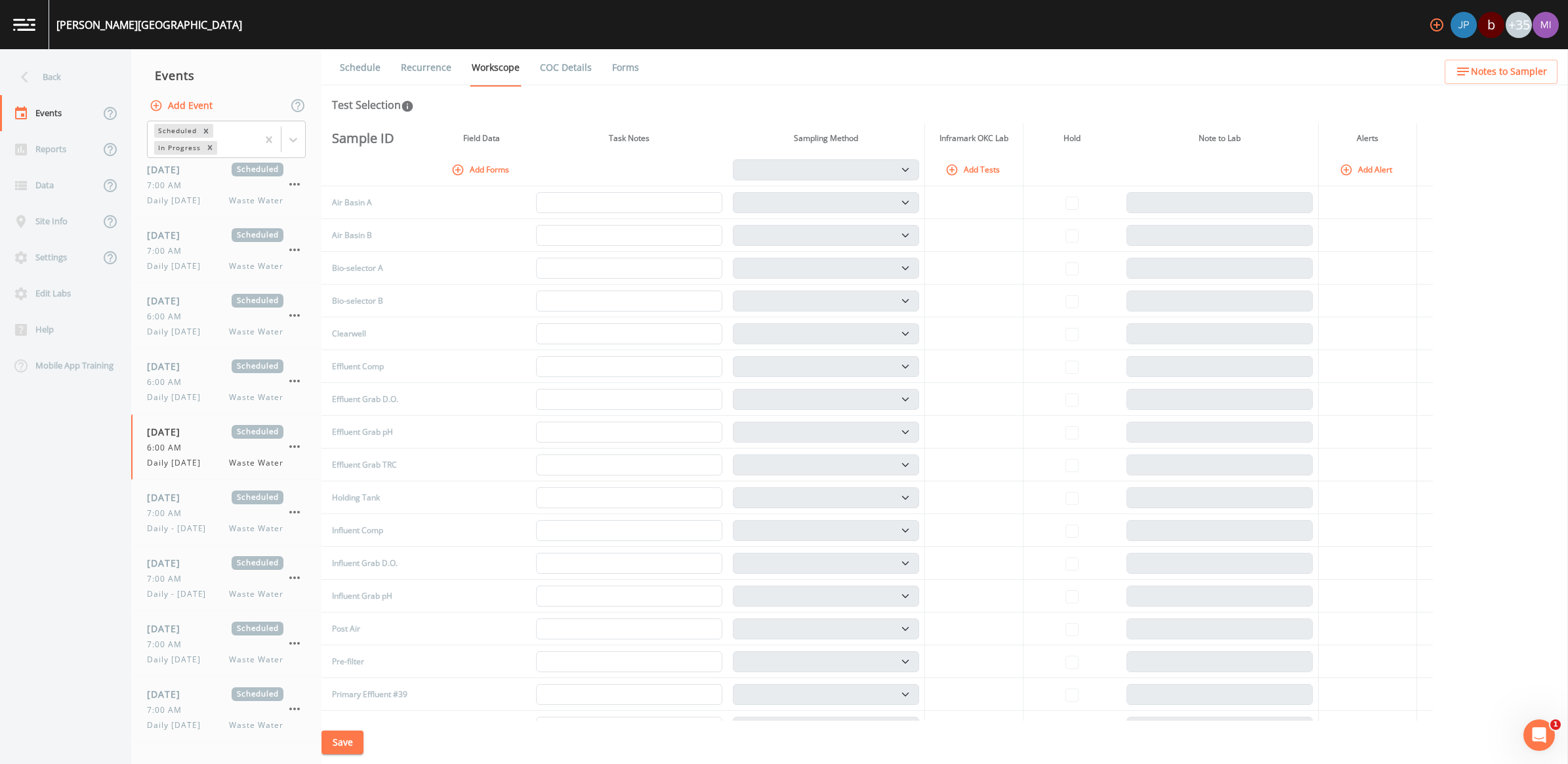
click at [477, 156] on th "Add Forms" at bounding box center [482, 169] width 98 height 32
click at [491, 168] on button "Add Forms" at bounding box center [482, 170] width 66 height 22
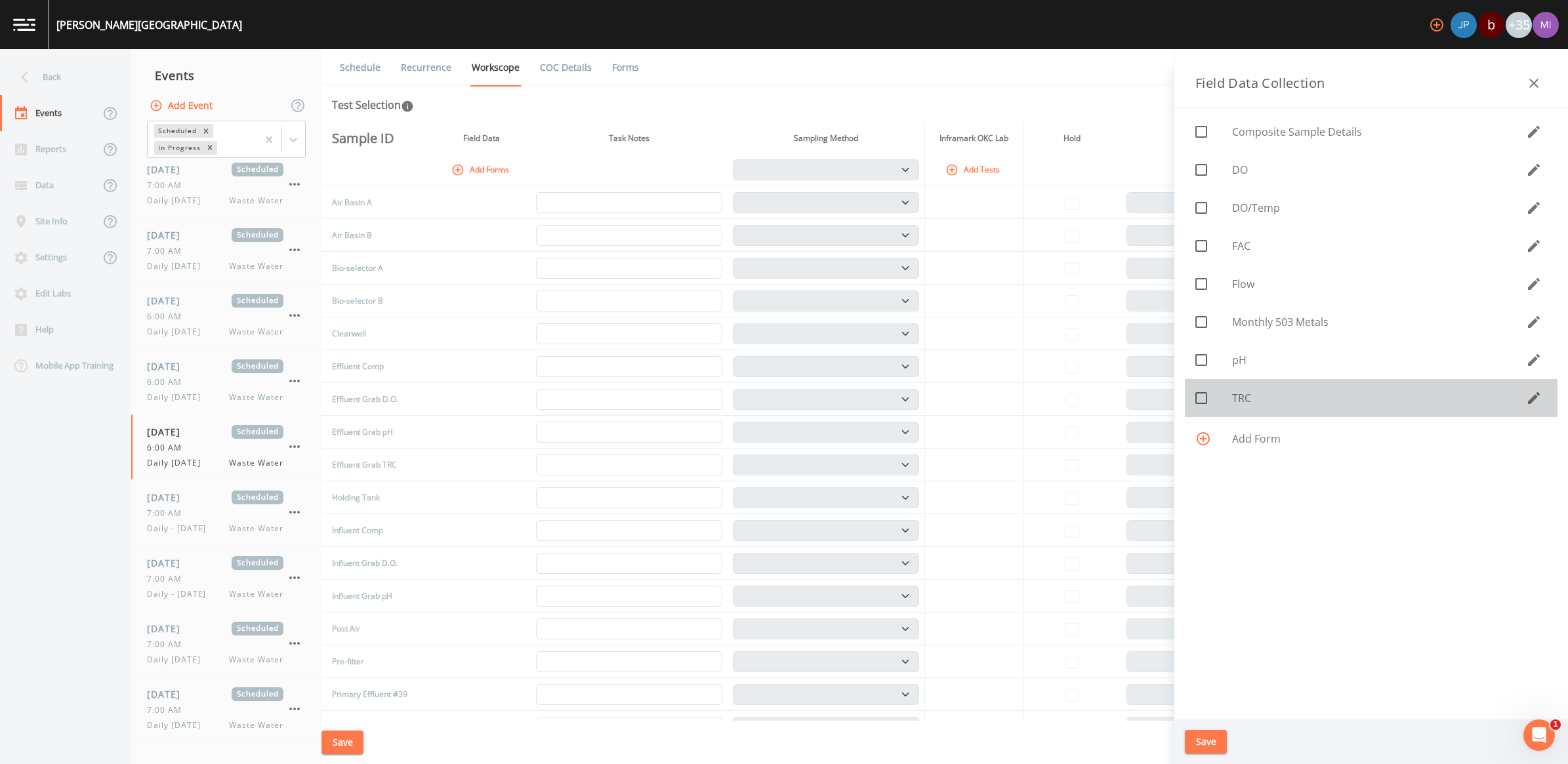
click at [1244, 403] on span "TRC" at bounding box center [1379, 398] width 294 height 16
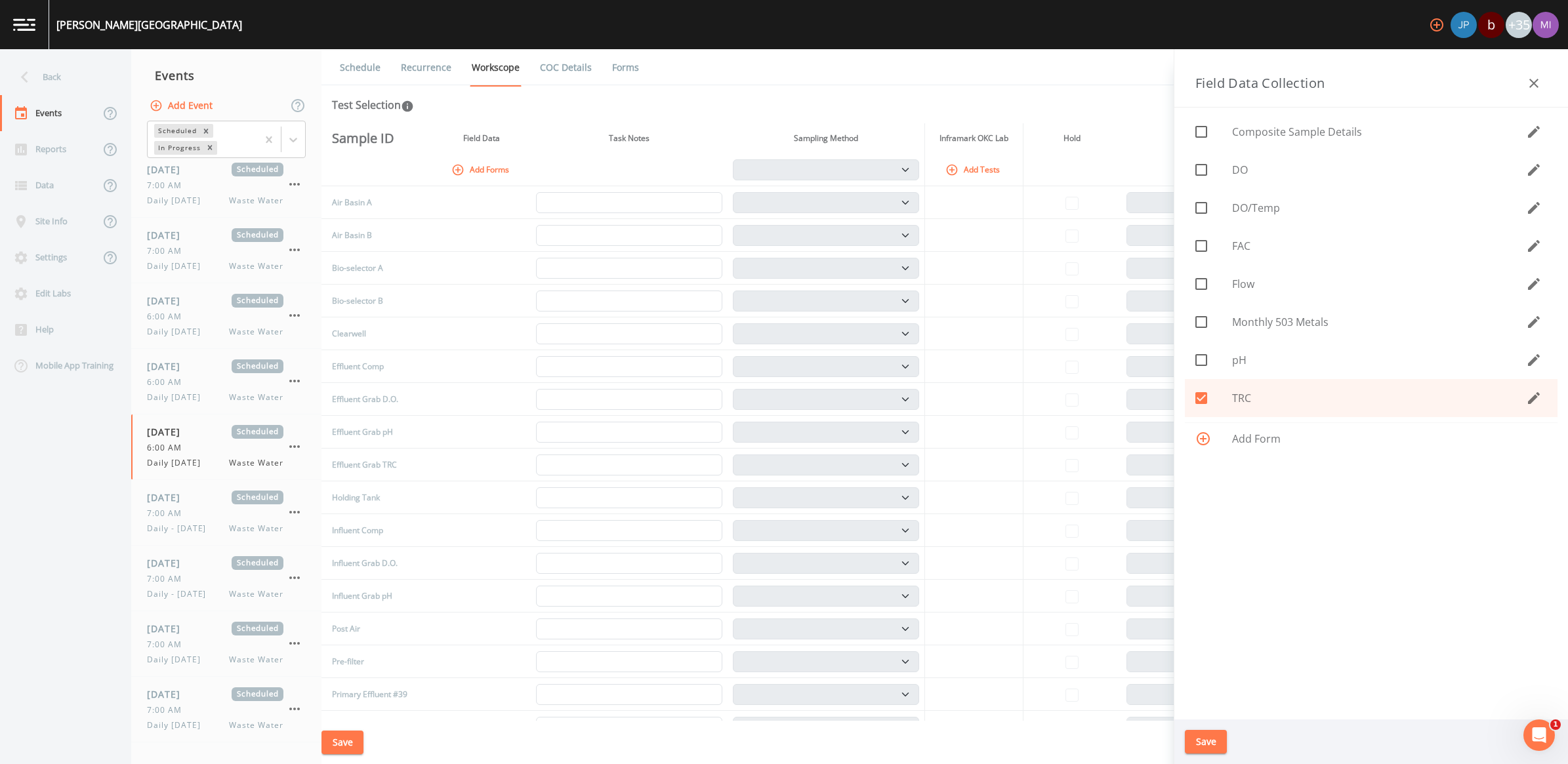
drag, startPoint x: 1234, startPoint y: 282, endPoint x: 1241, endPoint y: 271, distance: 13.0
click at [1236, 282] on span "Flow" at bounding box center [1379, 284] width 294 height 16
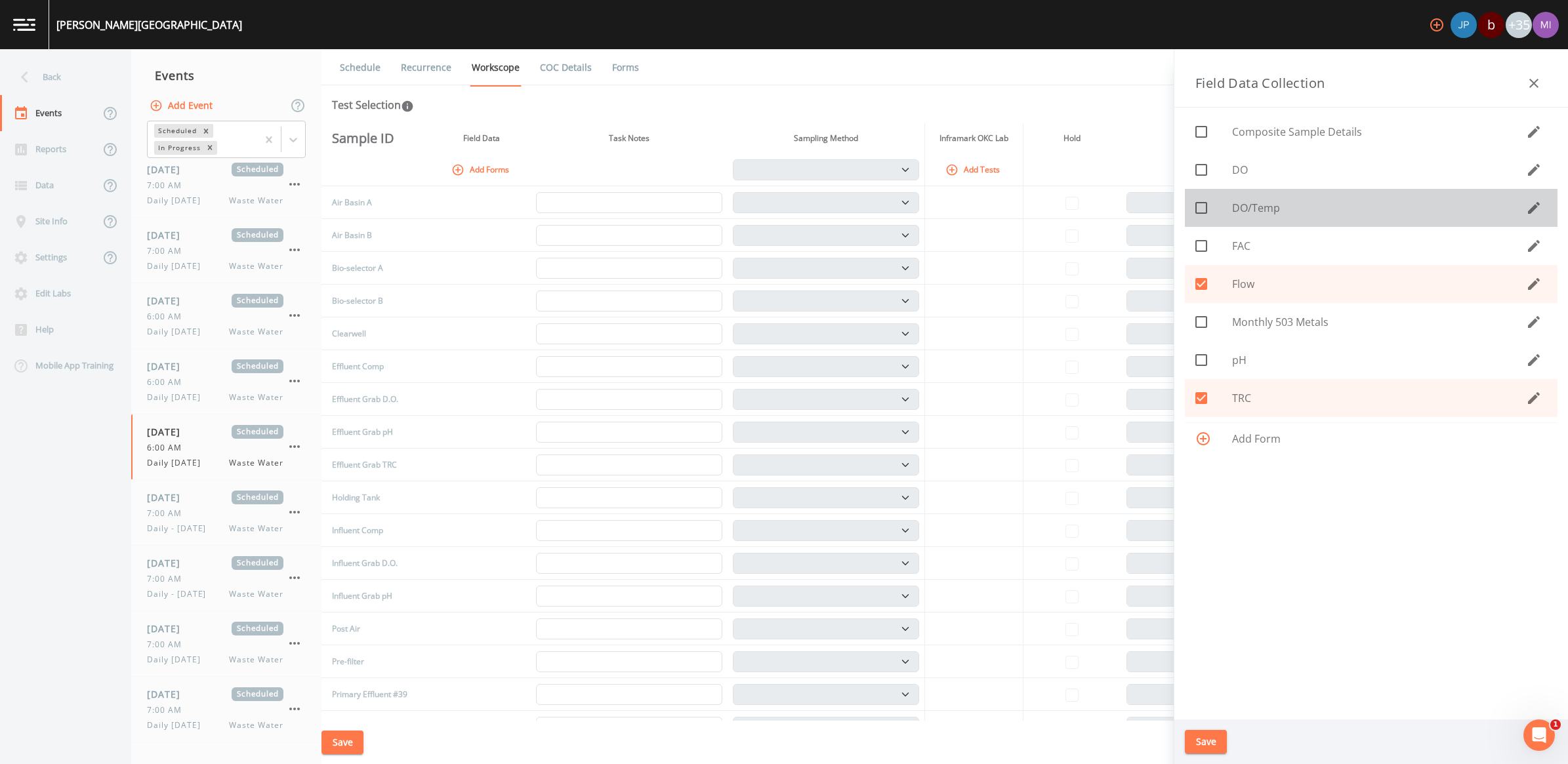
click at [1244, 207] on span "DO/Temp" at bounding box center [1379, 207] width 294 height 16
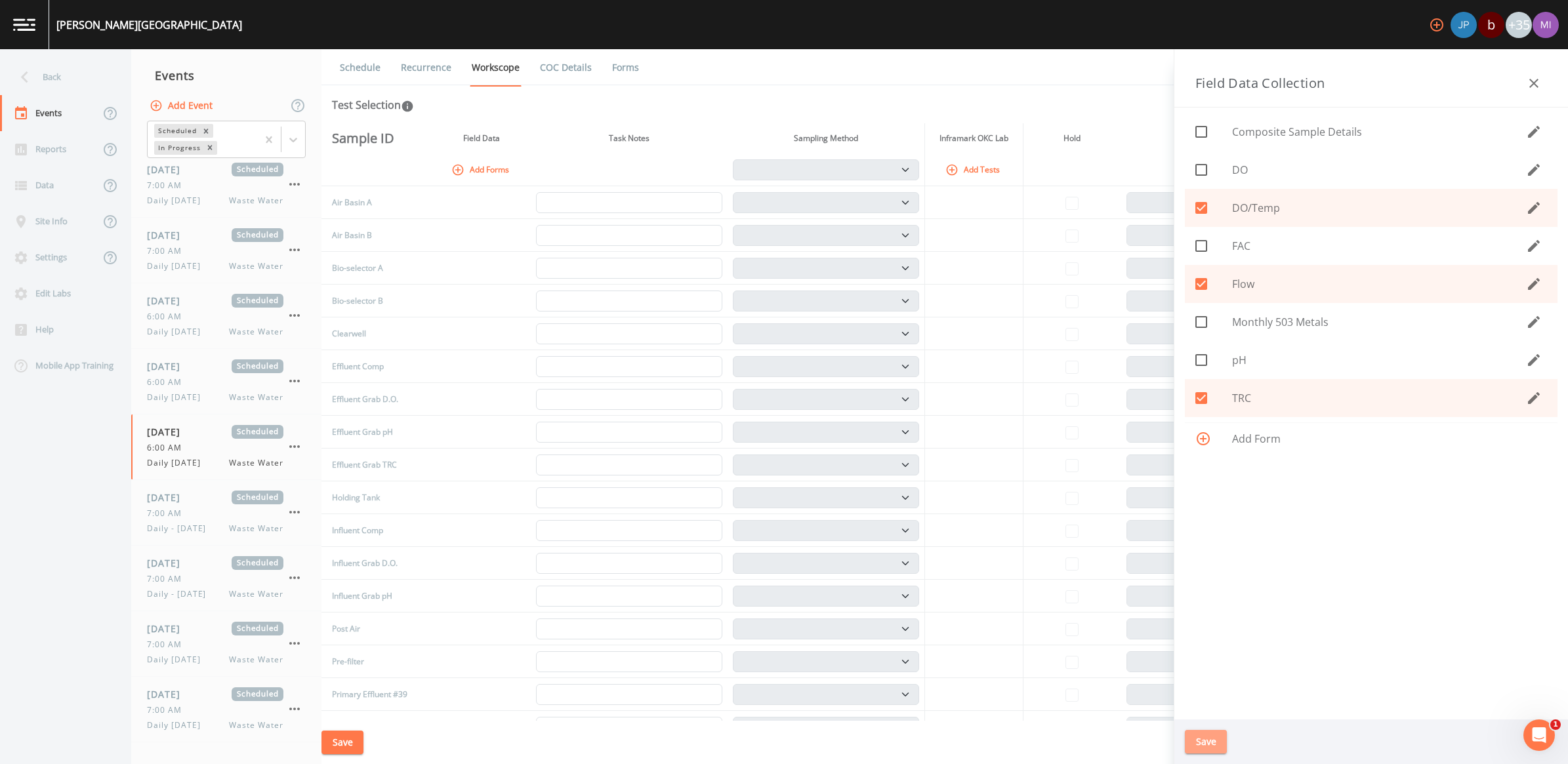
click at [1196, 742] on button "Save" at bounding box center [1206, 742] width 42 height 24
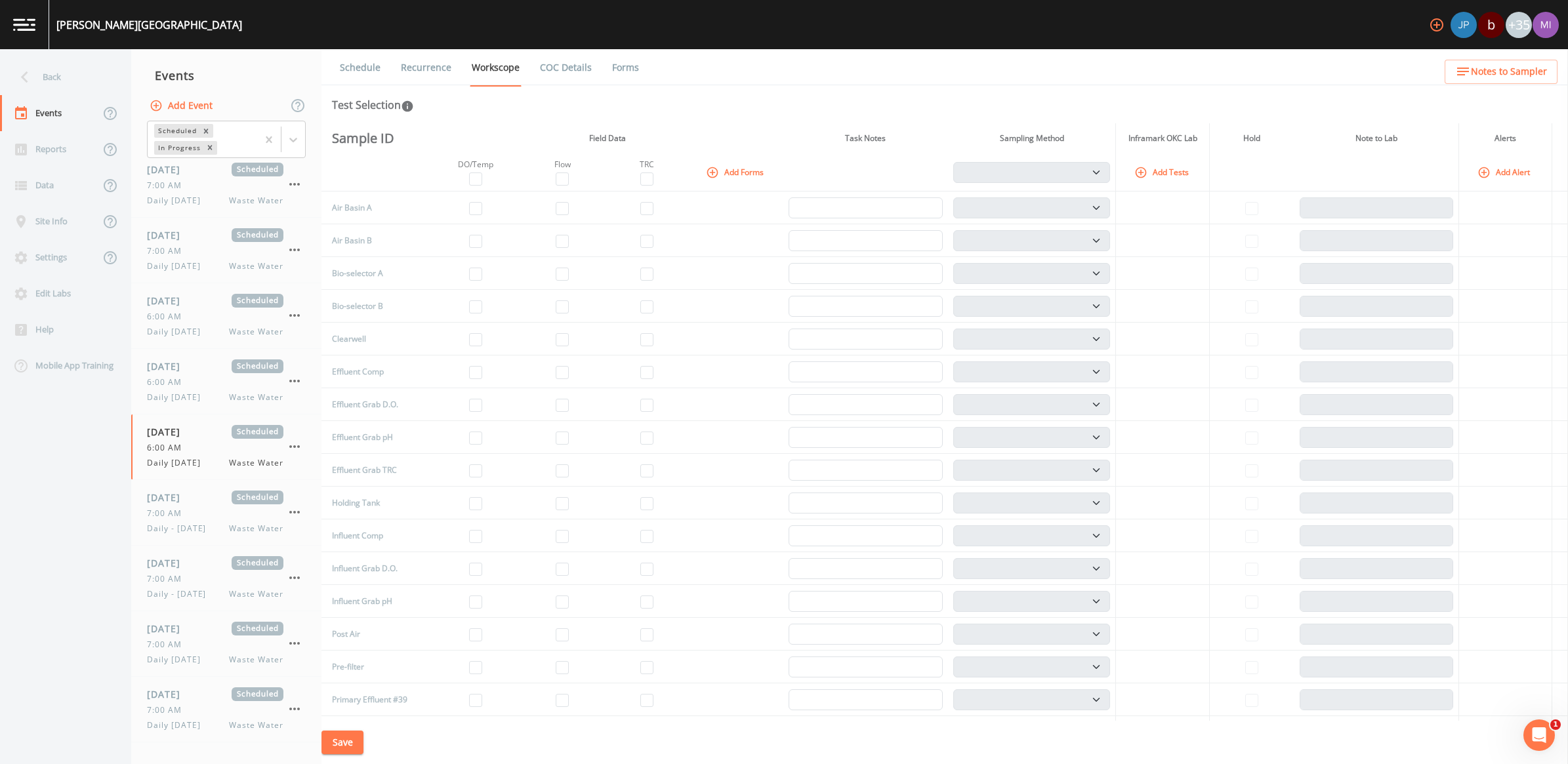
click at [1162, 159] on th "Add Tests" at bounding box center [1162, 172] width 94 height 38
click at [1166, 169] on button "Add Tests" at bounding box center [1162, 172] width 62 height 22
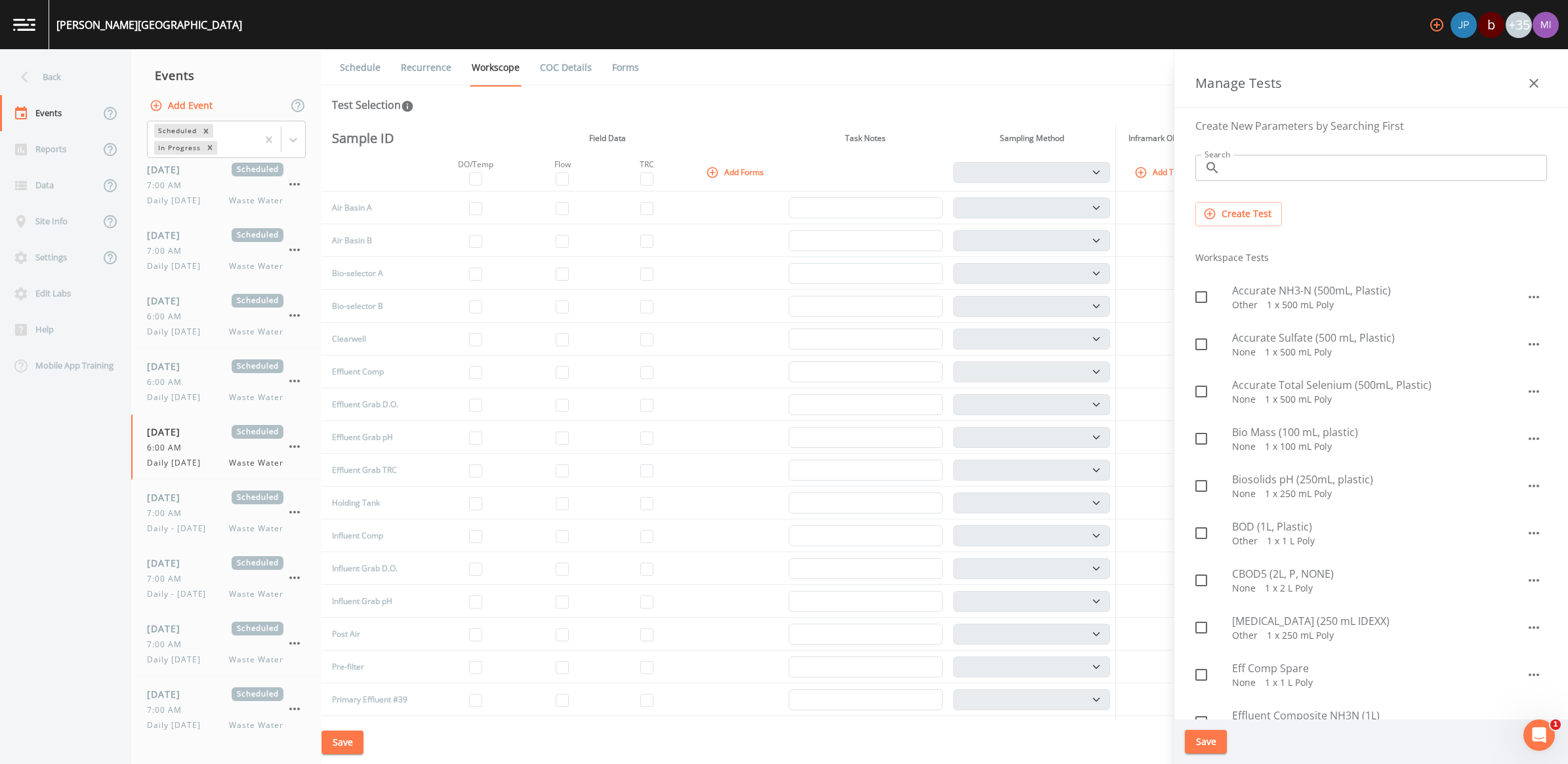
click at [1247, 168] on input "Search" at bounding box center [1386, 167] width 322 height 26
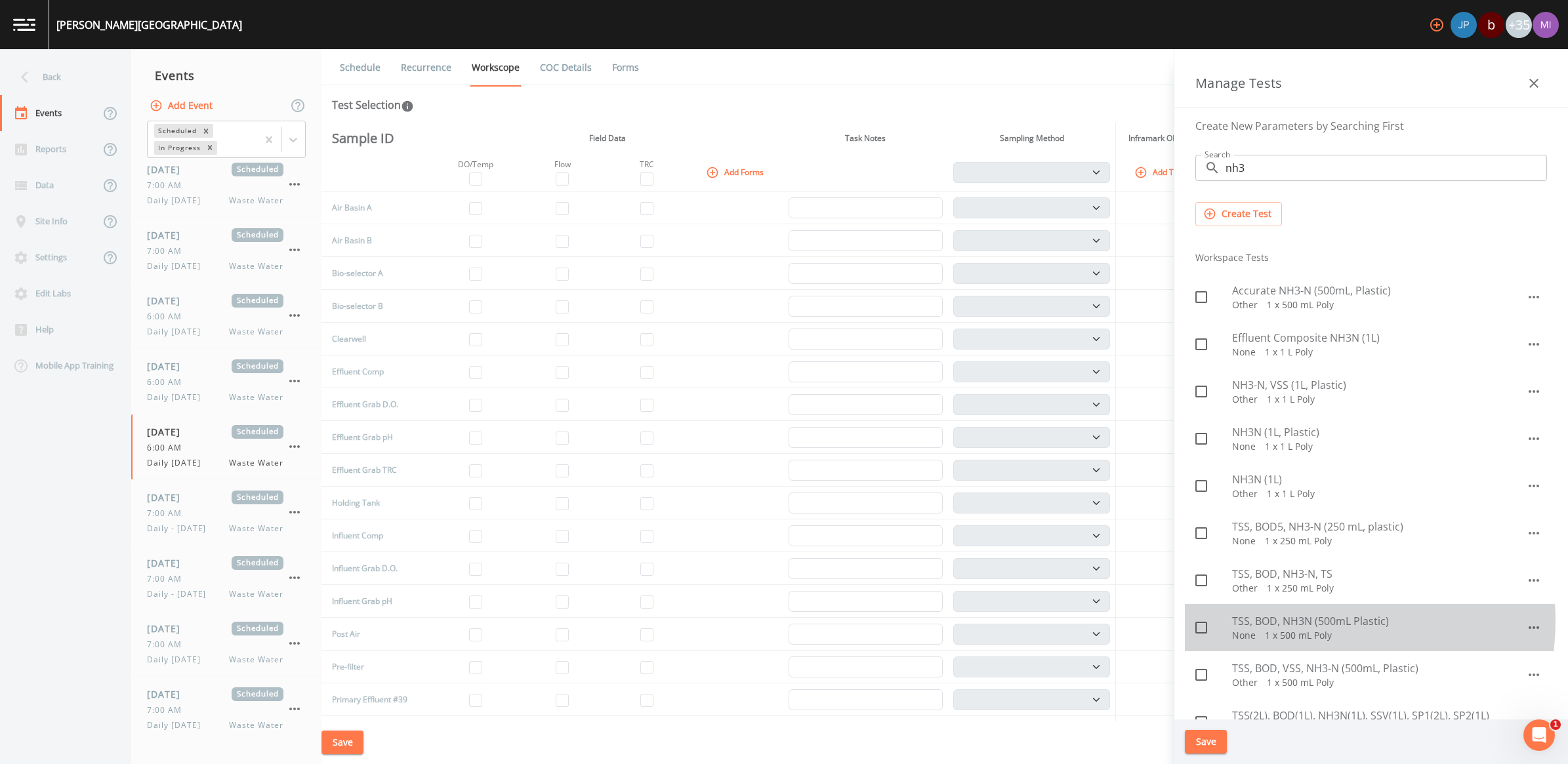
click at [1312, 622] on span "TSS, BOD, NH3N (500mL Plastic)" at bounding box center [1379, 621] width 294 height 16
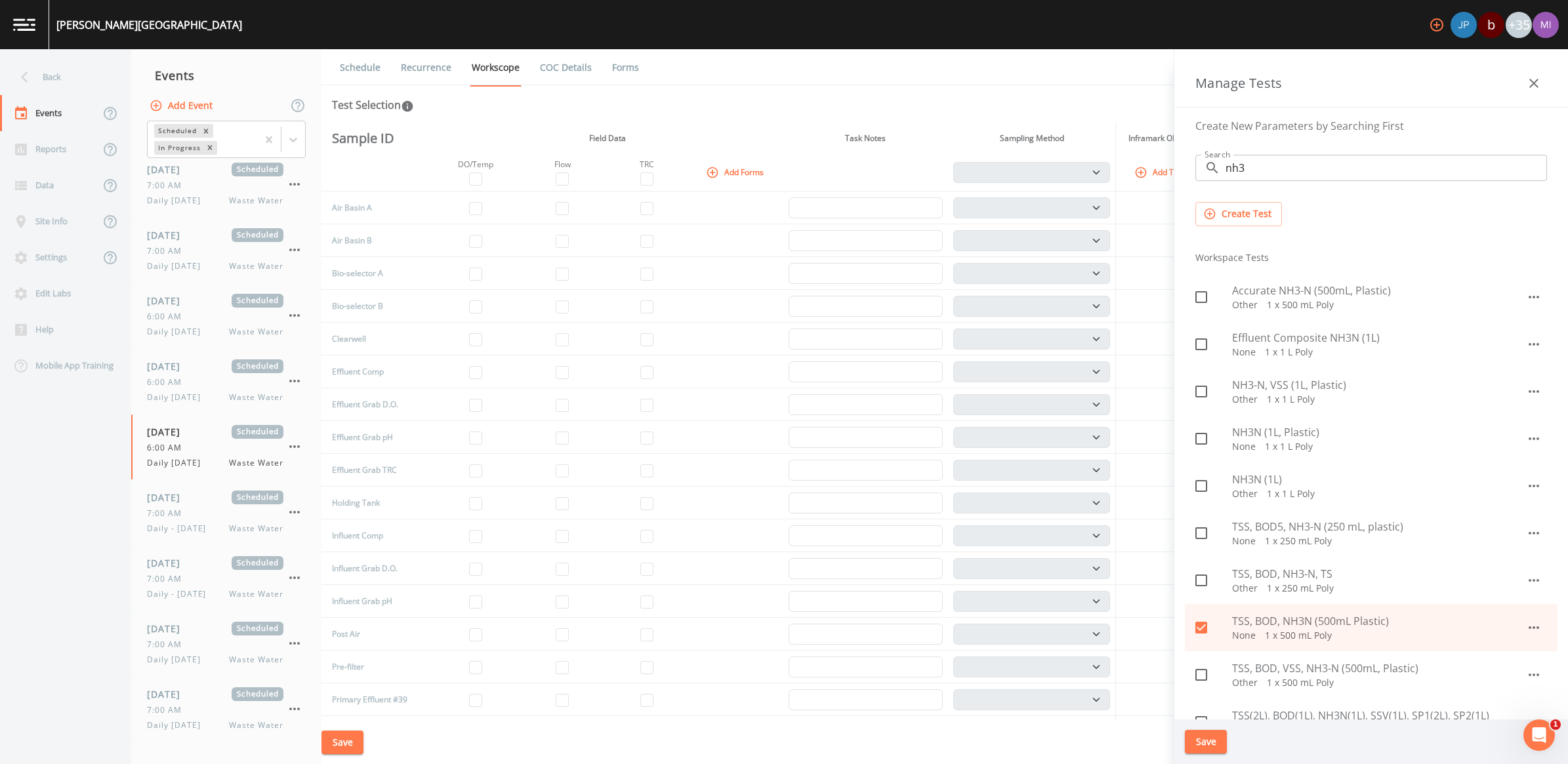
click at [1304, 535] on p "None   1 x 250 mL Poly" at bounding box center [1379, 542] width 294 height 13
click at [1271, 440] on p "None   1 x 1 L Poly" at bounding box center [1379, 447] width 294 height 13
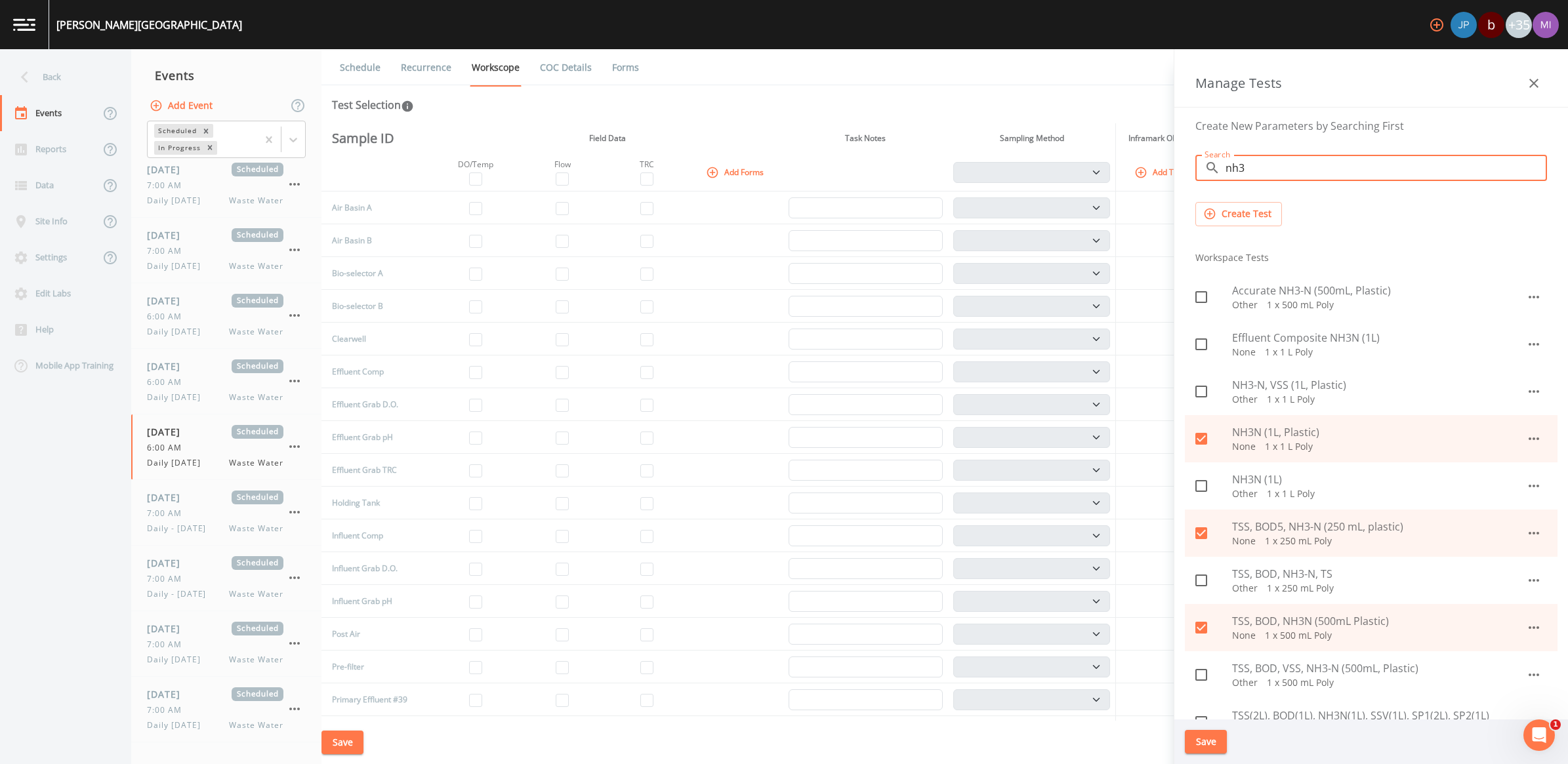
drag, startPoint x: 1271, startPoint y: 174, endPoint x: 1169, endPoint y: 183, distance: 102.4
click at [1168, 174] on div "Back Events Reports Data Site Info Settings Edit Labs Help Mobile App Training …" at bounding box center [784, 407] width 1568 height 715
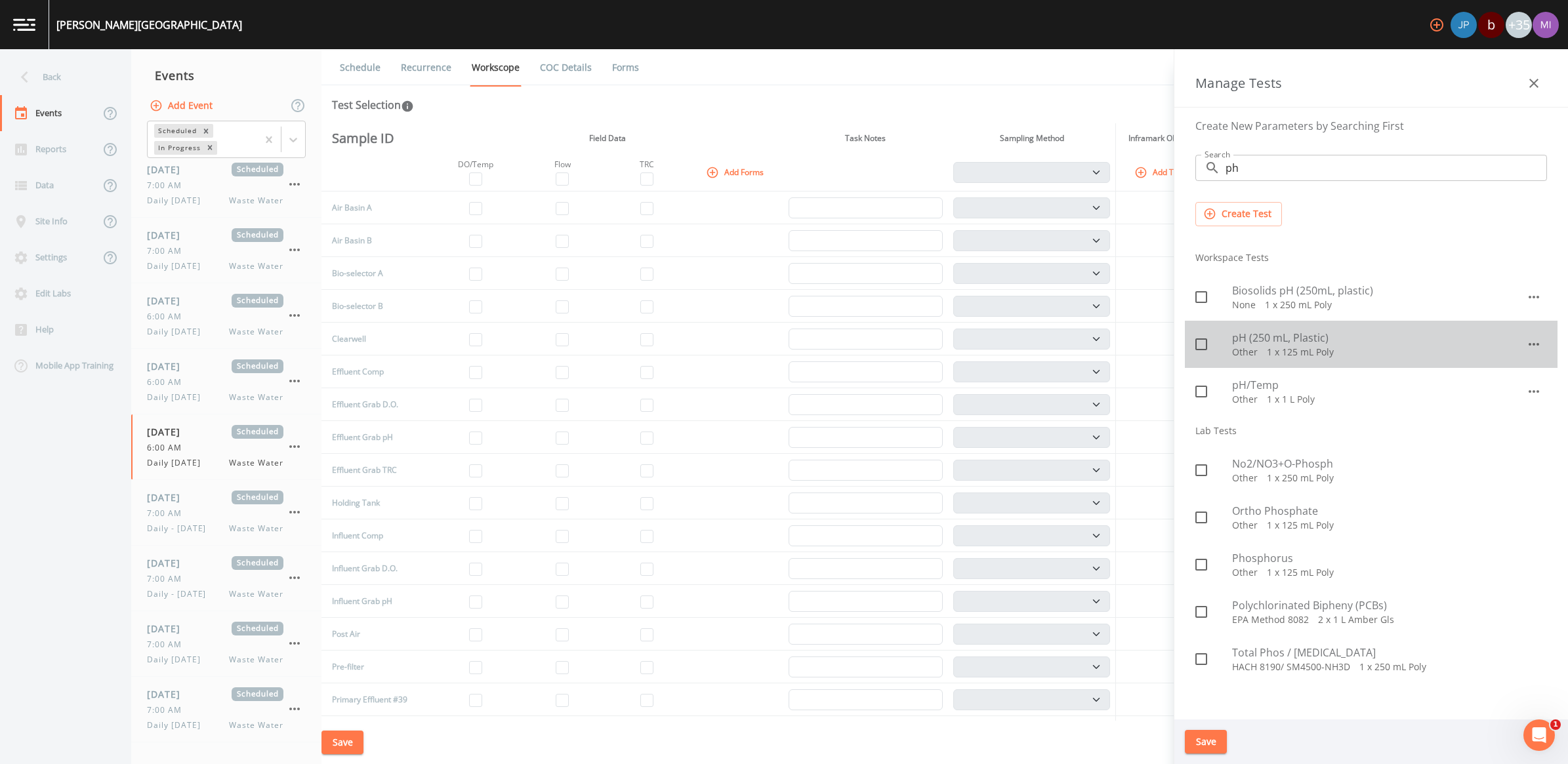
click at [1251, 340] on span "pH (250 mL, Plastic)" at bounding box center [1379, 337] width 294 height 16
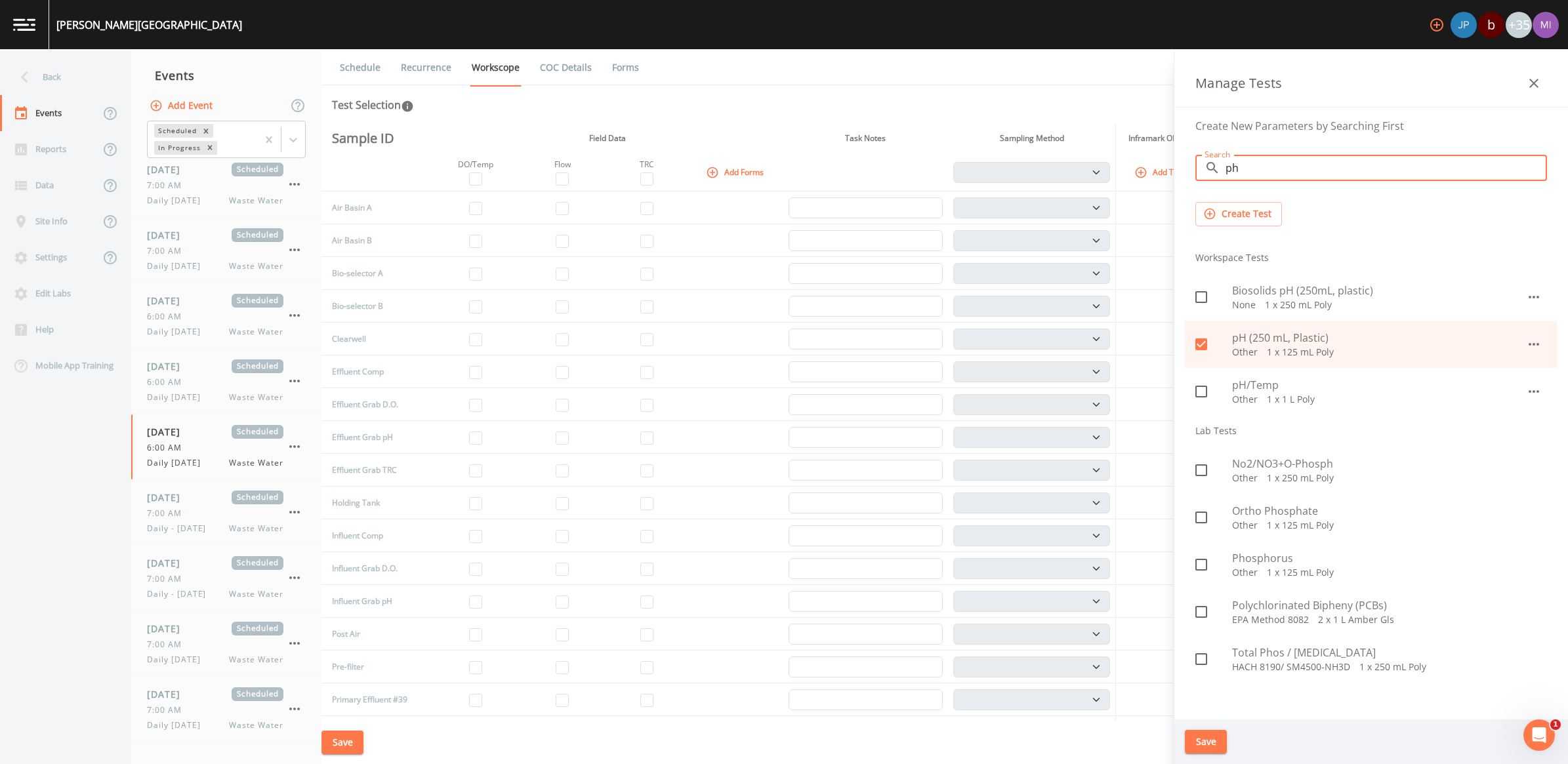
click at [1268, 168] on input "ph" at bounding box center [1386, 167] width 322 height 26
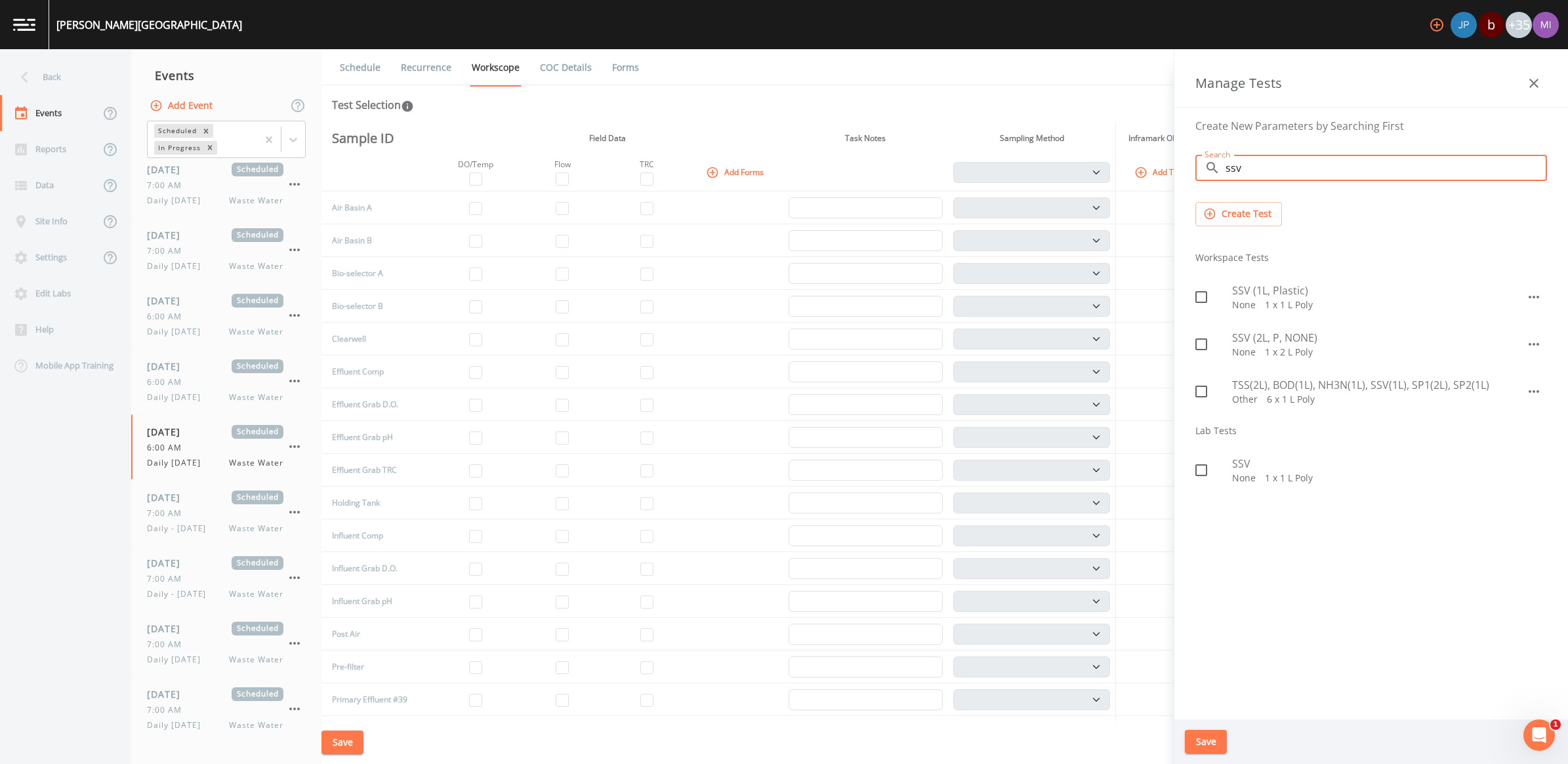
click at [1271, 286] on span "SSV (1L, Plastic)" at bounding box center [1379, 290] width 294 height 16
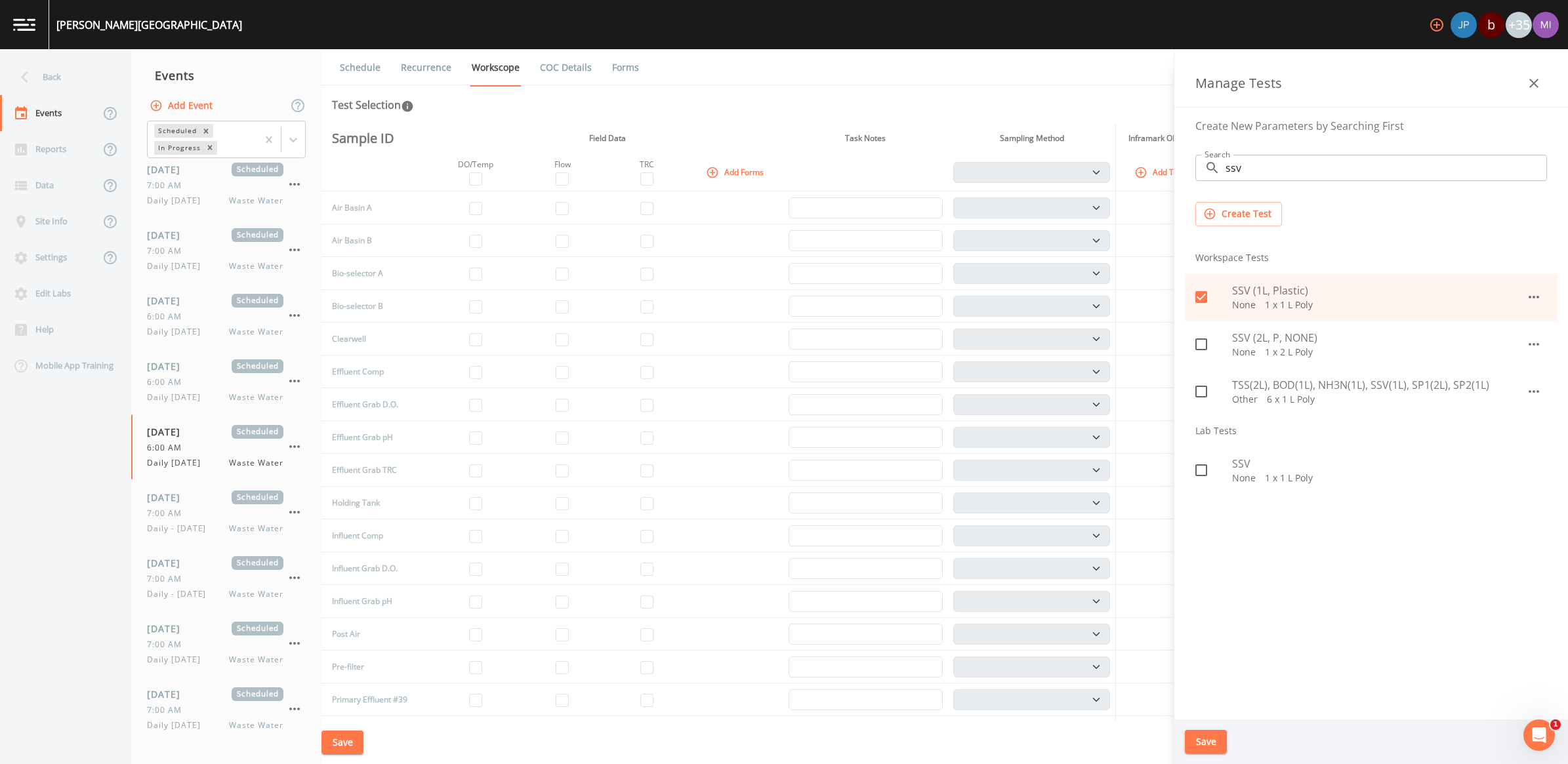
click at [1265, 338] on span "SSV (2L, P, NONE)" at bounding box center [1379, 337] width 294 height 16
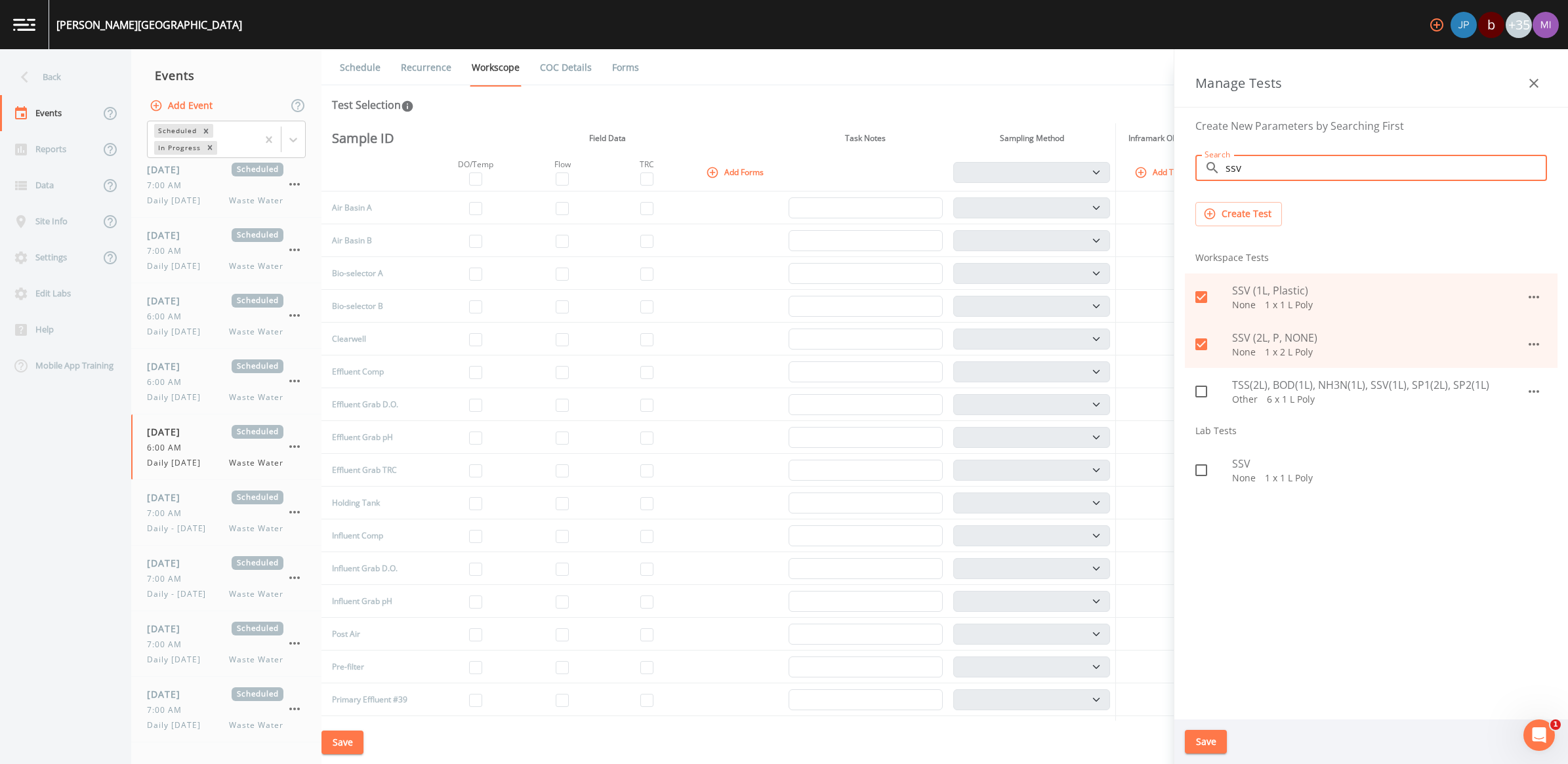
drag, startPoint x: 1257, startPoint y: 161, endPoint x: 1250, endPoint y: 176, distance: 16.6
click at [1255, 161] on input "ssv" at bounding box center [1386, 167] width 322 height 26
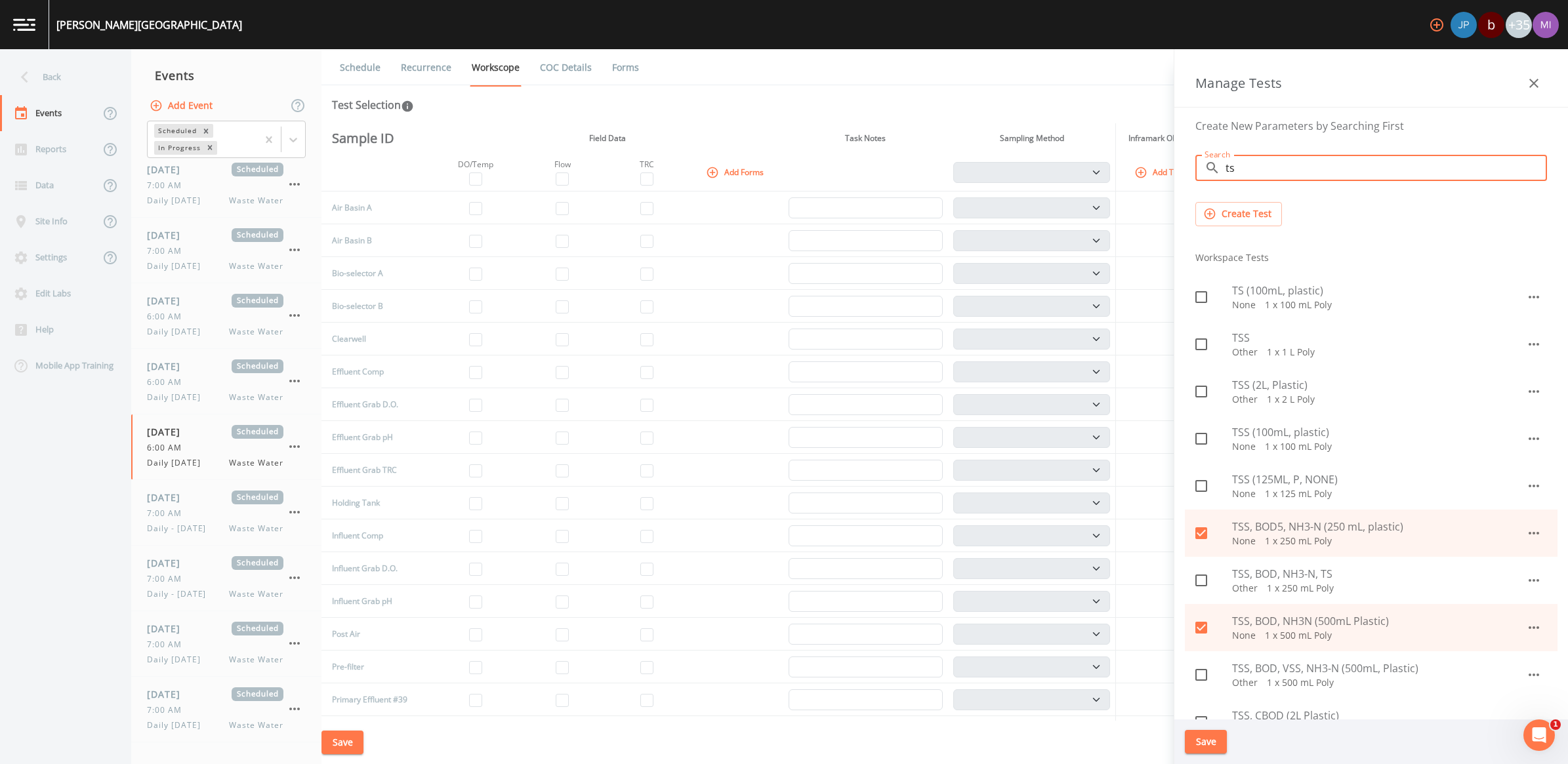
click at [1281, 489] on p "None   1 x 125 mL Poly" at bounding box center [1379, 494] width 294 height 13
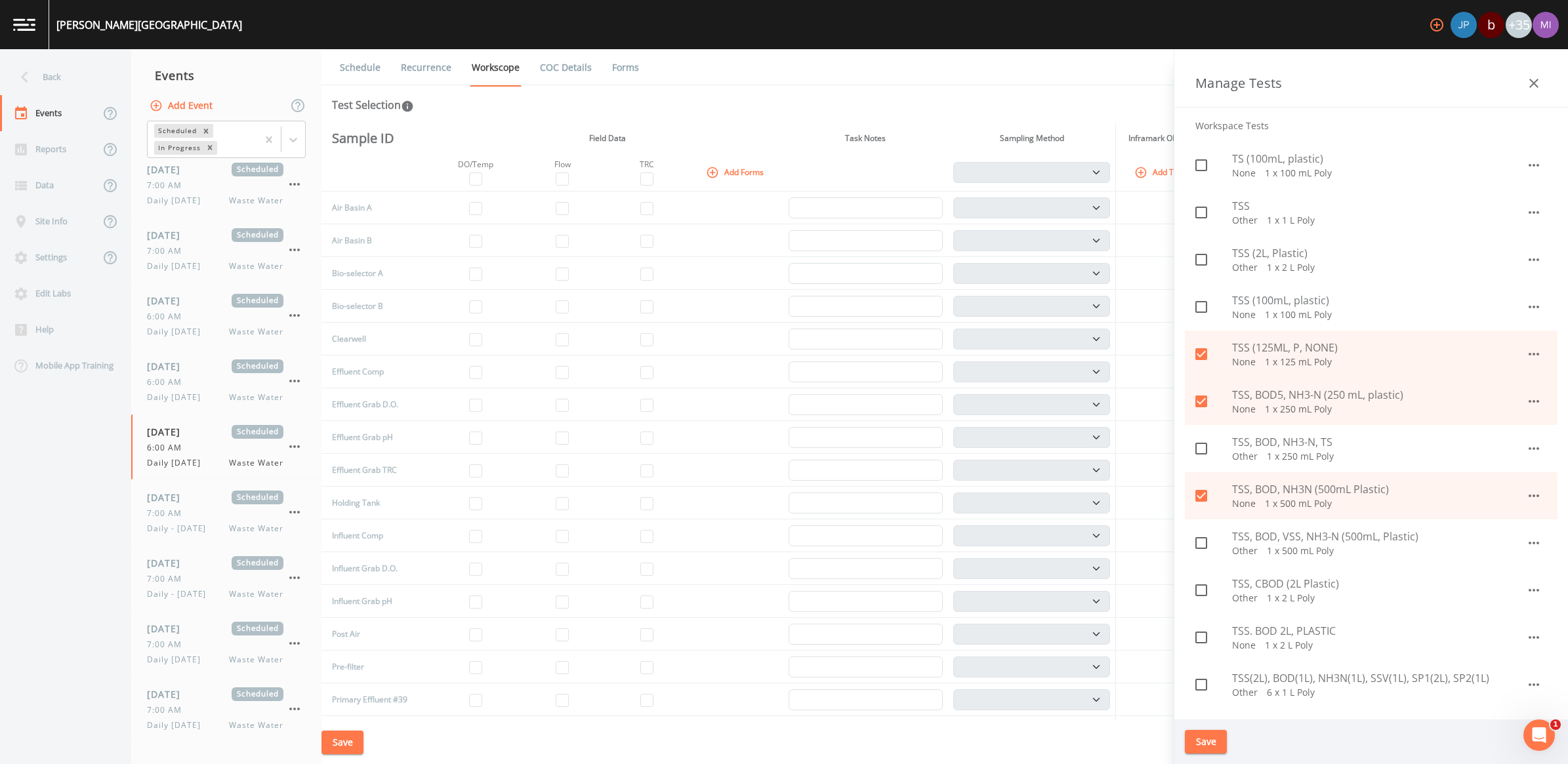
scroll to position [164, 0]
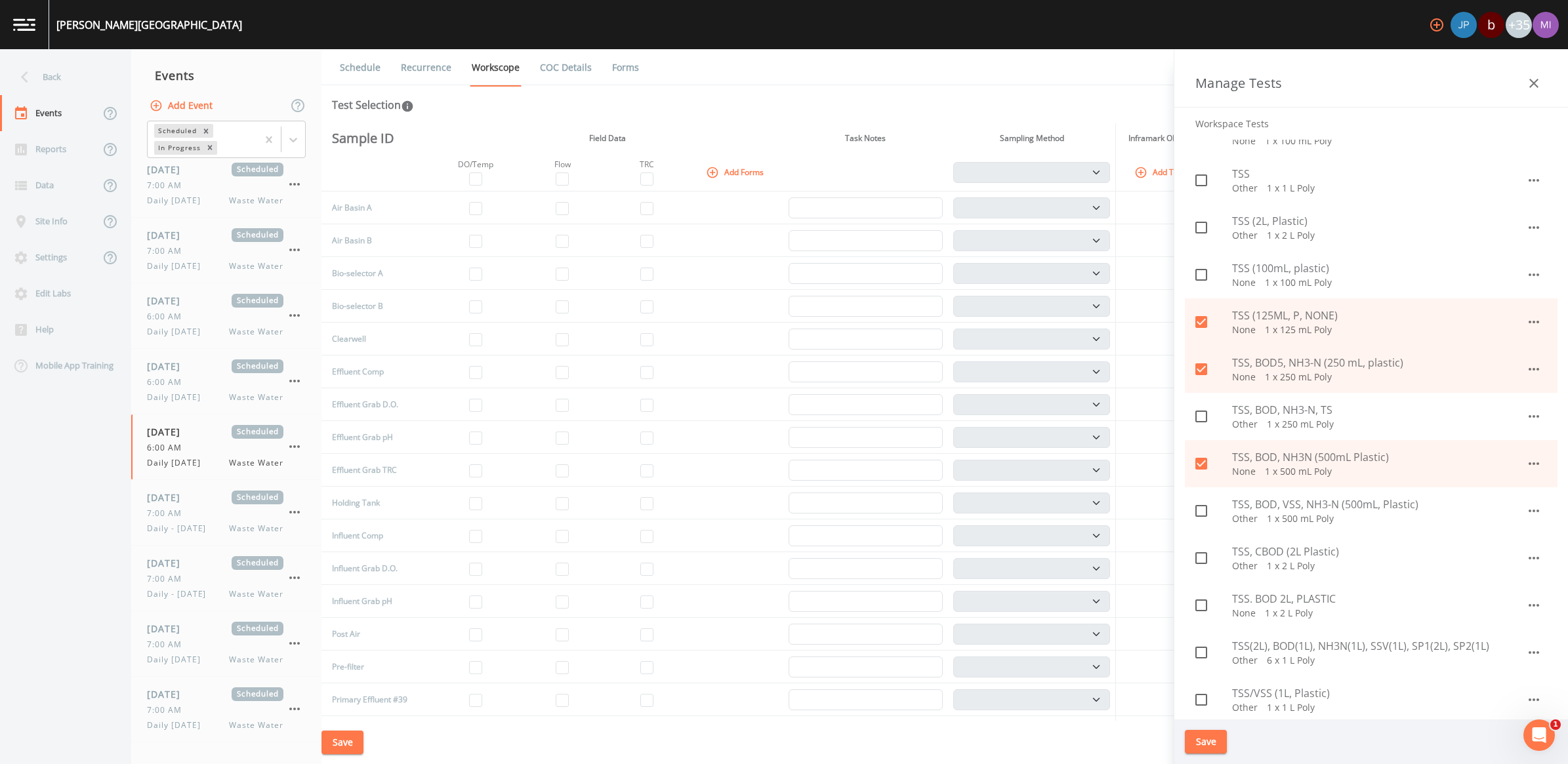
click at [1271, 608] on p "None   1 x 2 L Poly" at bounding box center [1379, 613] width 294 height 13
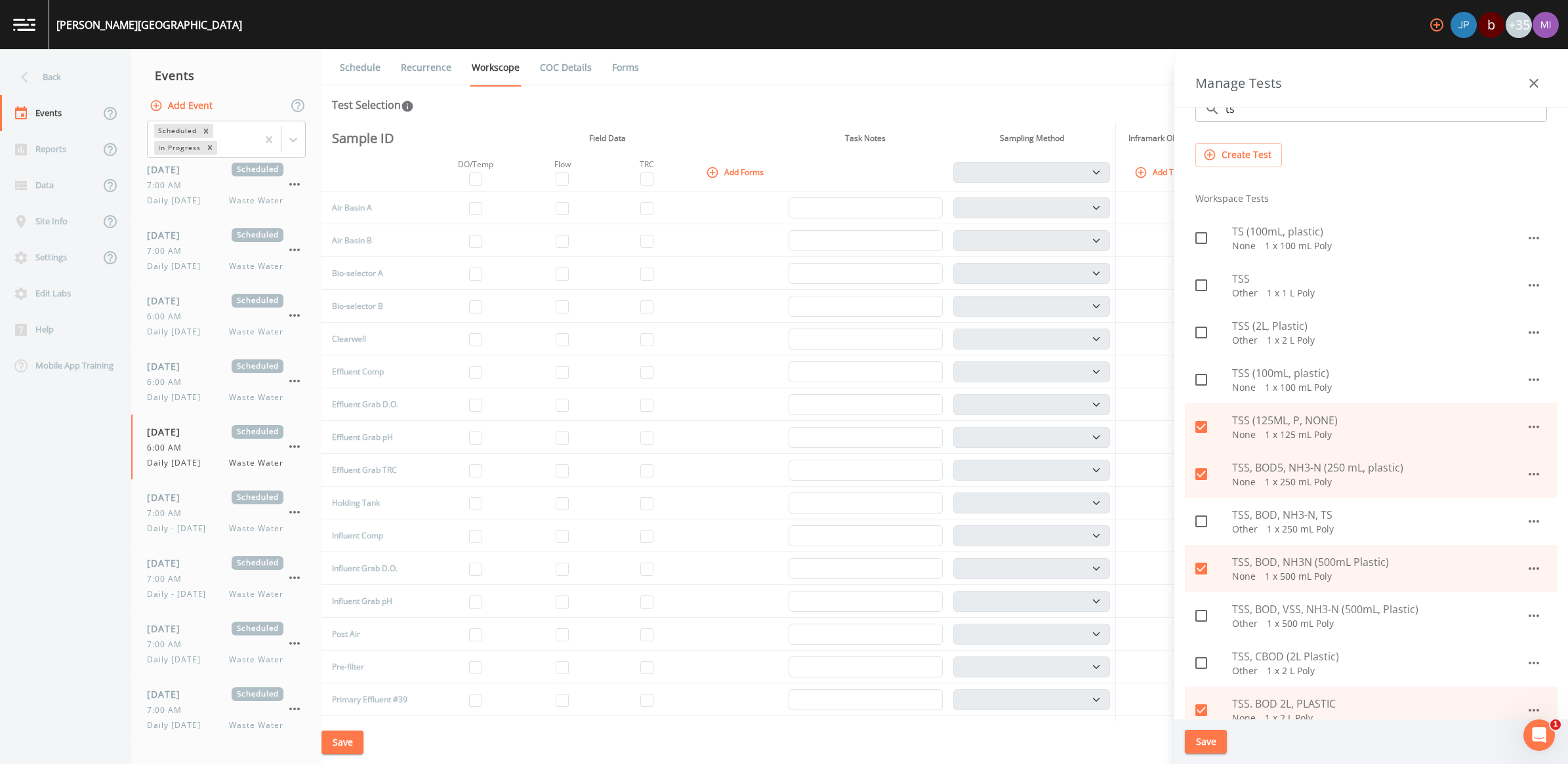
scroll to position [0, 0]
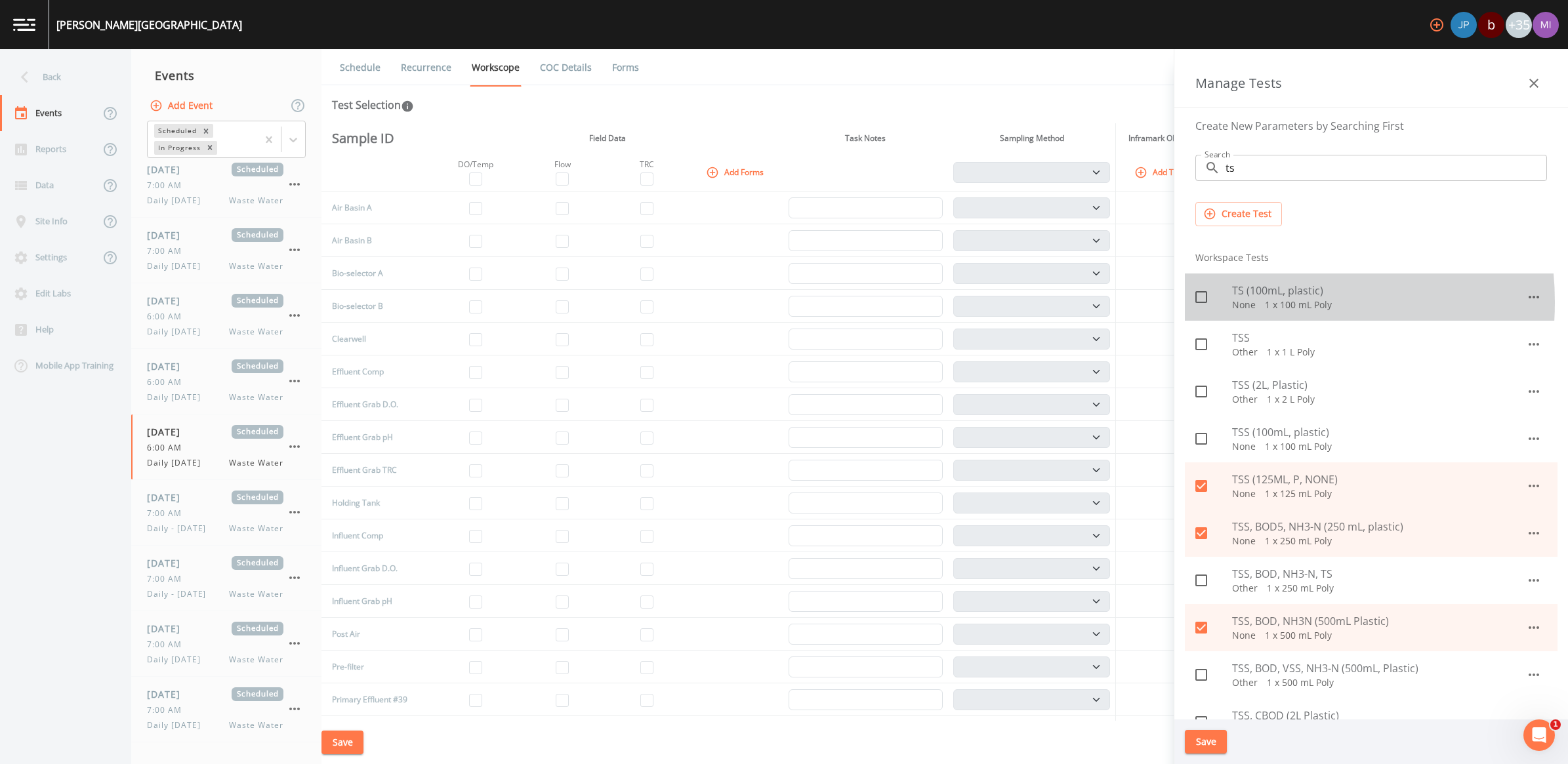
click at [1250, 302] on p "None   1 x 100 mL Poly" at bounding box center [1379, 305] width 294 height 13
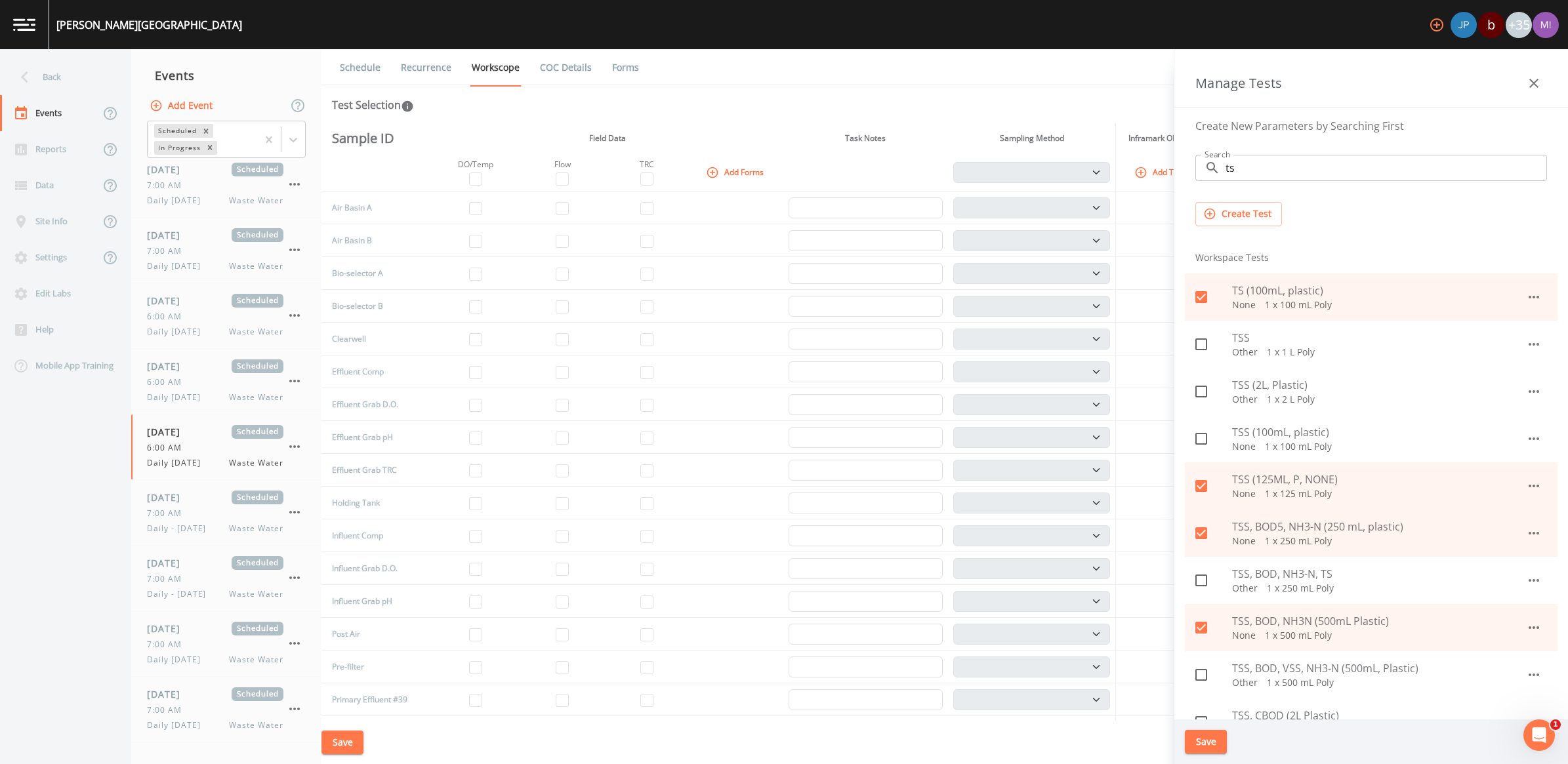
click at [1261, 386] on span "TSS (2L, Plastic)" at bounding box center [1379, 385] width 294 height 16
drag, startPoint x: 1260, startPoint y: 172, endPoint x: 1221, endPoint y: 179, distance: 39.6
click at [1221, 179] on div "​ ts Search" at bounding box center [1371, 167] width 352 height 26
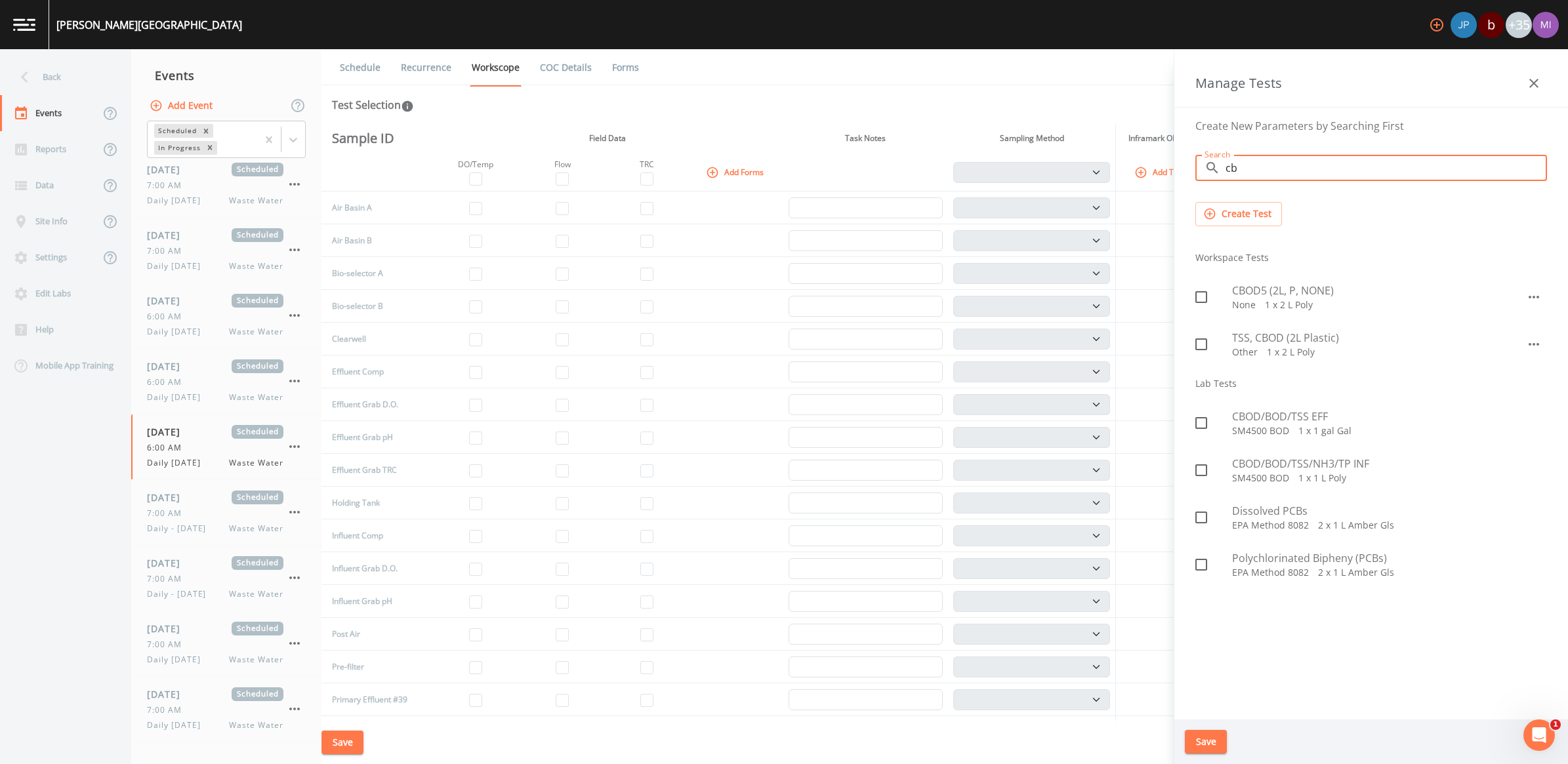
click at [1249, 295] on span "CBOD5 (2L, P, NONE)" at bounding box center [1379, 290] width 294 height 16
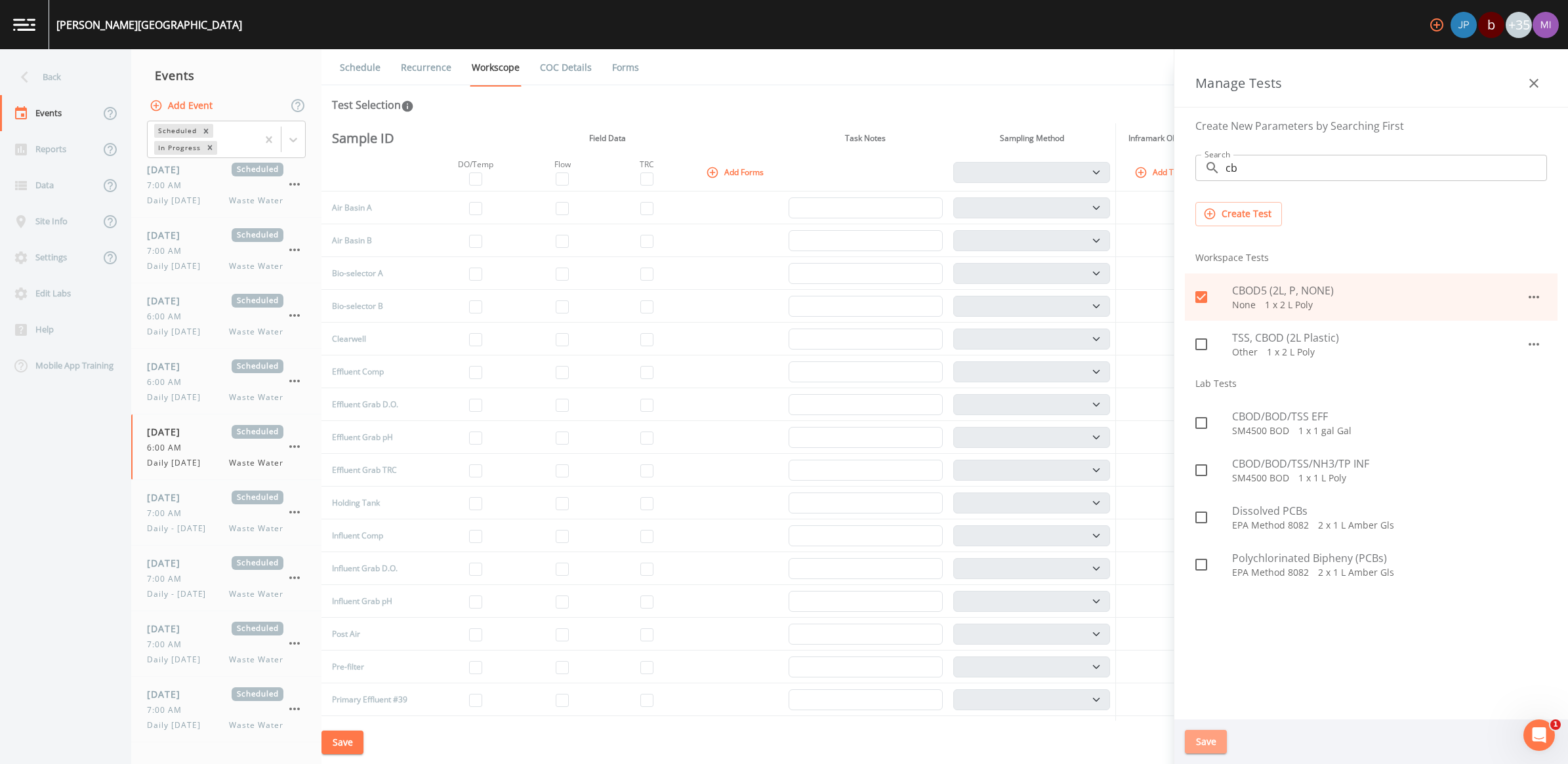
click at [1201, 747] on button "Save" at bounding box center [1206, 742] width 42 height 24
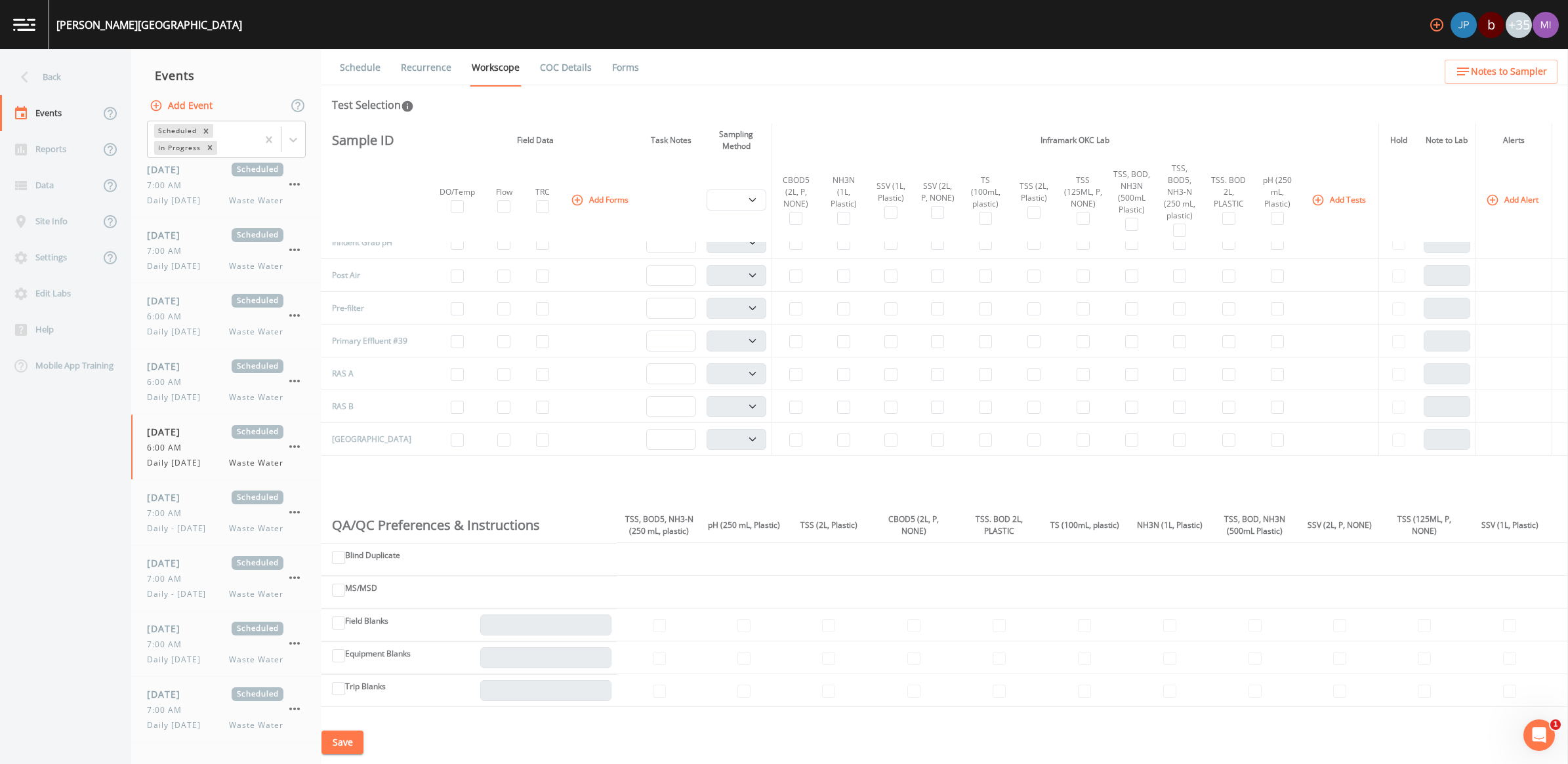
scroll to position [328, 0]
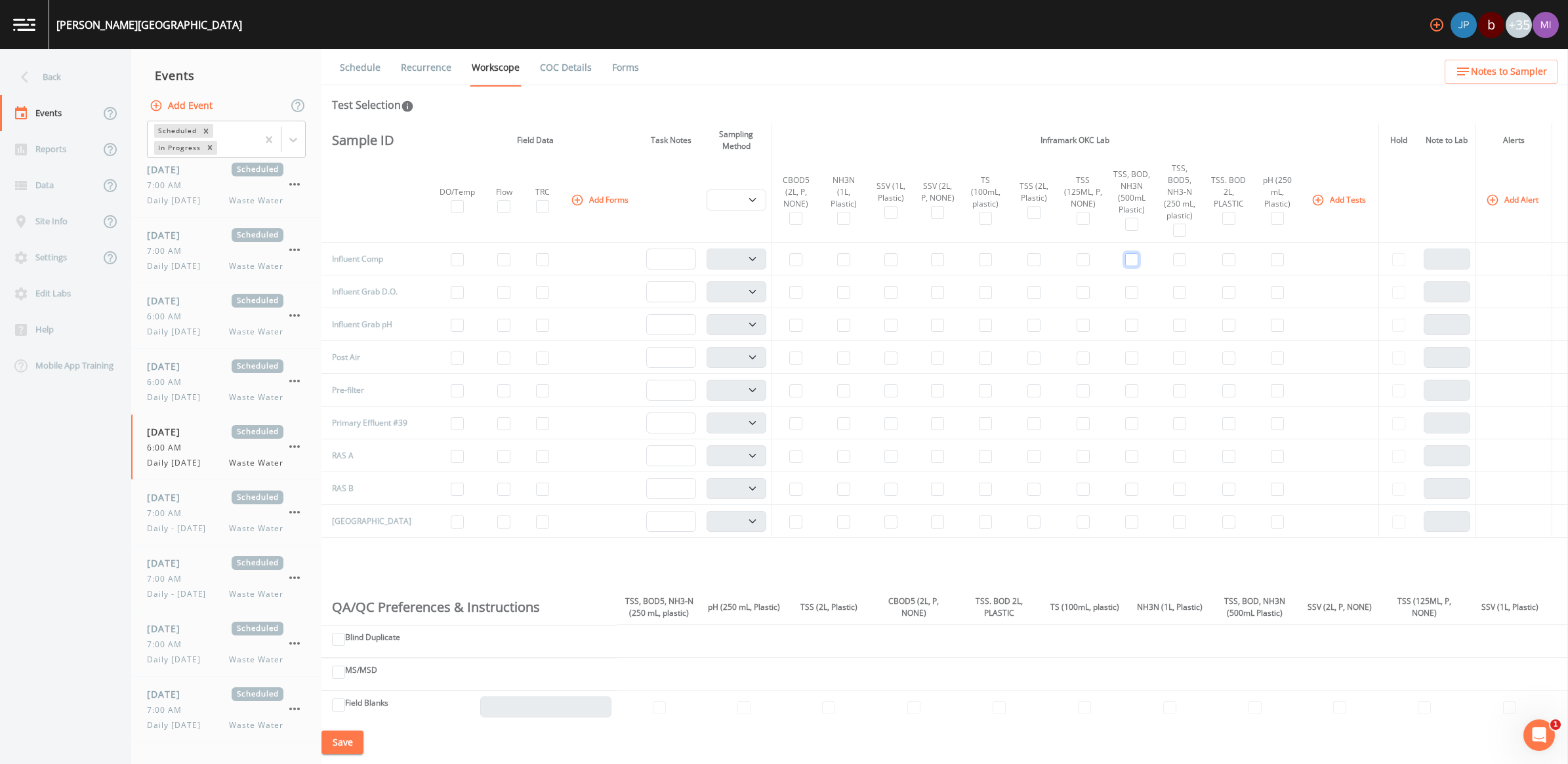
click at [1125, 260] on input "checkbox" at bounding box center [1131, 260] width 13 height 13
click at [884, 263] on input "checkbox" at bounding box center [891, 260] width 13 height 13
click at [497, 325] on input "checkbox" at bounding box center [504, 326] width 13 height 13
click at [1271, 326] on input "checkbox" at bounding box center [1277, 326] width 13 height 13
click at [451, 292] on input "checkbox" at bounding box center [457, 292] width 13 height 13
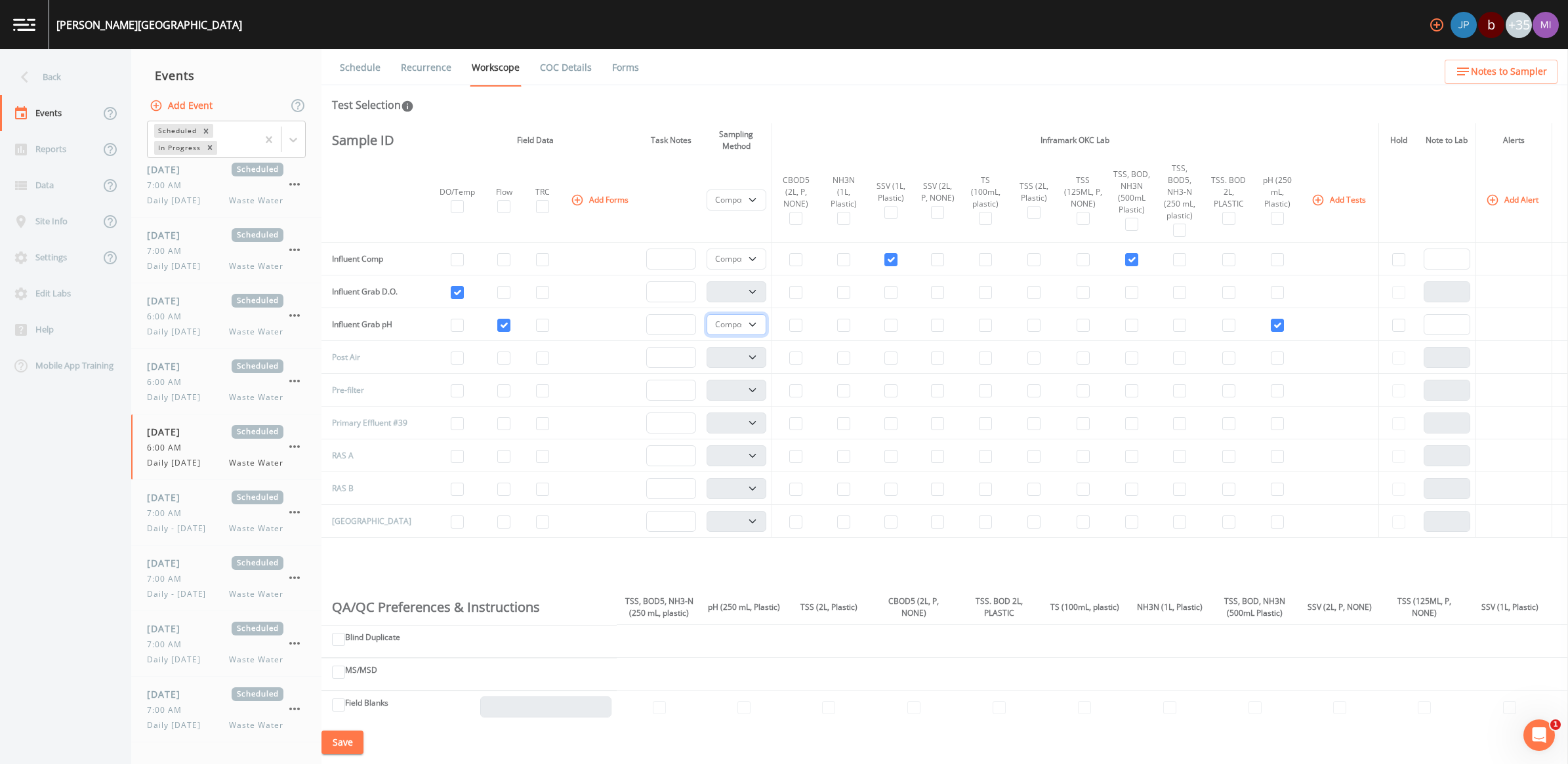
click at [748, 329] on select "Composite Grab" at bounding box center [737, 324] width 60 height 21
click at [707, 317] on select "Composite Grab" at bounding box center [737, 324] width 60 height 21
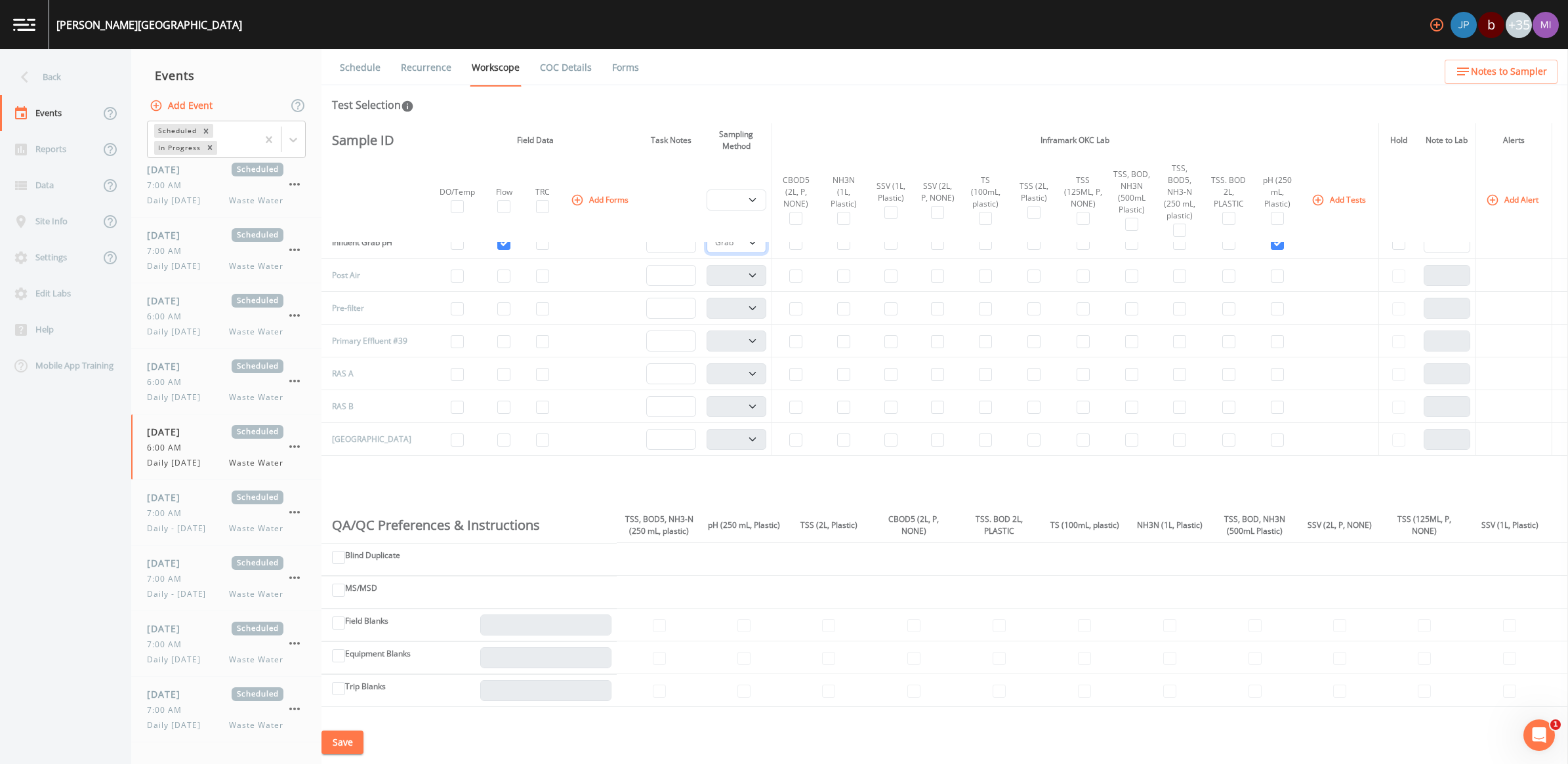
scroll to position [492, 0]
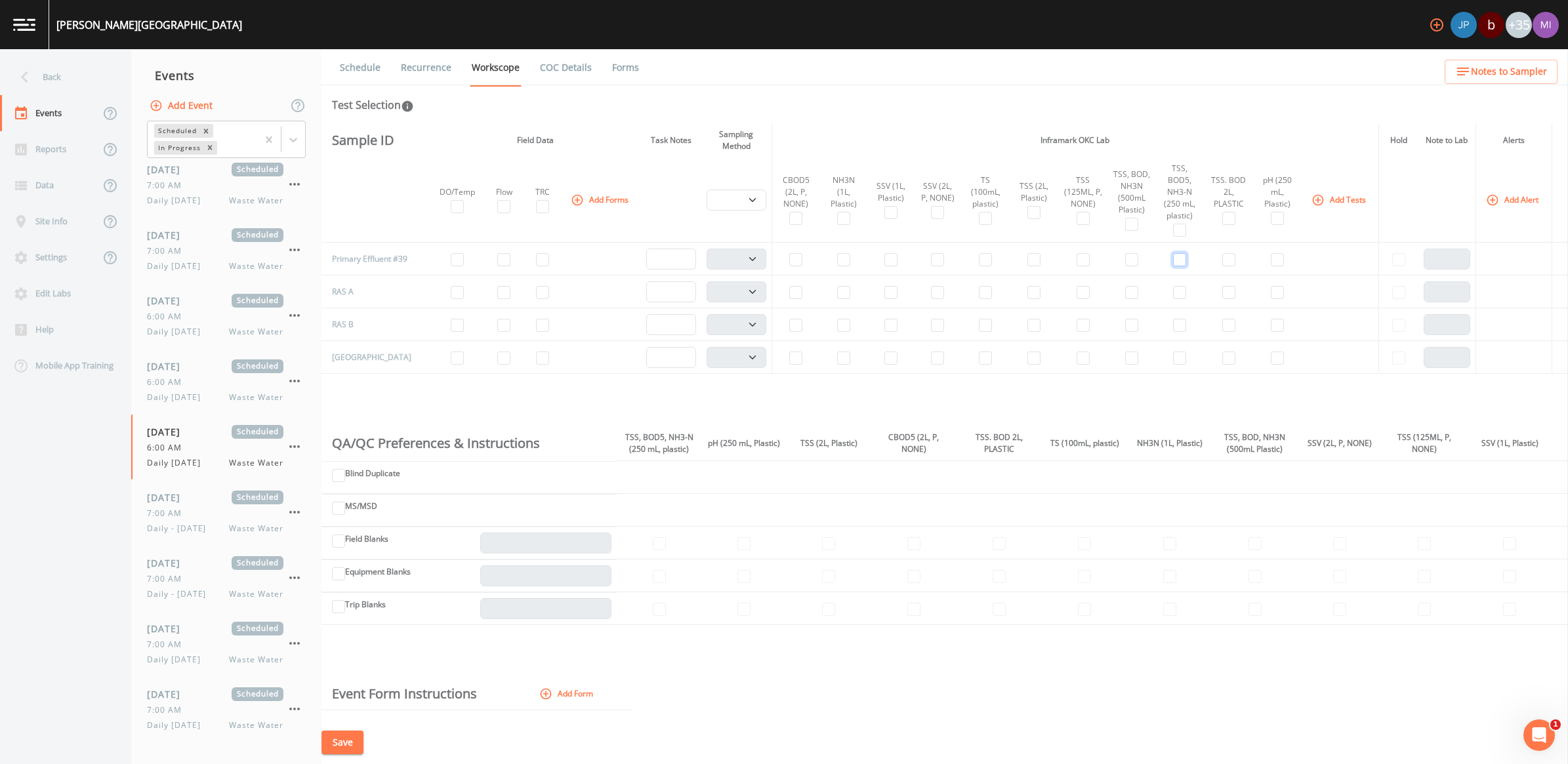
click at [1173, 267] on input "checkbox" at bounding box center [1180, 260] width 13 height 13
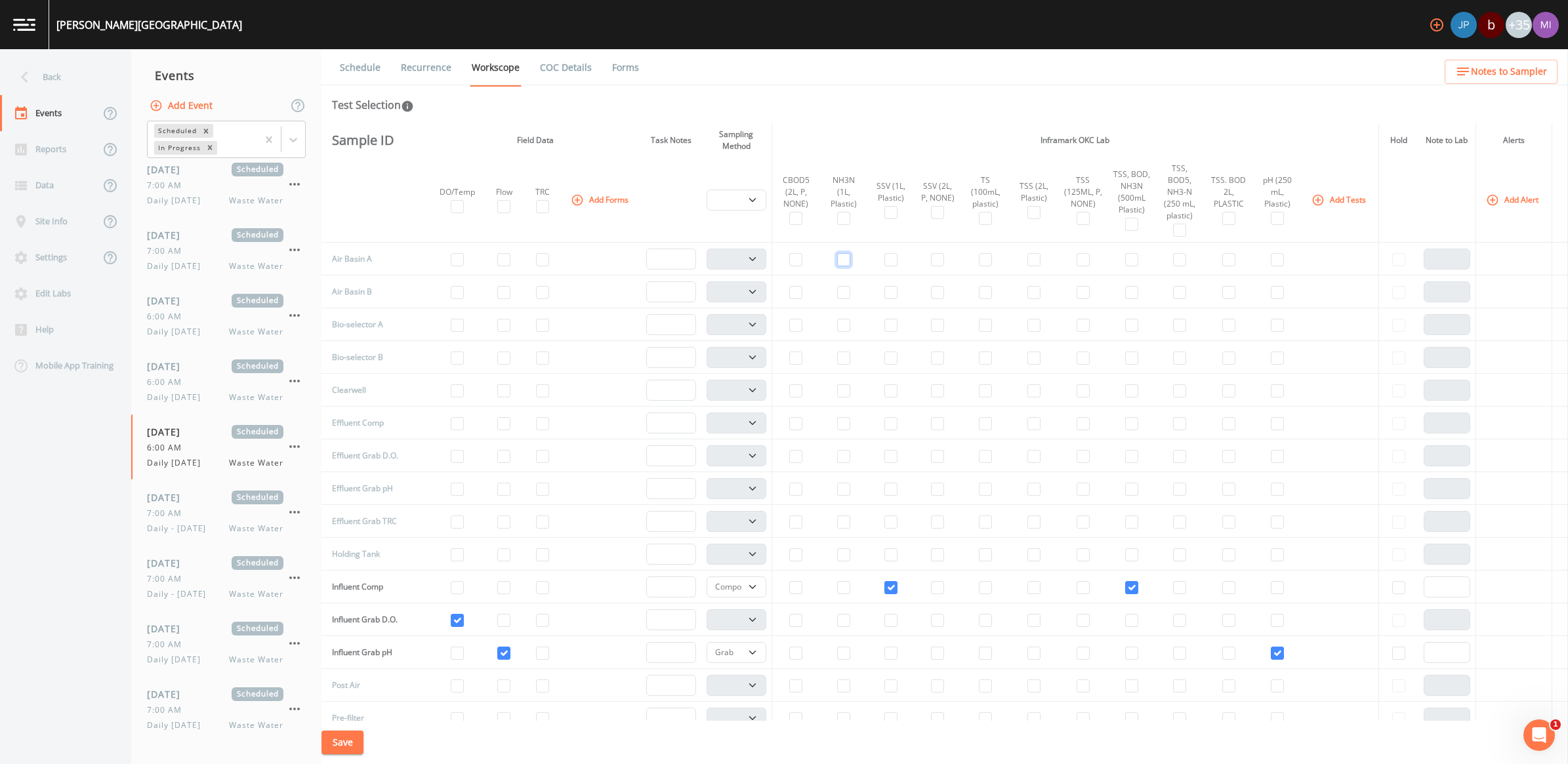
click at [837, 262] on input "checkbox" at bounding box center [844, 260] width 13 height 13
click at [1329, 200] on button "Add Tests" at bounding box center [1340, 200] width 62 height 22
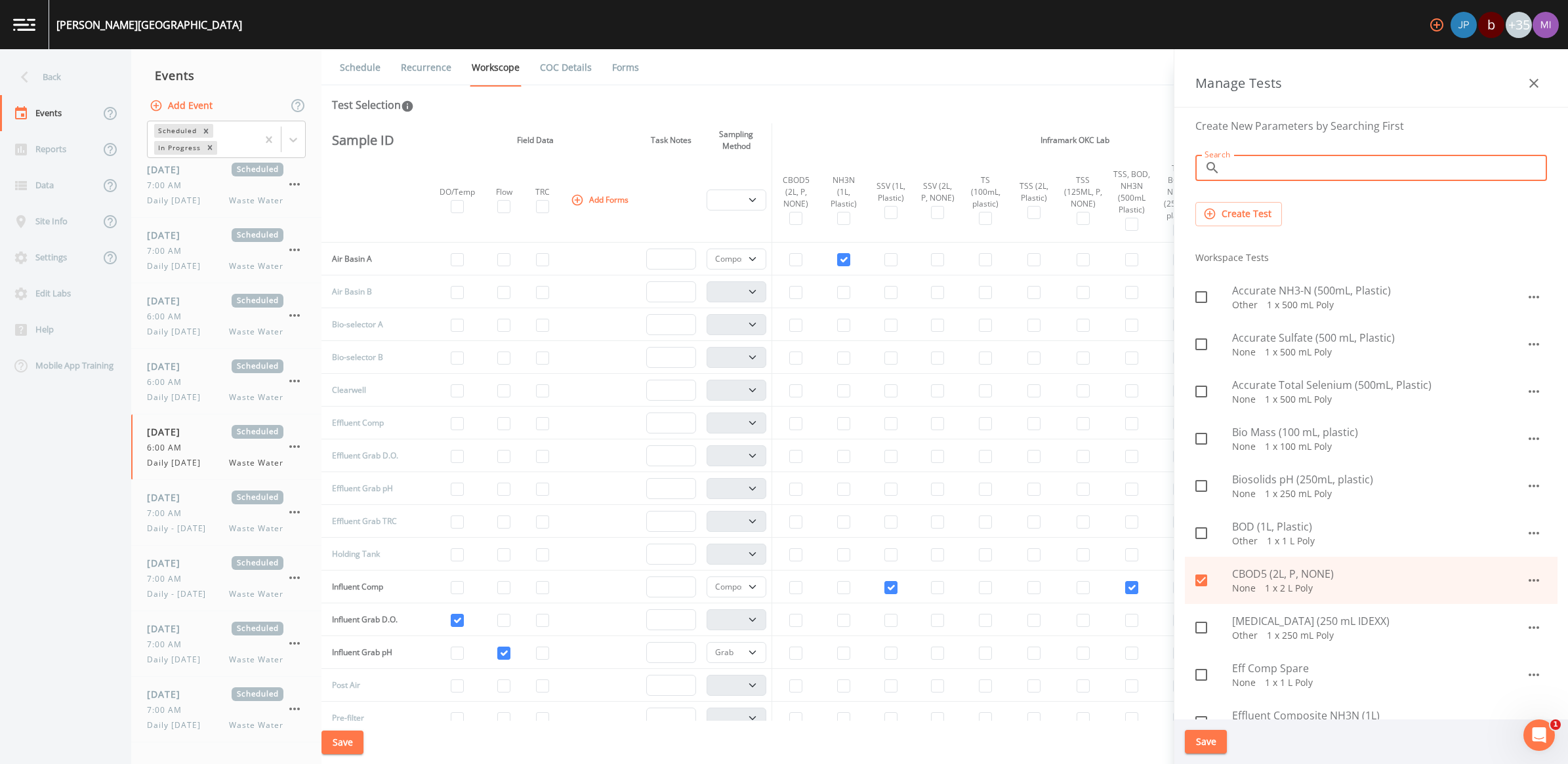
click at [1313, 172] on input "Search" at bounding box center [1386, 167] width 322 height 26
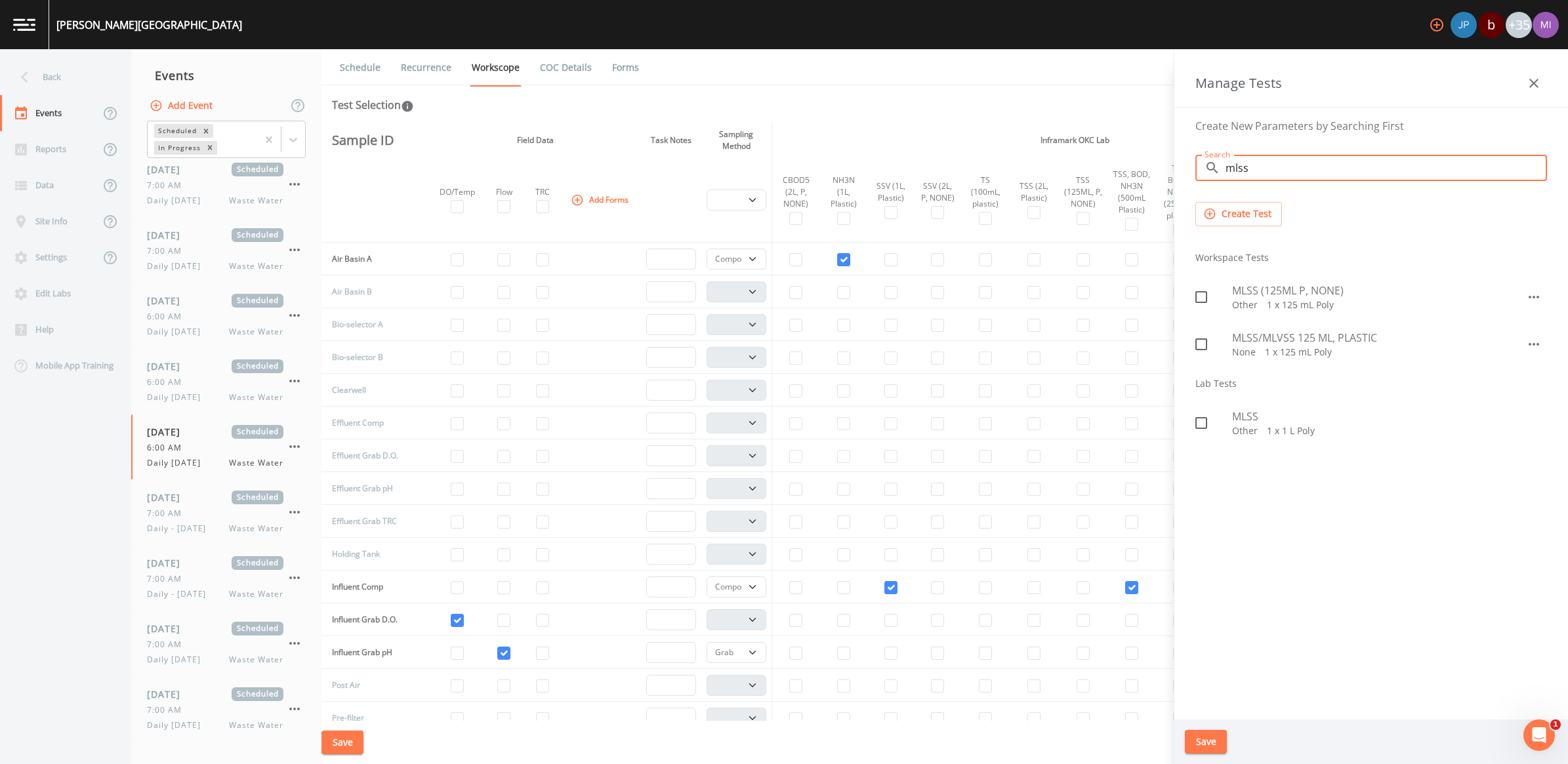
click at [1274, 335] on span "MLSS/MLVSS 125 ML, PLASTIC" at bounding box center [1379, 337] width 294 height 16
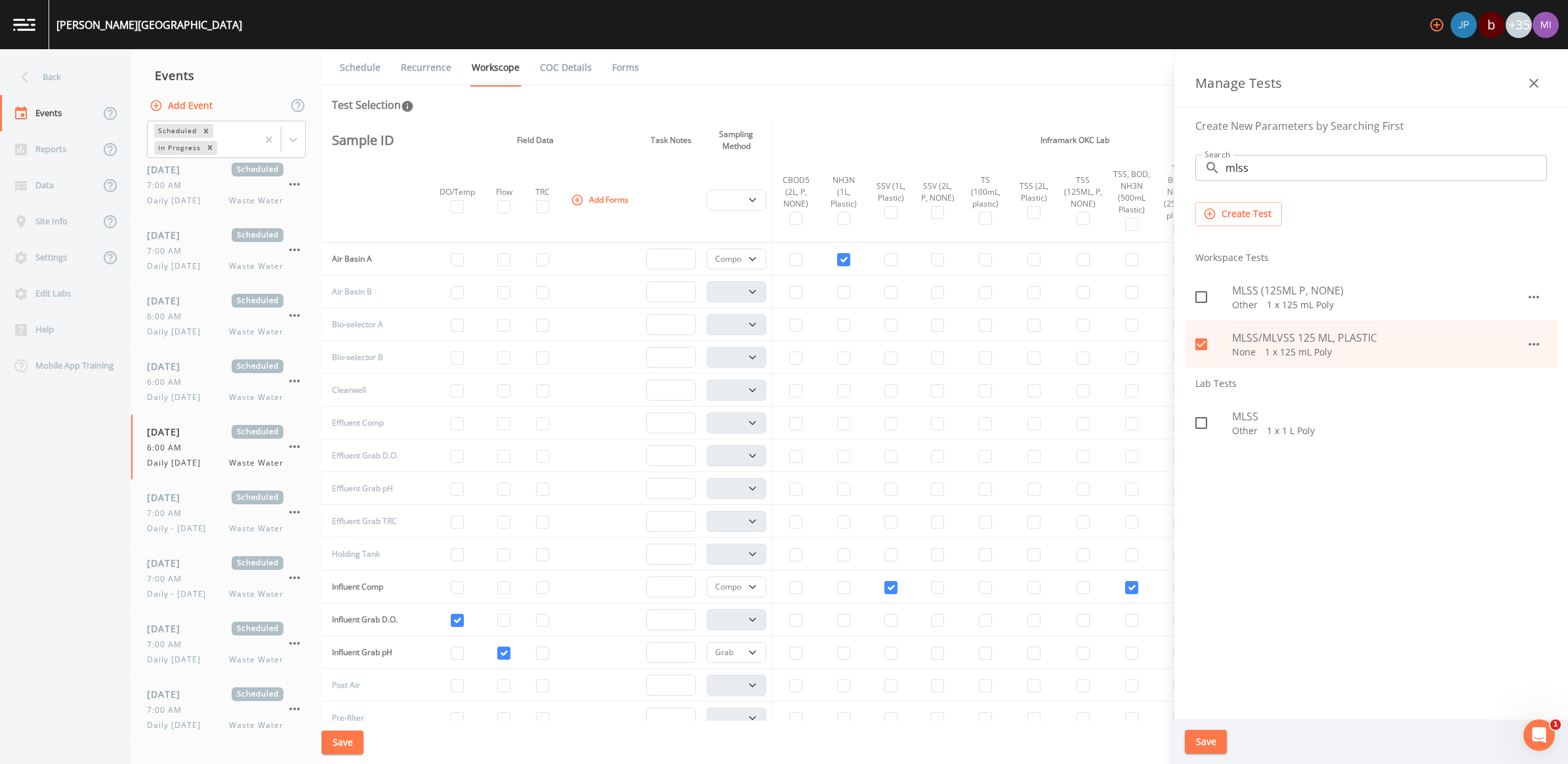
click at [1211, 743] on button "Save" at bounding box center [1206, 742] width 42 height 24
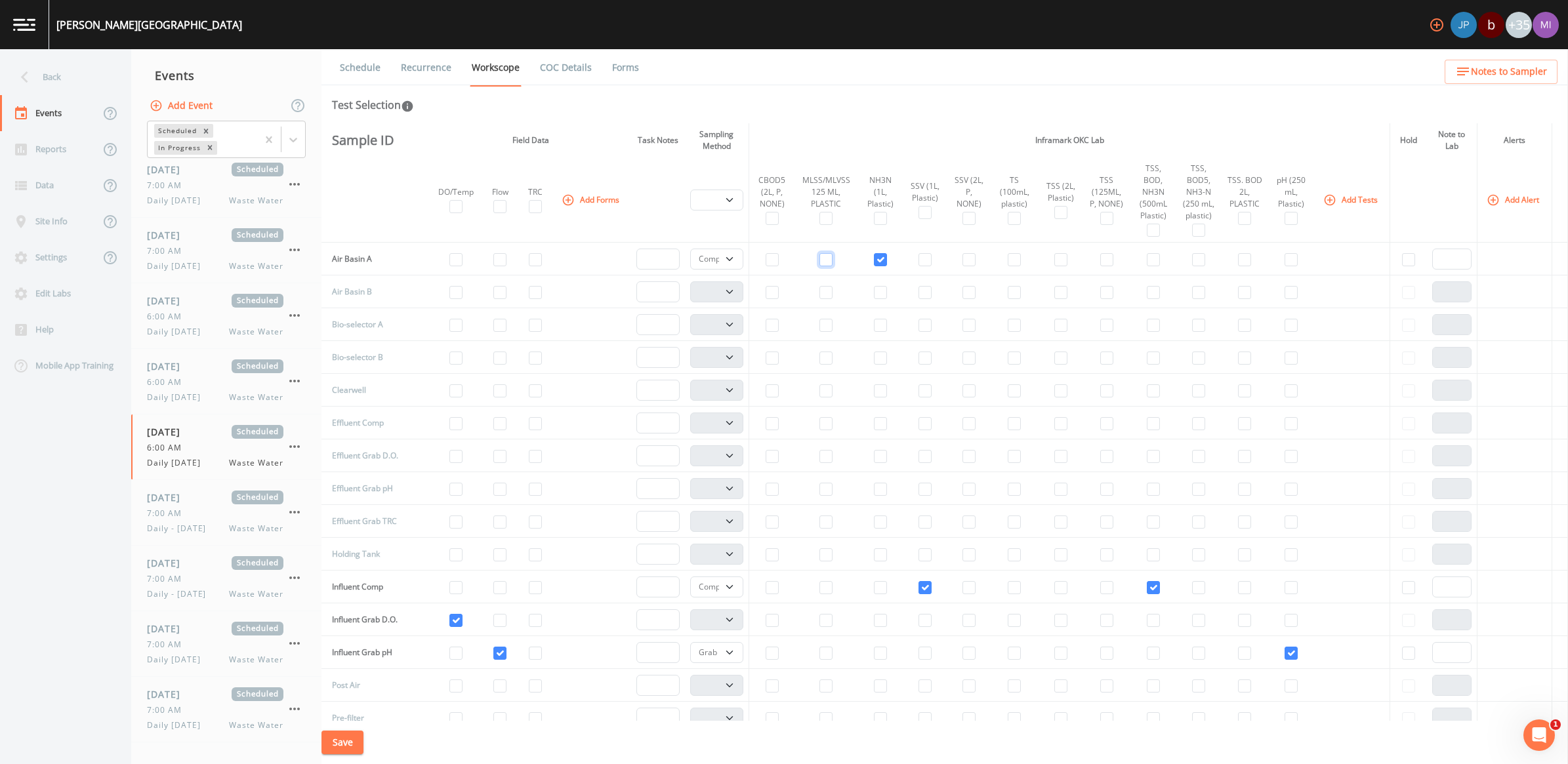
click at [823, 261] on input "checkbox" at bounding box center [826, 260] width 13 height 13
click at [821, 294] on input "checkbox" at bounding box center [826, 292] width 13 height 13
click at [877, 290] on input "checkbox" at bounding box center [881, 292] width 13 height 13
drag, startPoint x: 720, startPoint y: 256, endPoint x: 710, endPoint y: 270, distance: 17.2
click at [720, 256] on select "Composite Grab" at bounding box center [717, 258] width 54 height 21
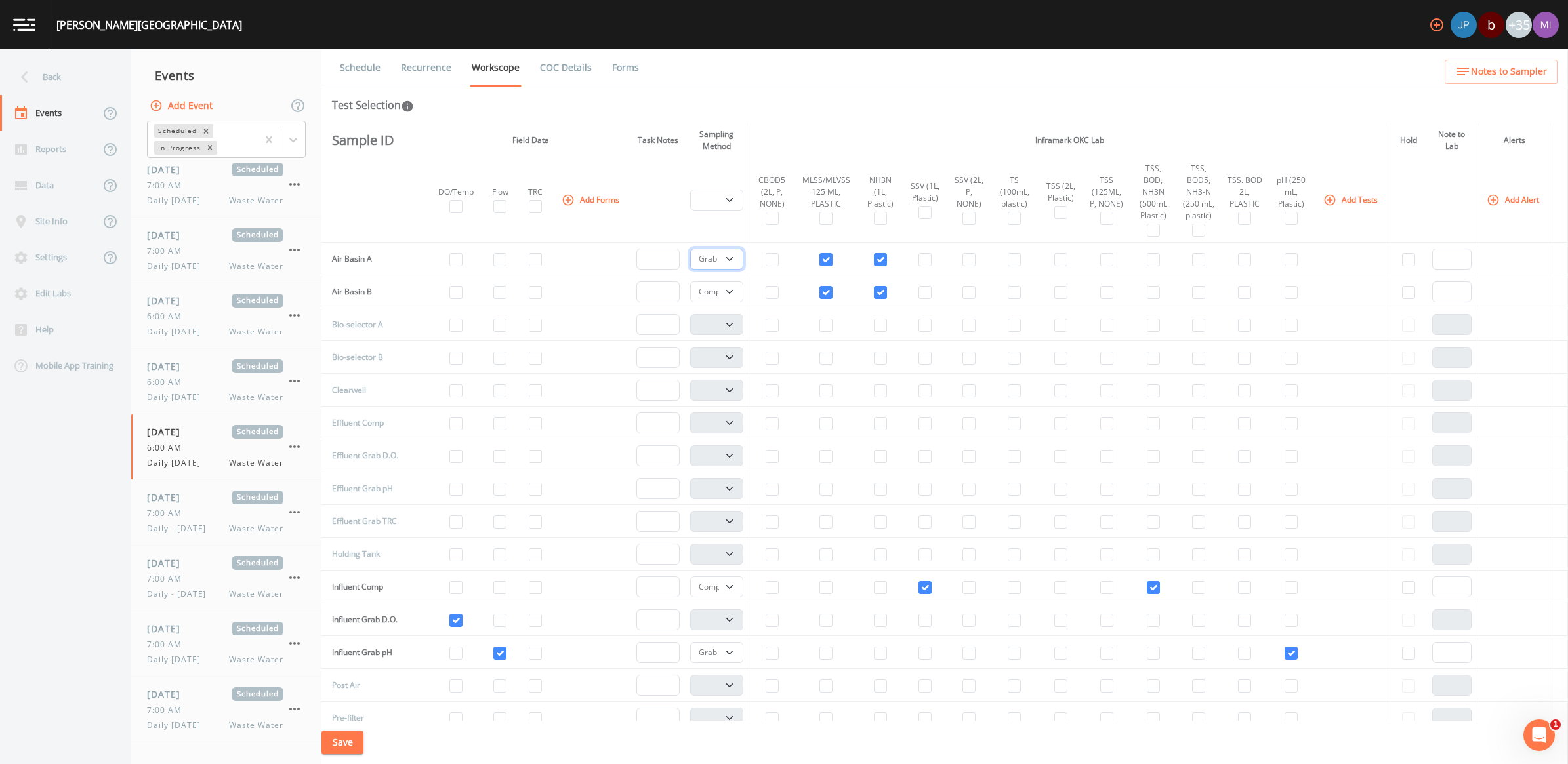
click at [690, 248] on select "Composite Grab" at bounding box center [717, 258] width 54 height 21
drag, startPoint x: 726, startPoint y: 291, endPoint x: 726, endPoint y: 304, distance: 13.0
click at [726, 291] on select "Composite Grab" at bounding box center [717, 292] width 54 height 21
click at [690, 282] on select "Composite Grab" at bounding box center [717, 292] width 54 height 21
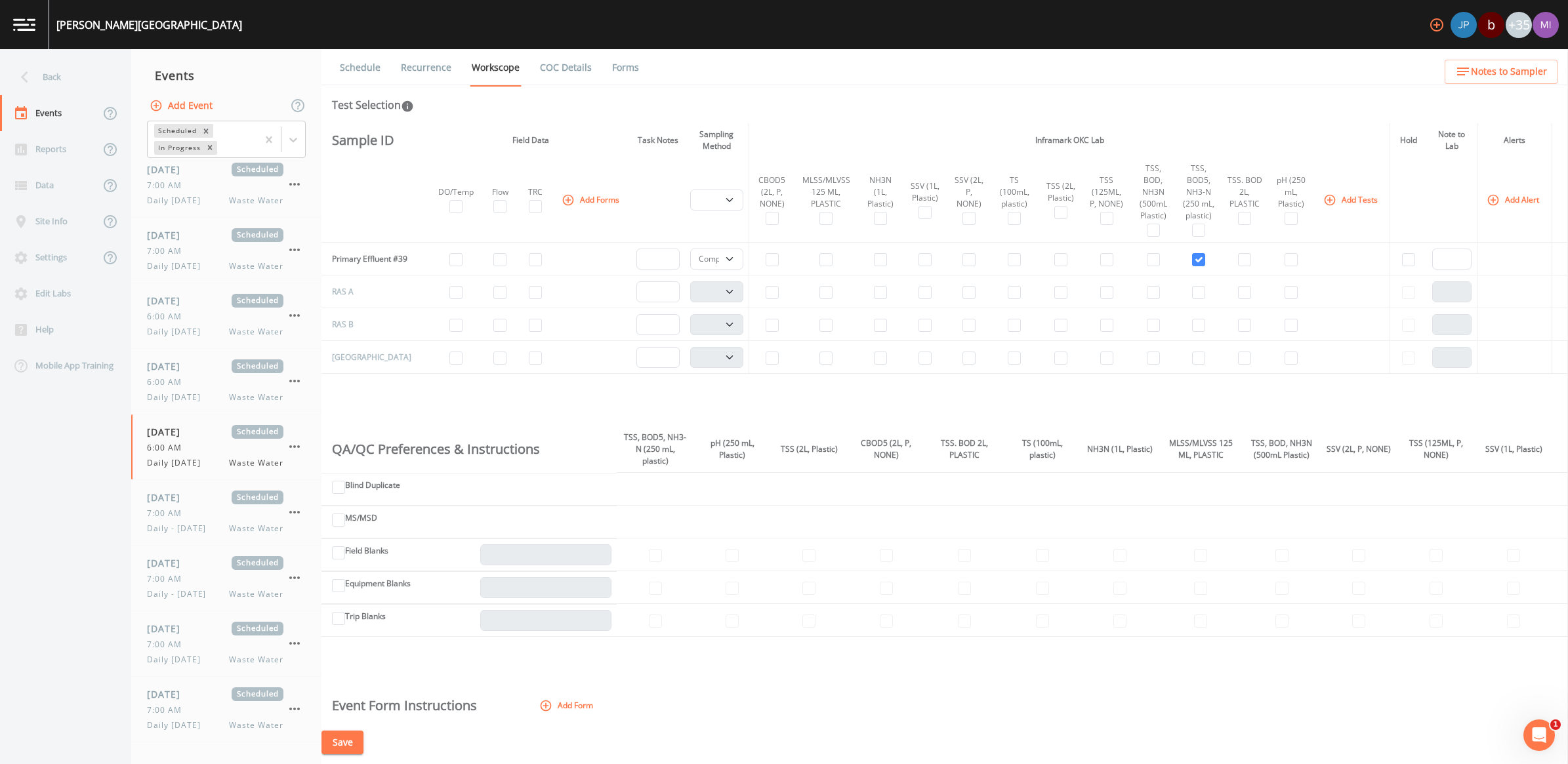
scroll to position [574, 0]
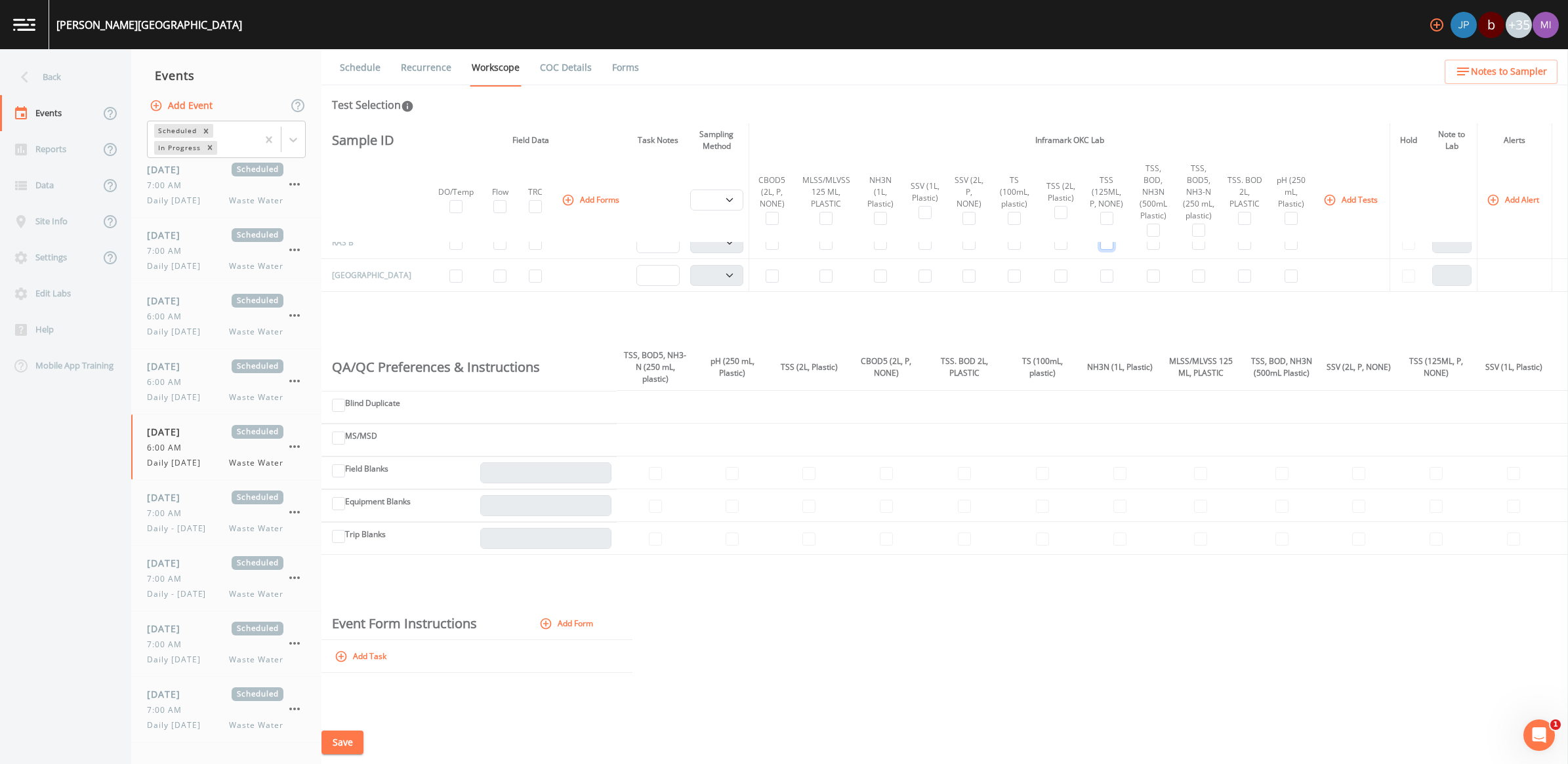
click at [1101, 250] on input "checkbox" at bounding box center [1107, 243] width 13 height 13
click at [722, 253] on select "Composite Grab" at bounding box center [717, 242] width 54 height 21
click at [690, 240] on select "Composite Grab" at bounding box center [717, 242] width 54 height 21
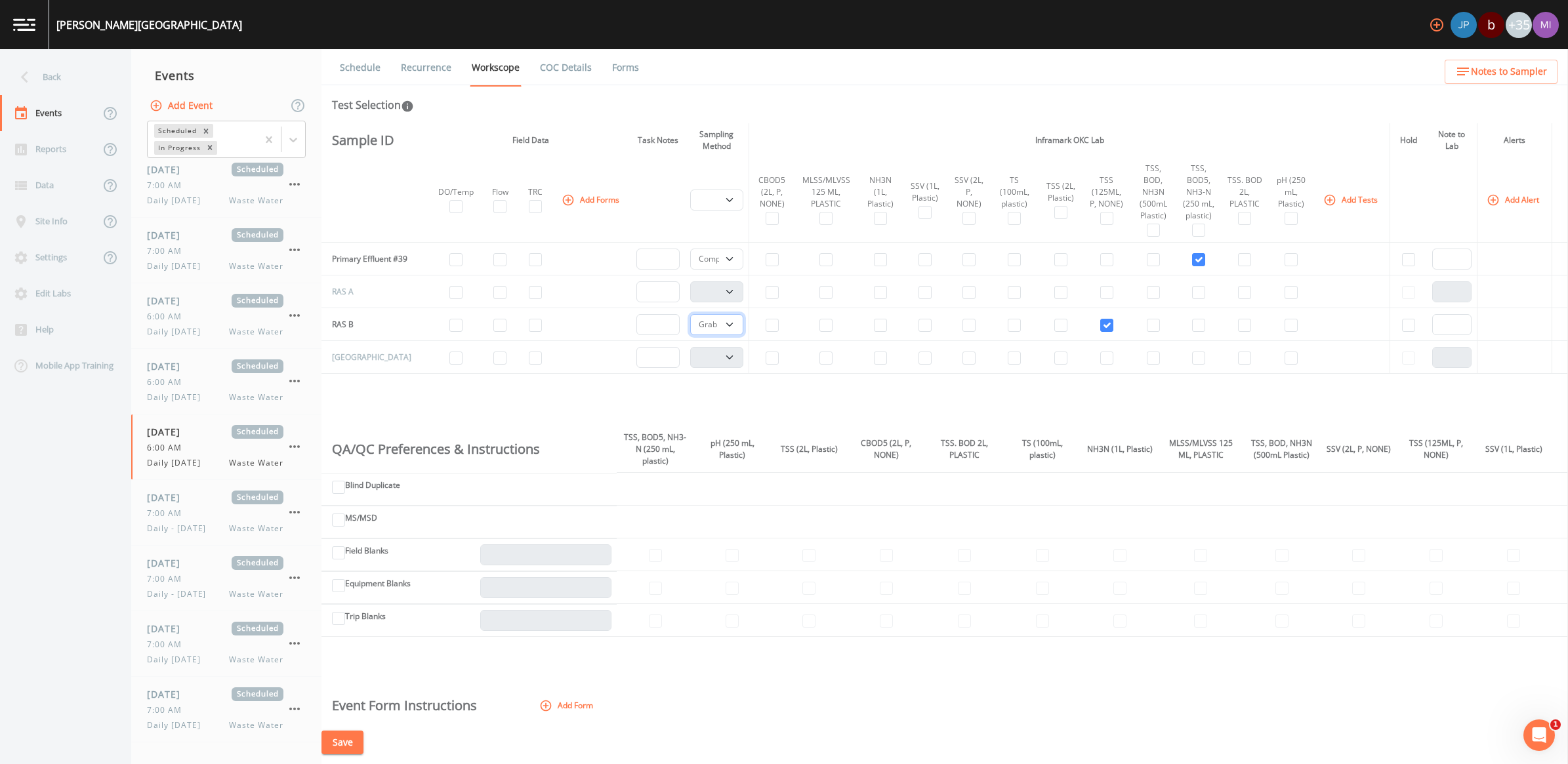
scroll to position [410, 0]
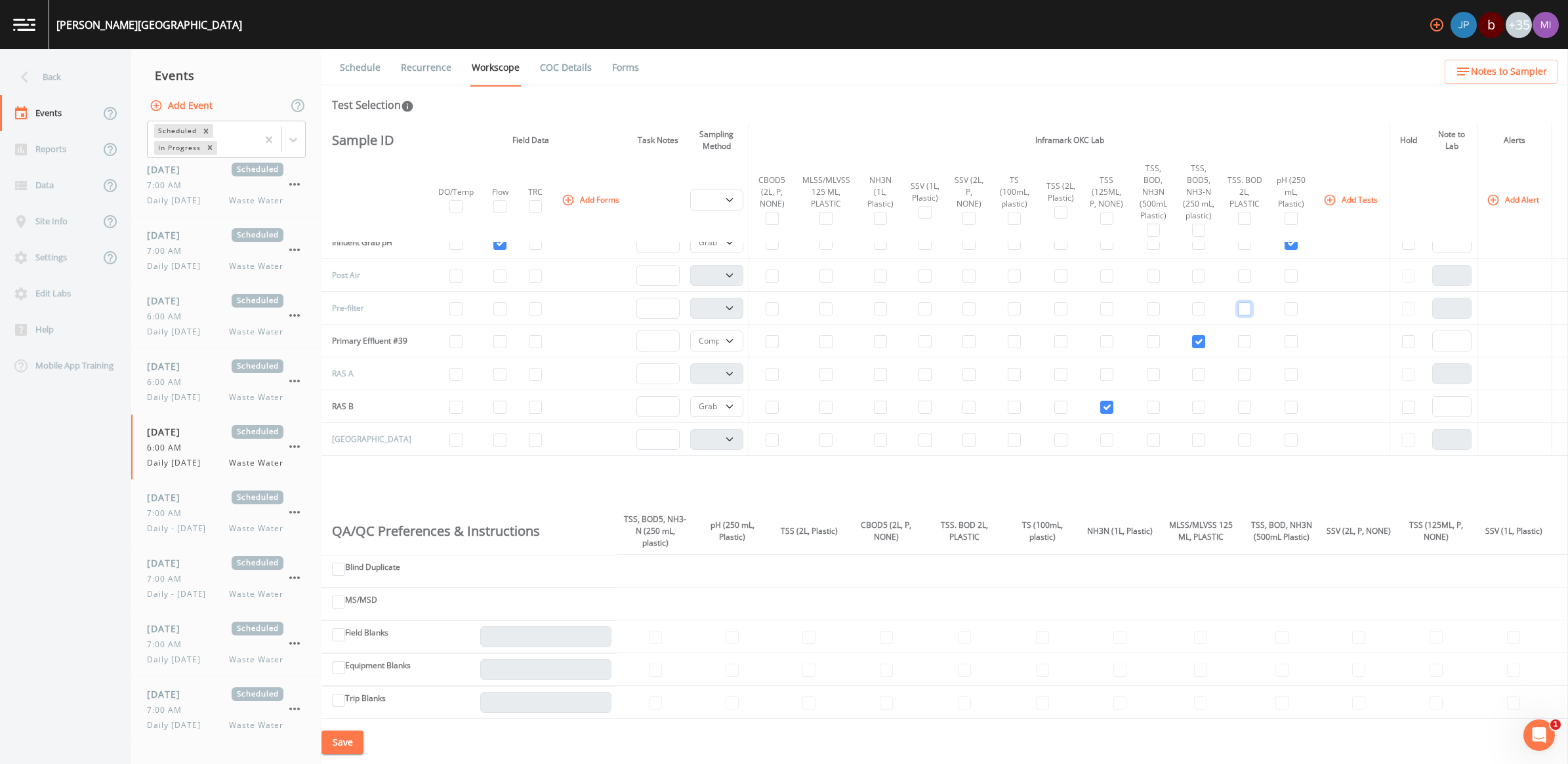
click at [1238, 313] on input "checkbox" at bounding box center [1245, 309] width 13 height 13
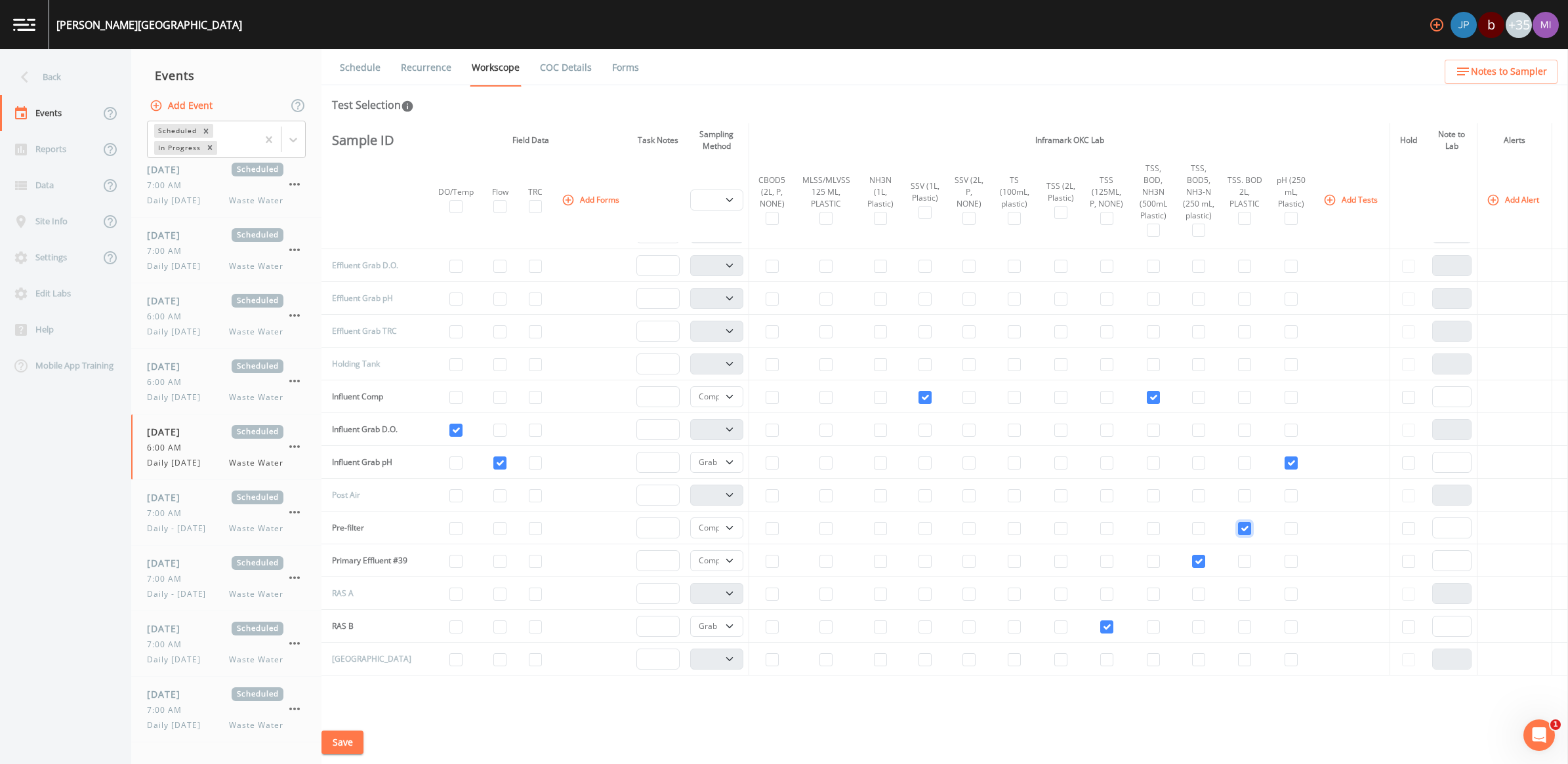
scroll to position [164, 0]
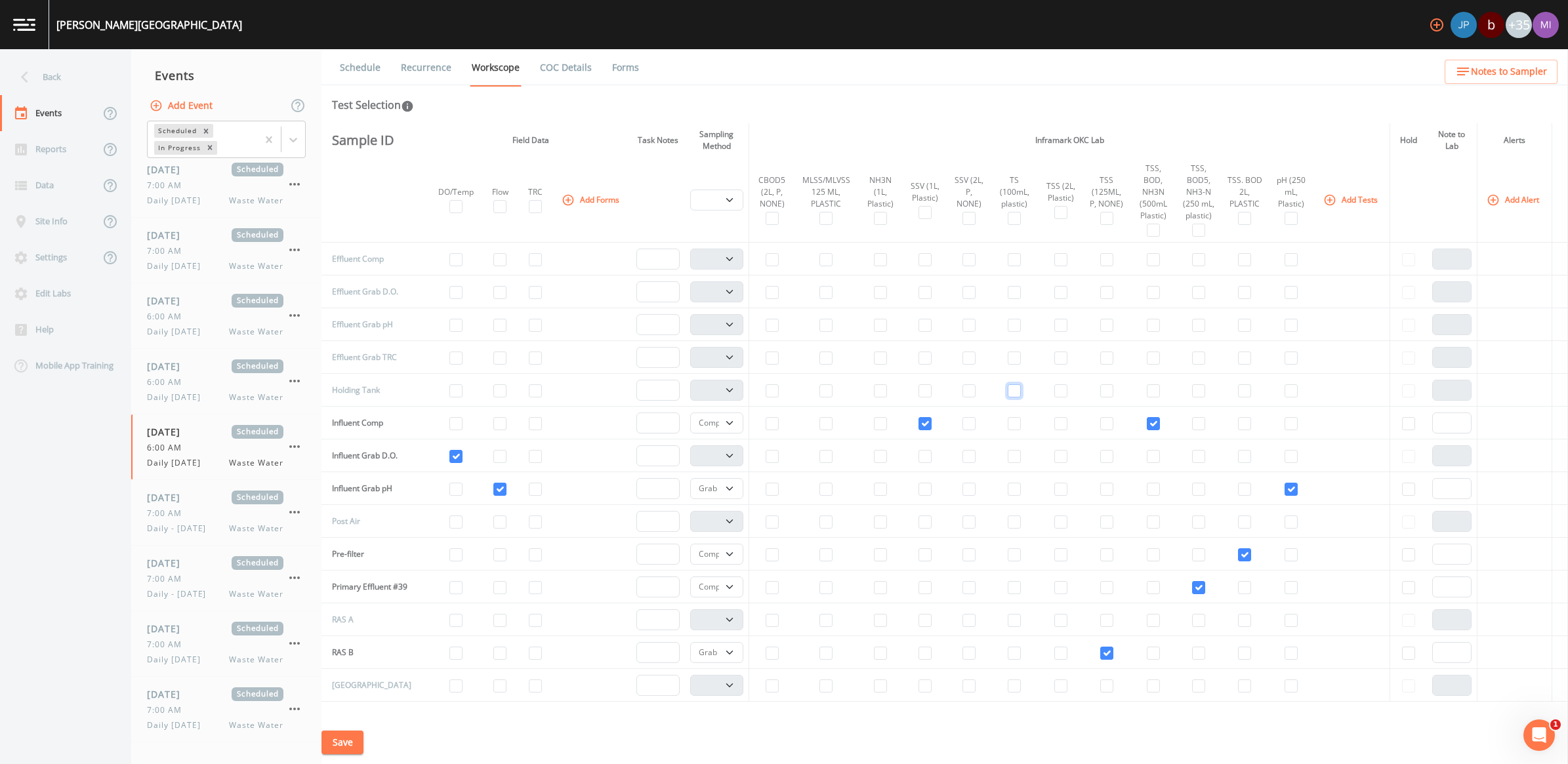
click at [1008, 394] on input "checkbox" at bounding box center [1015, 391] width 13 height 13
drag, startPoint x: 1051, startPoint y: 257, endPoint x: 1045, endPoint y: 257, distance: 6.0
click at [1054, 259] on input "checkbox" at bounding box center [1061, 260] width 13 height 13
click at [962, 261] on input "checkbox" at bounding box center [969, 260] width 13 height 13
click at [766, 257] on input "checkbox" at bounding box center [772, 260] width 13 height 13
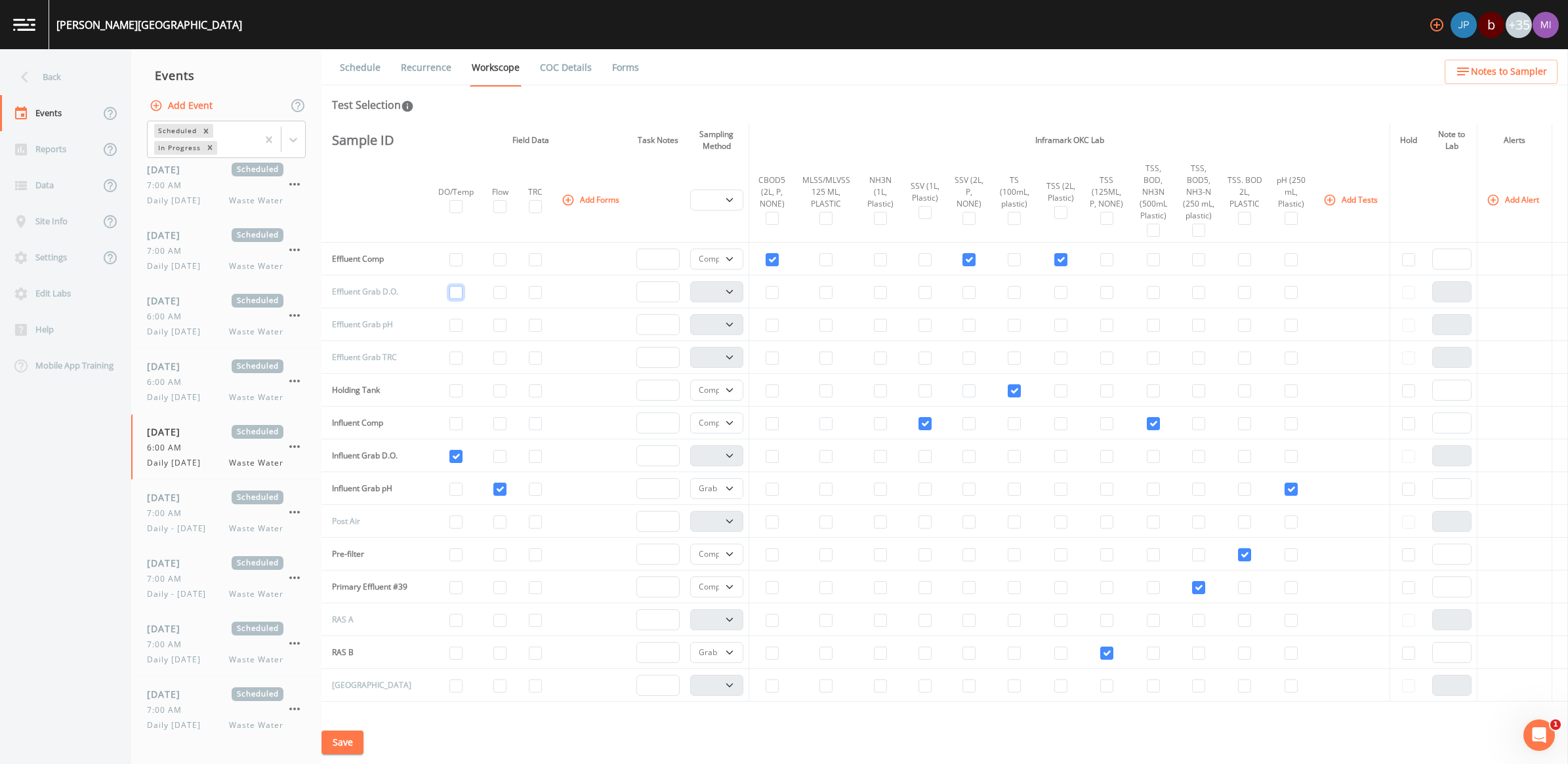
click at [449, 291] on input "checkbox" at bounding box center [456, 292] width 13 height 13
click at [493, 328] on input "checkbox" at bounding box center [500, 326] width 13 height 13
click at [1285, 328] on input "checkbox" at bounding box center [1291, 326] width 13 height 13
click at [529, 362] on input "checkbox" at bounding box center [536, 358] width 13 height 13
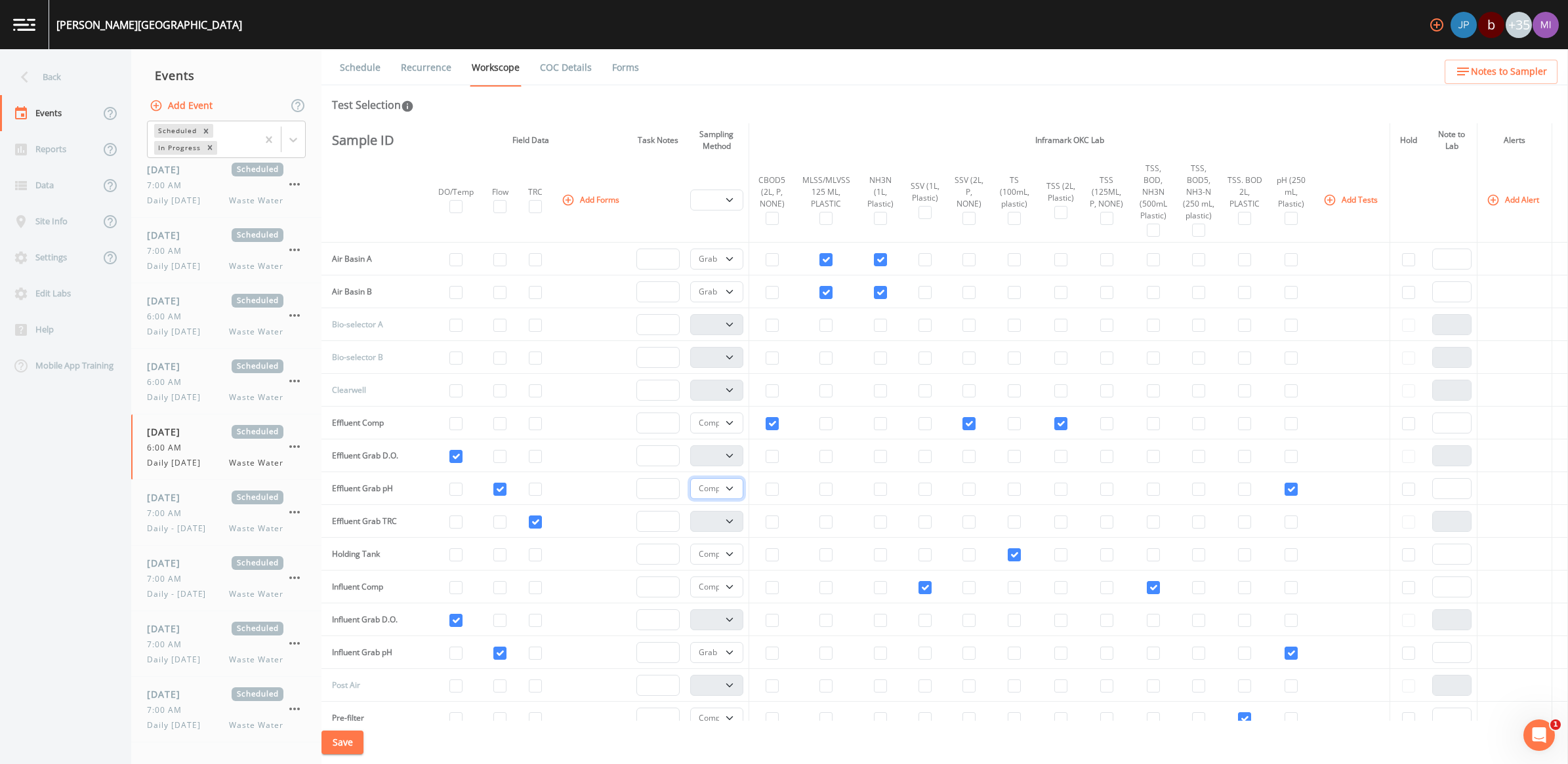
drag, startPoint x: 722, startPoint y: 490, endPoint x: 714, endPoint y: 503, distance: 15.3
click at [722, 490] on select "Composite Grab" at bounding box center [717, 488] width 54 height 21
click at [690, 480] on select "Composite Grab" at bounding box center [717, 488] width 54 height 21
click at [723, 557] on select "Composite Grab" at bounding box center [717, 554] width 54 height 21
click at [690, 547] on select "Composite Grab" at bounding box center [717, 554] width 54 height 21
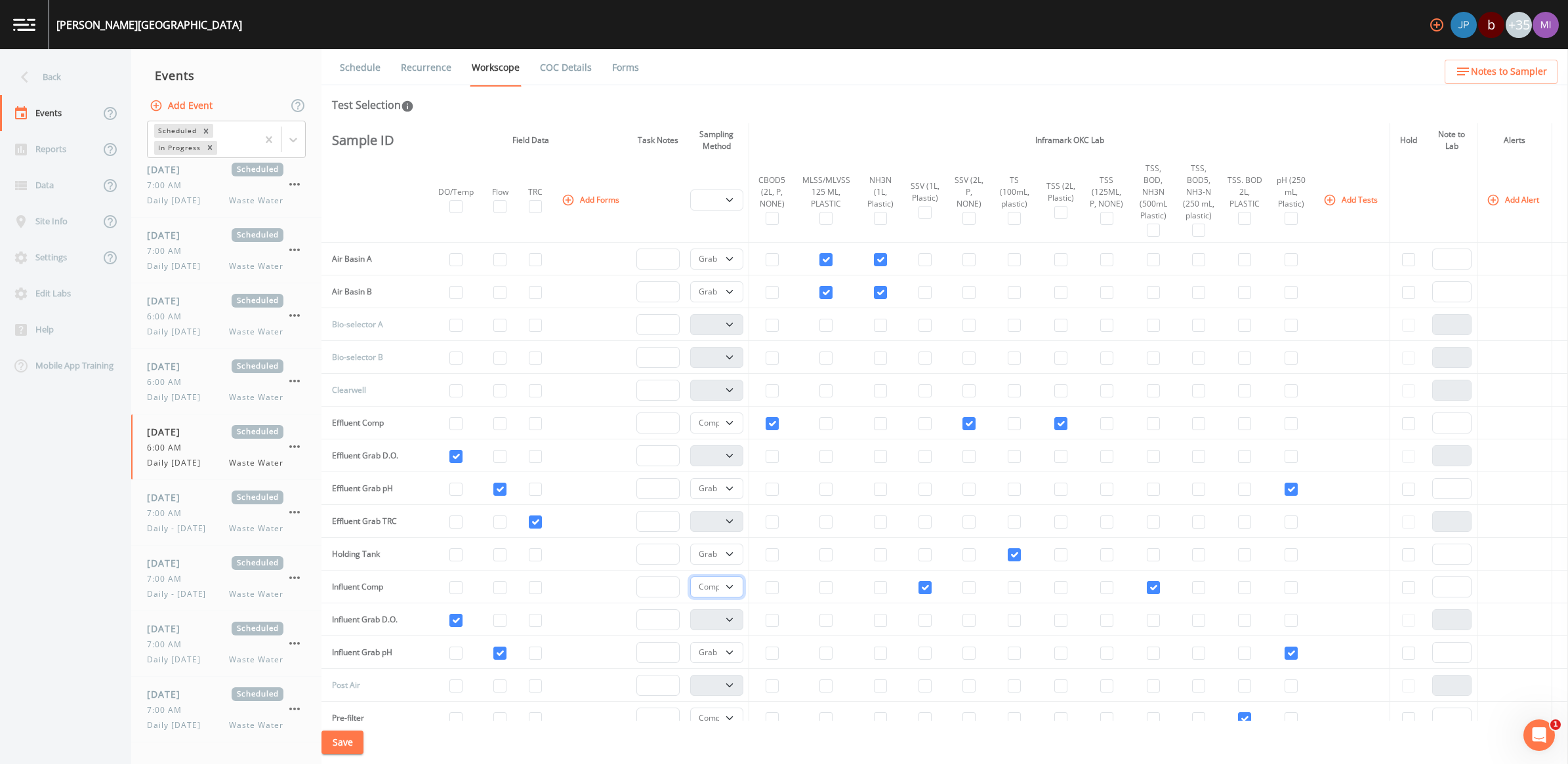
drag, startPoint x: 724, startPoint y: 588, endPoint x: 714, endPoint y: 602, distance: 17.2
click at [724, 588] on select "Composite Grab" at bounding box center [717, 587] width 54 height 21
click at [725, 588] on select "Composite Grab" at bounding box center [717, 587] width 54 height 21
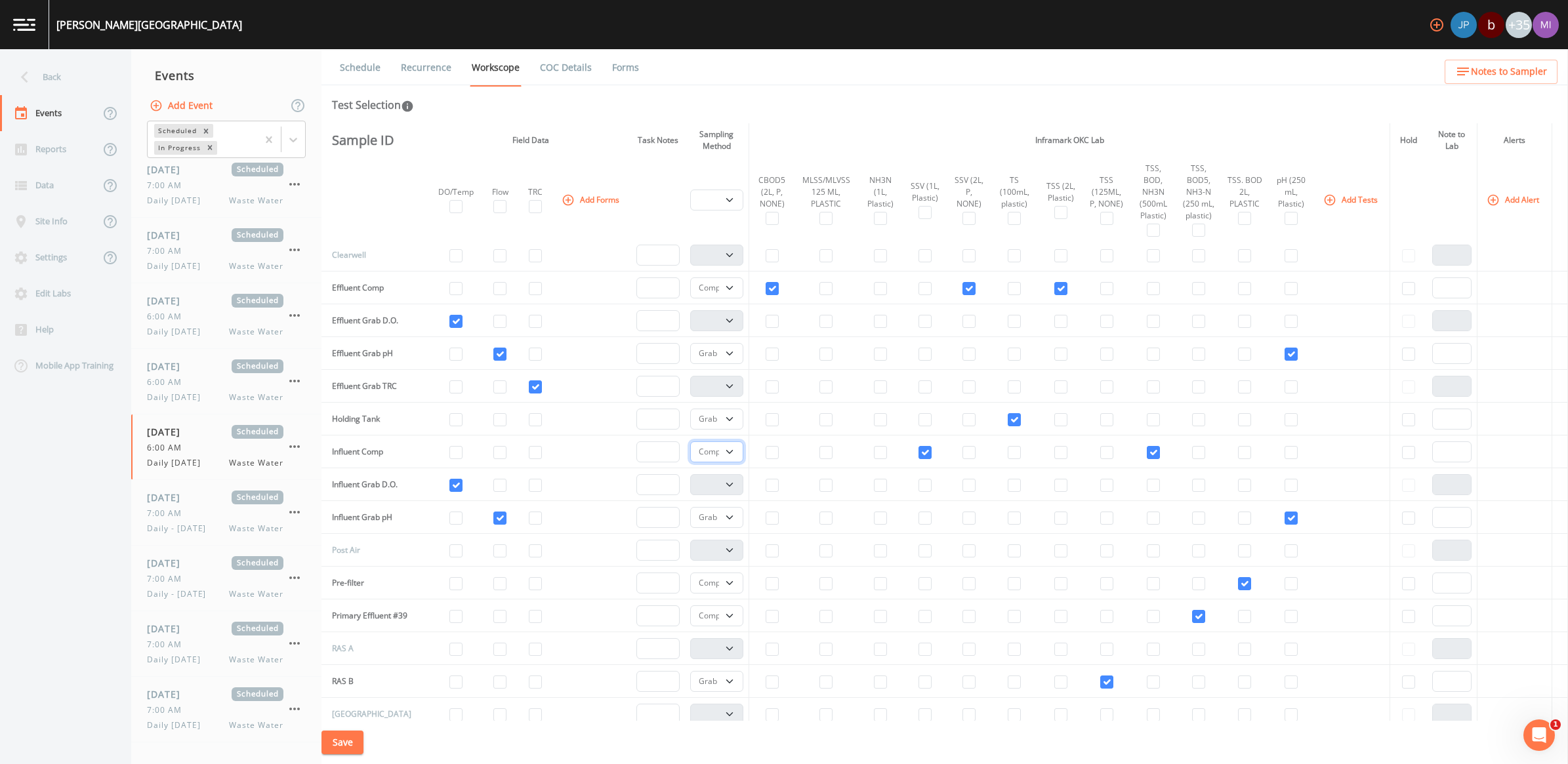
scroll to position [164, 0]
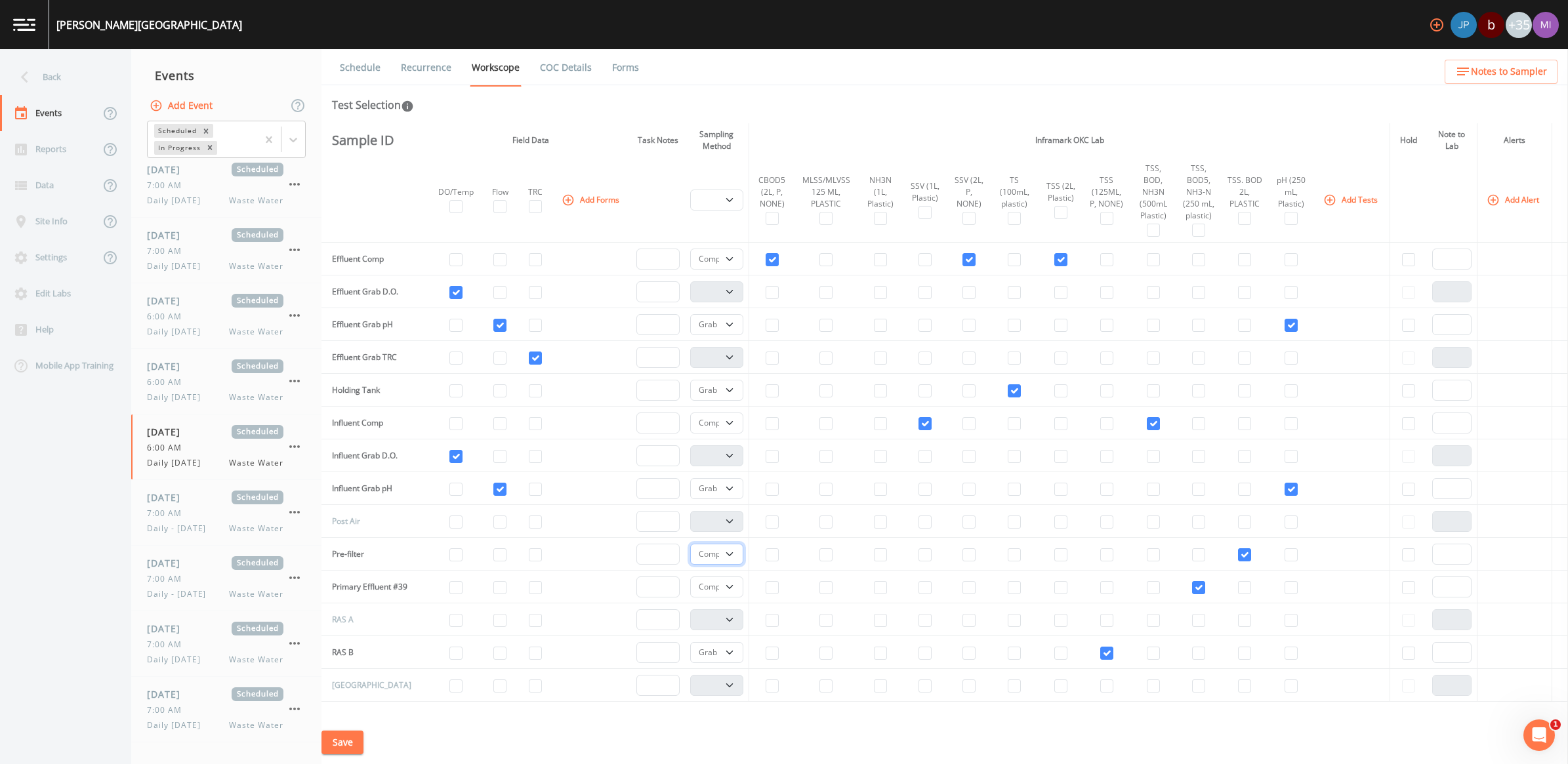
drag, startPoint x: 723, startPoint y: 564, endPoint x: 718, endPoint y: 572, distance: 9.4
click at [723, 564] on select "Composite Grab" at bounding box center [717, 554] width 54 height 21
click at [690, 549] on select "Composite Grab" at bounding box center [717, 554] width 54 height 21
click at [722, 594] on select "Composite Grab" at bounding box center [717, 587] width 54 height 21
click at [690, 583] on select "Composite Grab" at bounding box center [717, 587] width 54 height 21
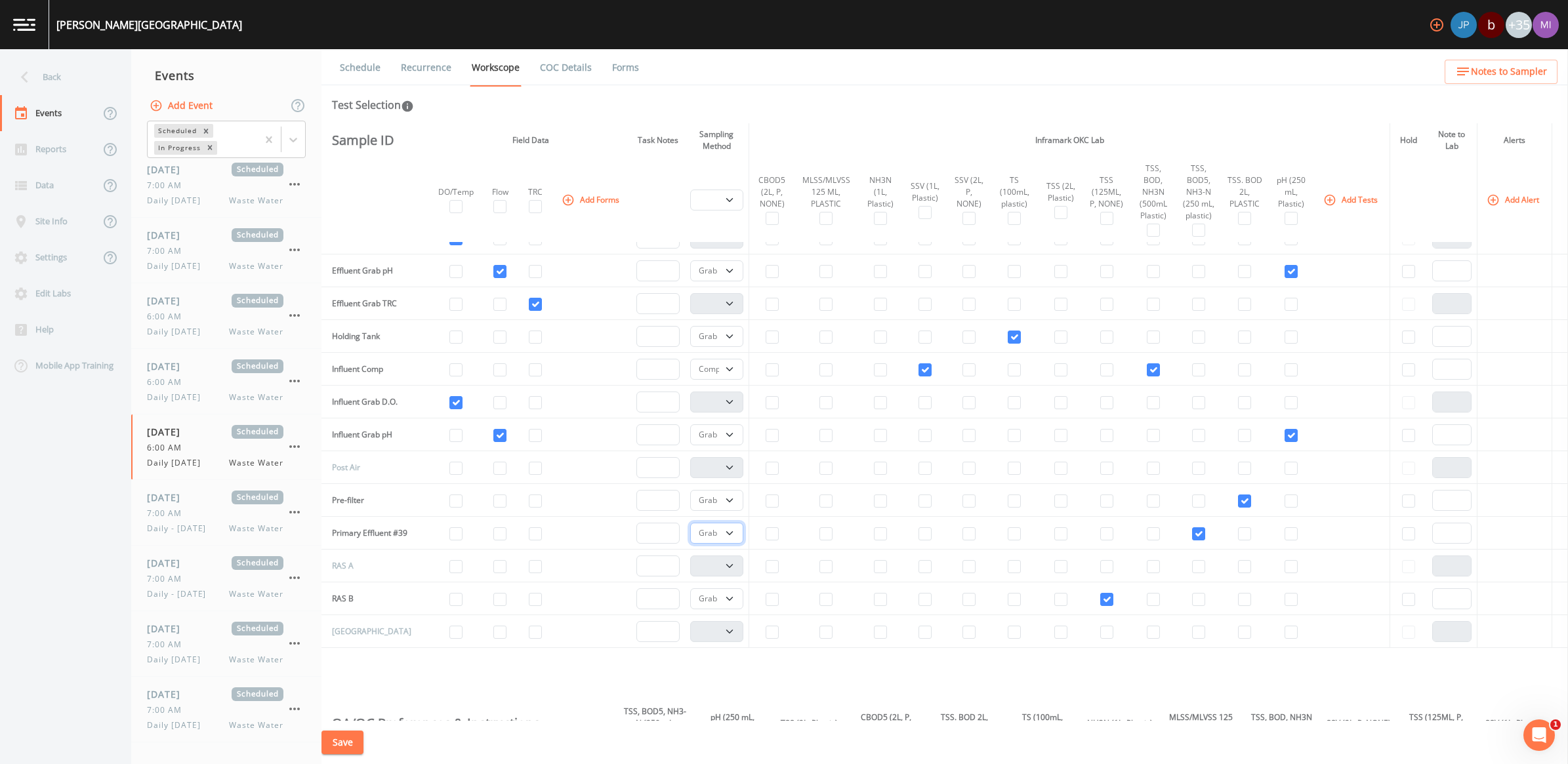
scroll to position [246, 0]
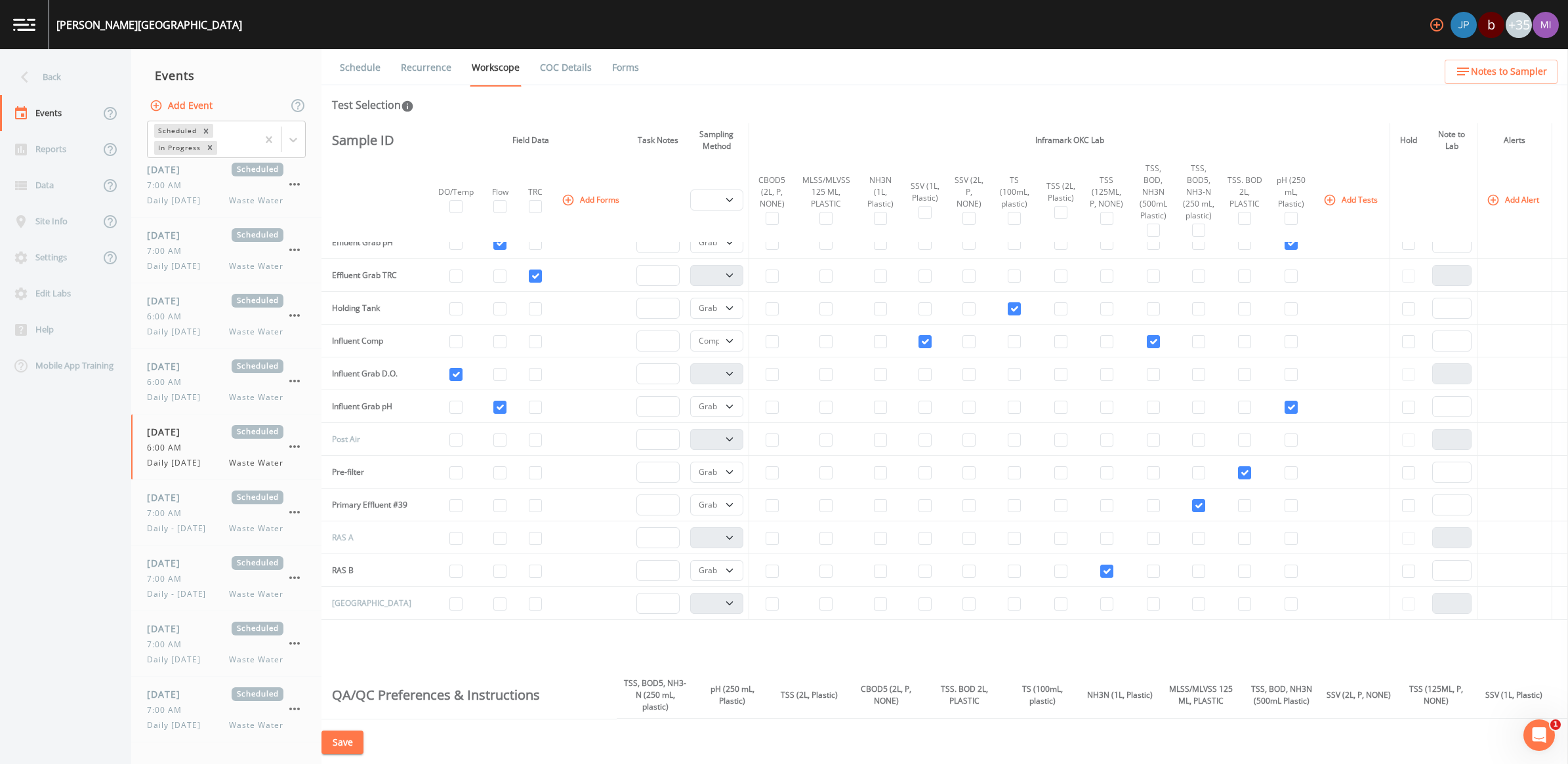
click at [342, 737] on button "Save" at bounding box center [342, 742] width 42 height 24
click at [197, 102] on button "Add Event" at bounding box center [182, 106] width 71 height 24
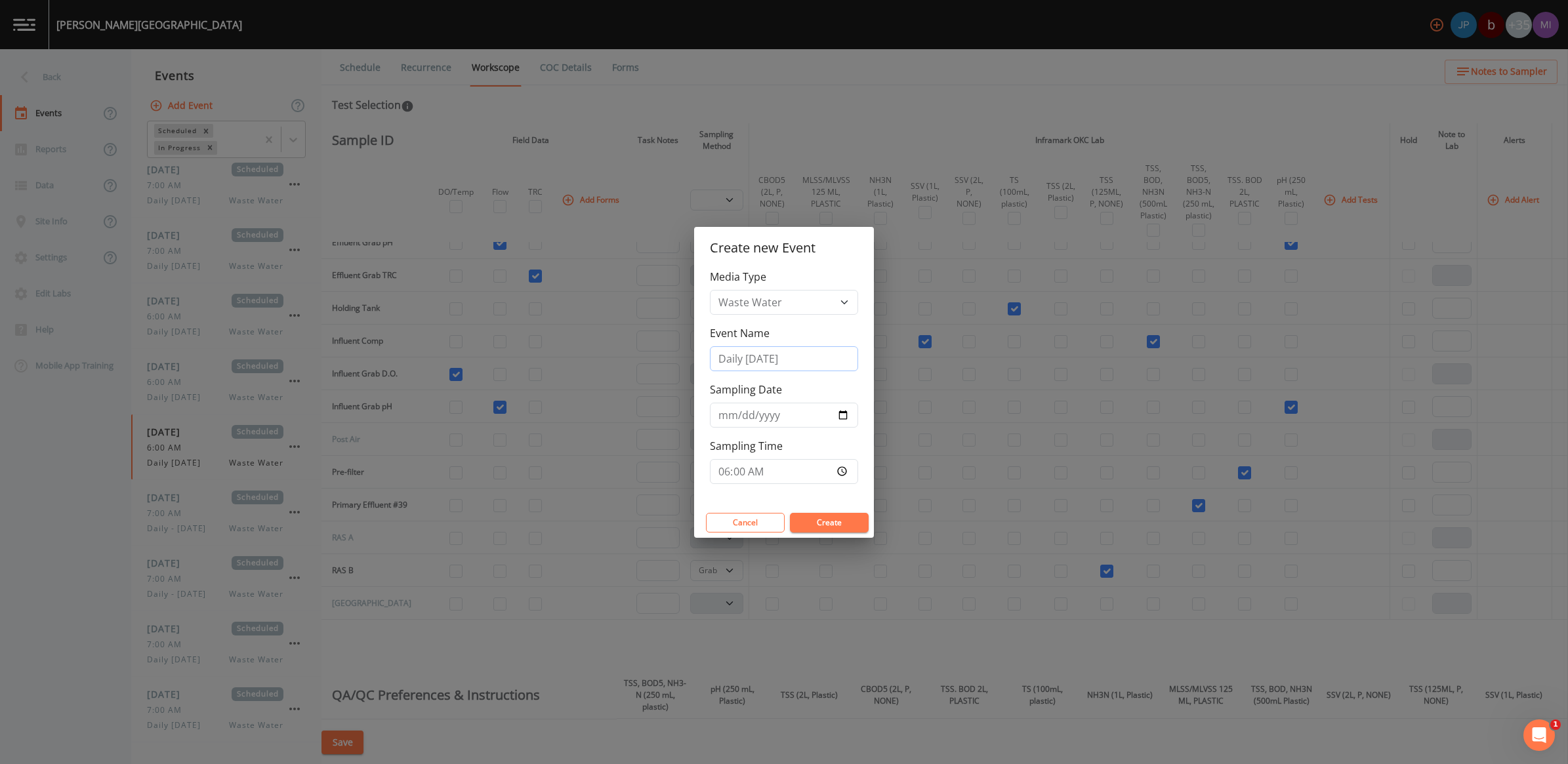
drag, startPoint x: 789, startPoint y: 360, endPoint x: 677, endPoint y: 361, distance: 112.0
click at [677, 361] on div "Create new Event Media Type Waste Water Event Name Daily [DATE] Sampling Date […" at bounding box center [784, 382] width 1568 height 764
click at [841, 412] on input "[DATE]" at bounding box center [784, 415] width 148 height 25
click at [838, 526] on button "Create" at bounding box center [829, 523] width 78 height 20
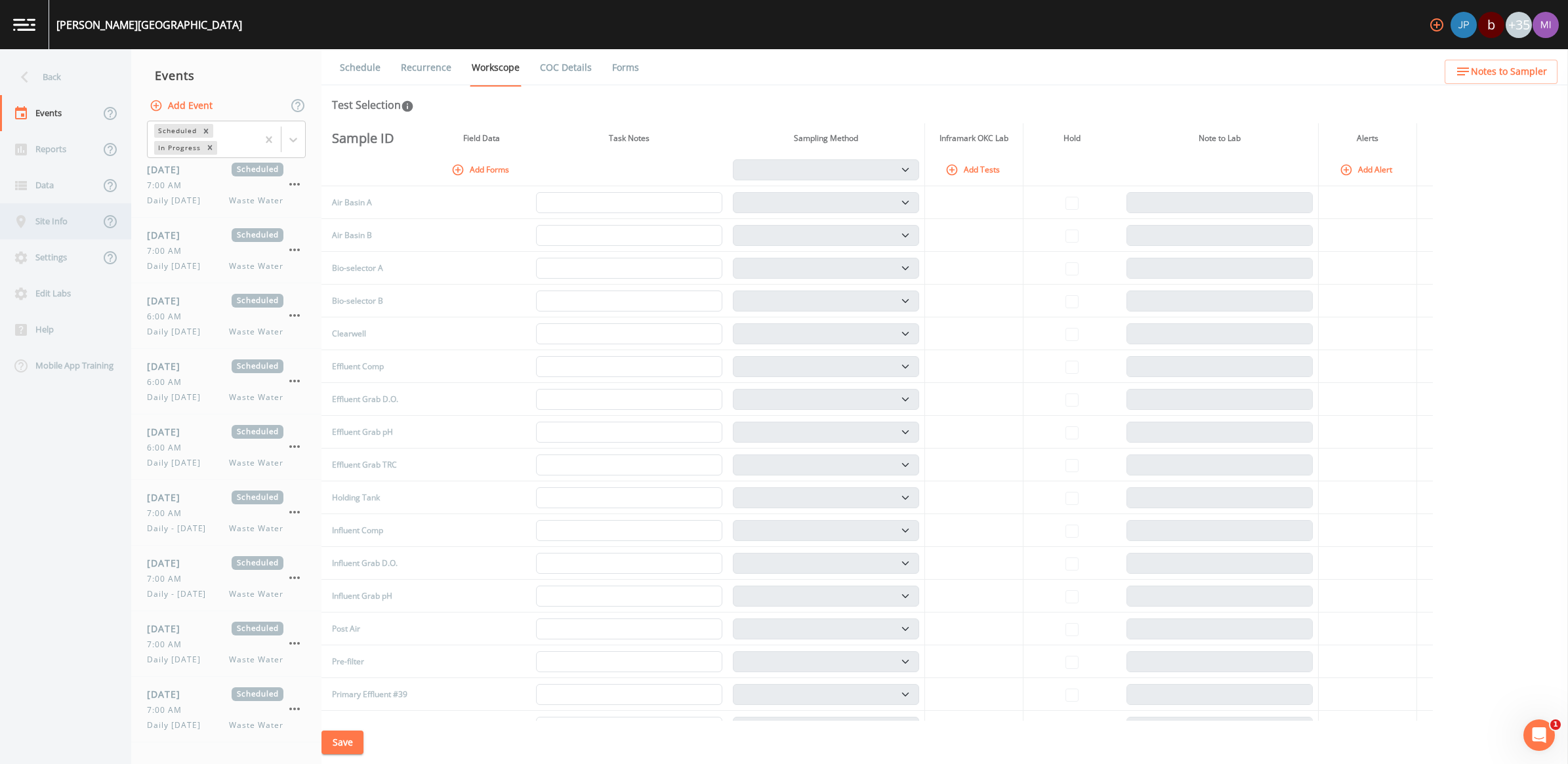
click at [46, 217] on div "Site Info" at bounding box center [50, 221] width 100 height 36
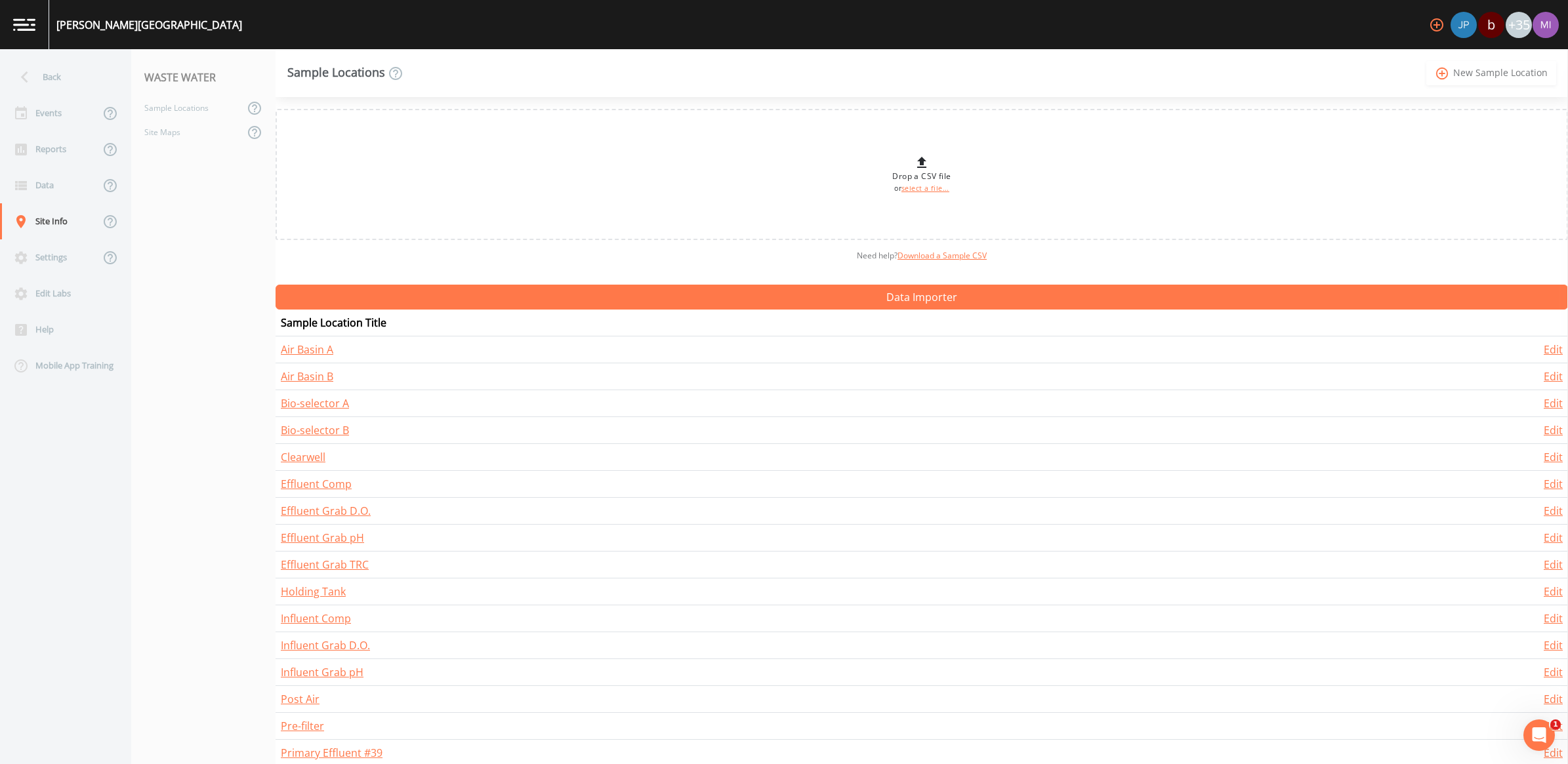
click at [1481, 67] on link "add_circle_outline New Sample Location" at bounding box center [1491, 72] width 130 height 24
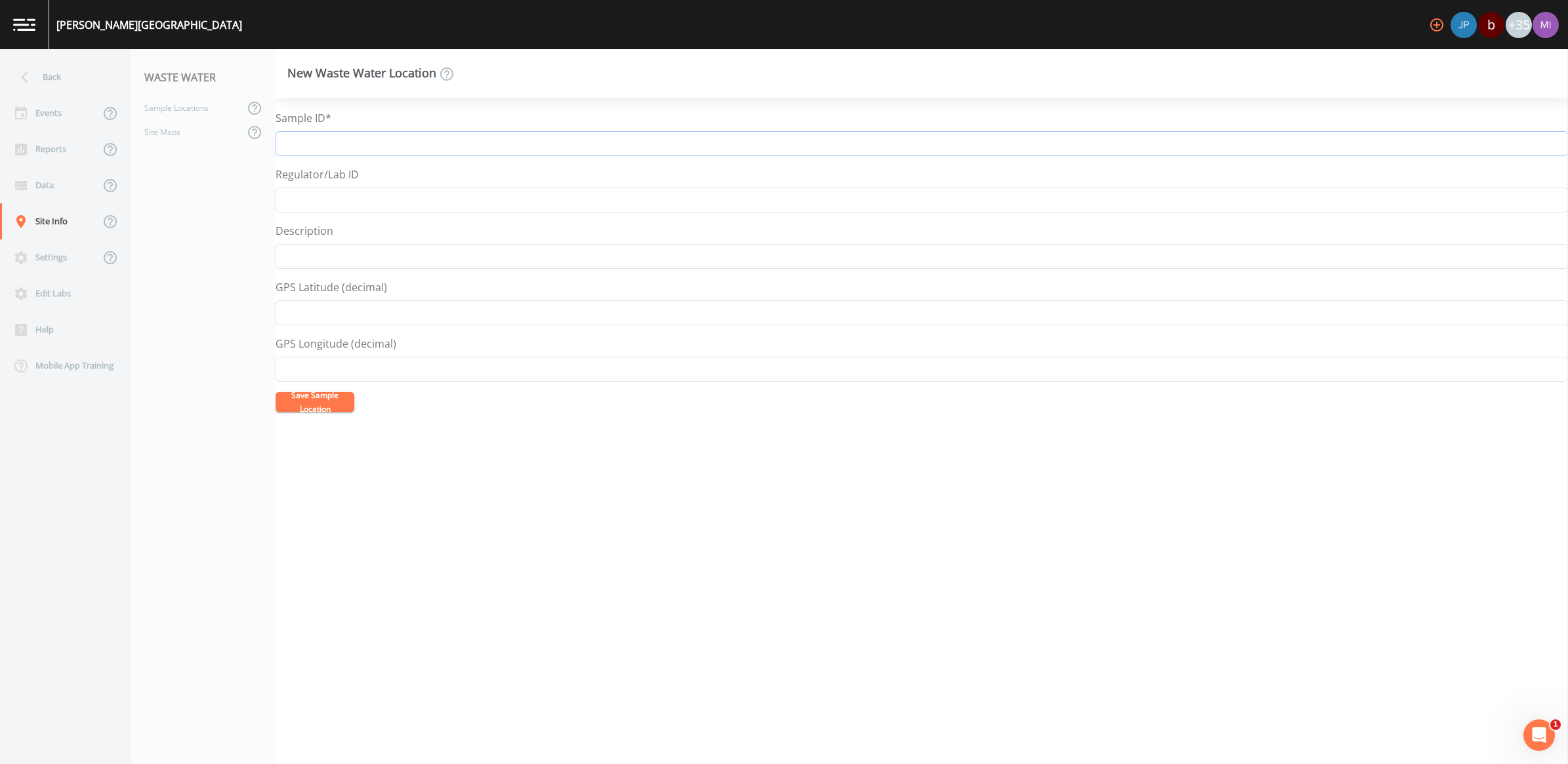
click at [303, 142] on input "Sample ID*" at bounding box center [921, 143] width 1292 height 25
click at [319, 407] on button "Save Sample Location" at bounding box center [315, 402] width 78 height 20
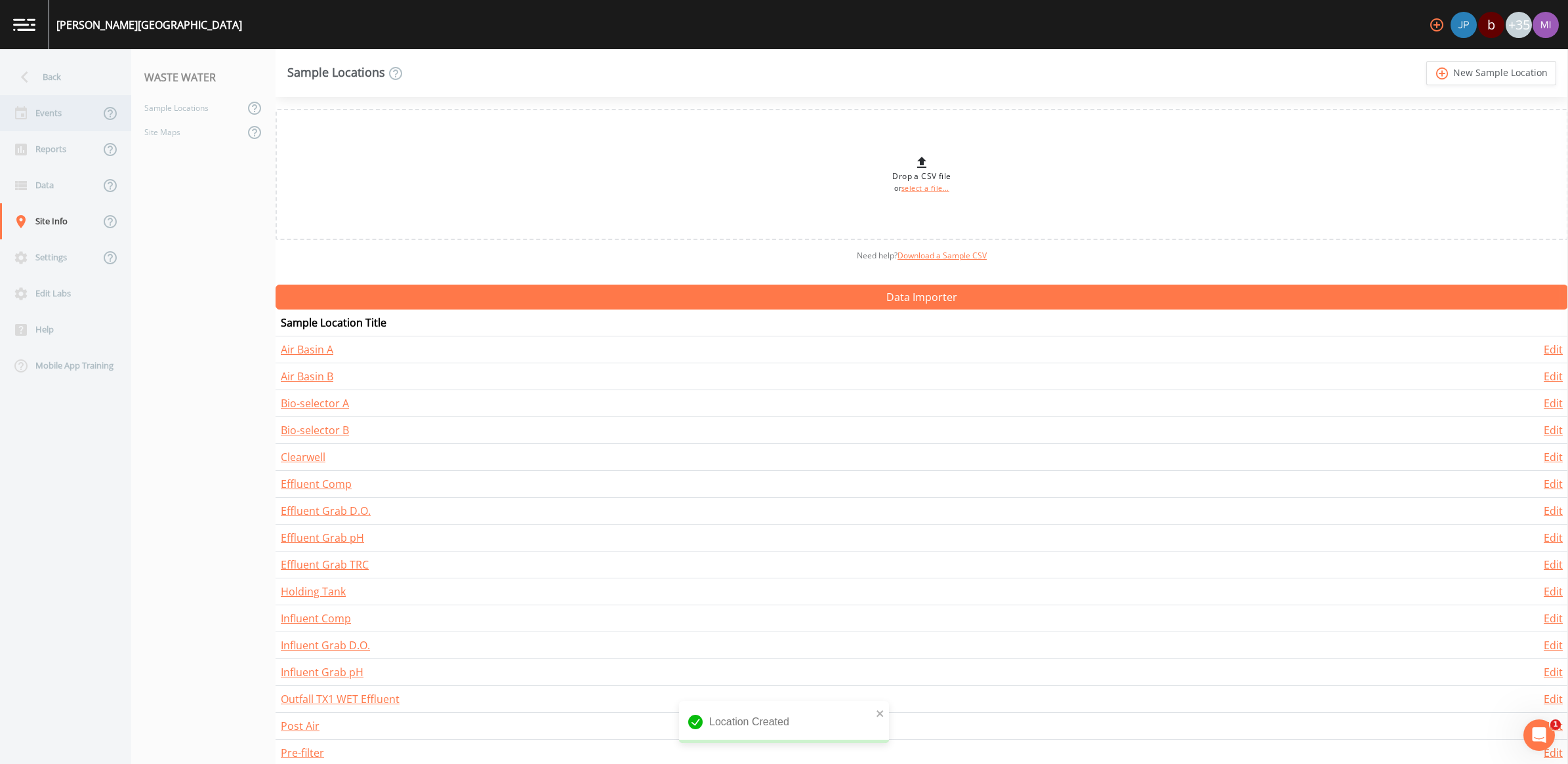
click at [47, 110] on div "Events" at bounding box center [50, 112] width 100 height 36
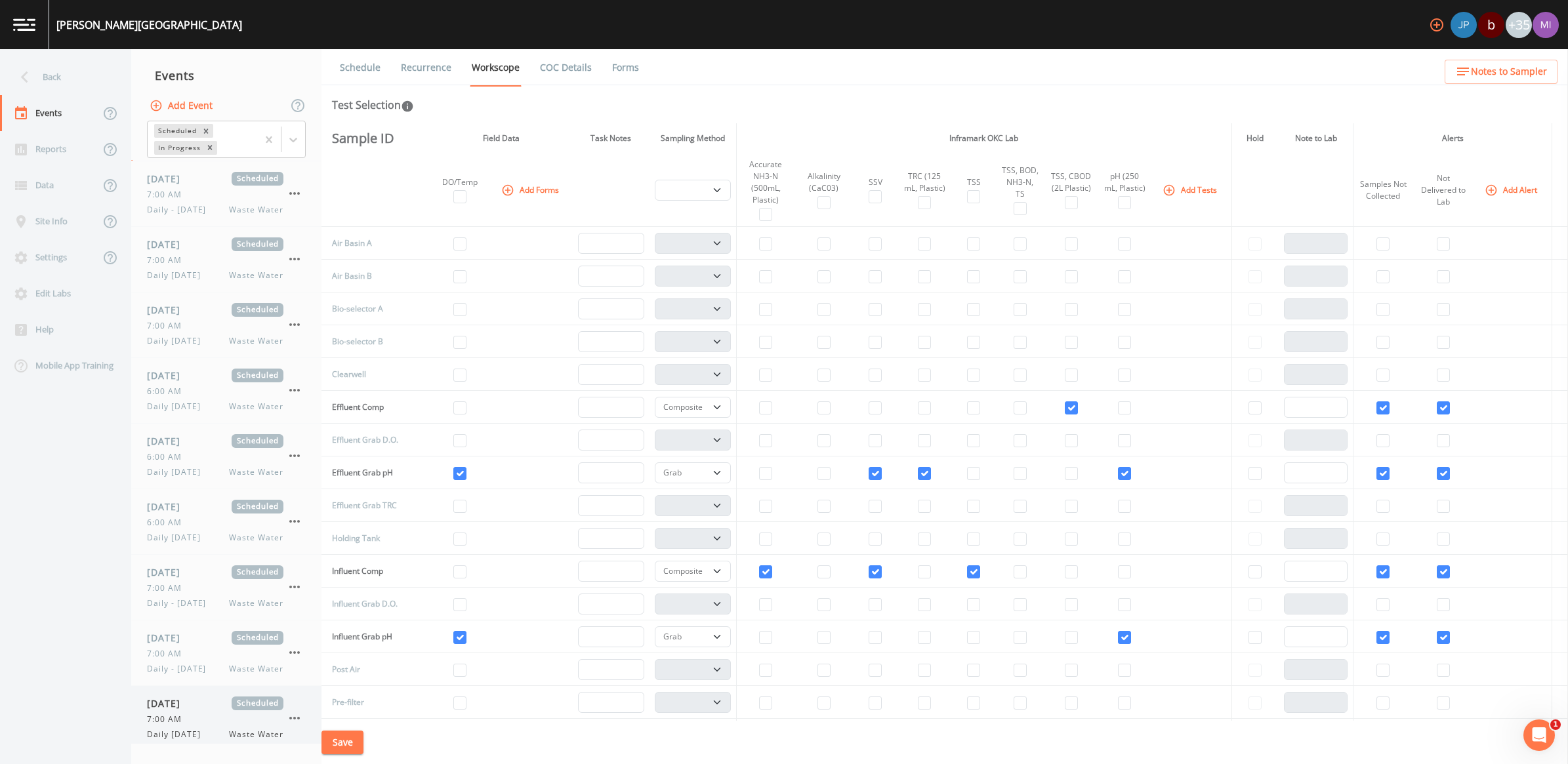
scroll to position [270, 0]
click at [187, 712] on span "6:00 AM" at bounding box center [167, 712] width 42 height 12
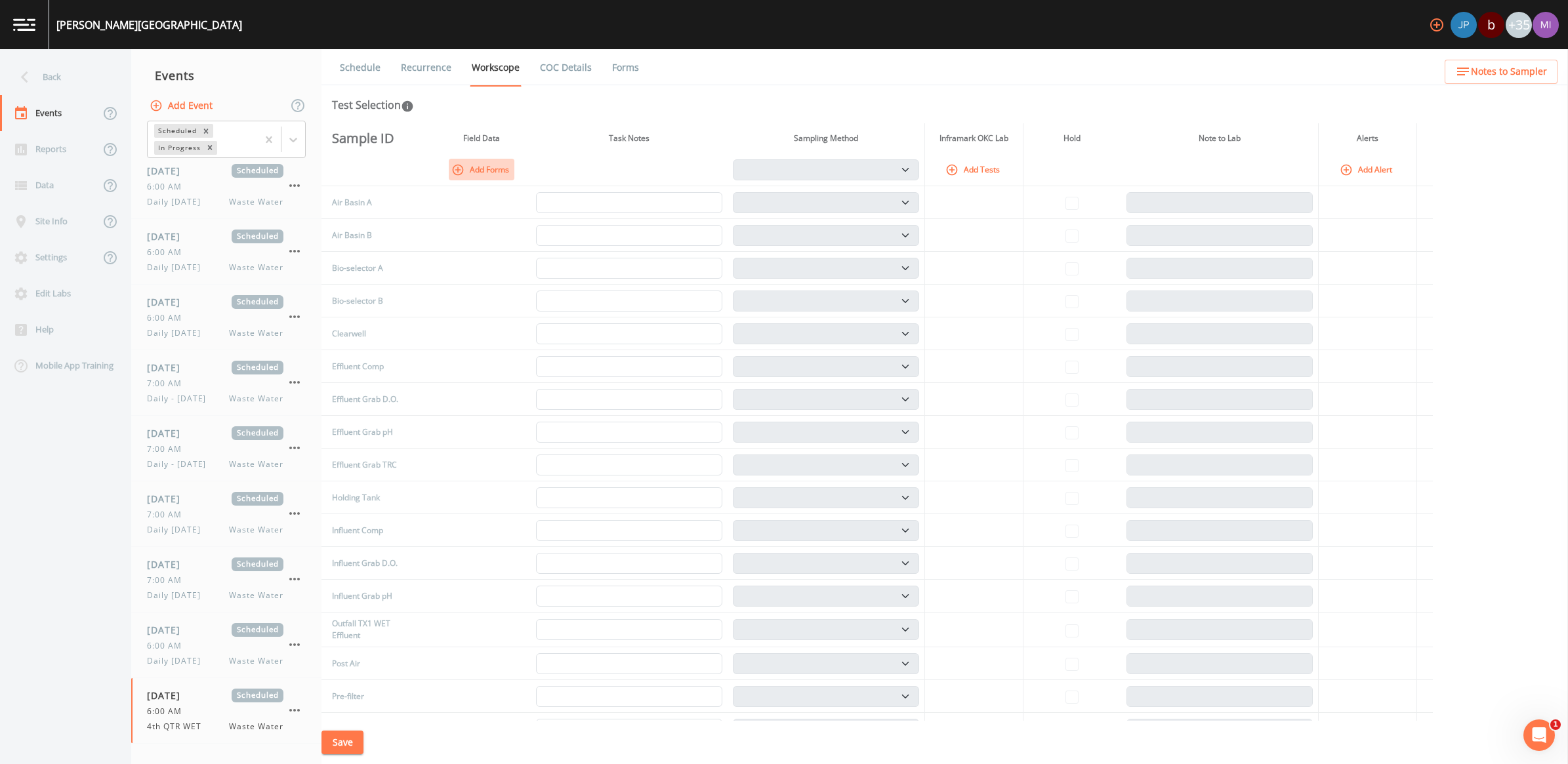
click at [489, 168] on button "Add Forms" at bounding box center [482, 170] width 66 height 22
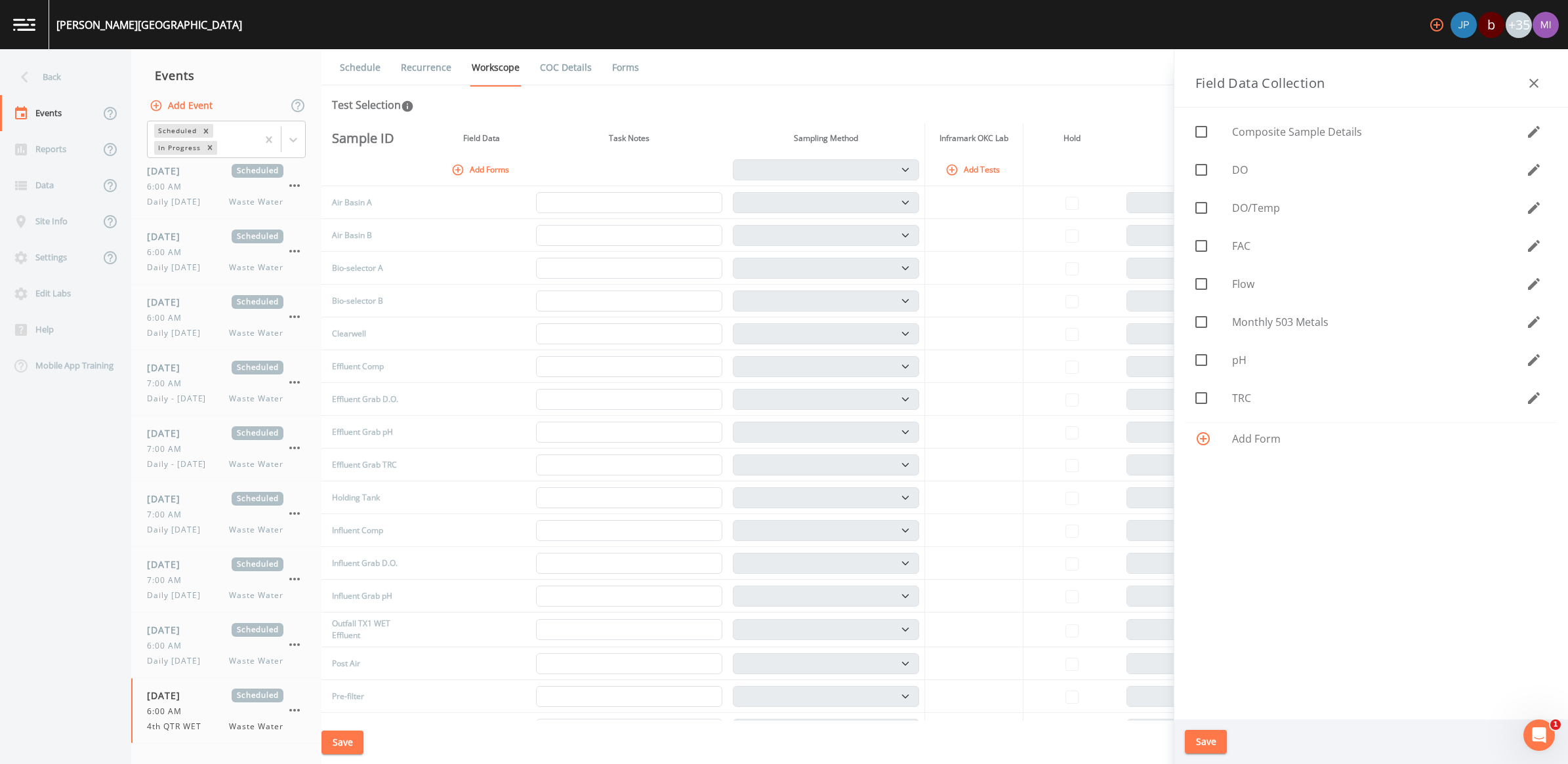
click at [1212, 438] on div at bounding box center [1214, 438] width 37 height 16
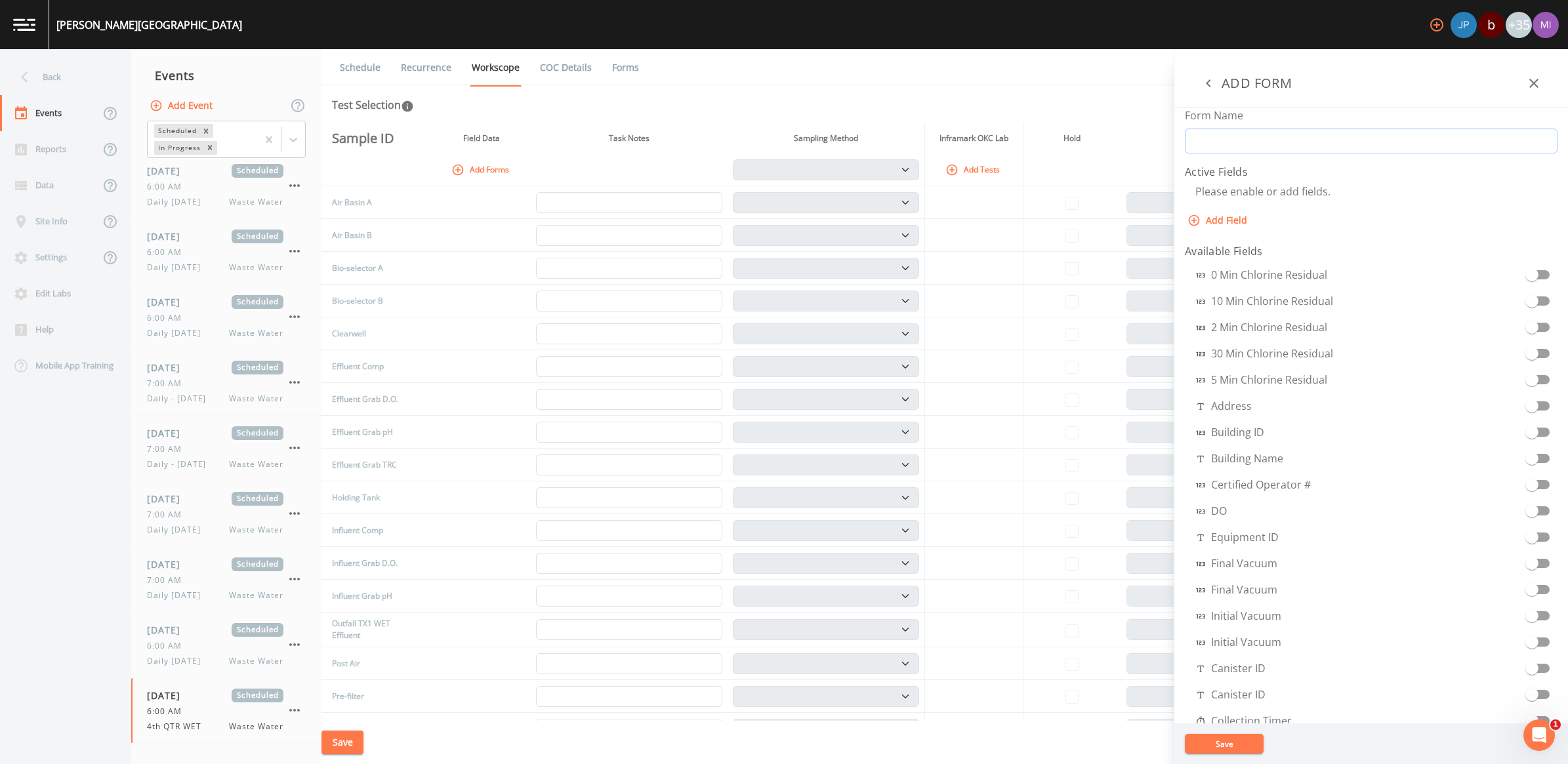
click at [1218, 141] on input "Form Name" at bounding box center [1371, 141] width 372 height 25
click at [1222, 743] on button "Save" at bounding box center [1224, 744] width 78 height 20
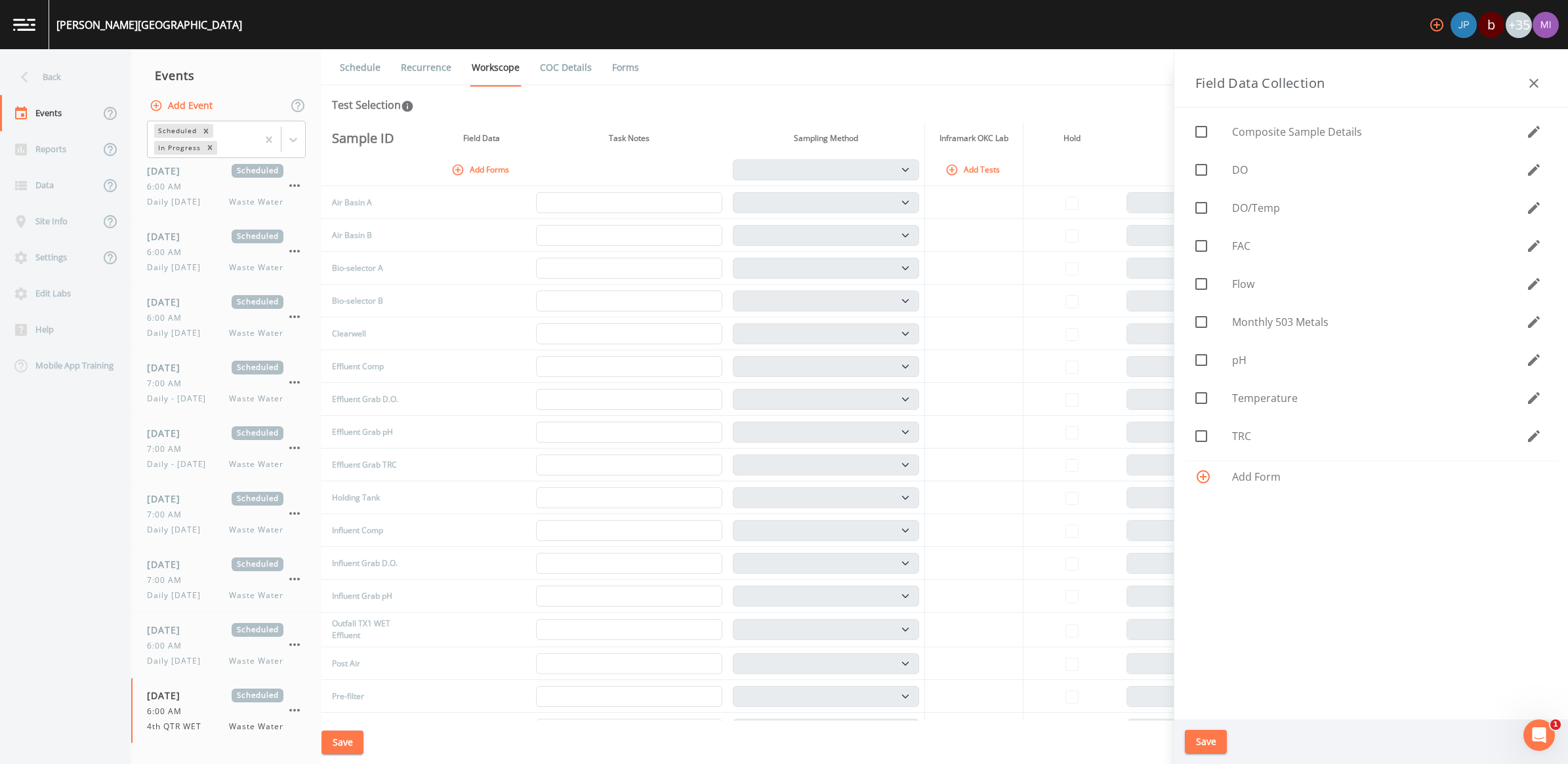
click at [1199, 399] on icon at bounding box center [1201, 398] width 16 height 16
click at [1208, 742] on button "Save" at bounding box center [1206, 742] width 42 height 24
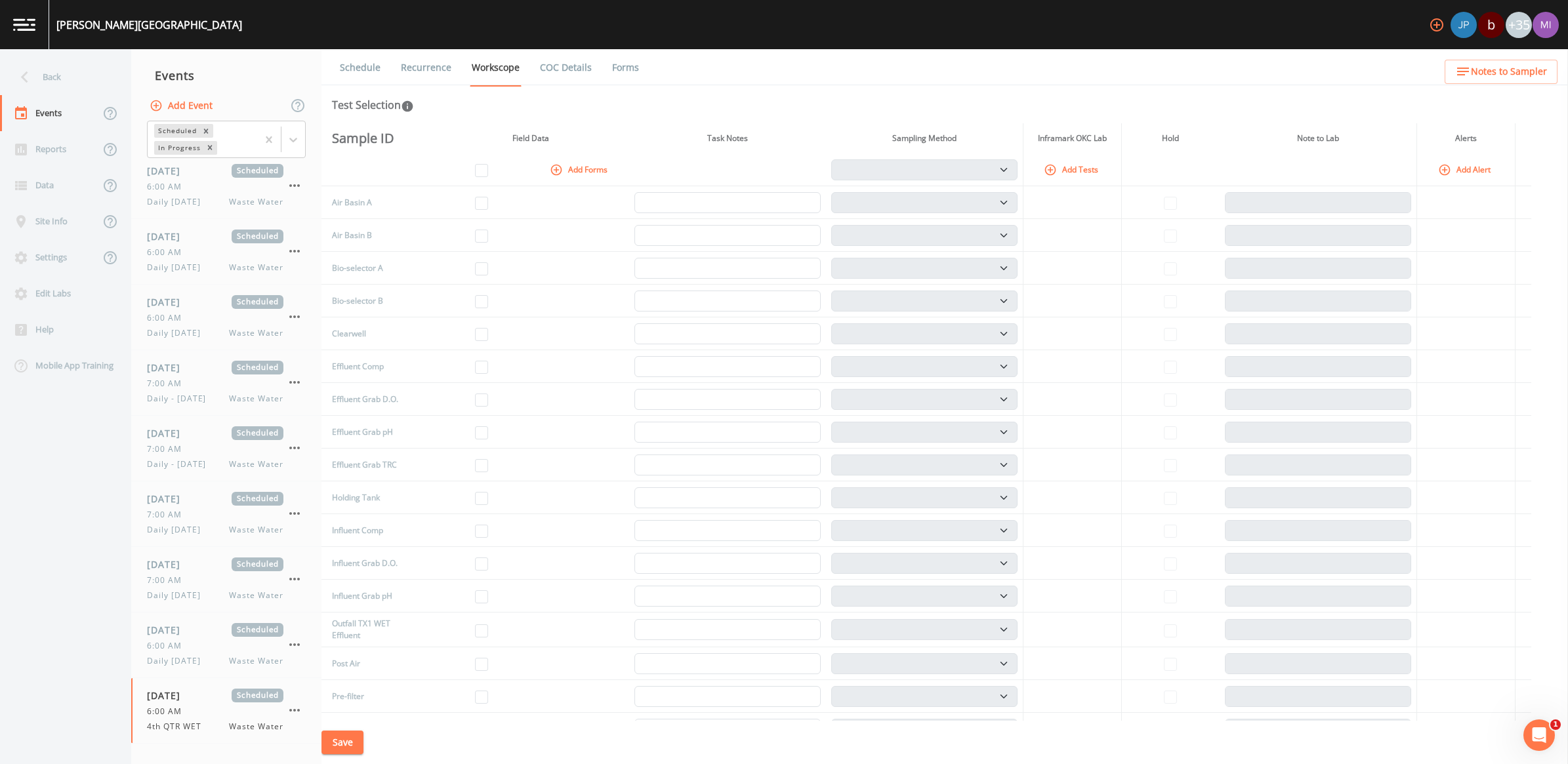
click at [1082, 165] on button "Add Tests" at bounding box center [1072, 170] width 62 height 22
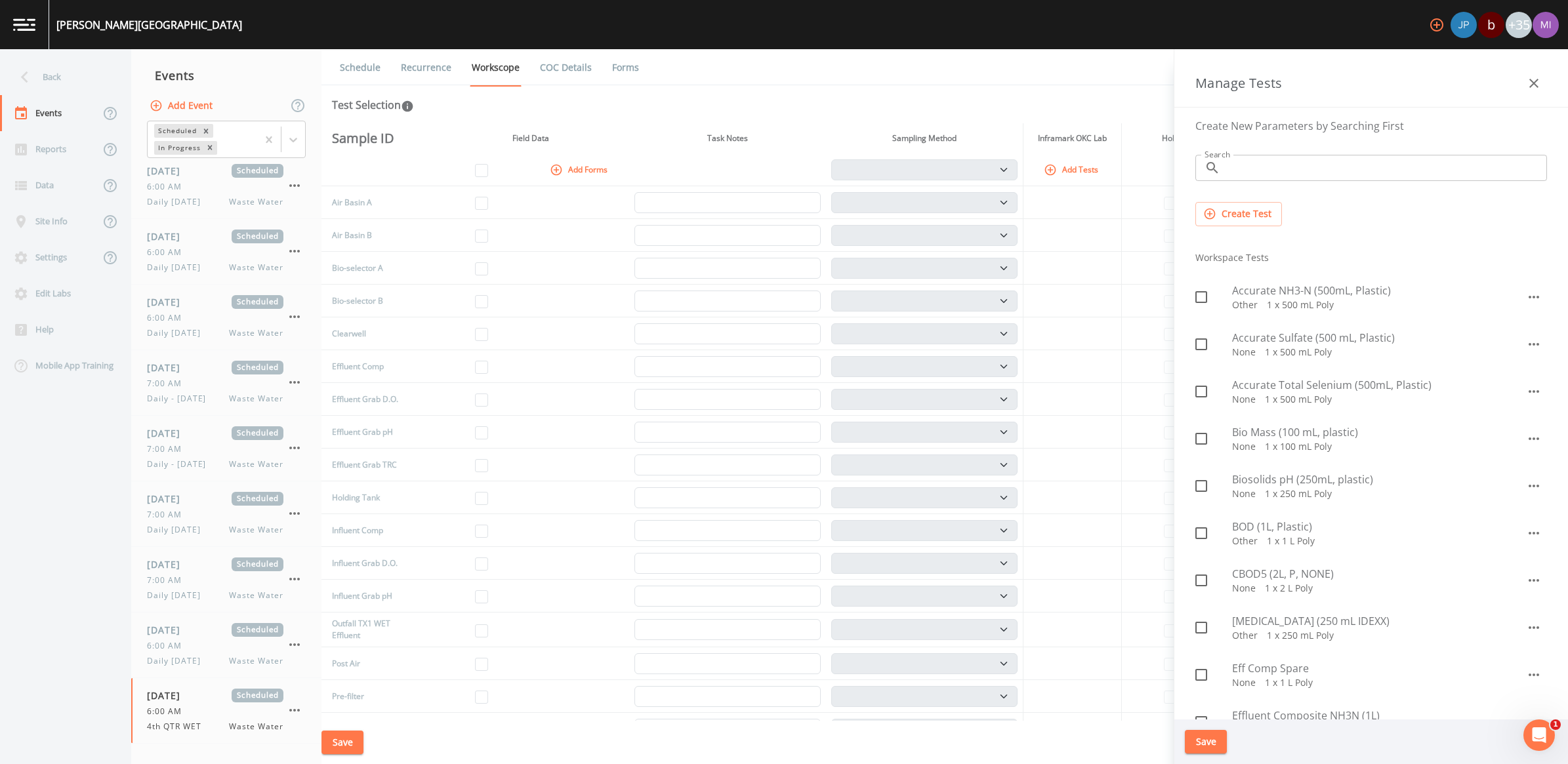
click at [1286, 174] on input "Search" at bounding box center [1386, 167] width 322 height 26
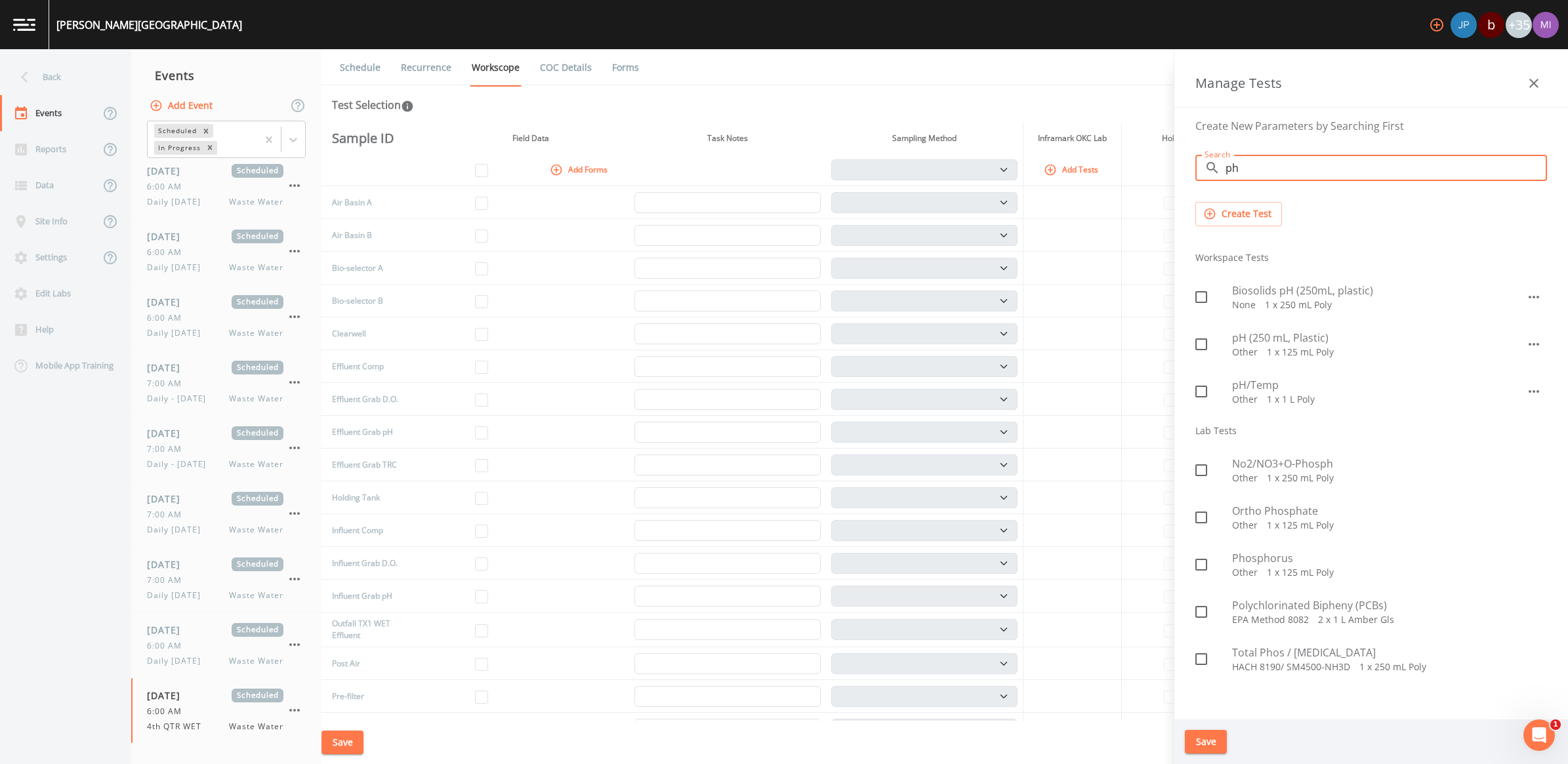
click at [1263, 340] on span "pH (250 mL, Plastic)" at bounding box center [1379, 337] width 294 height 16
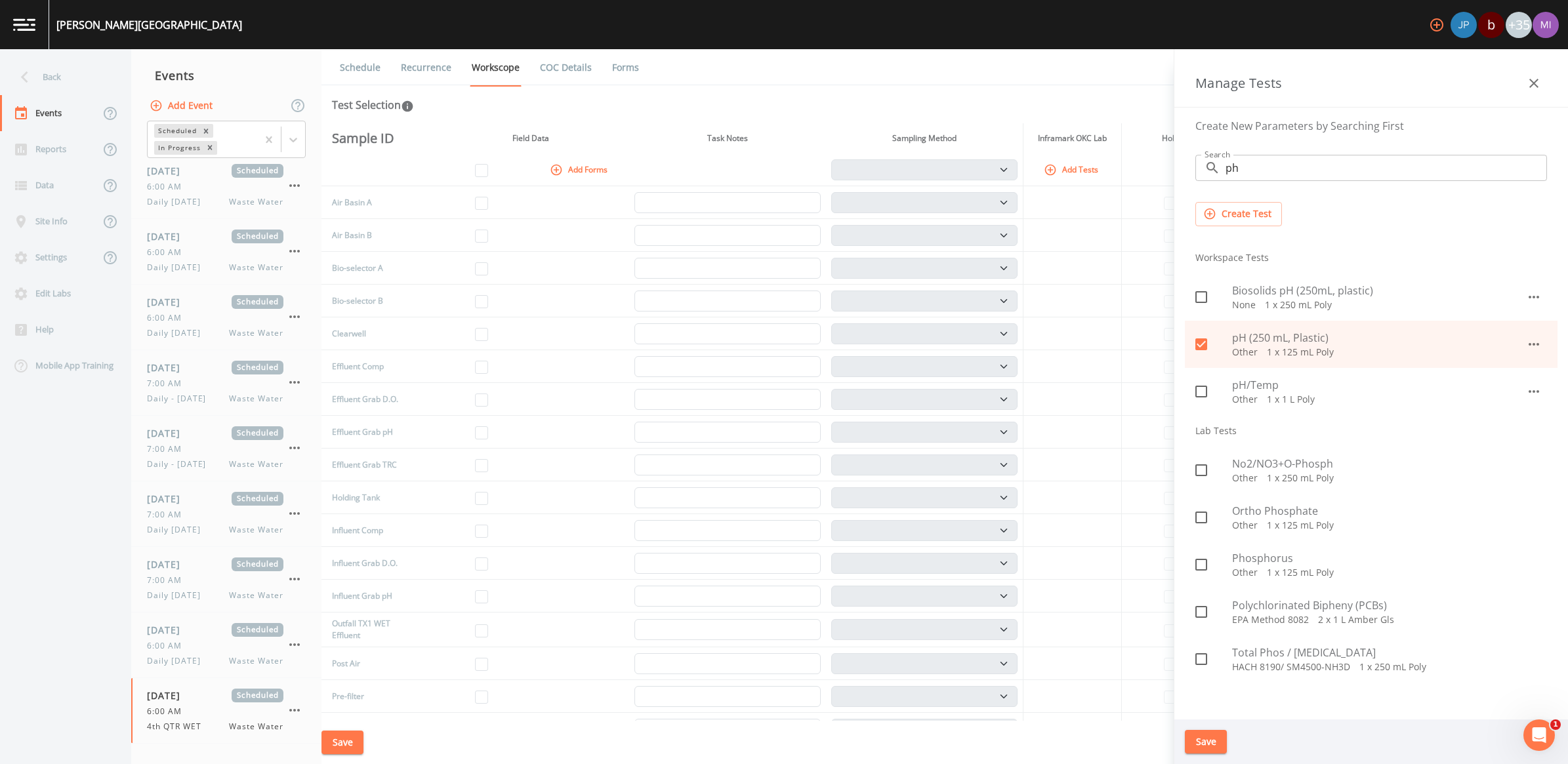
click at [1265, 393] on p "Other   1 x 1 L Poly" at bounding box center [1379, 400] width 294 height 13
click at [1204, 346] on icon at bounding box center [1201, 344] width 12 height 12
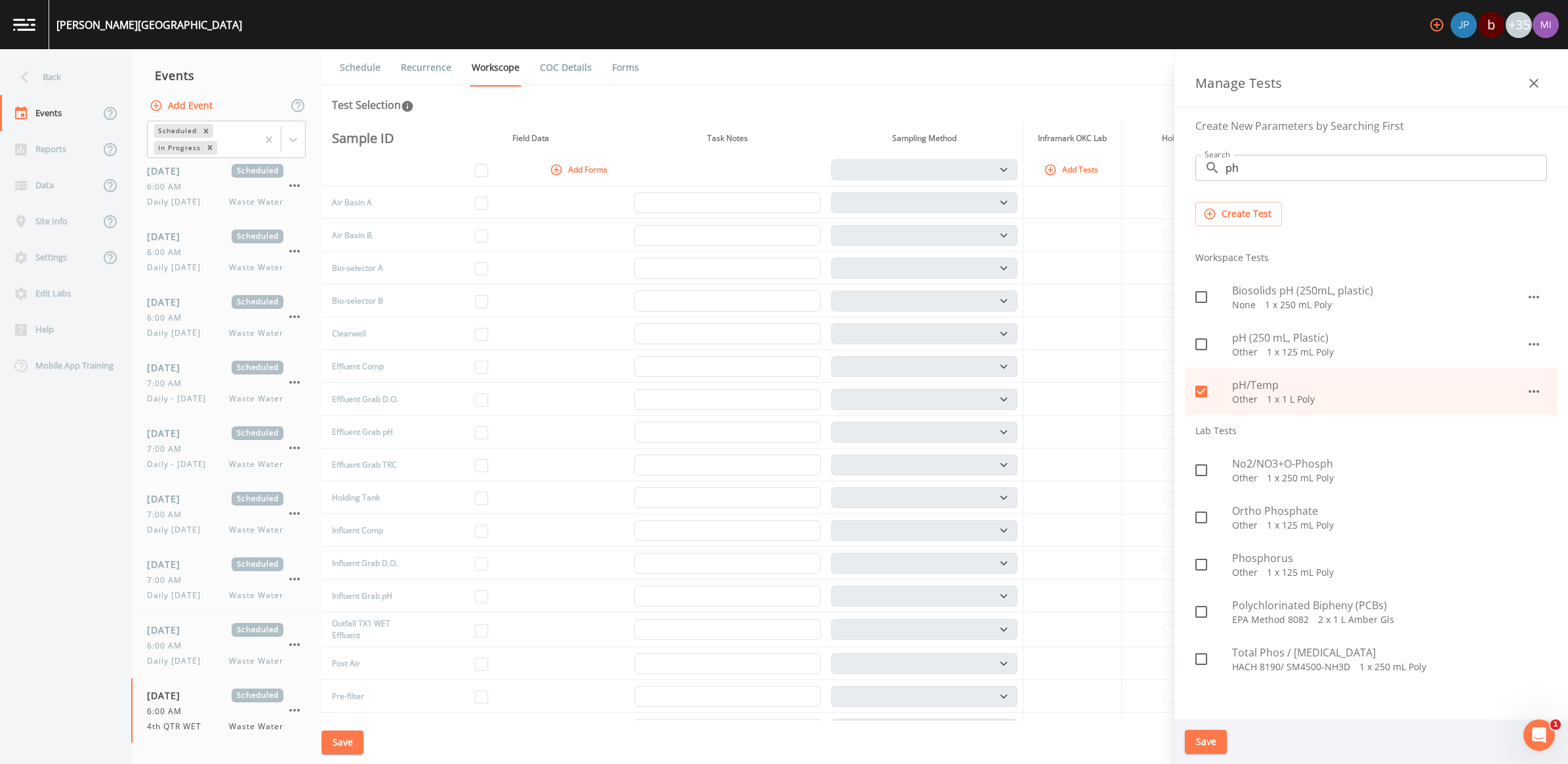
click at [1202, 742] on button "Save" at bounding box center [1206, 742] width 42 height 24
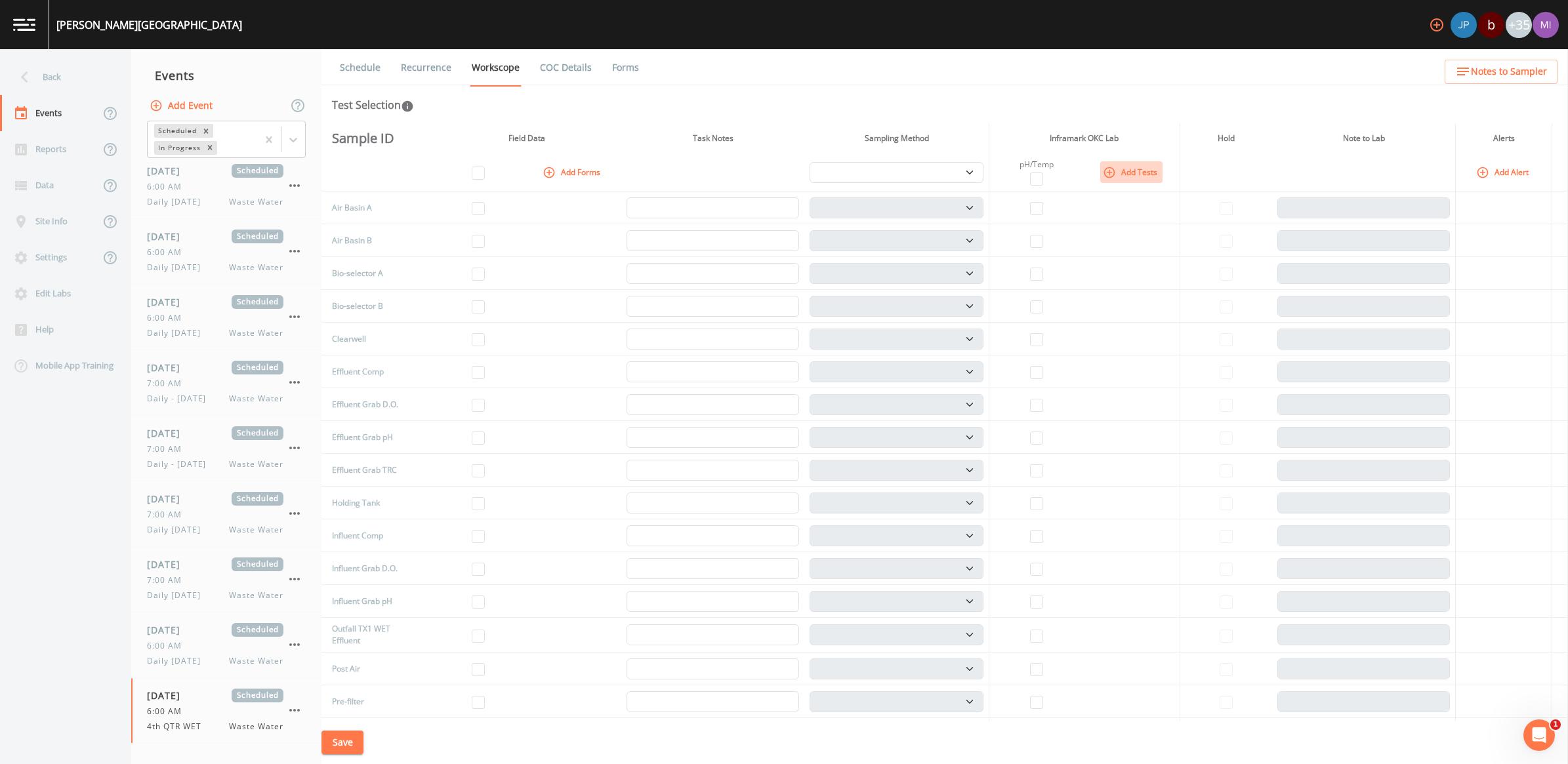
click at [1116, 168] on button "Add Tests" at bounding box center [1131, 172] width 62 height 22
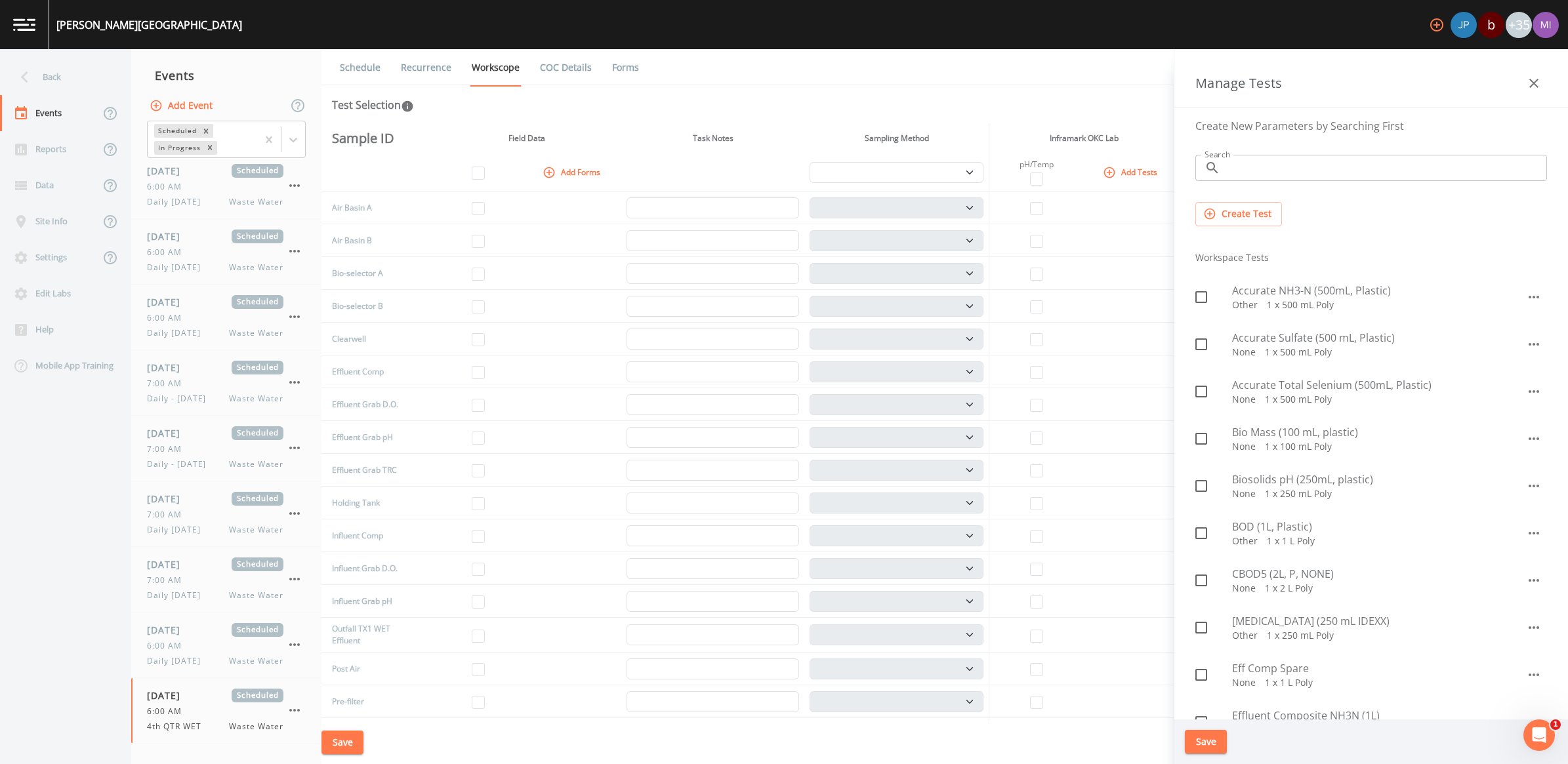
click at [1236, 168] on input "Search" at bounding box center [1386, 167] width 322 height 26
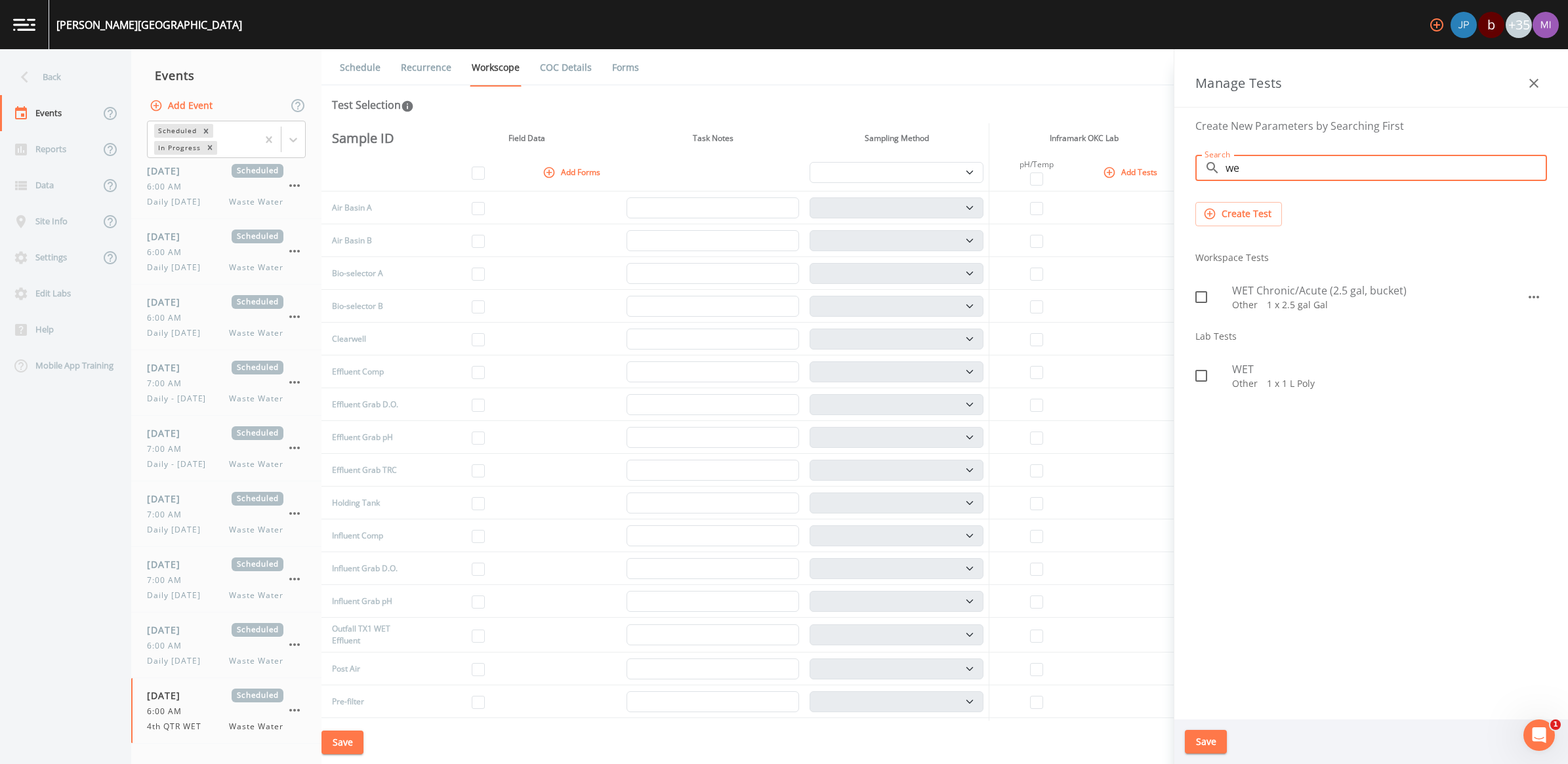
click at [1281, 302] on p "Other   1 x 2.5 gal Gal" at bounding box center [1379, 305] width 294 height 13
click at [1251, 176] on input "we" at bounding box center [1386, 167] width 322 height 26
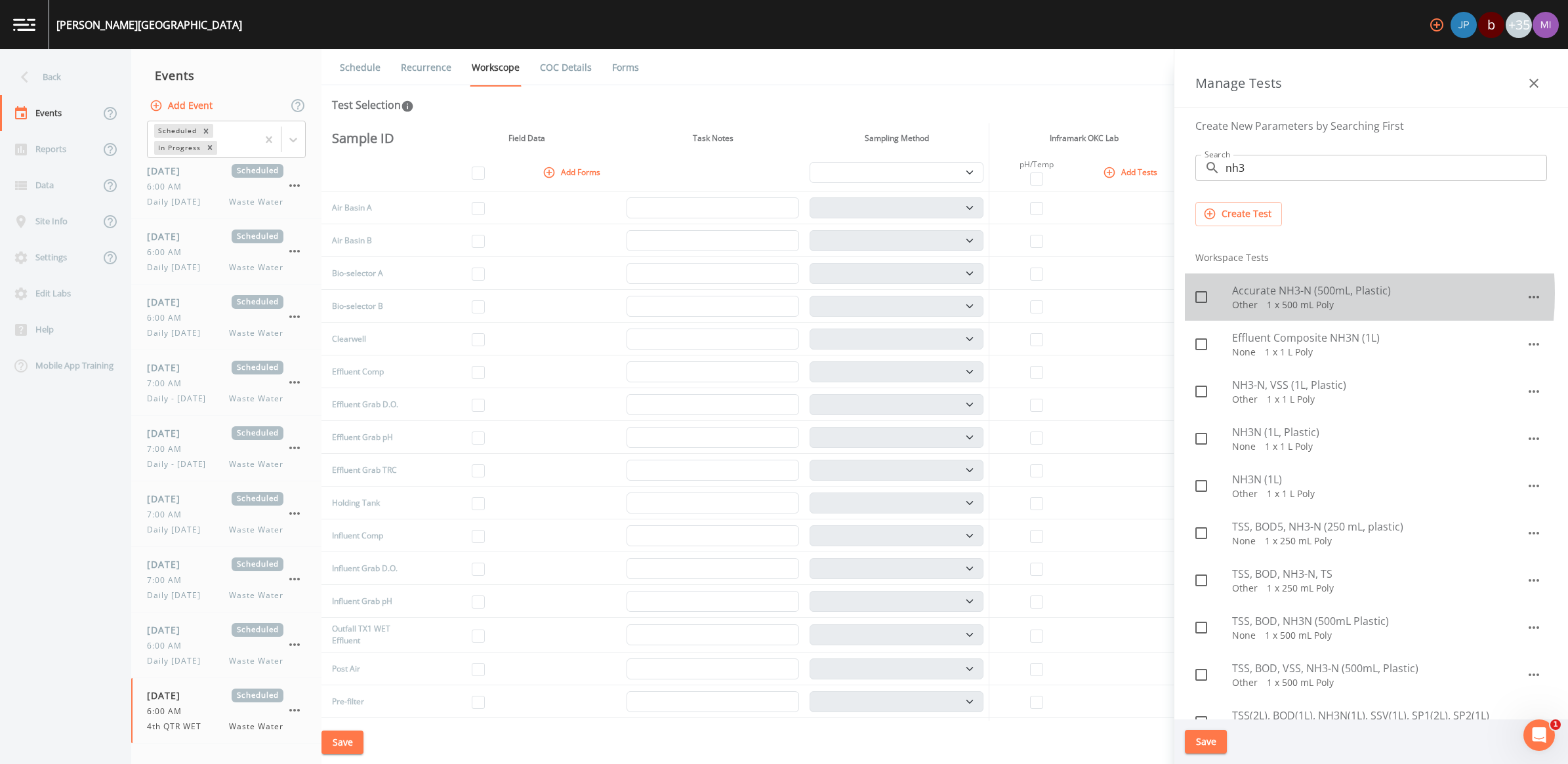
click at [1275, 294] on span "Accurate NH3-N (500mL, Plastic)" at bounding box center [1379, 290] width 294 height 16
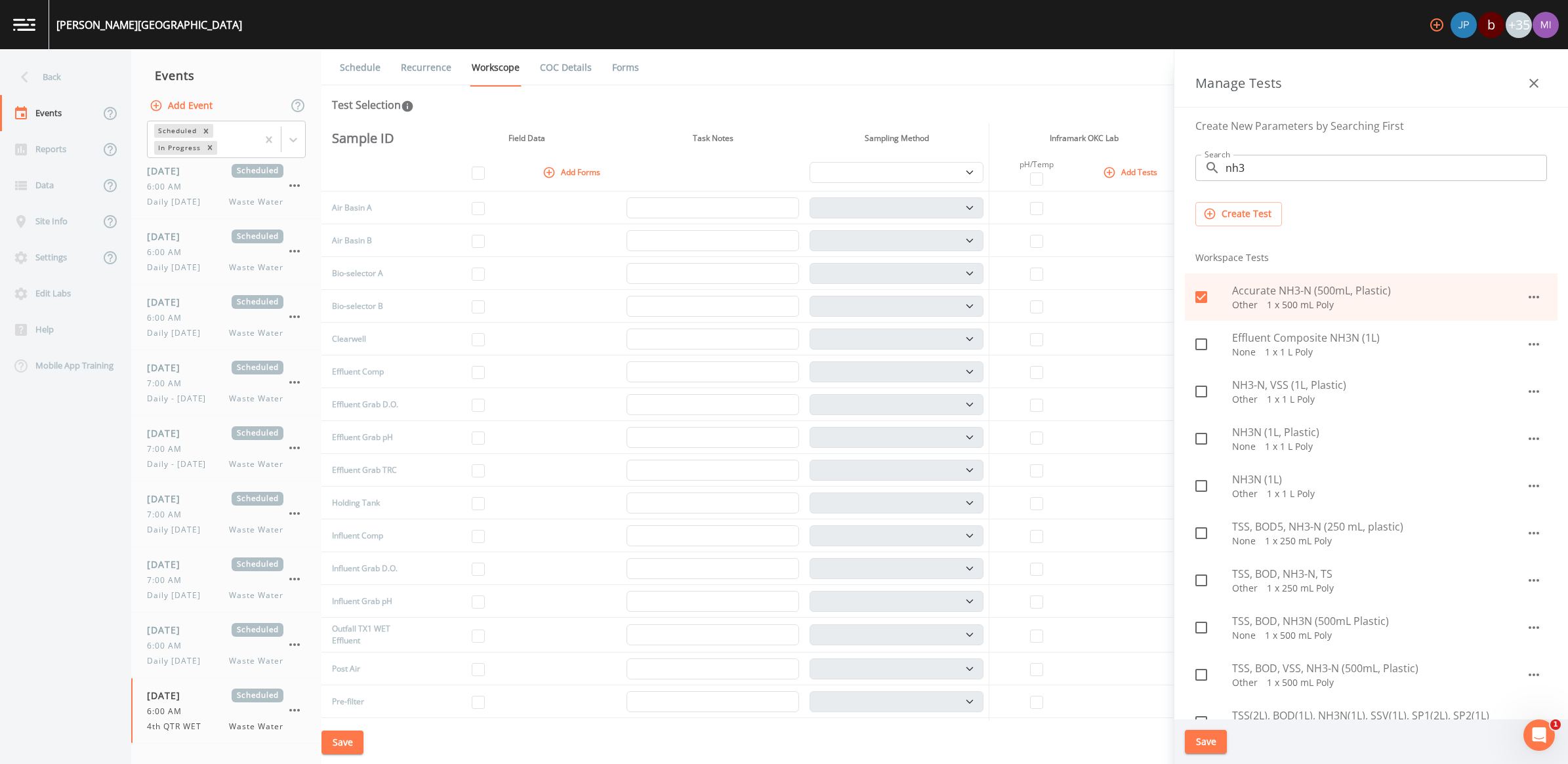
click at [1204, 739] on button "Save" at bounding box center [1206, 742] width 42 height 24
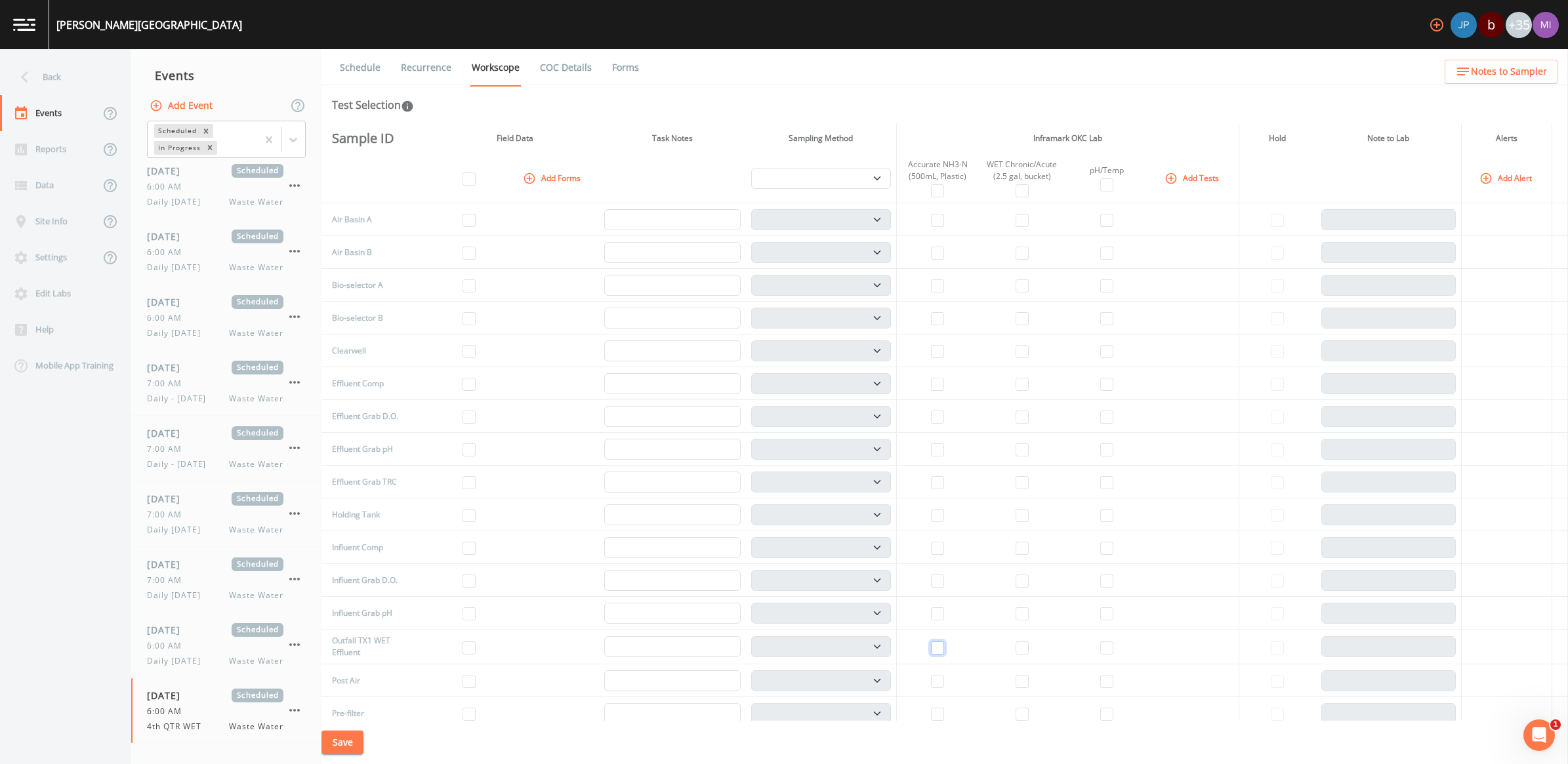
click at [936, 650] on input "checkbox" at bounding box center [937, 648] width 13 height 13
click at [1027, 648] on td at bounding box center [1021, 647] width 87 height 35
click at [1021, 647] on input "checkbox" at bounding box center [1022, 648] width 13 height 13
click at [1106, 645] on input "checkbox" at bounding box center [1107, 648] width 13 height 13
click at [343, 735] on button "Save" at bounding box center [342, 742] width 42 height 24
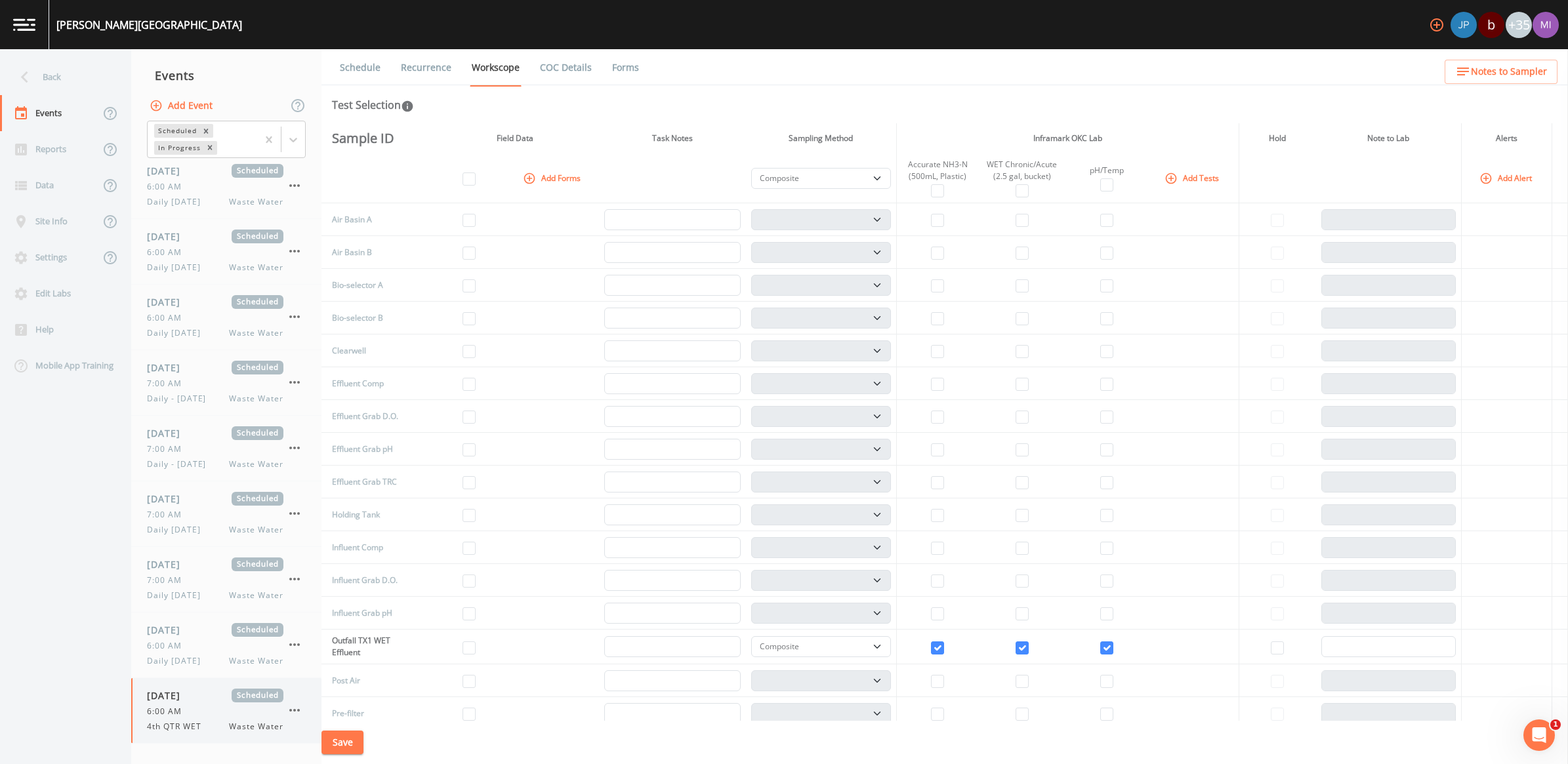
click at [295, 710] on icon "button" at bounding box center [294, 710] width 11 height 2
click at [335, 714] on span "Duplicate" at bounding box center [360, 713] width 85 height 16
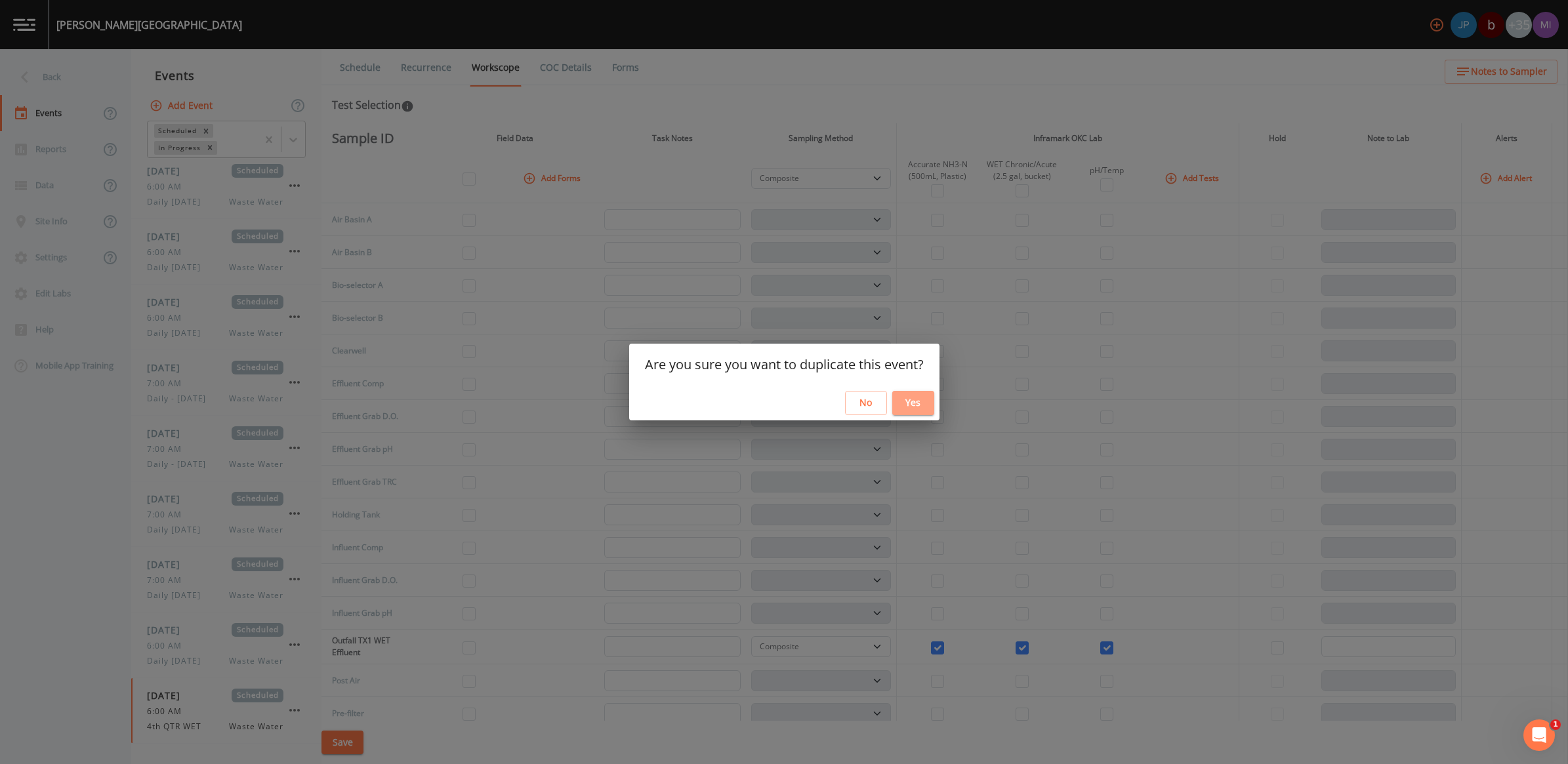
click at [911, 402] on button "Yes" at bounding box center [913, 402] width 42 height 24
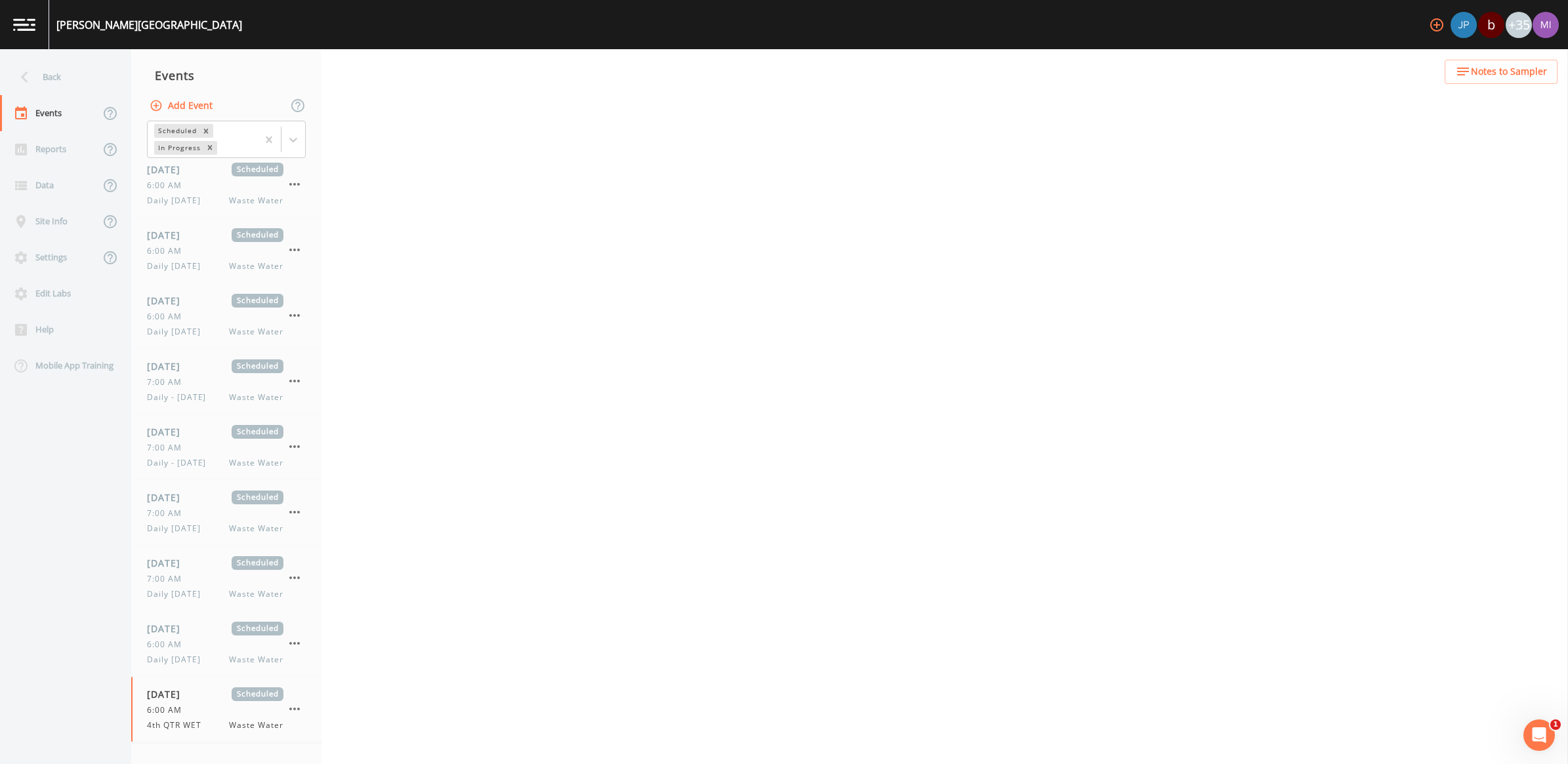
scroll to position [336, 0]
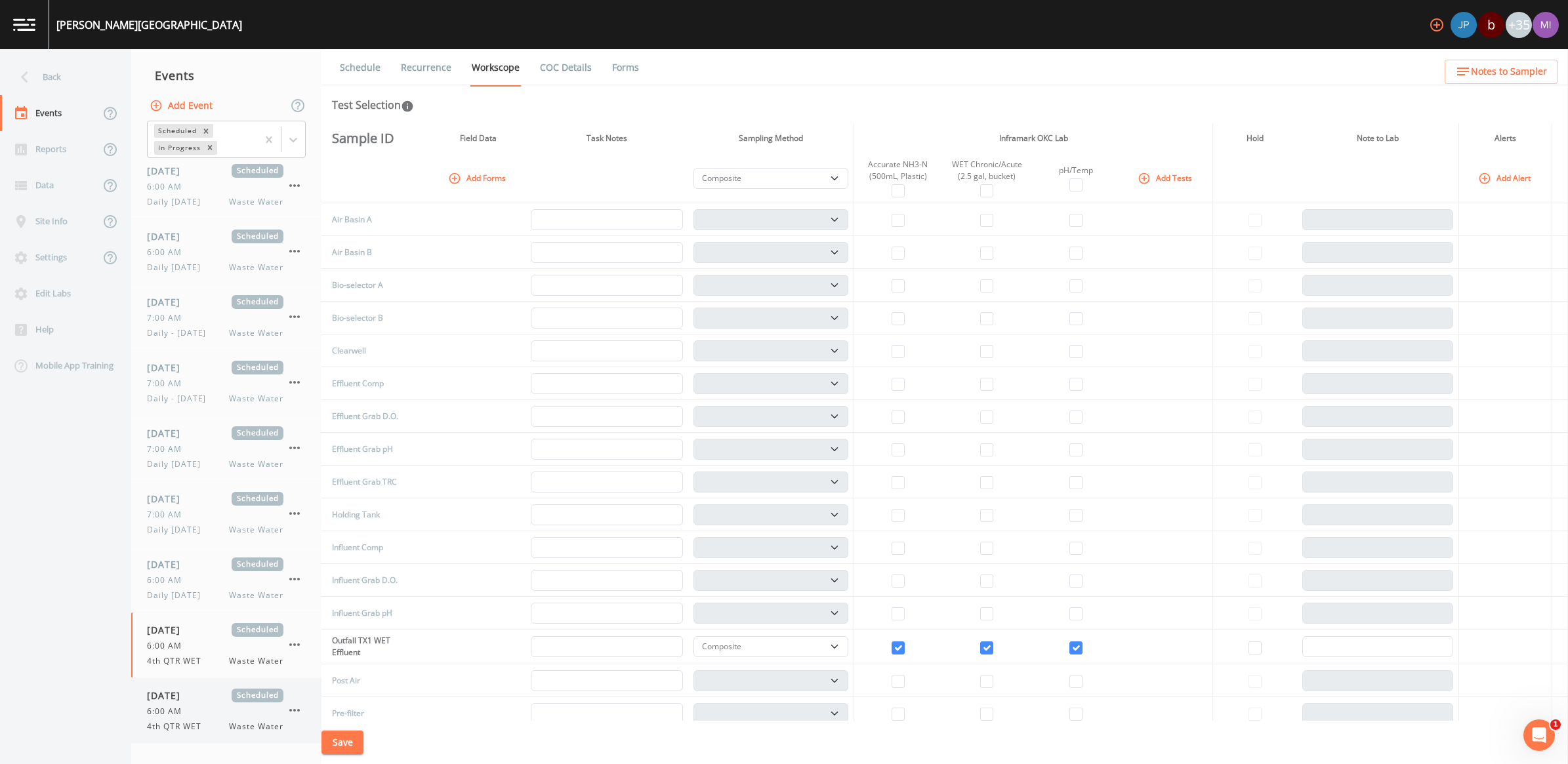
click at [192, 716] on div "6:00 AM" at bounding box center [215, 712] width 137 height 12
click at [369, 63] on link "Schedule" at bounding box center [361, 67] width 45 height 37
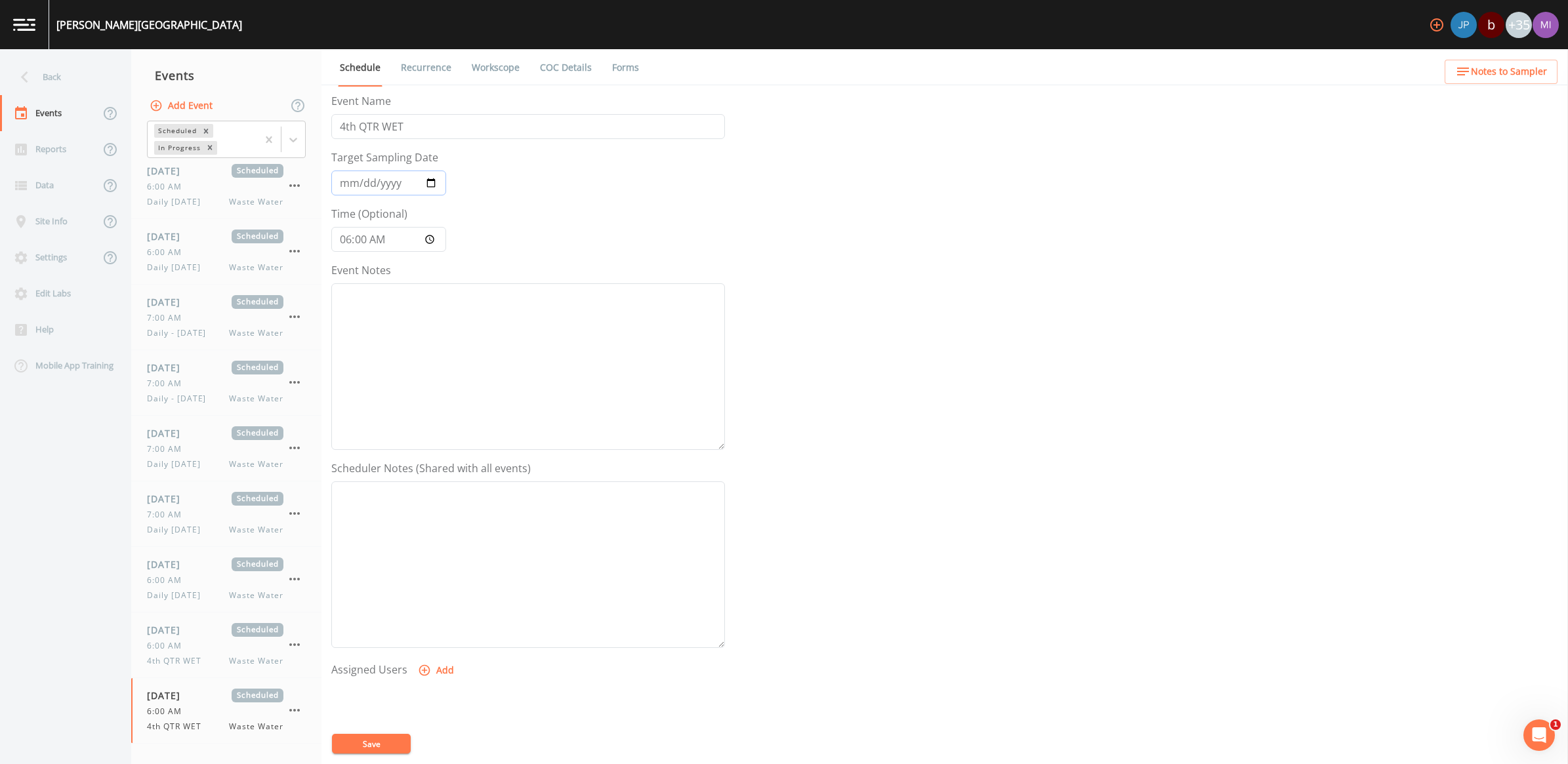
click at [433, 176] on input "[DATE]" at bounding box center [389, 183] width 115 height 25
click at [371, 743] on button "Save" at bounding box center [371, 744] width 78 height 20
click at [503, 67] on link "Workscope" at bounding box center [496, 67] width 52 height 37
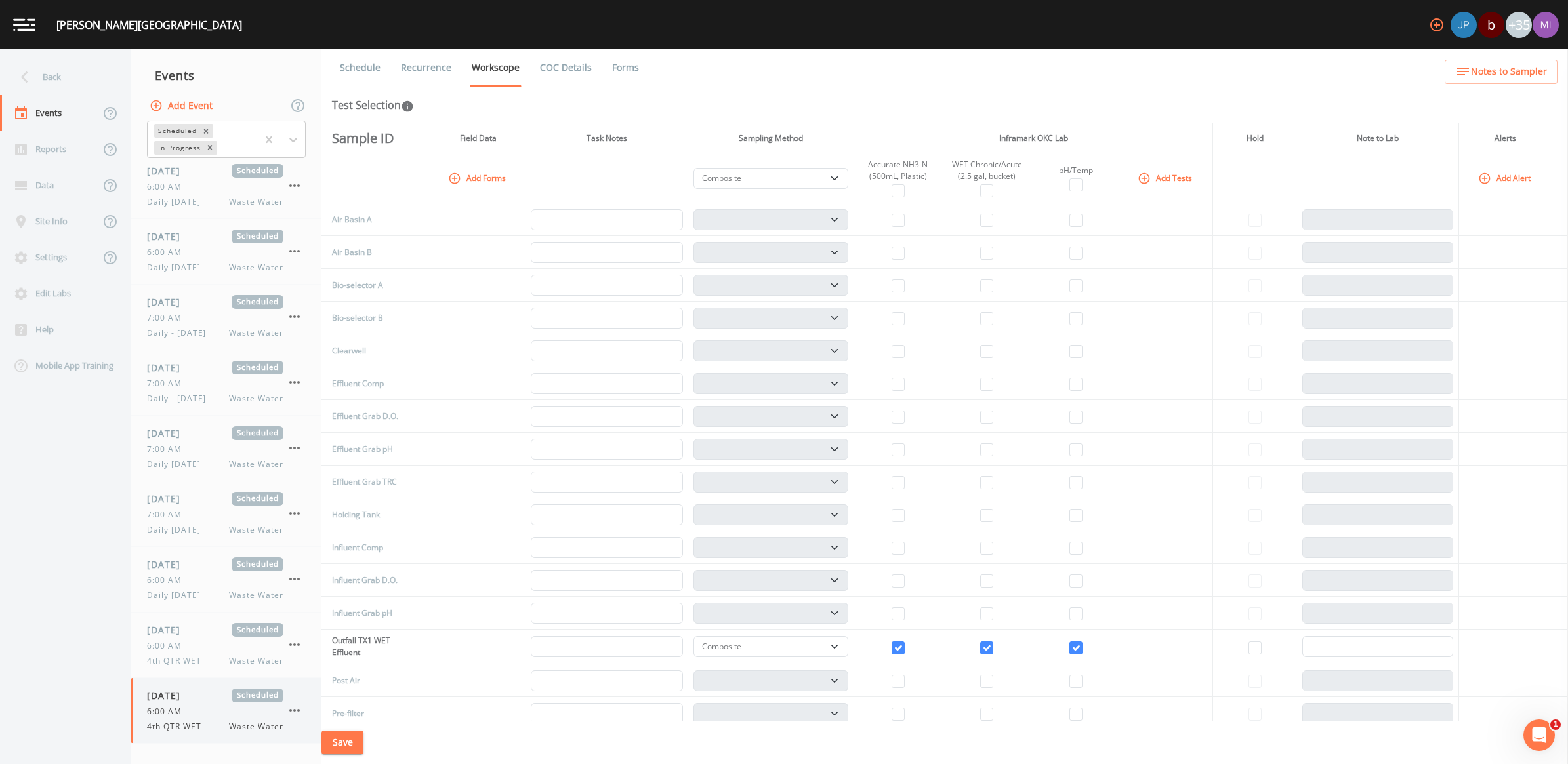
click at [291, 709] on icon "button" at bounding box center [294, 710] width 16 height 16
click at [339, 714] on span "Duplicate" at bounding box center [360, 713] width 85 height 16
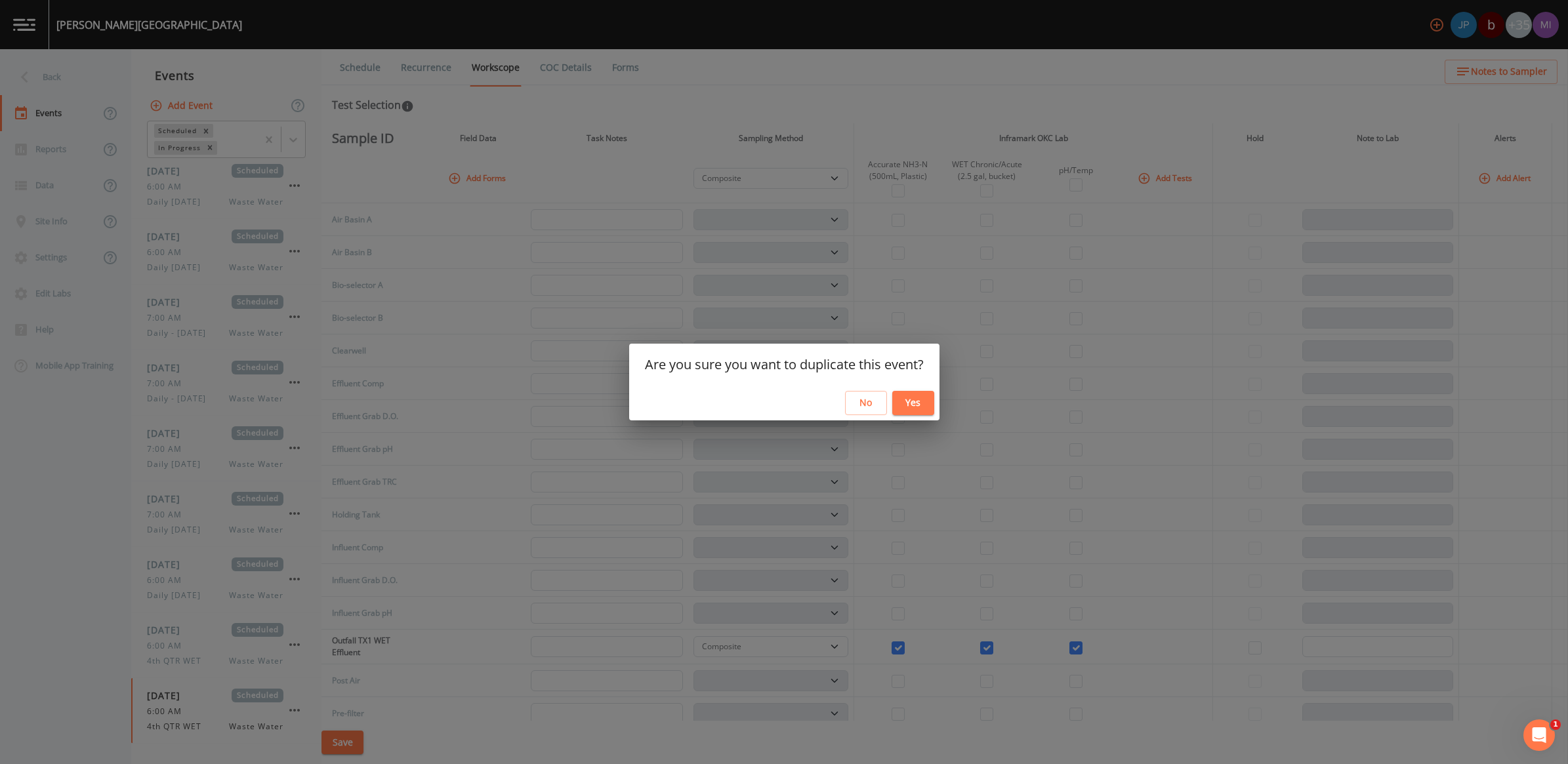
click at [906, 402] on button "Yes" at bounding box center [913, 402] width 42 height 24
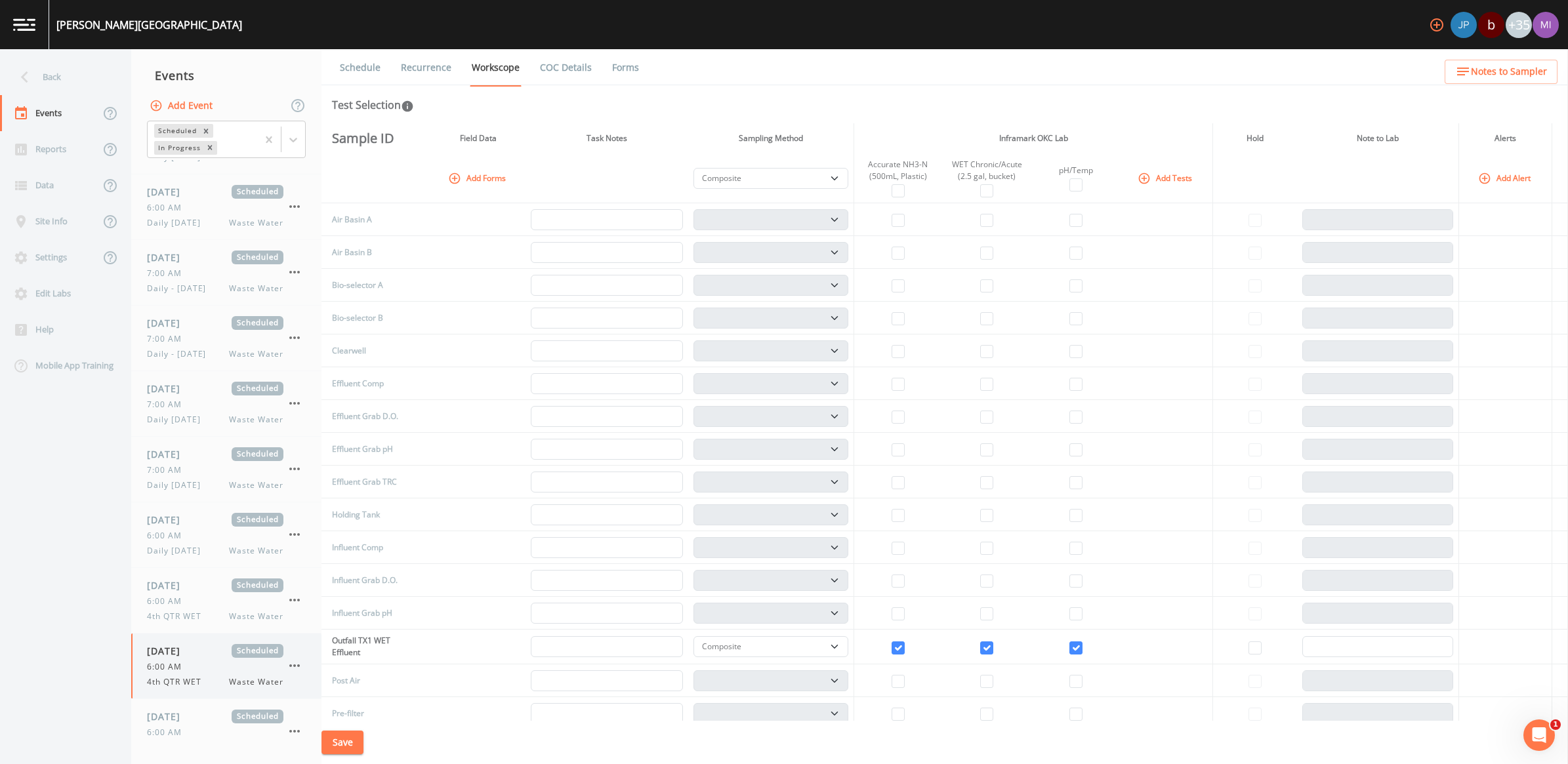
scroll to position [402, 0]
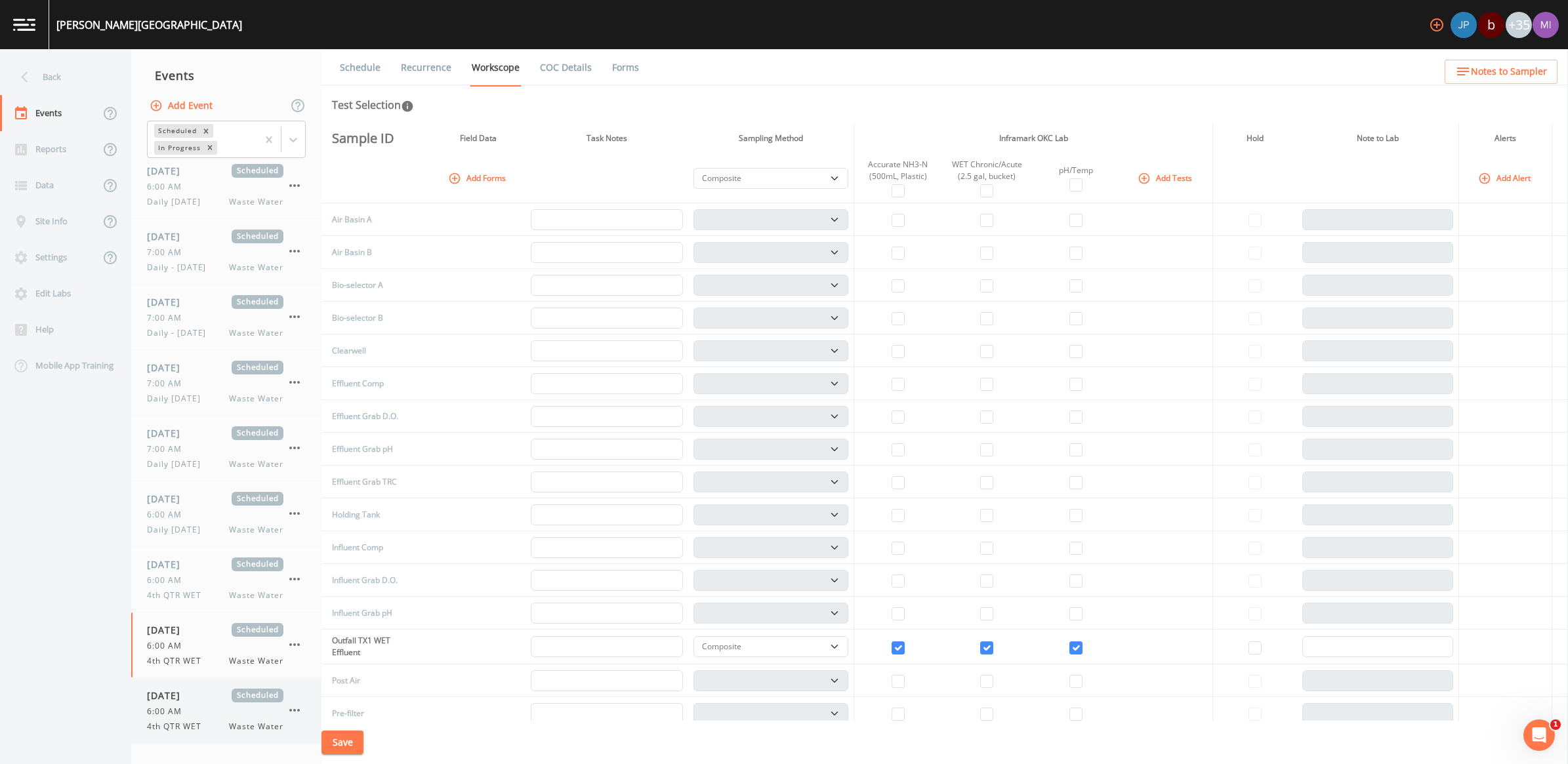
click at [199, 708] on div "6:00 AM" at bounding box center [215, 712] width 137 height 12
click at [372, 62] on link "Schedule" at bounding box center [361, 67] width 45 height 37
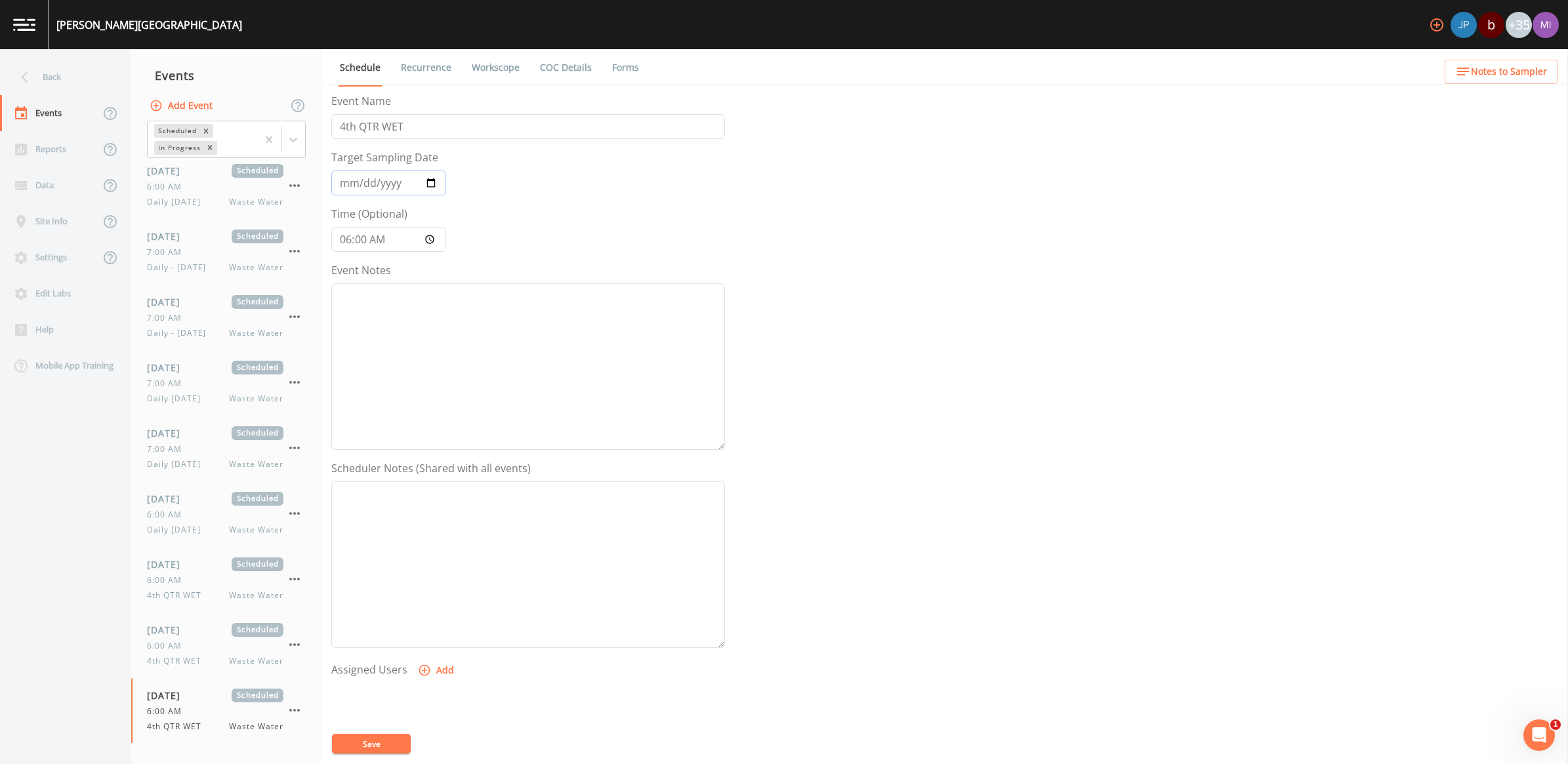
click at [446, 183] on input "[DATE]" at bounding box center [389, 183] width 115 height 25
click at [434, 177] on input "[DATE]" at bounding box center [389, 183] width 115 height 25
click at [395, 745] on button "Save" at bounding box center [371, 744] width 78 height 20
drag, startPoint x: 496, startPoint y: 67, endPoint x: 489, endPoint y: 78, distance: 13.0
click at [496, 67] on link "Workscope" at bounding box center [496, 67] width 52 height 37
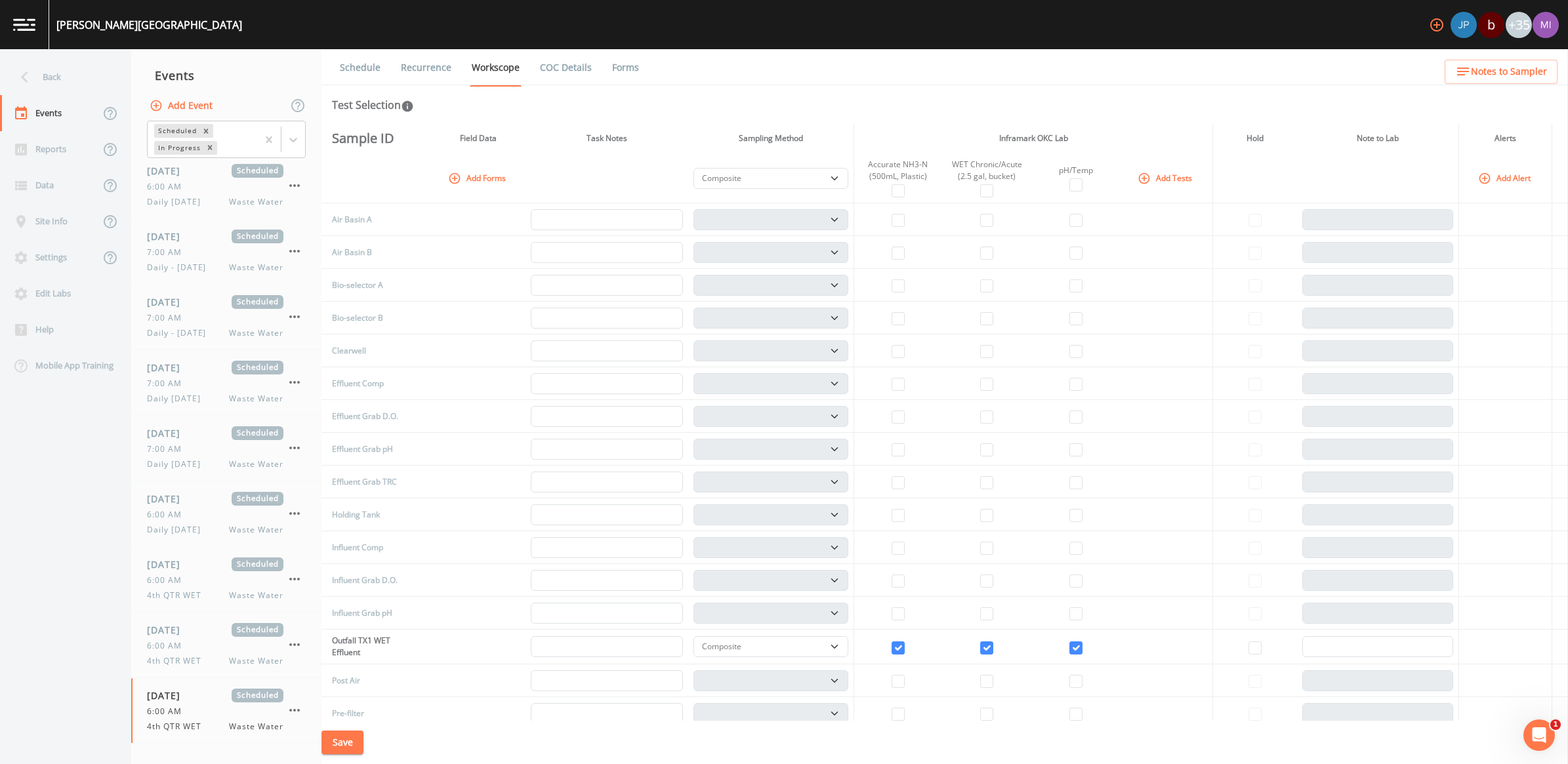
click at [184, 103] on button "Add Event" at bounding box center [182, 106] width 71 height 24
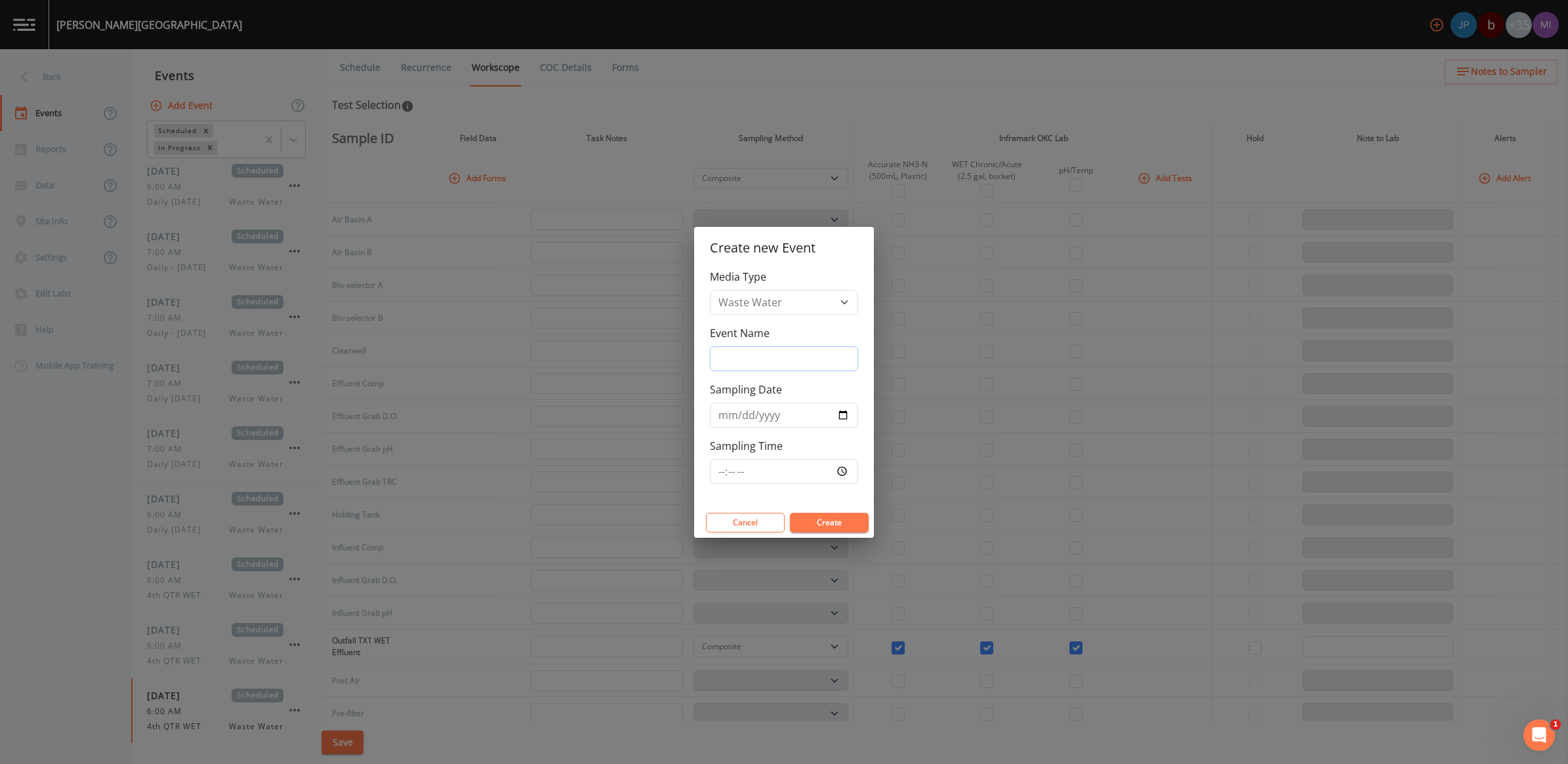
click at [748, 361] on input "Event Name" at bounding box center [784, 359] width 148 height 25
click at [844, 421] on input "Sampling Date" at bounding box center [784, 415] width 148 height 25
click at [838, 474] on input "Sampling Time" at bounding box center [784, 472] width 148 height 25
click at [857, 526] on button "Create" at bounding box center [829, 523] width 78 height 20
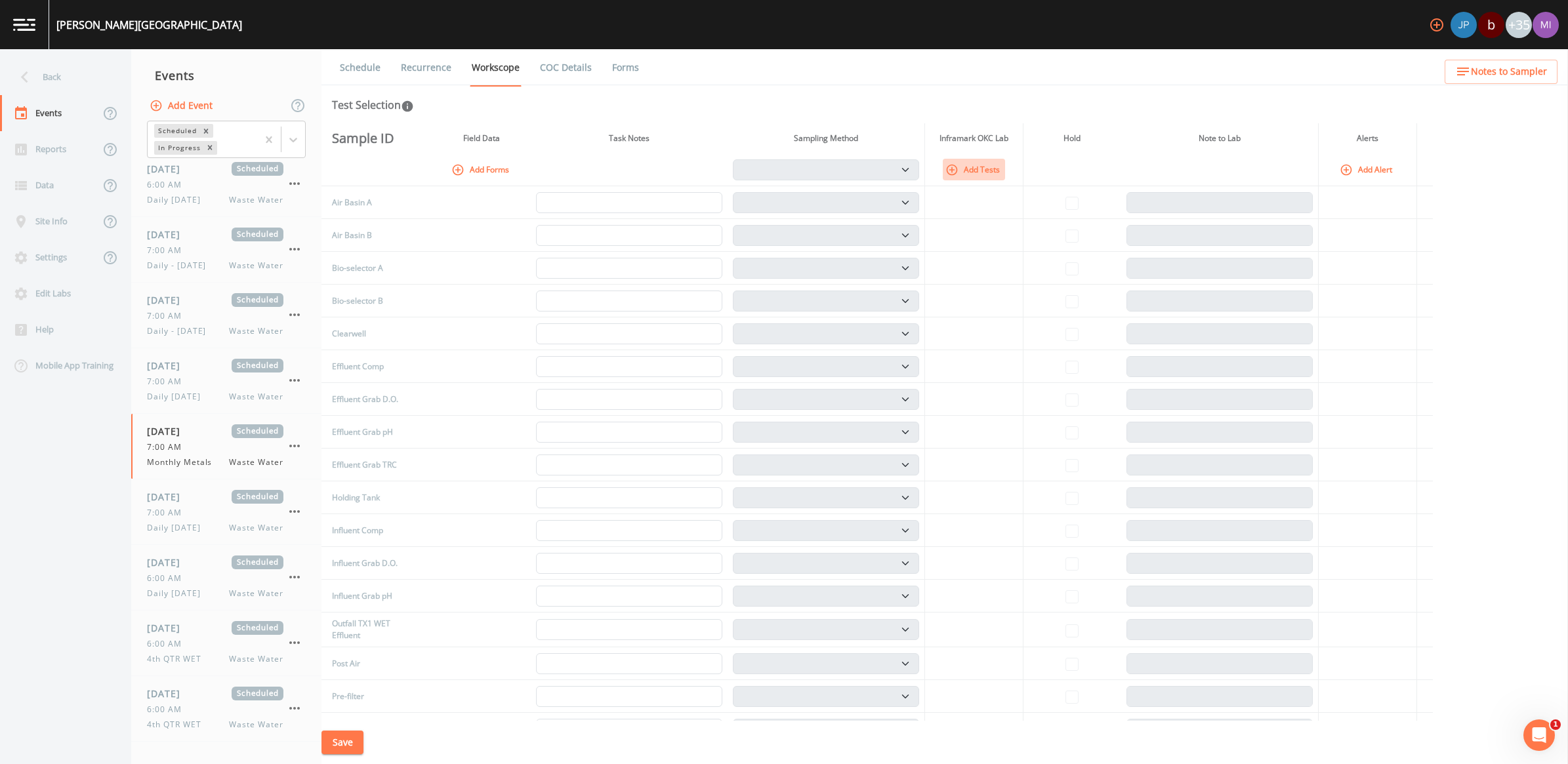
click at [998, 172] on button "Add Tests" at bounding box center [974, 170] width 62 height 22
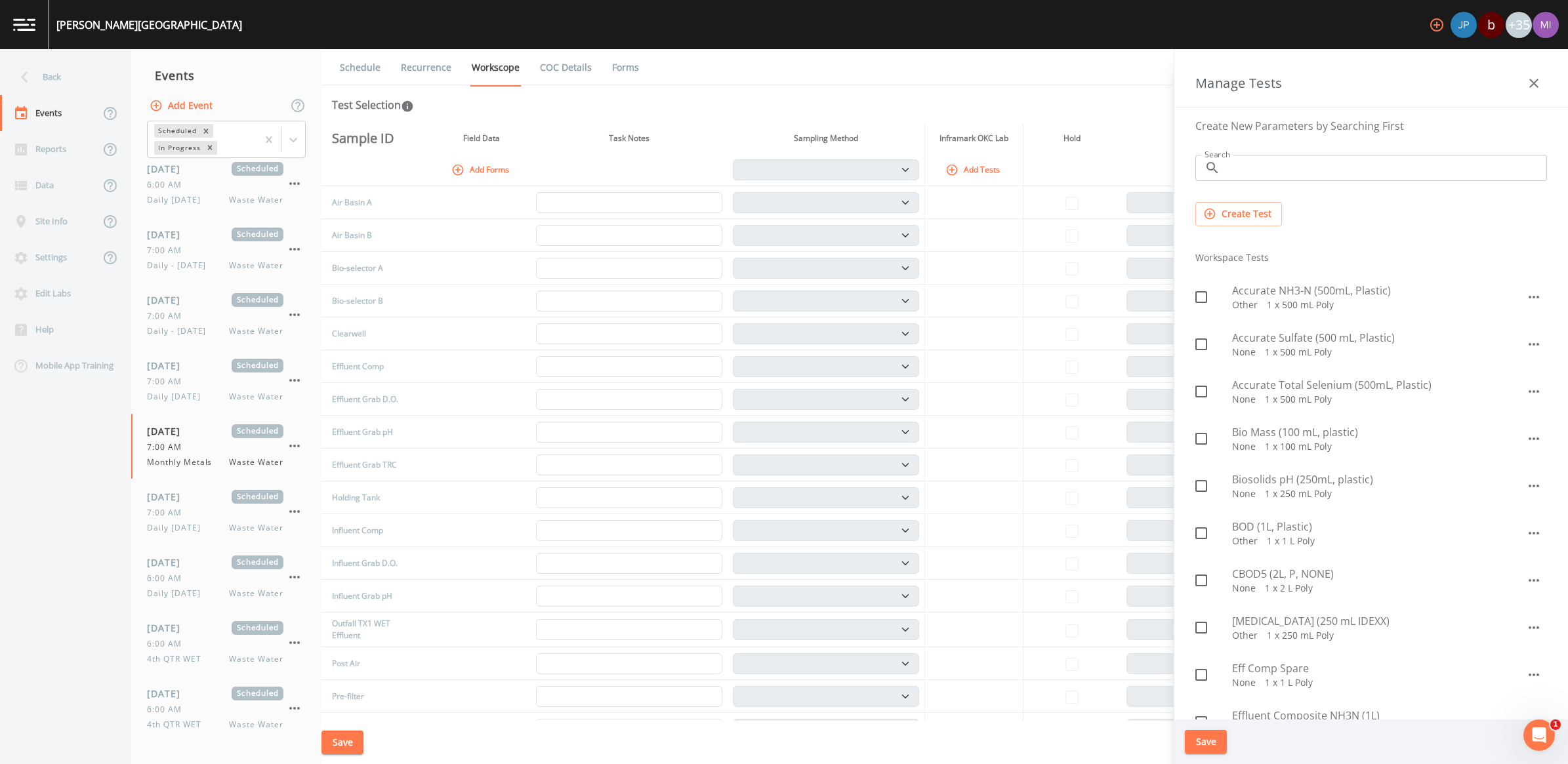
click at [1263, 168] on input "Search" at bounding box center [1386, 167] width 322 height 26
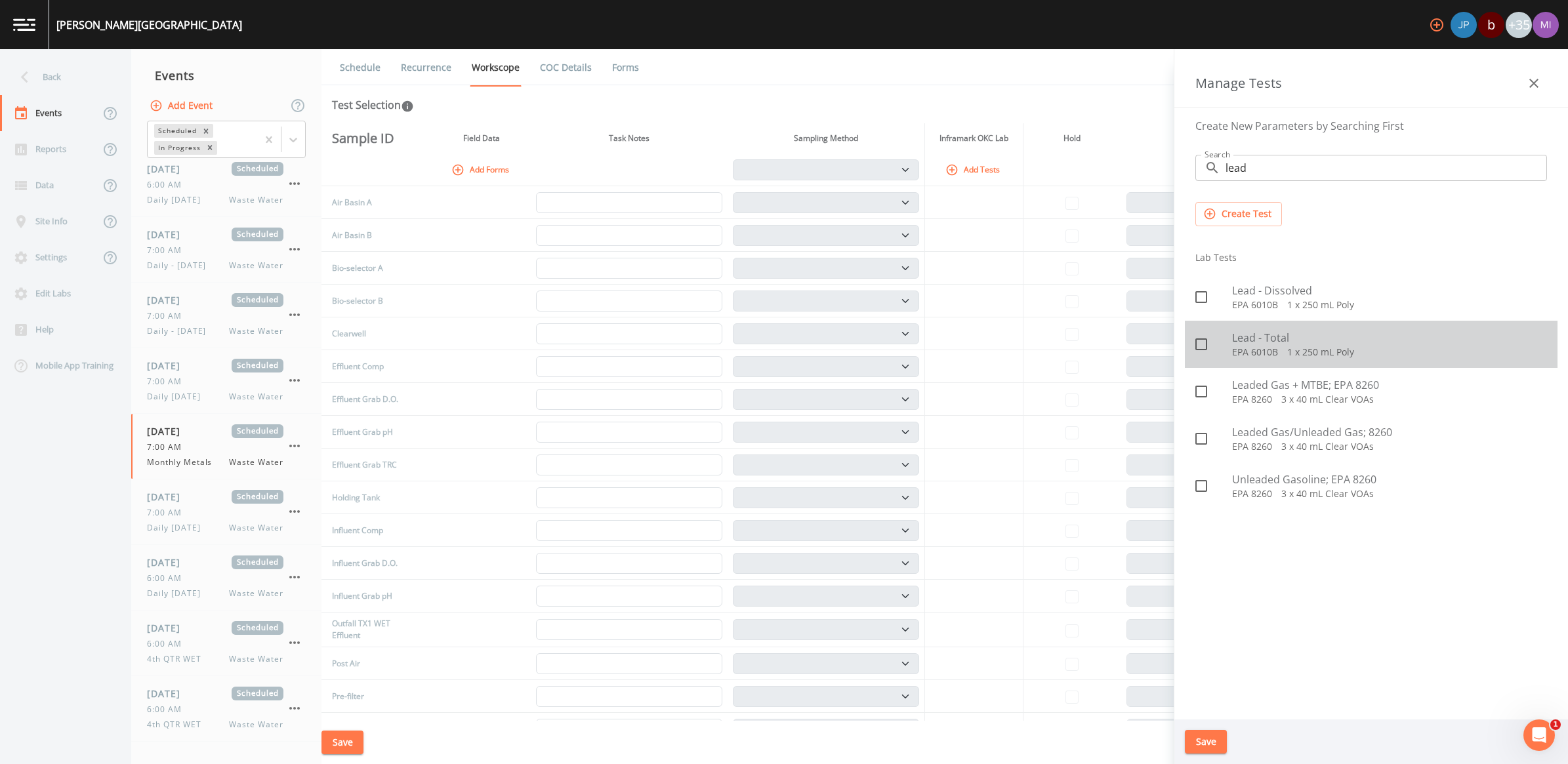
click at [1246, 342] on span "Lead - Total" at bounding box center [1390, 337] width 315 height 16
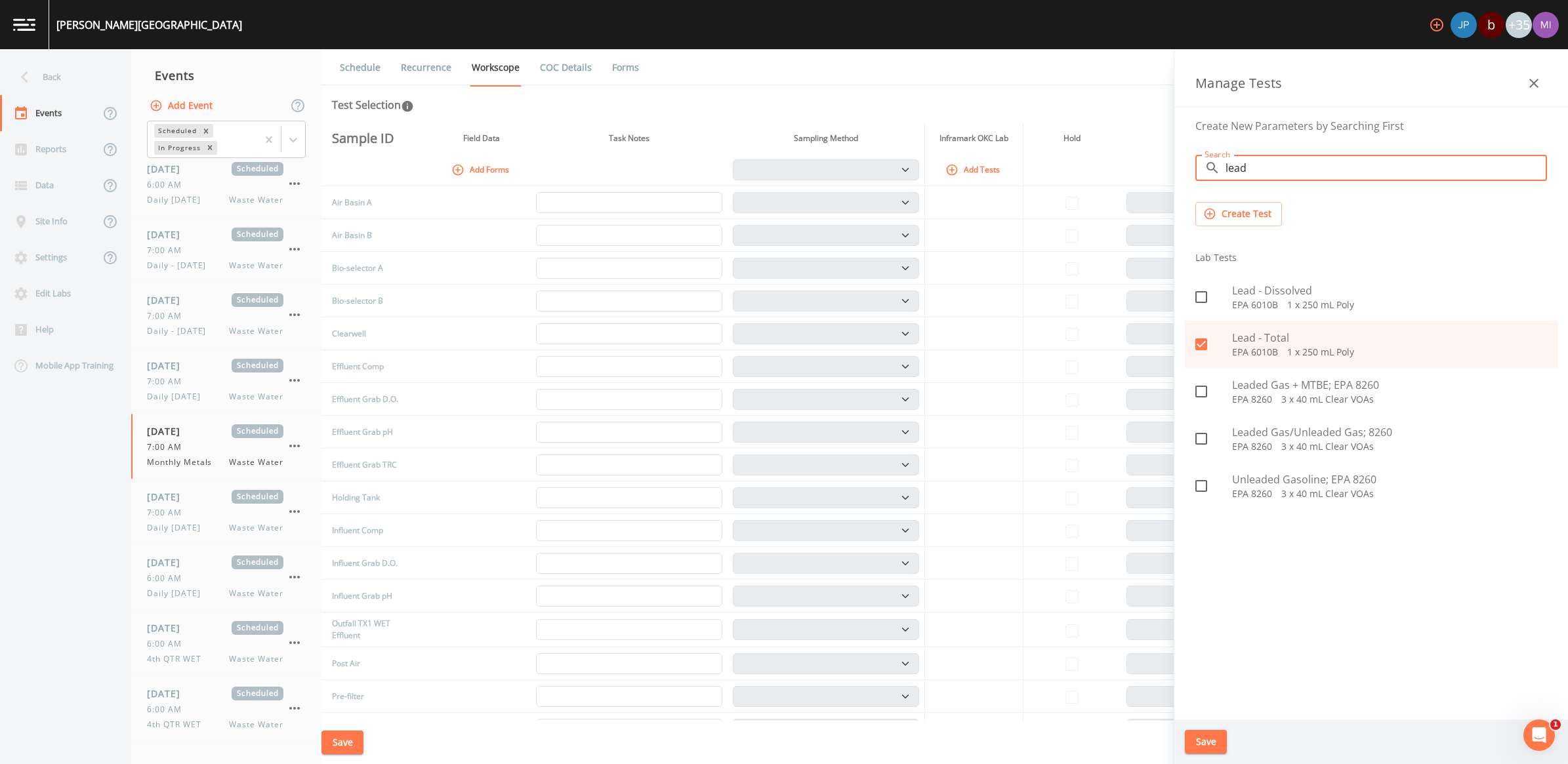
click at [1256, 167] on input "lead" at bounding box center [1386, 167] width 322 height 26
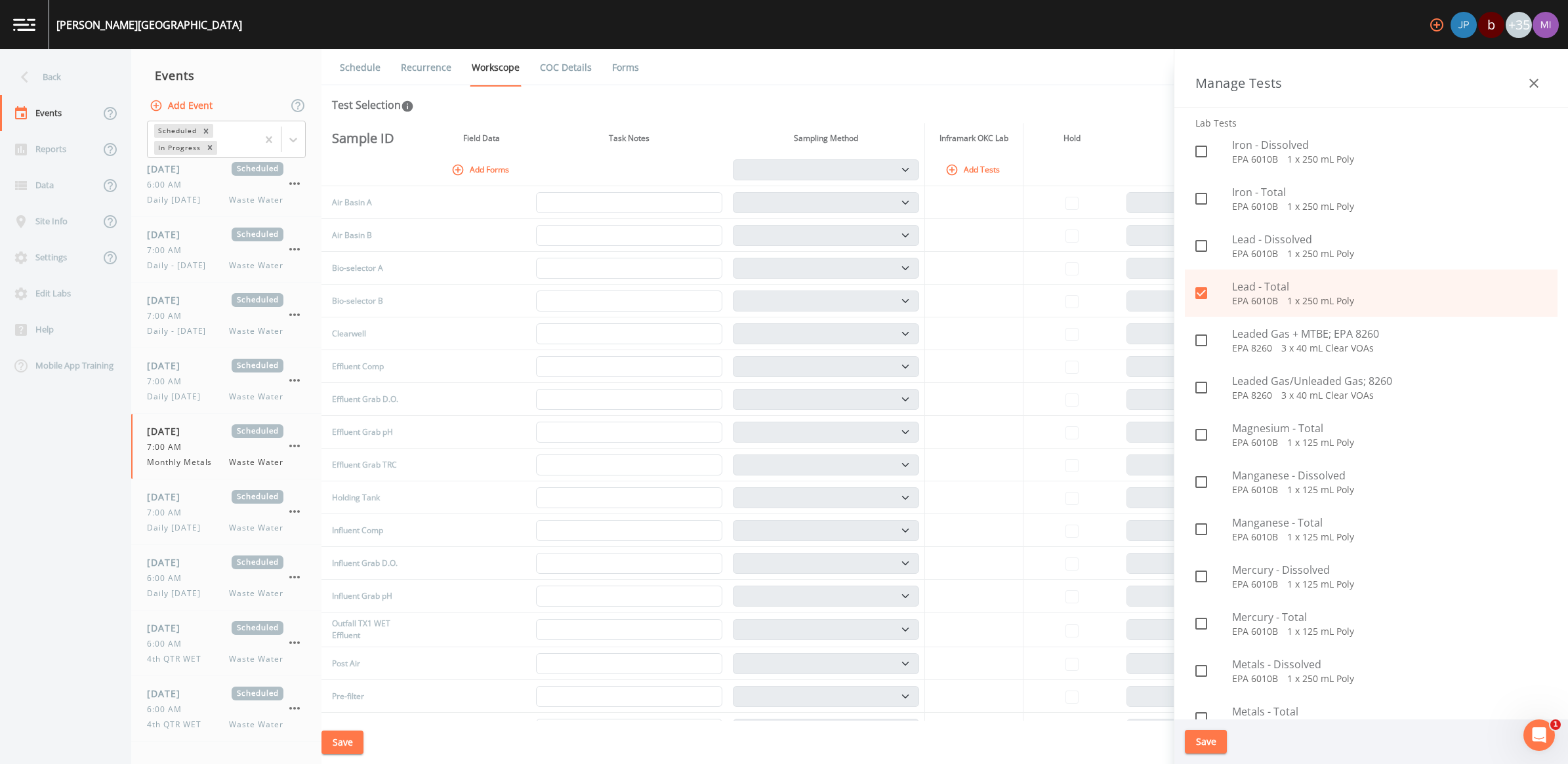
scroll to position [3854, 0]
click at [1199, 298] on icon at bounding box center [1201, 301] width 12 height 12
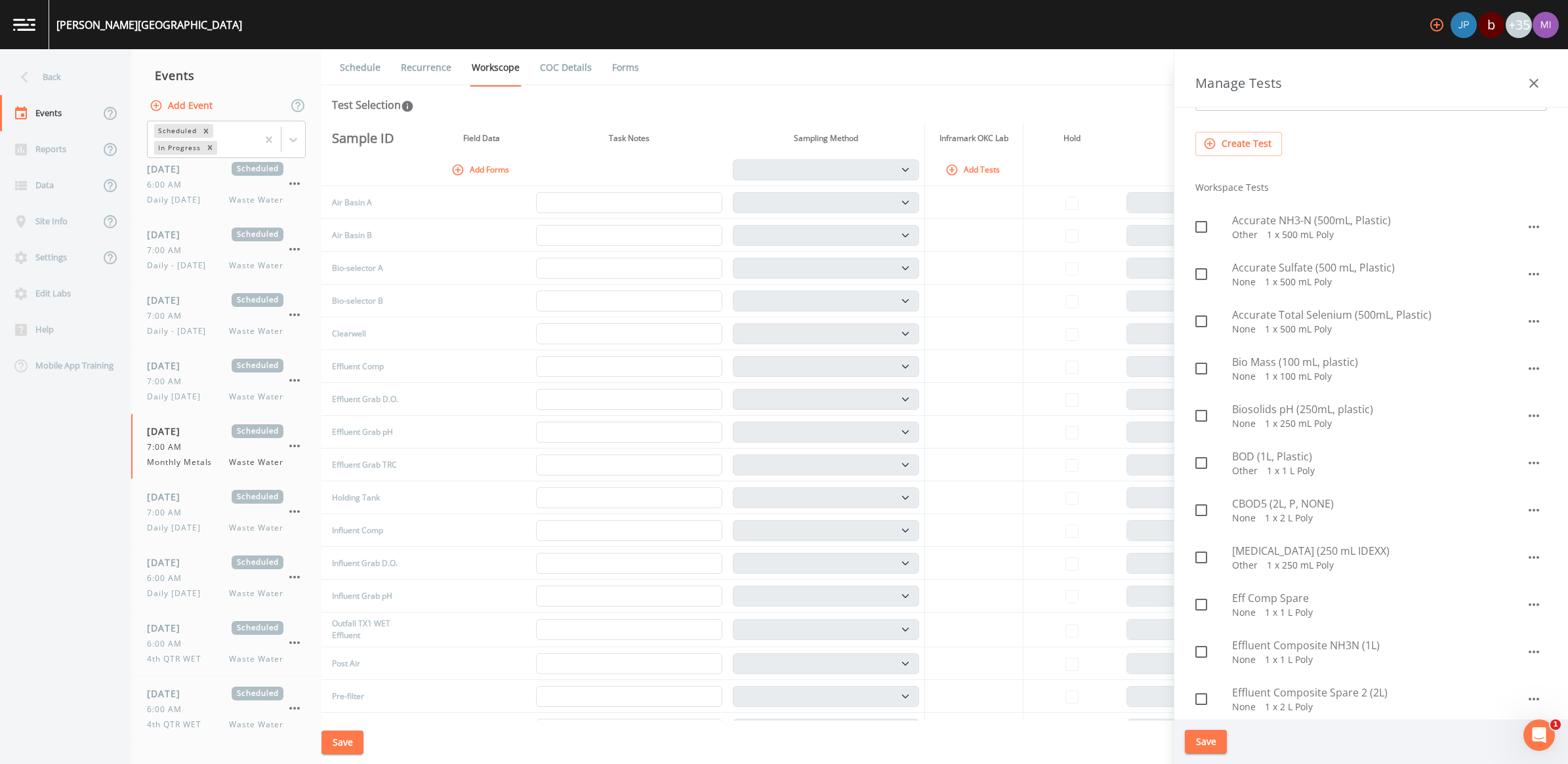
scroll to position [0, 0]
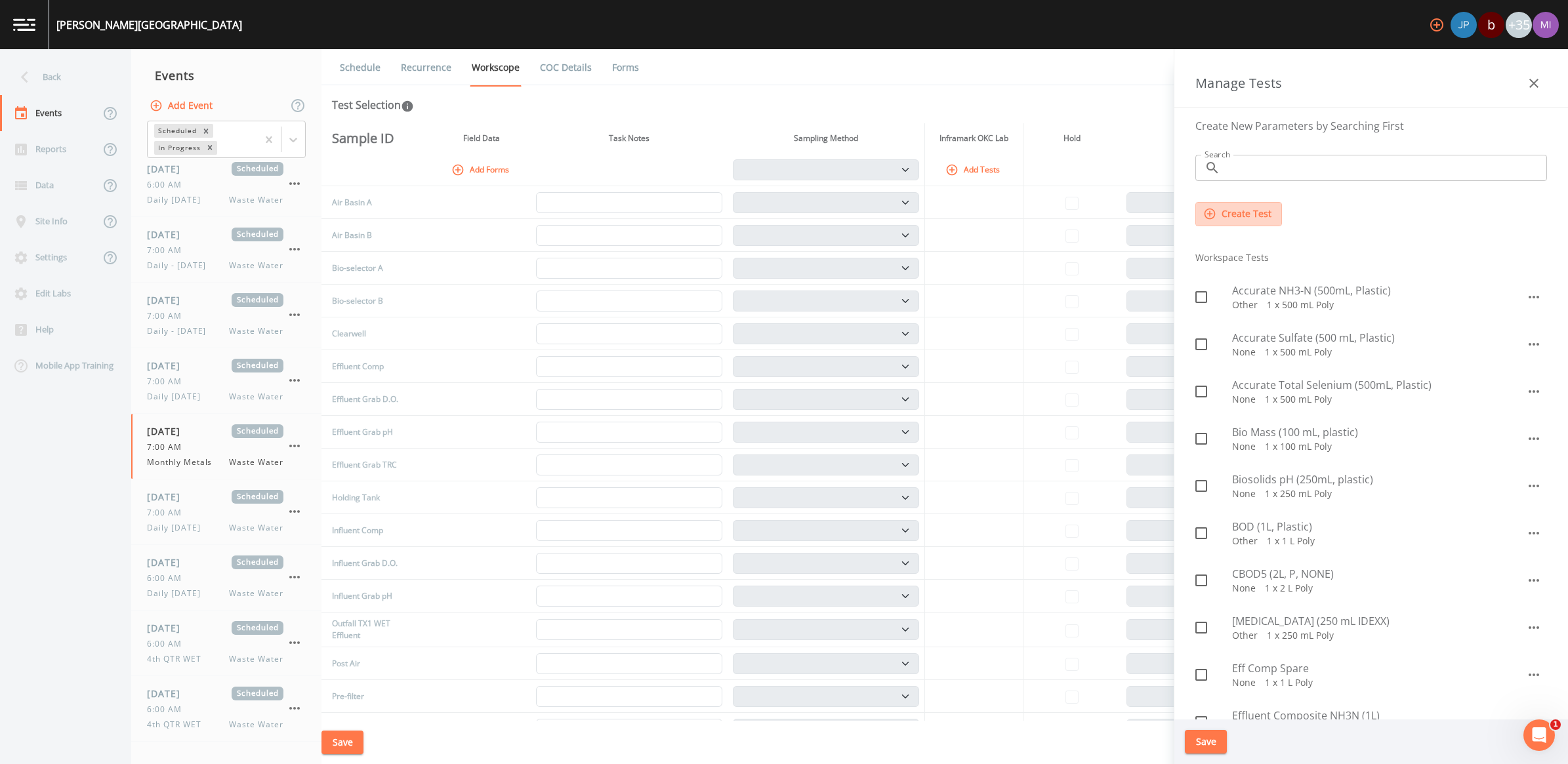
click at [1247, 213] on button "Create Test" at bounding box center [1239, 214] width 87 height 24
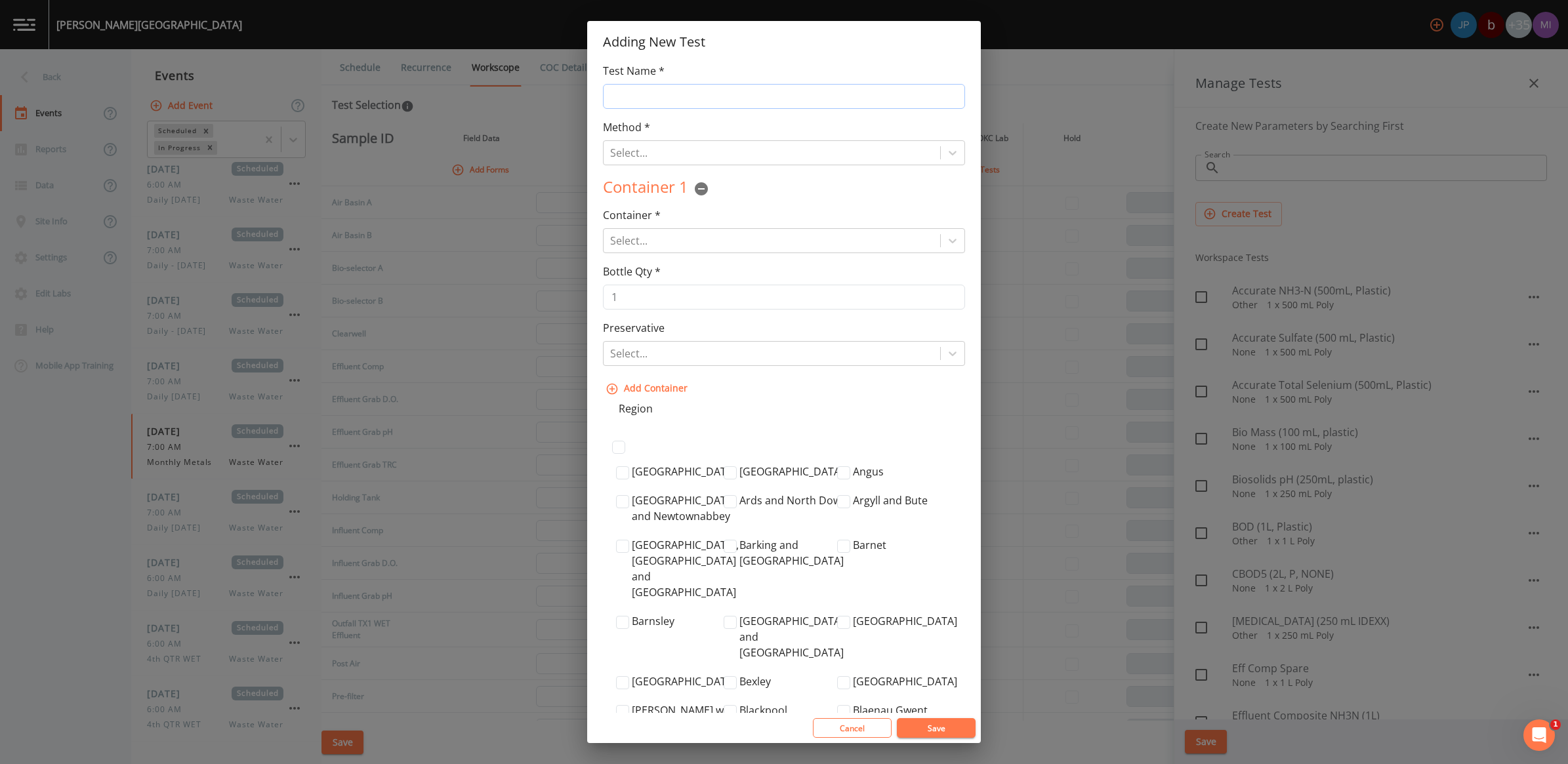
click at [641, 87] on input "Test Name *" at bounding box center [784, 97] width 362 height 25
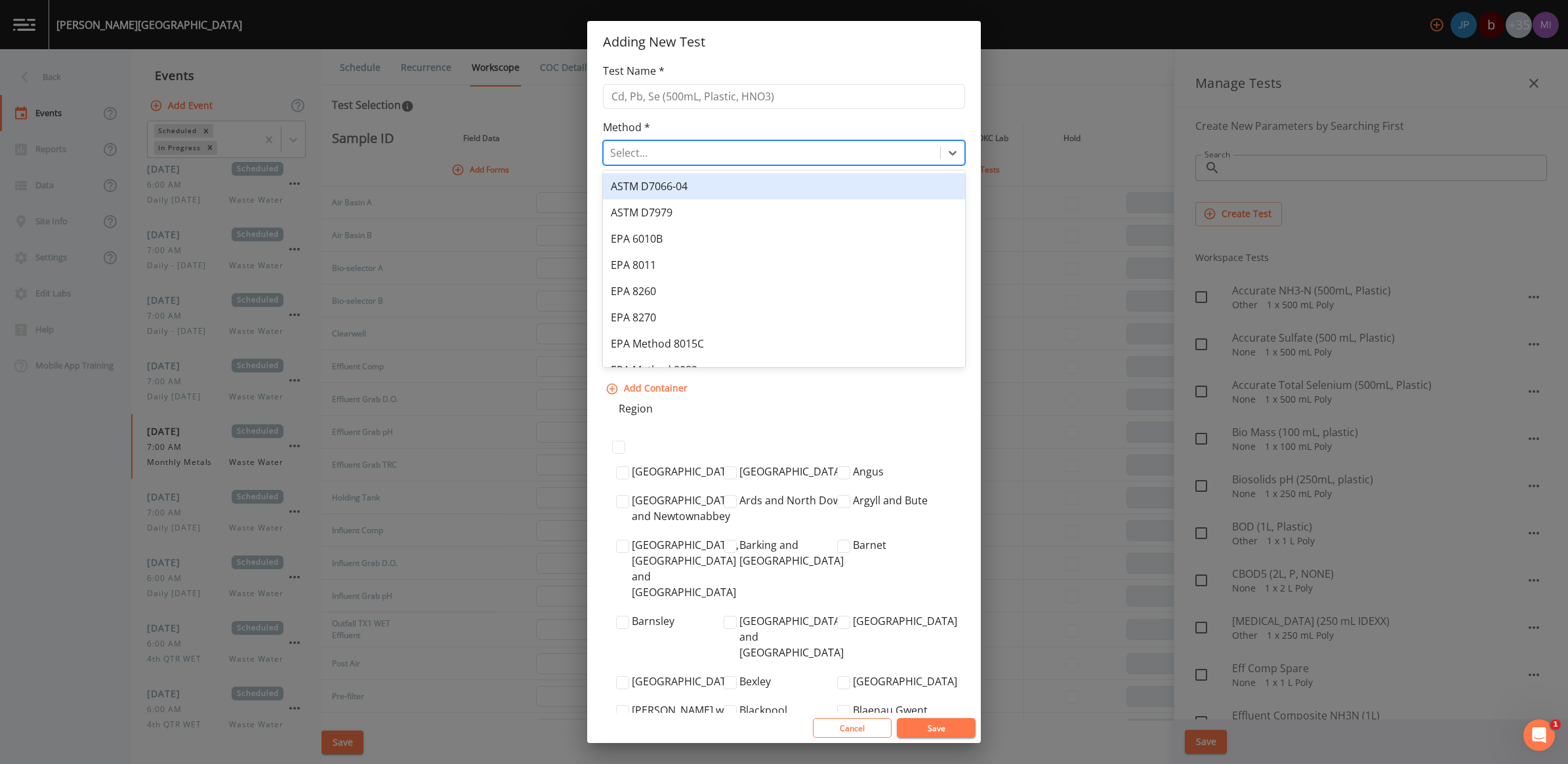
click at [684, 148] on div at bounding box center [772, 152] width 323 height 18
click at [699, 188] on div "Create "EPA 200.8"" at bounding box center [784, 186] width 362 height 26
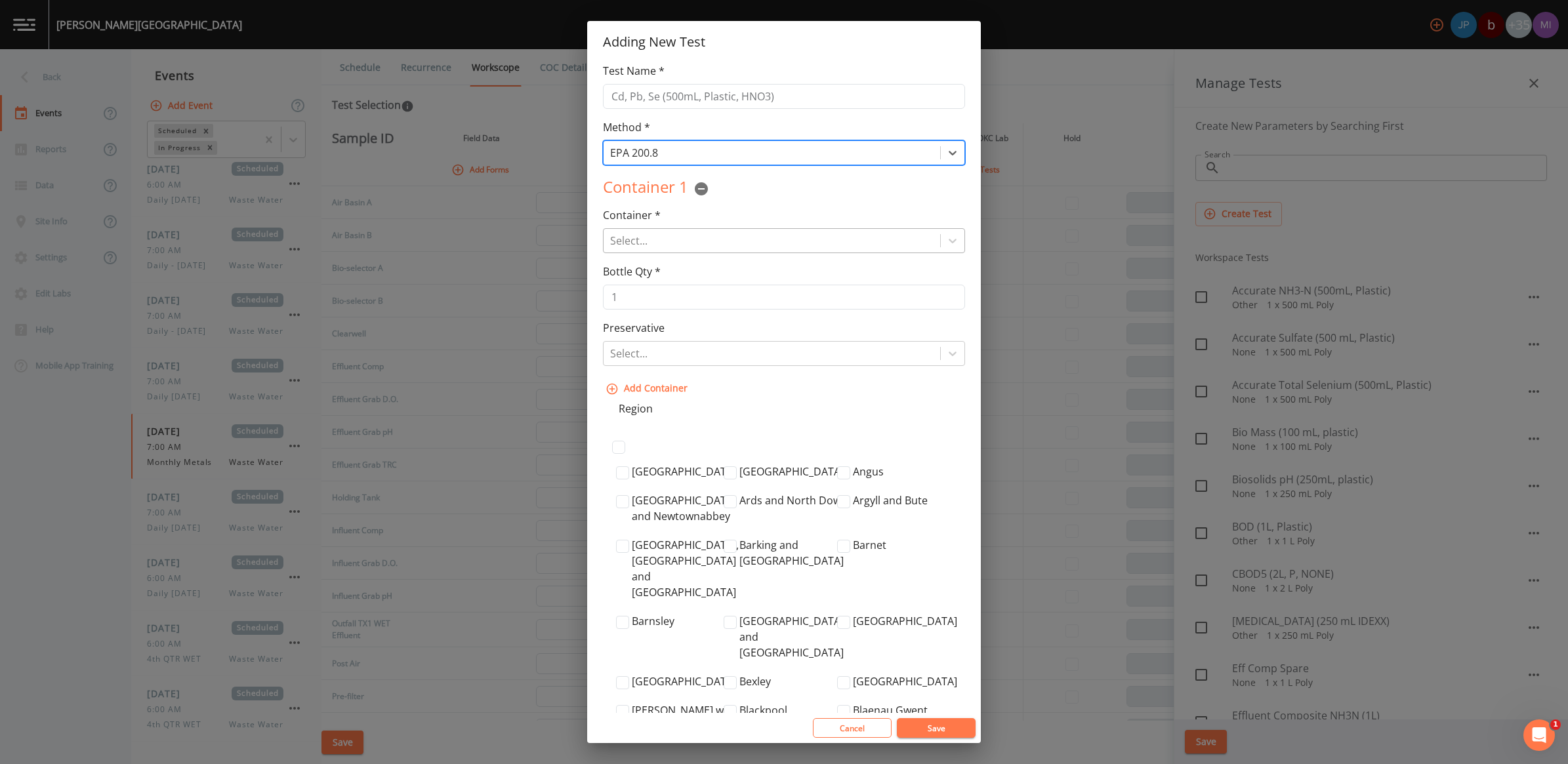
click at [781, 243] on div at bounding box center [772, 241] width 323 height 18
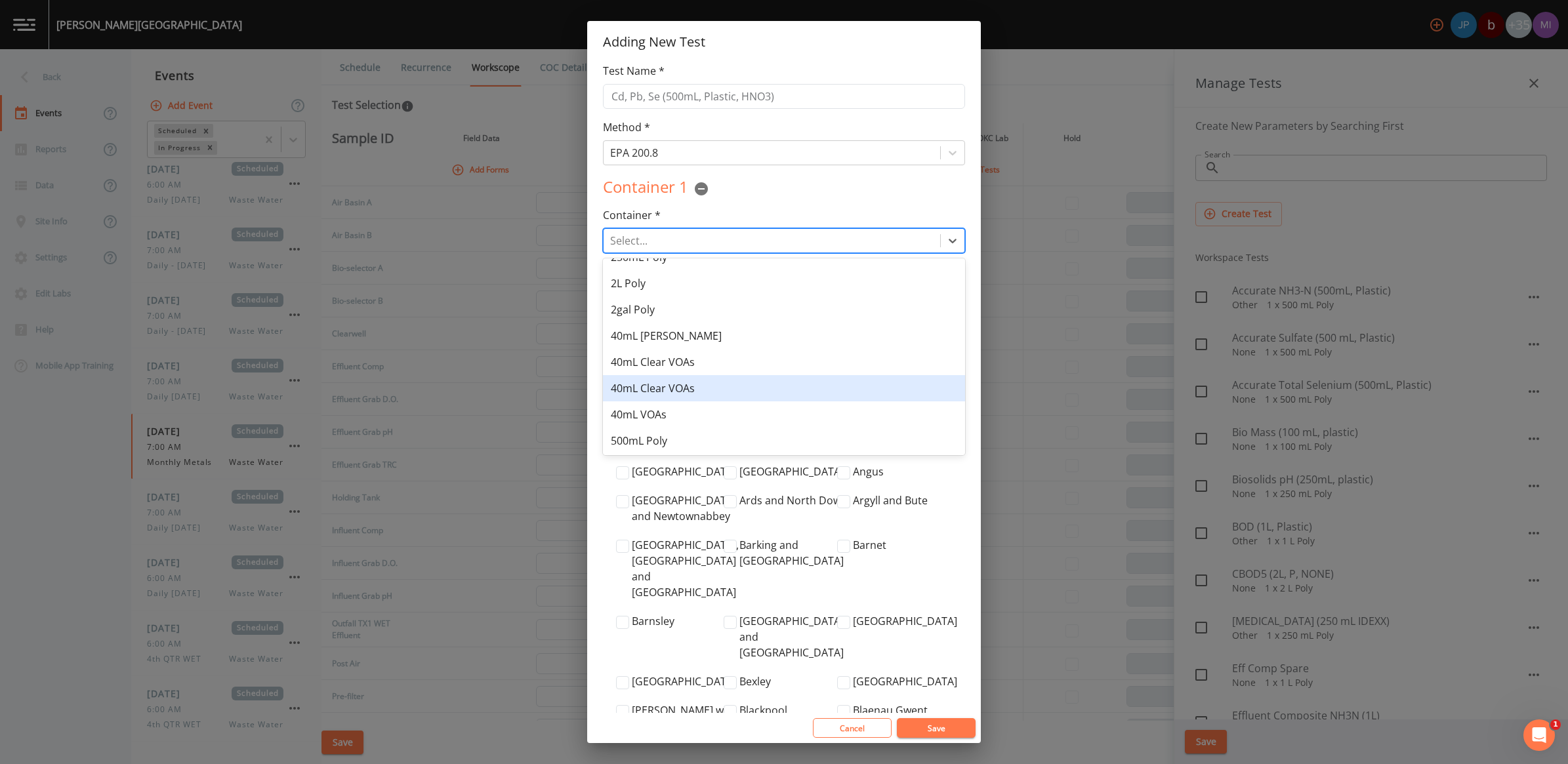
scroll to position [227, 0]
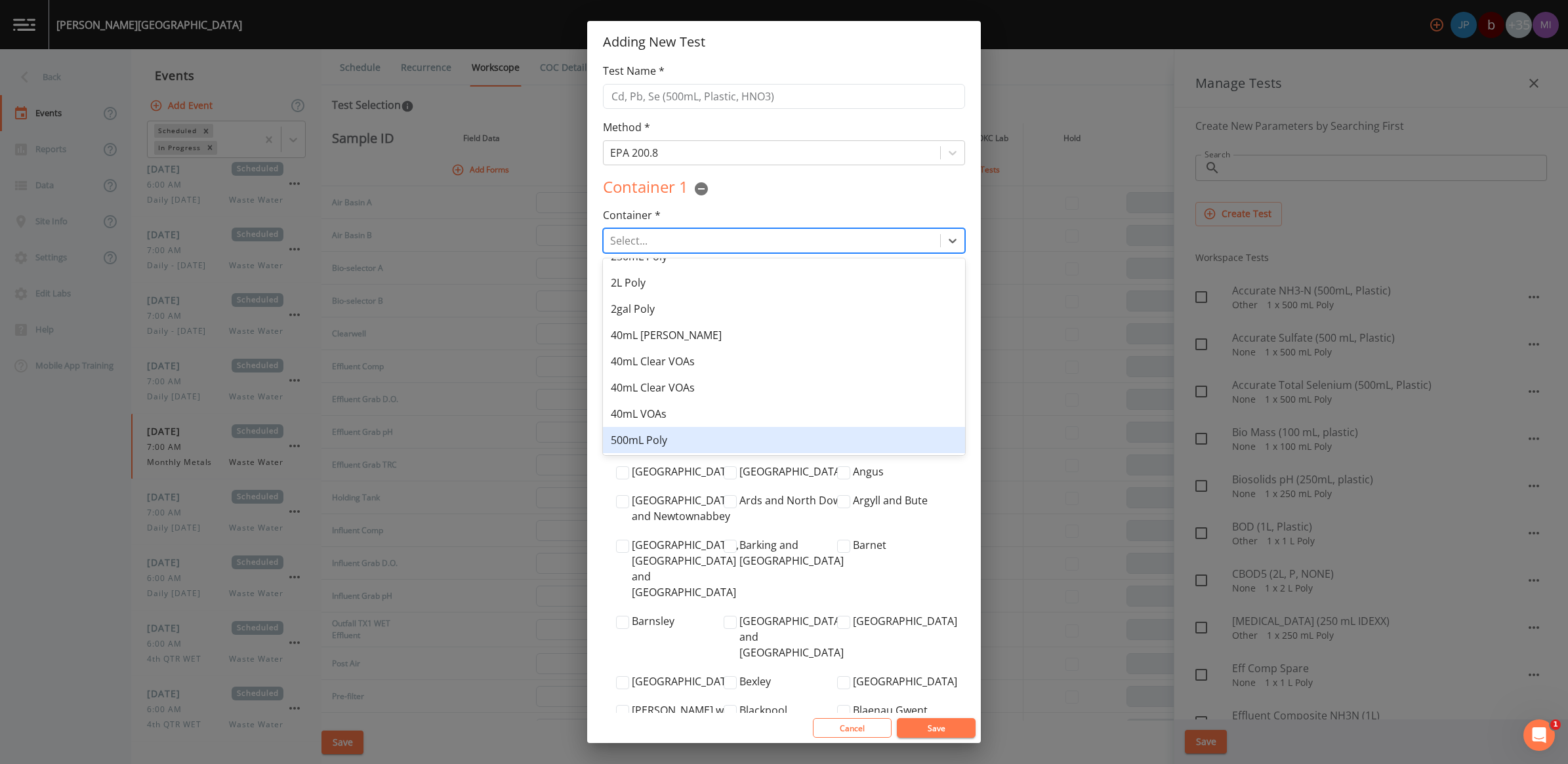
click at [680, 441] on div "500mL Poly" at bounding box center [784, 440] width 362 height 26
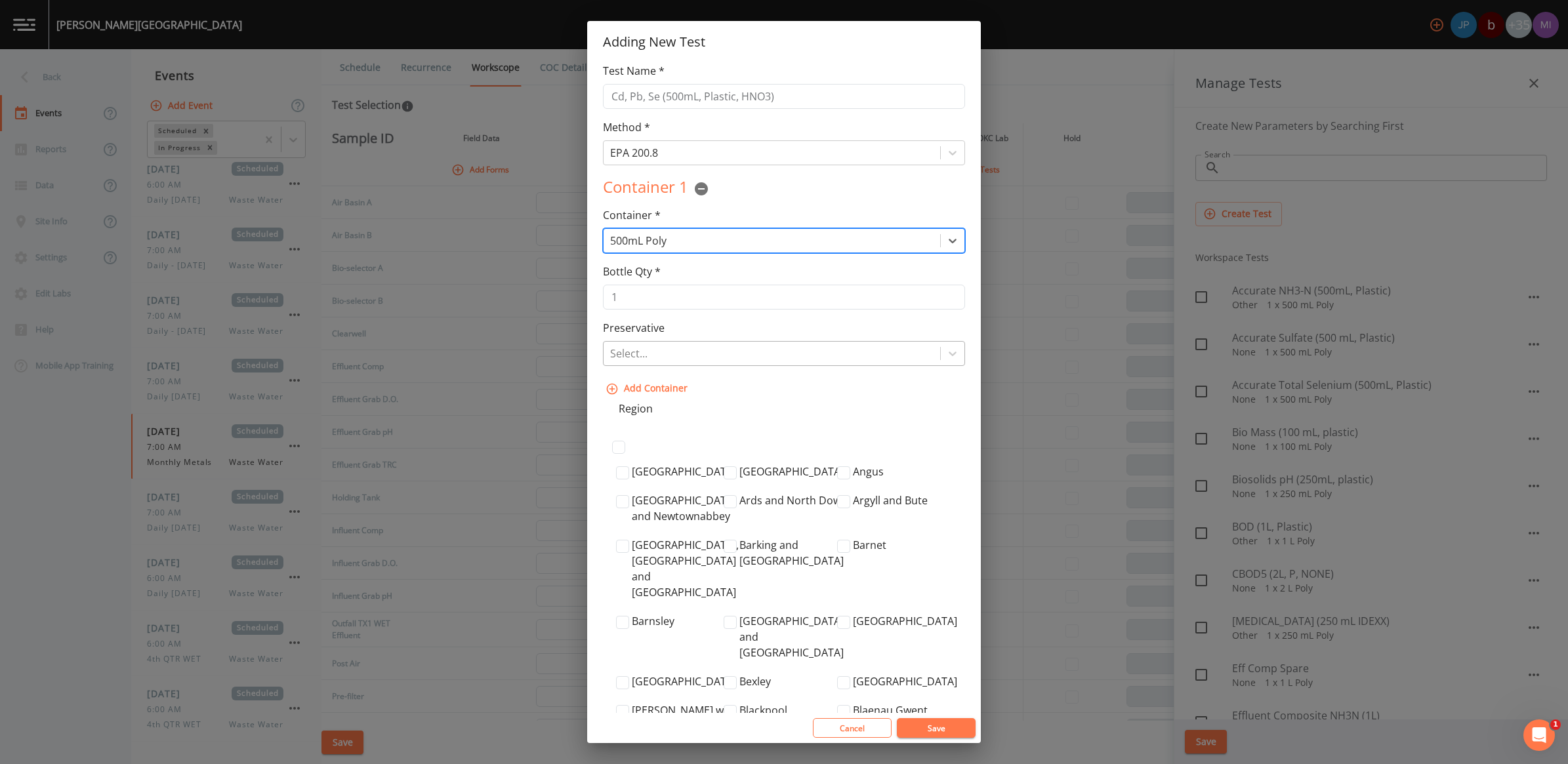
click at [684, 356] on div at bounding box center [772, 353] width 323 height 18
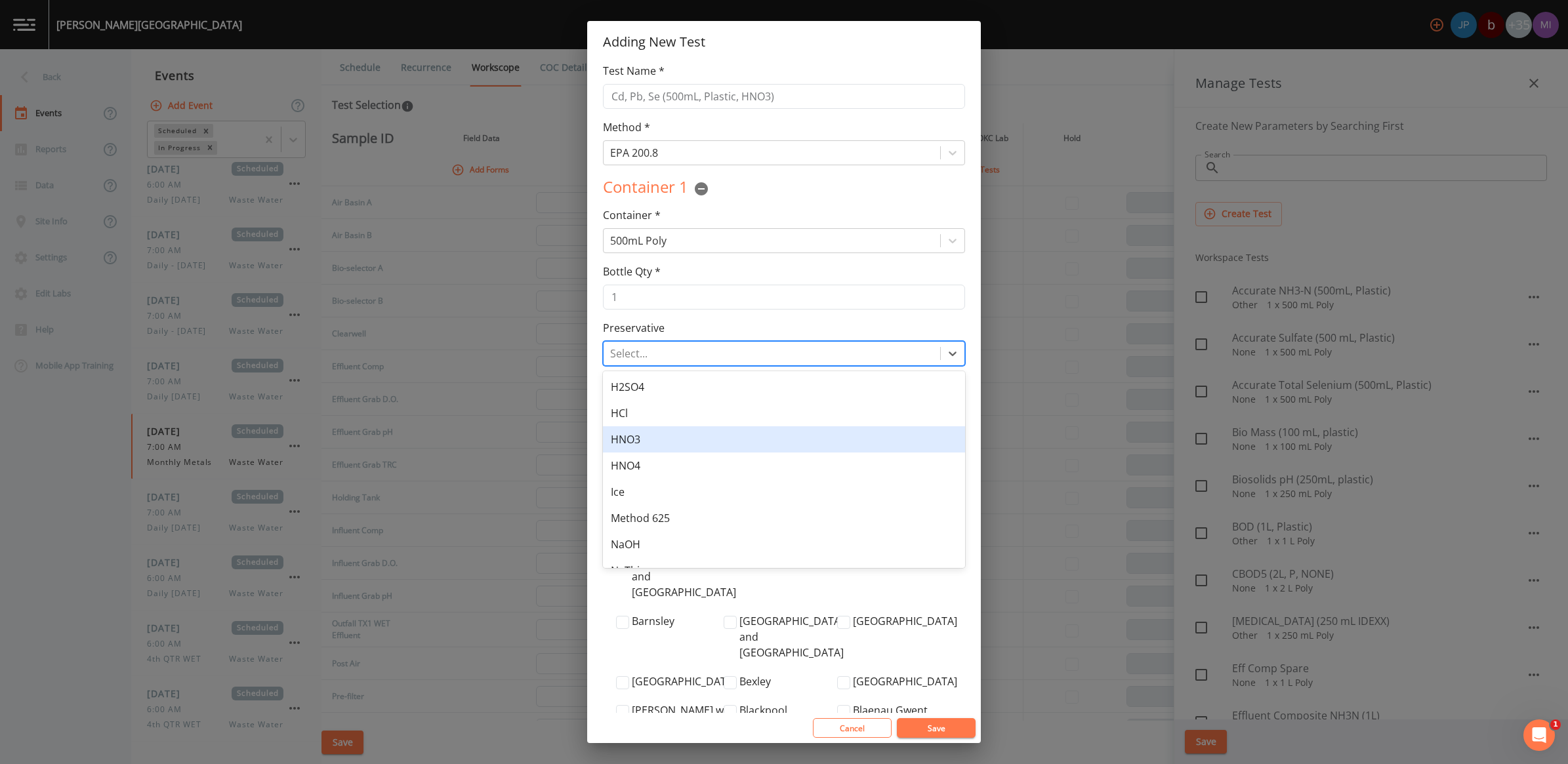
click at [647, 440] on div "HNO3" at bounding box center [784, 439] width 362 height 26
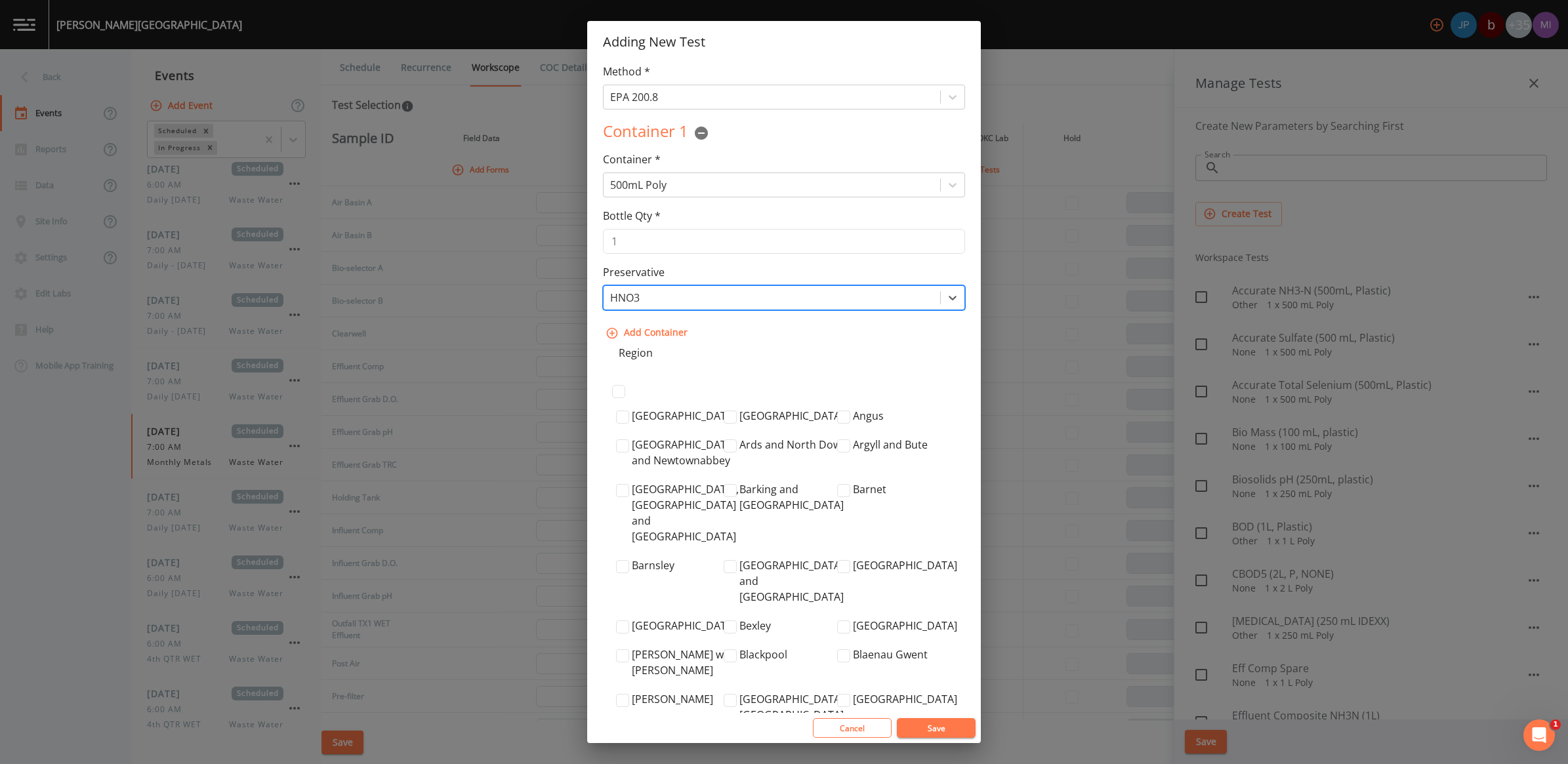
scroll to position [82, 0]
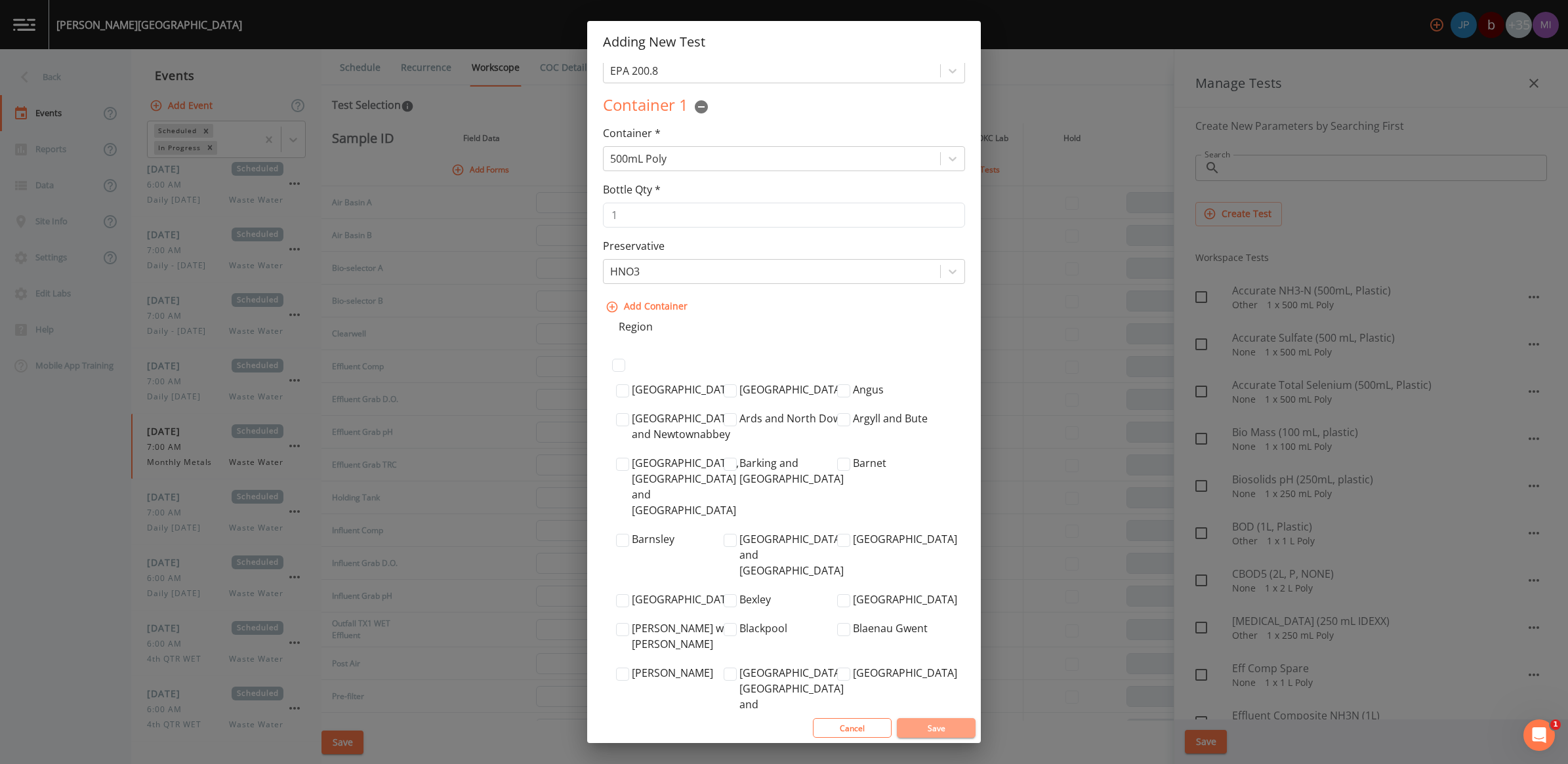
click at [929, 723] on button "Save" at bounding box center [936, 728] width 78 height 20
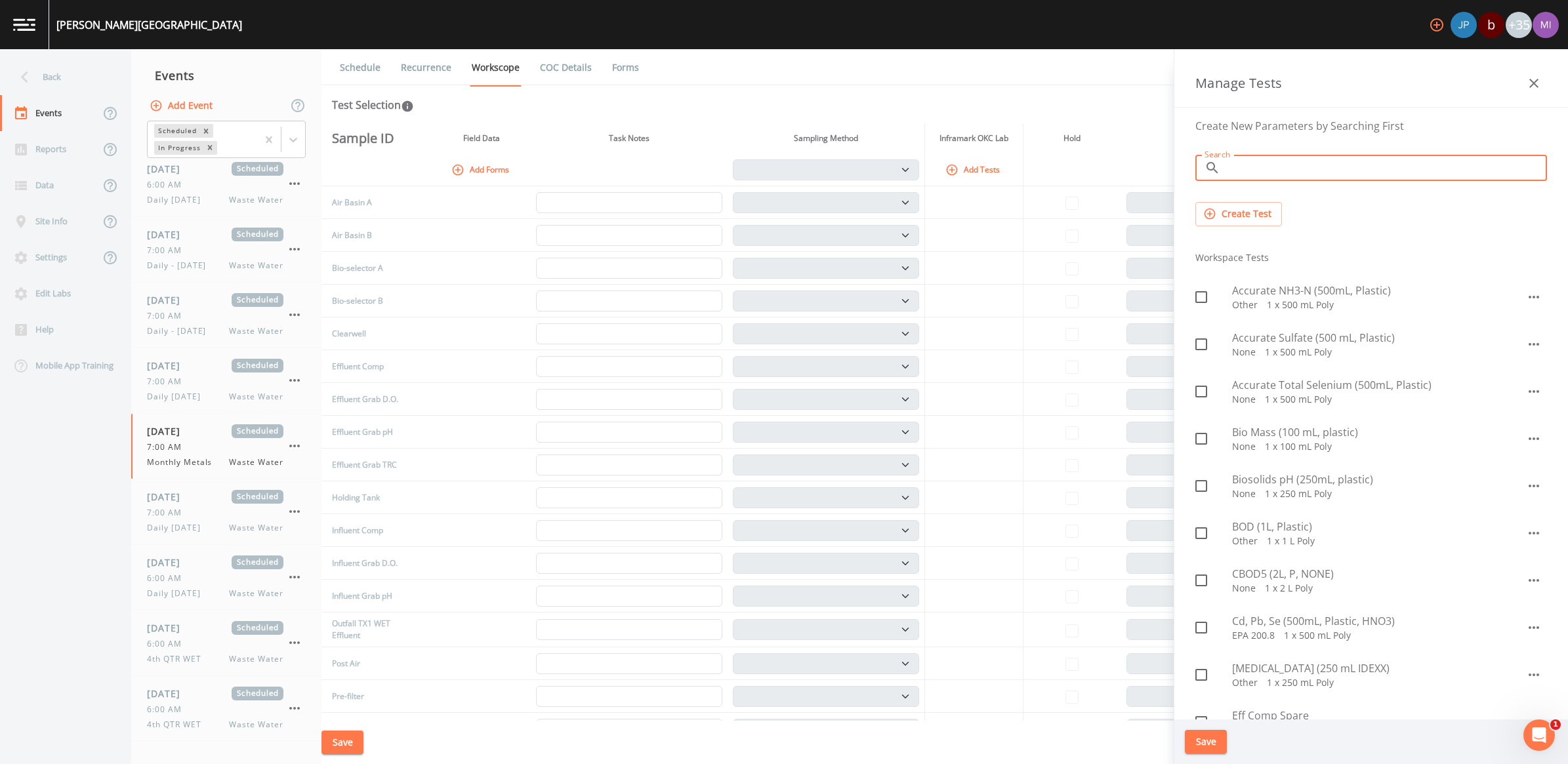
click at [1265, 167] on input "Search" at bounding box center [1386, 167] width 322 height 26
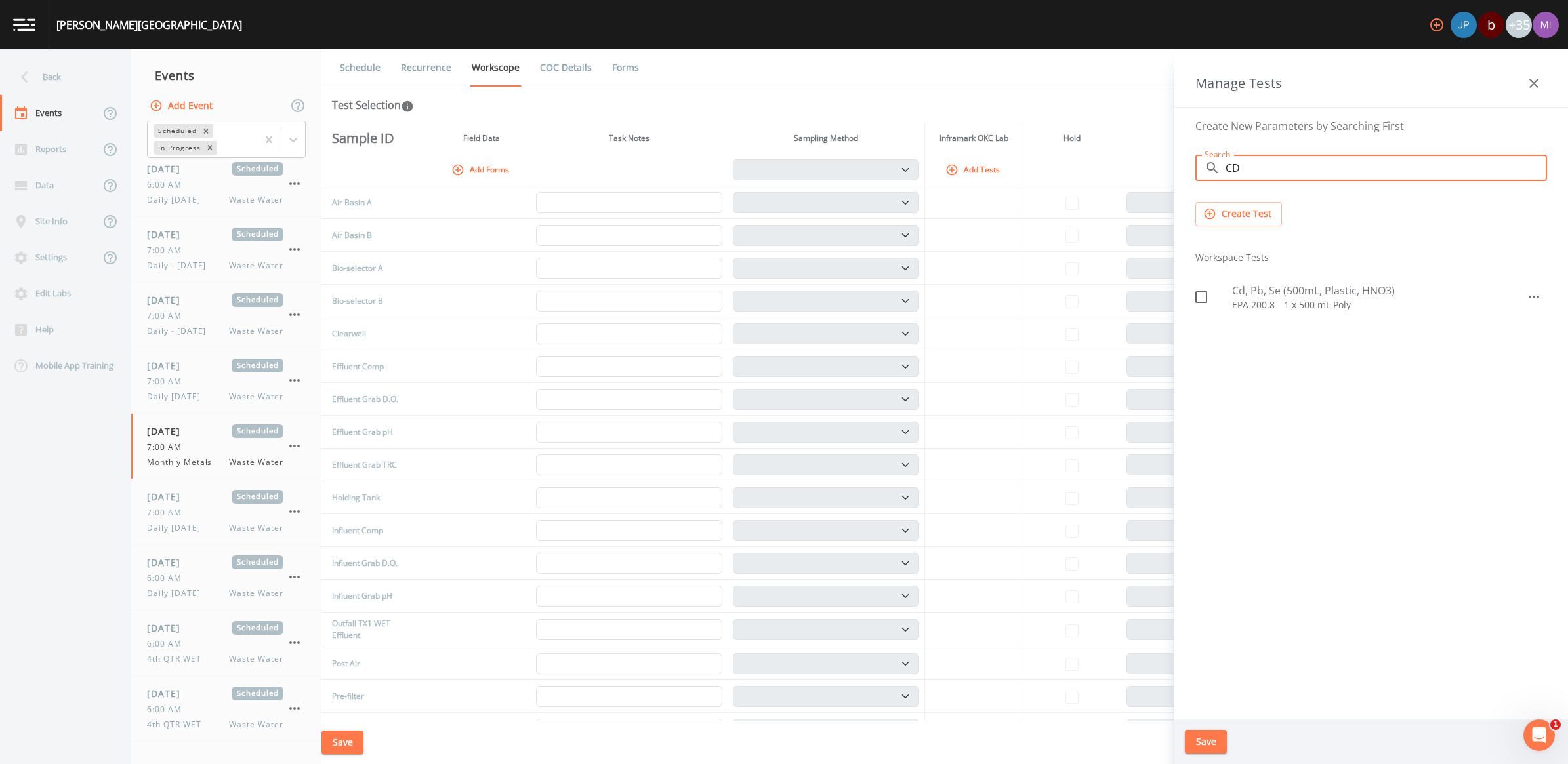
click at [1250, 286] on span "Cd, Pb, Se (500mL, Plastic, HNO3)" at bounding box center [1379, 290] width 294 height 16
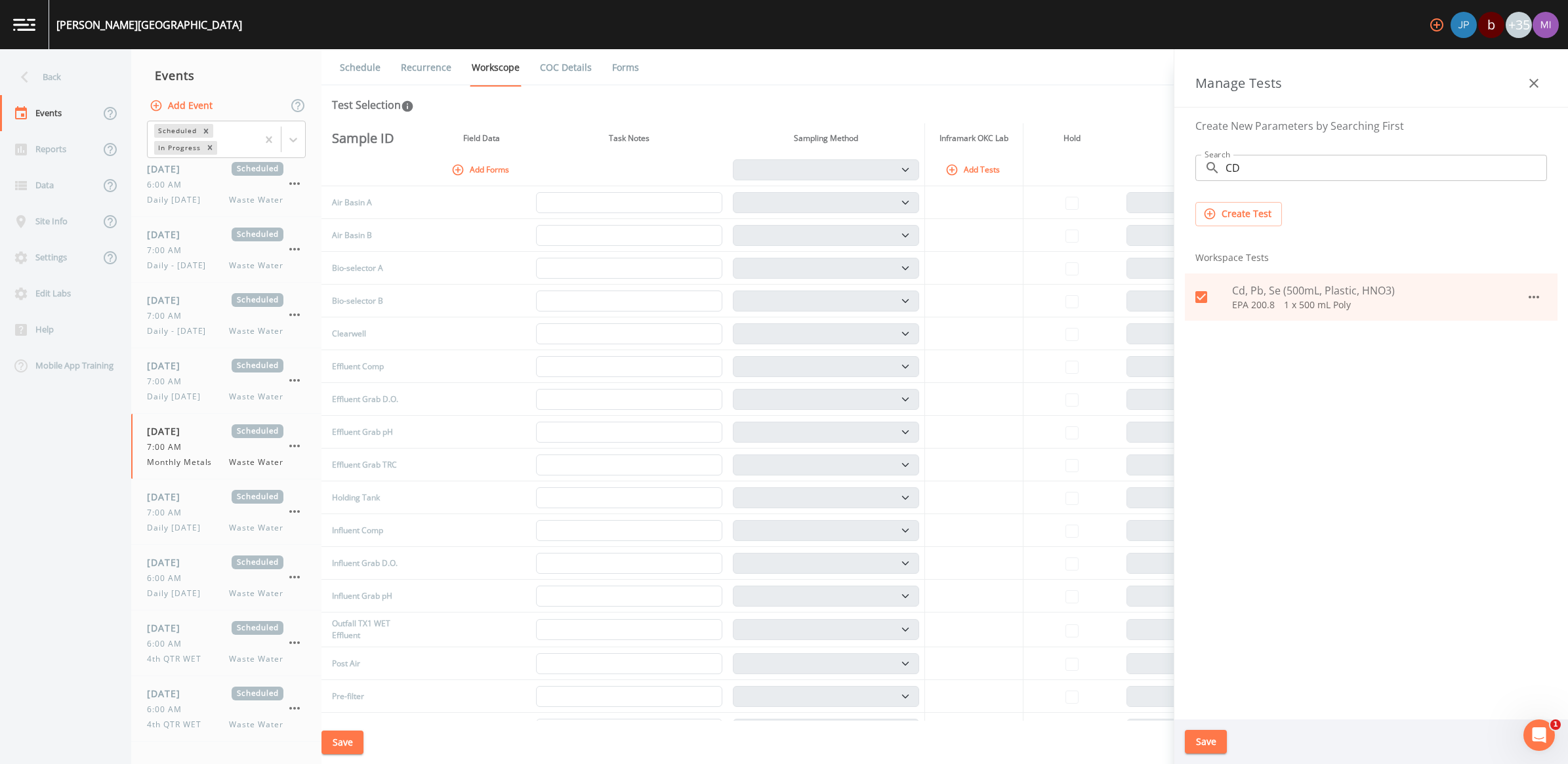
drag, startPoint x: 1196, startPoint y: 738, endPoint x: 1202, endPoint y: 732, distance: 8.5
click at [1199, 737] on button "Save" at bounding box center [1206, 742] width 42 height 24
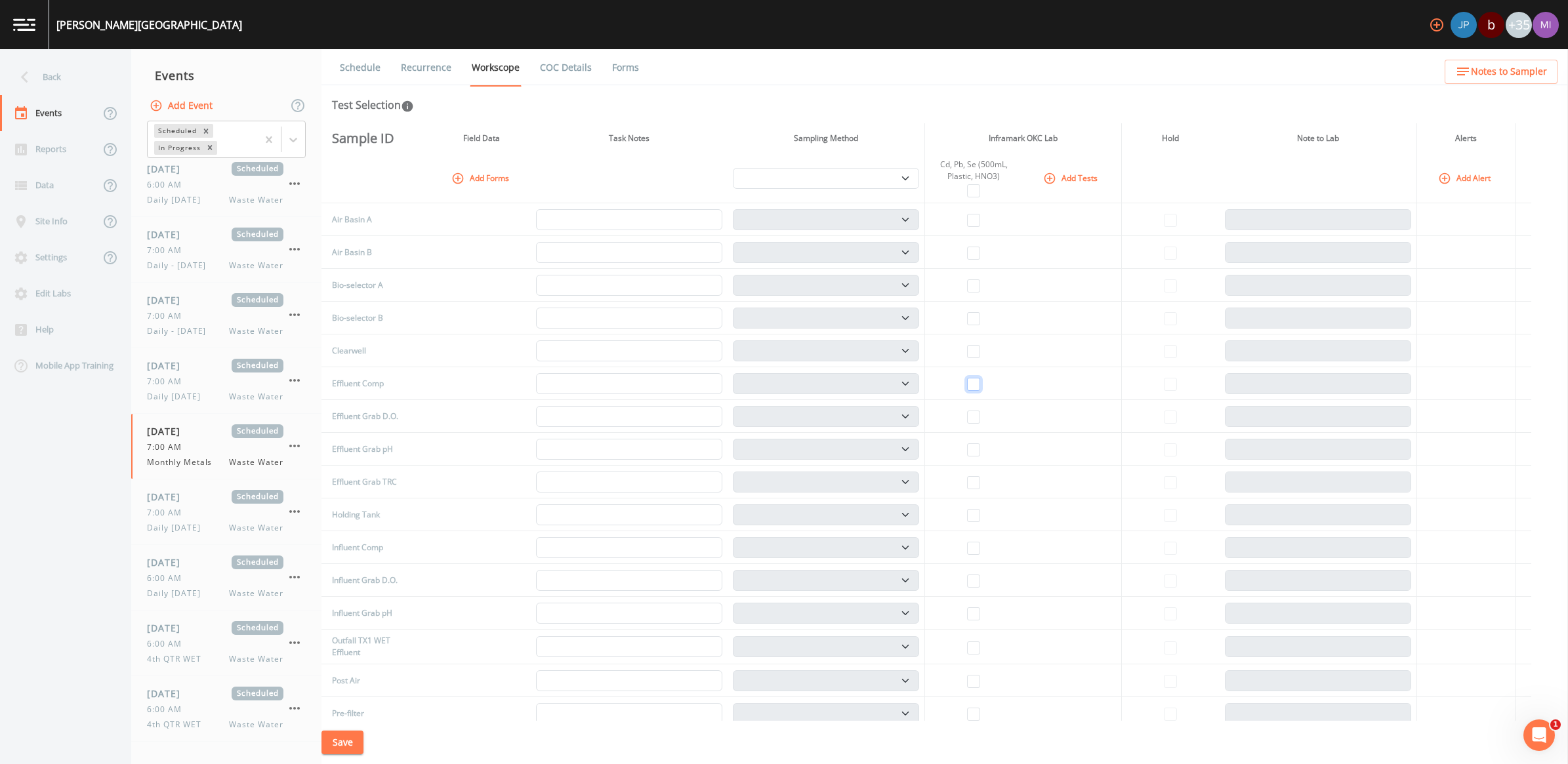
click at [980, 382] on input "checkbox" at bounding box center [974, 385] width 13 height 13
click at [432, 69] on link "Recurrence" at bounding box center [426, 67] width 54 height 37
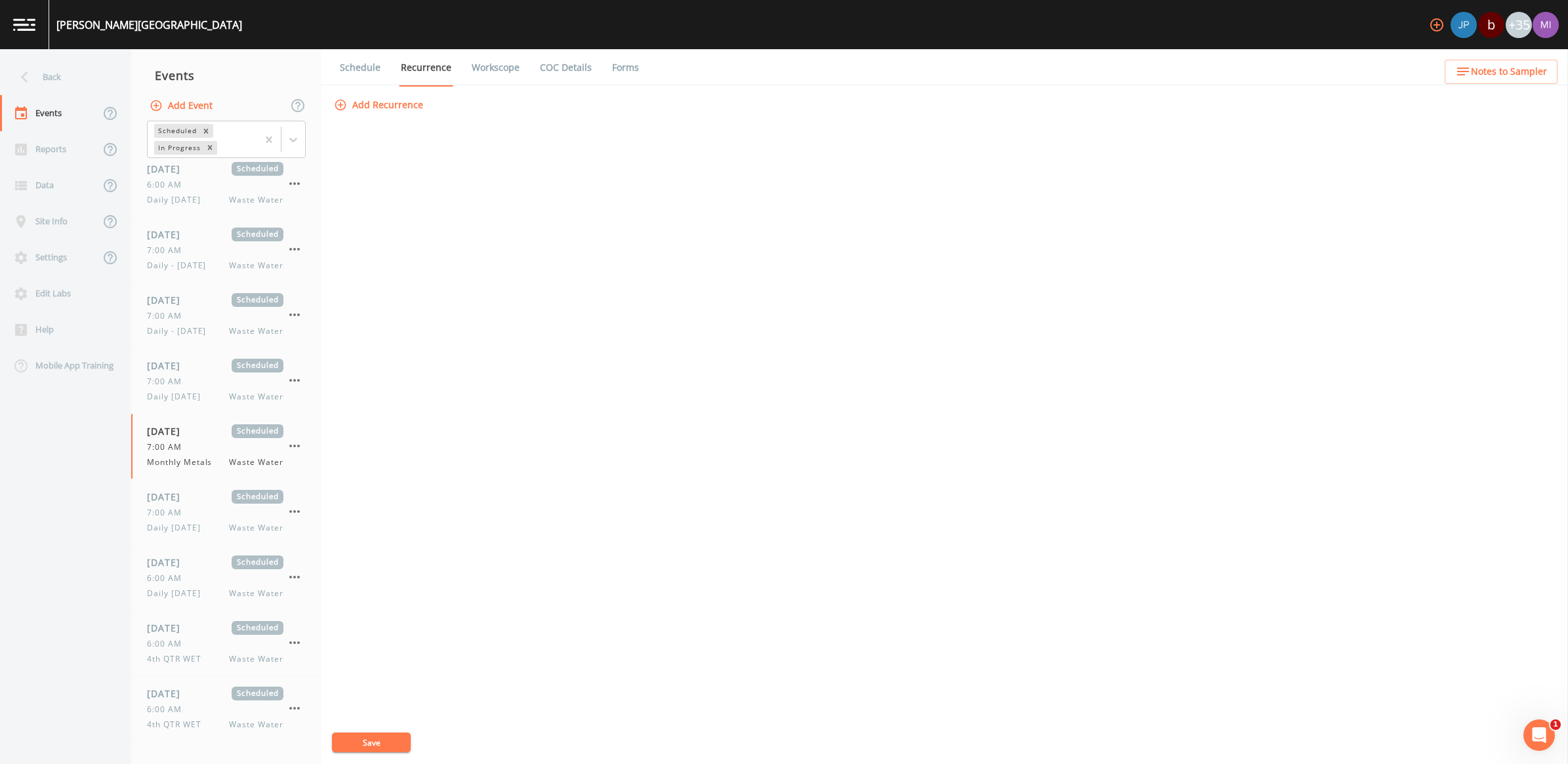
click at [403, 98] on button "Add Recurrence" at bounding box center [380, 105] width 97 height 24
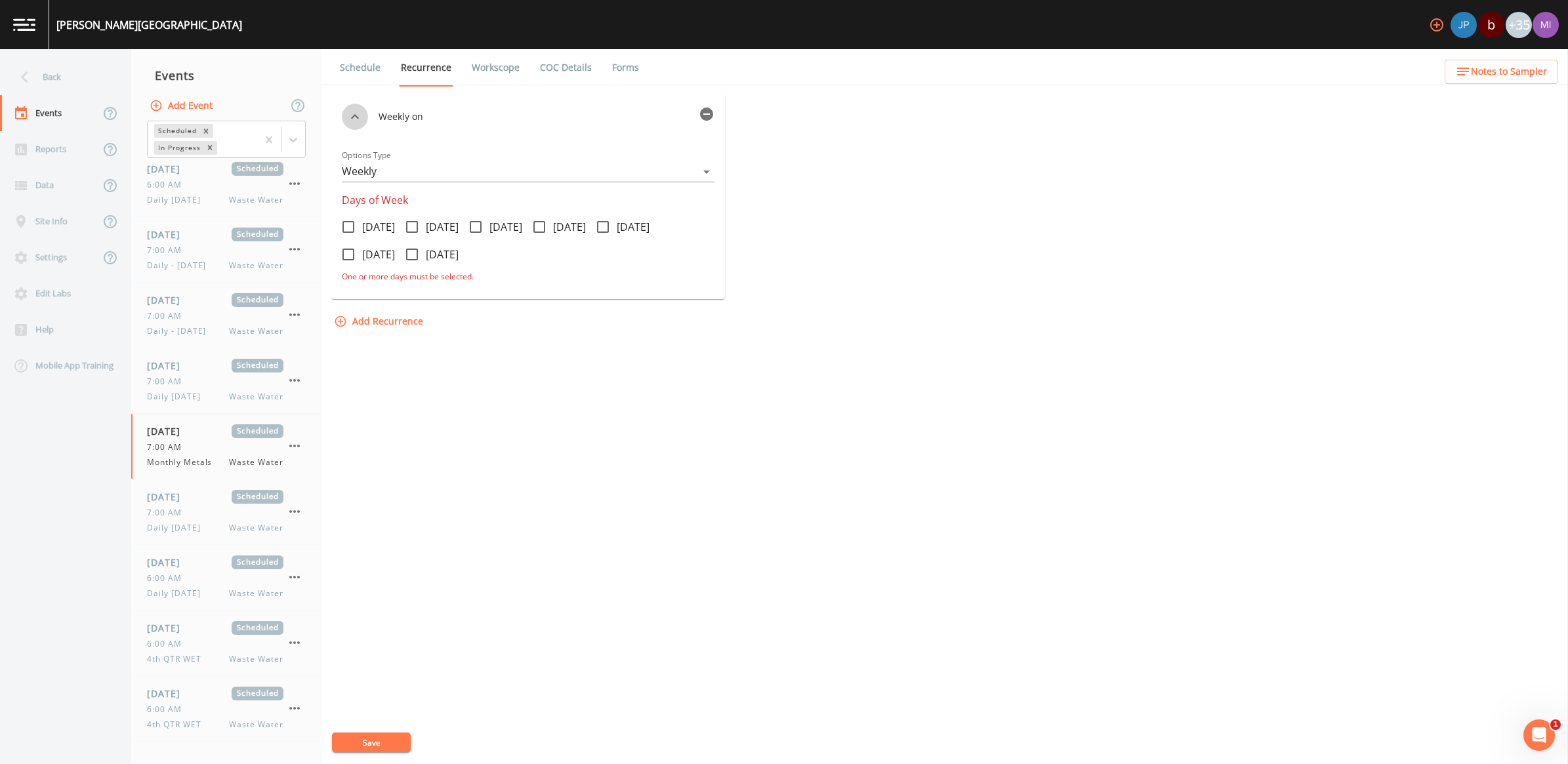
click at [362, 112] on icon "button" at bounding box center [355, 117] width 16 height 16
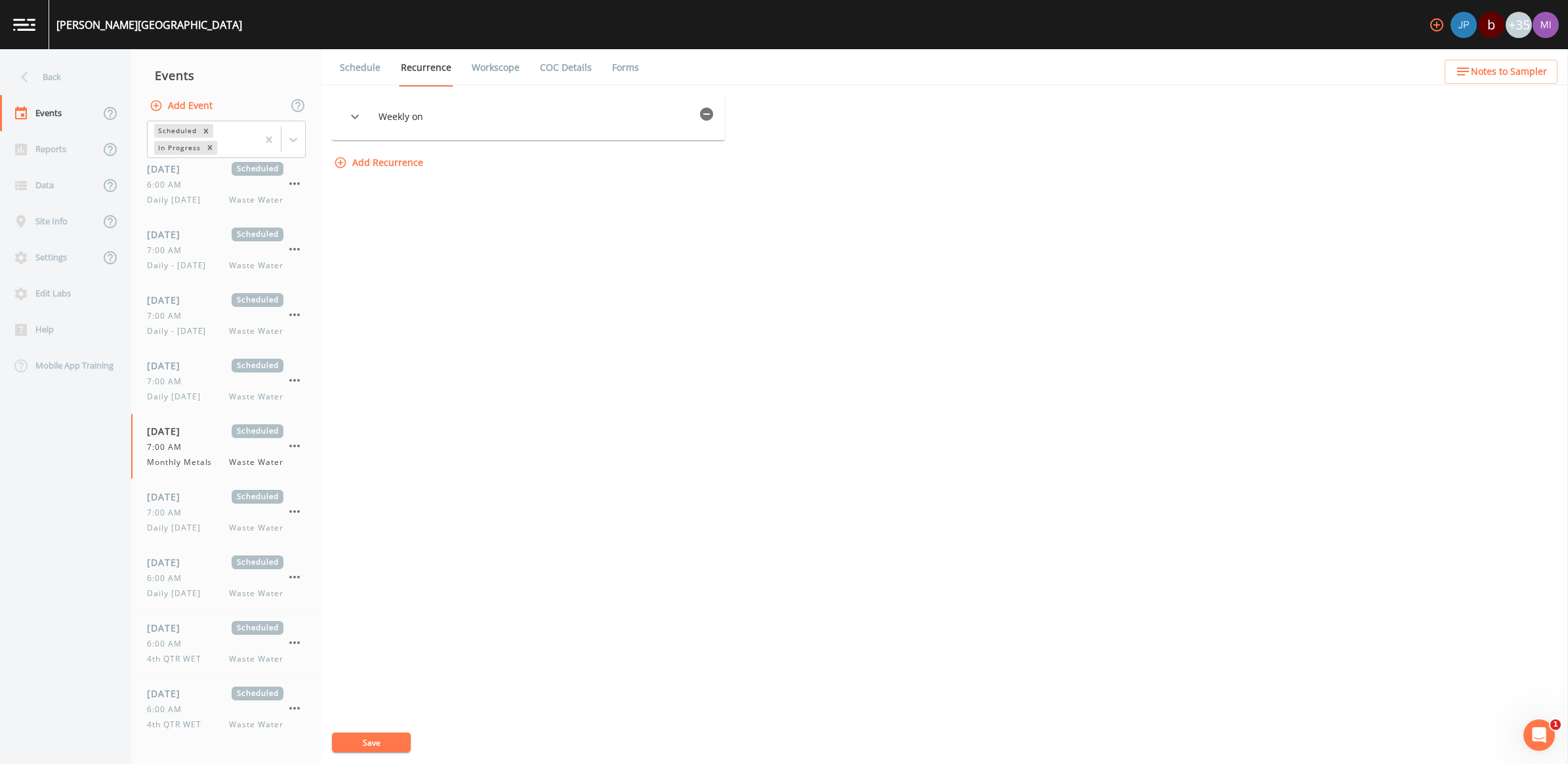
click at [362, 112] on icon "button" at bounding box center [355, 117] width 16 height 16
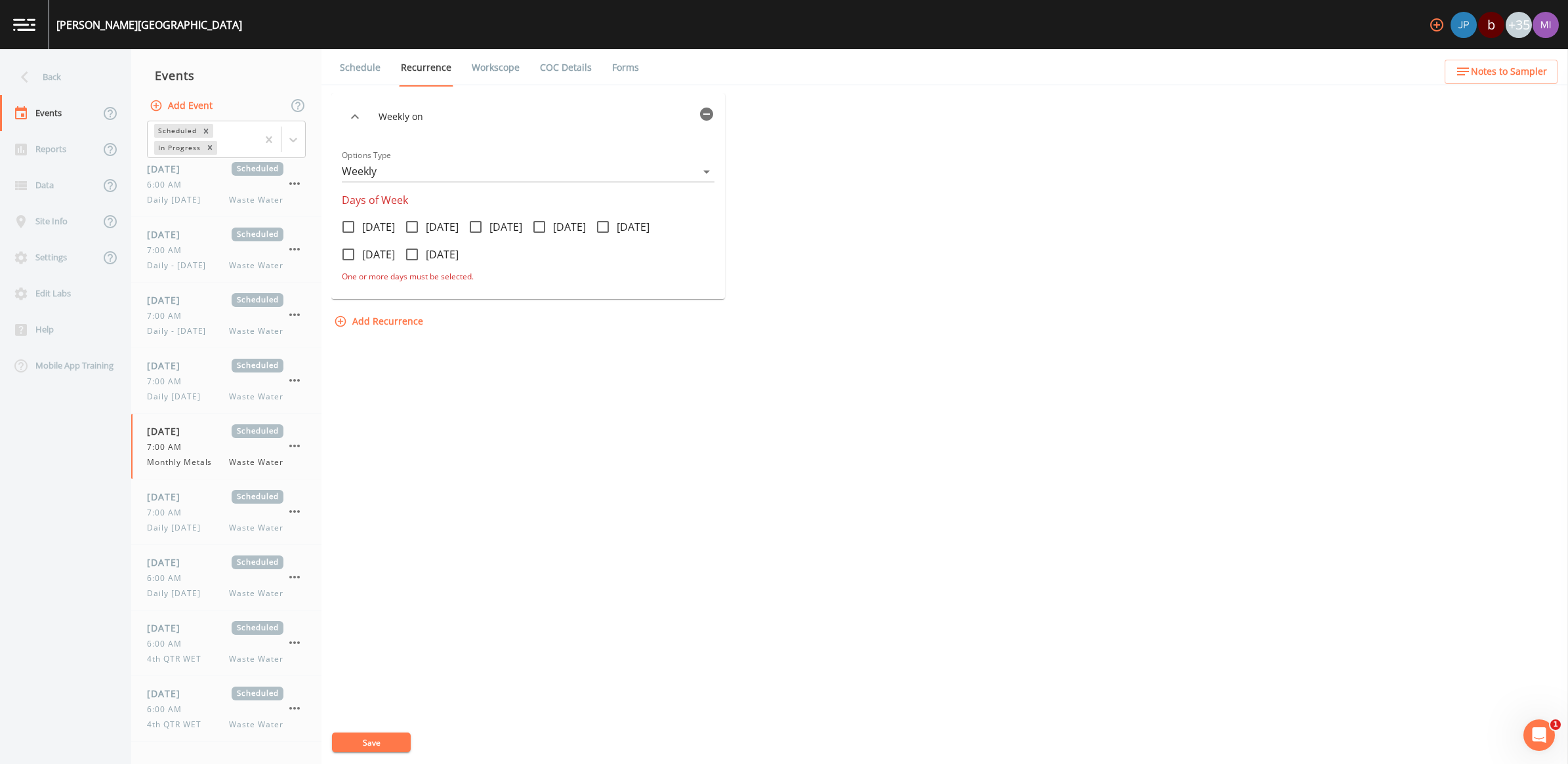
click at [711, 169] on body "[PERSON_NAME][GEOGRAPHIC_DATA] b +35 Back Events Reports Data Site Info Setting…" at bounding box center [784, 382] width 1568 height 764
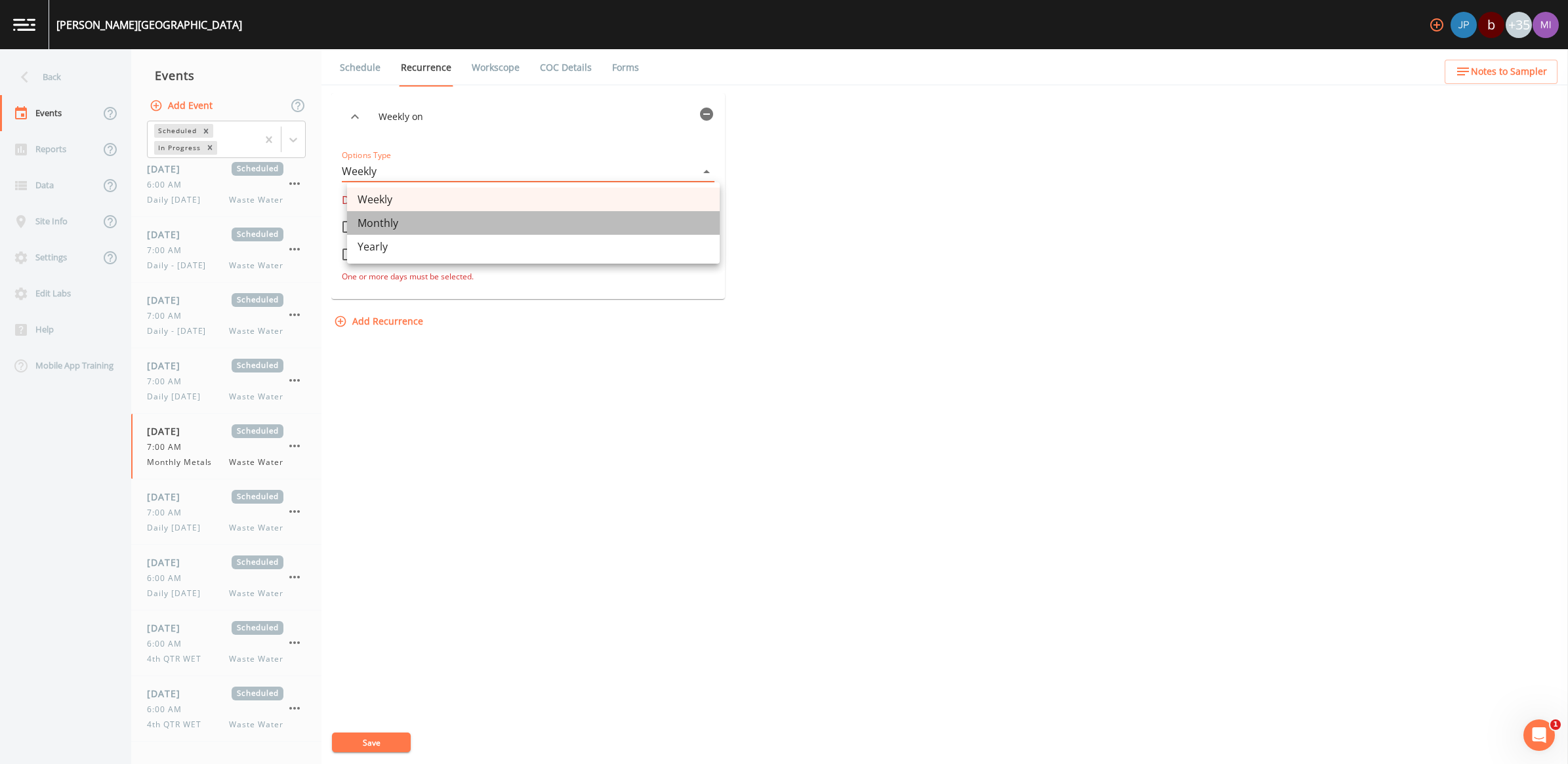
click at [396, 221] on li "Monthly" at bounding box center [533, 223] width 372 height 23
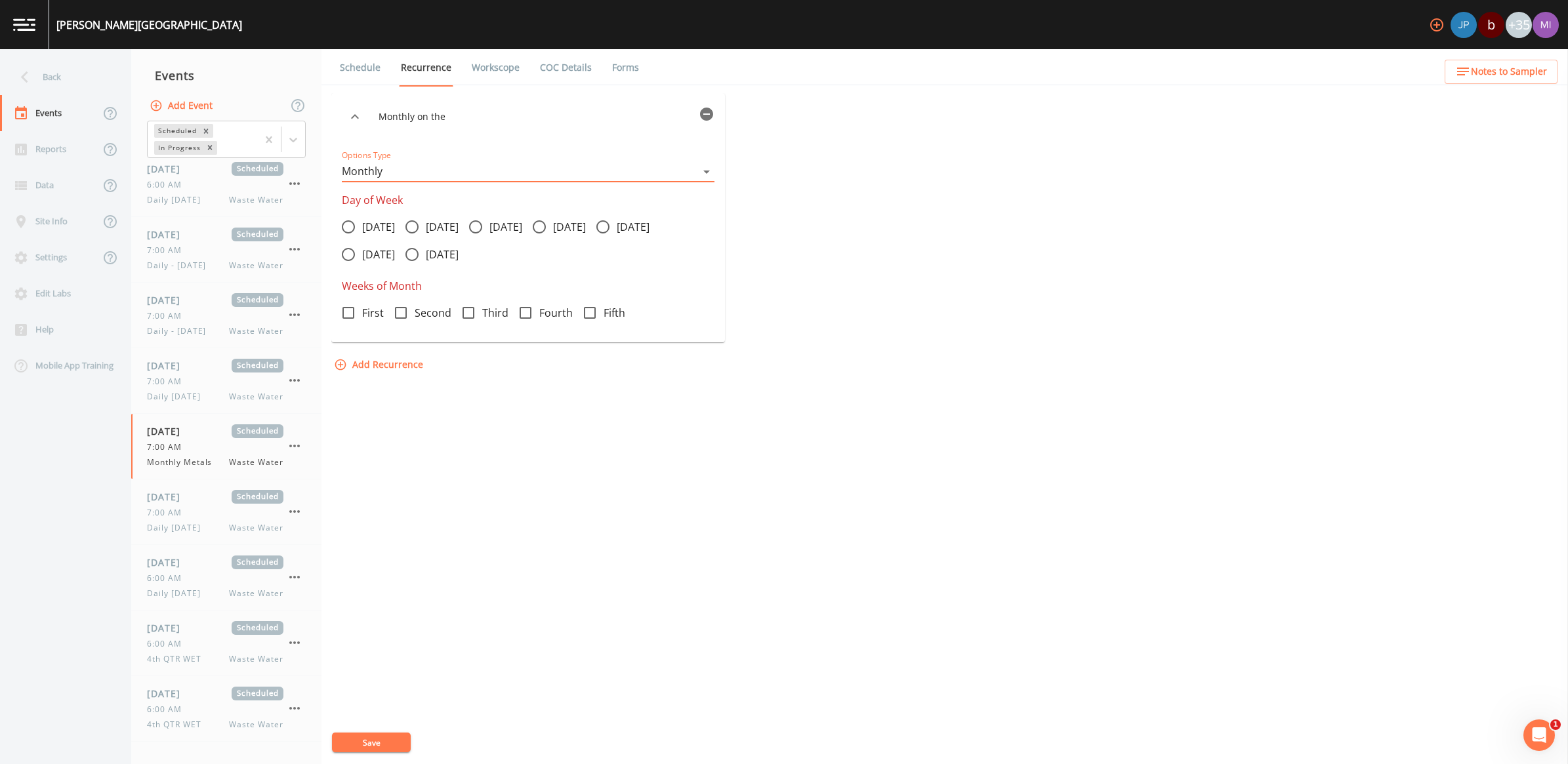
click at [420, 224] on icon at bounding box center [412, 227] width 16 height 16
click at [412, 224] on input "[DATE]" at bounding box center [405, 220] width 13 height 13
click at [354, 316] on icon at bounding box center [348, 313] width 12 height 12
click at [347, 312] on input "First" at bounding box center [342, 306] width 13 height 13
click at [376, 743] on button "Save" at bounding box center [371, 743] width 78 height 20
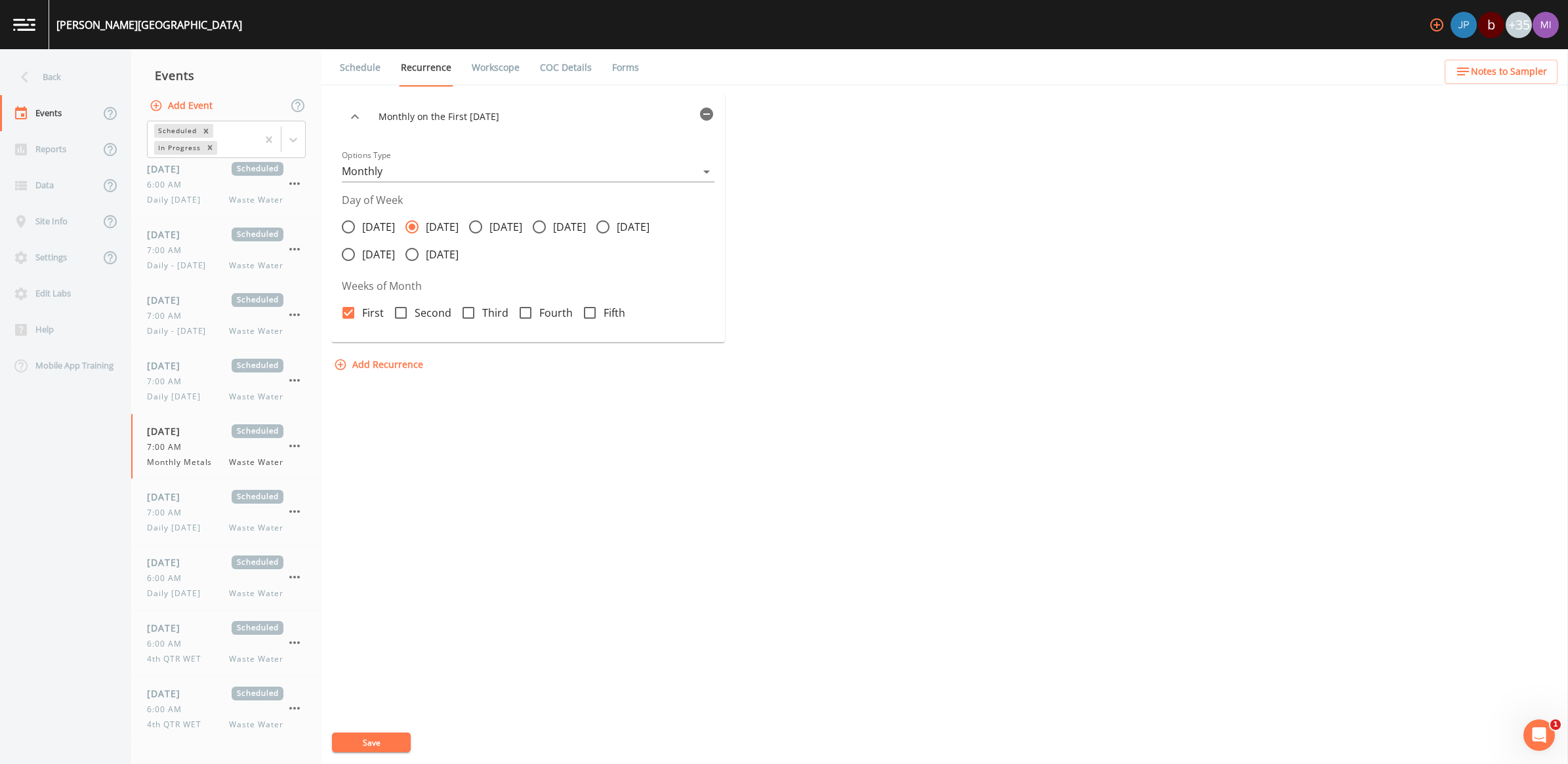
click at [491, 71] on link "Workscope" at bounding box center [496, 67] width 52 height 37
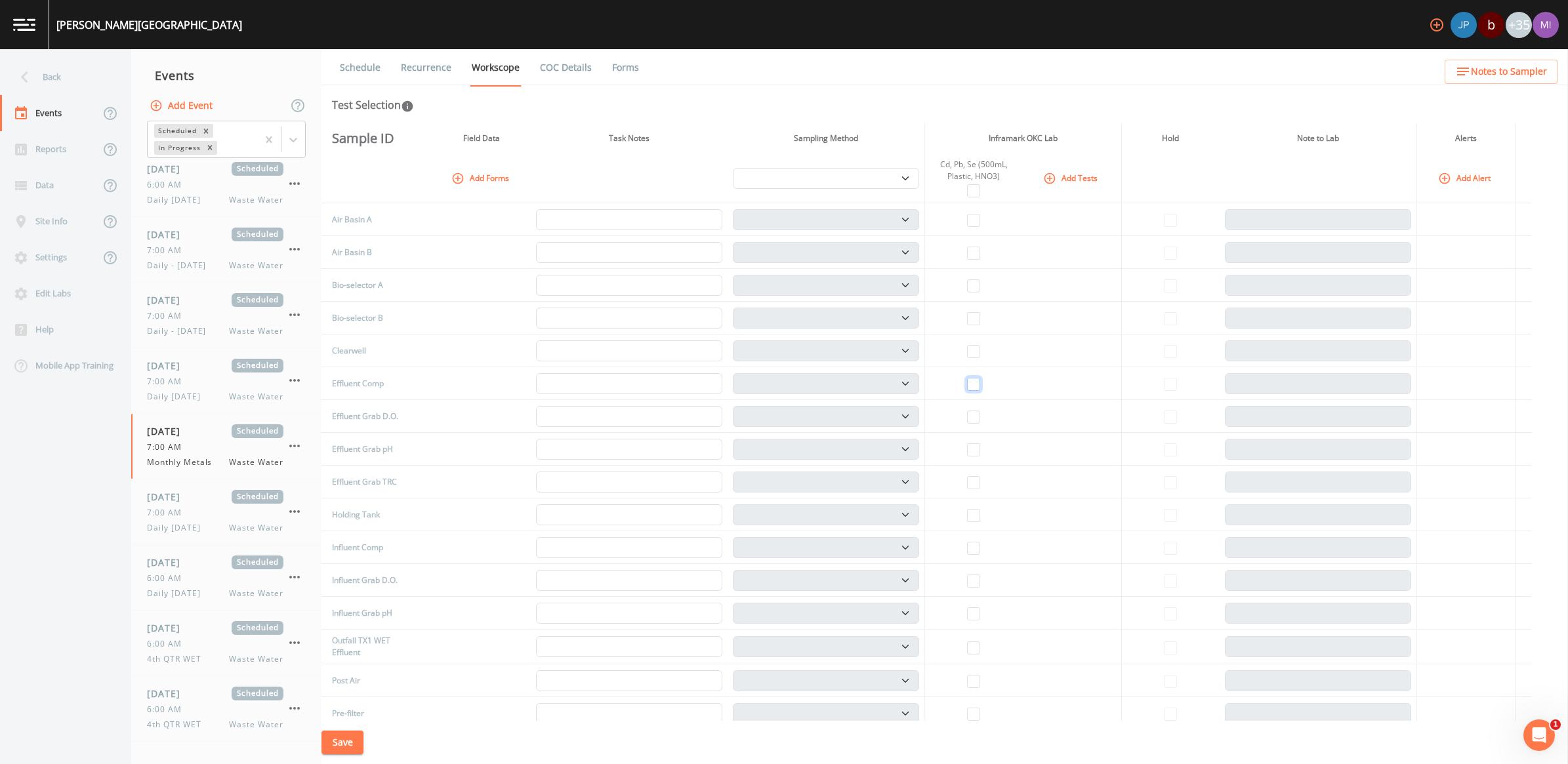
click at [977, 381] on input "checkbox" at bounding box center [974, 385] width 13 height 13
click at [1089, 176] on button "Add Tests" at bounding box center [1071, 178] width 62 height 22
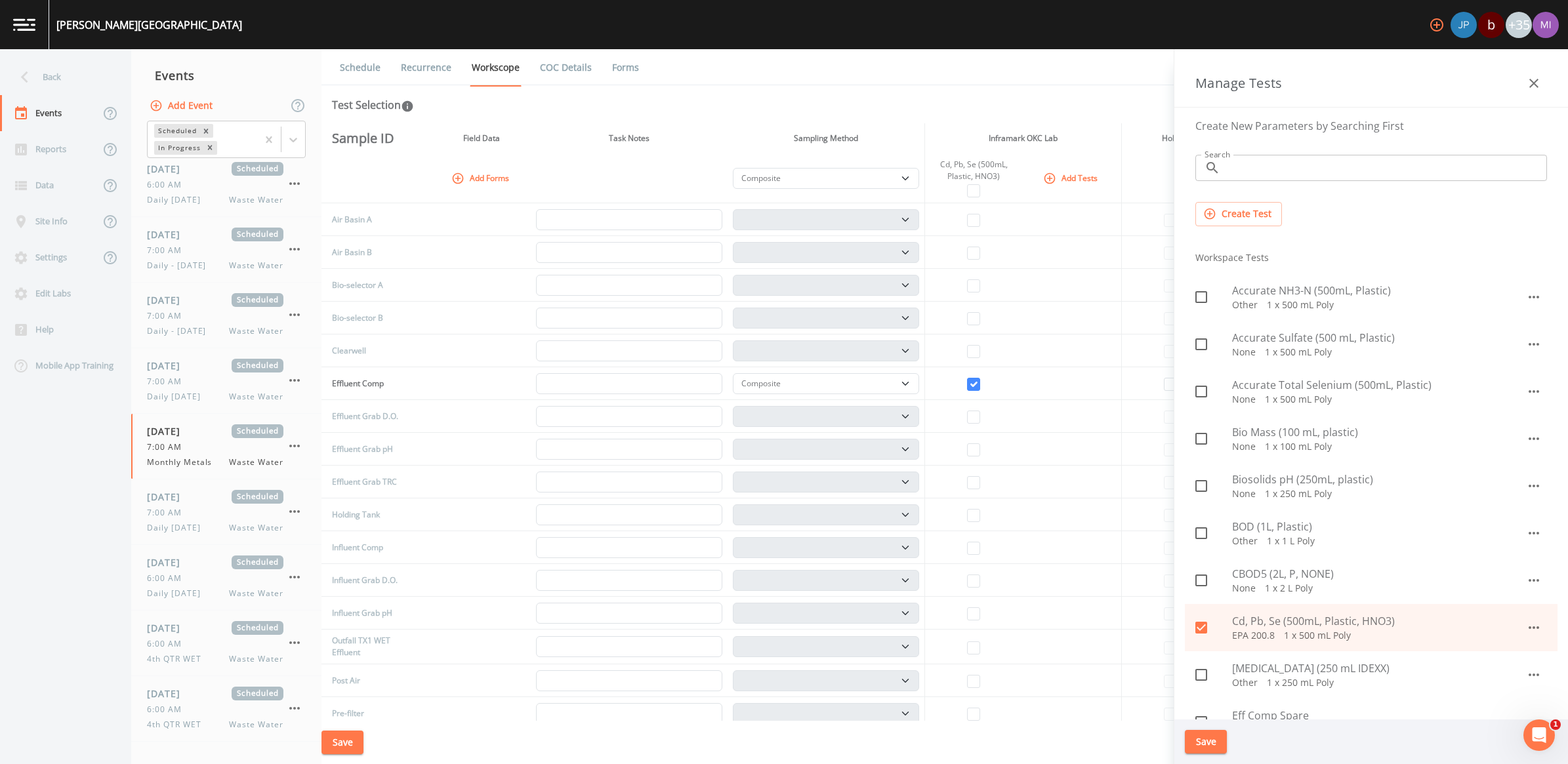
click at [1232, 176] on input "Search" at bounding box center [1386, 167] width 322 height 26
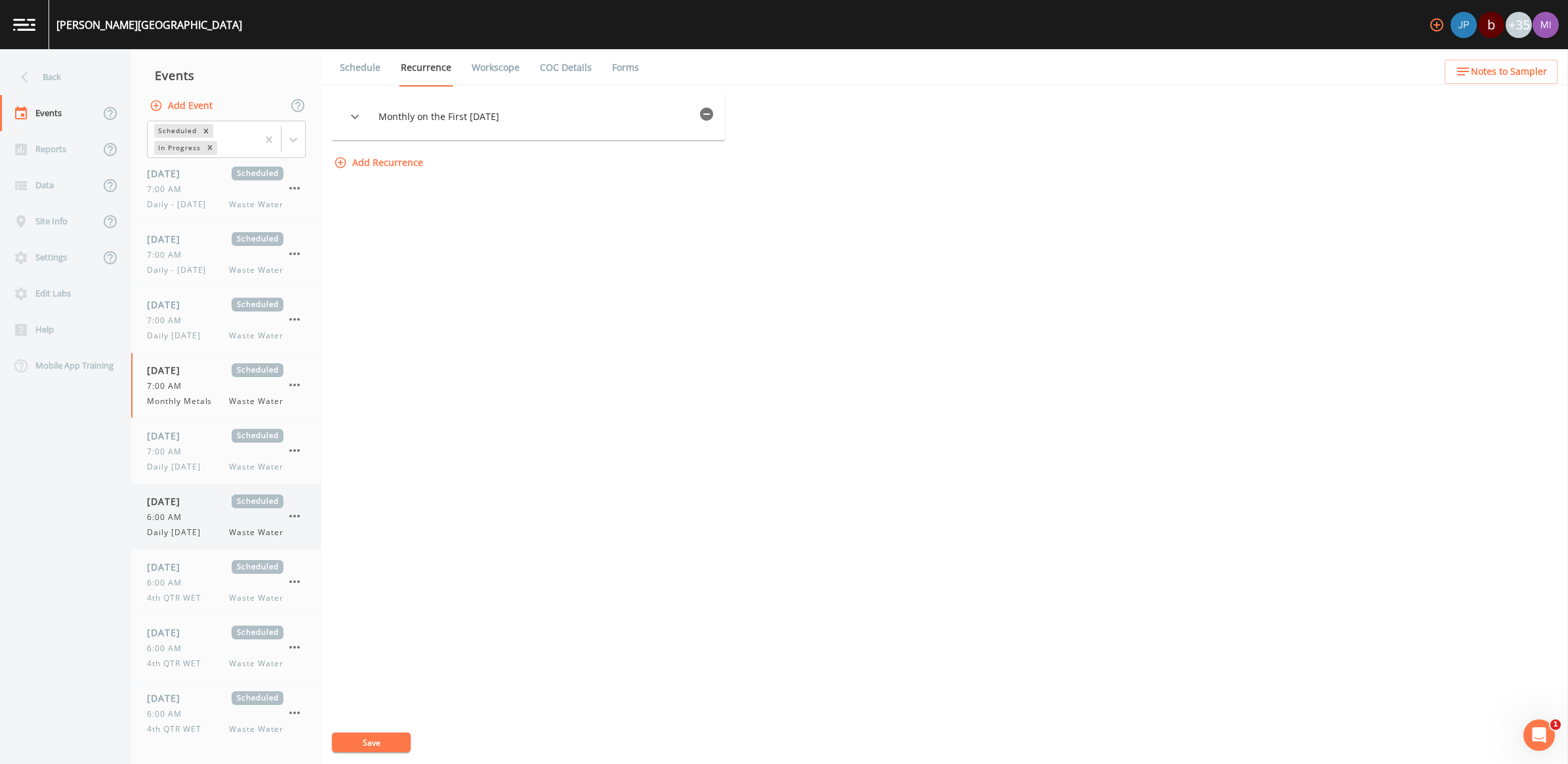
scroll to position [467, 0]
click at [177, 372] on div "[DATE] Scheduled 7:00 AM Monthly Metals Waste Water" at bounding box center [215, 382] width 137 height 44
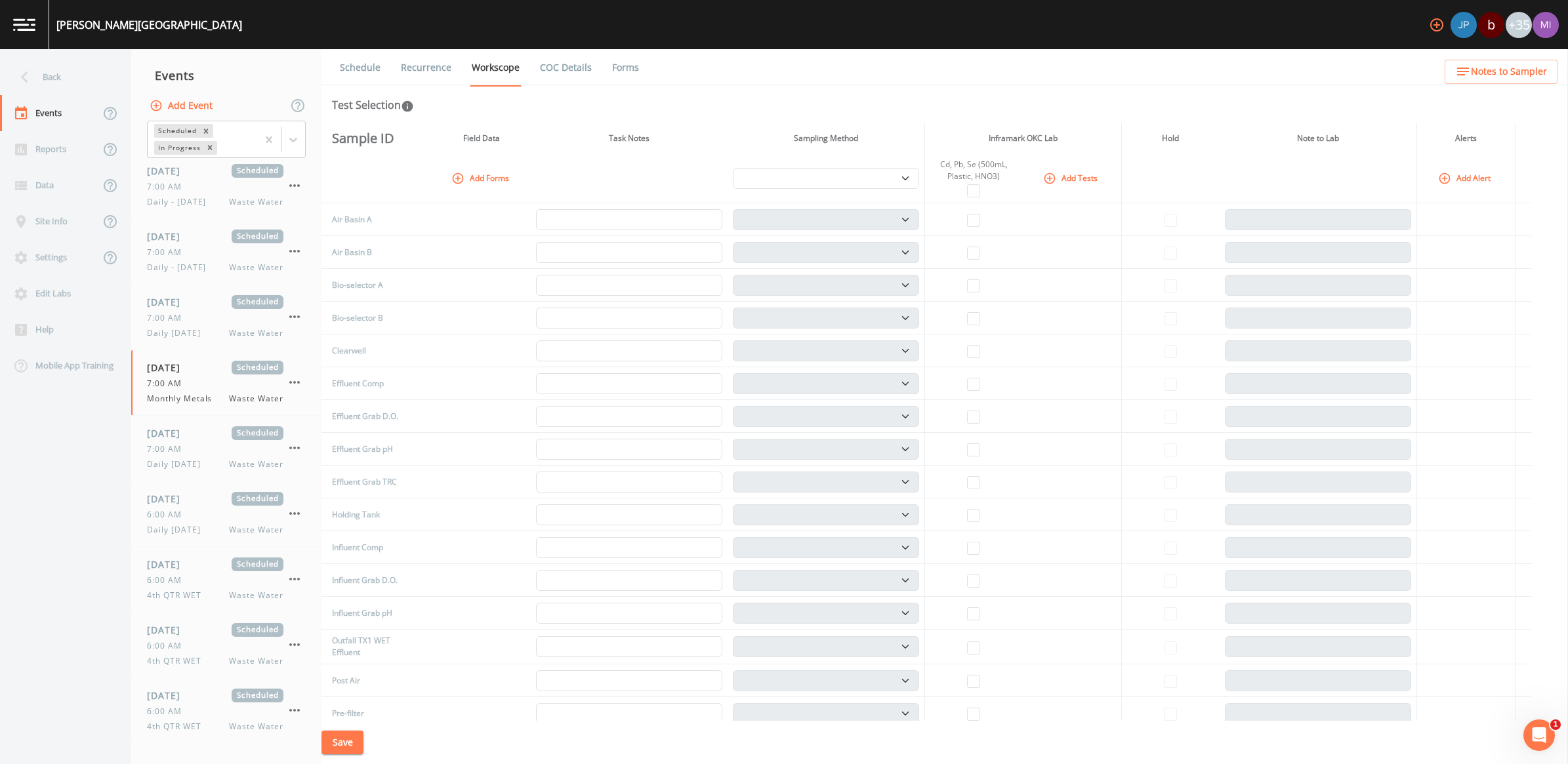
click at [417, 66] on link "Recurrence" at bounding box center [426, 67] width 54 height 37
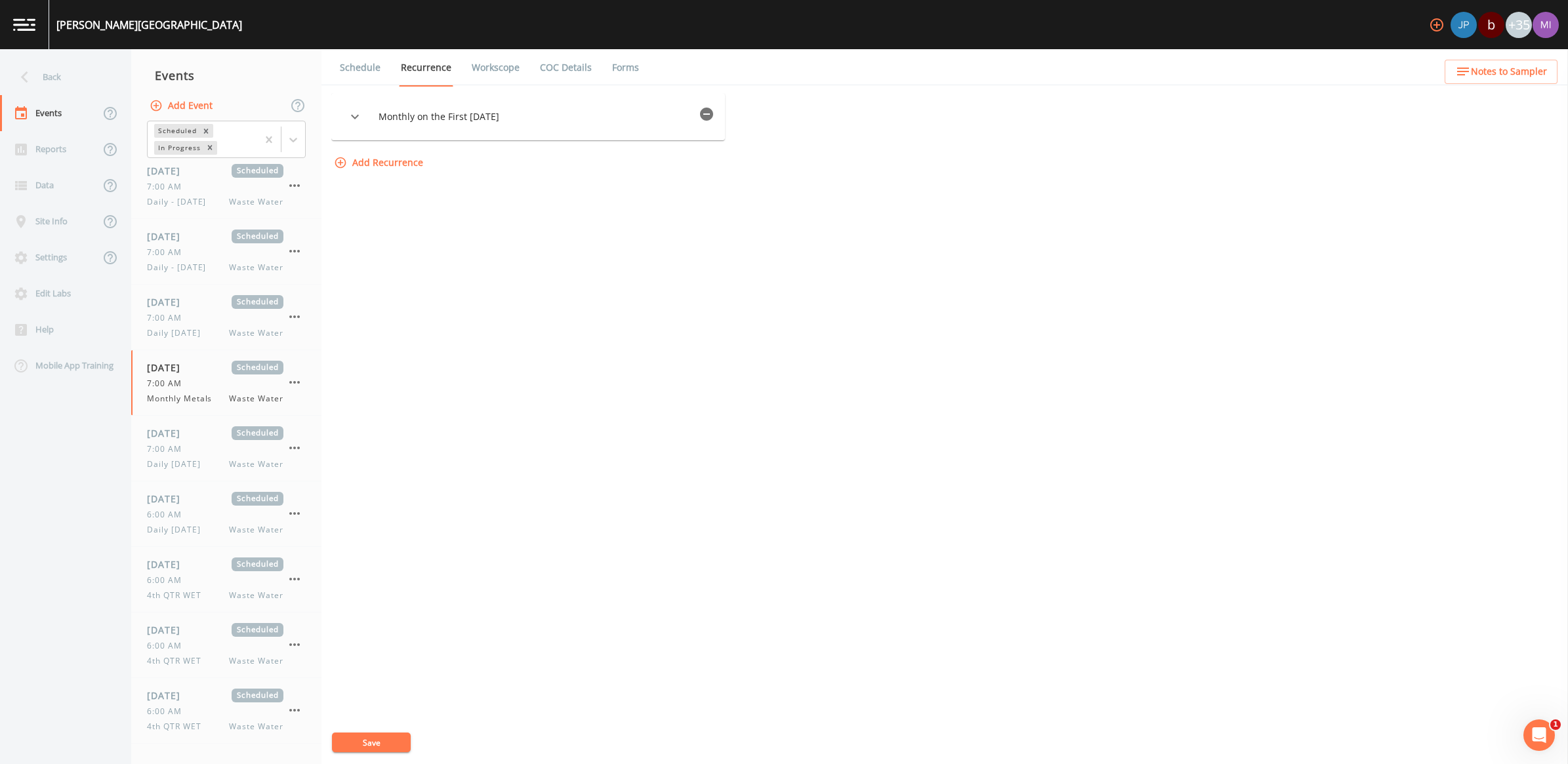
click at [489, 69] on link "Workscope" at bounding box center [496, 67] width 52 height 37
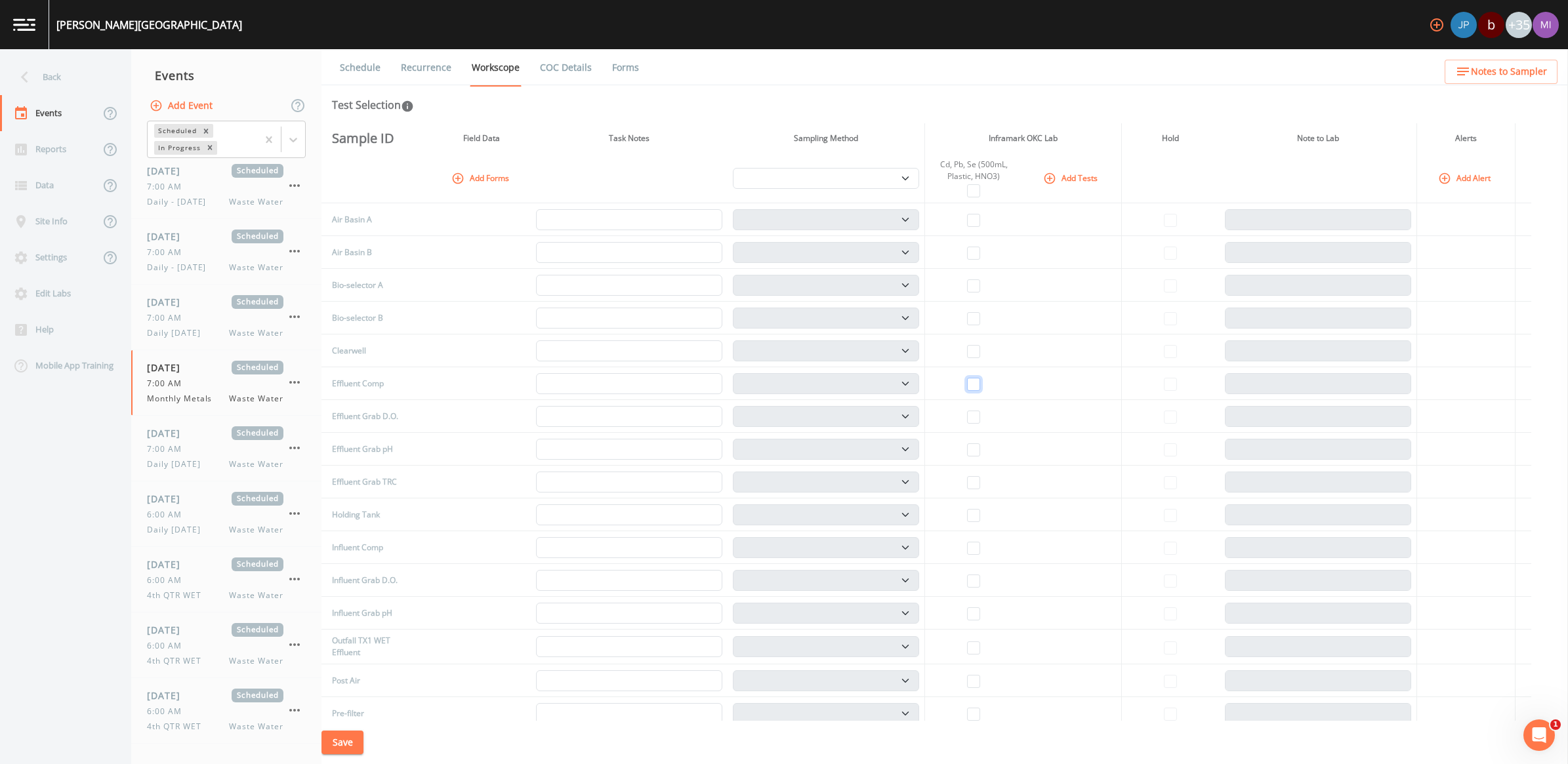
click at [976, 382] on input "checkbox" at bounding box center [974, 385] width 13 height 13
click at [1070, 174] on button "Add Tests" at bounding box center [1071, 178] width 62 height 22
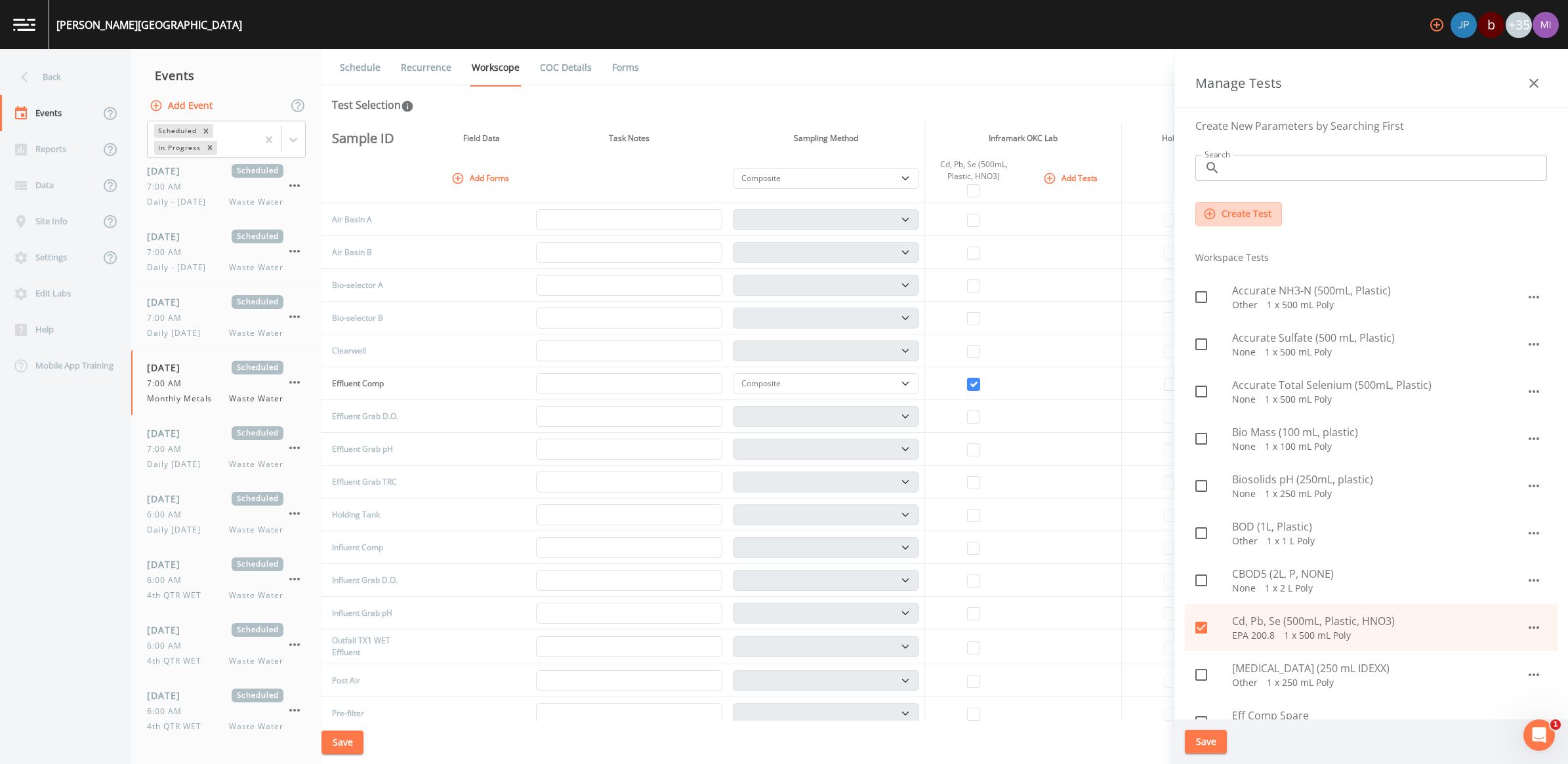
click at [1251, 215] on button "Create Test" at bounding box center [1239, 214] width 87 height 24
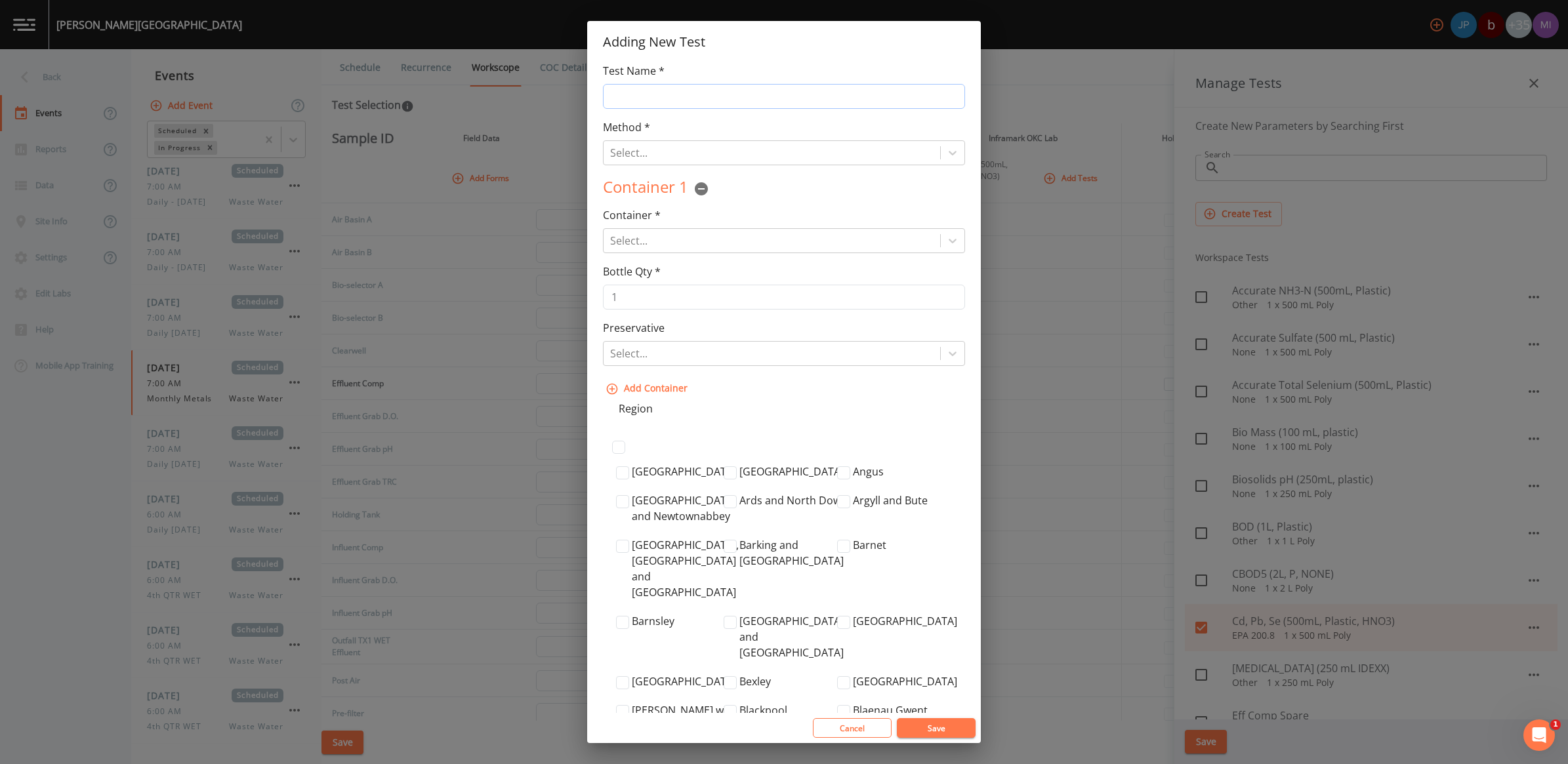
click at [700, 93] on input "Test Name *" at bounding box center [784, 97] width 362 height 25
click at [647, 147] on div at bounding box center [772, 152] width 323 height 18
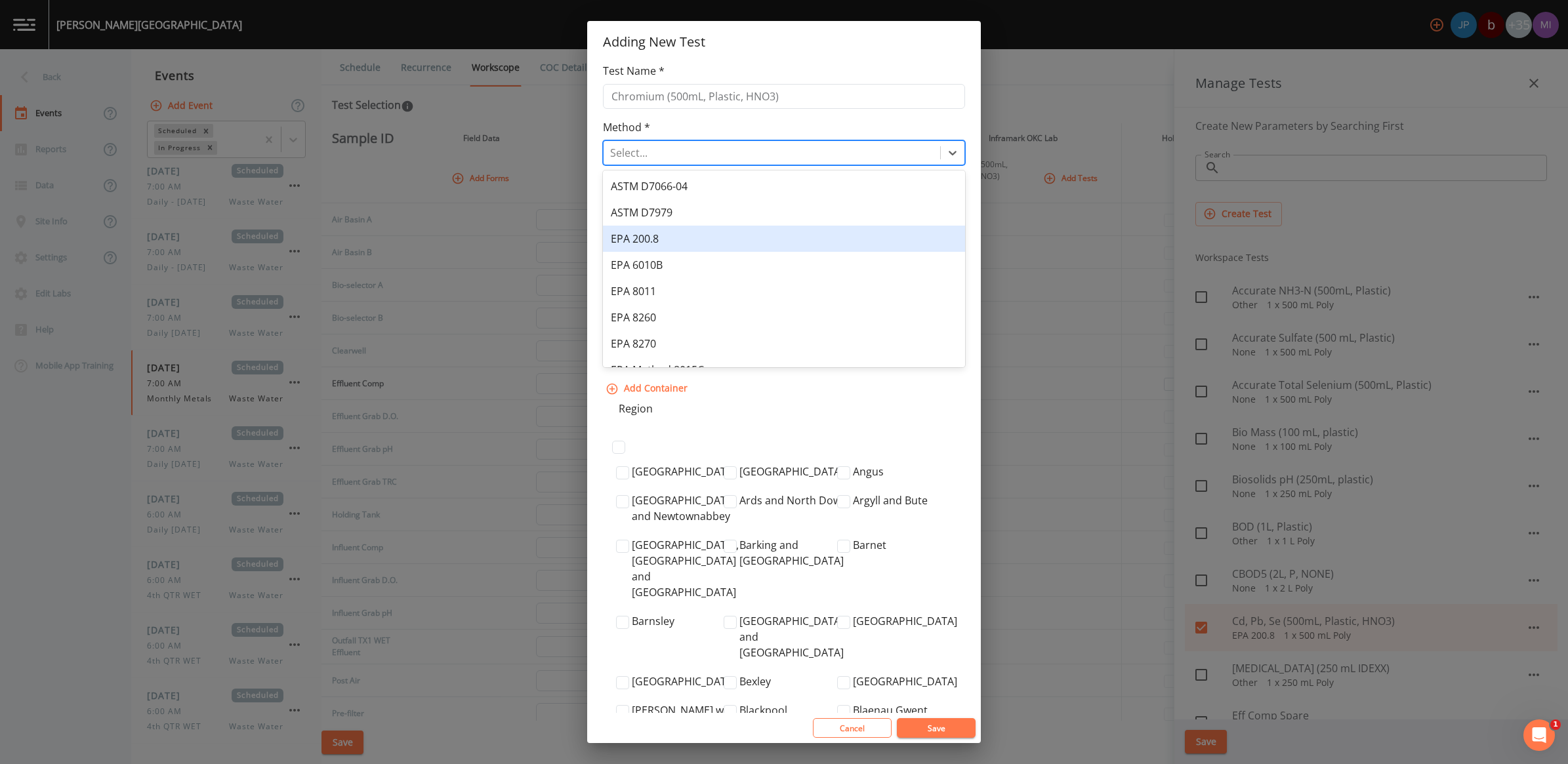
click at [644, 241] on div "EPA 200.8" at bounding box center [784, 238] width 362 height 26
click at [664, 242] on div at bounding box center [772, 241] width 323 height 18
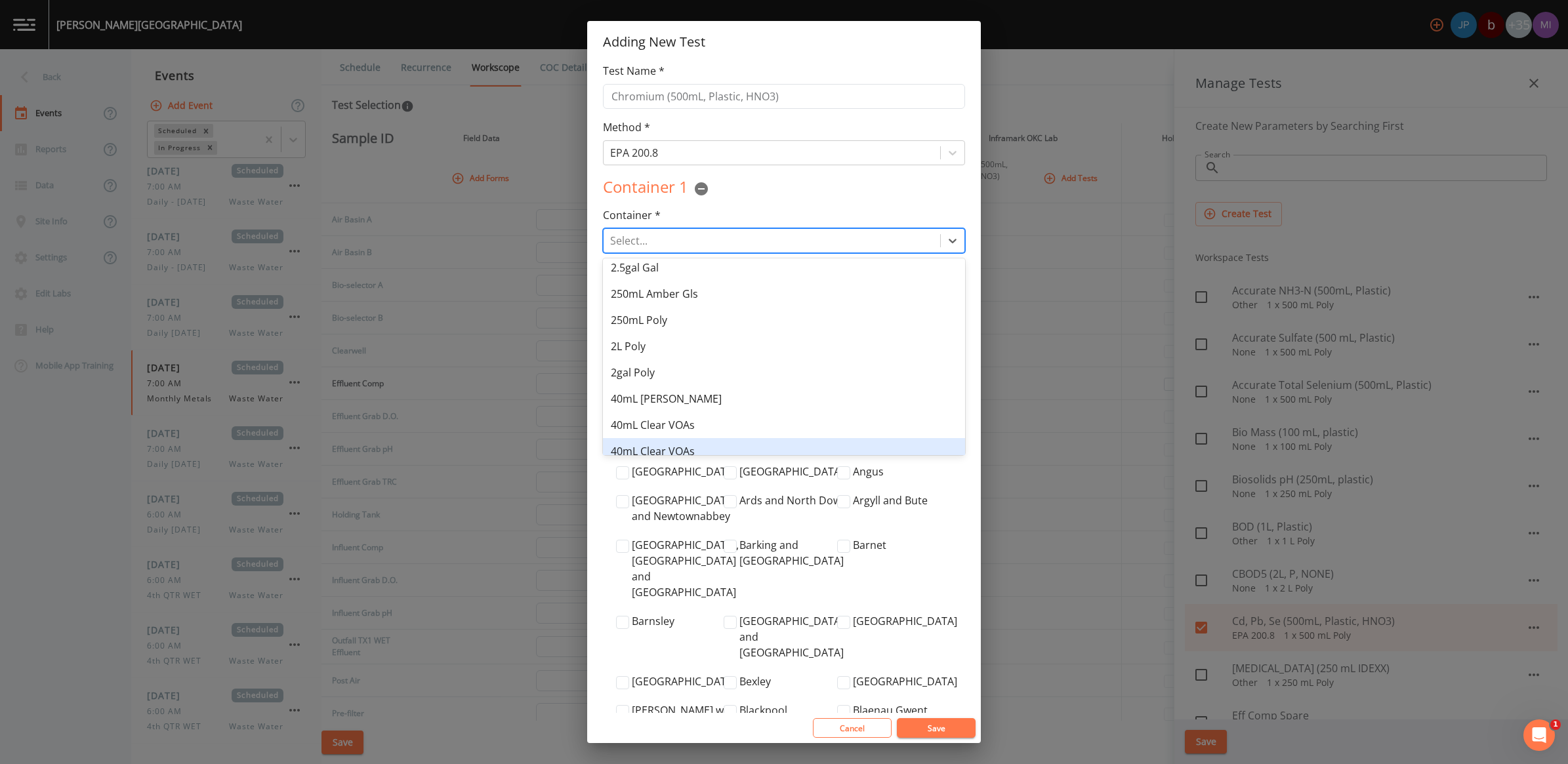
scroll to position [227, 0]
click at [651, 440] on div "500mL Poly" at bounding box center [784, 440] width 362 height 26
click at [660, 354] on div at bounding box center [772, 353] width 323 height 18
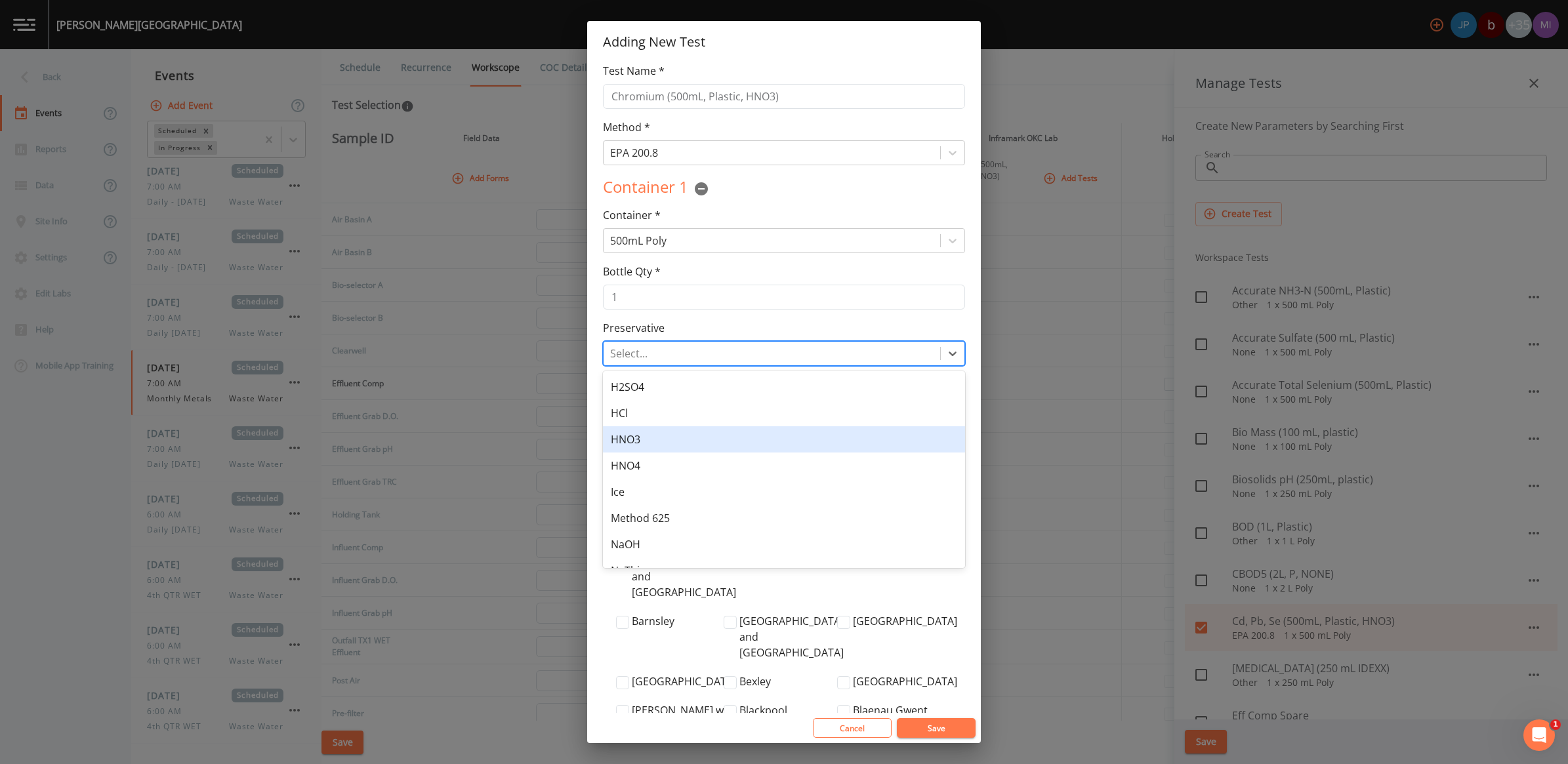
click at [634, 434] on div "HNO3" at bounding box center [784, 439] width 362 height 26
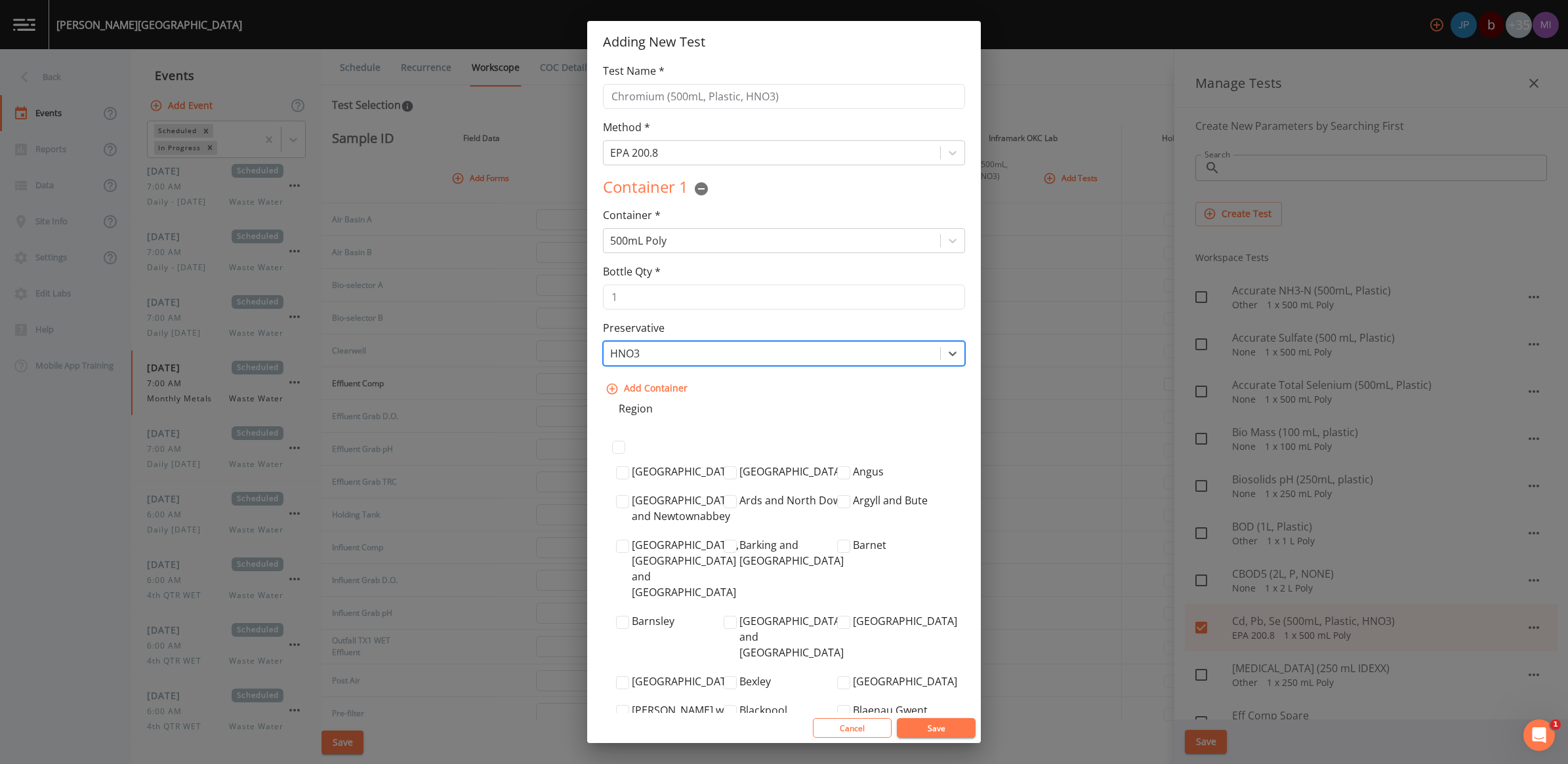
click at [926, 723] on button "Save" at bounding box center [936, 728] width 78 height 20
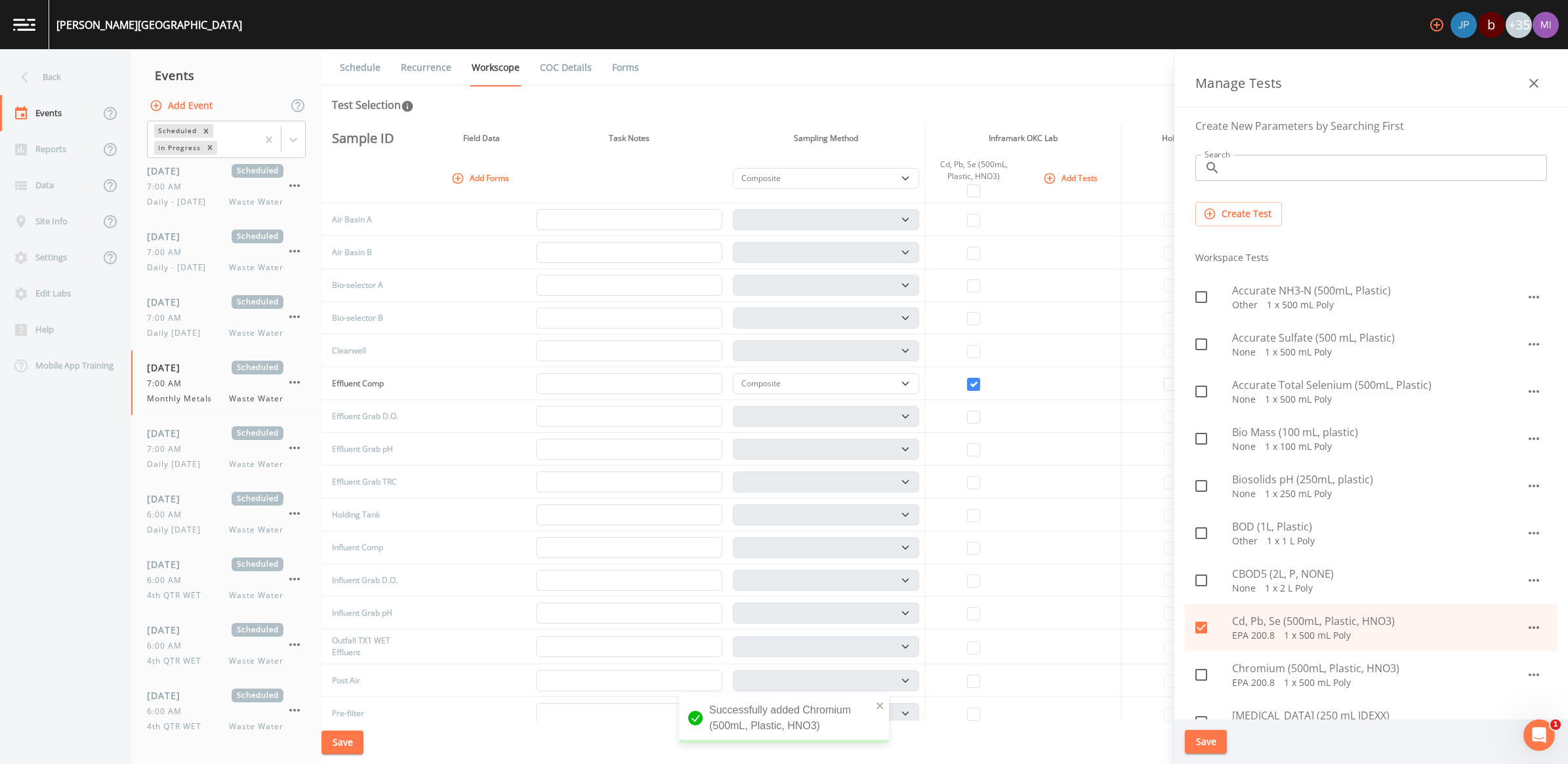
click at [1201, 743] on button "Save" at bounding box center [1206, 742] width 42 height 24
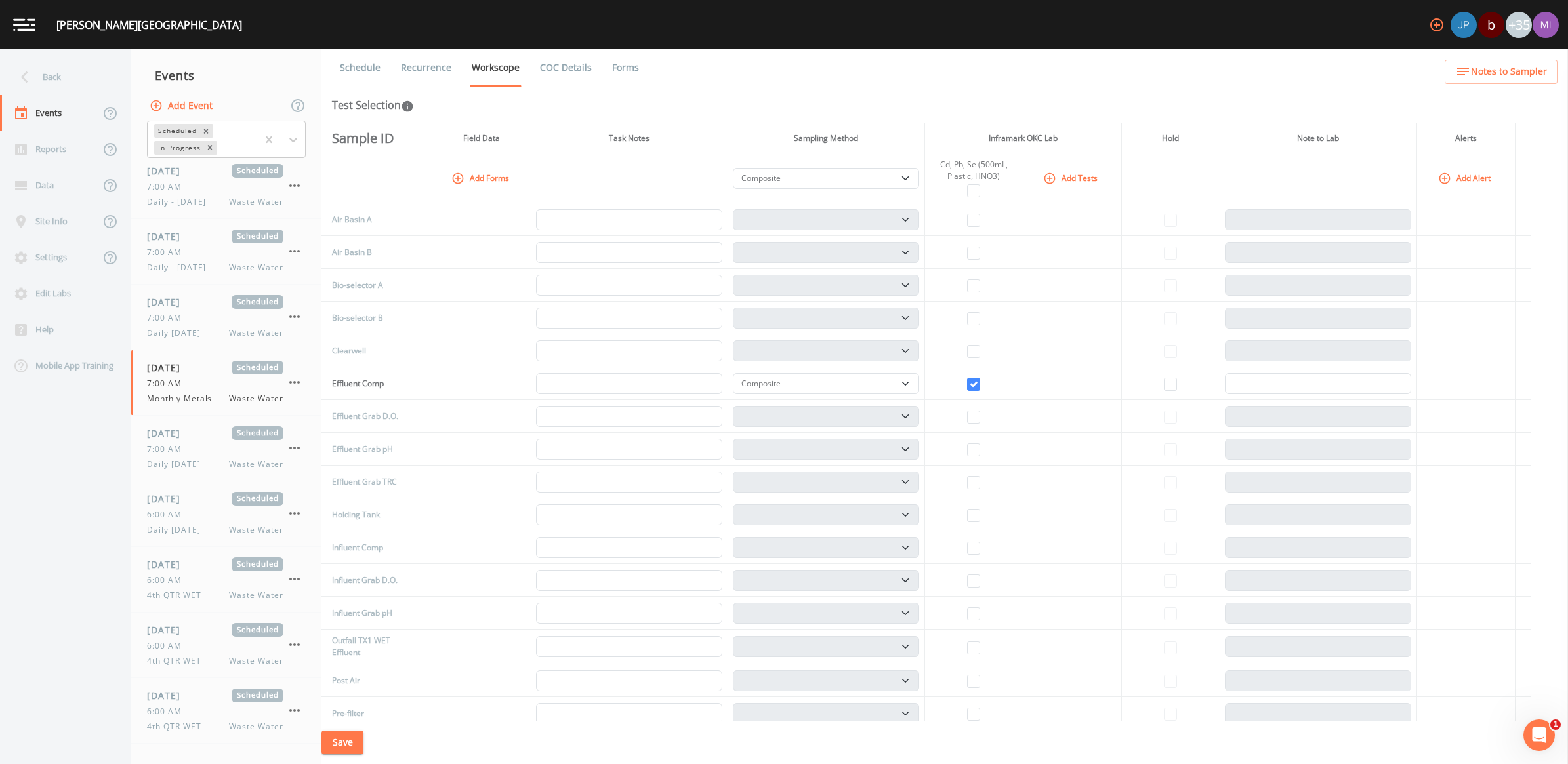
click at [1076, 172] on button "Add Tests" at bounding box center [1071, 178] width 62 height 22
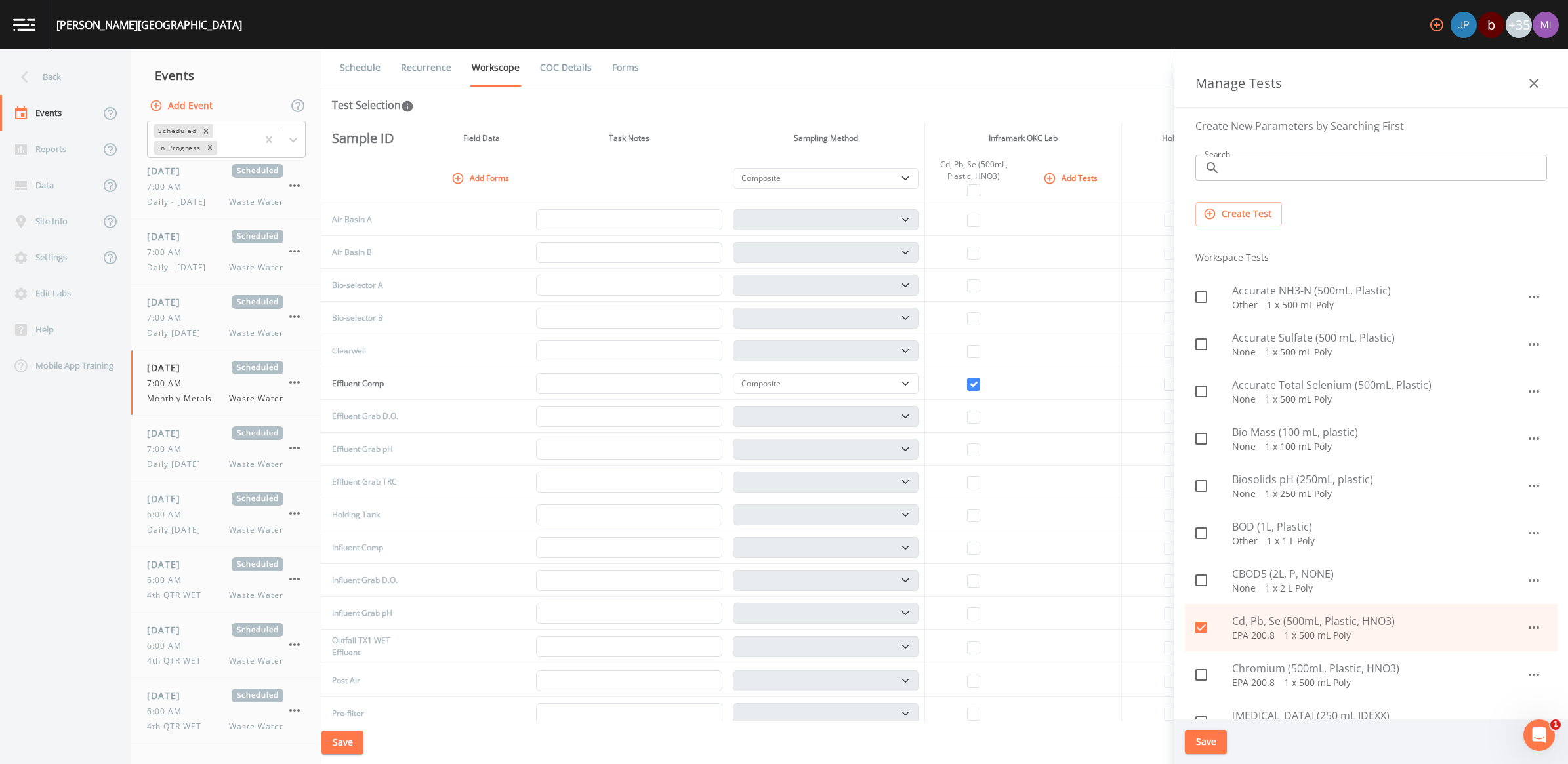
click at [1202, 680] on icon at bounding box center [1201, 675] width 12 height 12
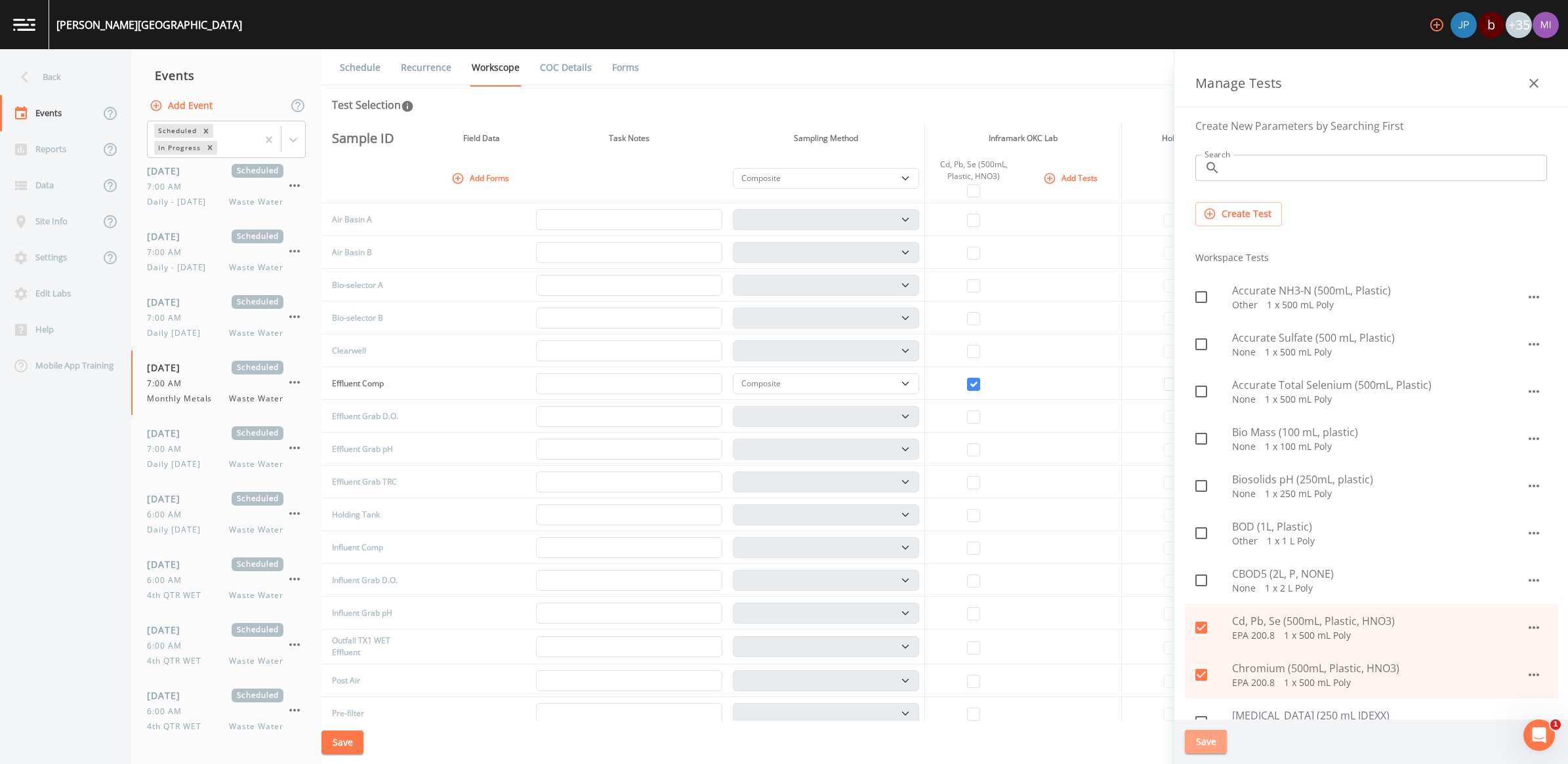
click at [1204, 743] on button "Save" at bounding box center [1206, 742] width 42 height 24
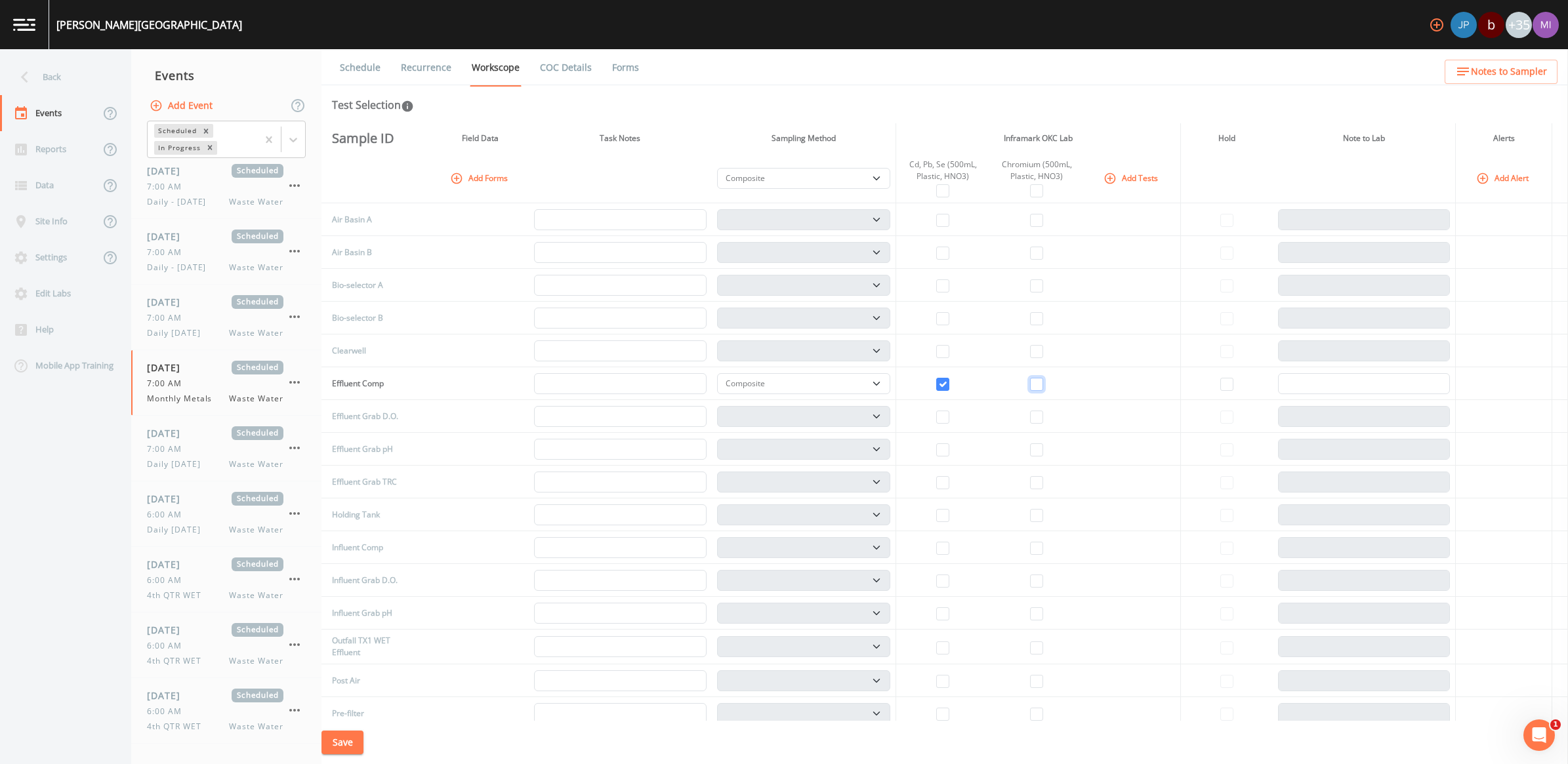
click at [1036, 384] on input "checkbox" at bounding box center [1036, 385] width 13 height 13
click at [1133, 176] on button "Add Tests" at bounding box center [1131, 178] width 62 height 22
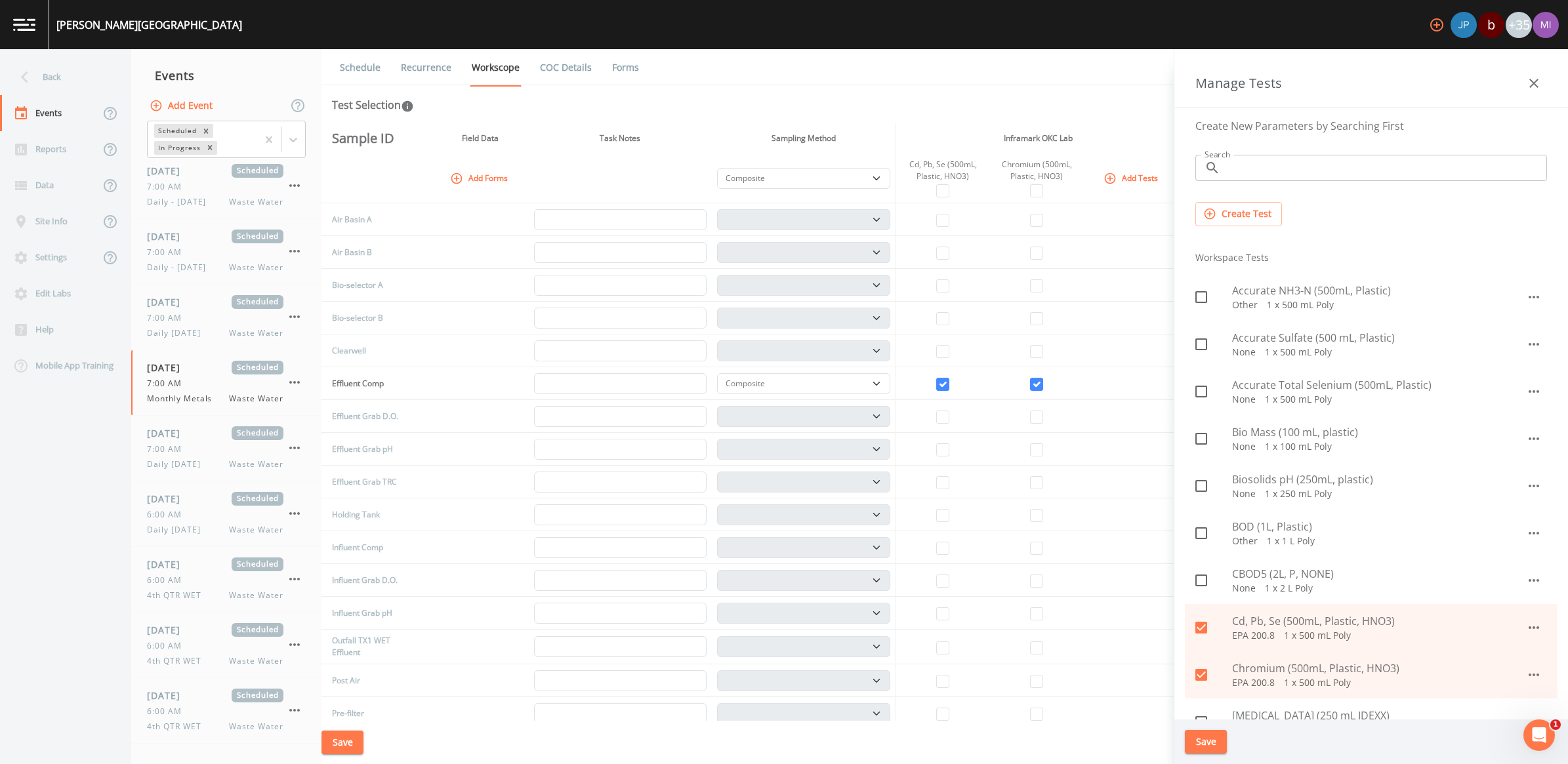
click at [1233, 214] on button "Create Test" at bounding box center [1239, 214] width 87 height 24
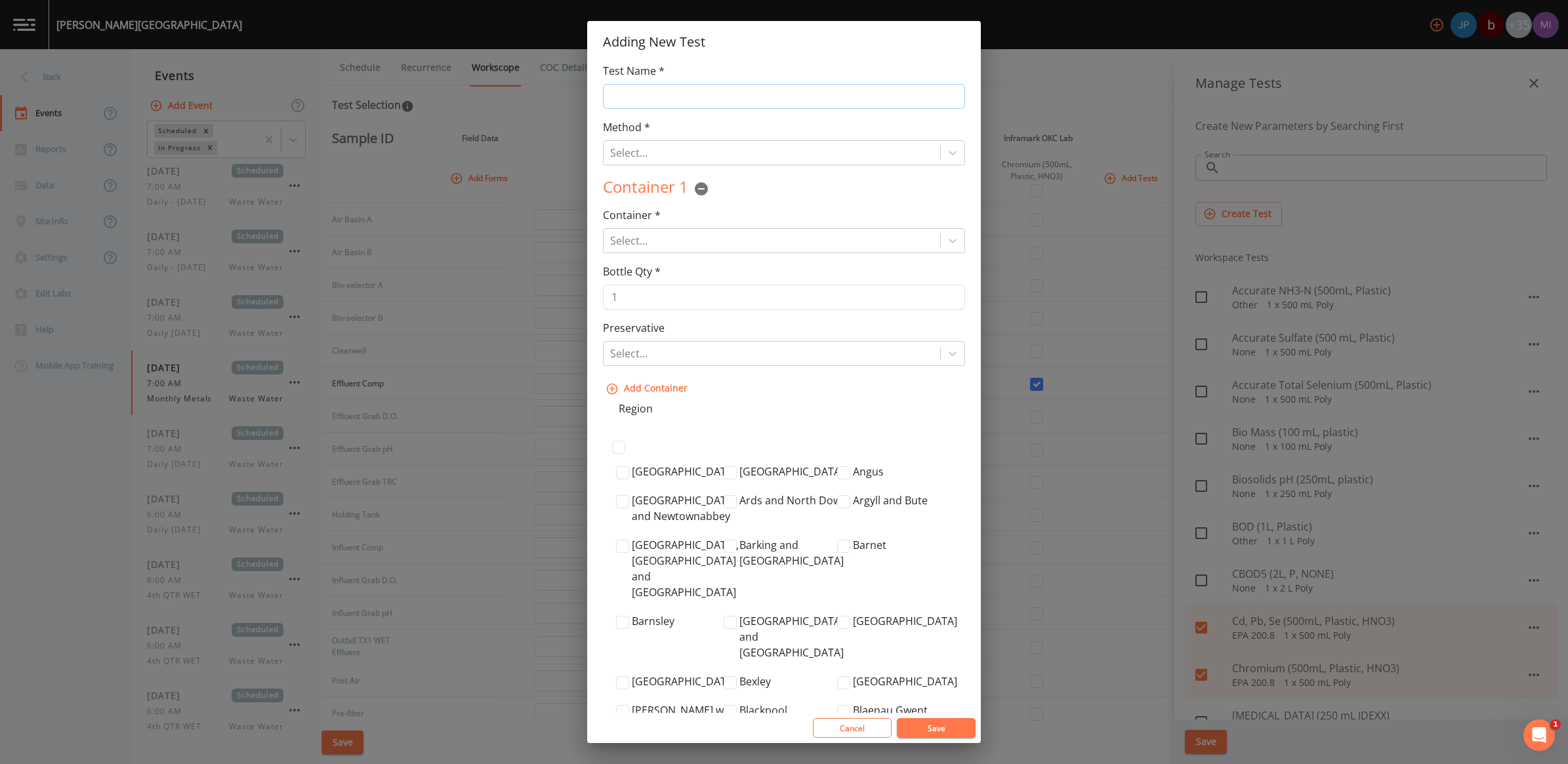
click at [746, 105] on input "Test Name *" at bounding box center [784, 97] width 362 height 25
click at [632, 95] on input "Nitrite" at bounding box center [784, 97] width 362 height 25
click at [658, 92] on input "Nitrate" at bounding box center [784, 97] width 362 height 25
click at [942, 729] on button "Save" at bounding box center [936, 728] width 78 height 20
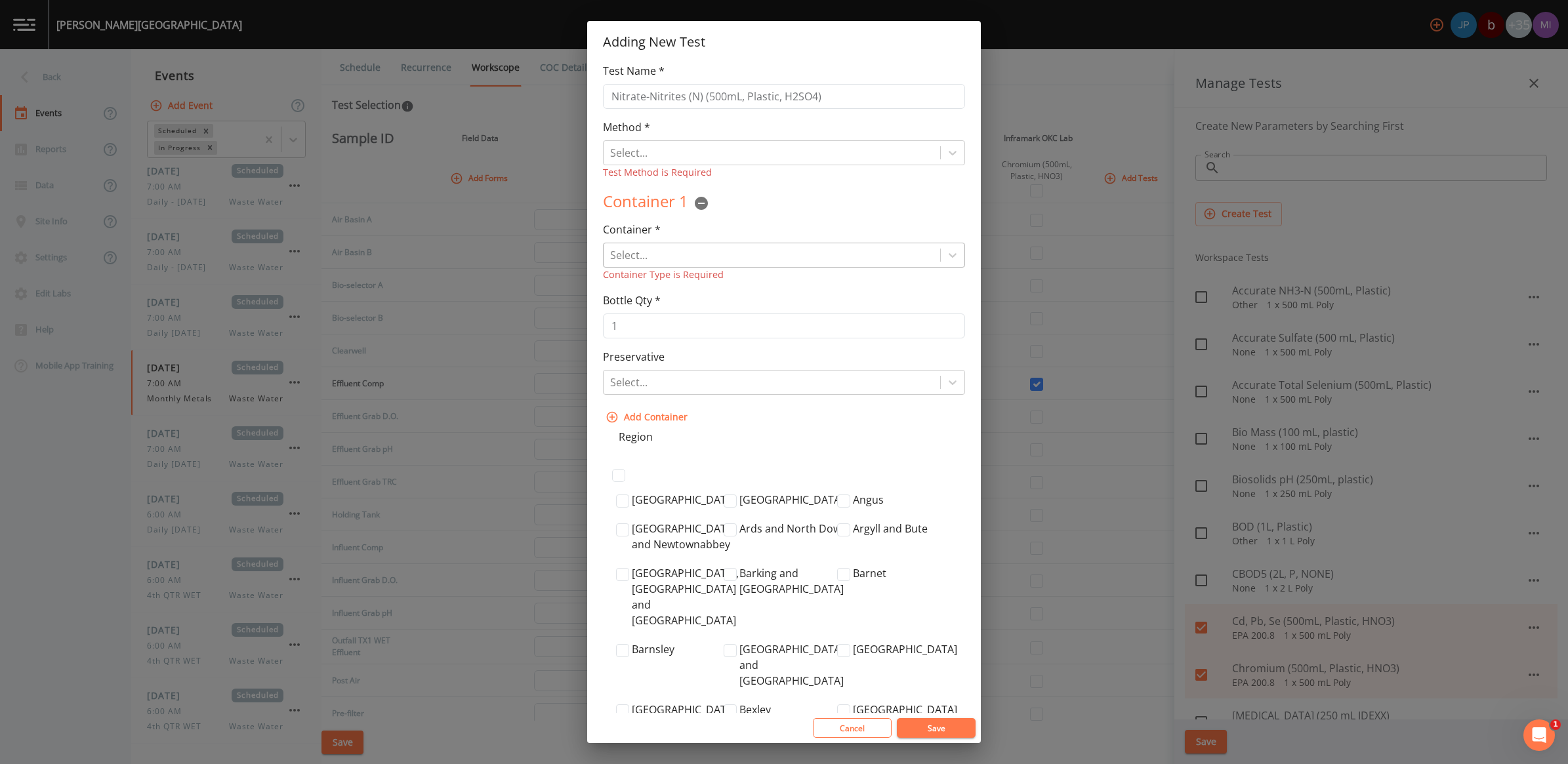
click at [652, 254] on div at bounding box center [772, 255] width 323 height 18
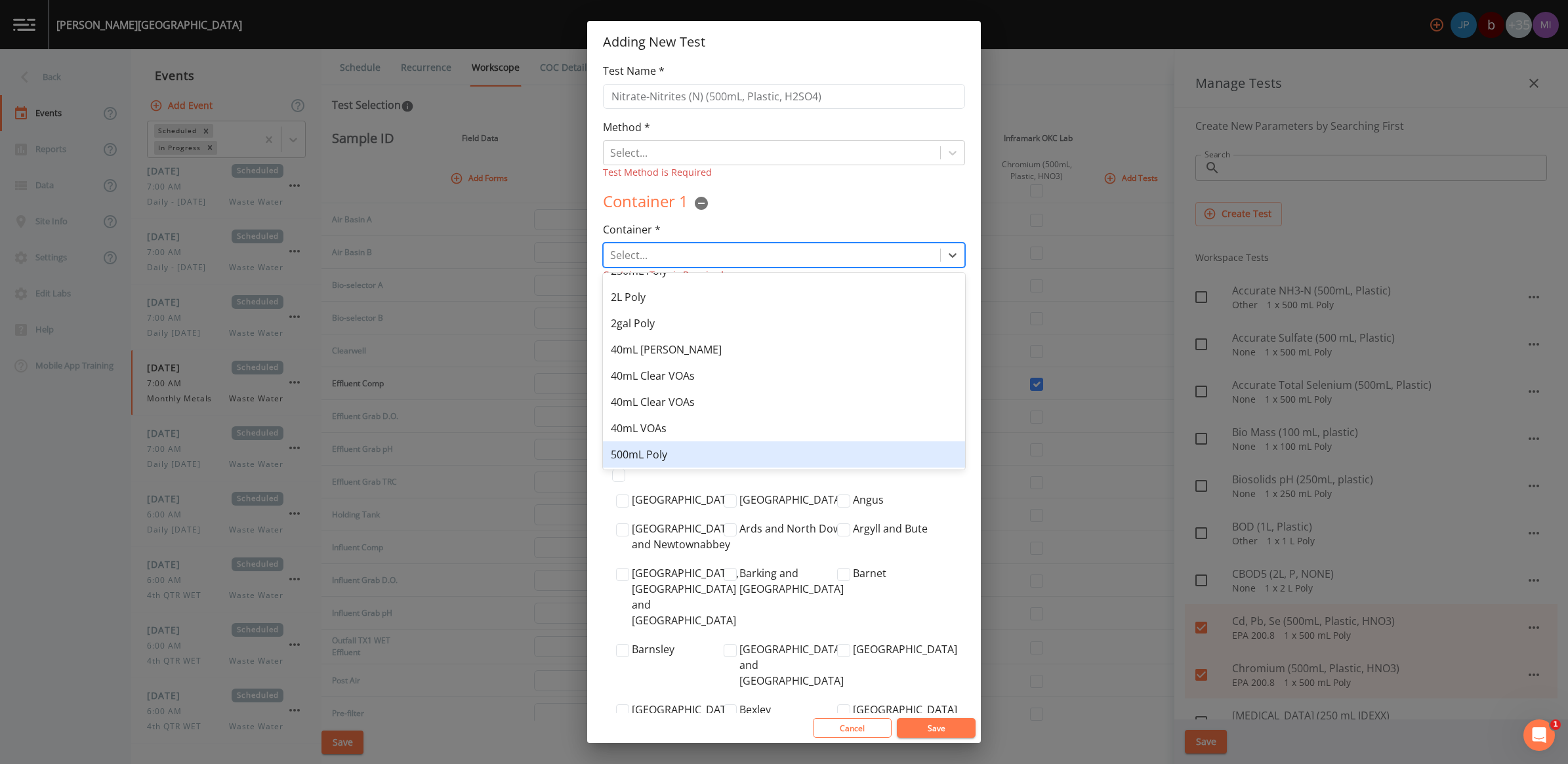
click at [674, 454] on div "500mL Poly" at bounding box center [784, 454] width 362 height 26
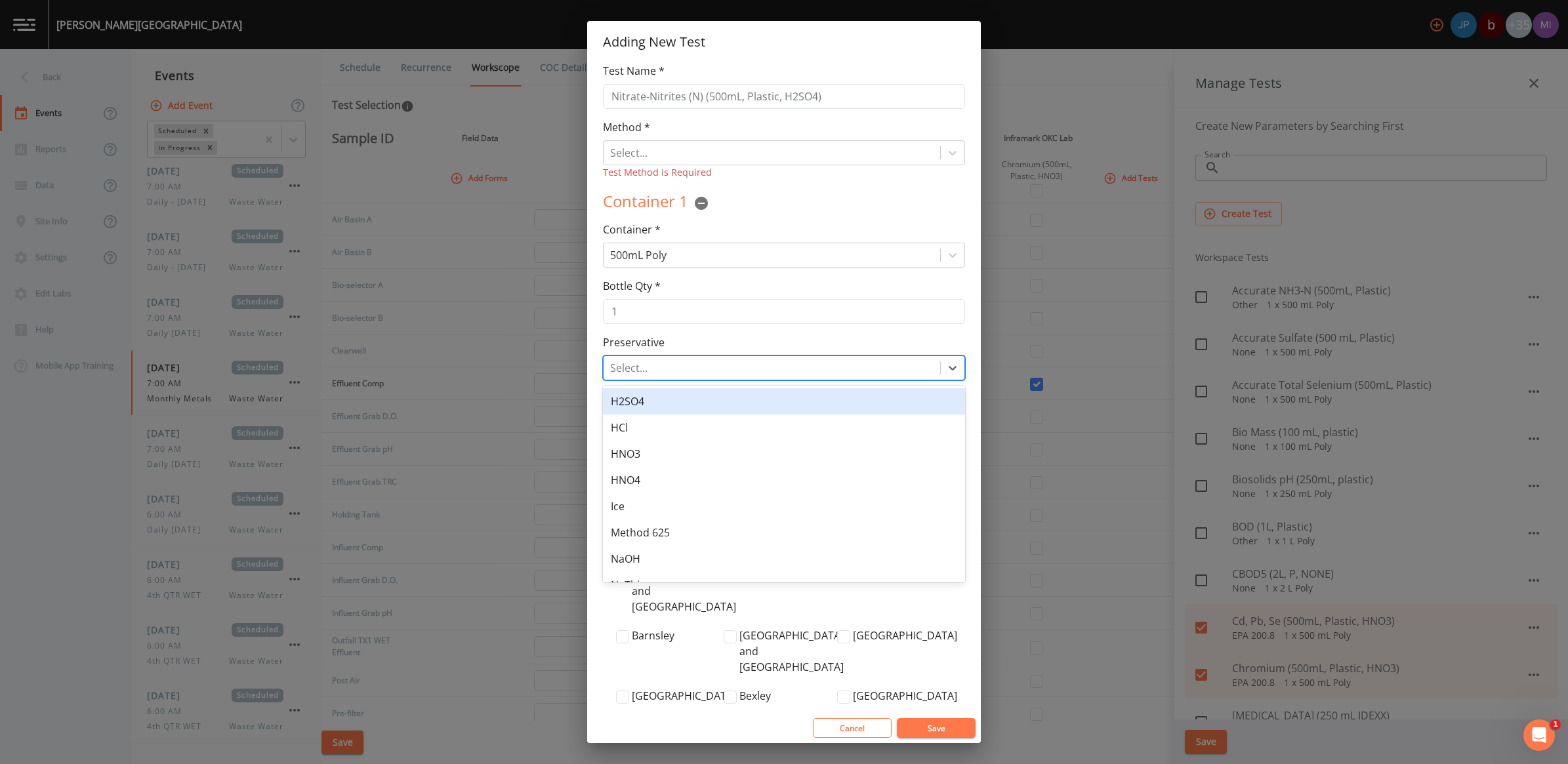
click at [687, 366] on div at bounding box center [772, 368] width 323 height 18
click at [638, 404] on div "H2SO4" at bounding box center [784, 401] width 362 height 26
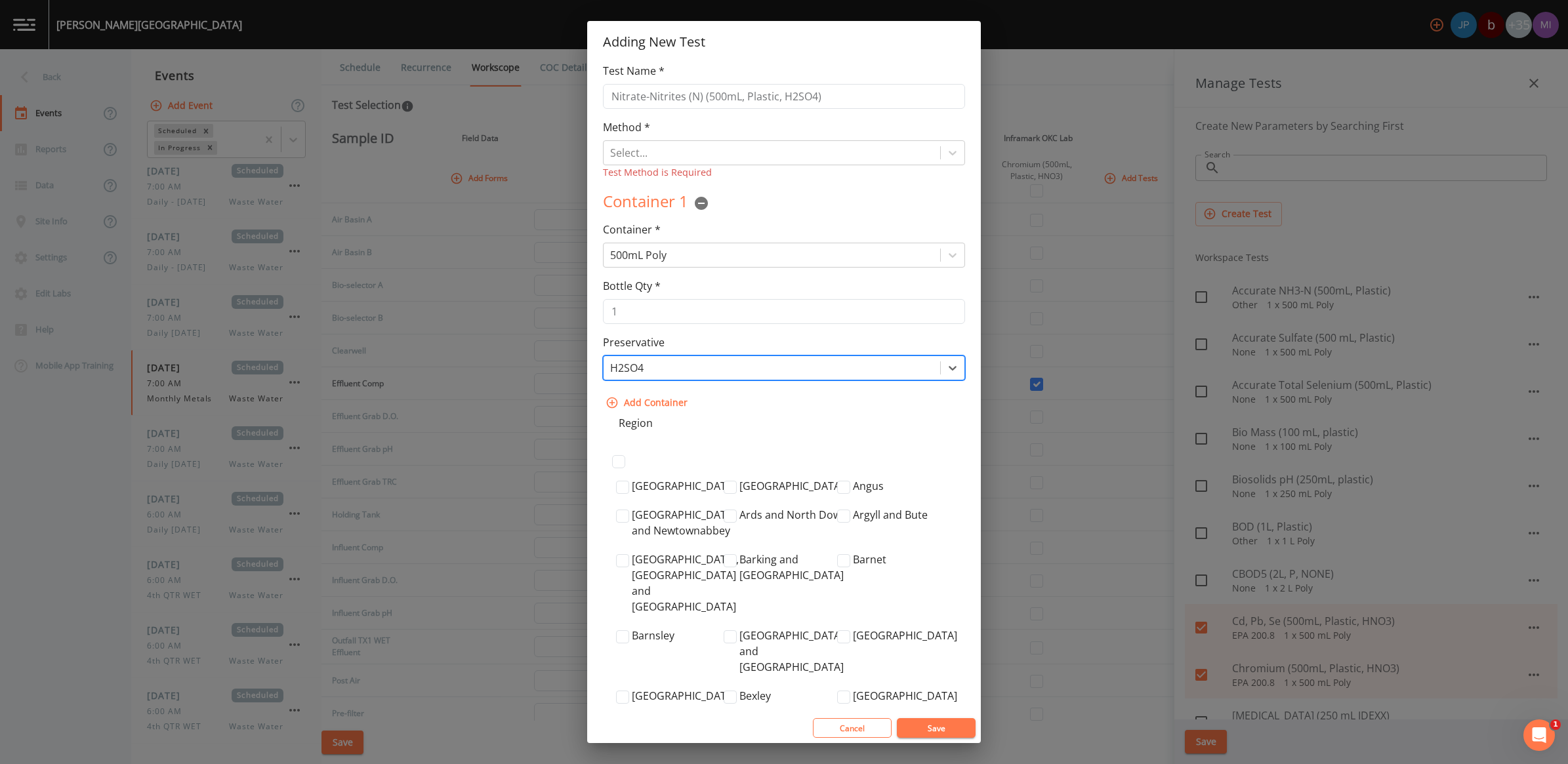
click at [934, 729] on button "Save" at bounding box center [936, 728] width 78 height 20
click at [667, 150] on div at bounding box center [772, 152] width 323 height 18
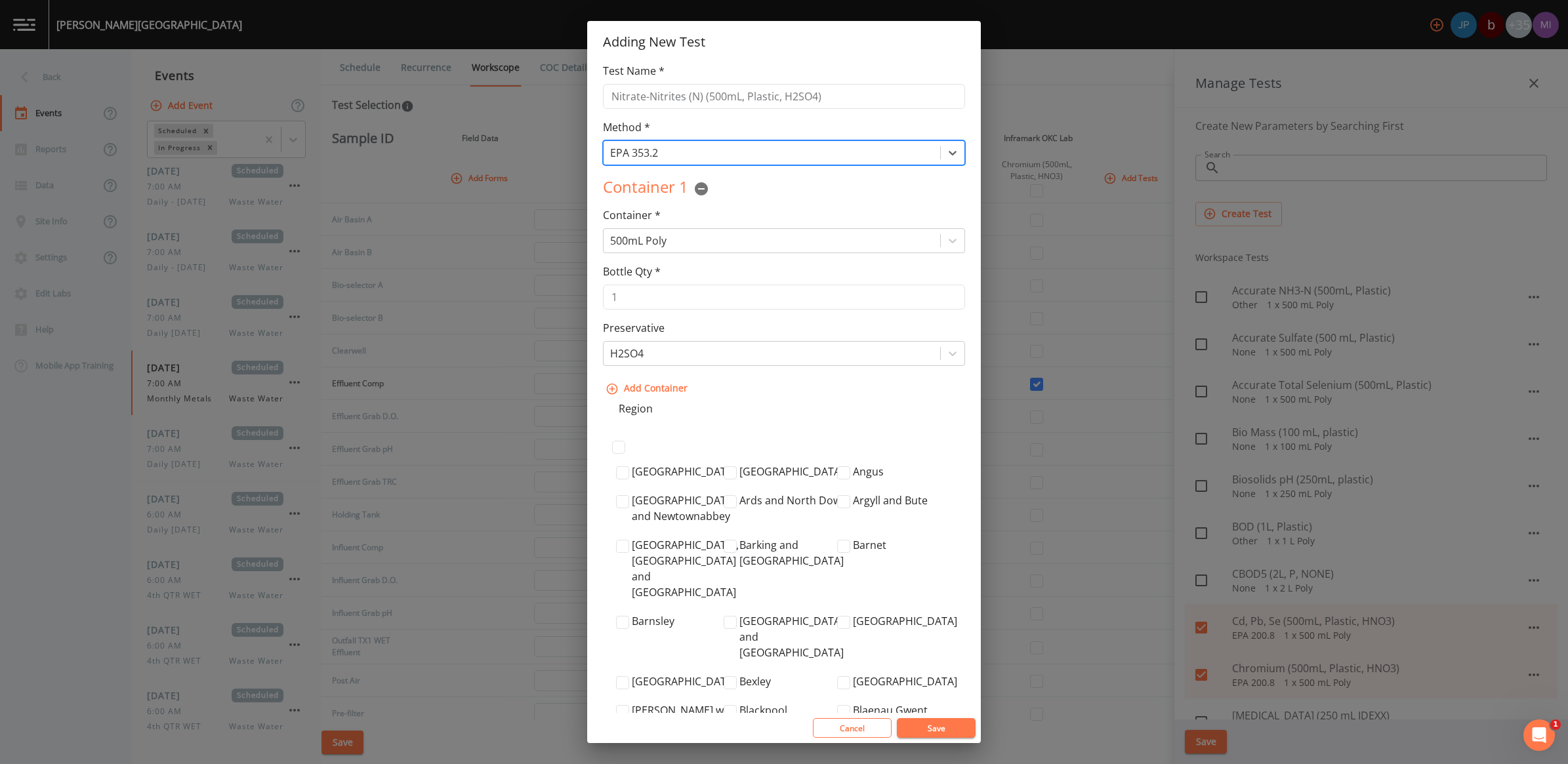
click at [922, 723] on button "Save" at bounding box center [936, 728] width 78 height 20
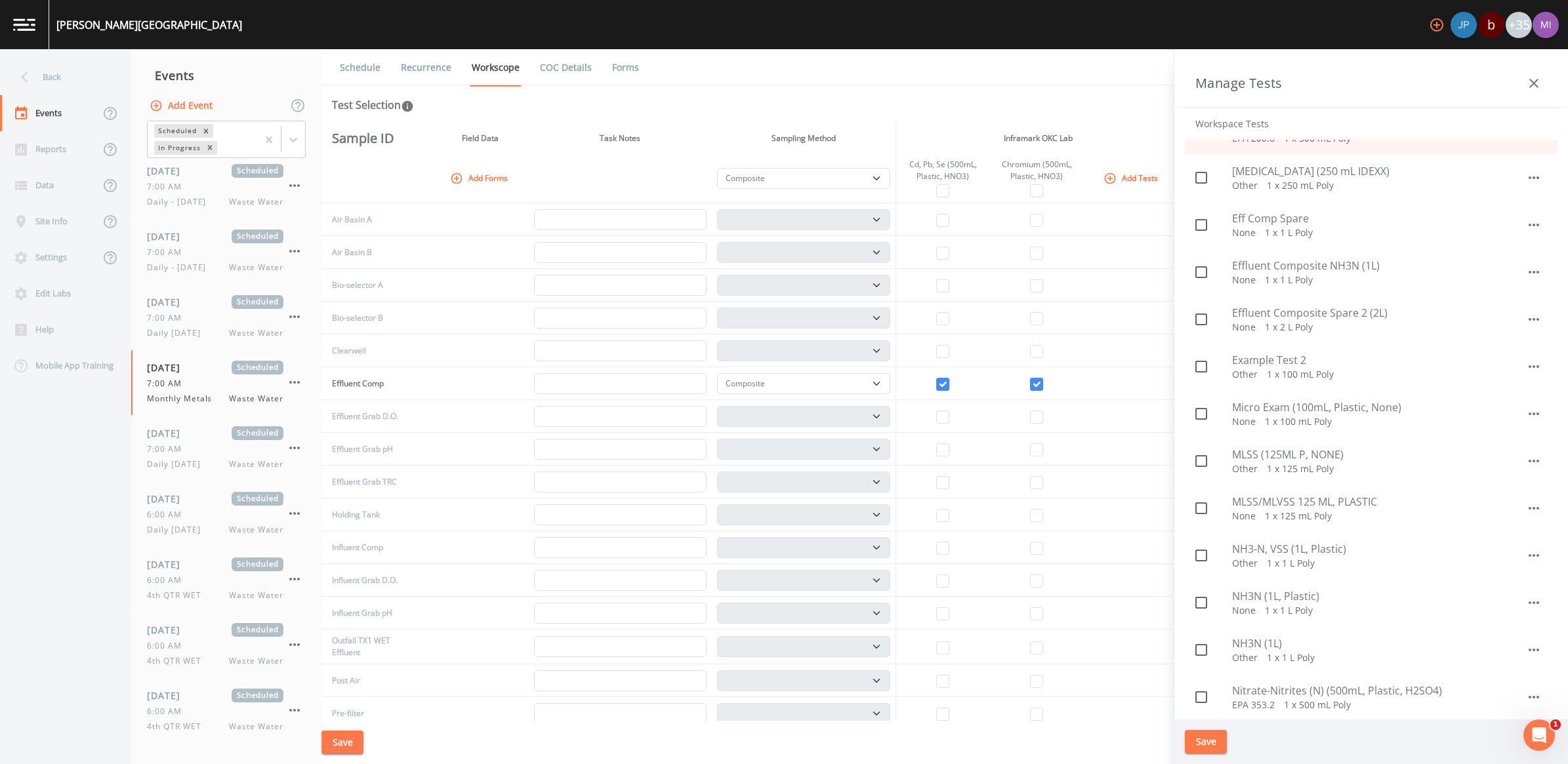
scroll to position [574, 0]
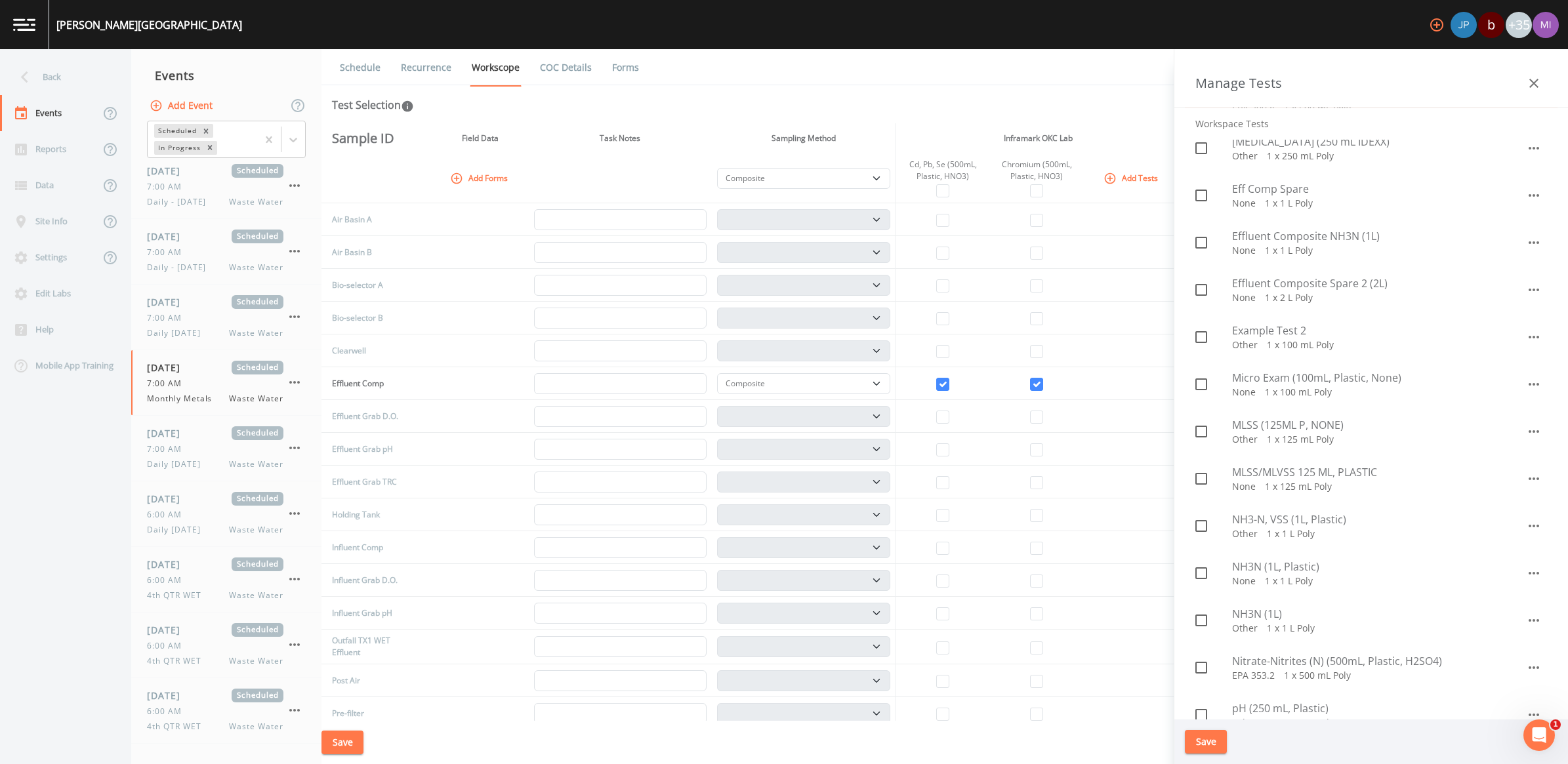
click at [1195, 664] on input "checkbox" at bounding box center [1194, 661] width 13 height 13
click at [1211, 739] on button "Save" at bounding box center [1206, 742] width 42 height 24
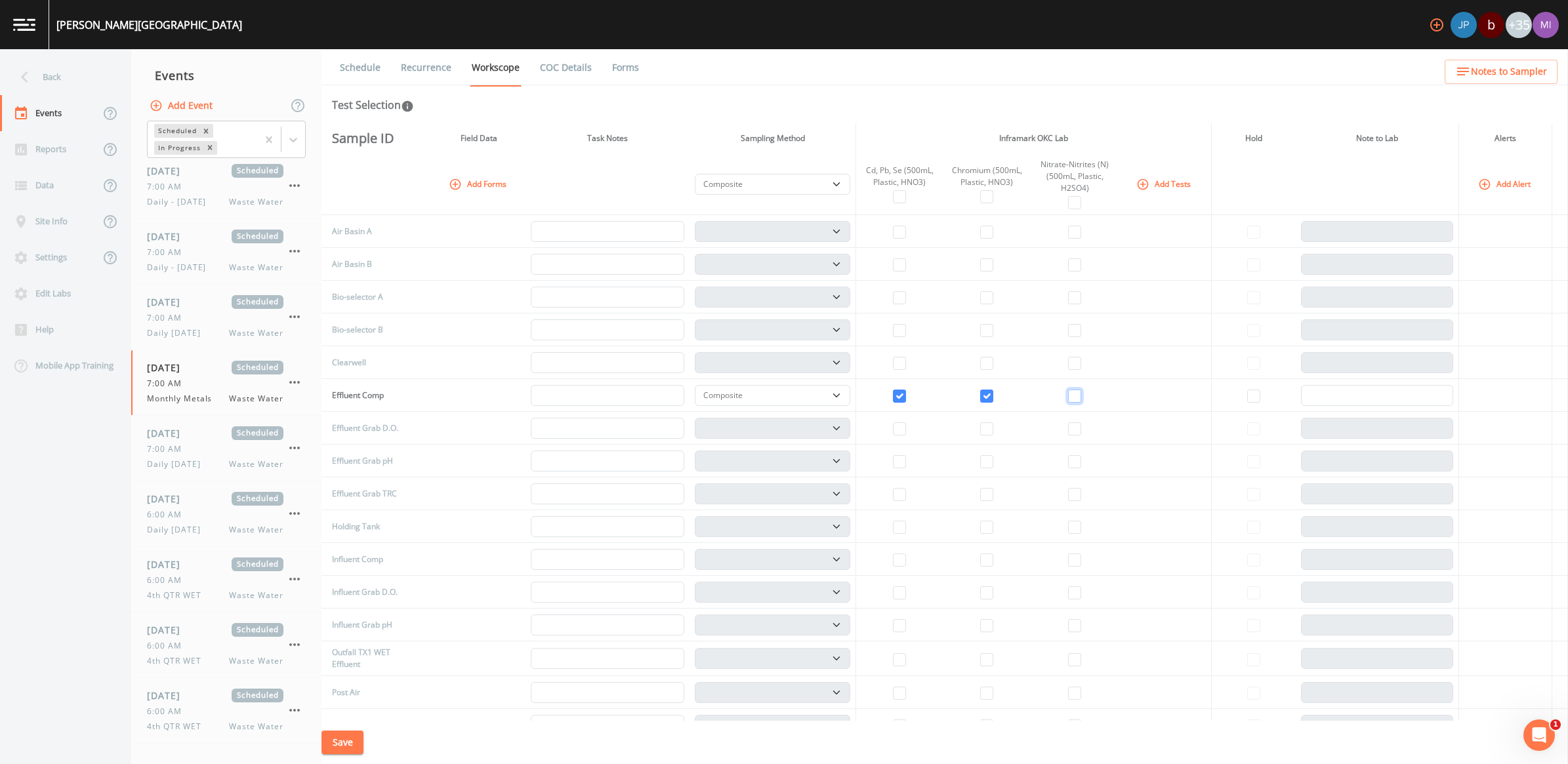
click at [1070, 392] on input "checkbox" at bounding box center [1075, 397] width 13 height 13
click at [1148, 178] on button "Add Tests" at bounding box center [1165, 184] width 62 height 22
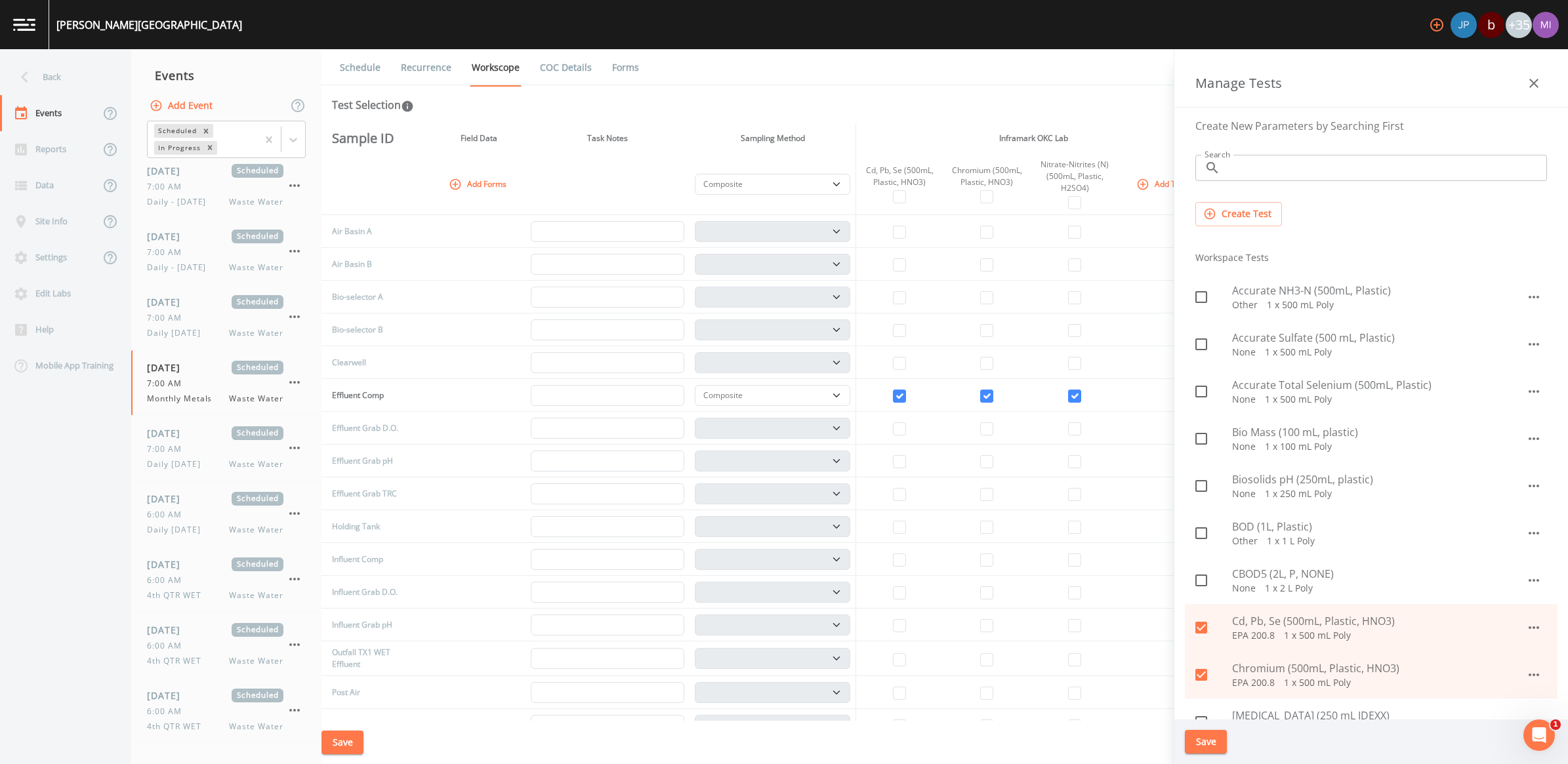
click at [1229, 221] on button "Create Test" at bounding box center [1239, 214] width 87 height 24
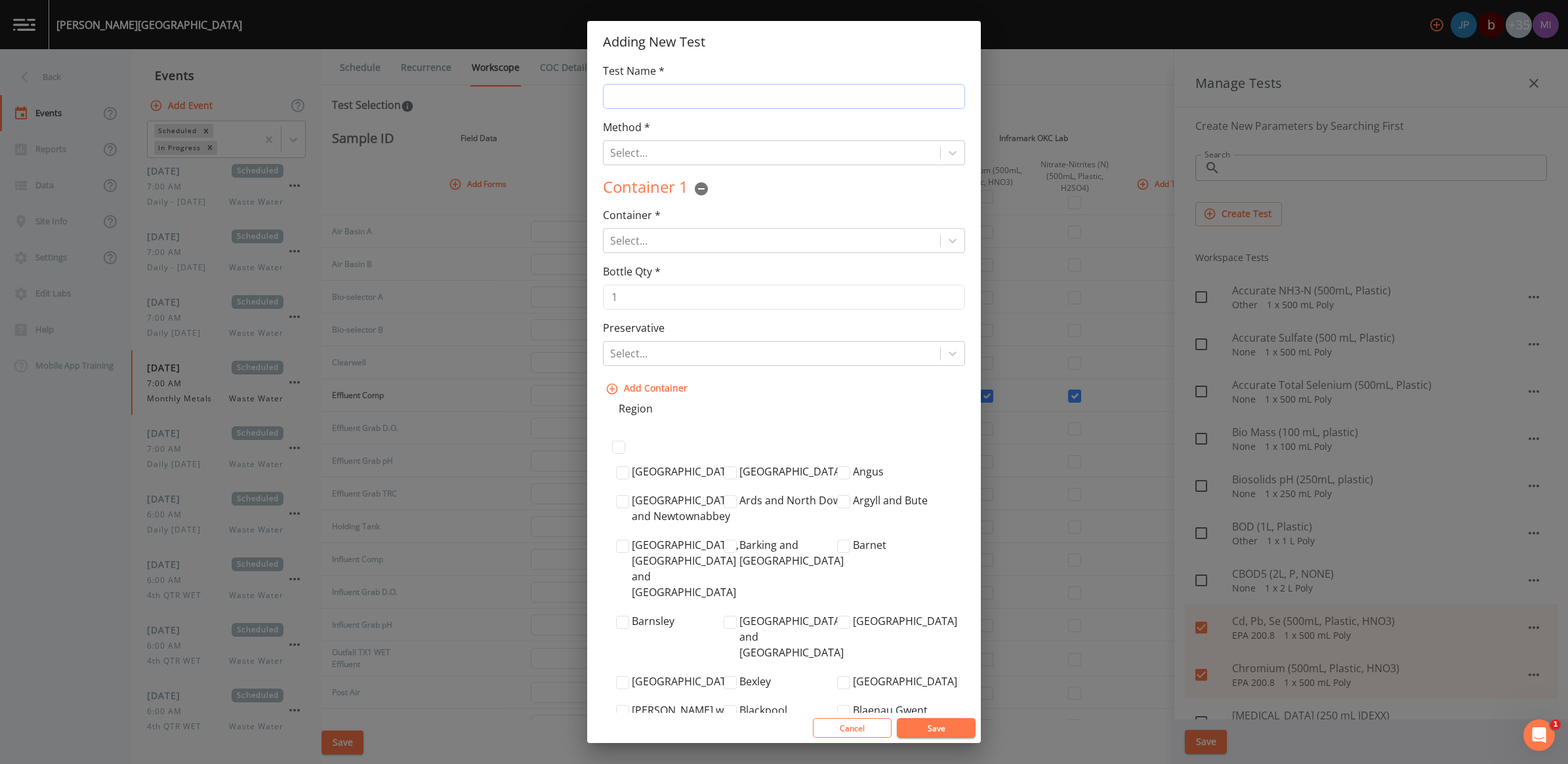
click at [706, 102] on input "Test Name *" at bounding box center [784, 97] width 362 height 25
select select "b6a3c313-748b-4795-a028-792ad310bd60"
type input "Bis phthalate (1L, Amber Glass, Na2S2O3)"
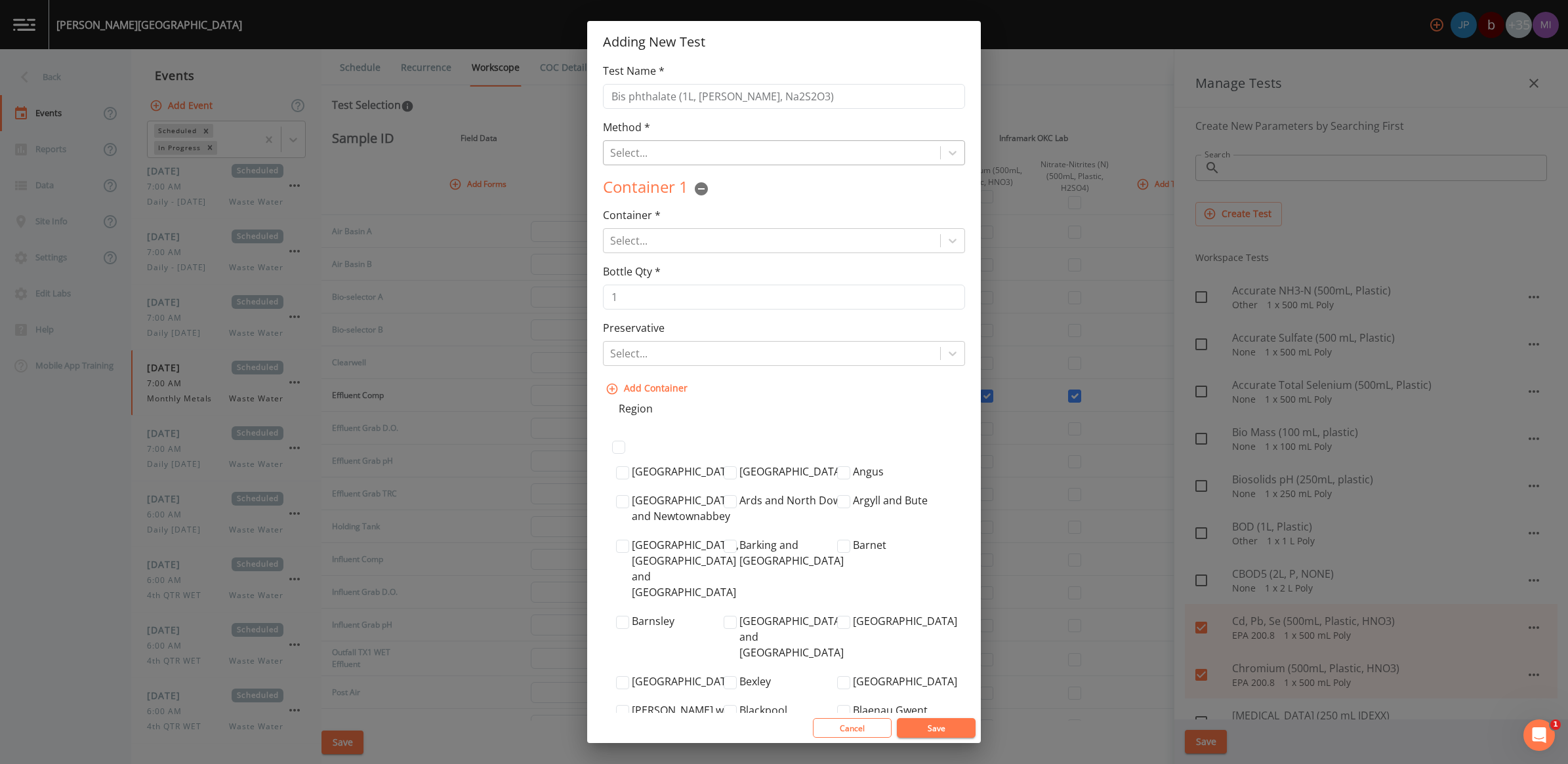
click at [658, 156] on div at bounding box center [772, 152] width 323 height 18
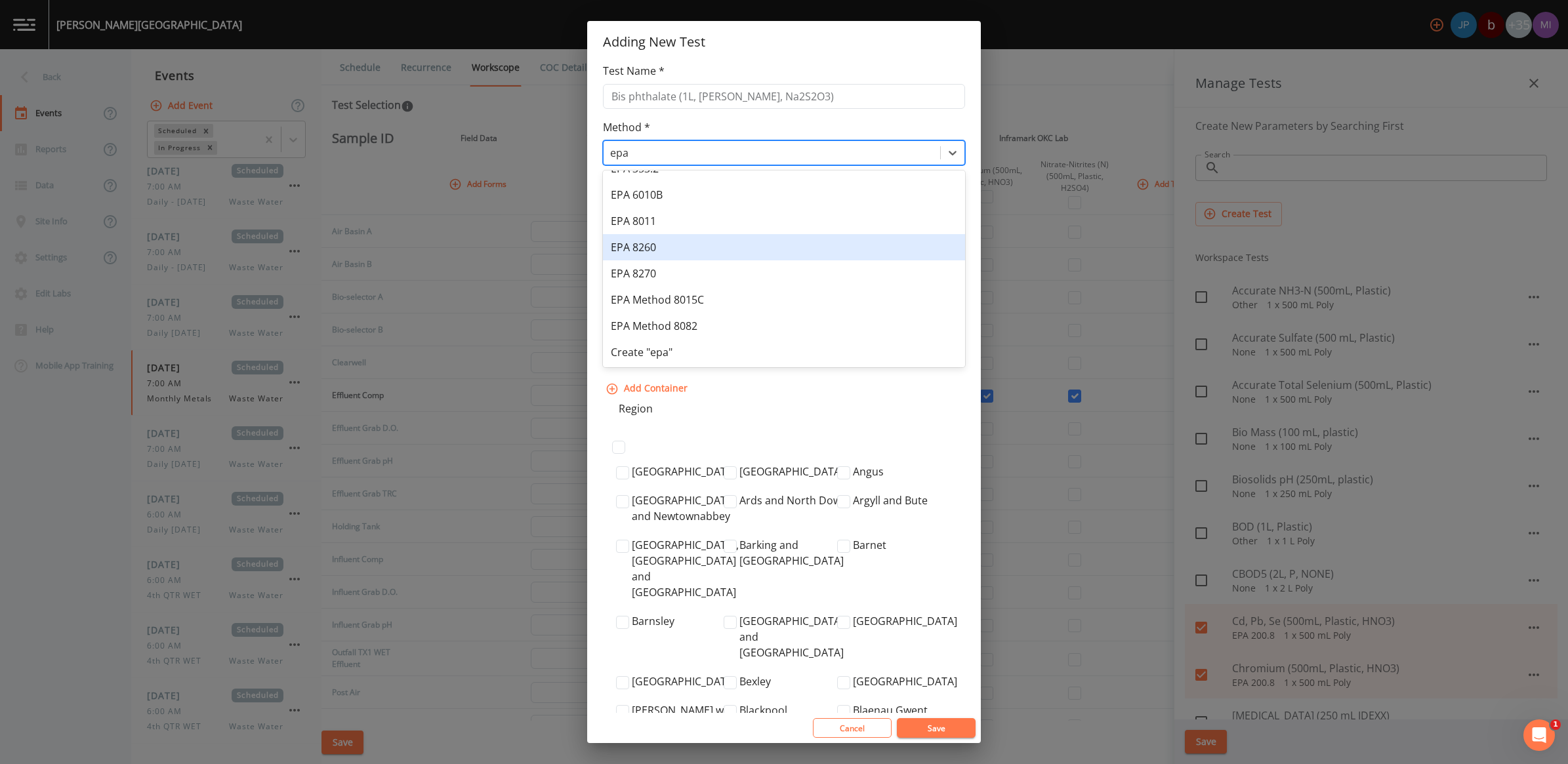
scroll to position [0, 0]
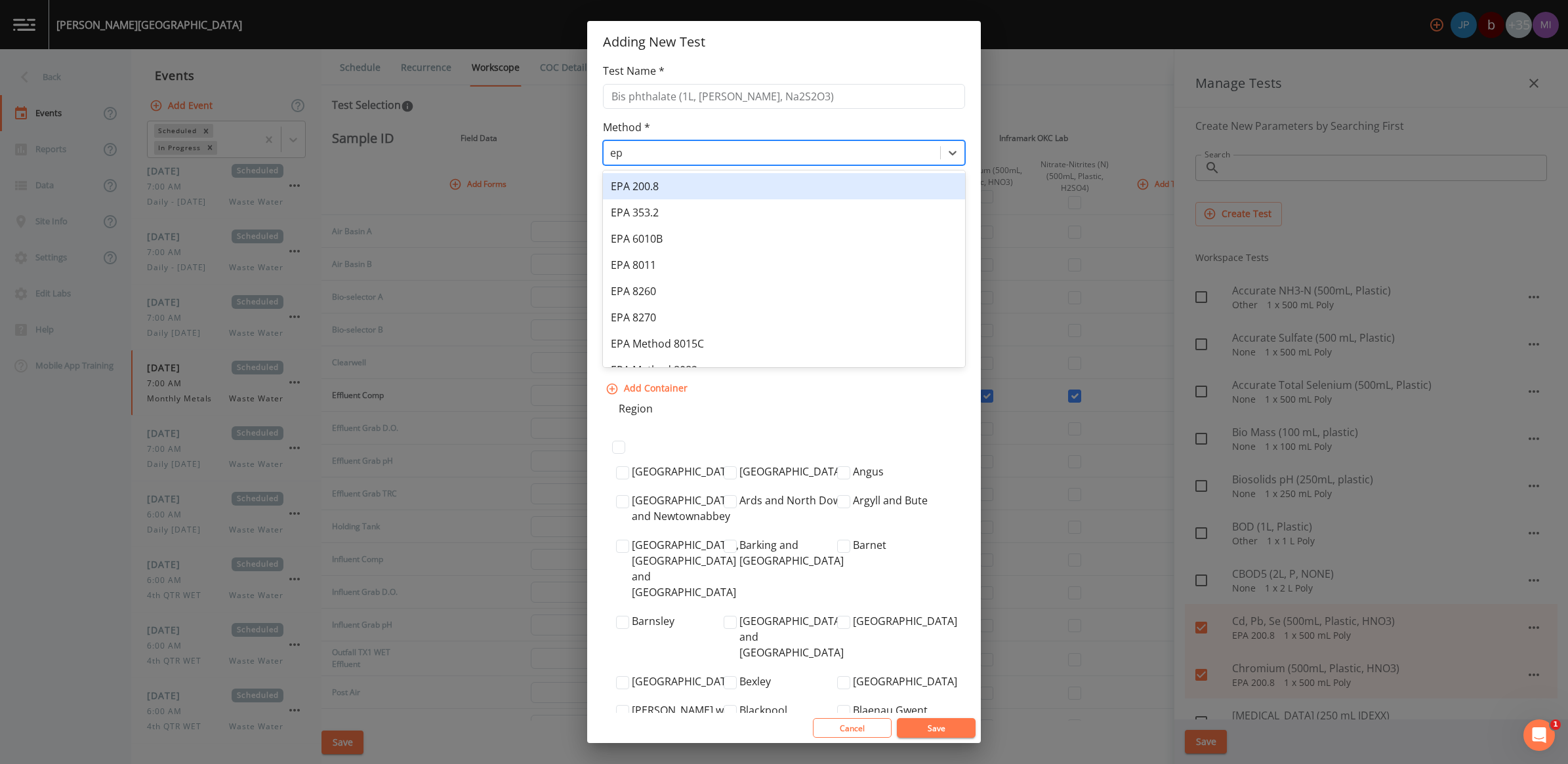
type input "e"
type input "EPA 625.1"
click at [644, 242] on div "Select..." at bounding box center [784, 241] width 362 height 25
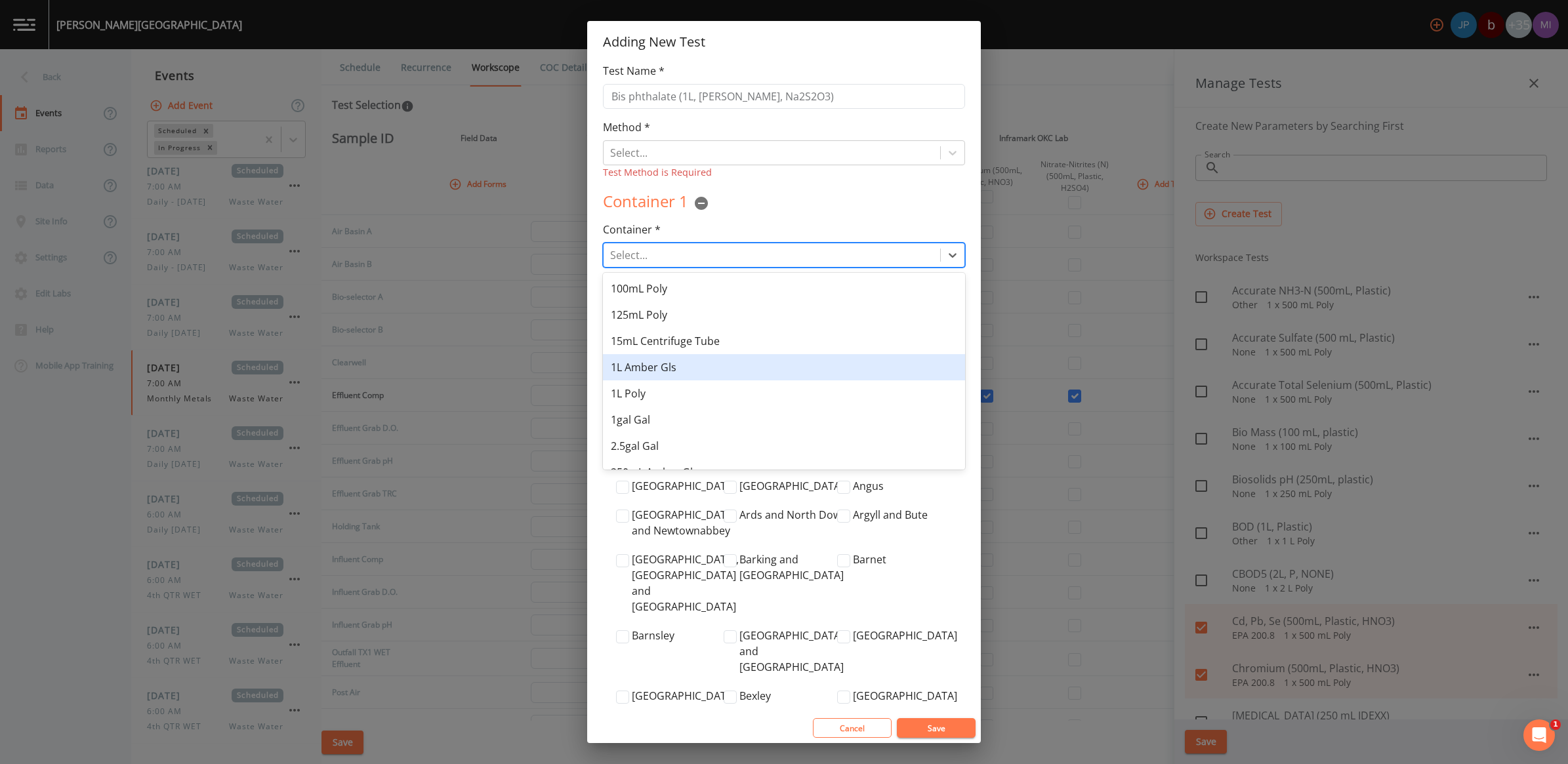
click at [638, 366] on div "1L Amber Gls" at bounding box center [784, 367] width 362 height 26
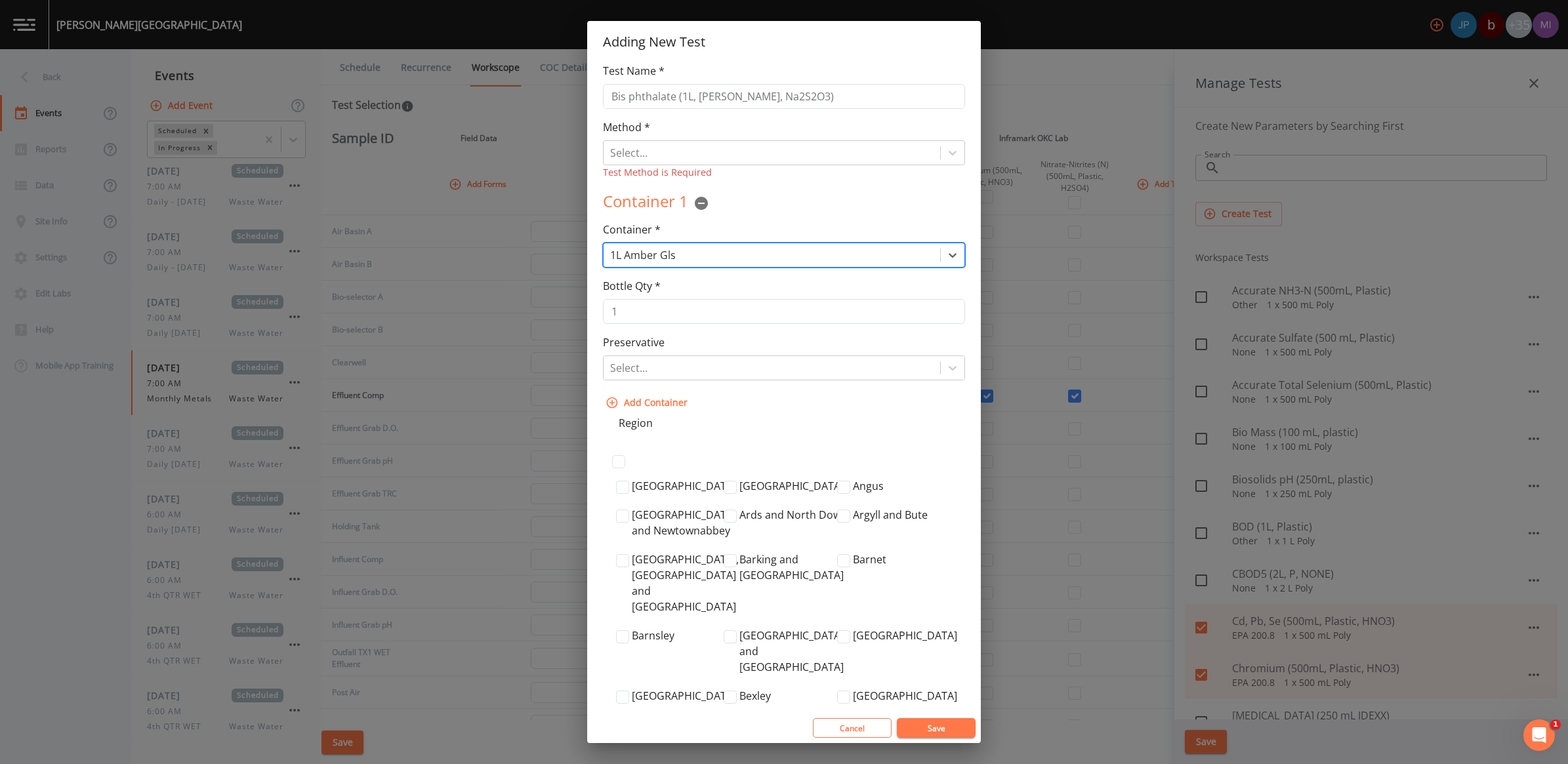
click at [669, 256] on div at bounding box center [772, 255] width 323 height 18
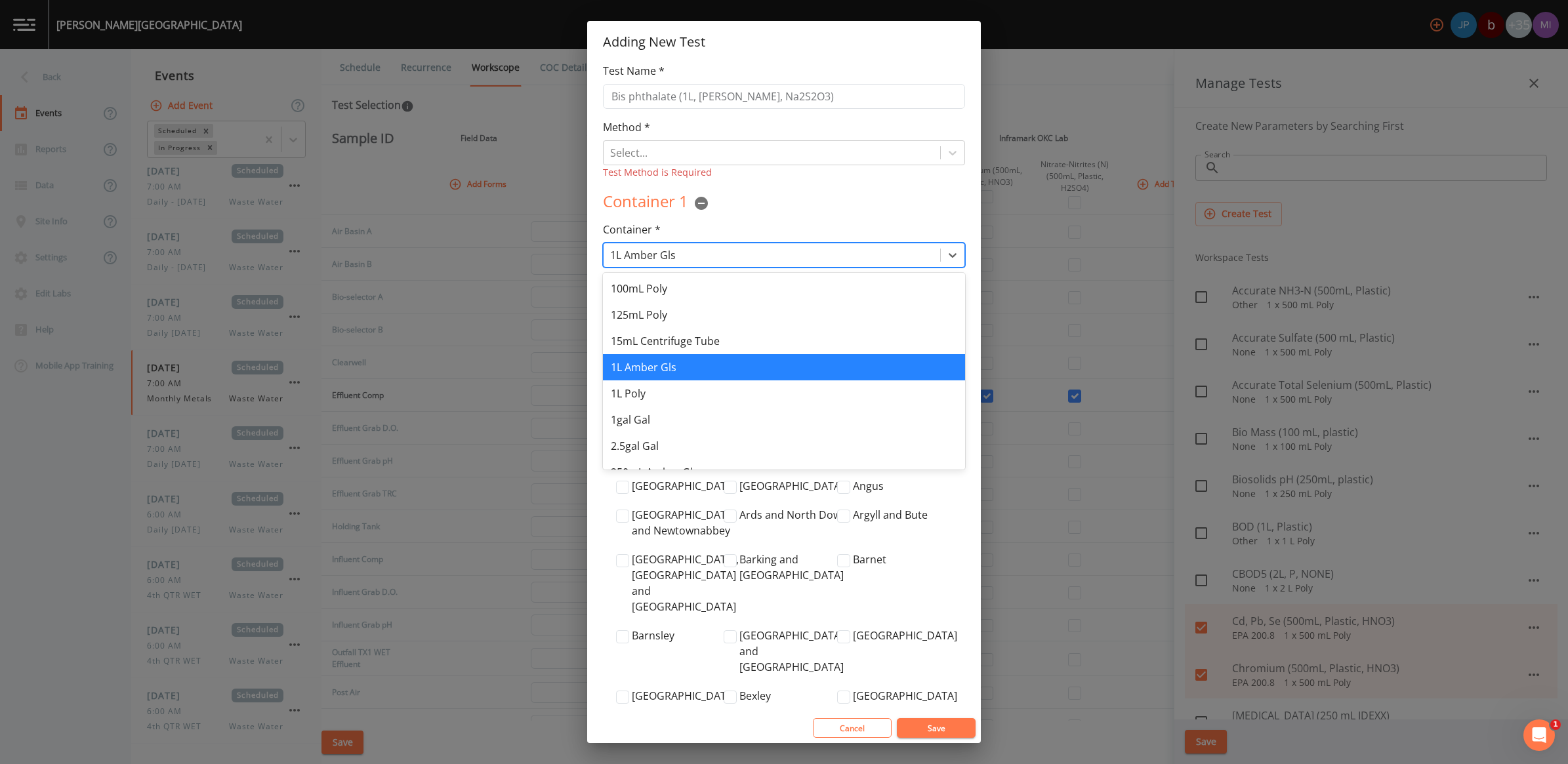
click at [668, 364] on div "1L Amber Gls" at bounding box center [784, 367] width 362 height 26
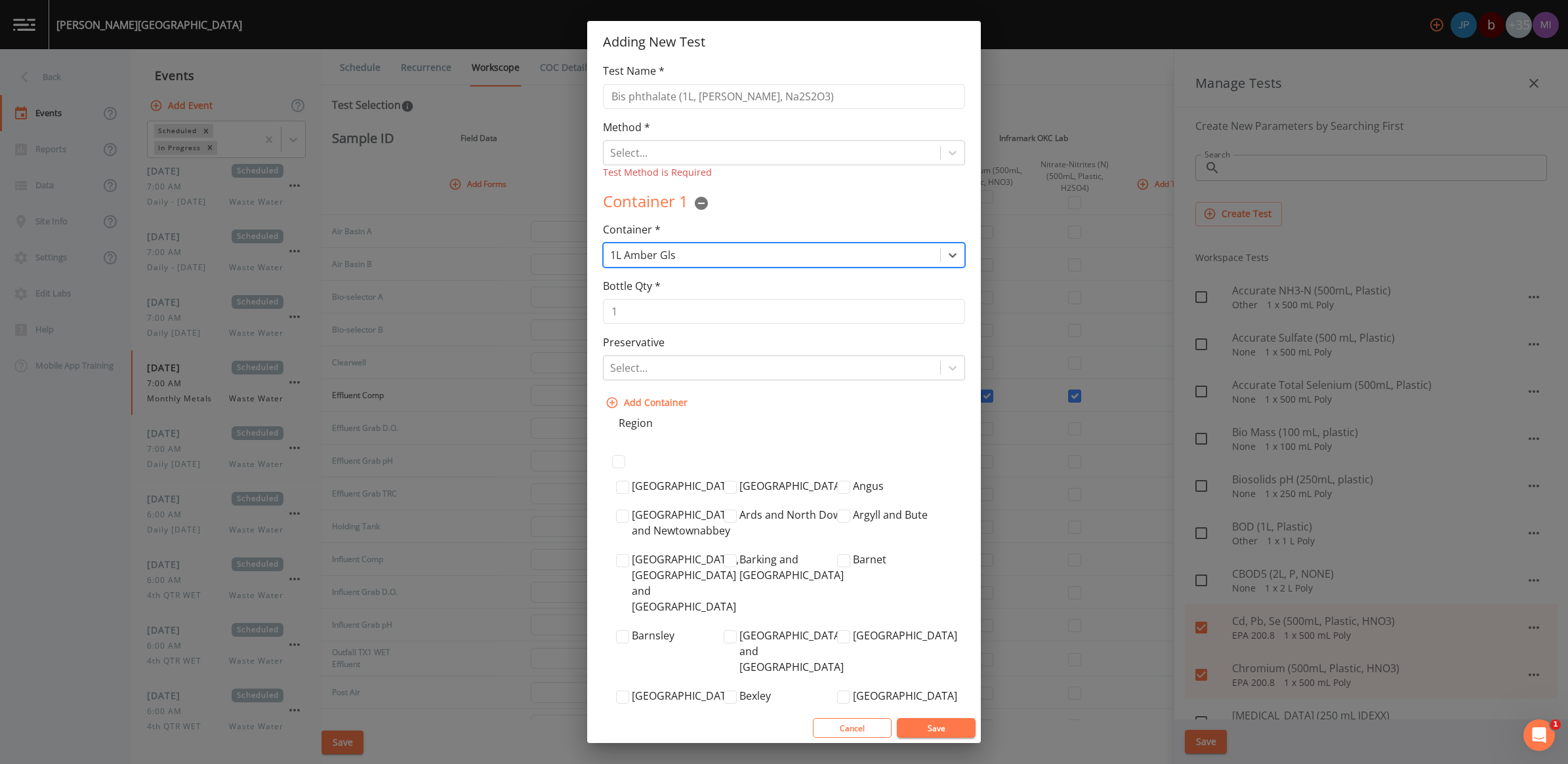
click at [668, 364] on div at bounding box center [772, 368] width 323 height 18
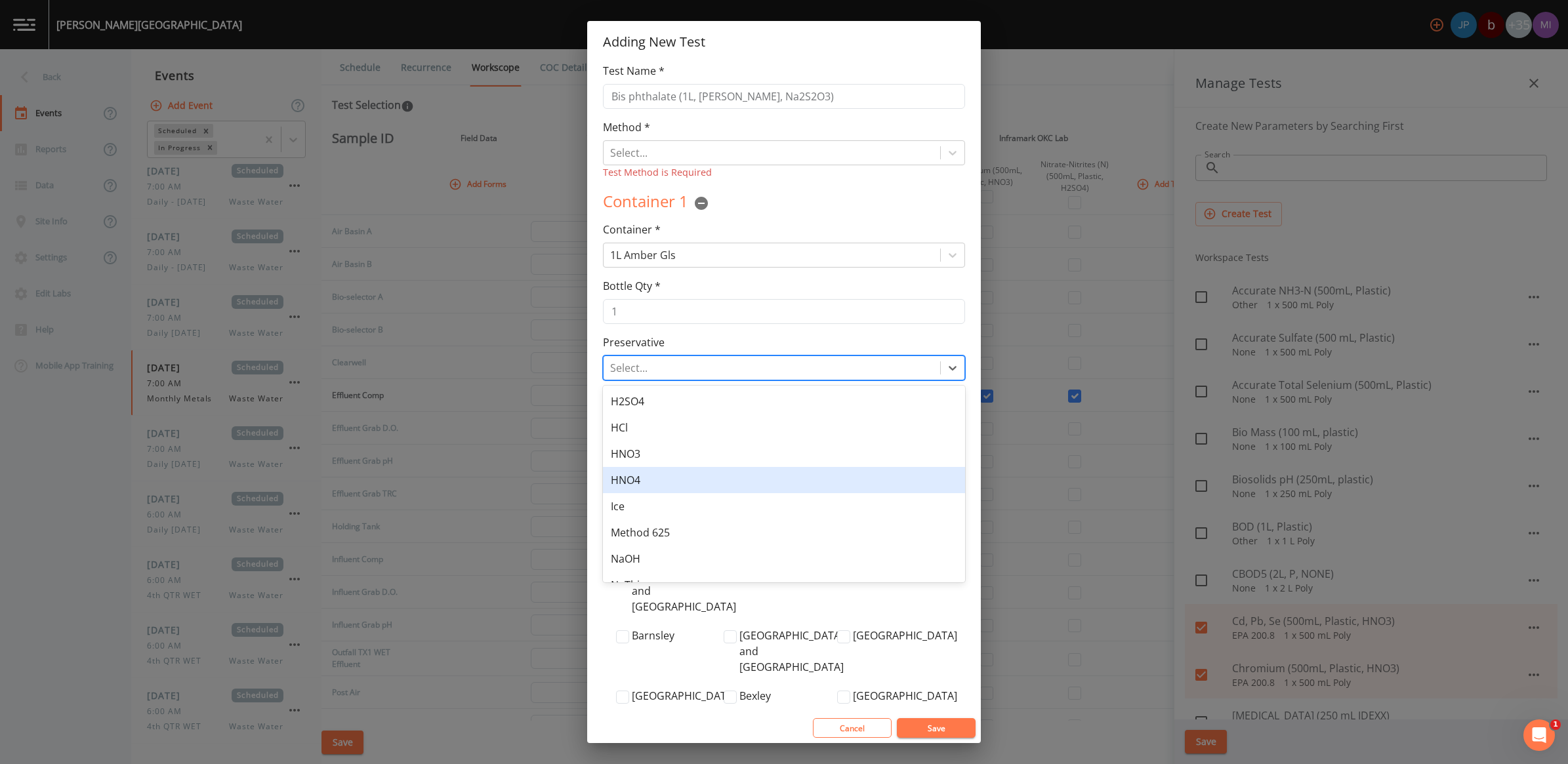
scroll to position [149, 0]
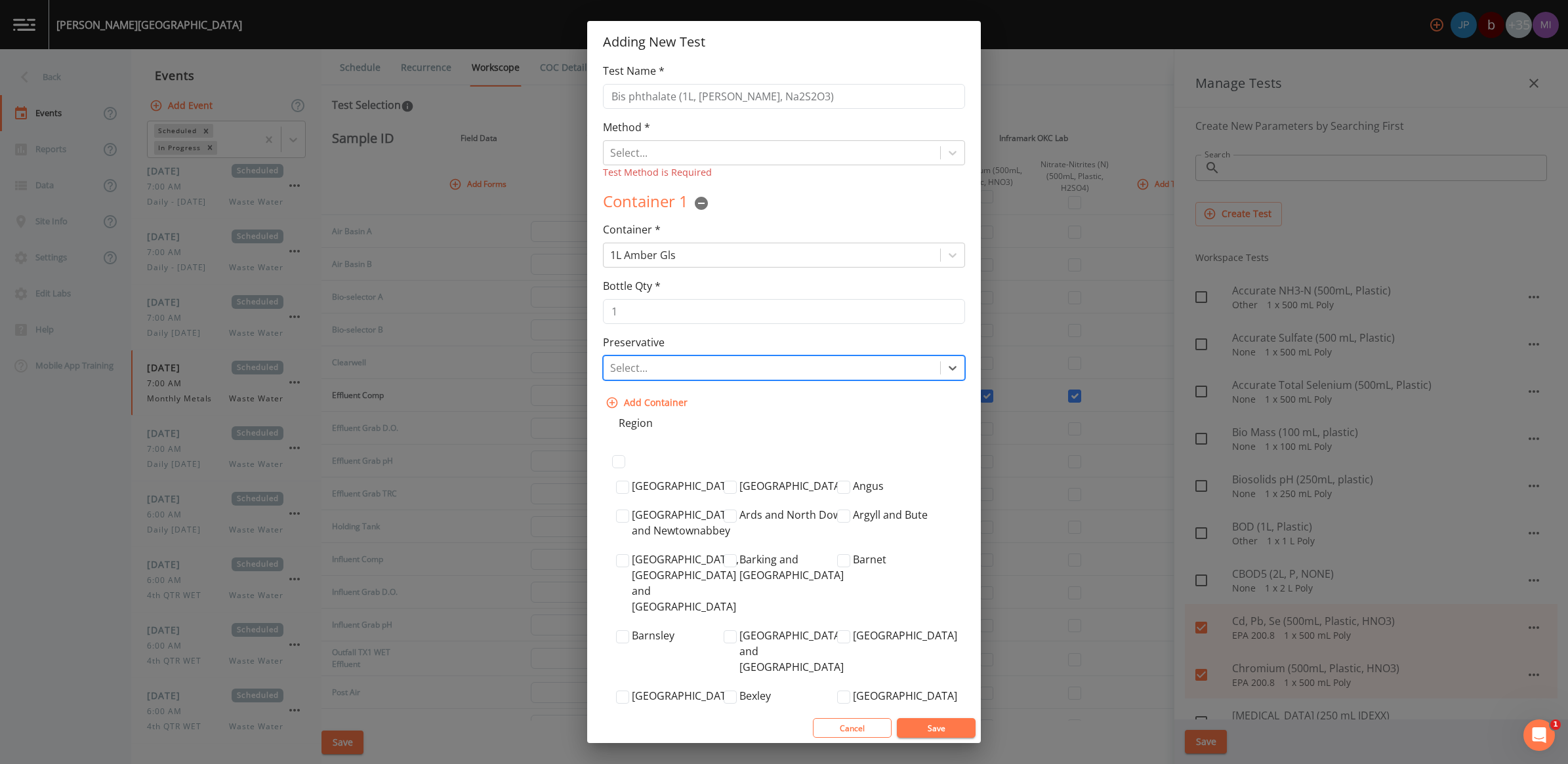
click at [665, 367] on div at bounding box center [772, 368] width 323 height 18
type input "n"
type input "Na2S2O3"
click at [708, 338] on div "Preservative 1 result available for search term Na2S2O3. Use Up and Down to cho…" at bounding box center [784, 357] width 362 height 46
click at [706, 368] on div at bounding box center [772, 368] width 323 height 18
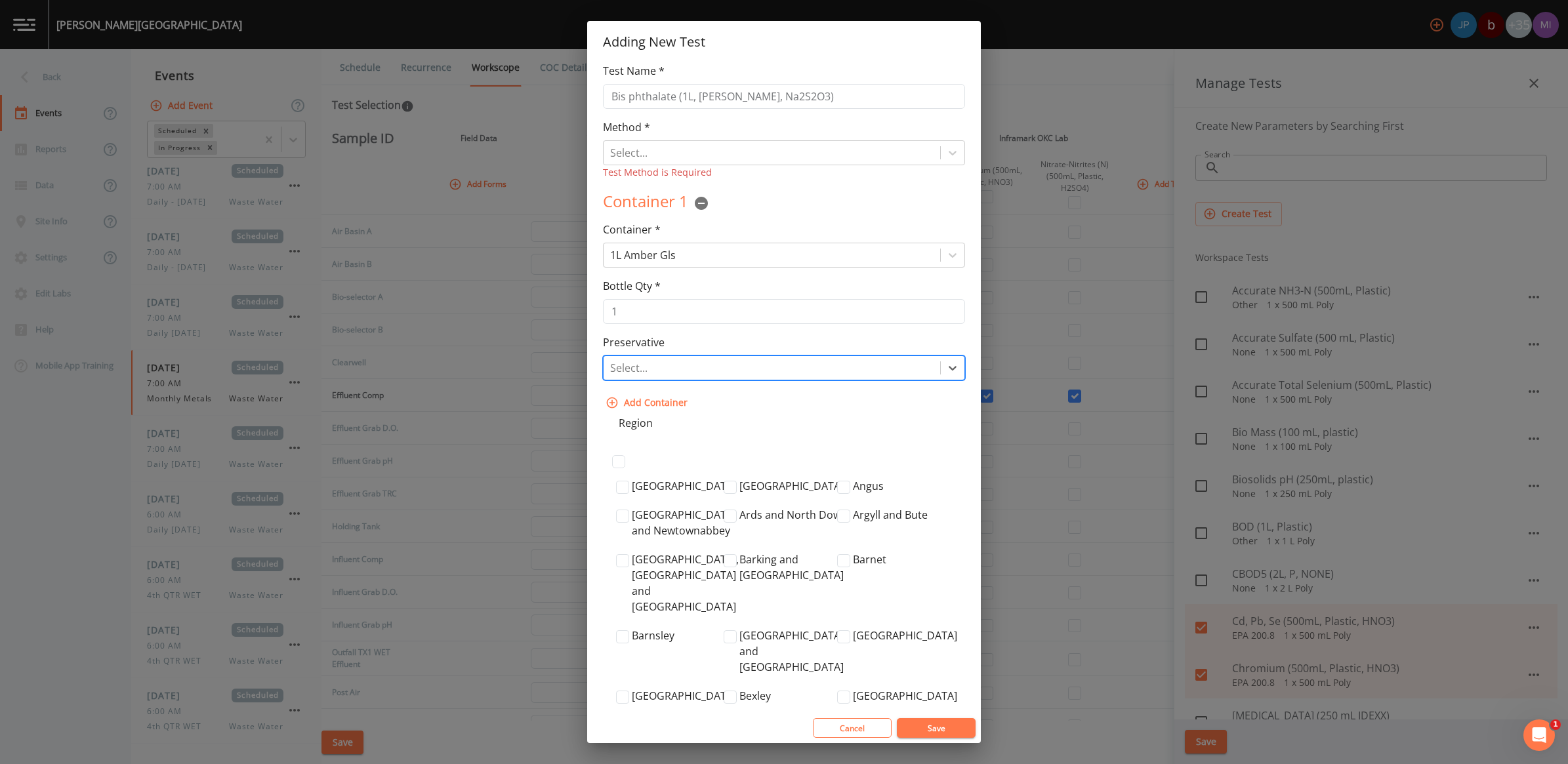
click at [655, 362] on div at bounding box center [772, 368] width 323 height 18
click at [807, 374] on div at bounding box center [772, 368] width 323 height 18
type input "Na2S2O3"
click at [699, 406] on div "Create "Na2S2O3"" at bounding box center [784, 401] width 362 height 26
click at [684, 152] on div at bounding box center [772, 152] width 323 height 18
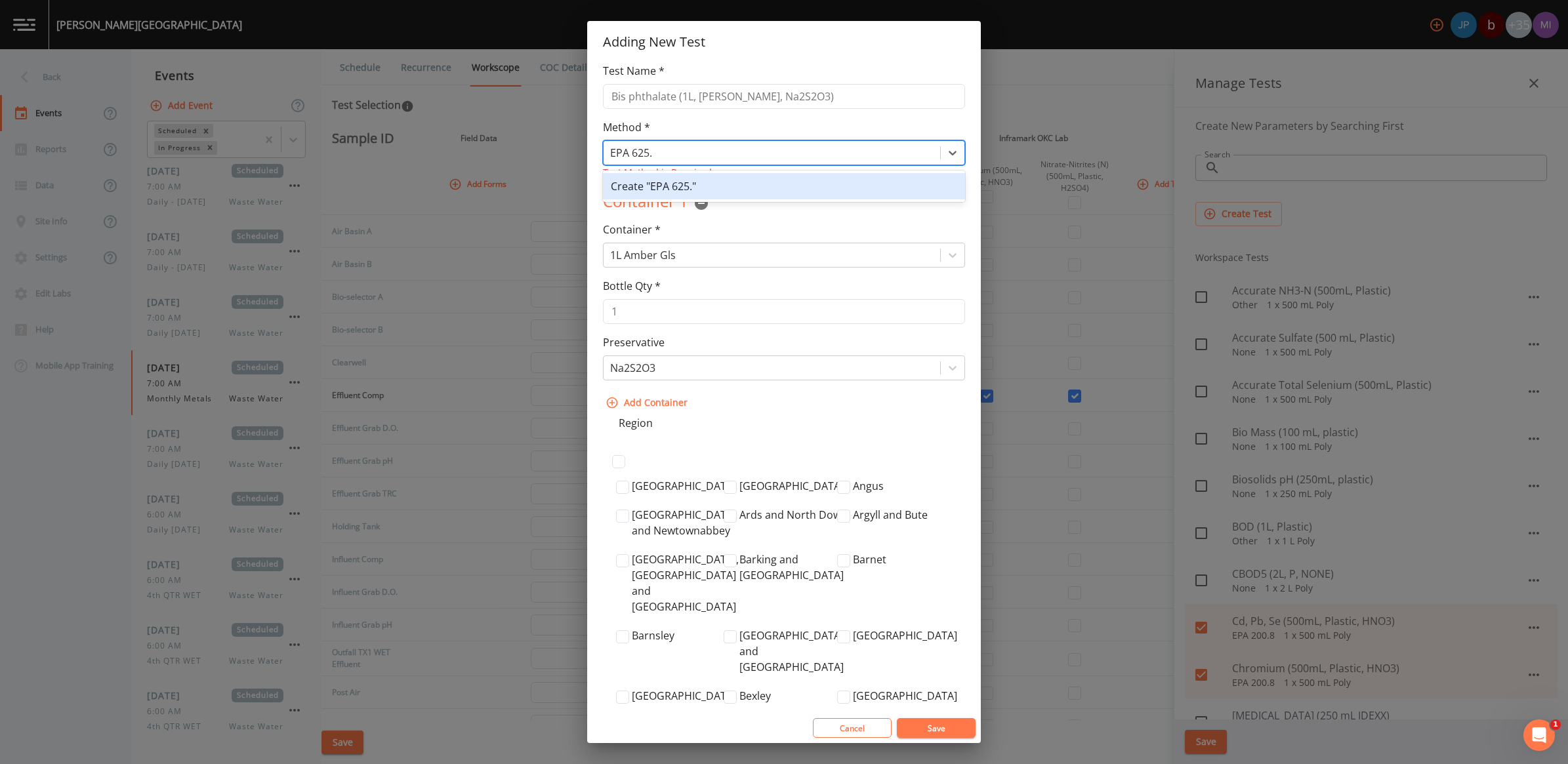
type input "EPA 625.1"
click at [708, 187] on div "Create "EPA 625.1"" at bounding box center [784, 186] width 362 height 26
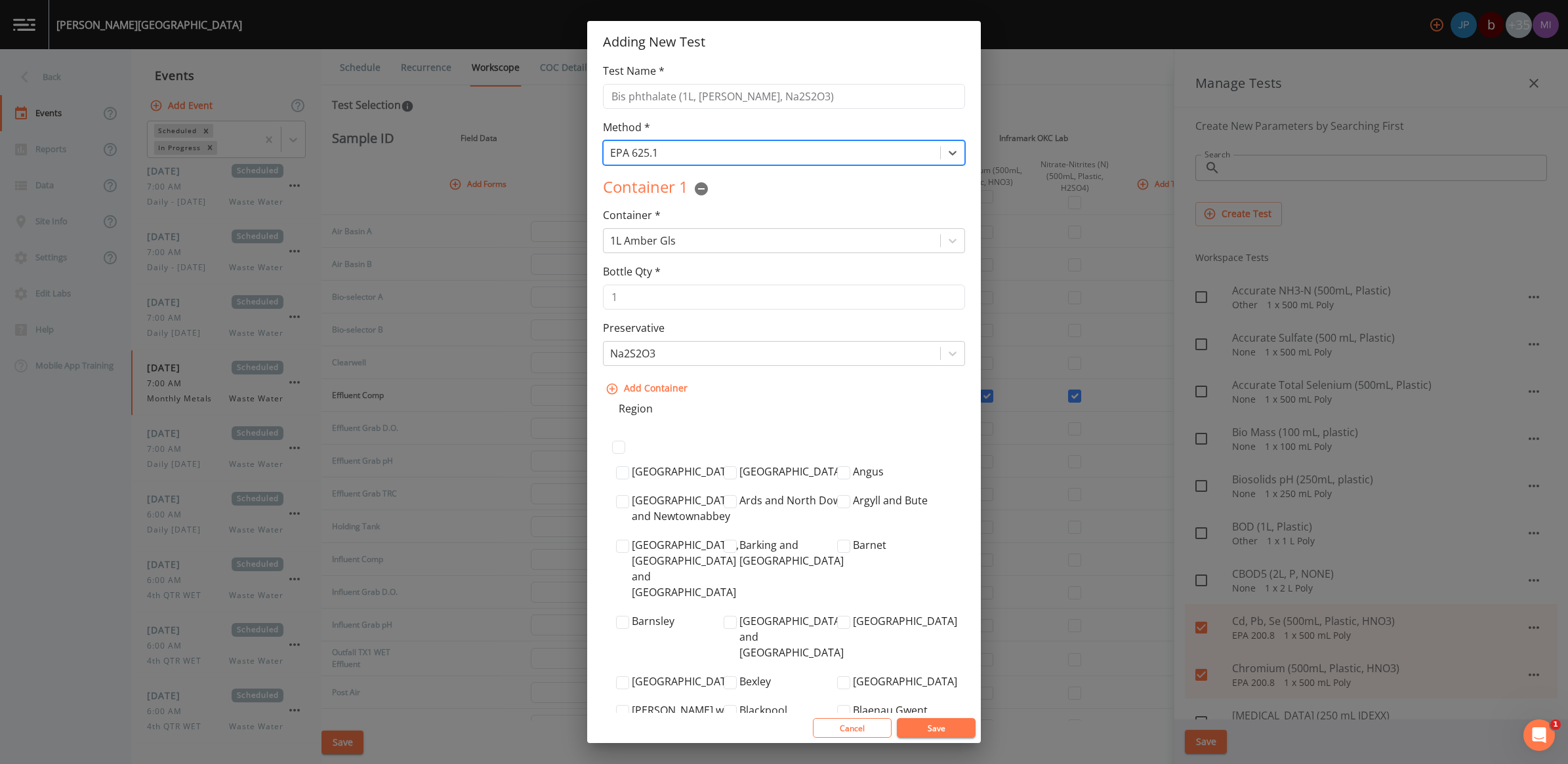
click at [940, 729] on button "Save" at bounding box center [936, 728] width 78 height 20
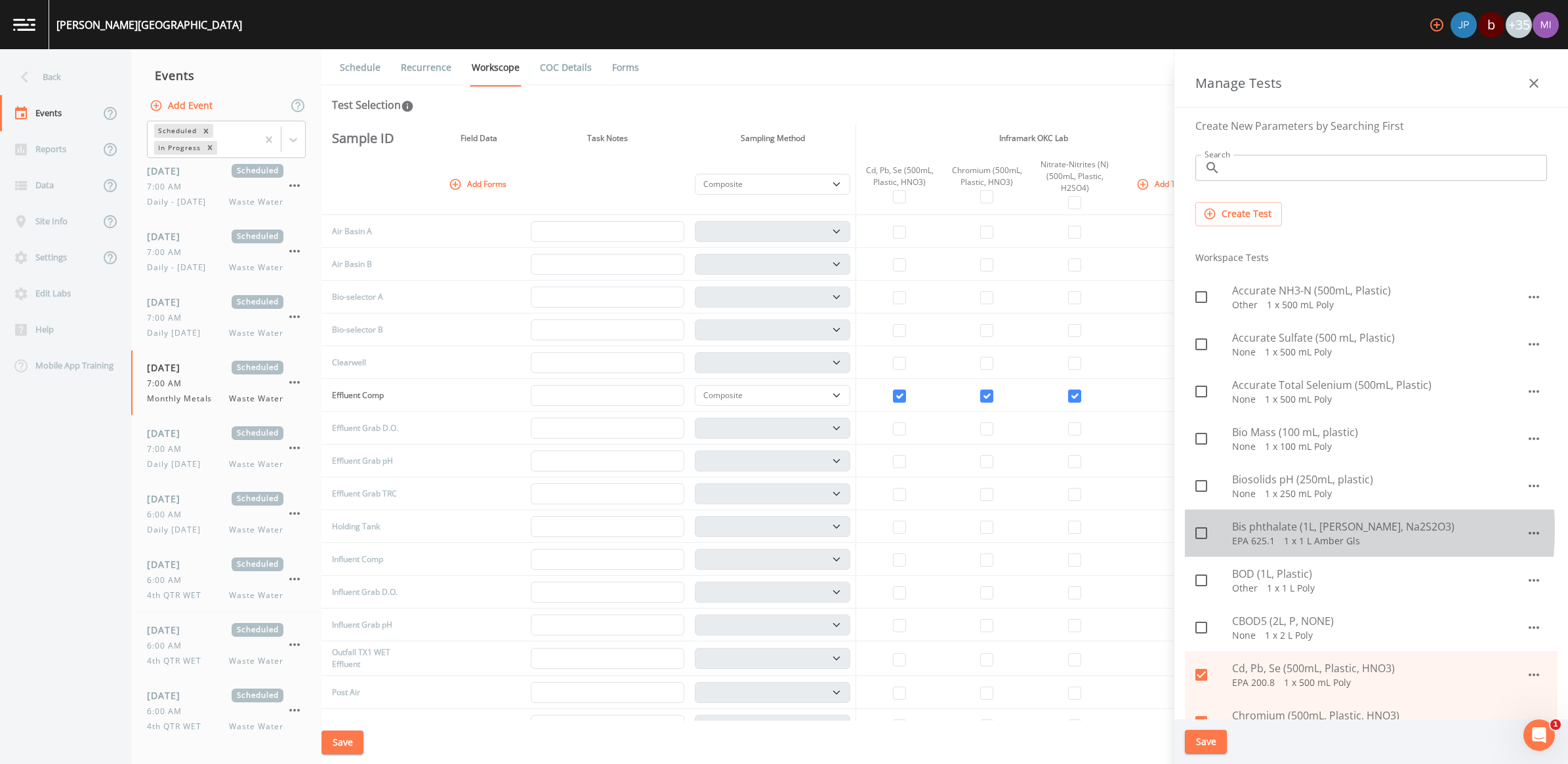
click at [1264, 530] on span "Bis phthalate (1L, Amber Glass, Na2S2O3)" at bounding box center [1379, 527] width 294 height 16
checkbox input "true"
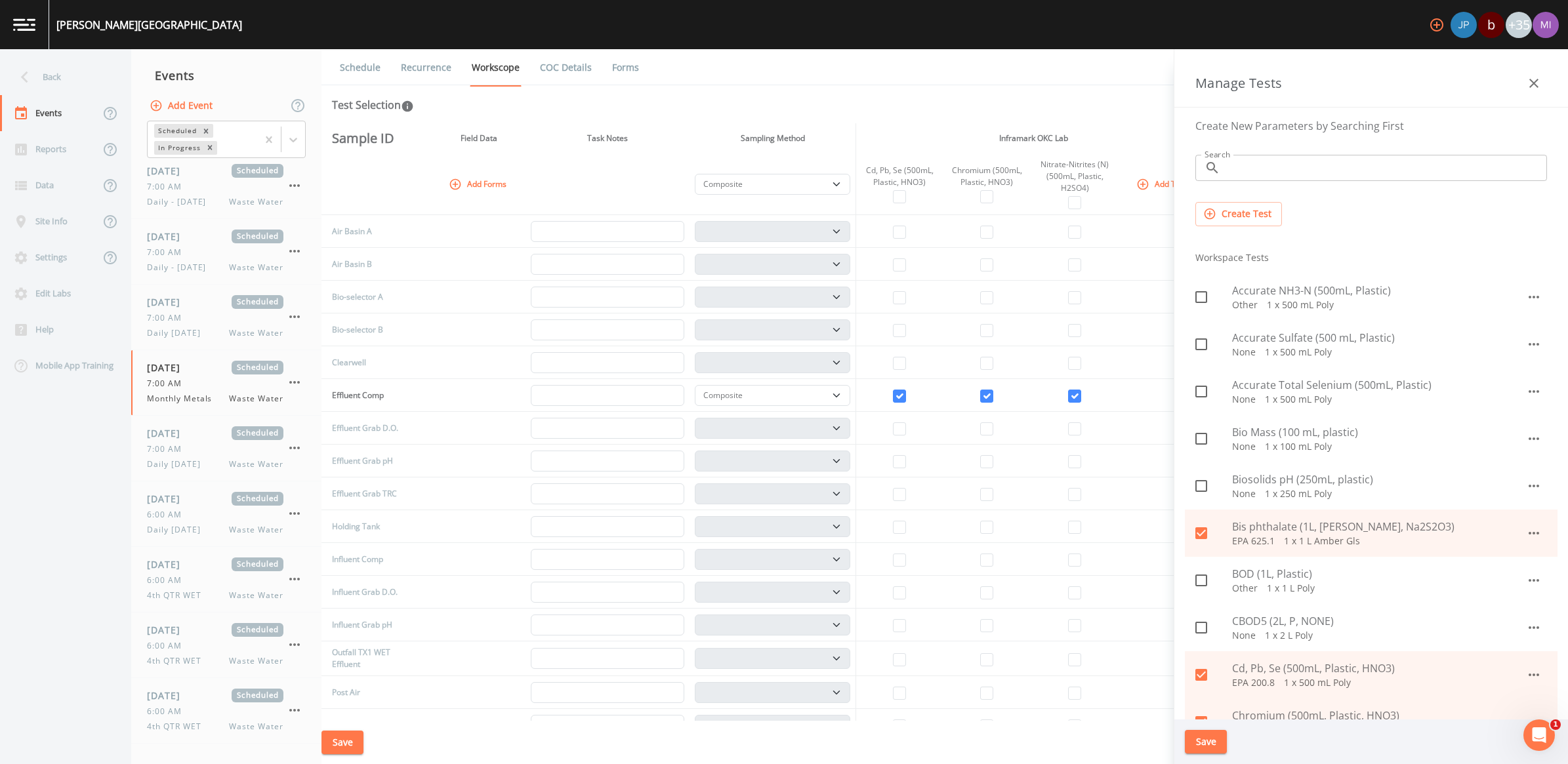
click at [1236, 217] on button "Create Test" at bounding box center [1239, 214] width 87 height 24
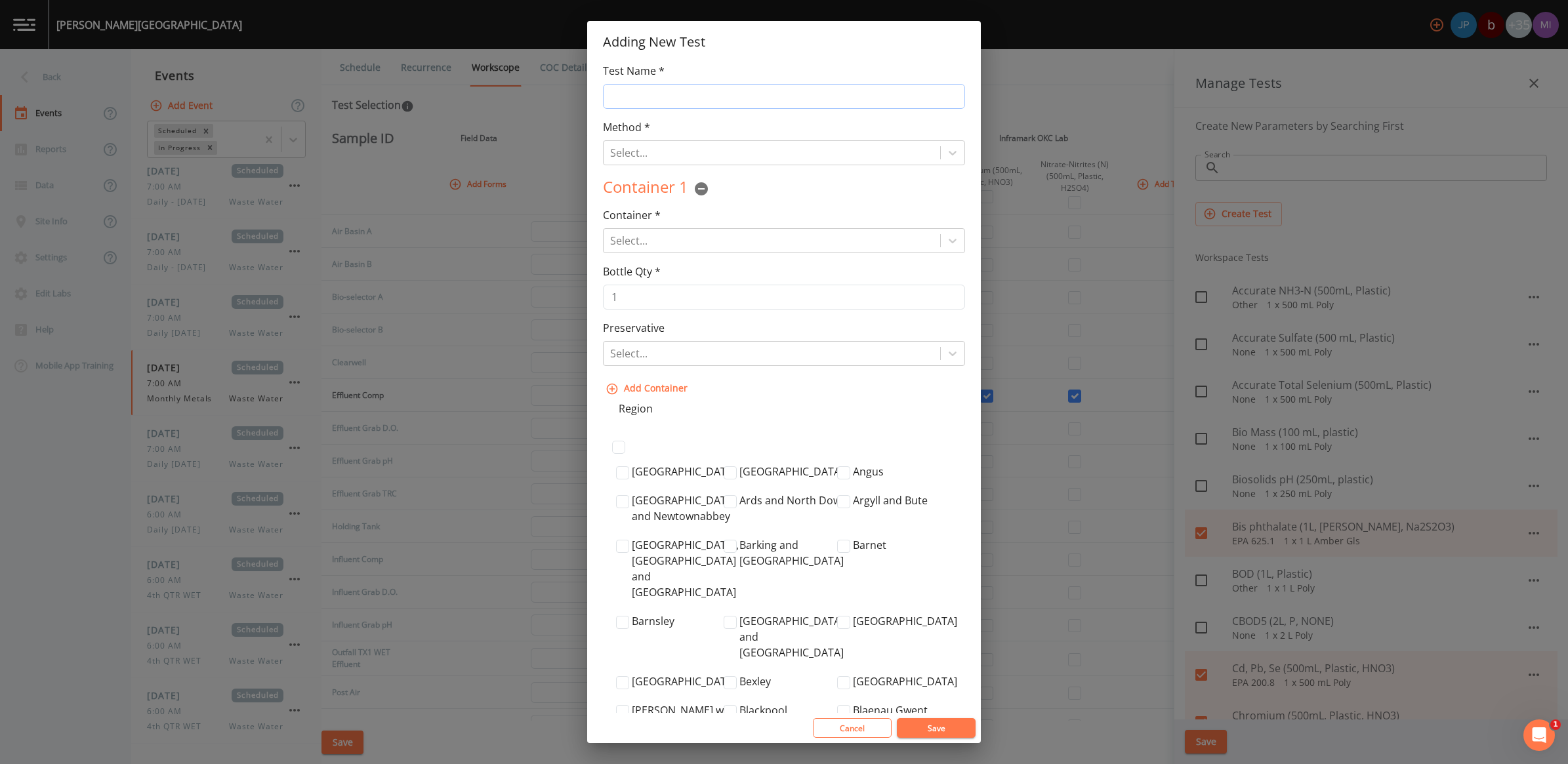
click at [690, 92] on input "Test Name *" at bounding box center [784, 97] width 362 height 25
type input "DCBM (40mL, Amber Glass, Na2S2O3)"
click at [680, 300] on input "1" at bounding box center [784, 297] width 362 height 25
type input "4"
click at [657, 242] on div at bounding box center [772, 241] width 323 height 18
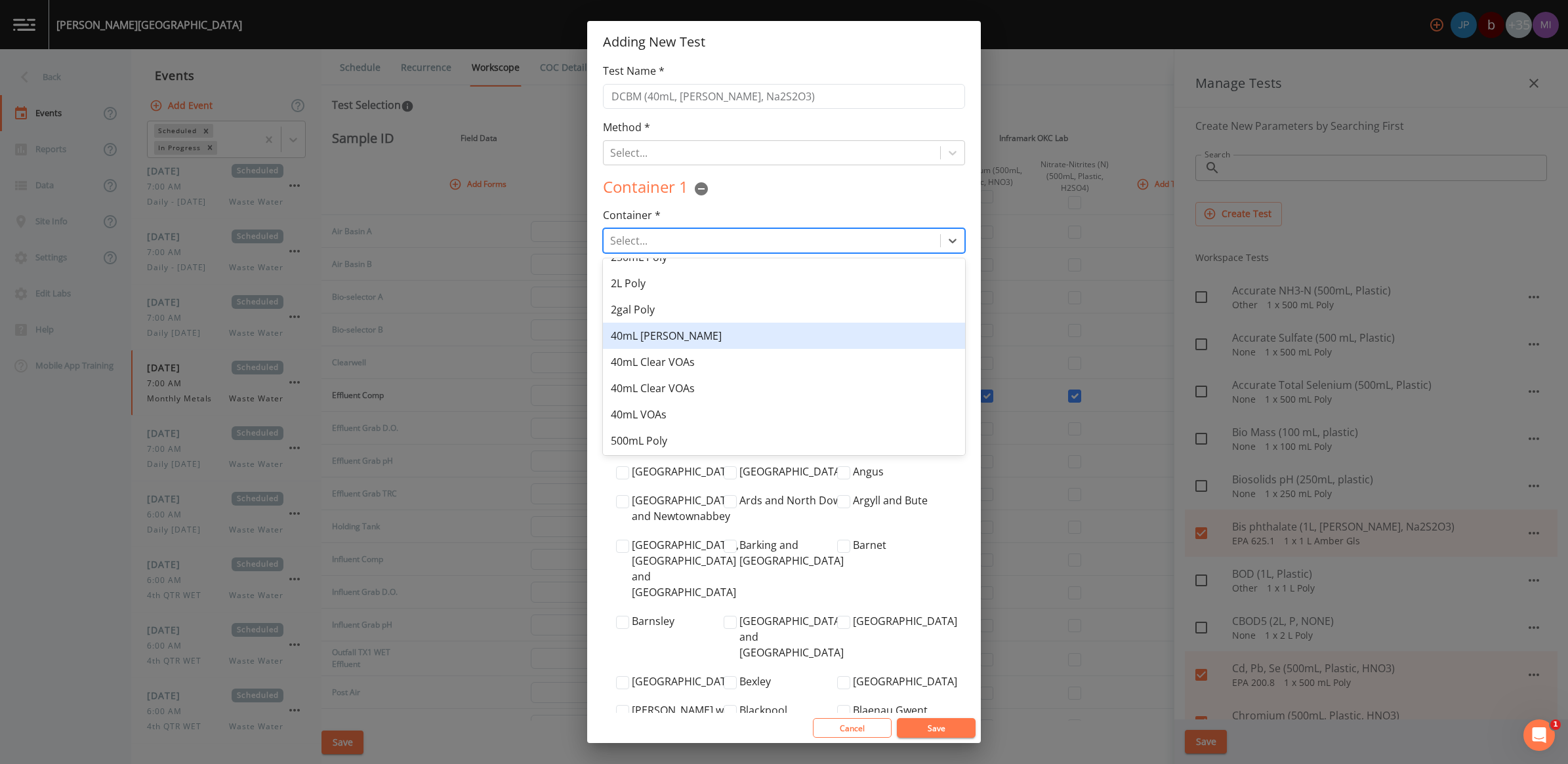
scroll to position [227, 0]
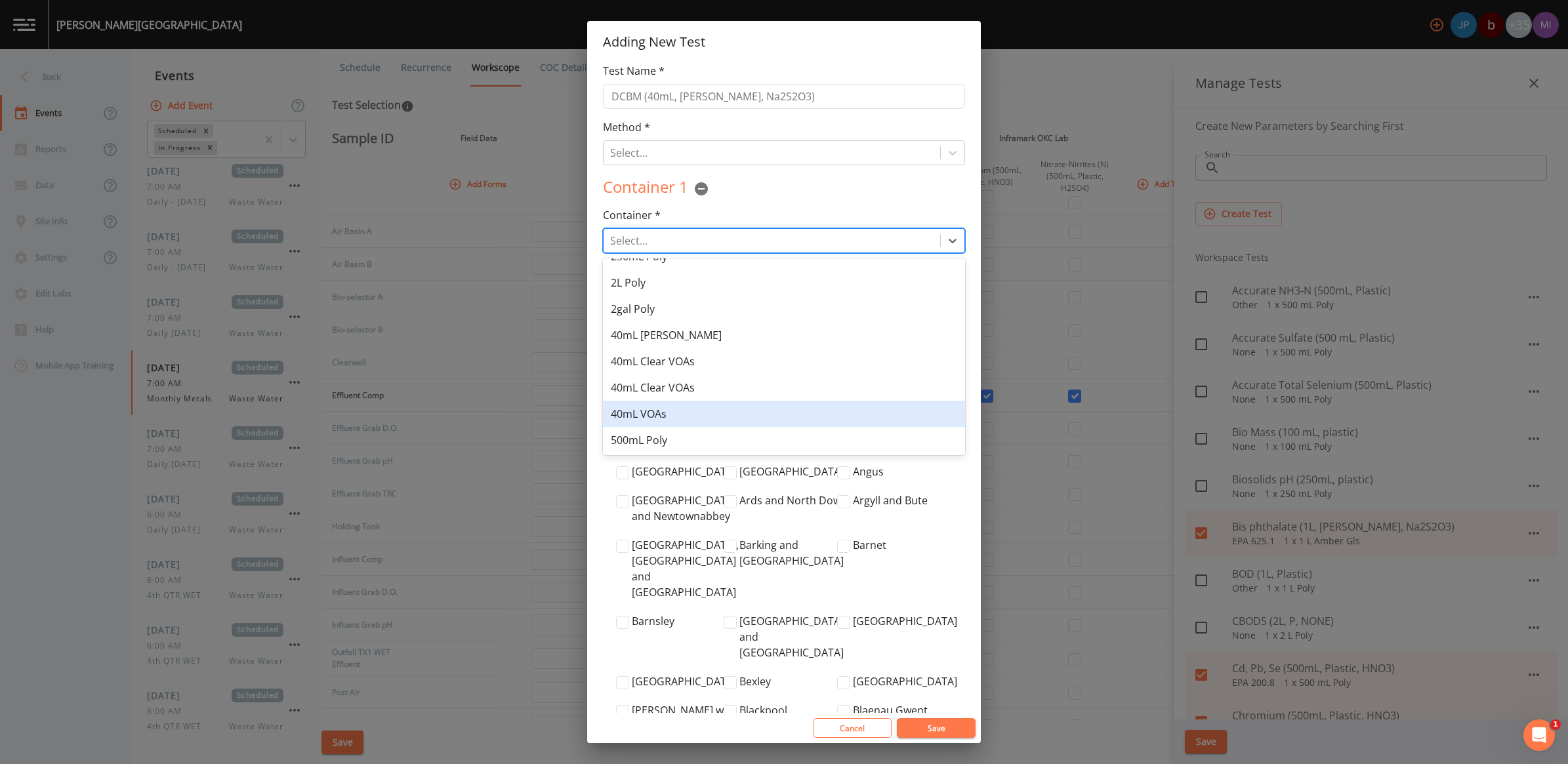
click at [650, 421] on div "40mL VOAs" at bounding box center [784, 413] width 362 height 26
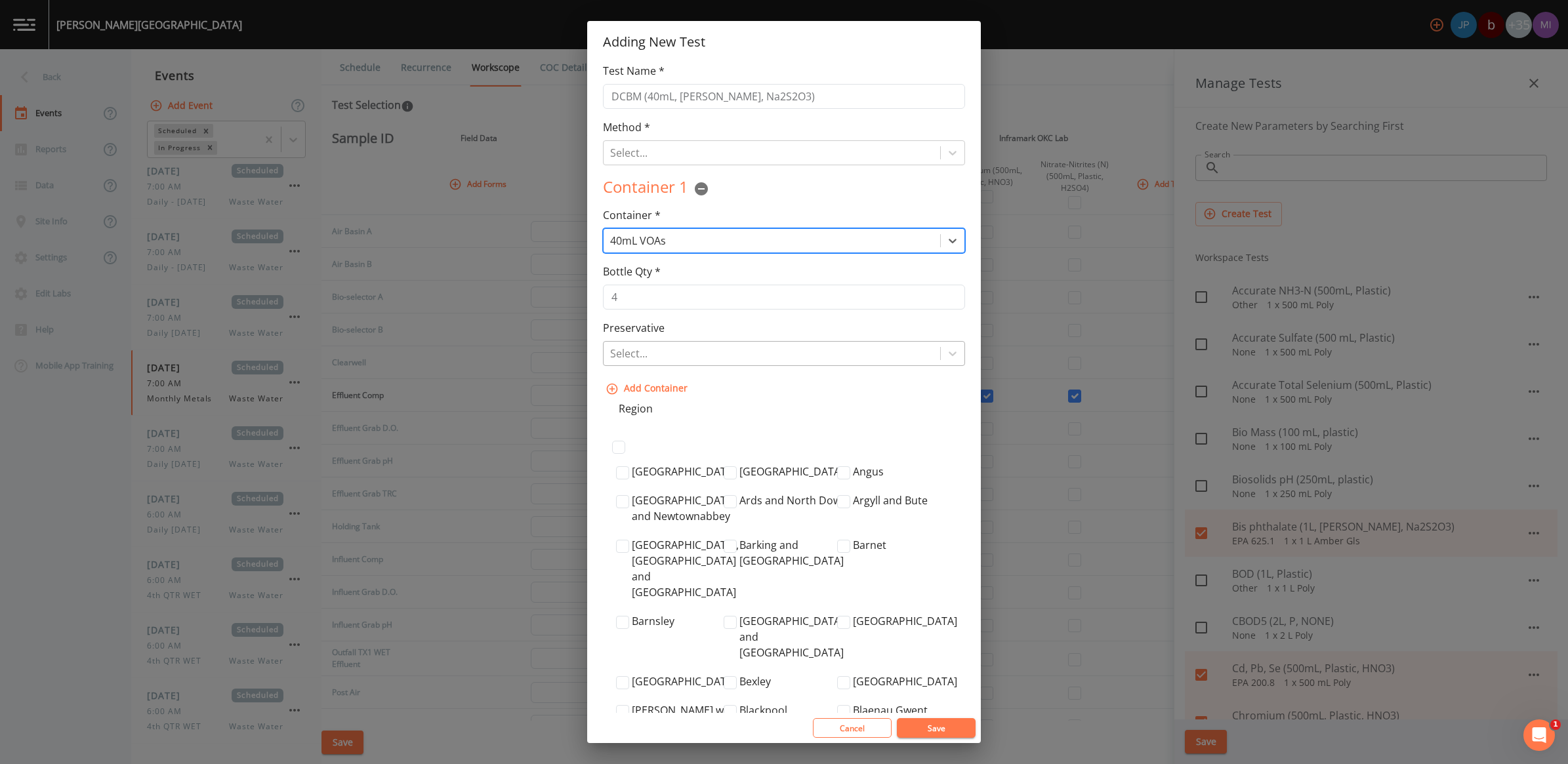
click at [677, 356] on div at bounding box center [772, 353] width 323 height 18
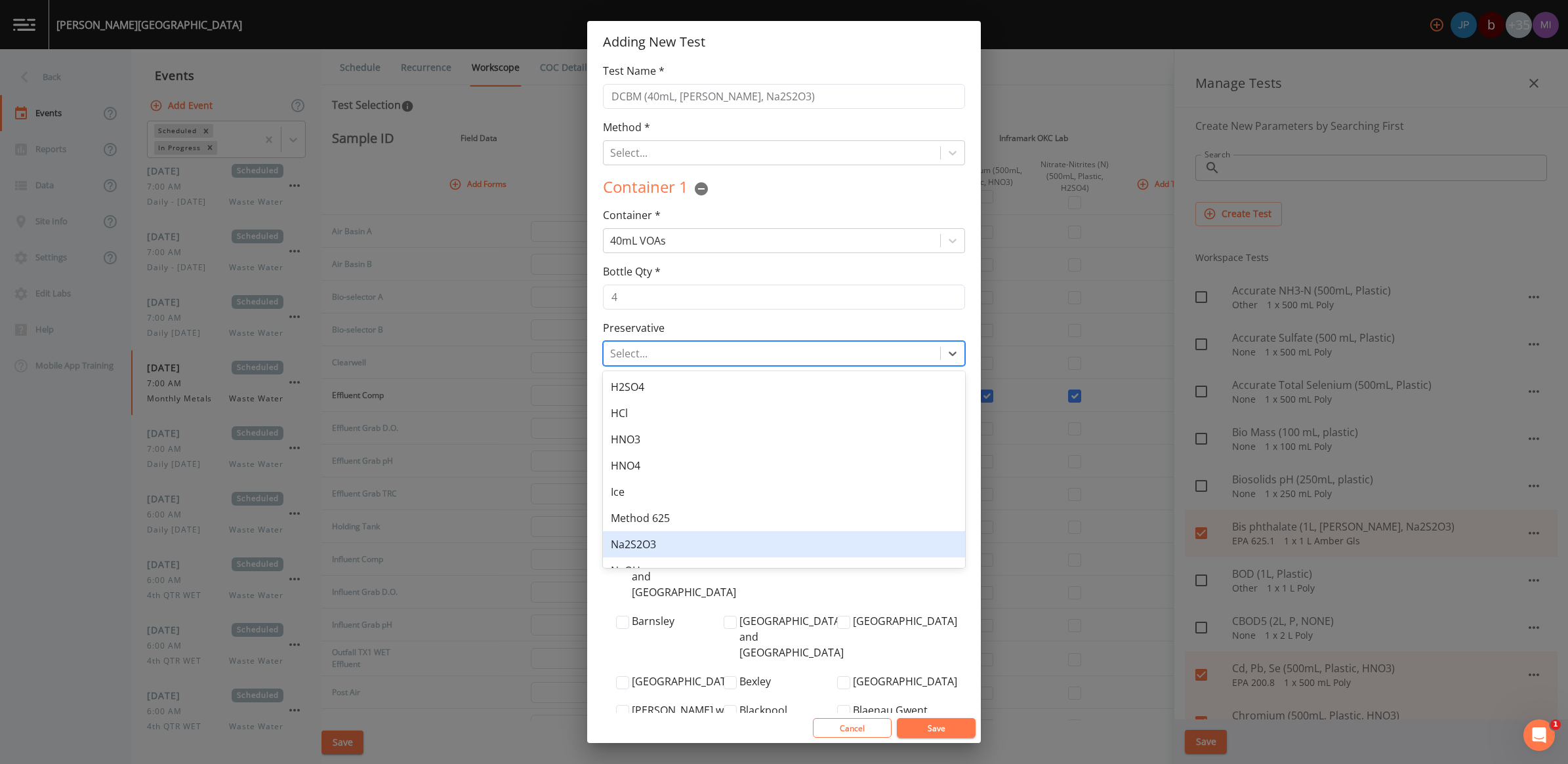
click at [637, 543] on div "Na2S2O3" at bounding box center [784, 544] width 362 height 26
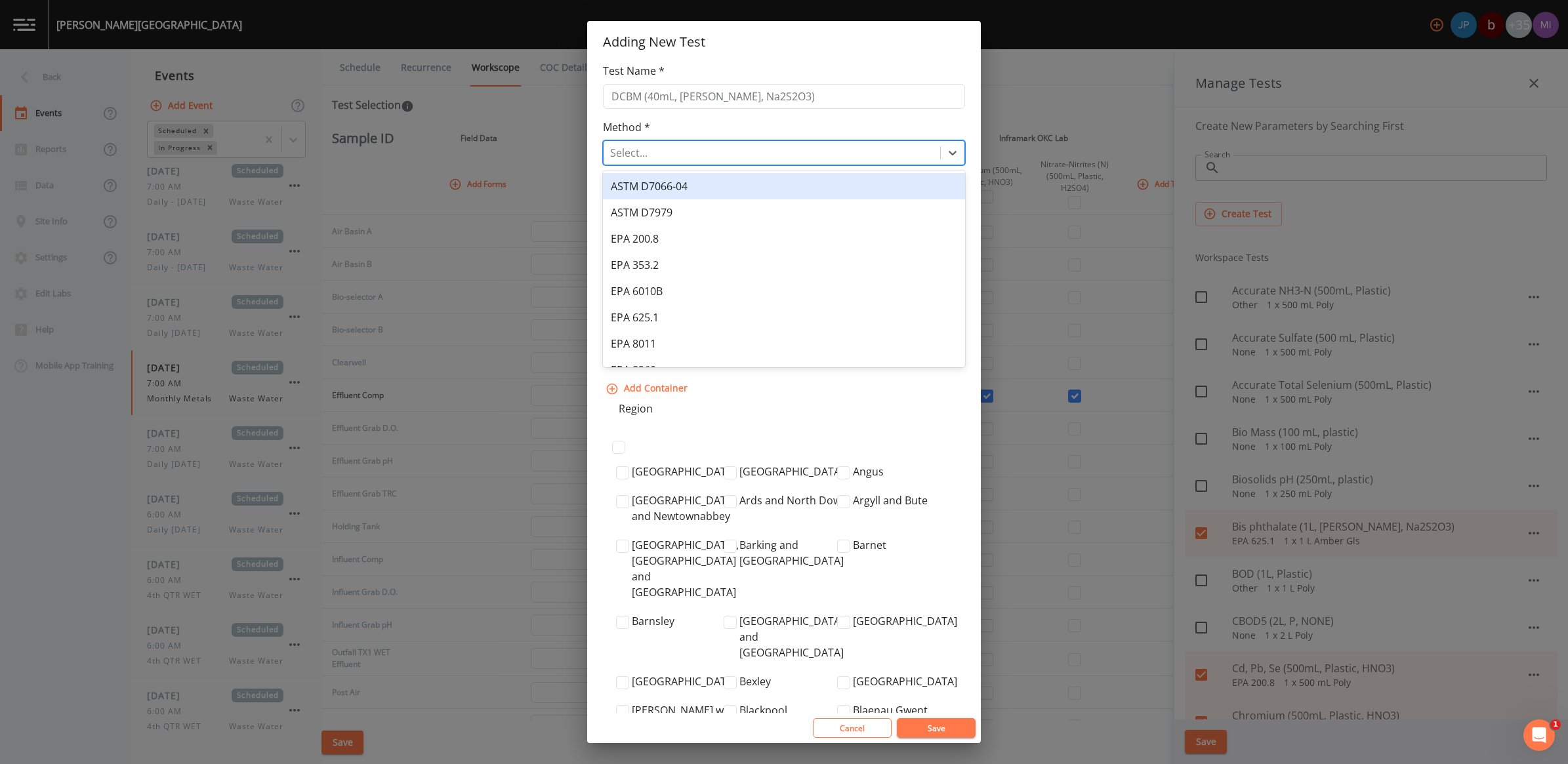
click at [760, 159] on div at bounding box center [772, 152] width 323 height 18
type input "e"
type input "EPA 624.1"
click at [733, 189] on div "Create "EPA 624.1"" at bounding box center [784, 186] width 362 height 26
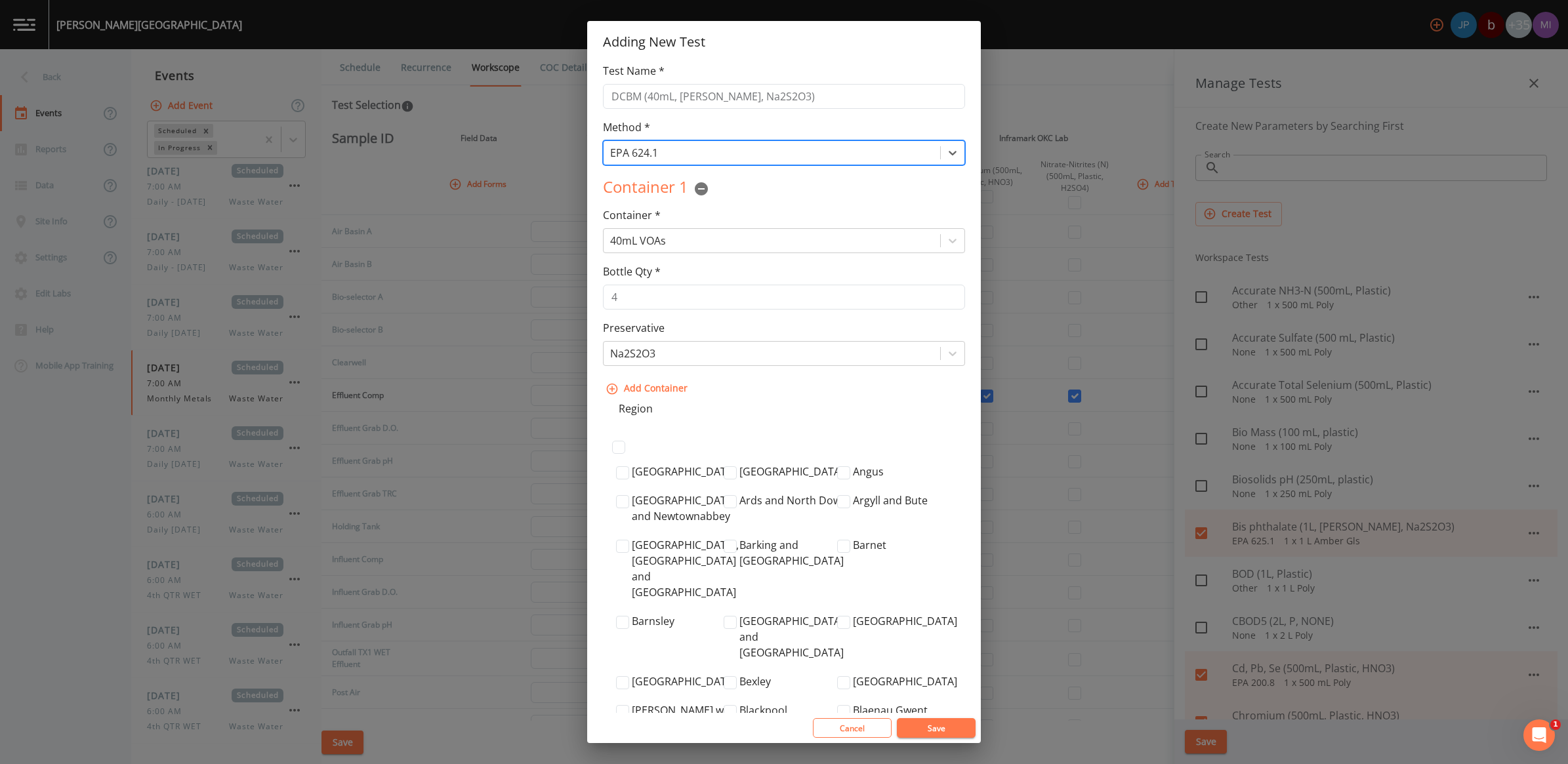
click at [936, 728] on button "Save" at bounding box center [936, 728] width 78 height 20
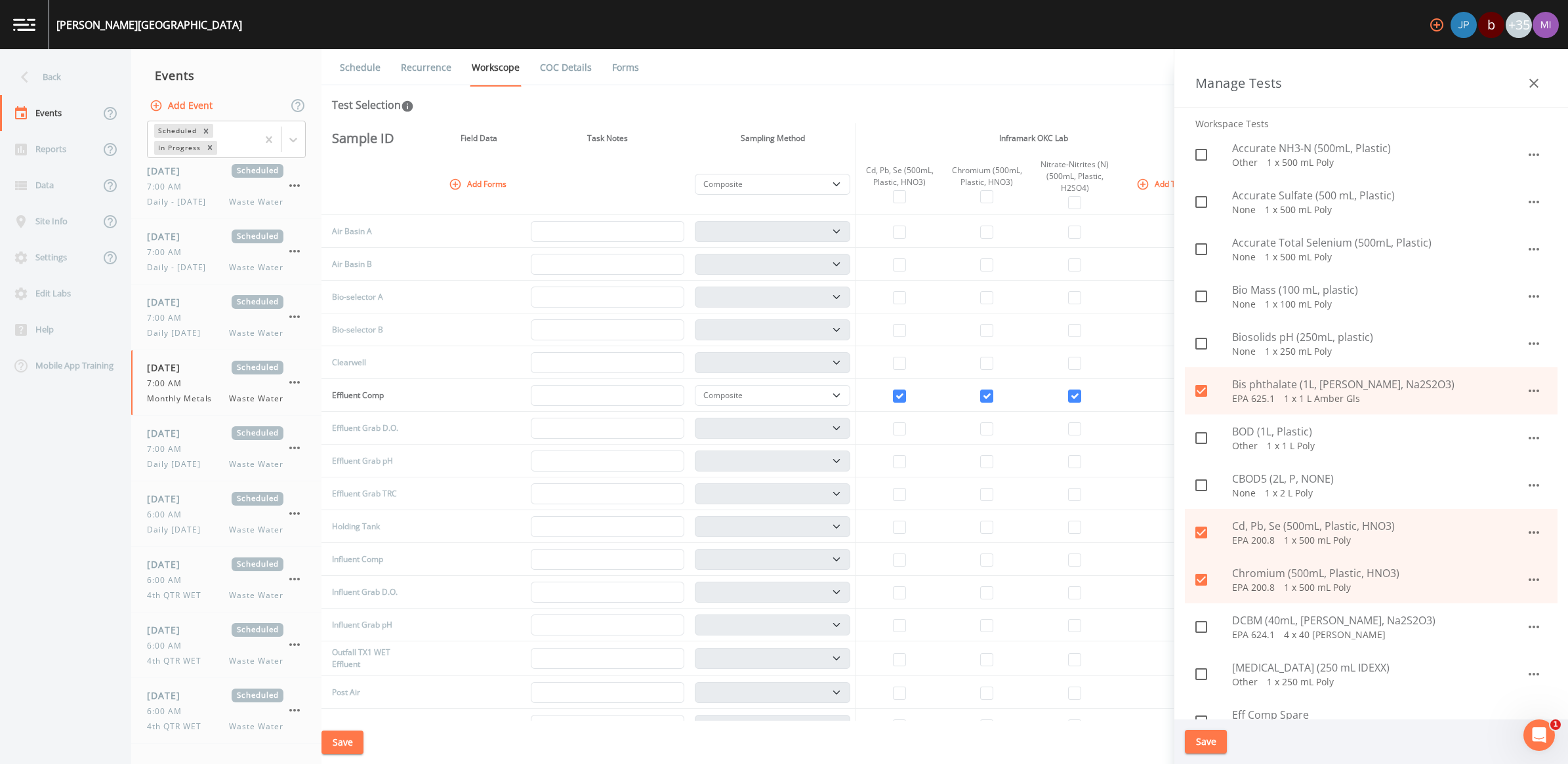
scroll to position [164, 0]
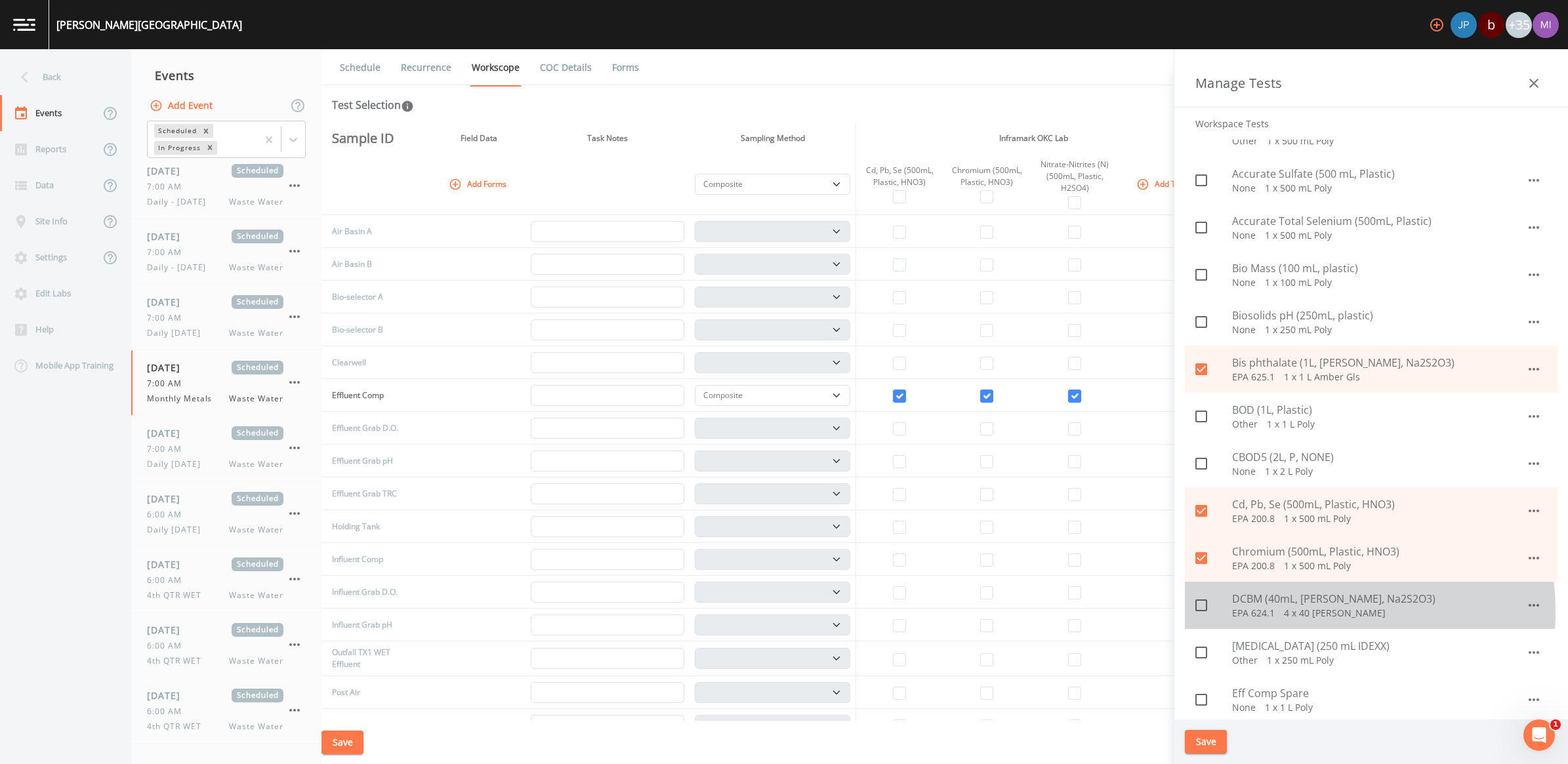
click at [1268, 612] on p "EPA 624.1   4 x 40 mL VOAs" at bounding box center [1379, 613] width 294 height 13
checkbox input "true"
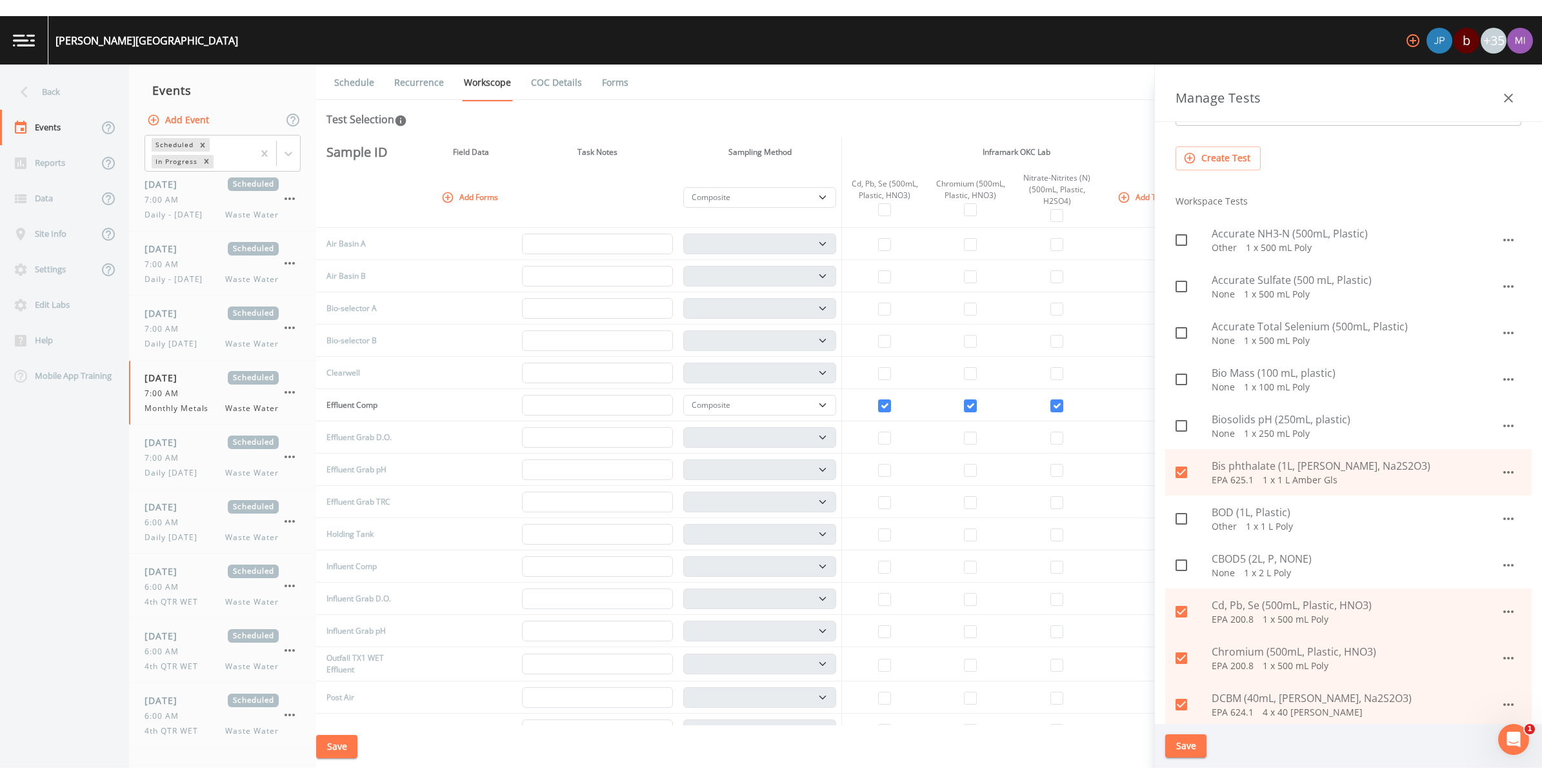
scroll to position [0, 0]
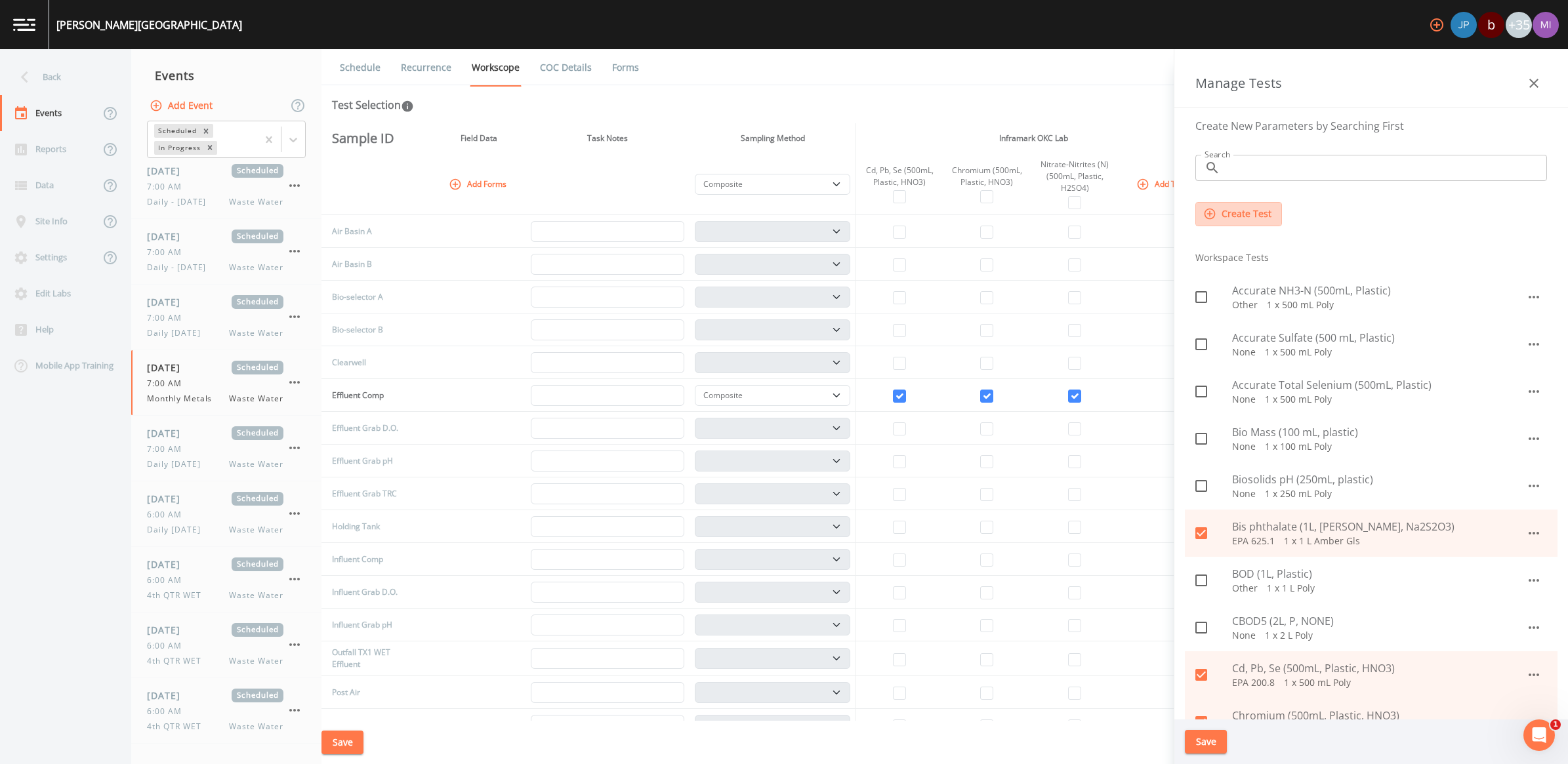
click at [1245, 217] on button "Create Test" at bounding box center [1239, 214] width 87 height 24
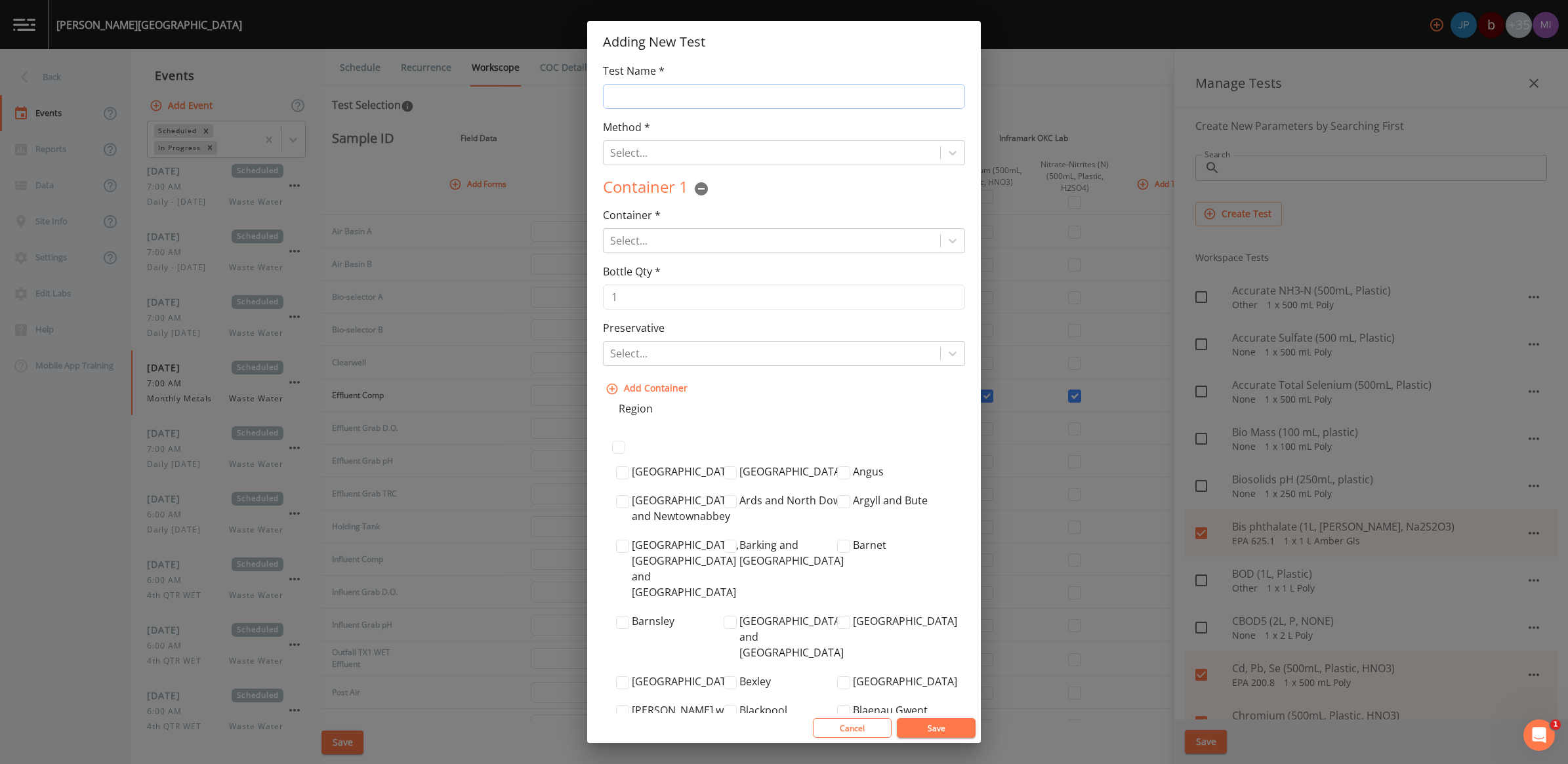
click at [788, 102] on input "Test Name *" at bounding box center [784, 97] width 362 height 25
type input "a"
type input "Alpha-BHC (1L, Amber Glass, Na2S2O3)"
click at [796, 156] on div at bounding box center [772, 152] width 323 height 18
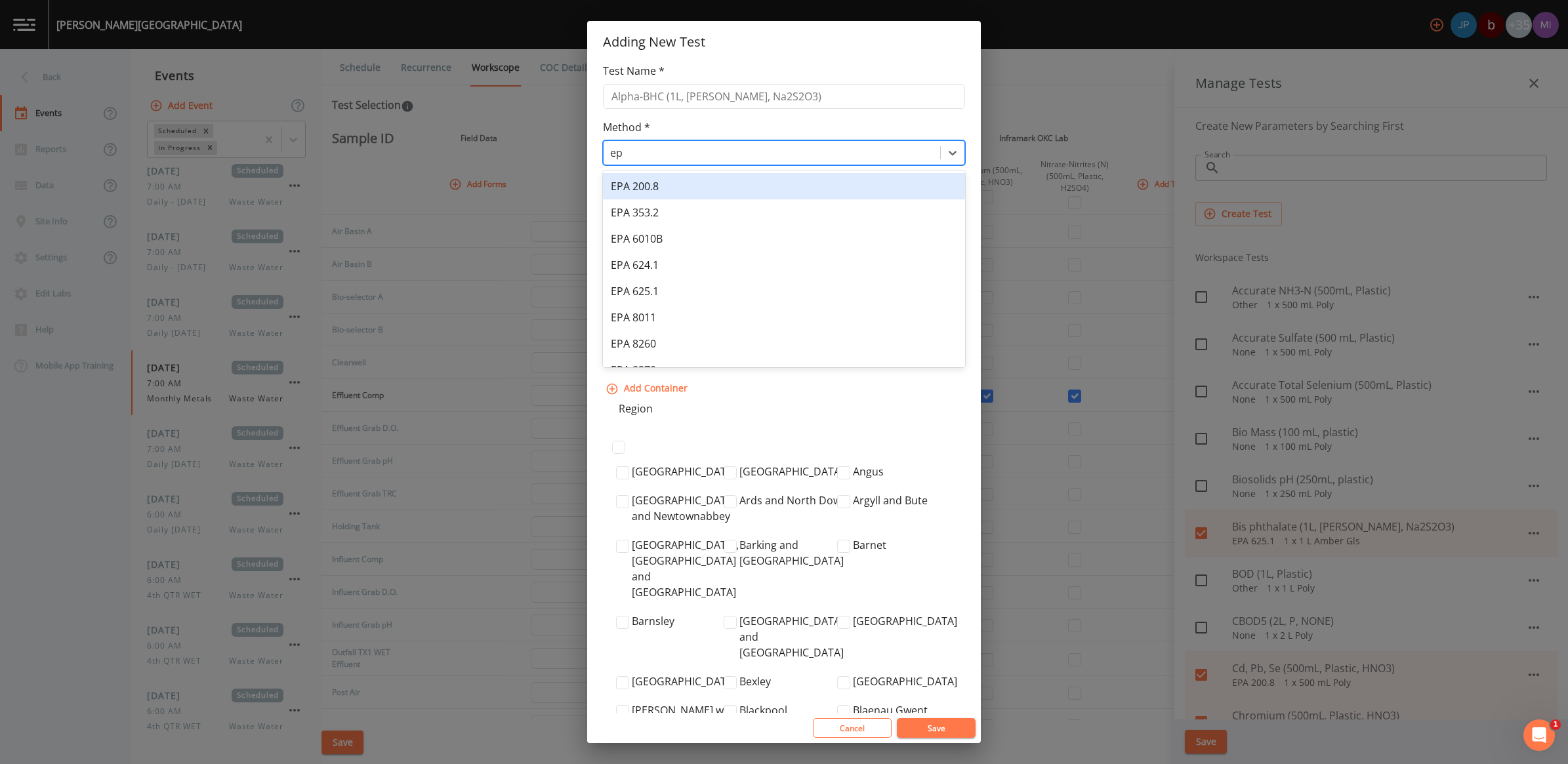
type input "e"
type input "EPA 608.3"
click at [770, 182] on div "Create "EPA 608.3"" at bounding box center [784, 186] width 362 height 26
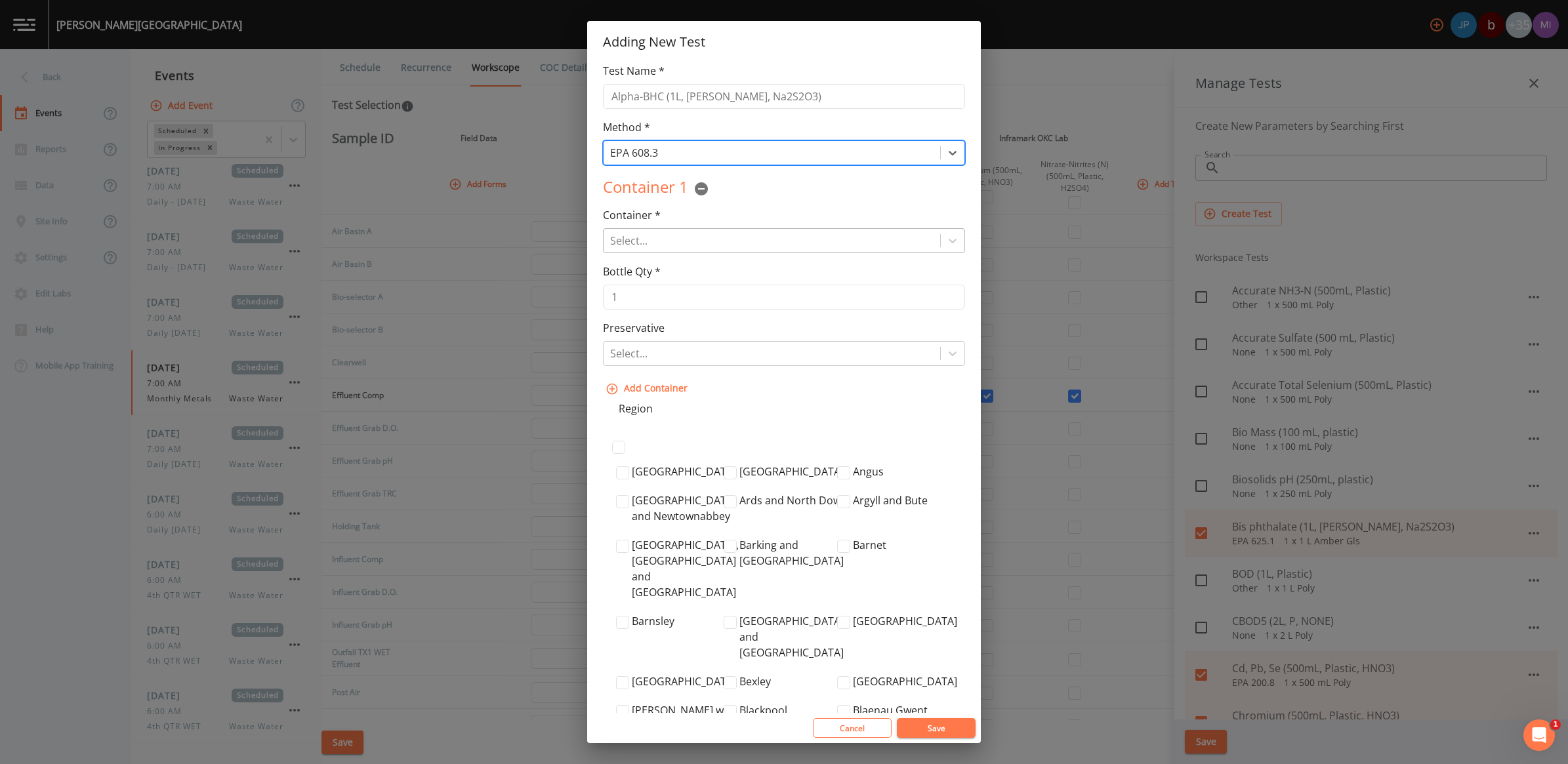
click at [696, 238] on div at bounding box center [772, 241] width 323 height 18
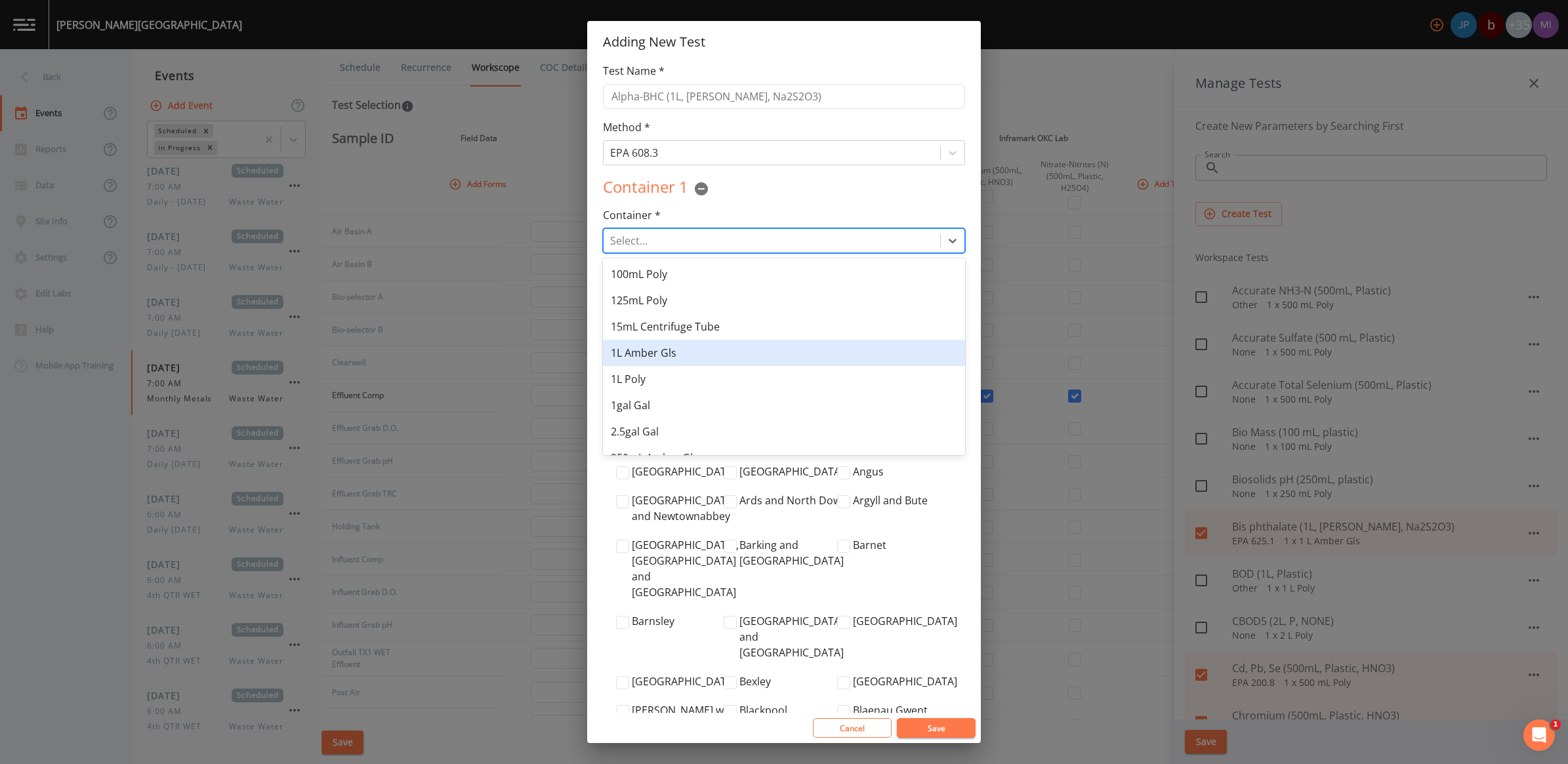
click at [641, 345] on div "1L Amber Gls" at bounding box center [784, 352] width 362 height 26
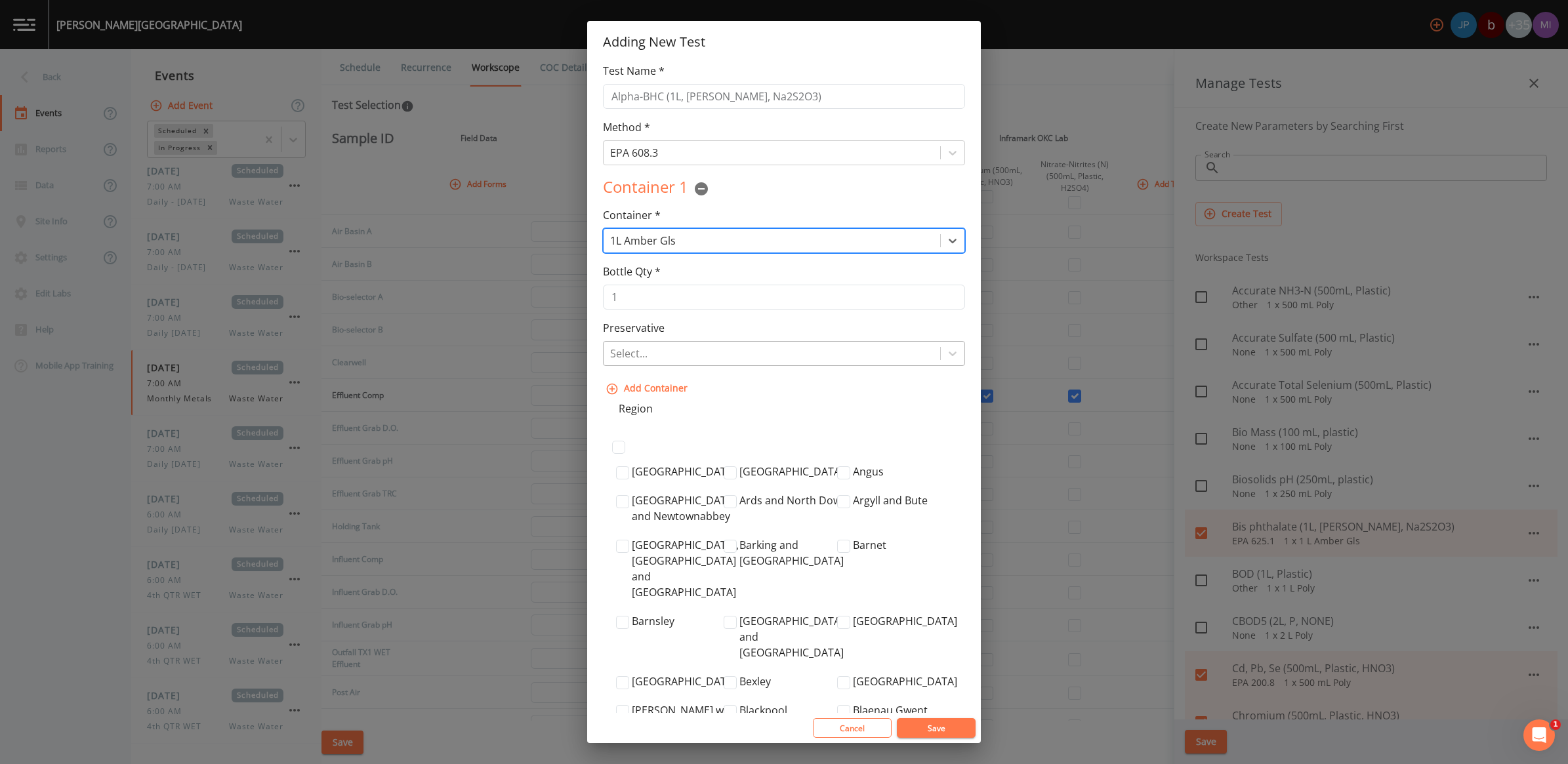
click at [643, 354] on div at bounding box center [772, 353] width 323 height 18
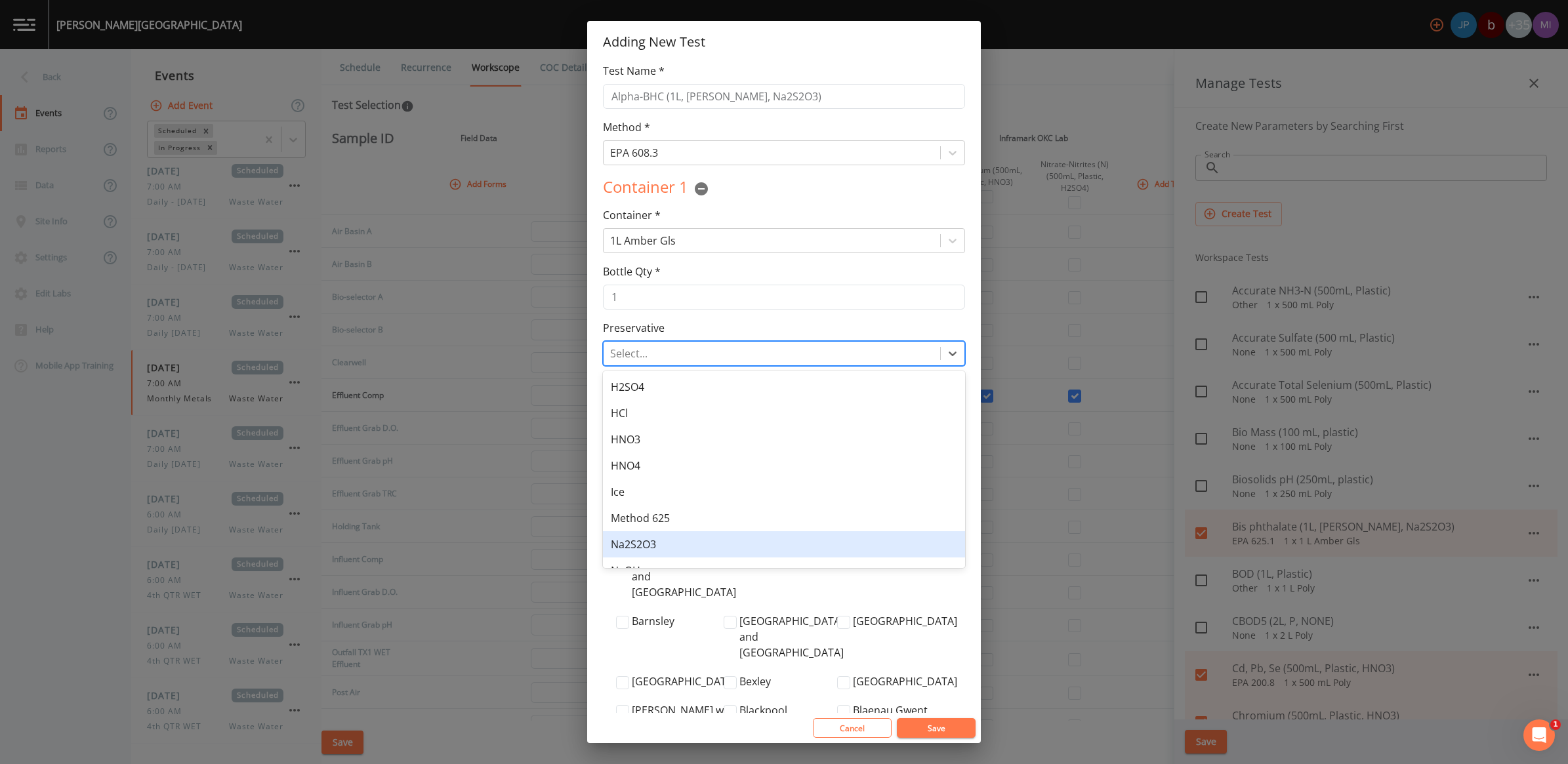
click at [650, 543] on div "Na2S2O3" at bounding box center [784, 544] width 362 height 26
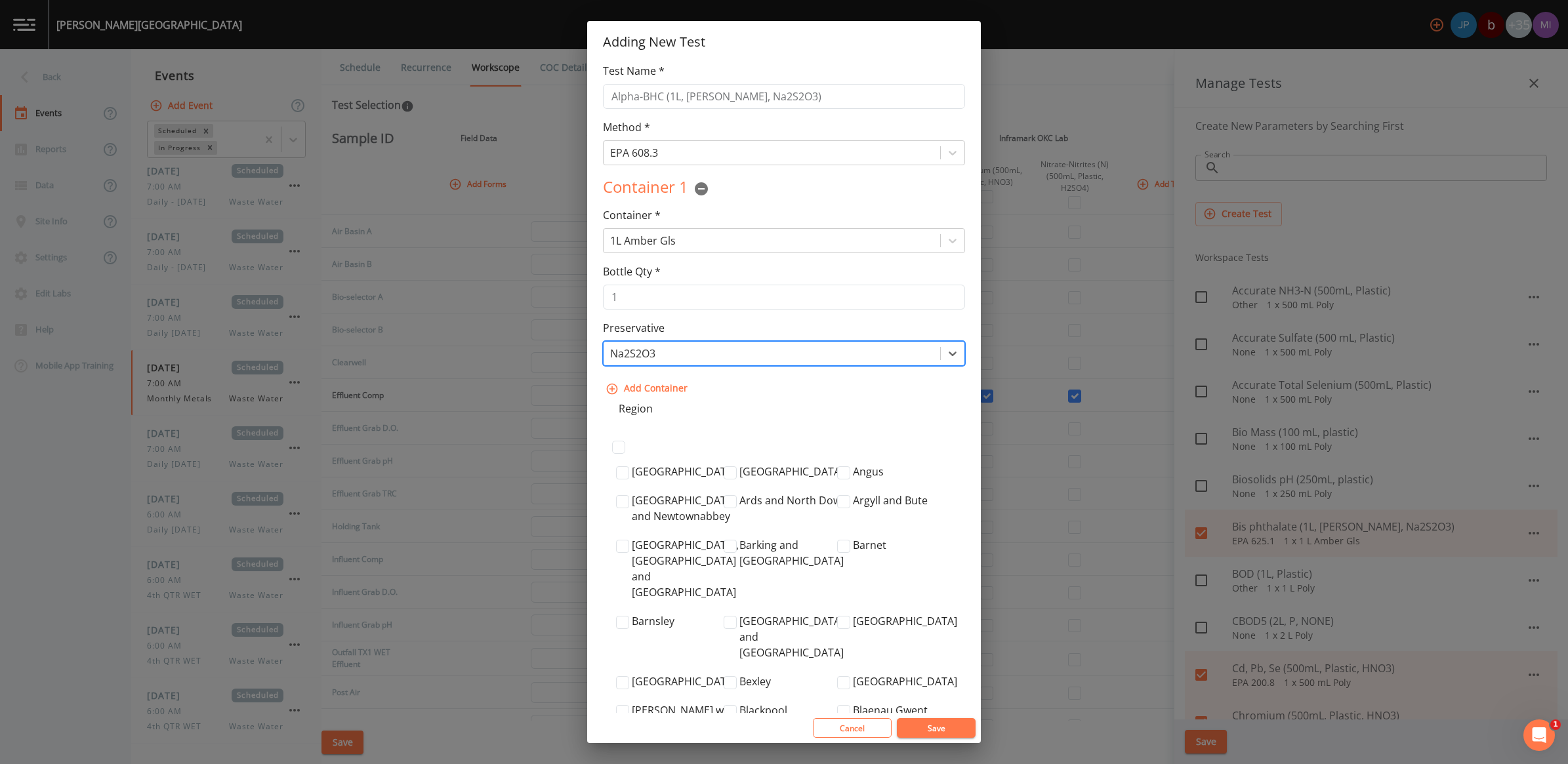
click at [939, 729] on button "Save" at bounding box center [936, 728] width 78 height 20
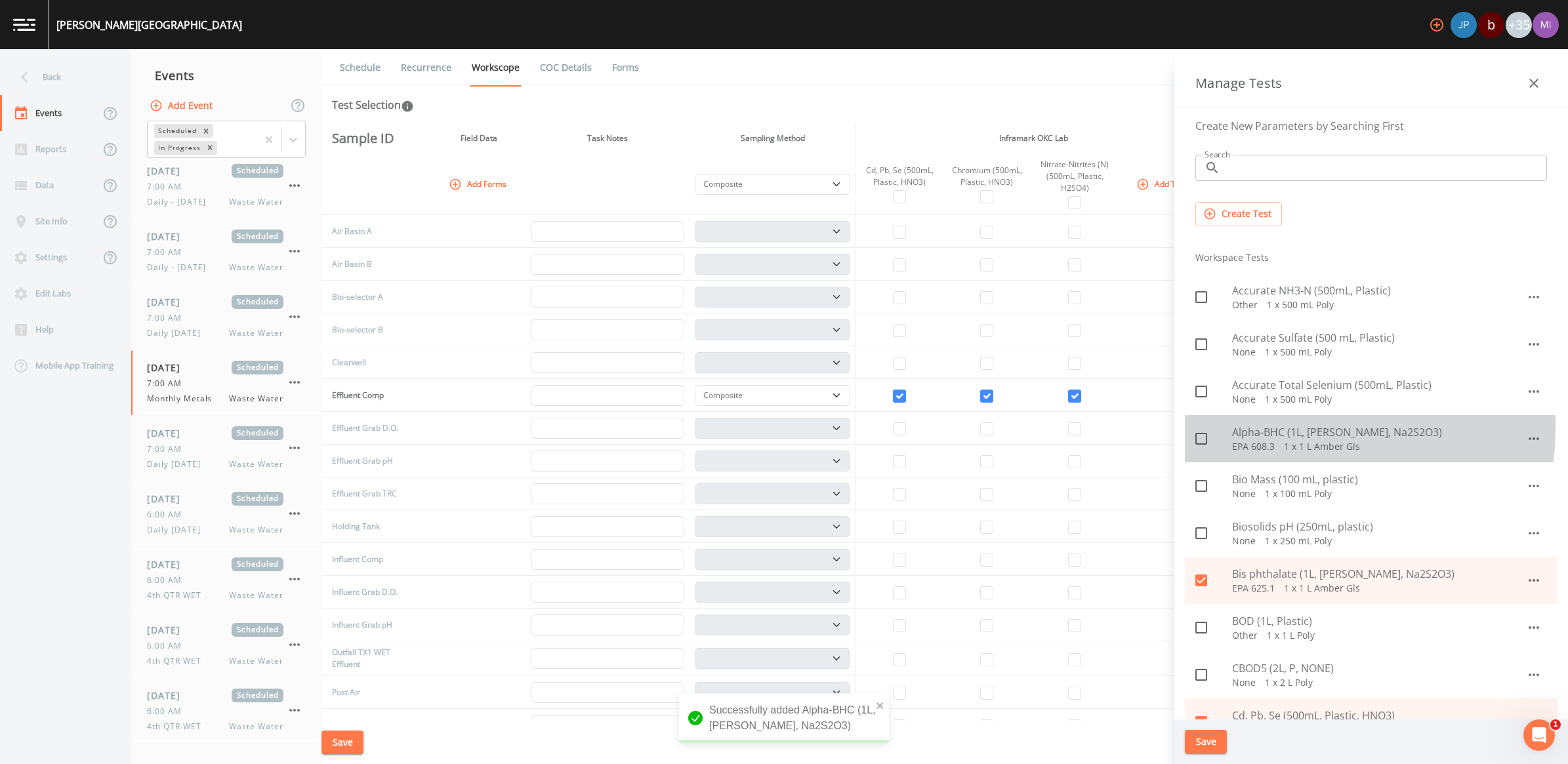
click at [1254, 427] on span "Alpha-BHC (1L, Amber Glass, Na2S2O3)" at bounding box center [1379, 432] width 294 height 16
checkbox input "true"
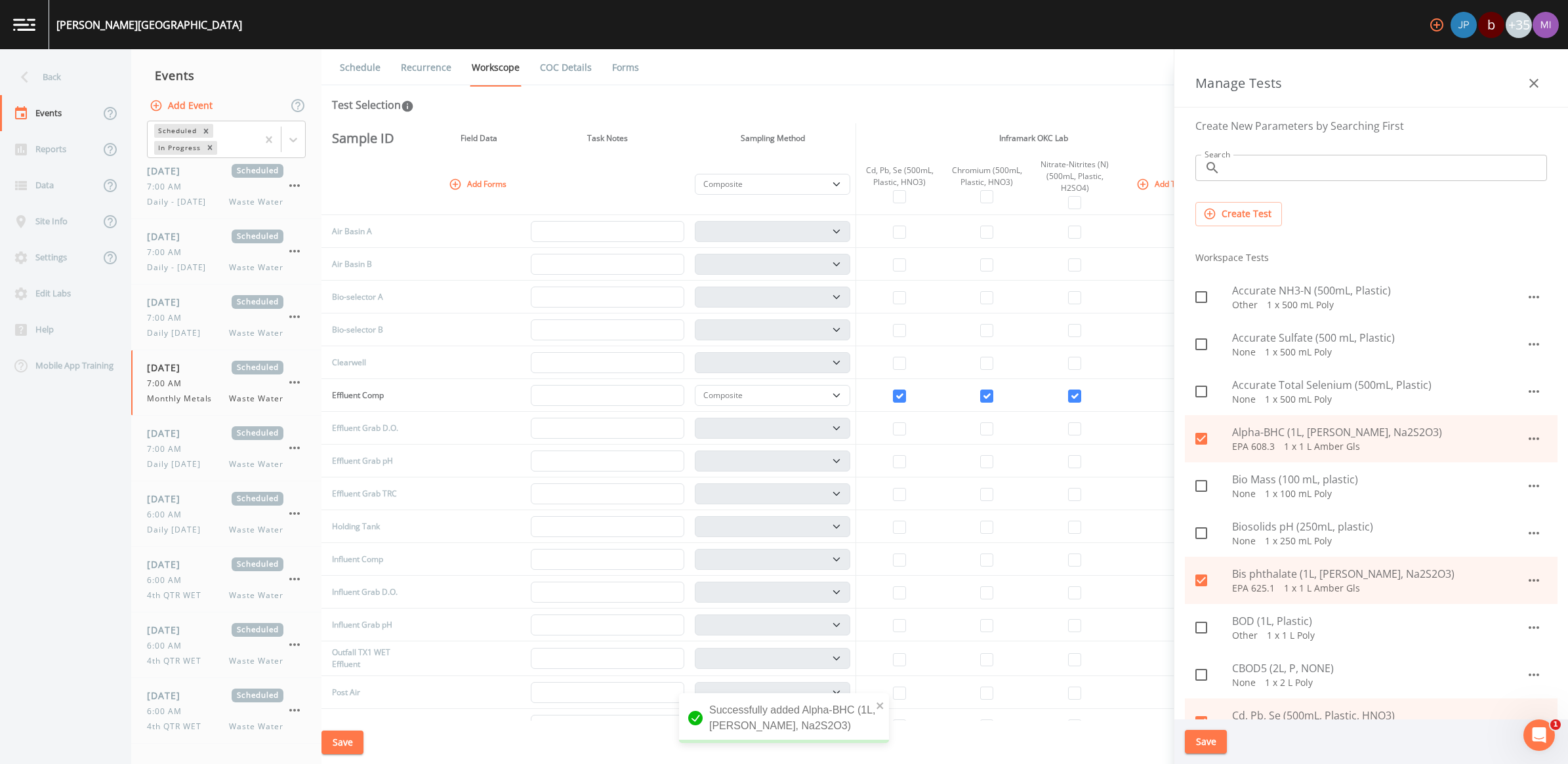
click at [1194, 742] on button "Save" at bounding box center [1206, 742] width 42 height 24
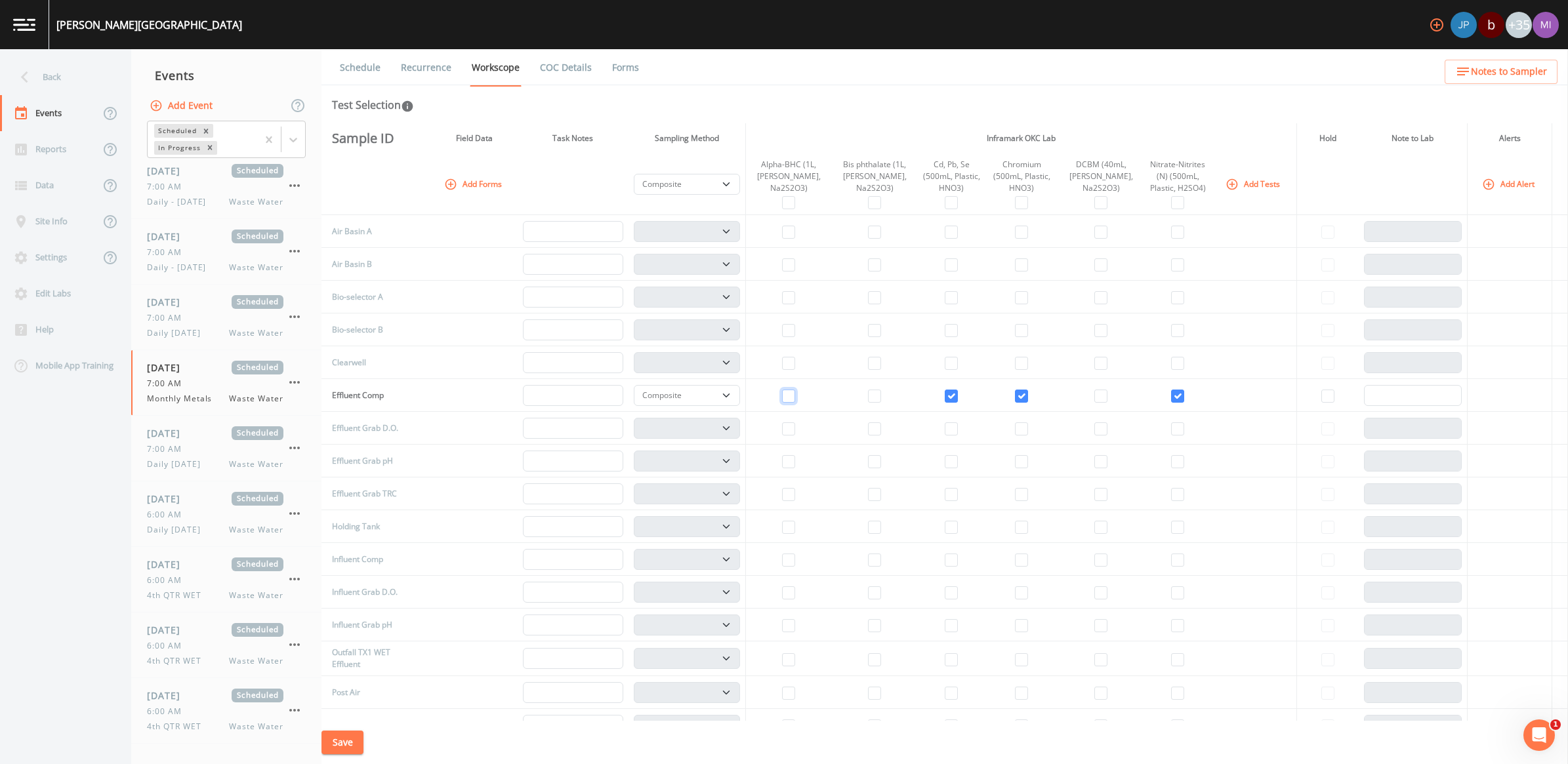
click at [794, 397] on input "checkbox" at bounding box center [789, 397] width 13 height 13
checkbox input "true"
click at [868, 396] on input "checkbox" at bounding box center [875, 397] width 13 height 13
checkbox input "true"
click at [1094, 397] on input "checkbox" at bounding box center [1101, 397] width 13 height 13
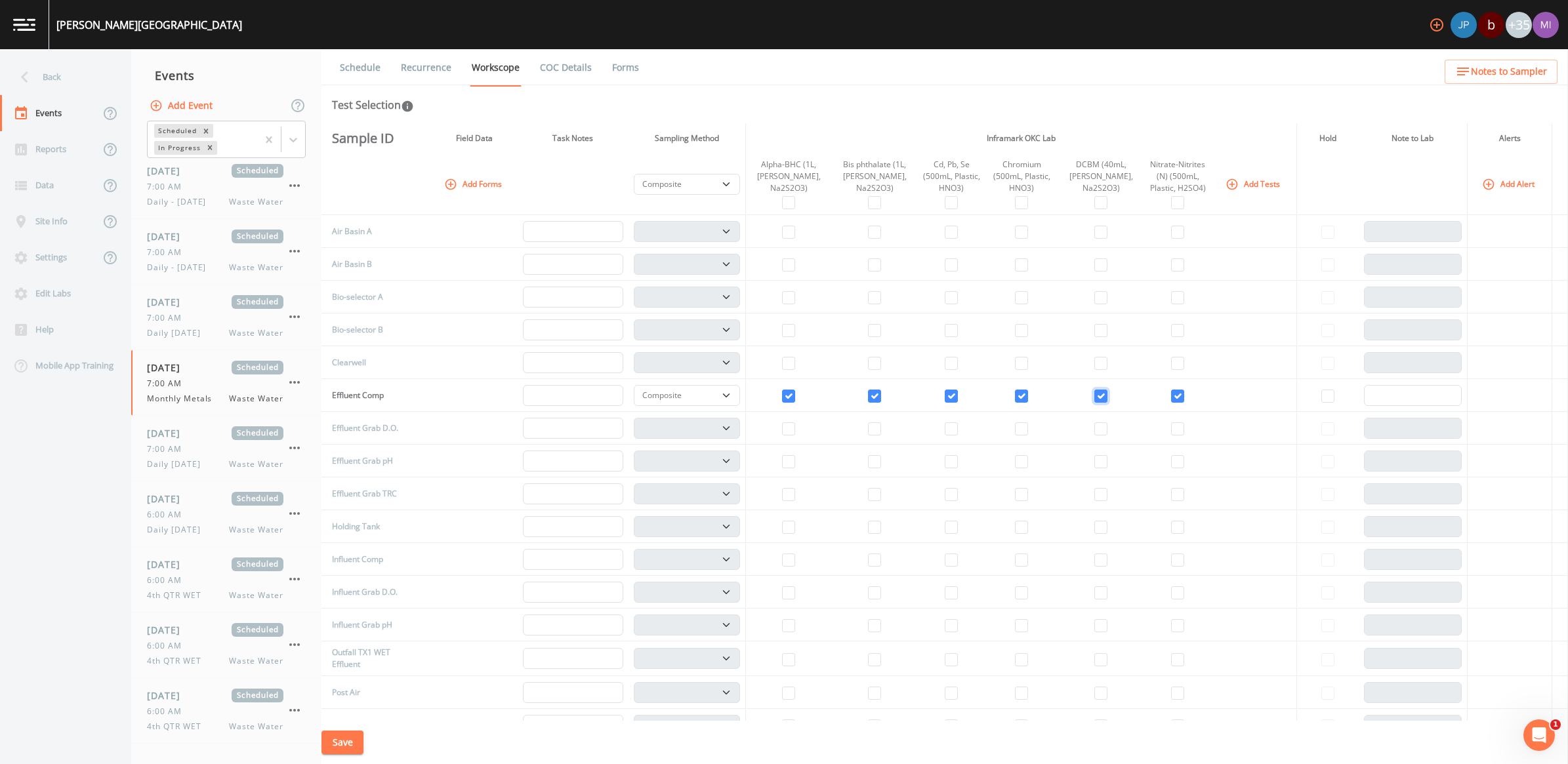
checkbox input "true"
click at [350, 742] on button "Save" at bounding box center [342, 742] width 42 height 24
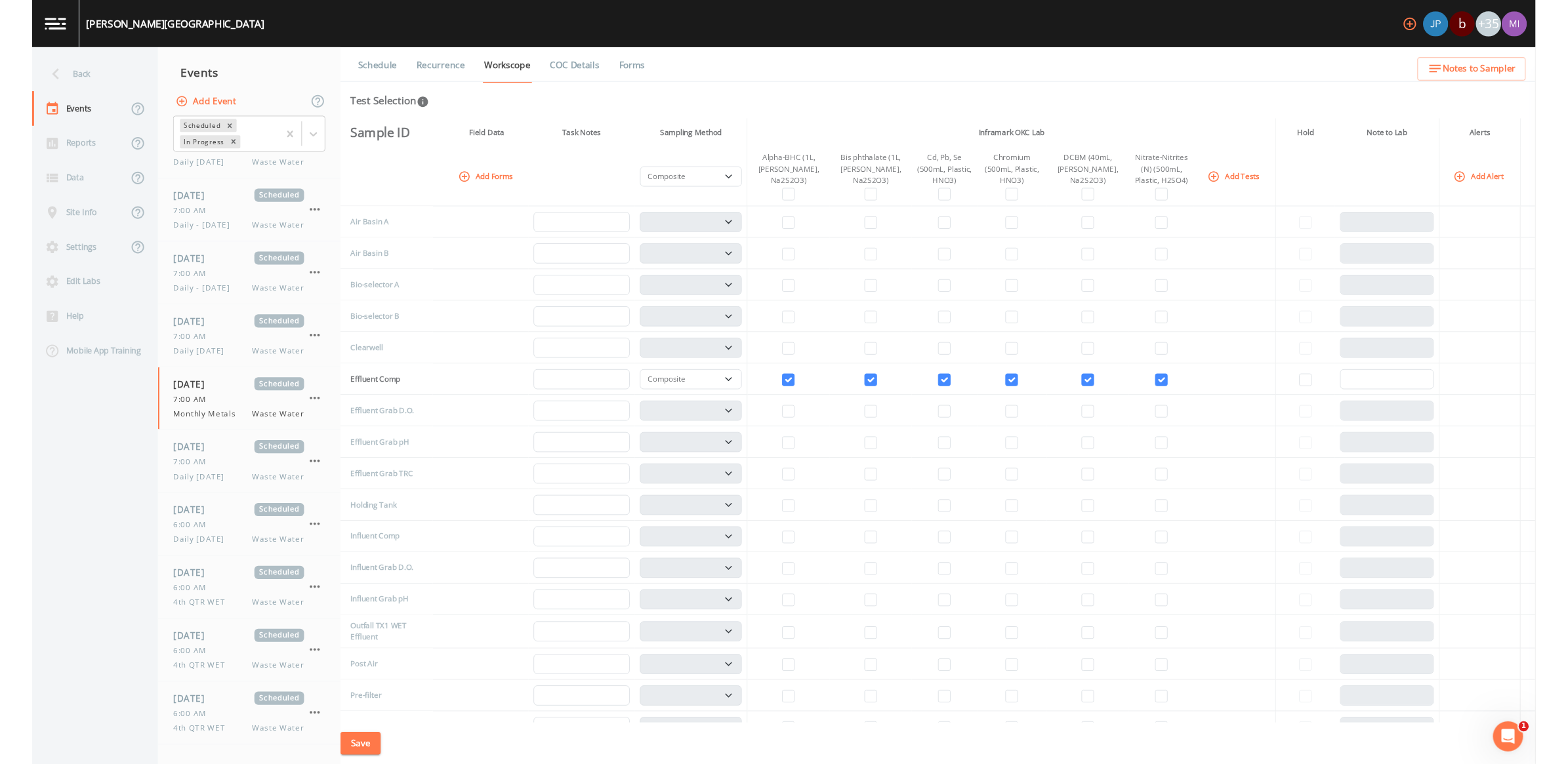
scroll to position [435, 0]
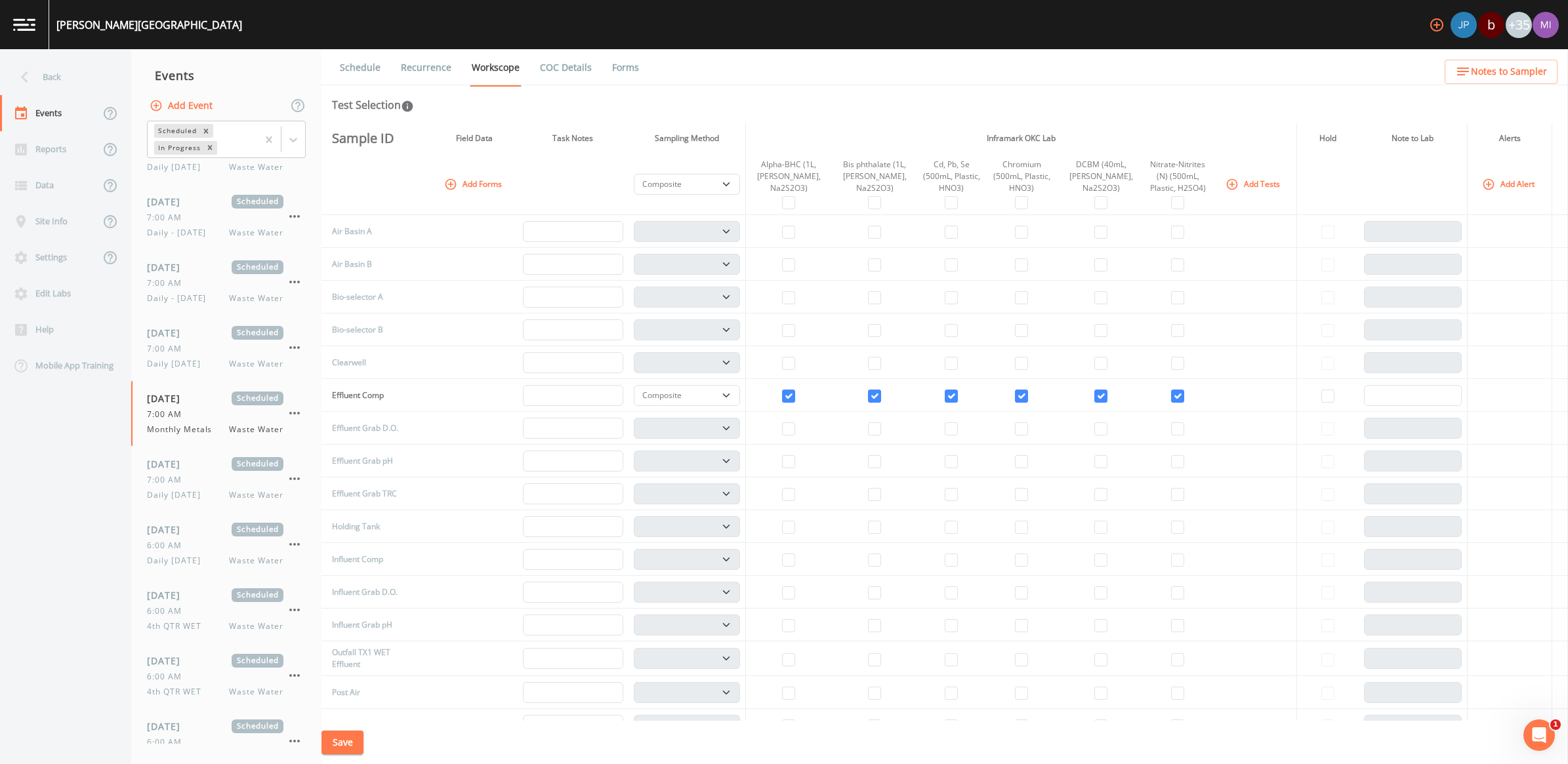
click at [623, 112] on div "Schedule Recurrence Workscope COC Details Forms Test Selection Sample ID Field …" at bounding box center [945, 407] width 1246 height 715
click at [362, 60] on link "Schedule" at bounding box center [361, 67] width 45 height 37
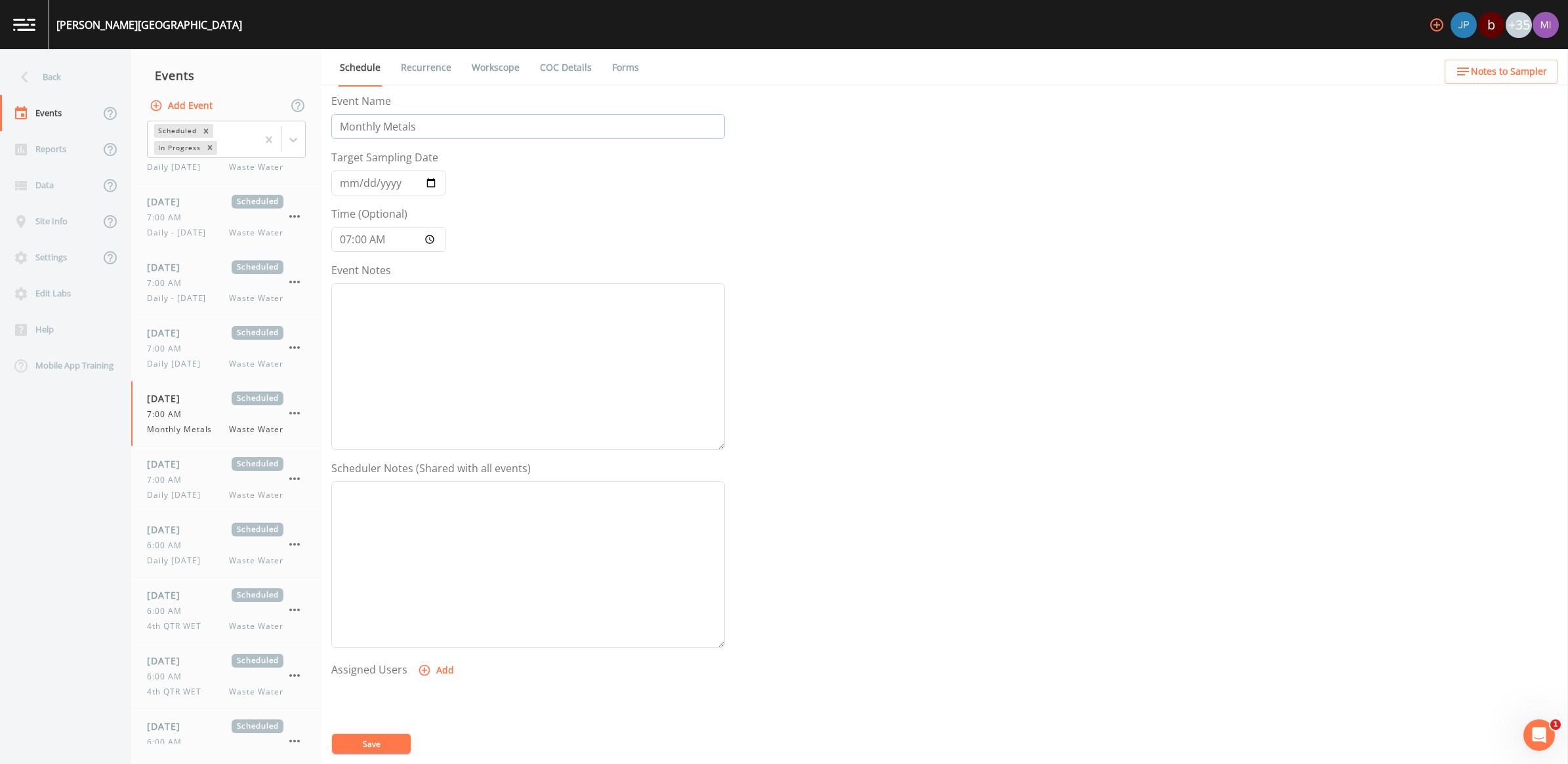
click at [427, 129] on input "Monthly Metals" at bounding box center [528, 127] width 393 height 25
type input "Monthly Testing 1st Tuesday"
click at [369, 747] on button "Save" at bounding box center [371, 744] width 78 height 20
click at [486, 66] on link "Workscope" at bounding box center [496, 67] width 52 height 37
select select "b6a3c313-748b-4795-a028-792ad310bd60"
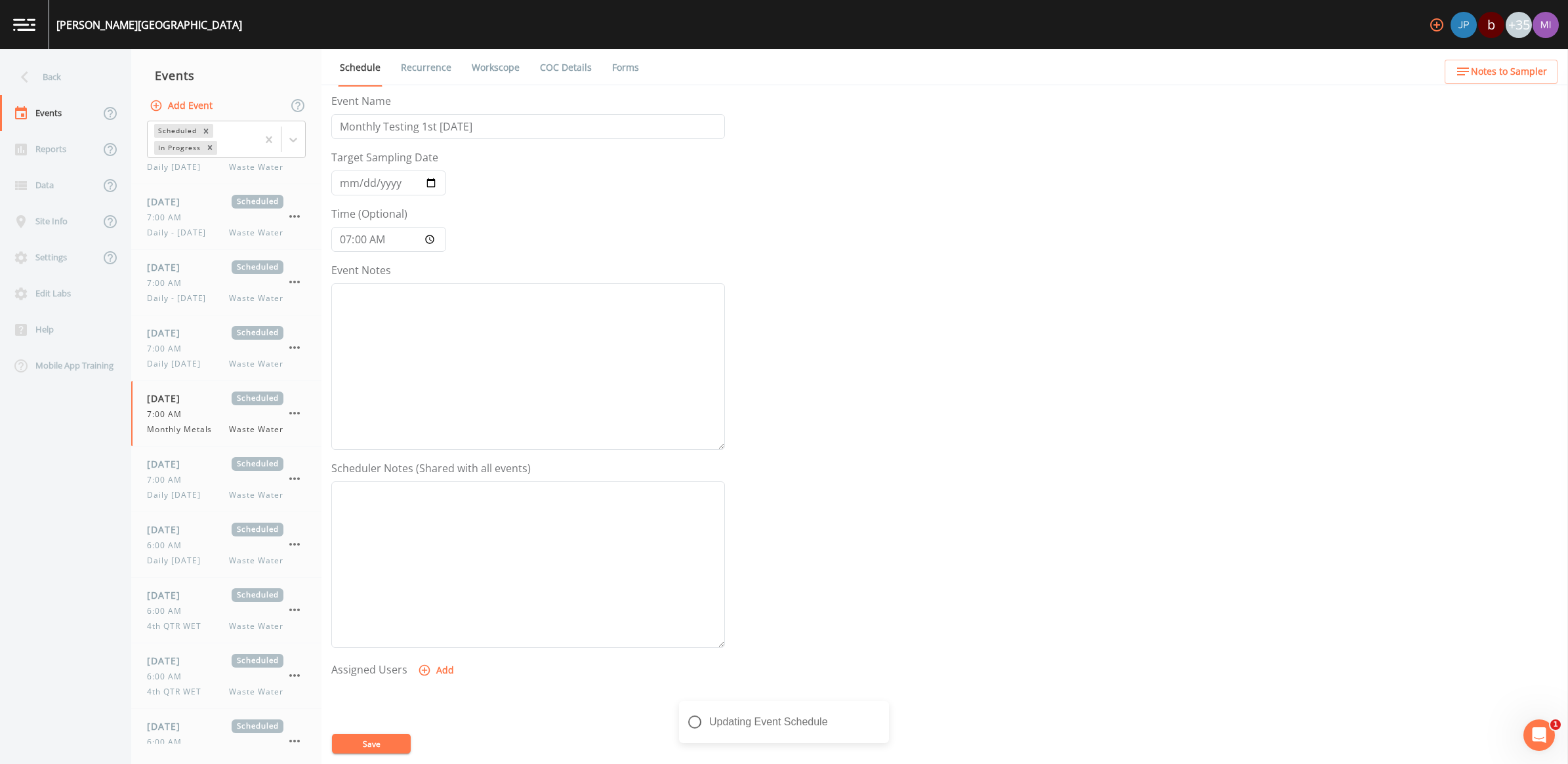
select select "b6a3c313-748b-4795-a028-792ad310bd60"
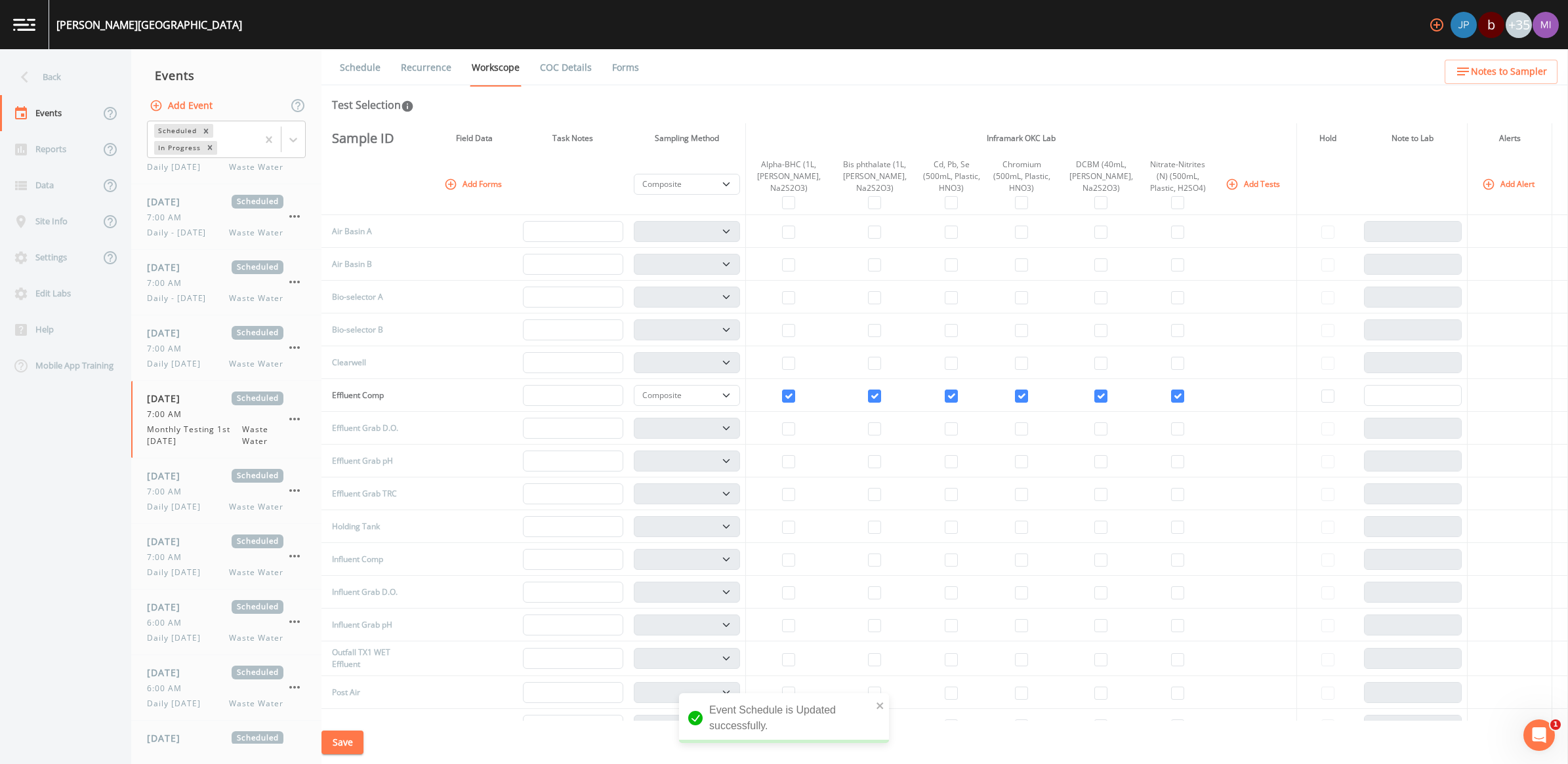
drag, startPoint x: 939, startPoint y: 739, endPoint x: 943, endPoint y: 746, distance: 8.1
click at [943, 742] on div "Save" at bounding box center [945, 742] width 1246 height 44
click at [348, 737] on button "Save" at bounding box center [342, 742] width 42 height 24
click at [190, 108] on button "Add Event" at bounding box center [182, 106] width 71 height 24
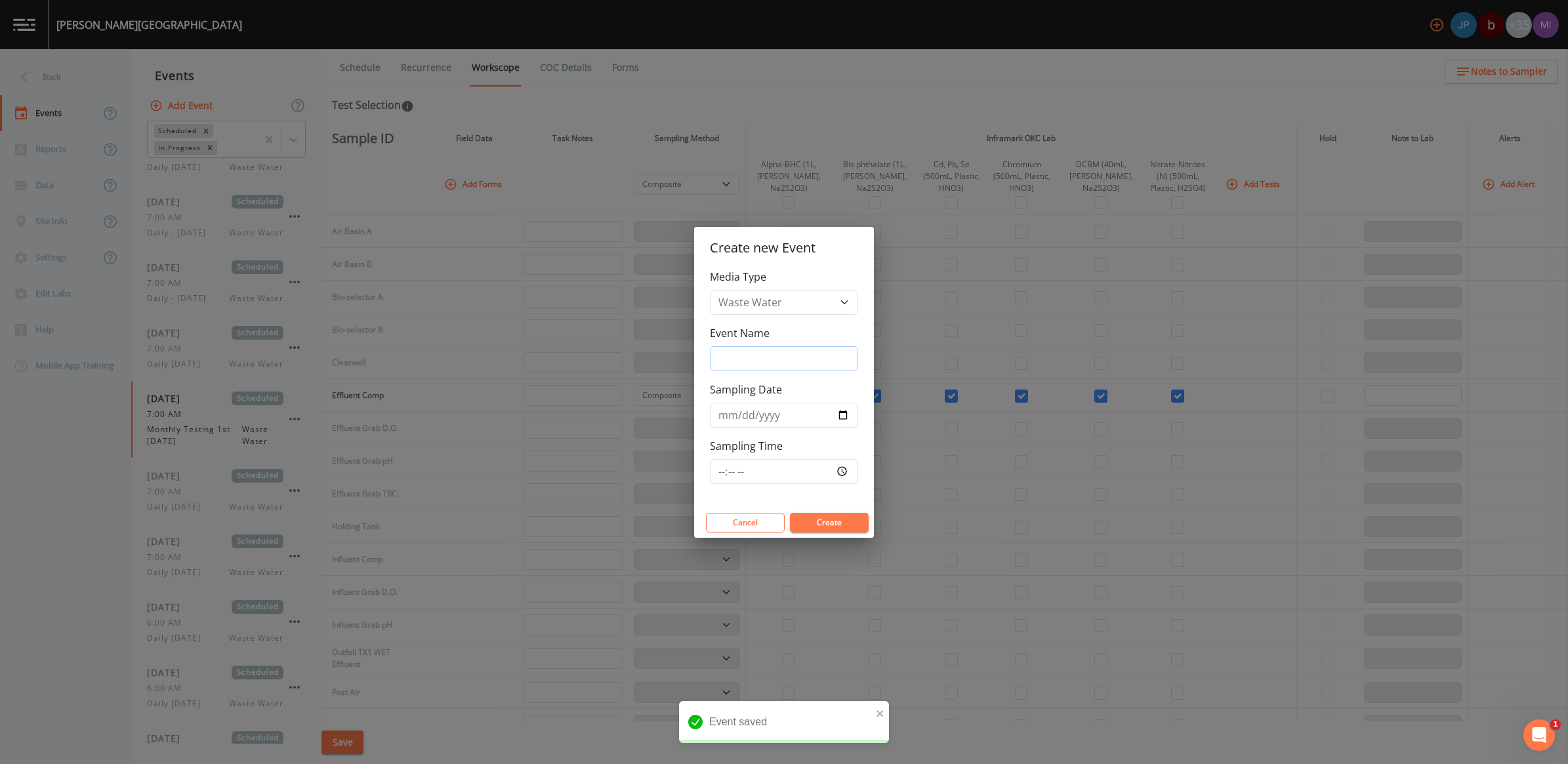
click at [752, 351] on input "Event Name" at bounding box center [784, 359] width 148 height 25
click at [813, 361] on input "Monthly Testing 1st Tuesday" at bounding box center [784, 359] width 148 height 25
type input "Monthly Testing 2nd Tuesday"
click at [841, 414] on input "Sampling Date" at bounding box center [784, 415] width 148 height 25
type input "2025-10-14"
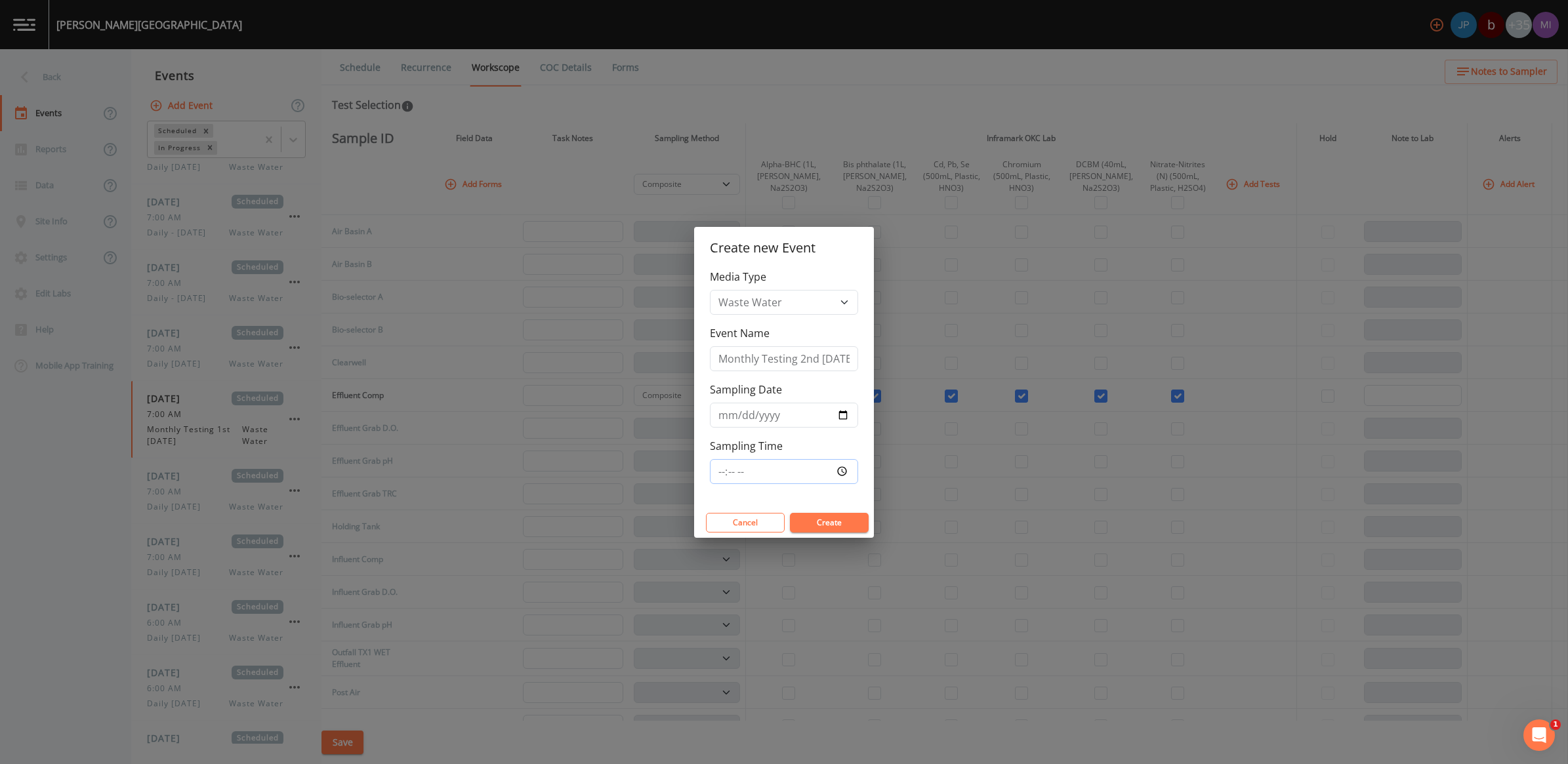
click at [841, 471] on input "Sampling Time" at bounding box center [784, 472] width 148 height 25
type input "06:00"
click at [848, 523] on button "Create" at bounding box center [829, 523] width 78 height 20
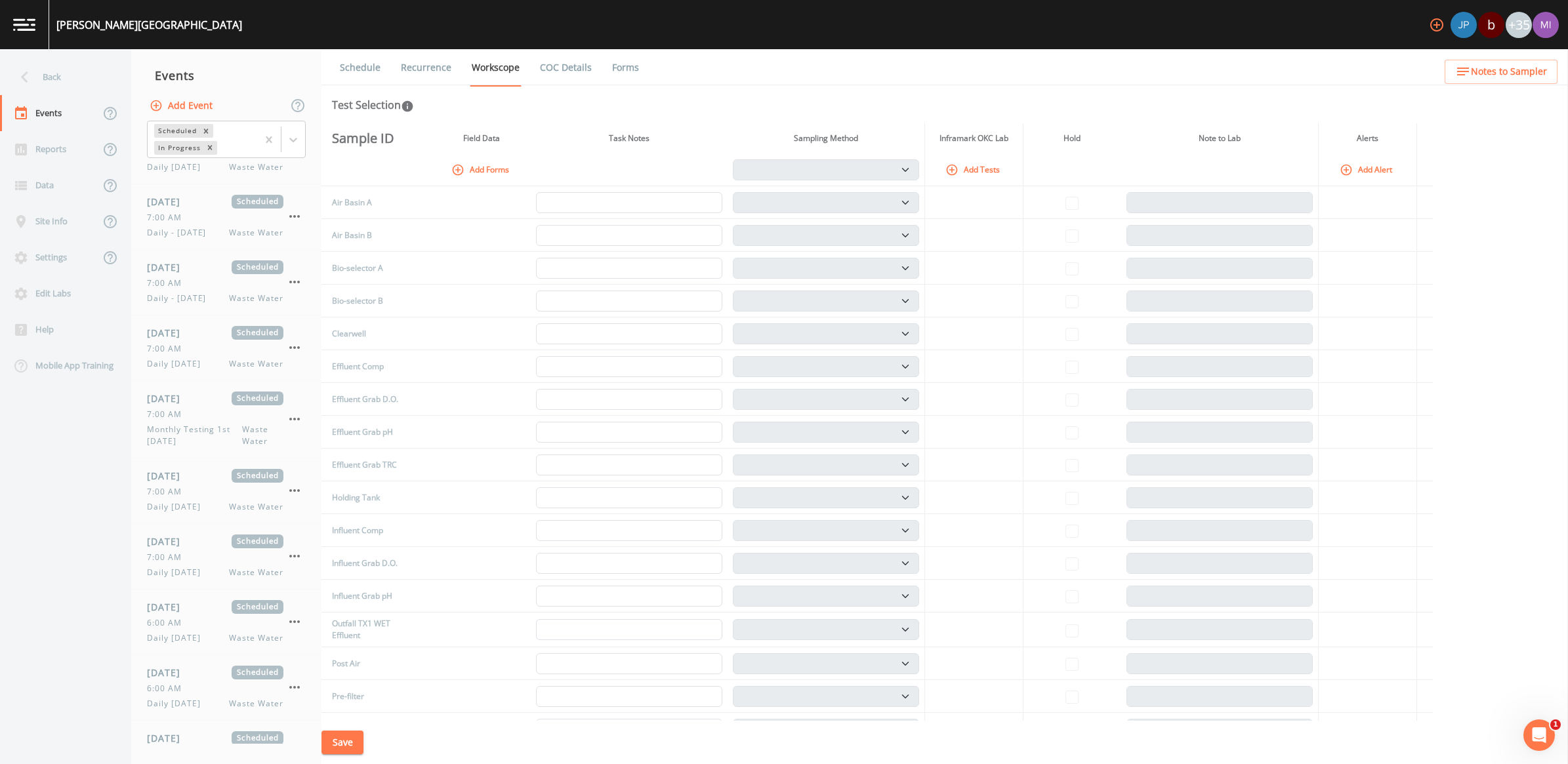
click at [971, 172] on button "Add Tests" at bounding box center [974, 170] width 62 height 22
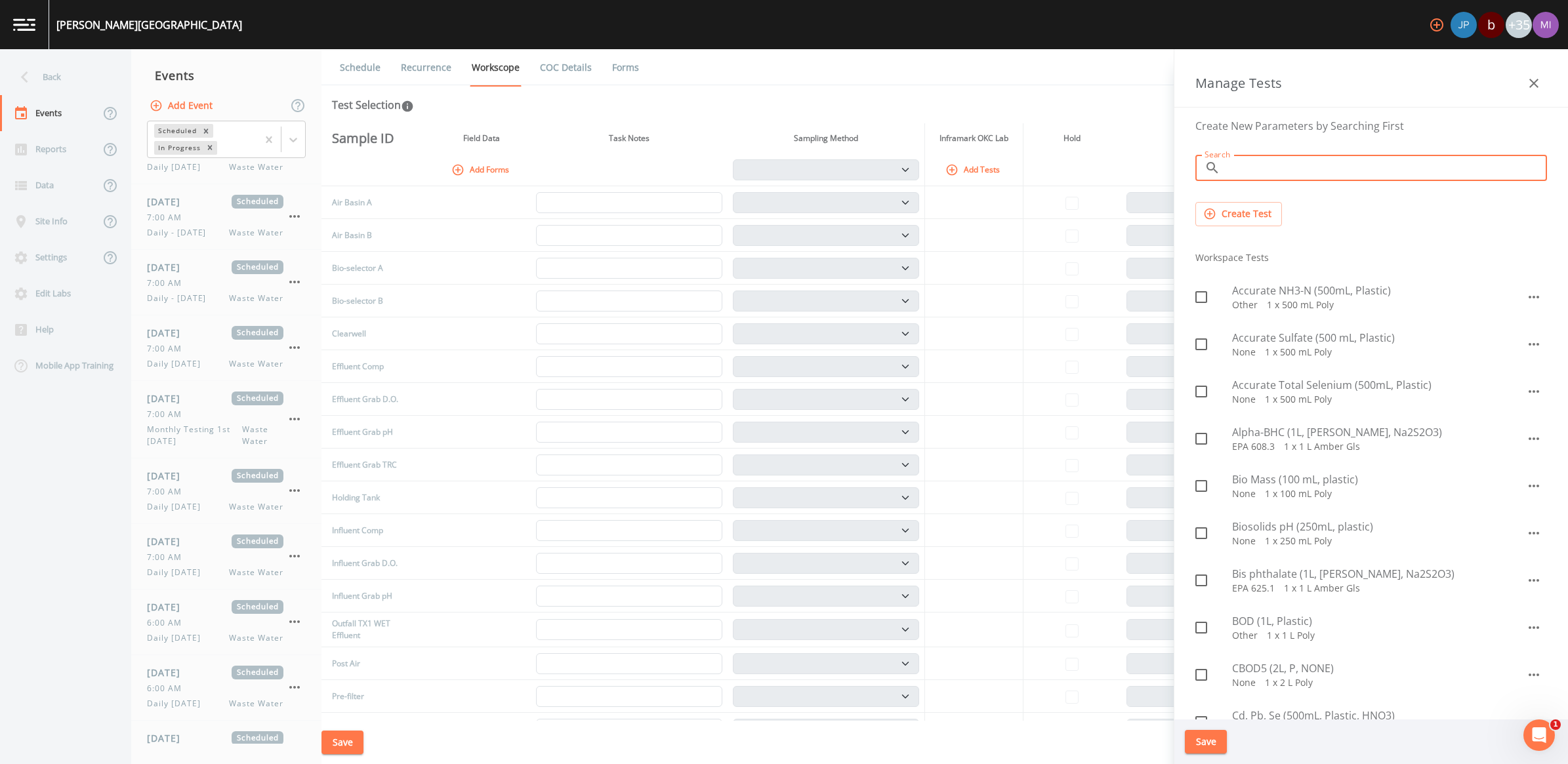
click at [1241, 171] on input "Search" at bounding box center [1386, 167] width 322 height 26
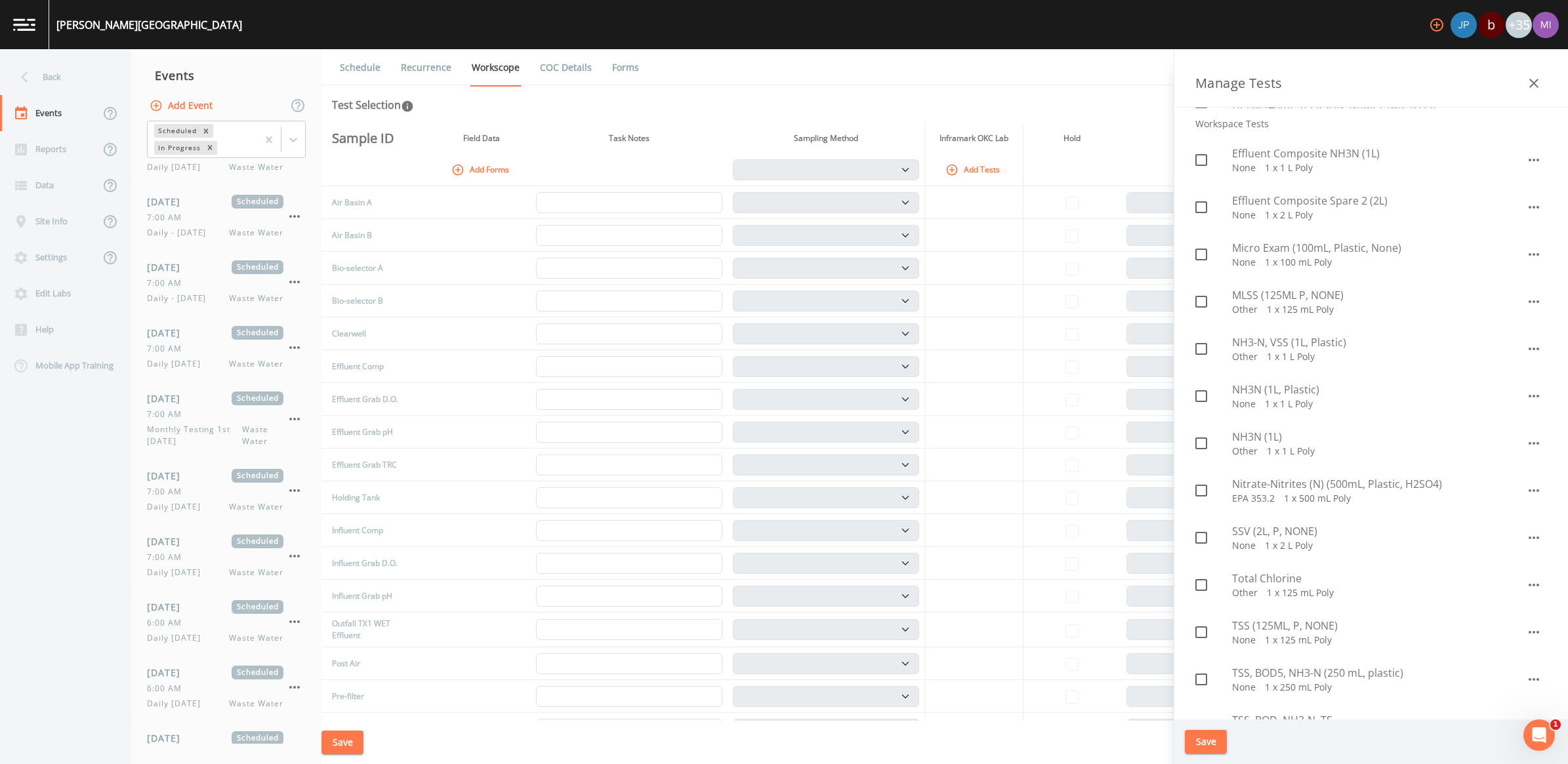
scroll to position [492, 0]
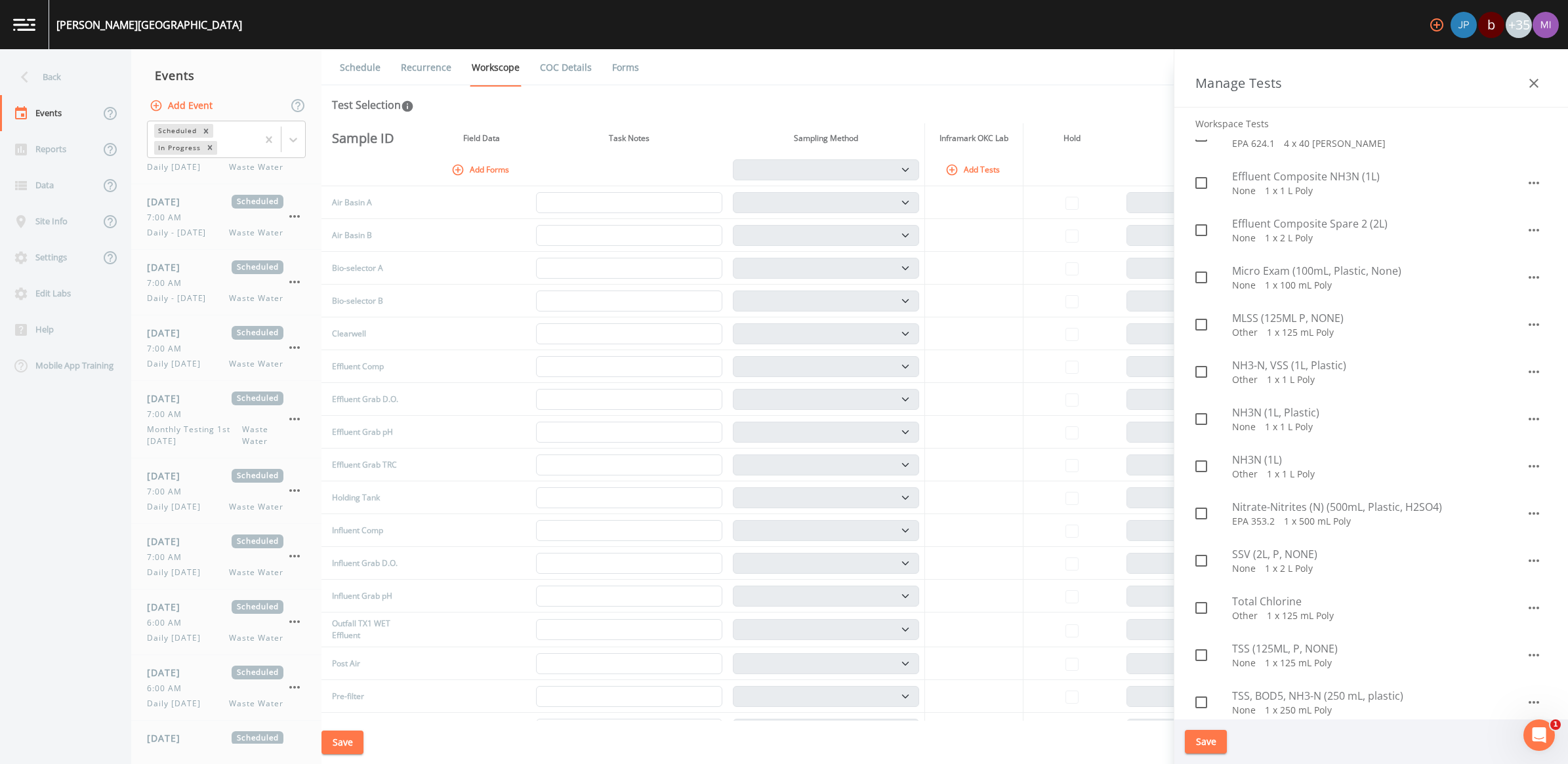
type input "n"
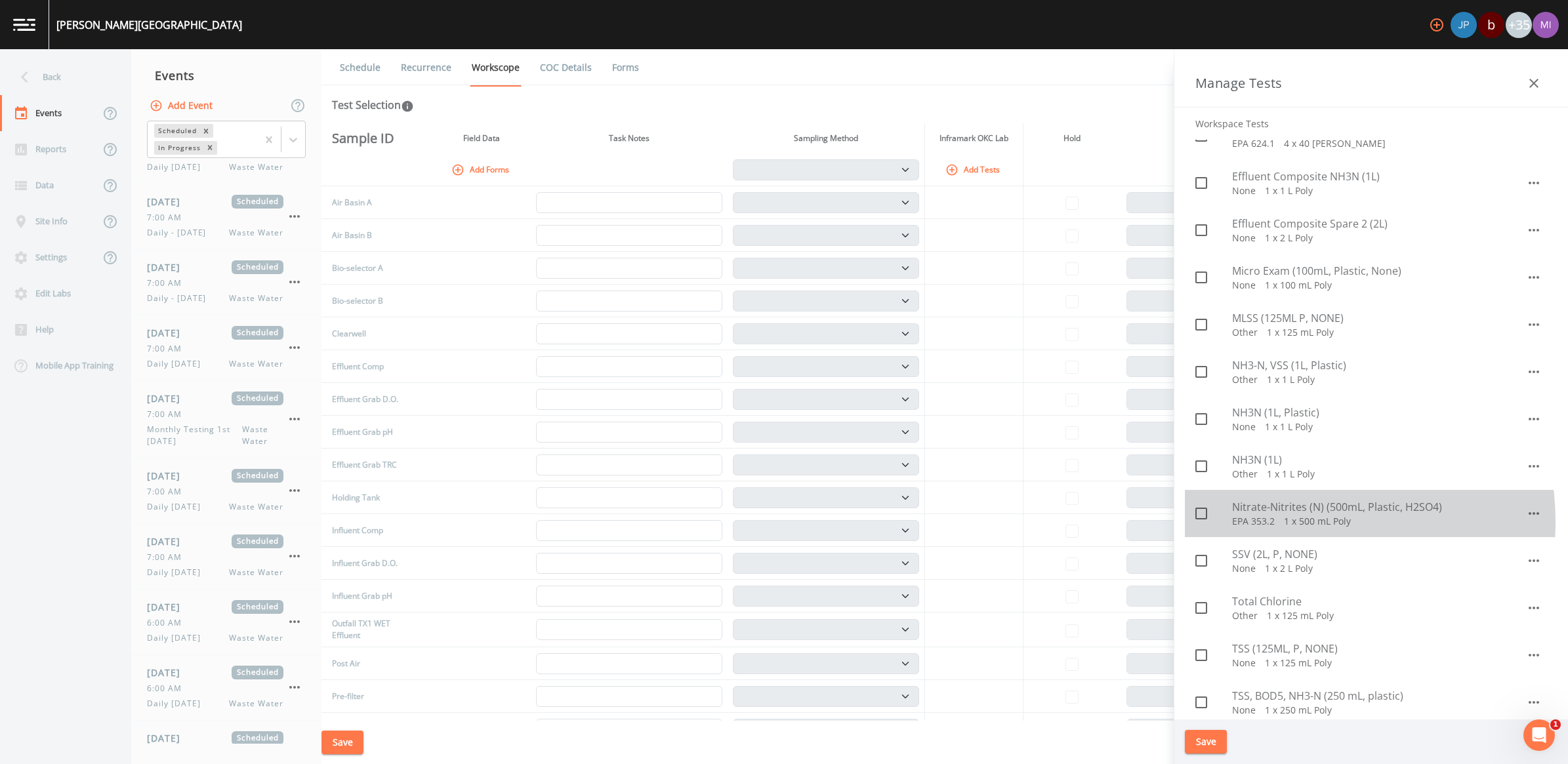
click at [1281, 522] on p "EPA 353.2   1 x 500 mL Poly" at bounding box center [1379, 522] width 294 height 13
checkbox input "true"
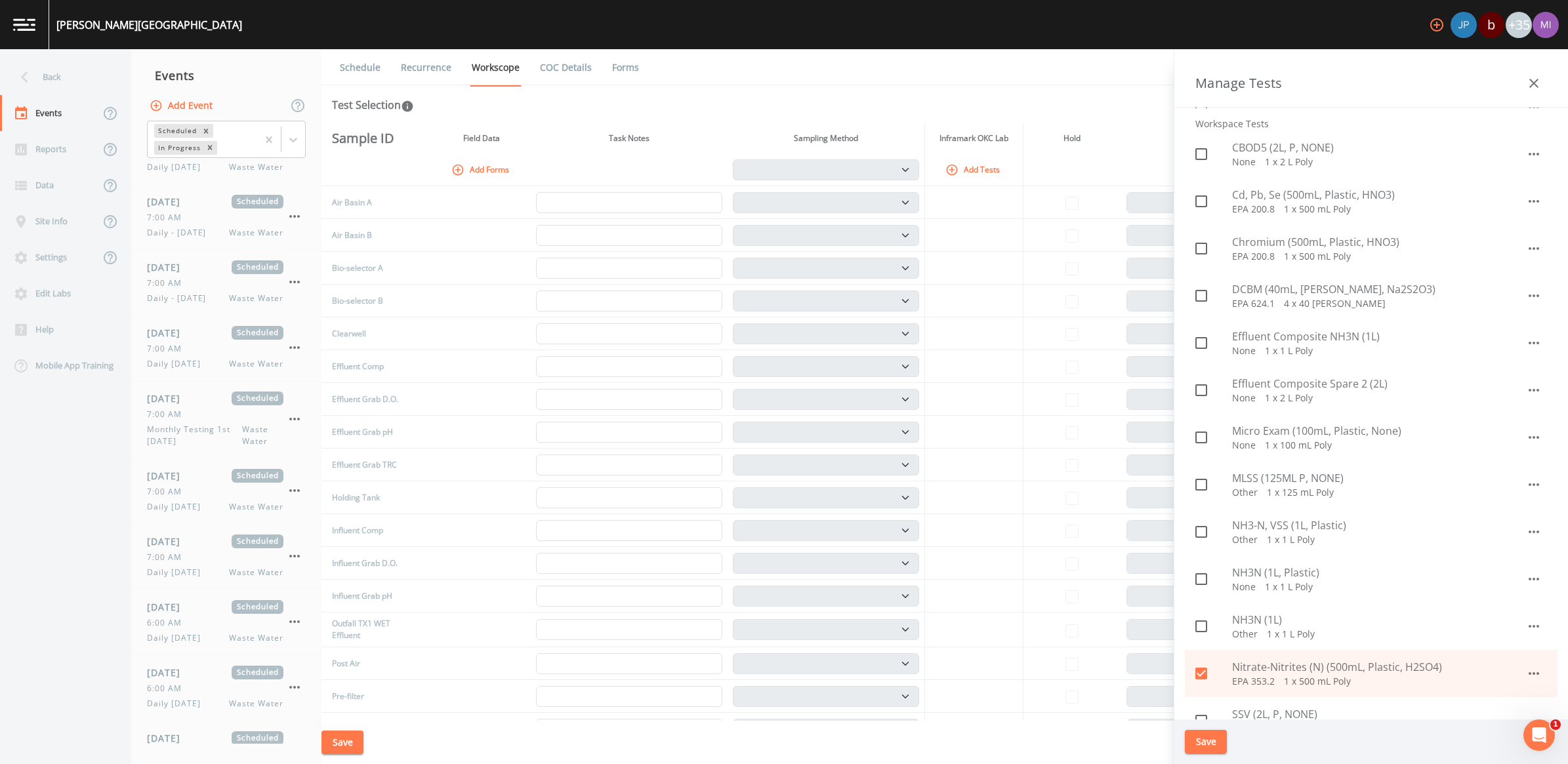
scroll to position [0, 0]
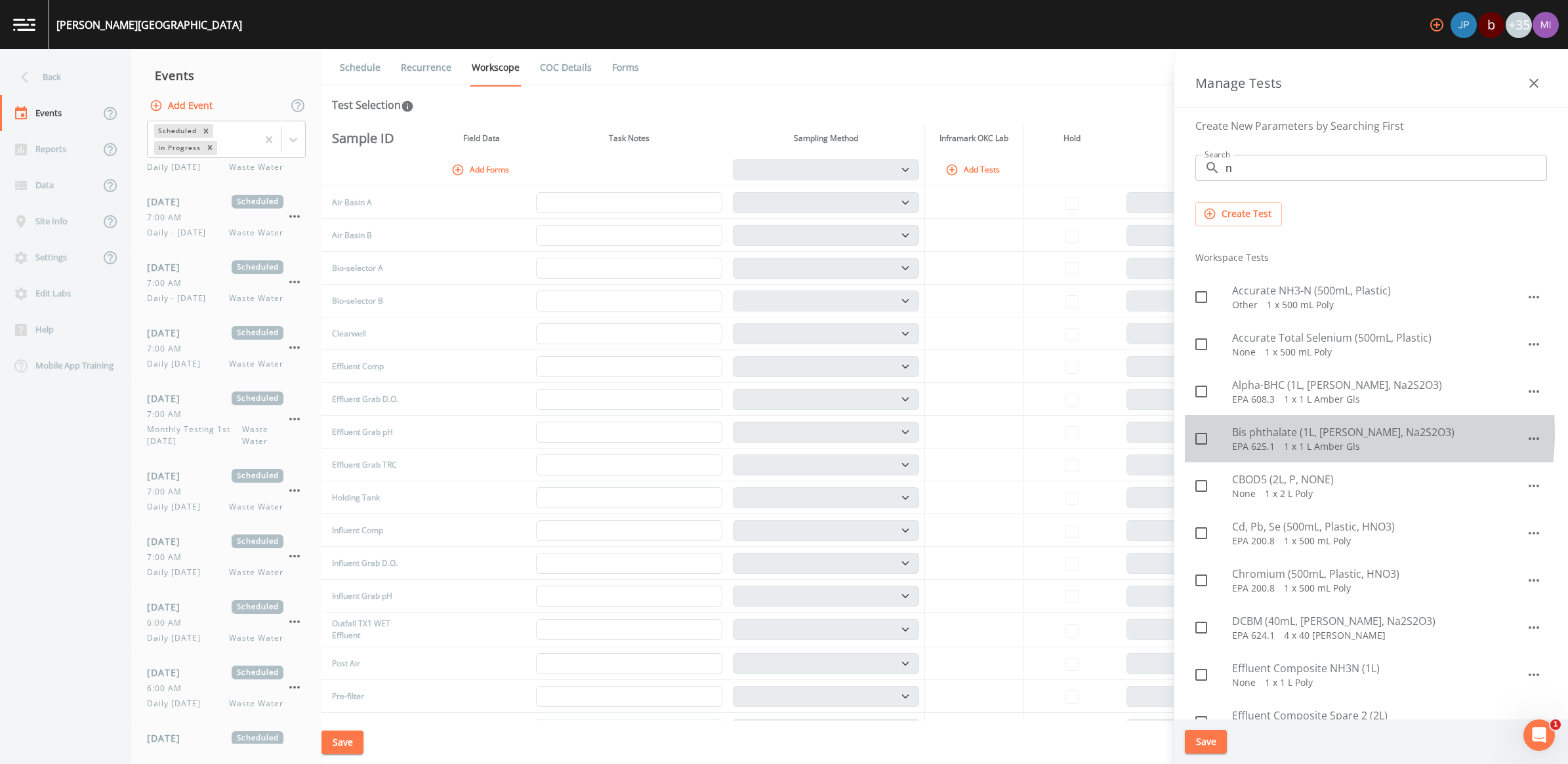
click at [1273, 433] on span "Bis phthalate (1L, Amber Glass, Na2S2O3)" at bounding box center [1379, 432] width 294 height 16
checkbox input "true"
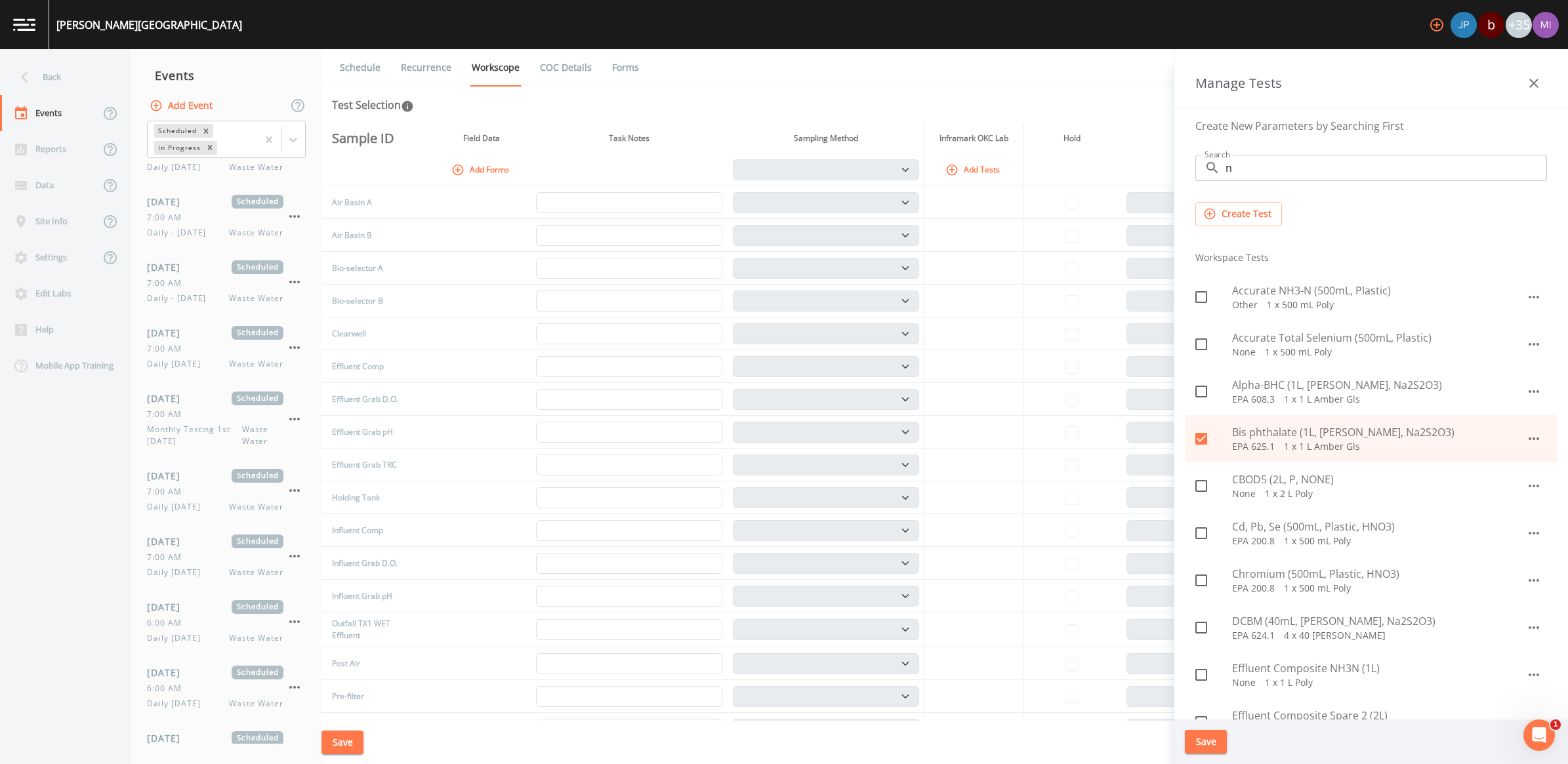
click at [1214, 742] on button "Save" at bounding box center [1206, 742] width 42 height 24
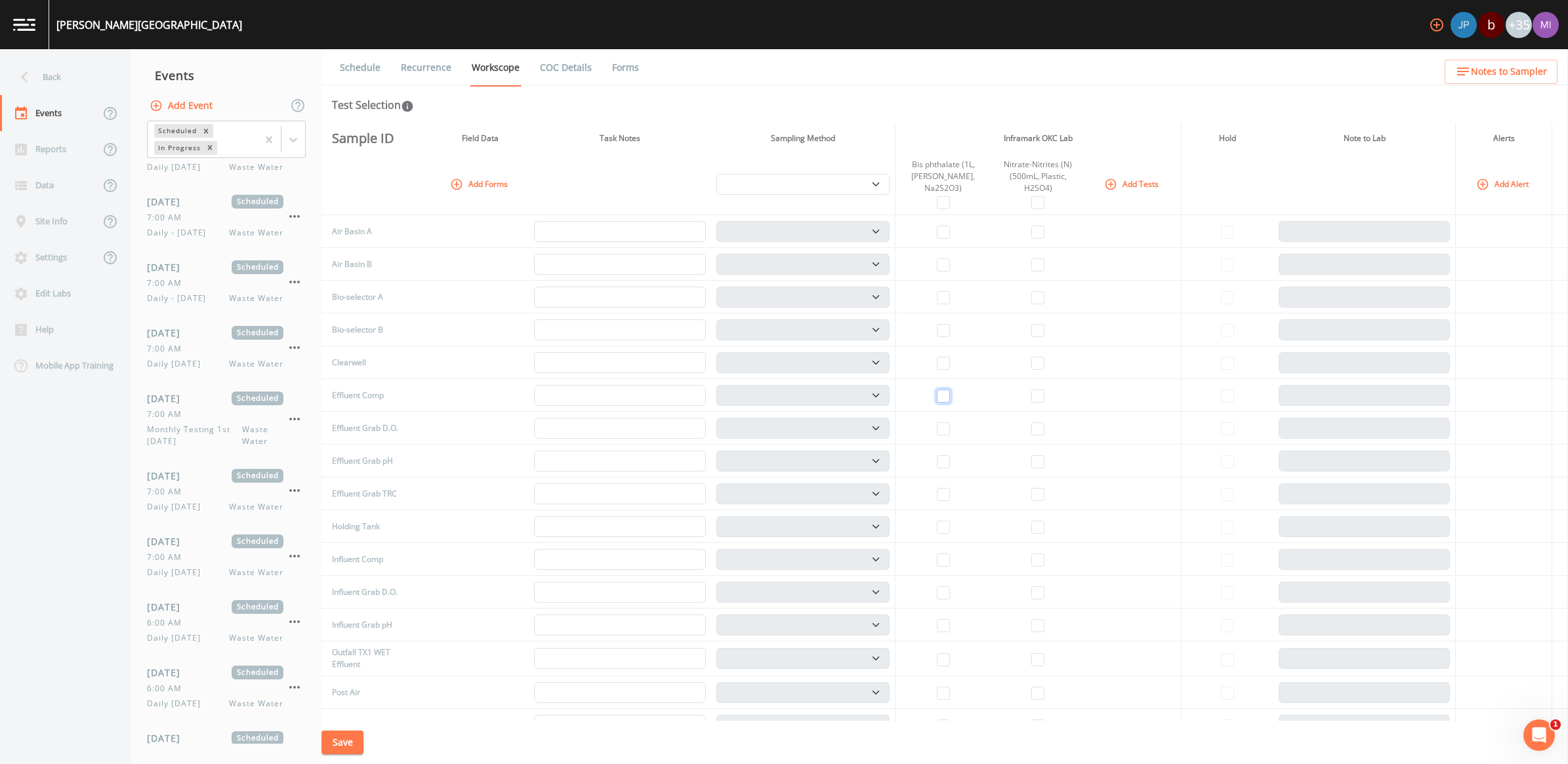
click at [942, 393] on input "checkbox" at bounding box center [943, 397] width 13 height 13
checkbox input "true"
select select "b6a3c313-748b-4795-a028-792ad310bd60"
click at [1038, 398] on input "checkbox" at bounding box center [1038, 397] width 13 height 13
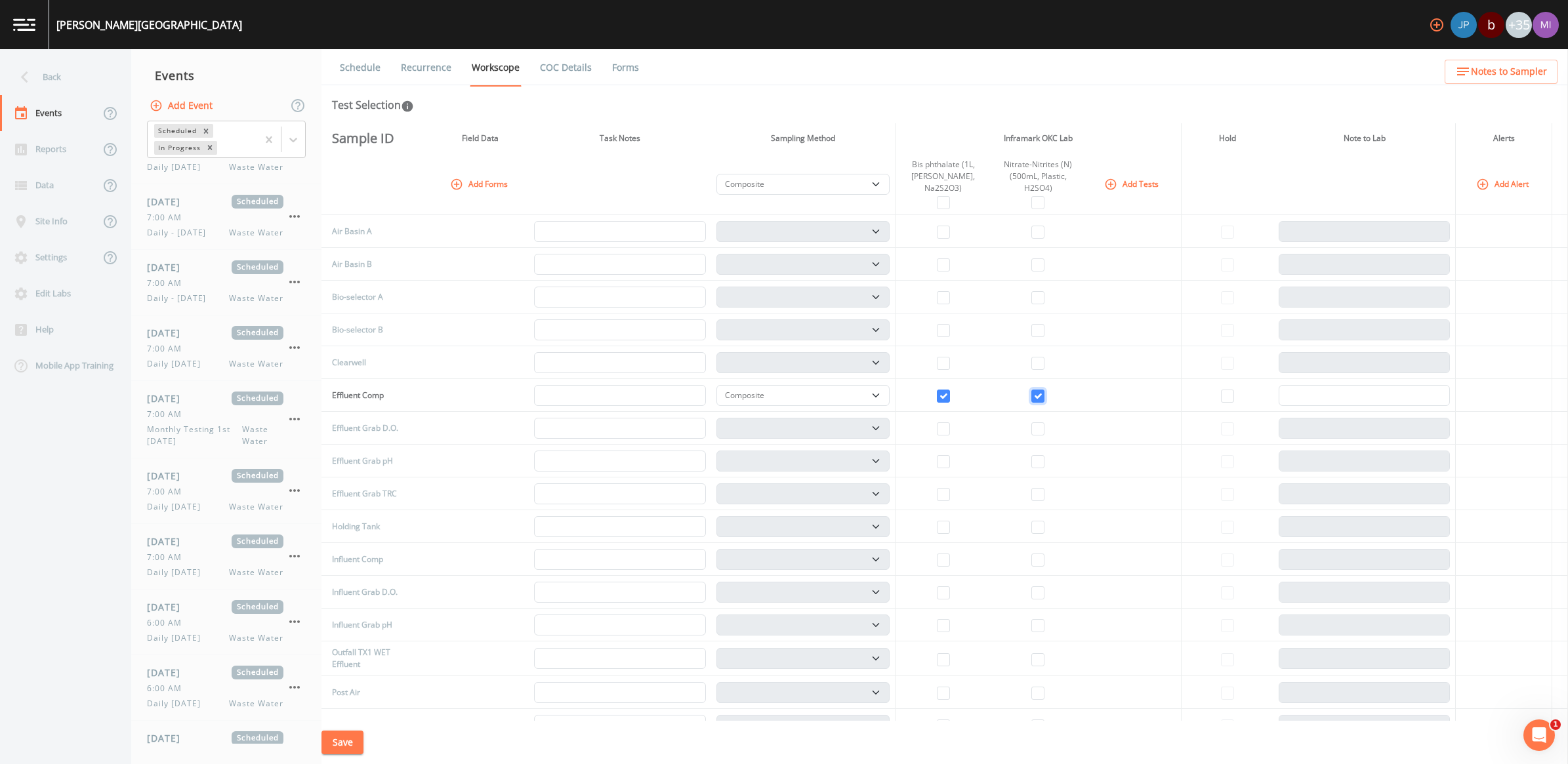
checkbox input "true"
click at [418, 66] on link "Recurrence" at bounding box center [426, 67] width 54 height 37
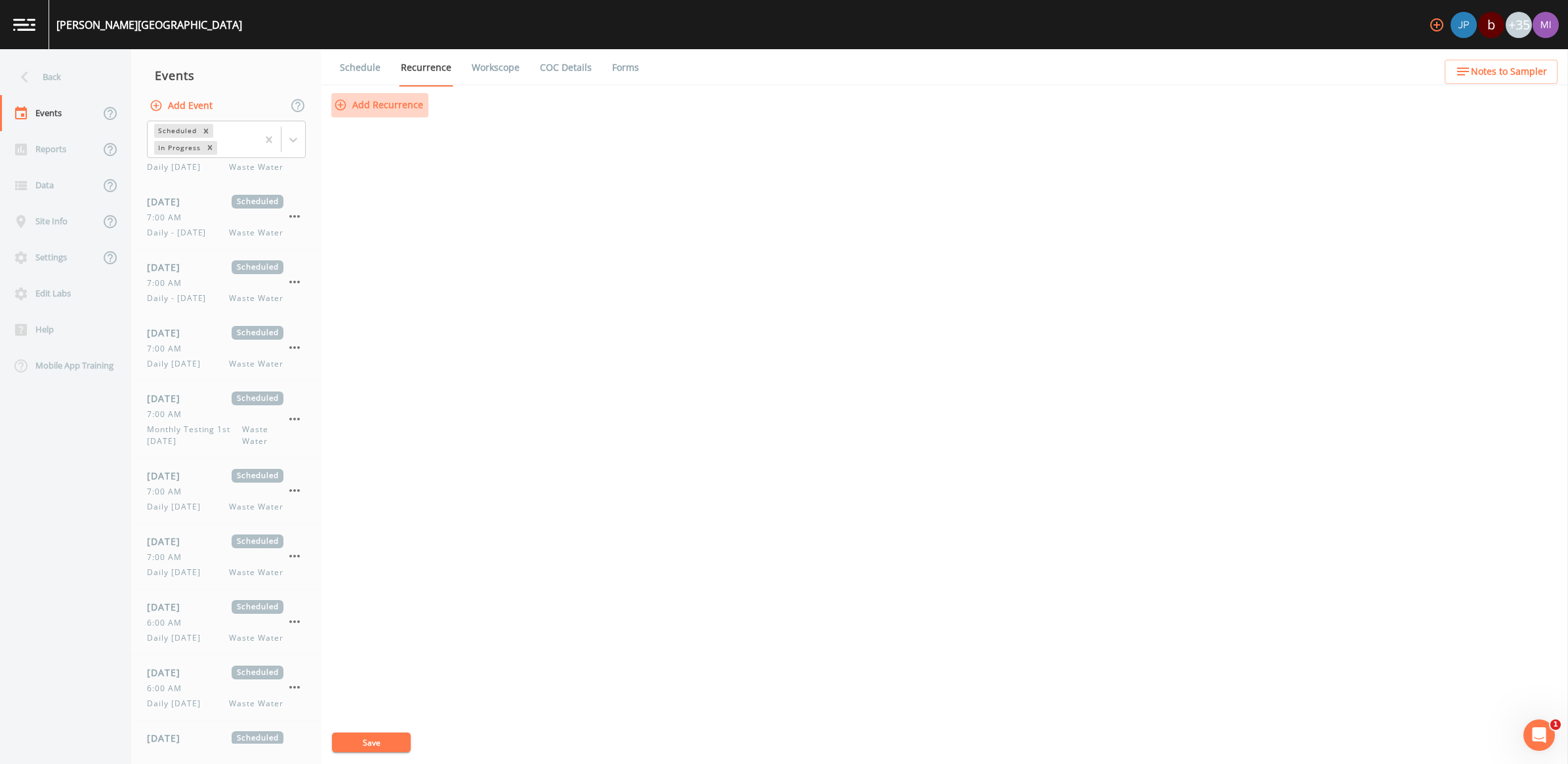
click at [393, 103] on button "Add Recurrence" at bounding box center [380, 105] width 97 height 24
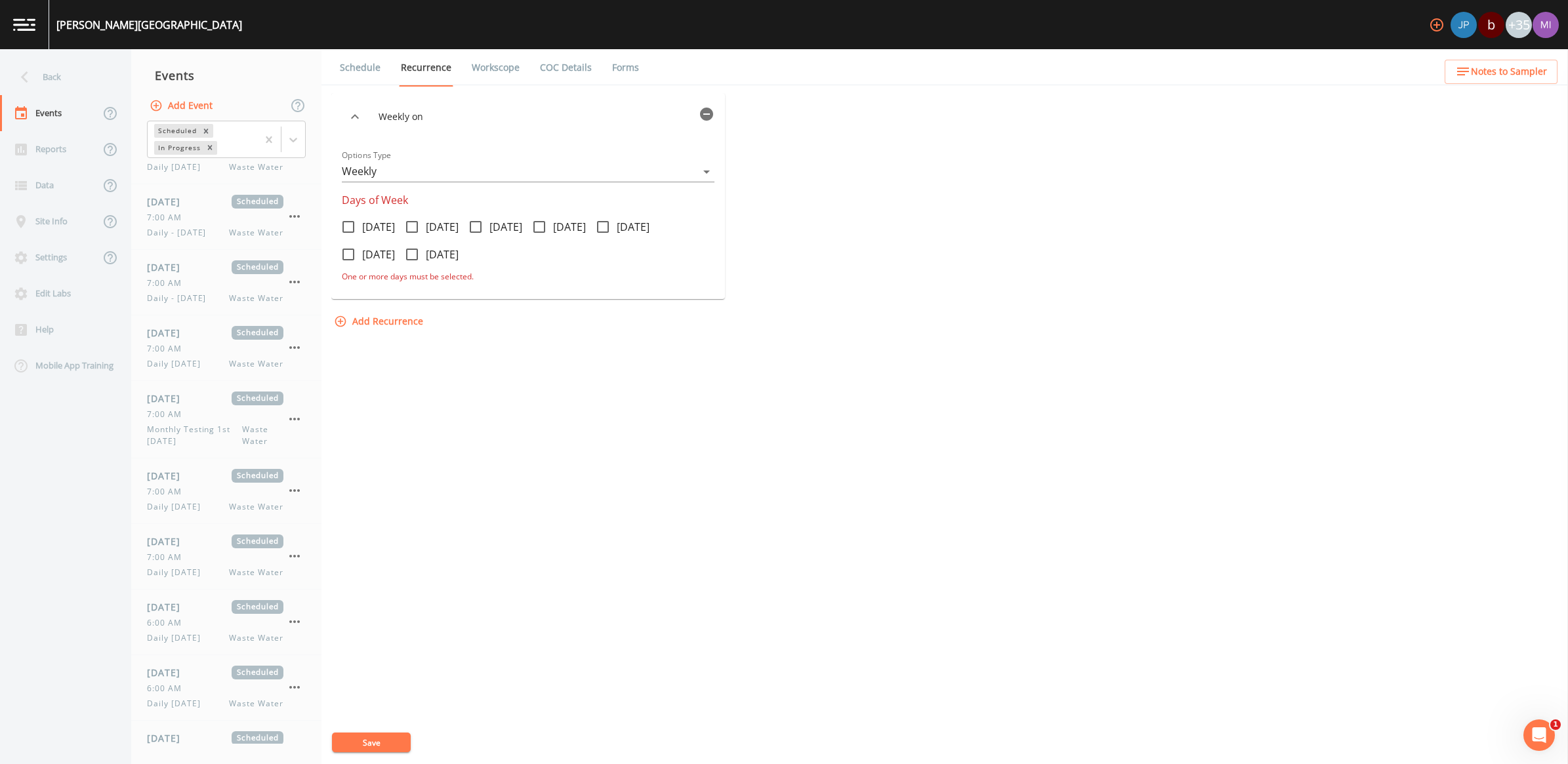
click at [712, 172] on body "Chisholm Creek b +35 Back Events Reports Data Site Info Settings Edit Labs Help…" at bounding box center [784, 382] width 1568 height 764
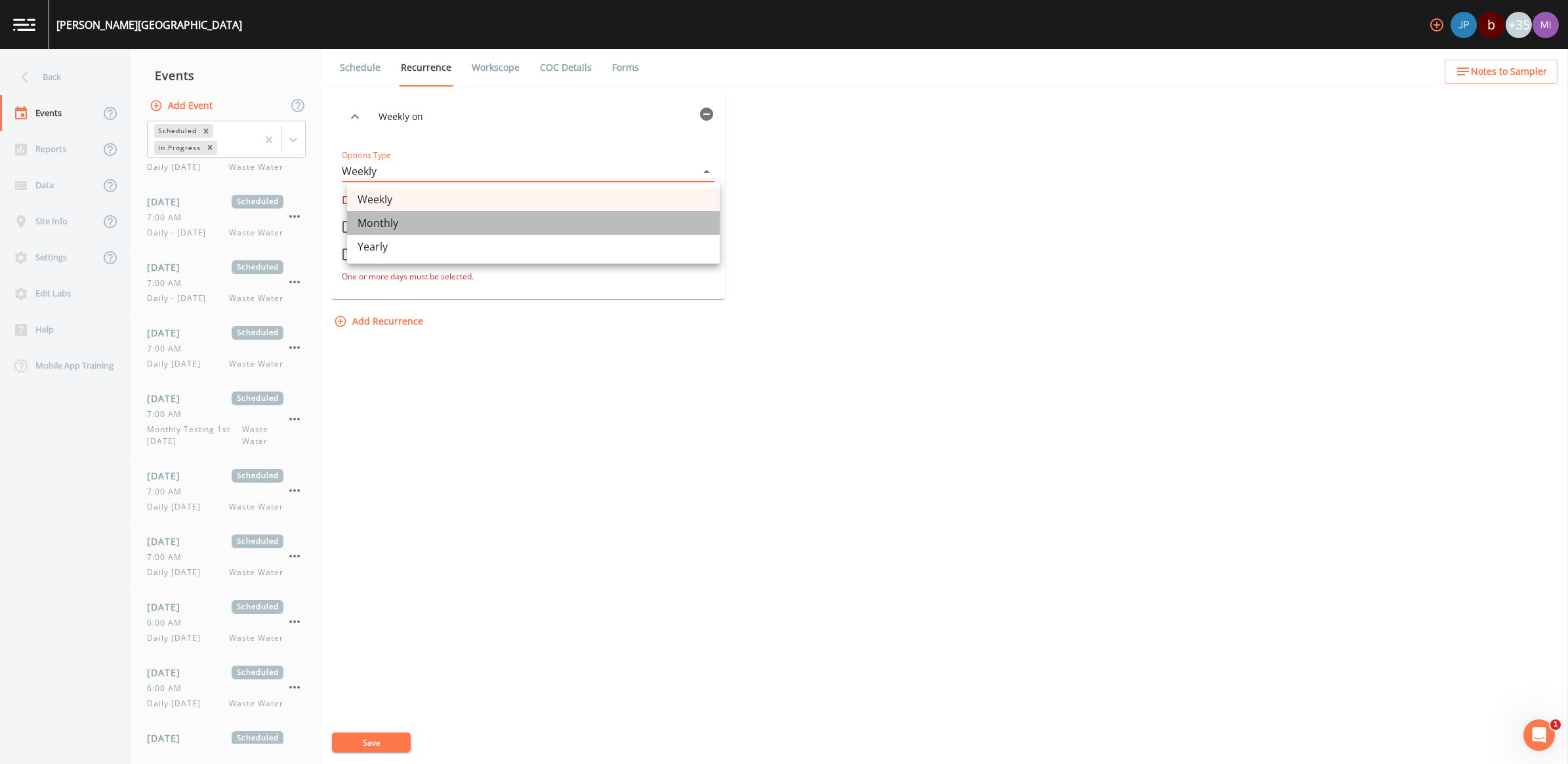
click at [374, 224] on li "Monthly" at bounding box center [533, 223] width 372 height 23
type input "MONTHLY"
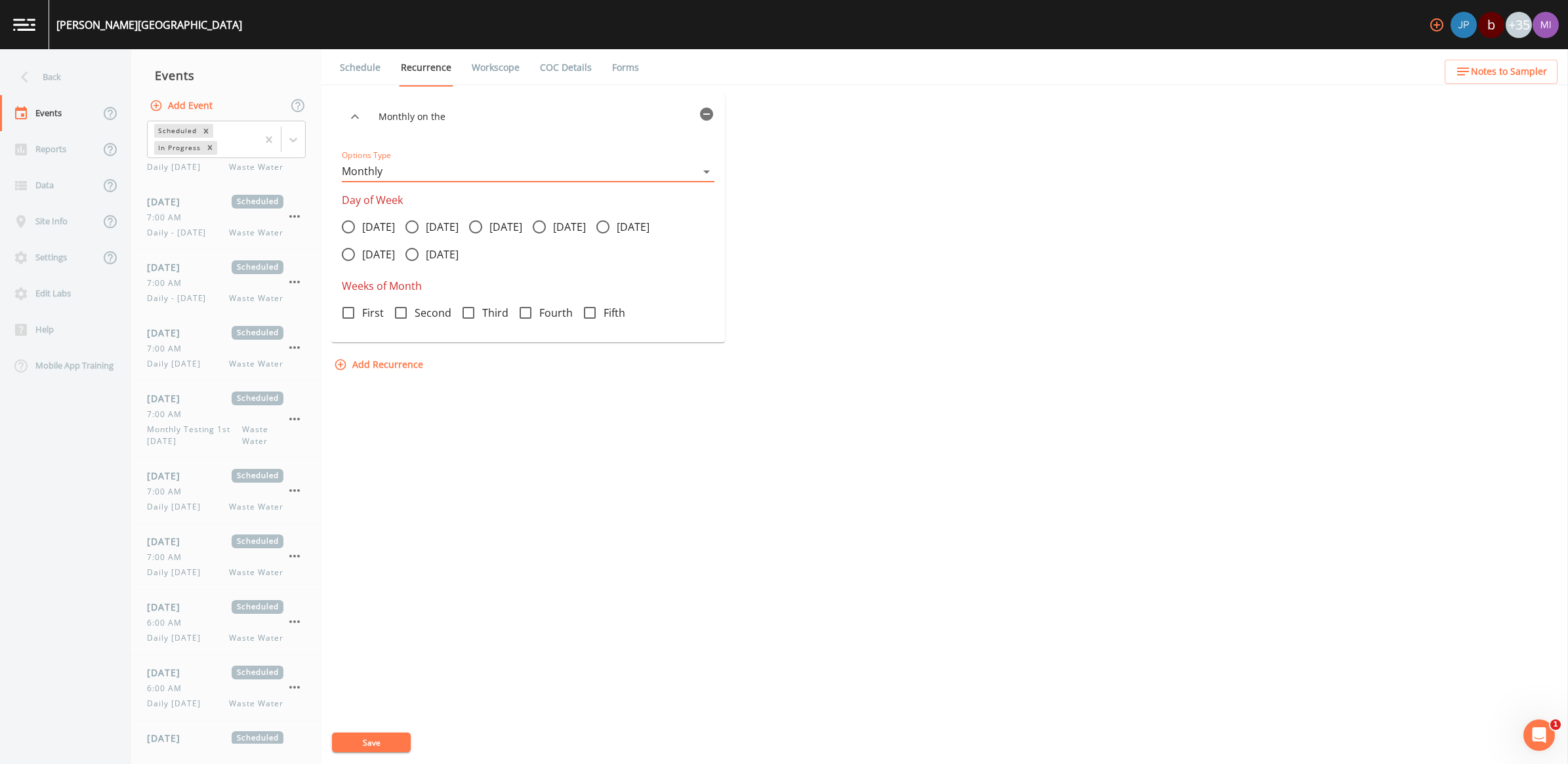
click at [412, 223] on input "[DATE]" at bounding box center [405, 220] width 13 height 13
radio input "true"
click at [409, 310] on icon at bounding box center [401, 312] width 16 height 16
click at [400, 310] on input "Second" at bounding box center [394, 306] width 13 height 13
checkbox input "true"
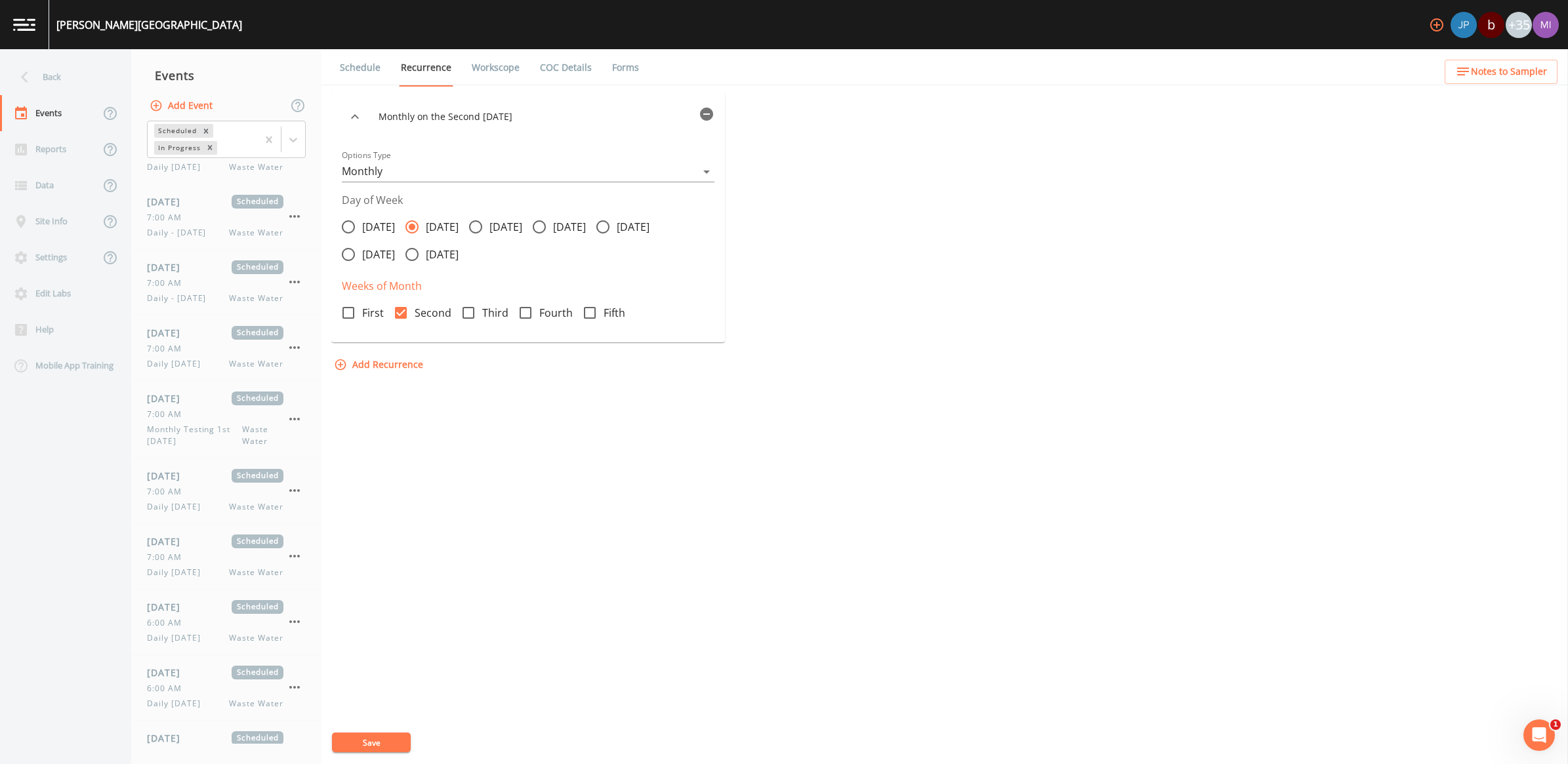
click at [387, 742] on button "Save" at bounding box center [371, 743] width 78 height 20
click at [492, 67] on link "Workscope" at bounding box center [496, 67] width 52 height 37
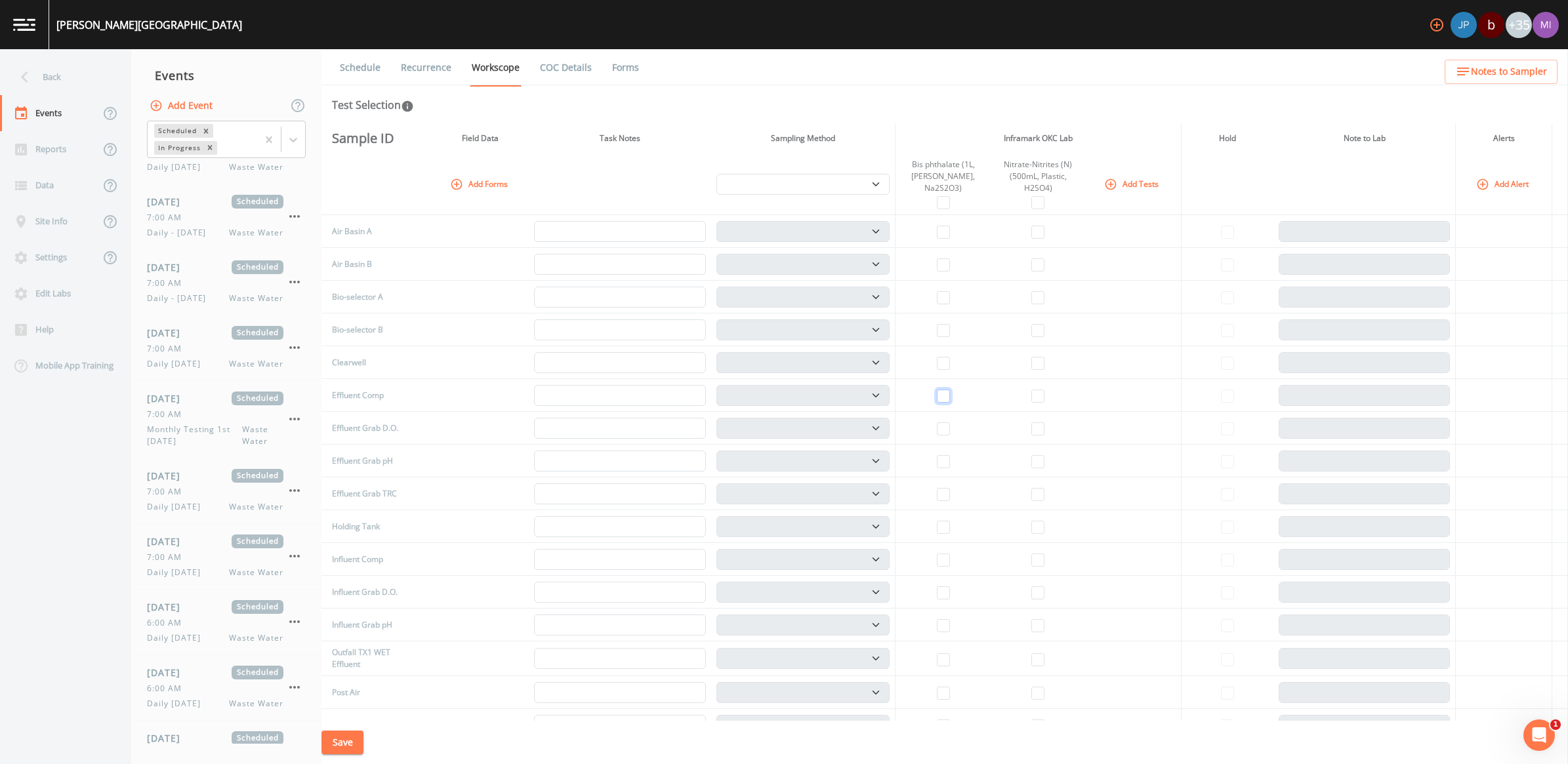
click at [942, 394] on input "checkbox" at bounding box center [943, 397] width 13 height 13
checkbox input "true"
select select "b6a3c313-748b-4795-a028-792ad310bd60"
click at [1037, 397] on input "checkbox" at bounding box center [1038, 397] width 13 height 13
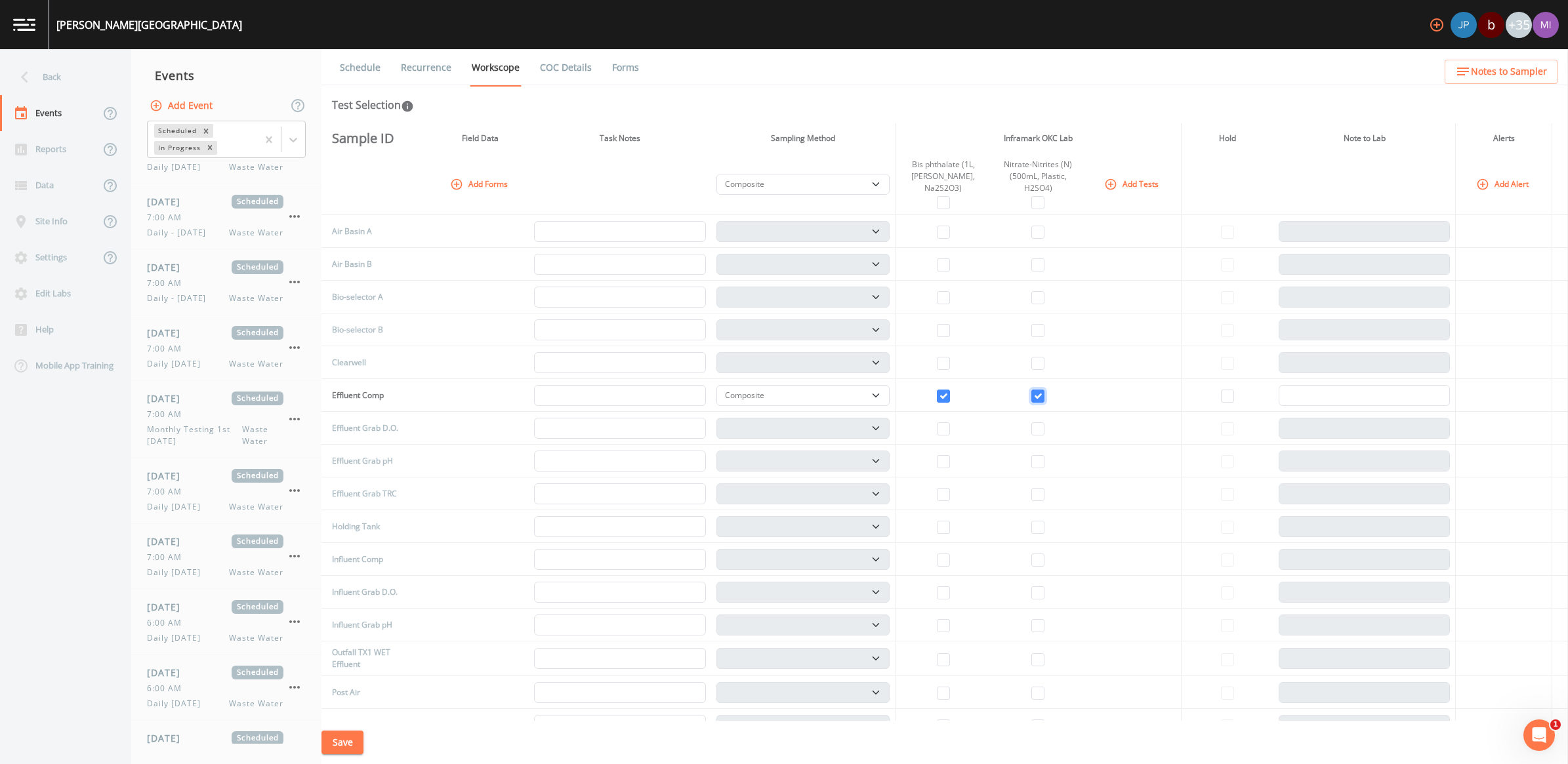
checkbox input "true"
click at [347, 742] on button "Save" at bounding box center [342, 742] width 42 height 24
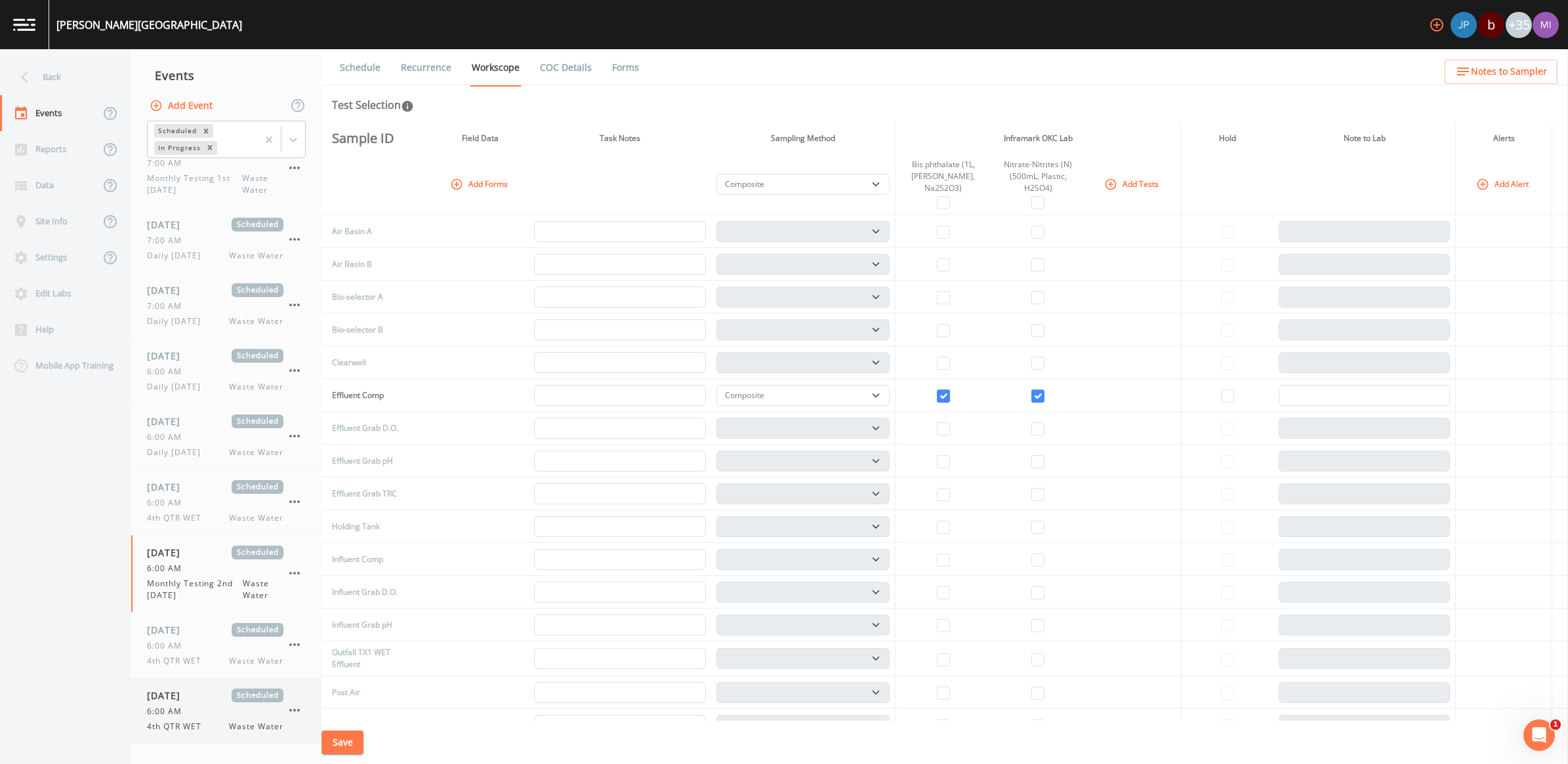
scroll to position [689, 0]
click at [203, 570] on div "6:00 AM" at bounding box center [215, 569] width 137 height 12
select select "b6a3c313-748b-4795-a028-792ad310bd60"
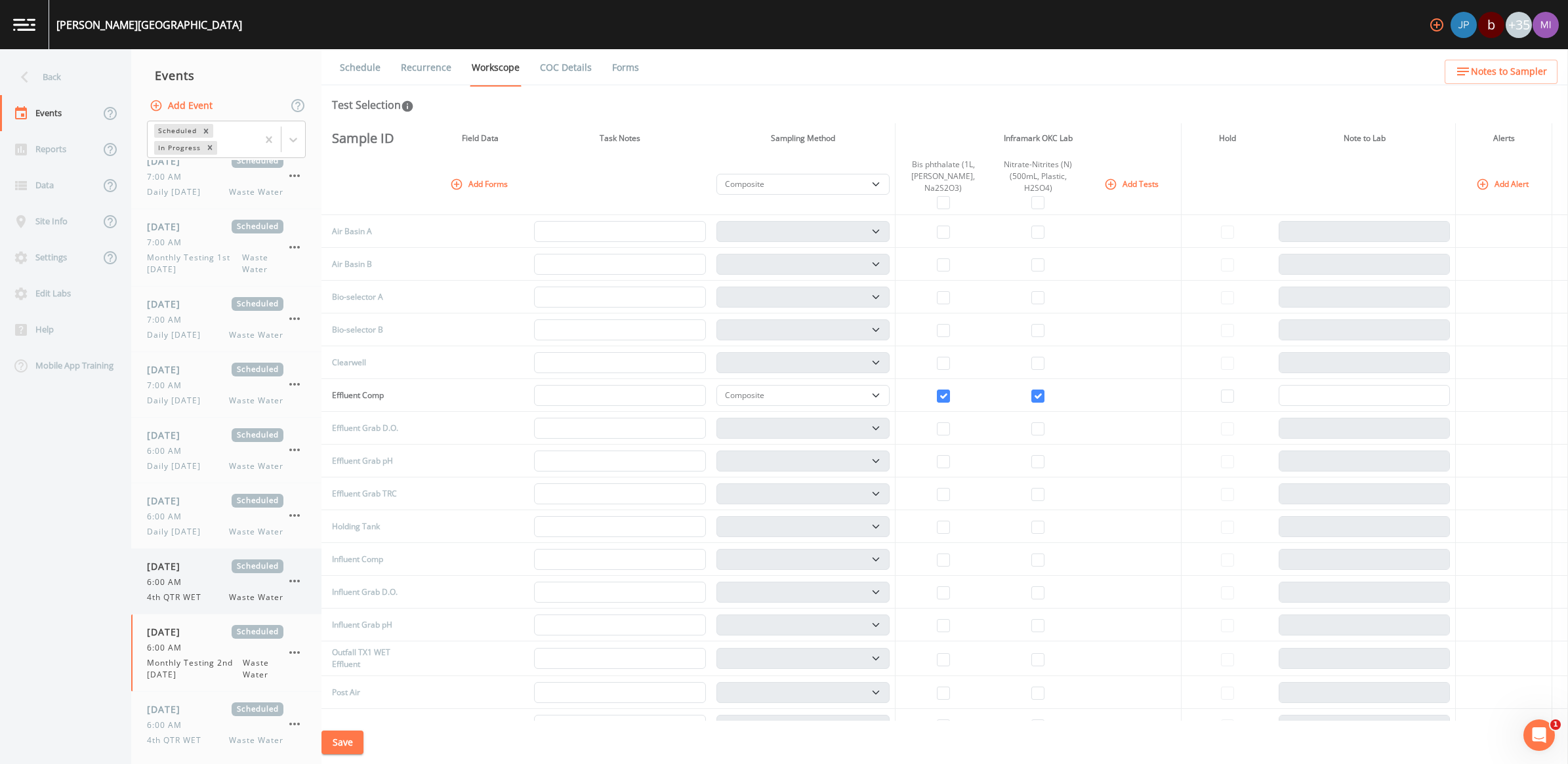
scroll to position [525, 0]
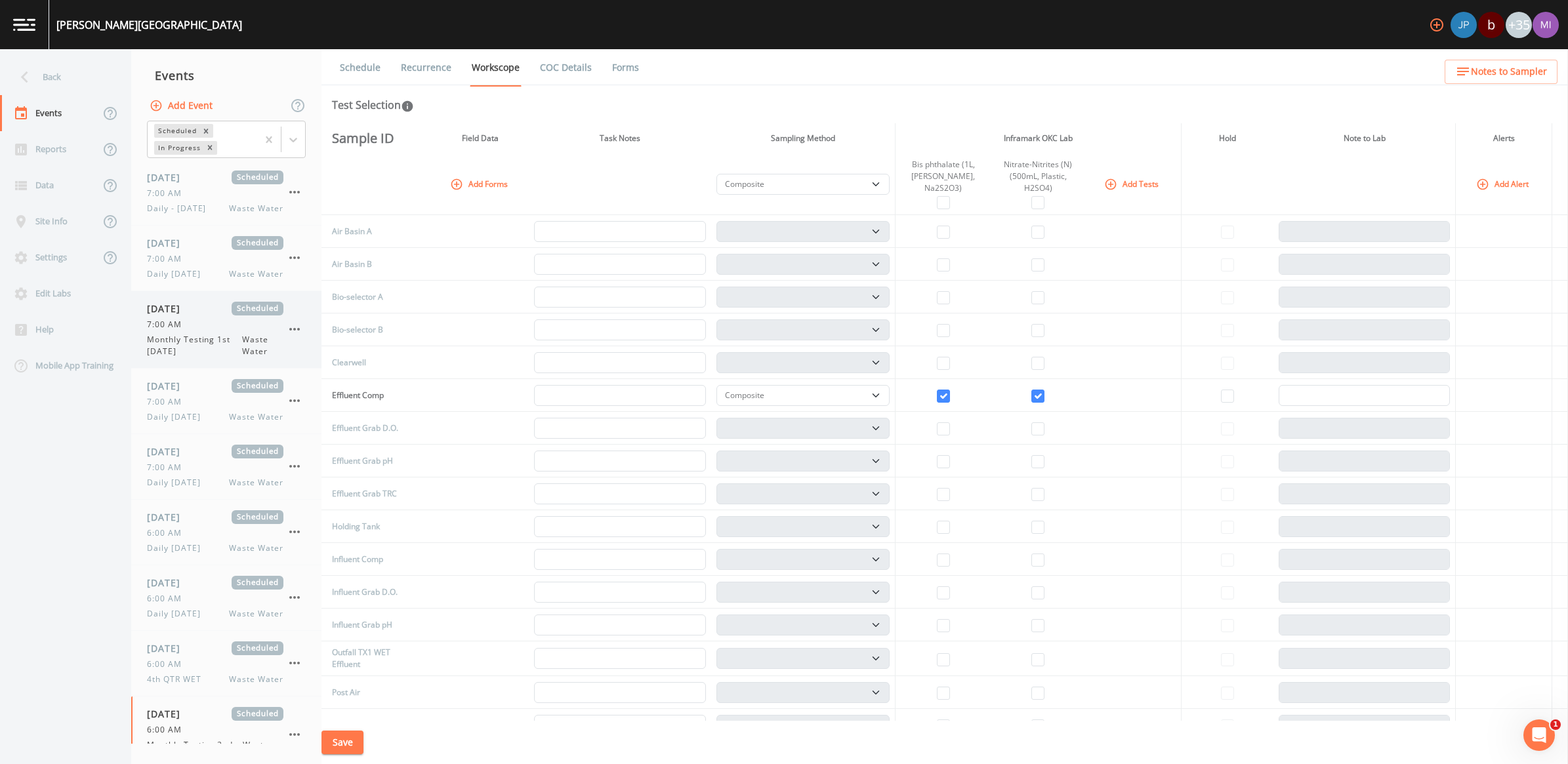
click at [192, 350] on span "Monthly Testing 1st Tuesday" at bounding box center [194, 346] width 95 height 23
select select "b6a3c313-748b-4795-a028-792ad310bd60"
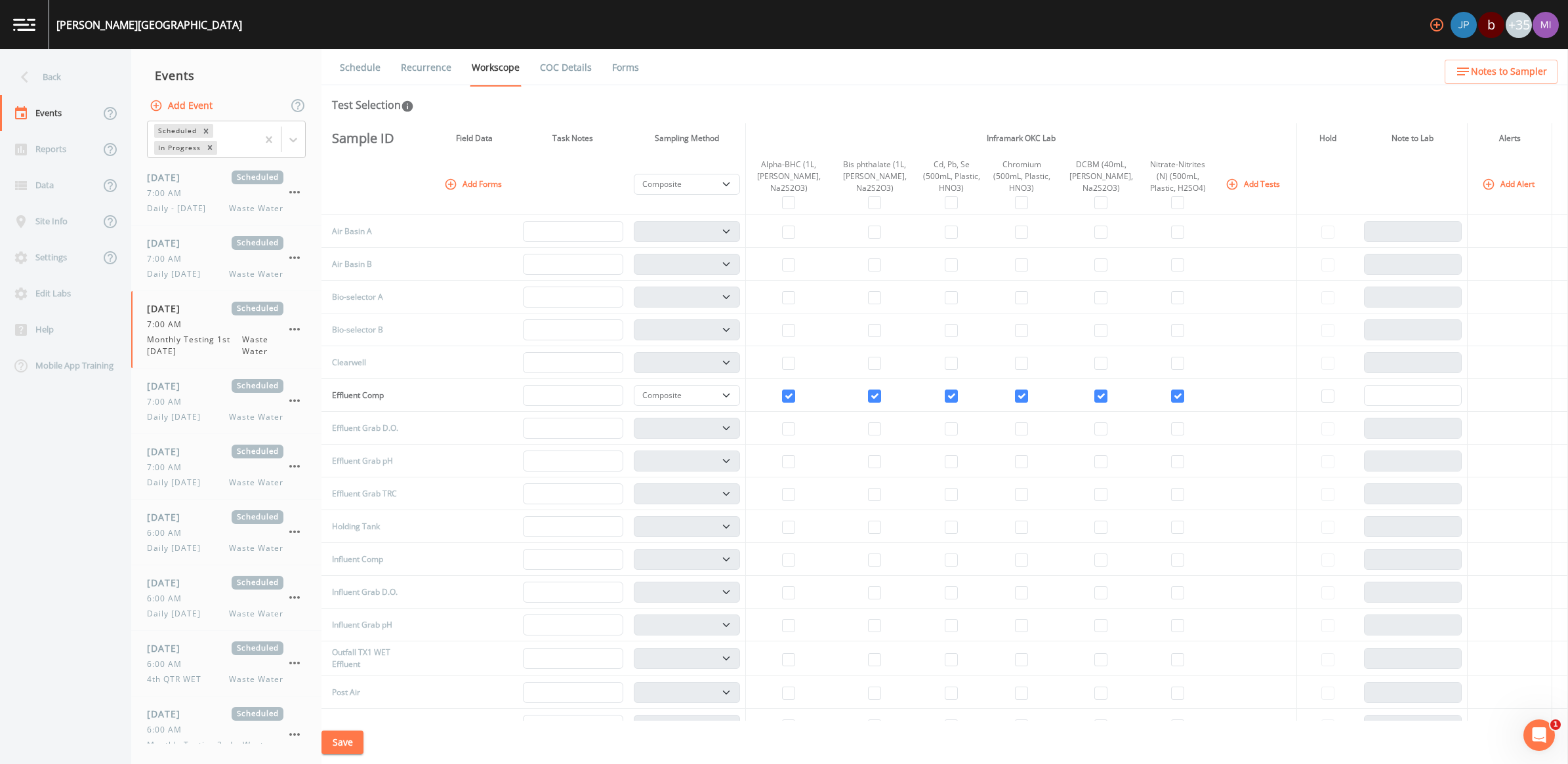
click at [174, 102] on button "Add Event" at bounding box center [182, 106] width 71 height 24
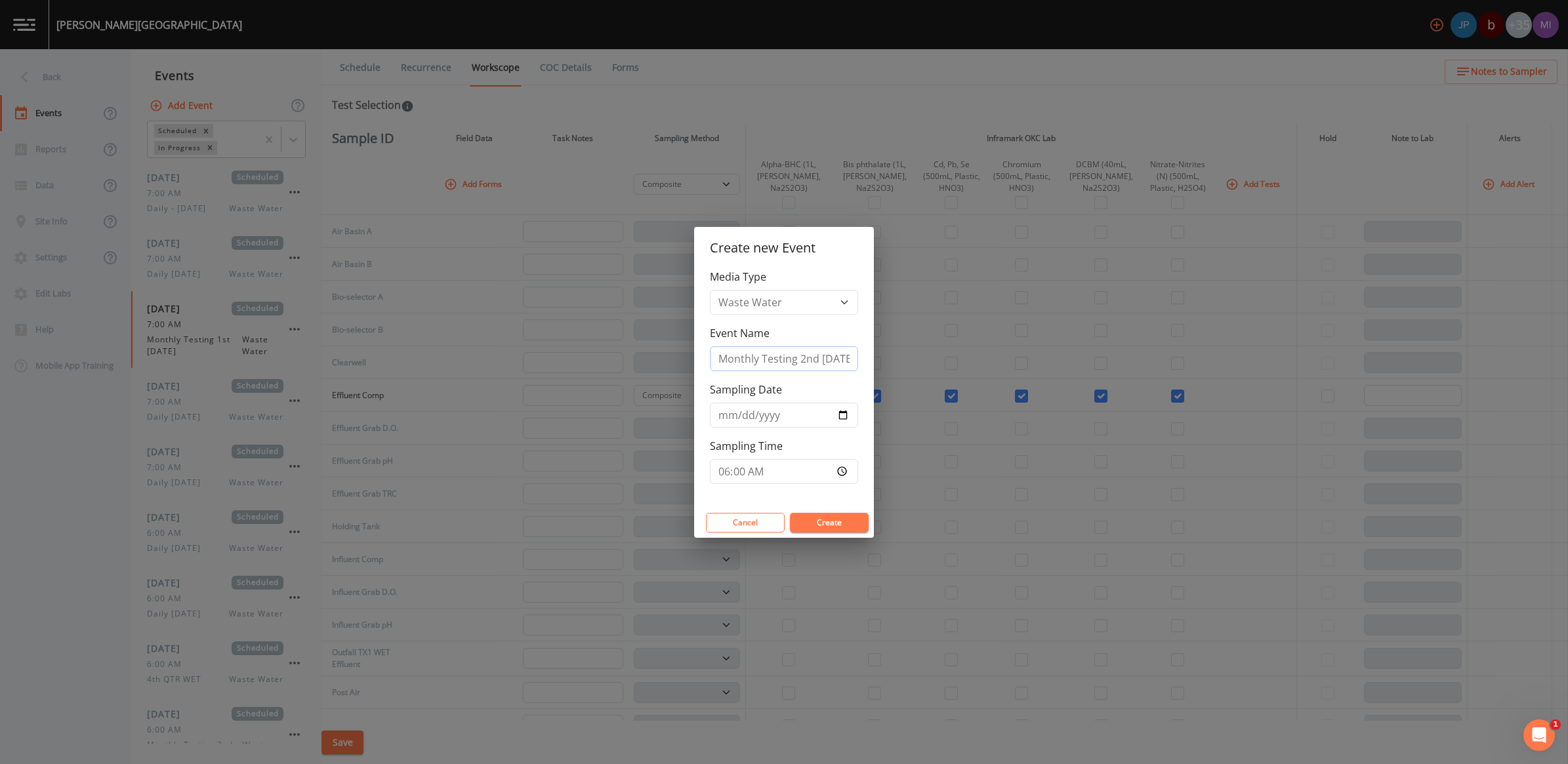
click at [749, 359] on input "Monthly Testing 2nd Tuesday" at bounding box center [784, 359] width 148 height 25
click at [847, 302] on select "Waste Water" at bounding box center [784, 302] width 148 height 25
click at [844, 302] on select "Waste Water" at bounding box center [784, 302] width 148 height 25
click at [838, 354] on input "Monthly Testing 2nd Tuesday" at bounding box center [784, 359] width 148 height 25
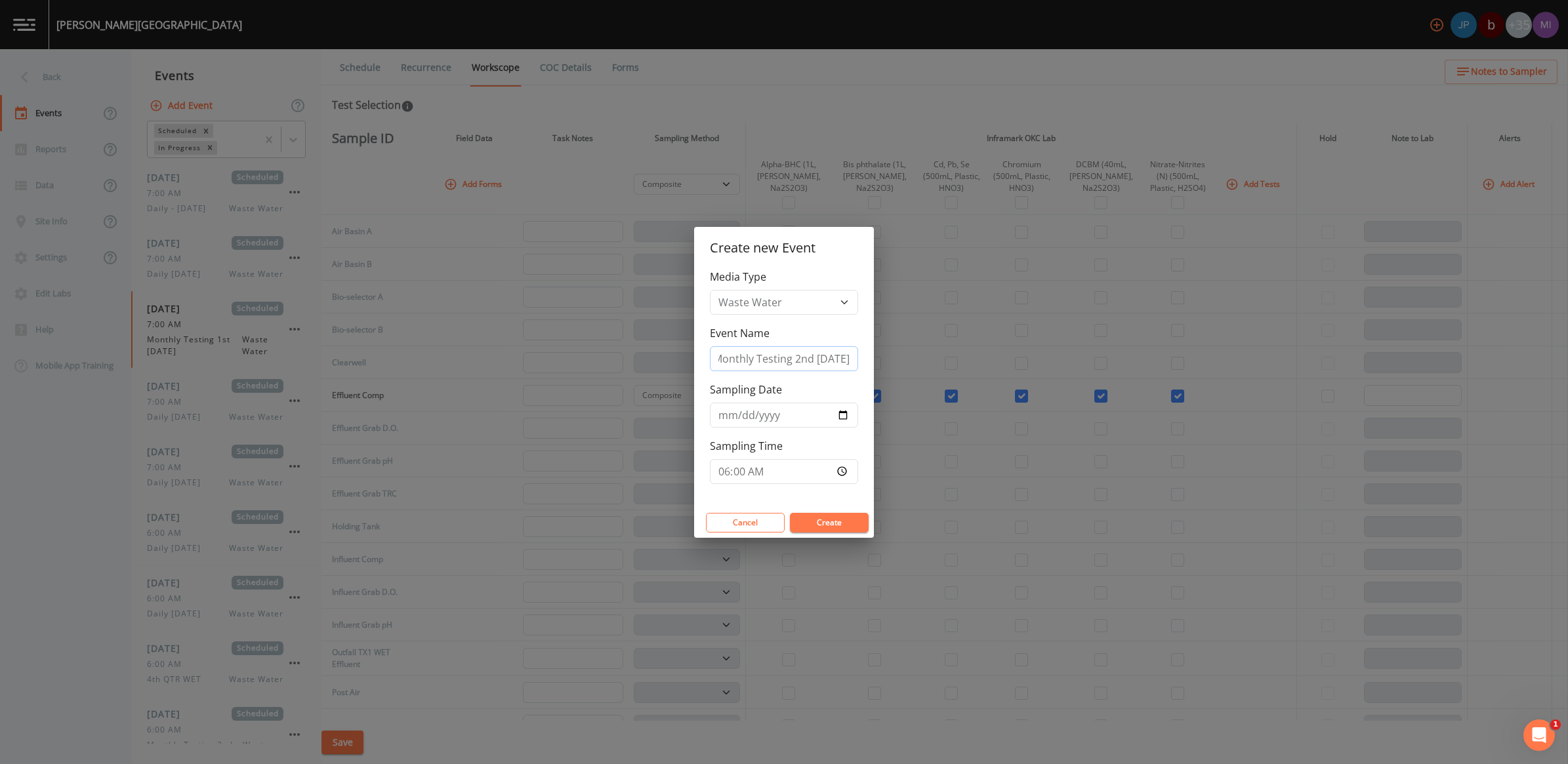
drag, startPoint x: 848, startPoint y: 354, endPoint x: 789, endPoint y: 356, distance: 59.0
click at [789, 356] on input "Monthly Testing 2nd Tuesday" at bounding box center [784, 359] width 148 height 25
drag, startPoint x: 805, startPoint y: 357, endPoint x: 811, endPoint y: 351, distance: 8.5
click at [807, 357] on input "Monthly Testing River" at bounding box center [784, 359] width 148 height 25
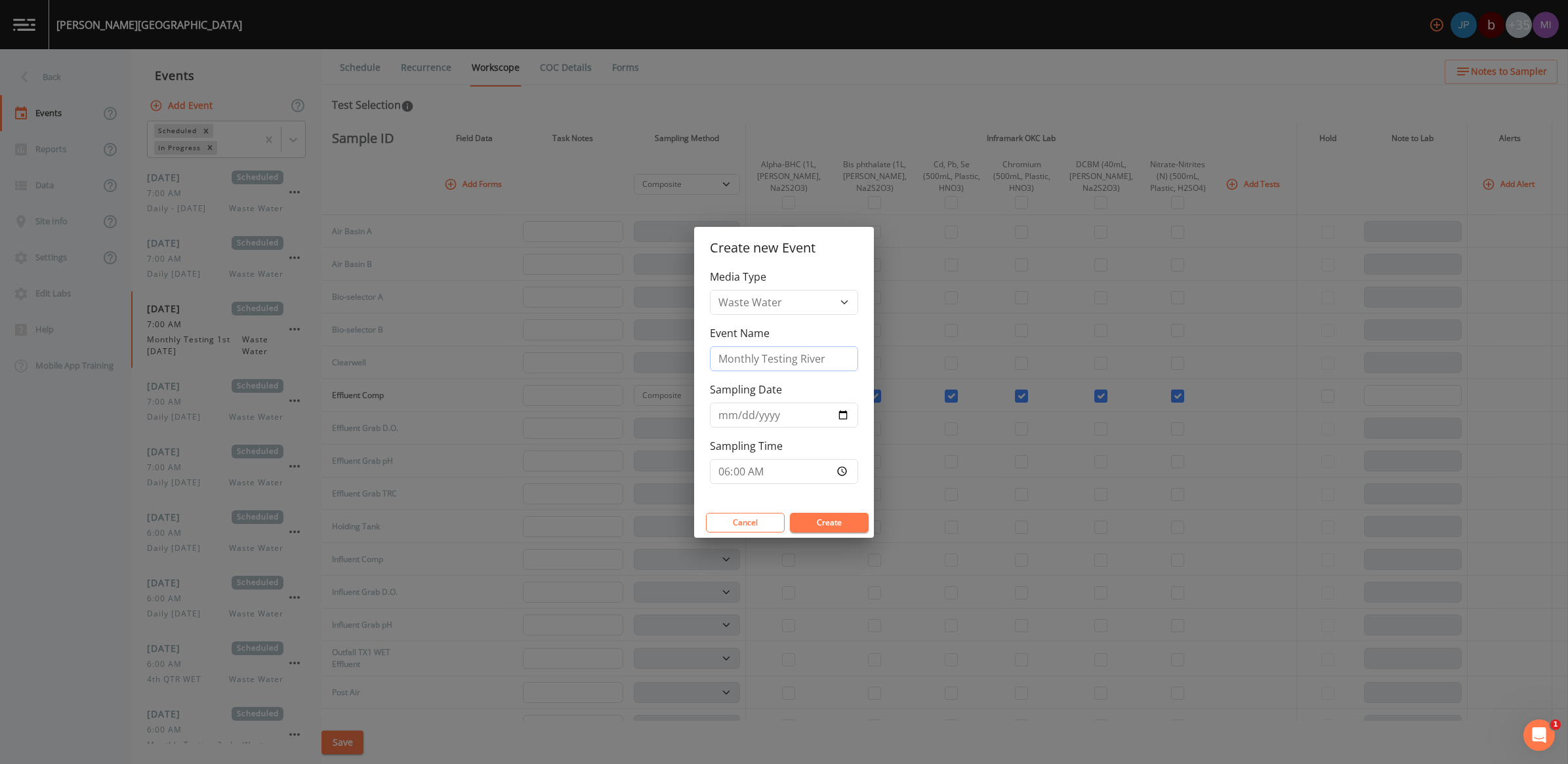
click at [840, 359] on input "Monthly Testing River" at bounding box center [784, 359] width 148 height 25
click at [798, 355] on input "Monthly Testing River" at bounding box center [784, 359] width 148 height 25
type input "Monthly Testing Upstream River"
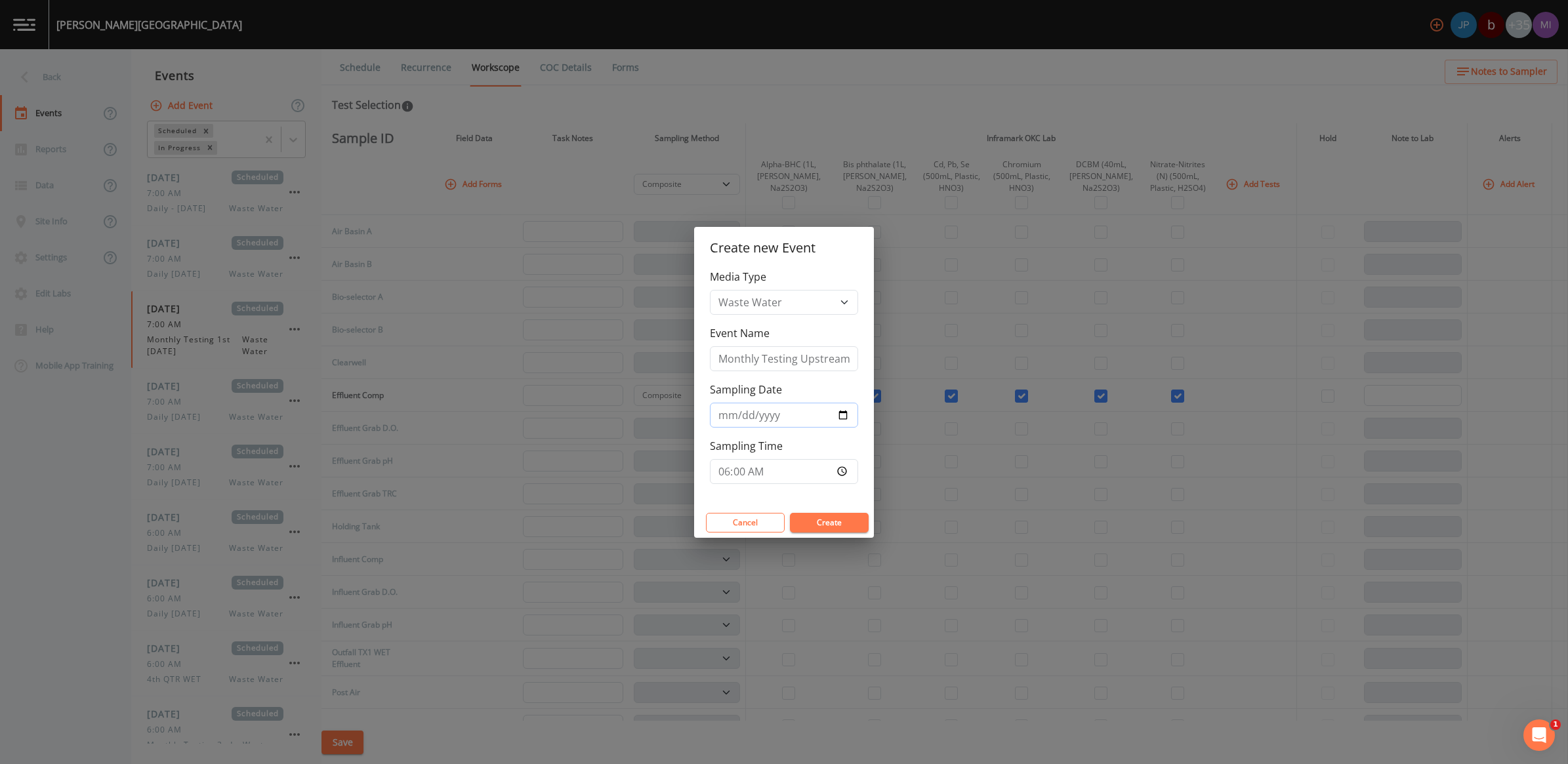
click at [838, 417] on input "2025-10-14" at bounding box center [784, 415] width 148 height 25
type input "[DATE]"
click at [826, 518] on button "Create" at bounding box center [829, 523] width 78 height 20
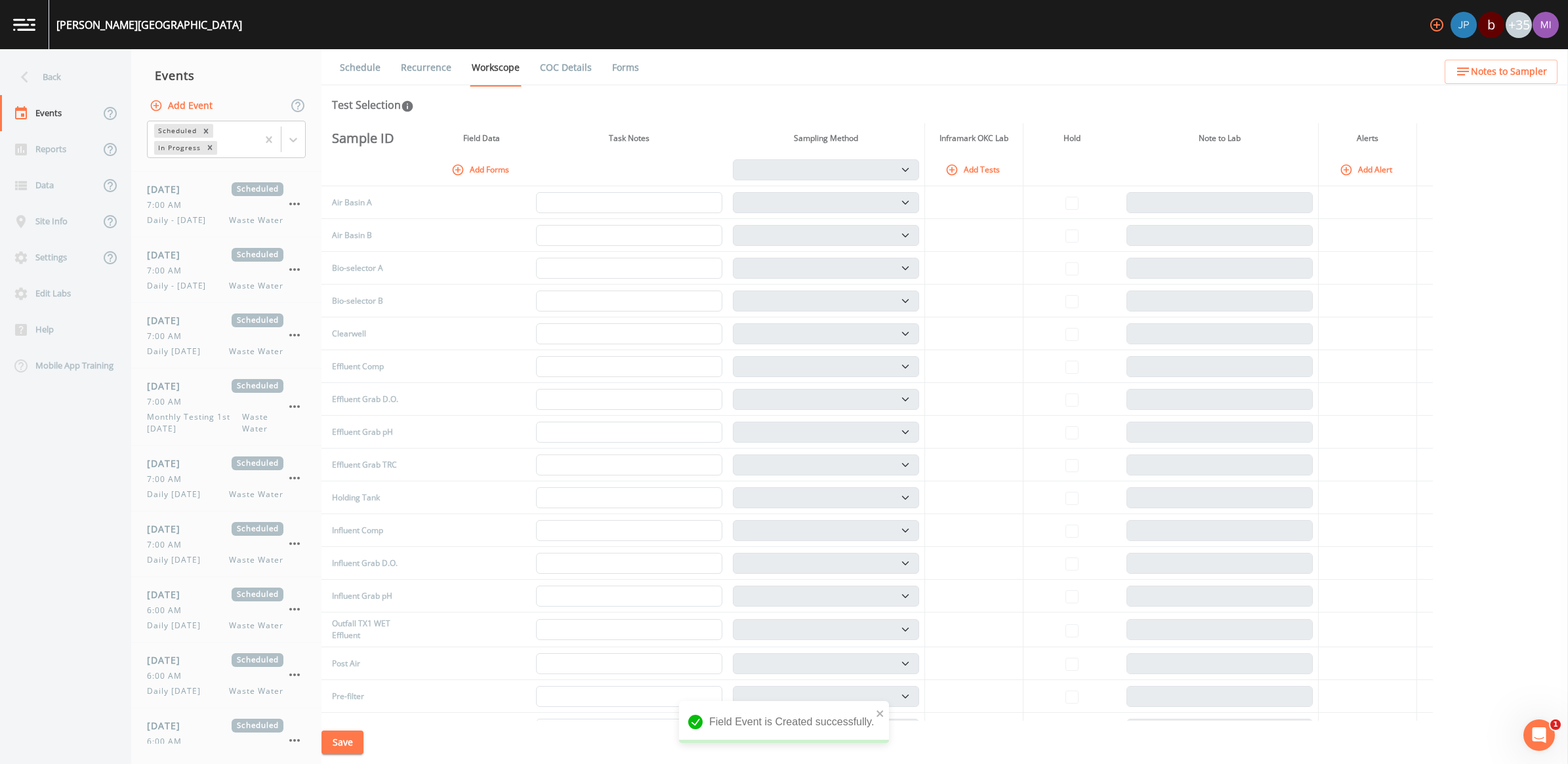
scroll to position [602, 0]
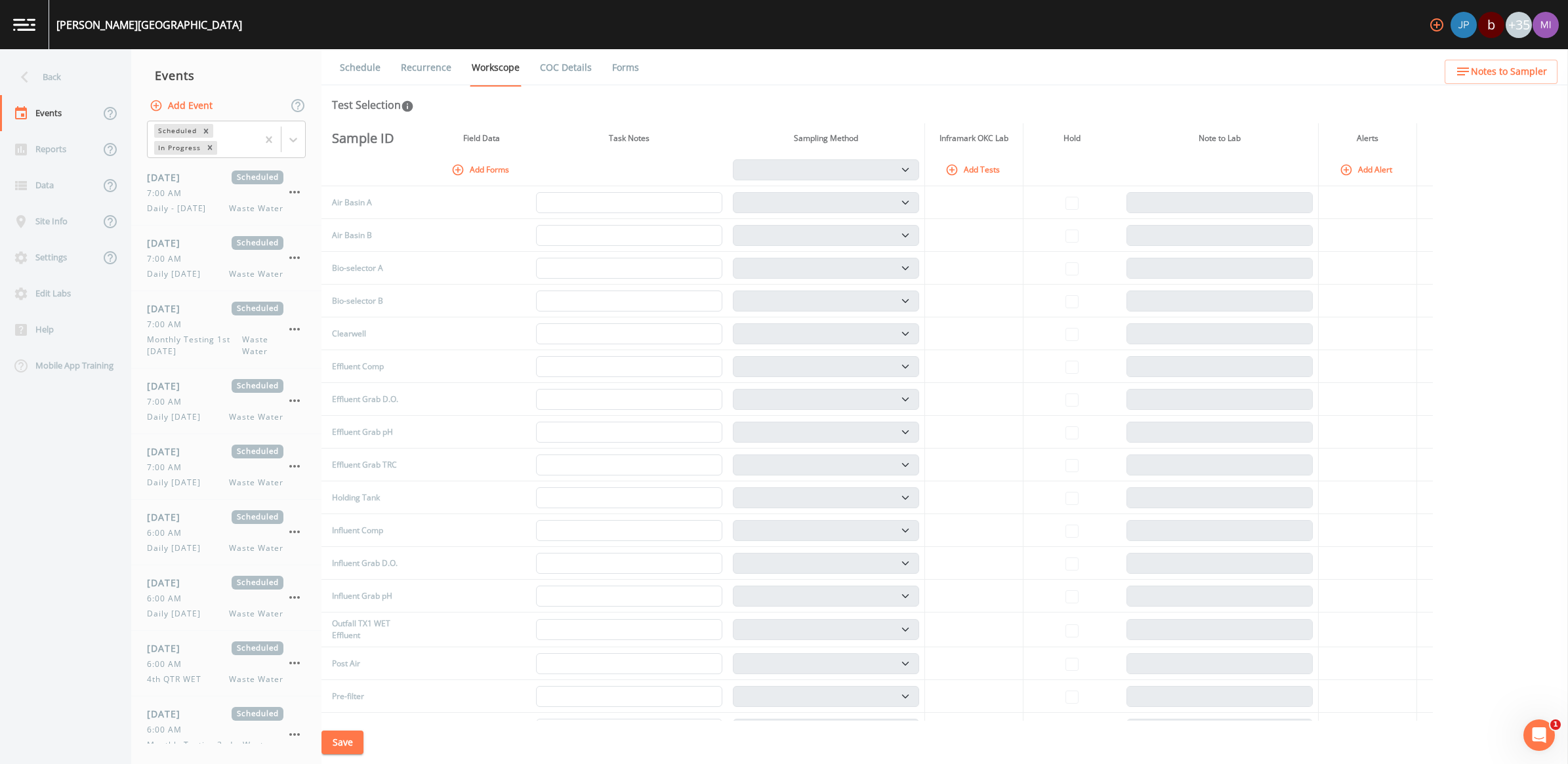
click at [420, 66] on link "Recurrence" at bounding box center [426, 67] width 54 height 37
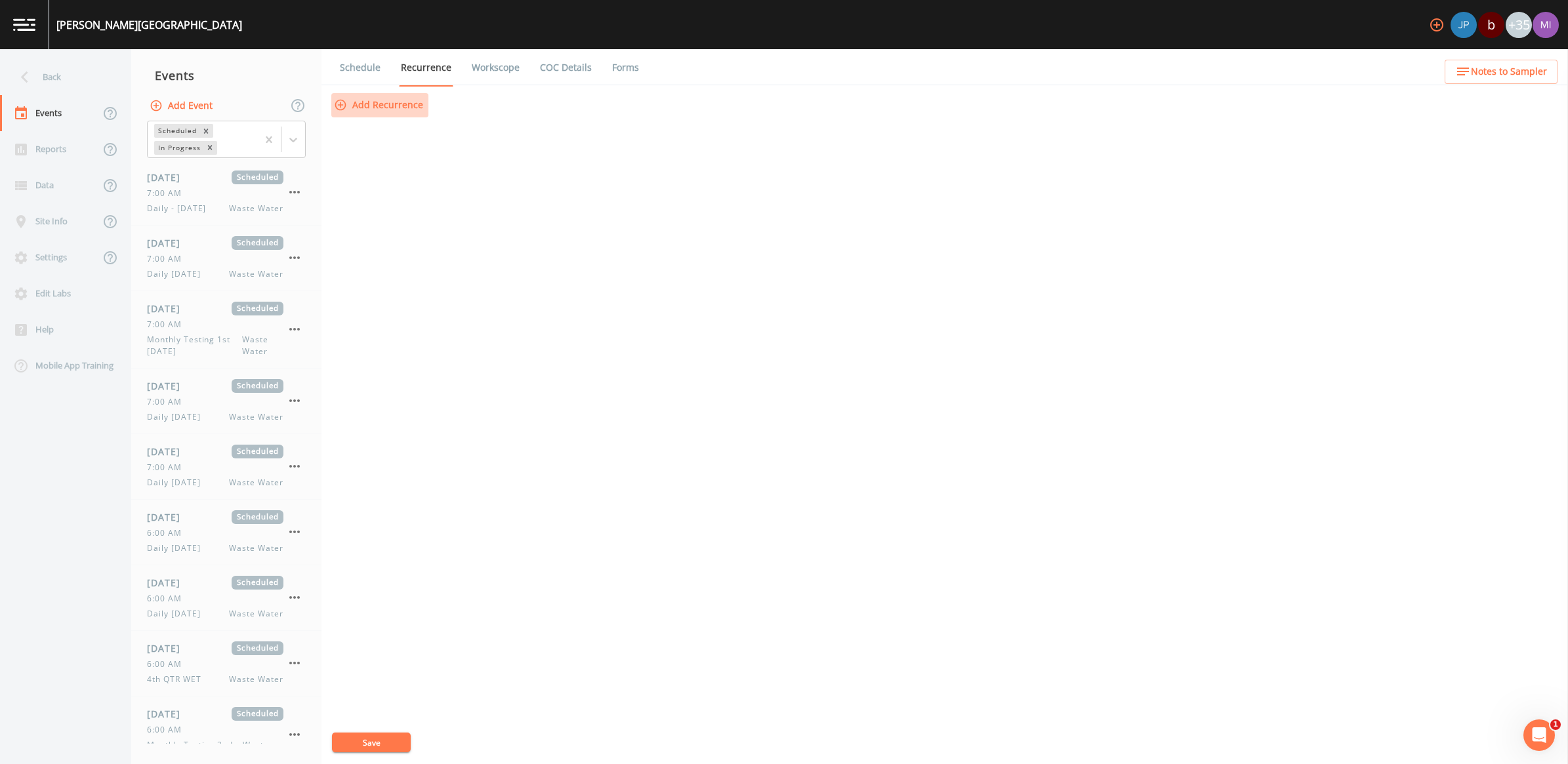
click at [397, 103] on button "Add Recurrence" at bounding box center [380, 105] width 97 height 24
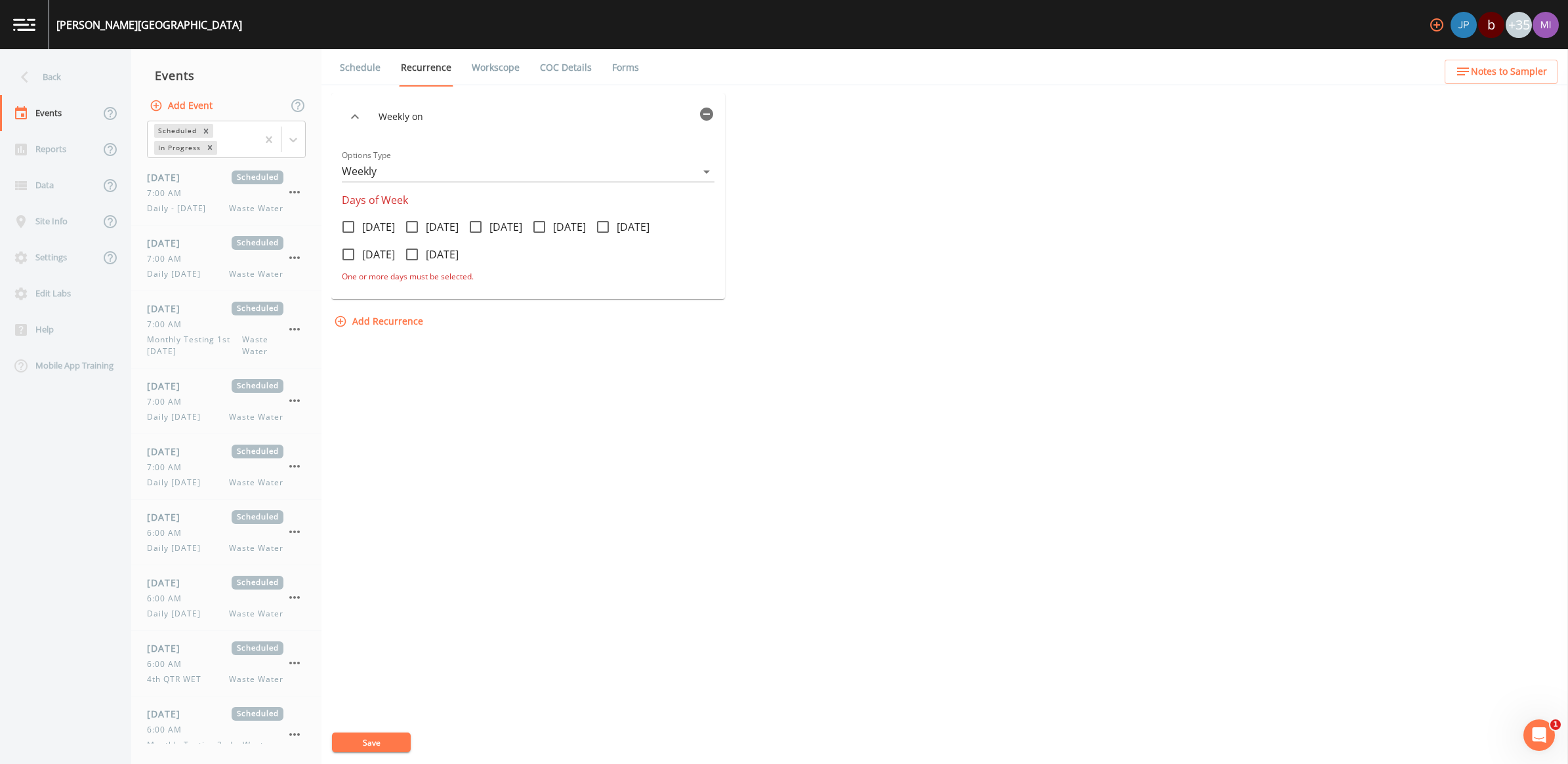
click at [479, 172] on body "Chisholm Creek b +35 Back Events Reports Data Site Info Settings Edit Labs Help…" at bounding box center [784, 382] width 1568 height 764
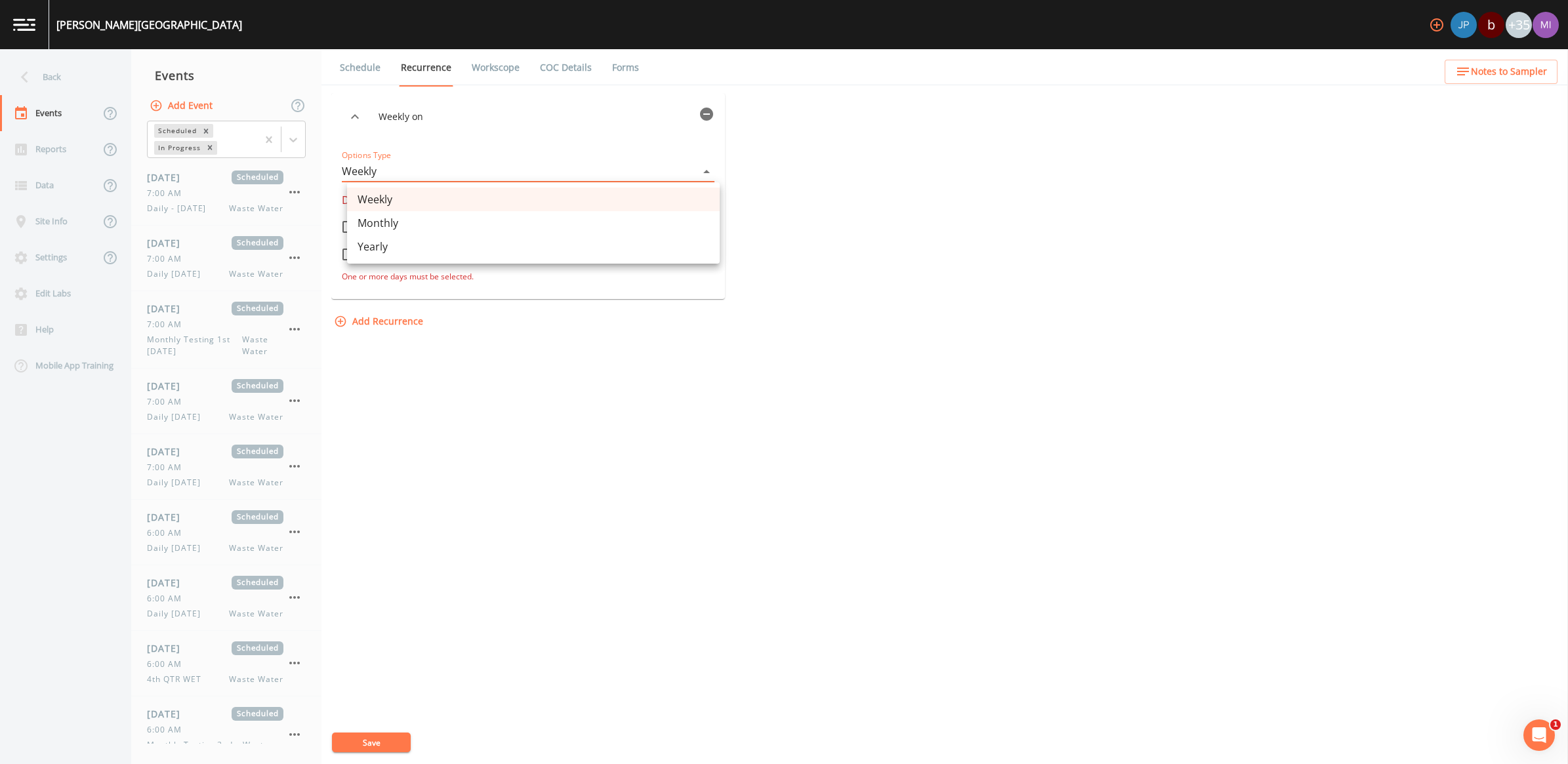
click at [398, 223] on li "Monthly" at bounding box center [533, 223] width 372 height 23
type input "MONTHLY"
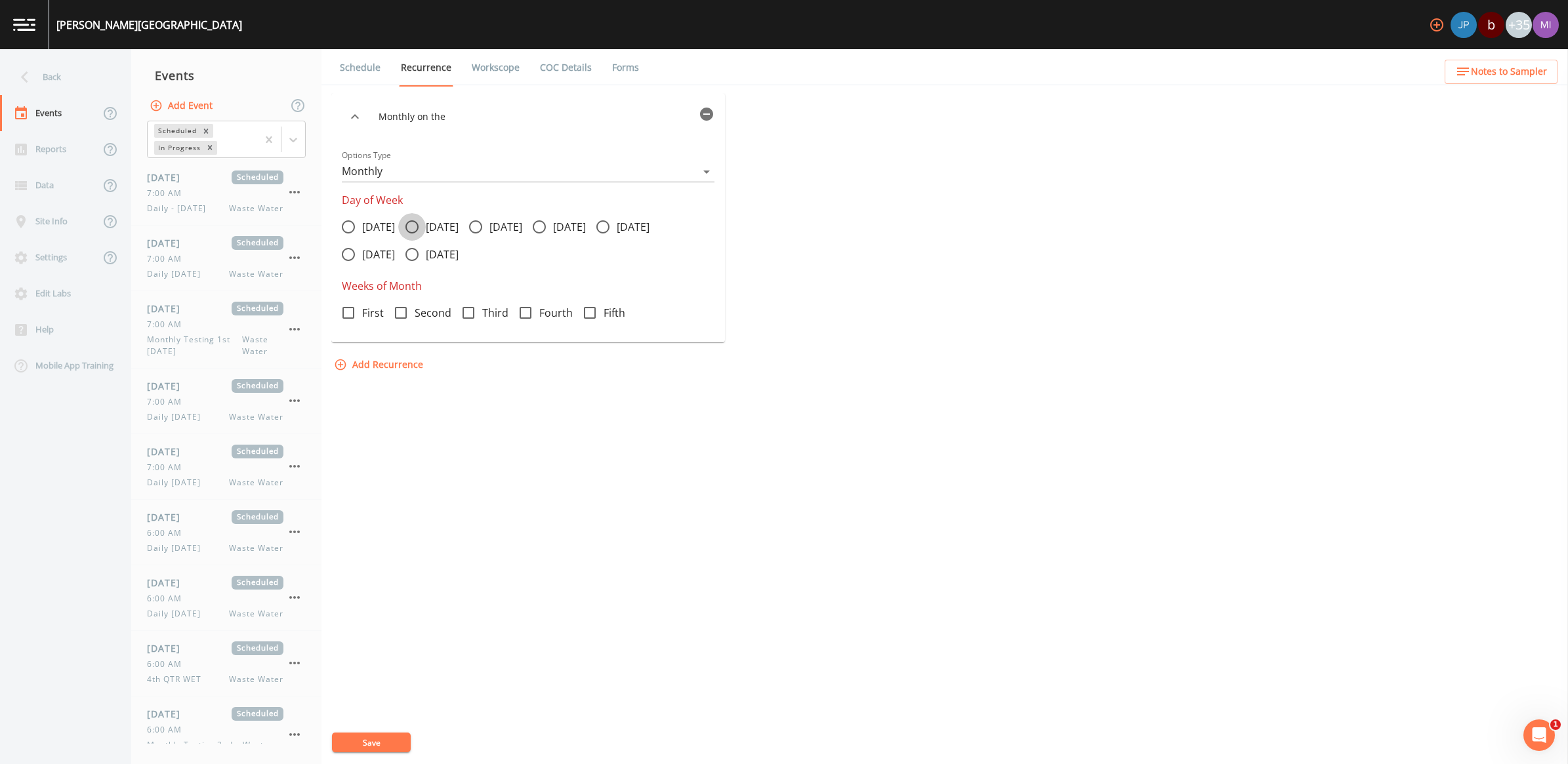
click at [420, 227] on icon at bounding box center [412, 227] width 16 height 16
click at [412, 227] on input "[DATE]" at bounding box center [405, 220] width 13 height 13
radio input "true"
click at [352, 313] on icon at bounding box center [348, 312] width 16 height 16
click at [347, 312] on input "First" at bounding box center [342, 306] width 13 height 13
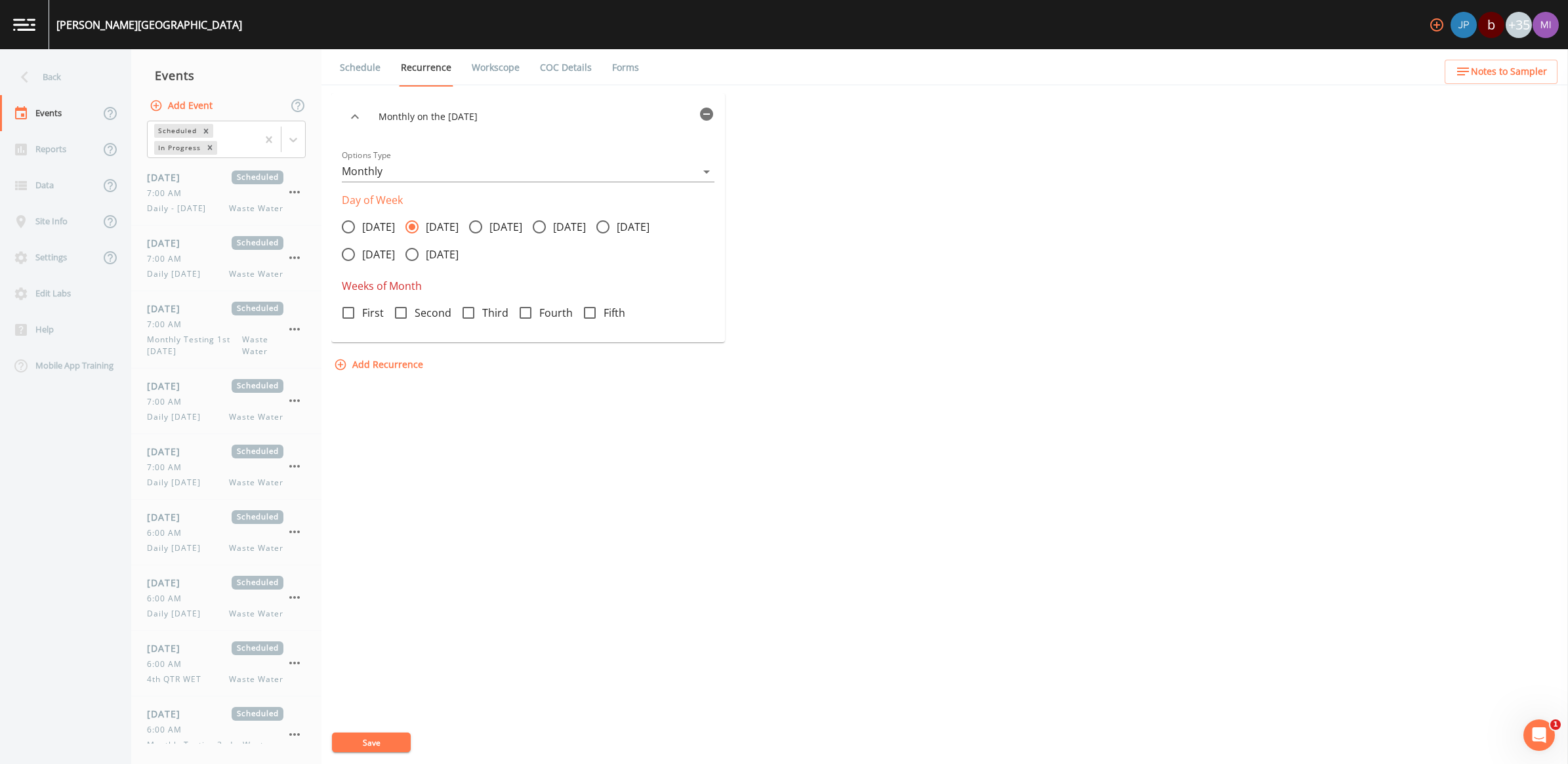
checkbox input "true"
click at [386, 742] on button "Save" at bounding box center [371, 743] width 78 height 20
click at [492, 71] on link "Workscope" at bounding box center [496, 67] width 52 height 37
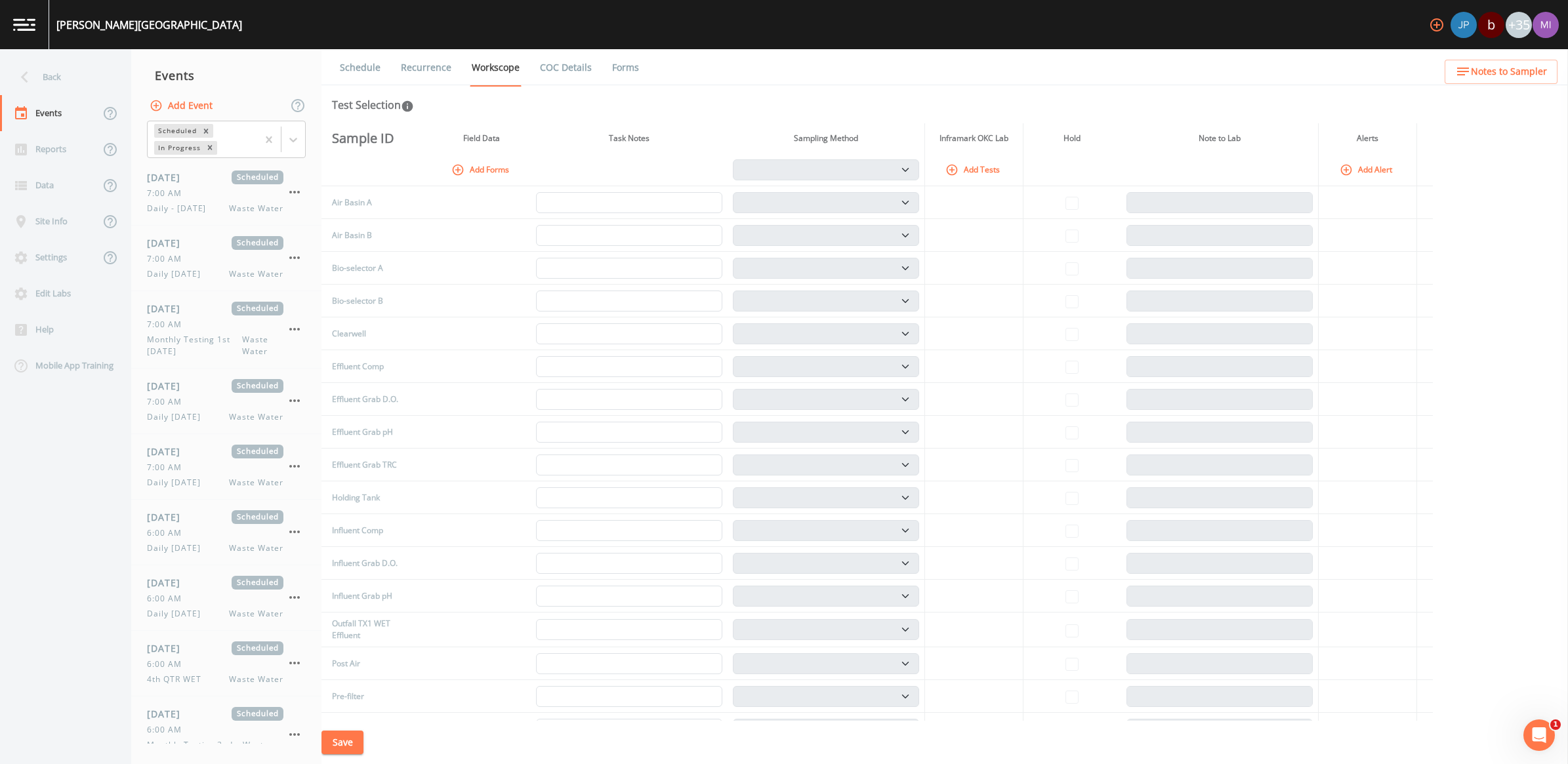
click at [992, 172] on button "Add Tests" at bounding box center [974, 170] width 62 height 22
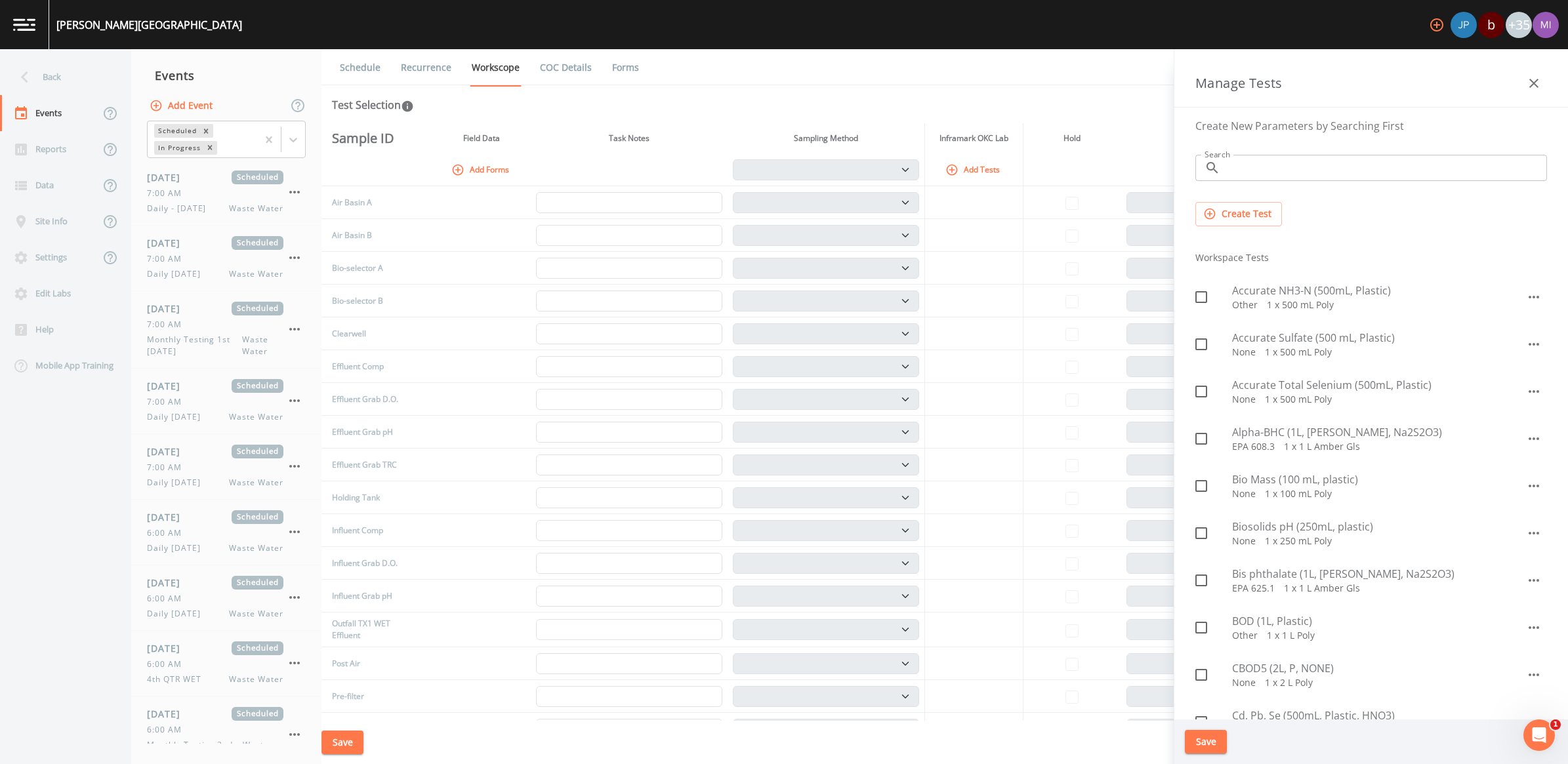
click at [1277, 576] on span "Bis phthalate (1L, Amber Glass, Na2S2O3)" at bounding box center [1379, 574] width 294 height 16
checkbox input "true"
click at [1208, 742] on button "Save" at bounding box center [1206, 742] width 42 height 24
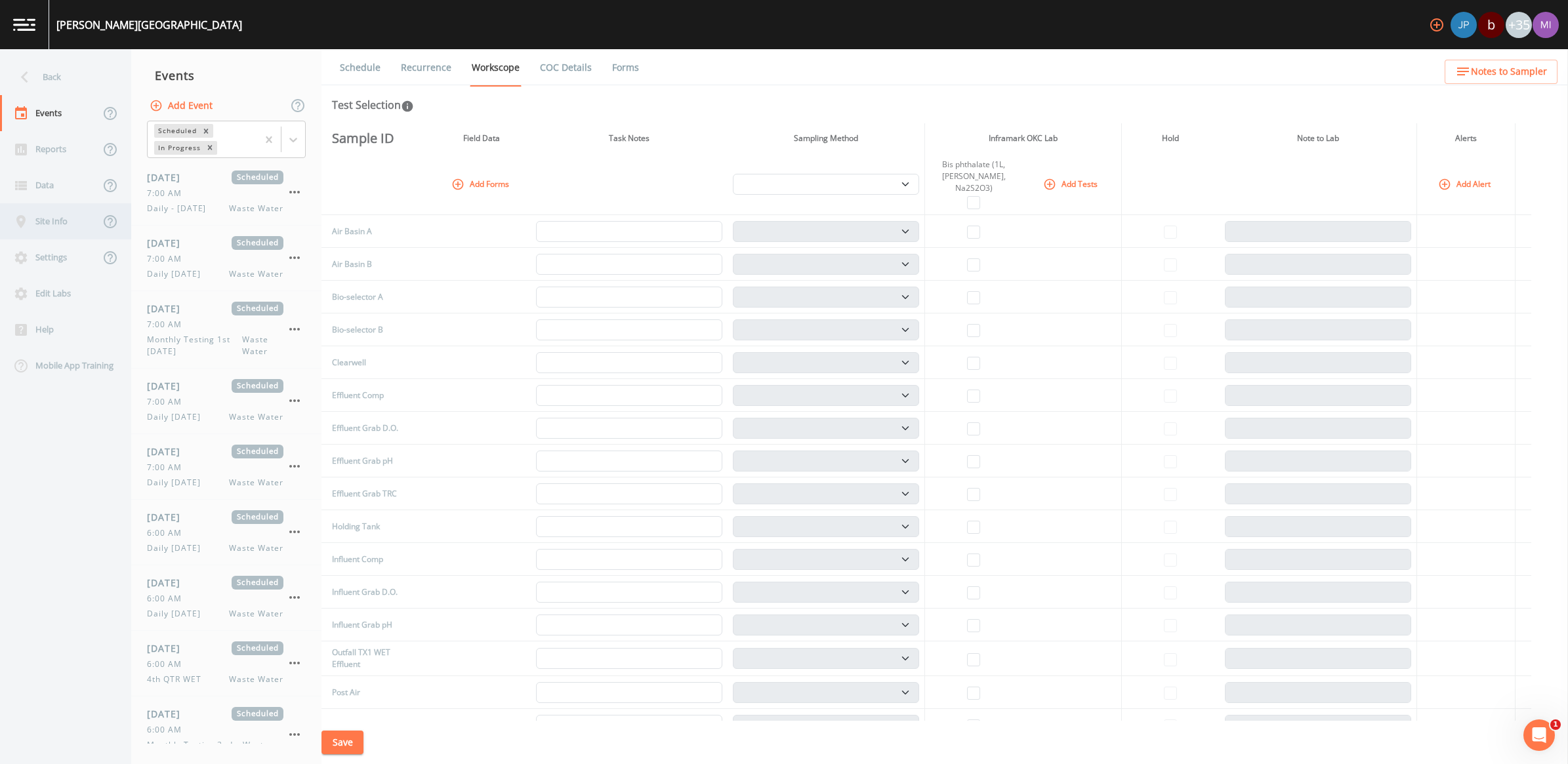
click at [62, 224] on div "Site Info" at bounding box center [50, 221] width 100 height 36
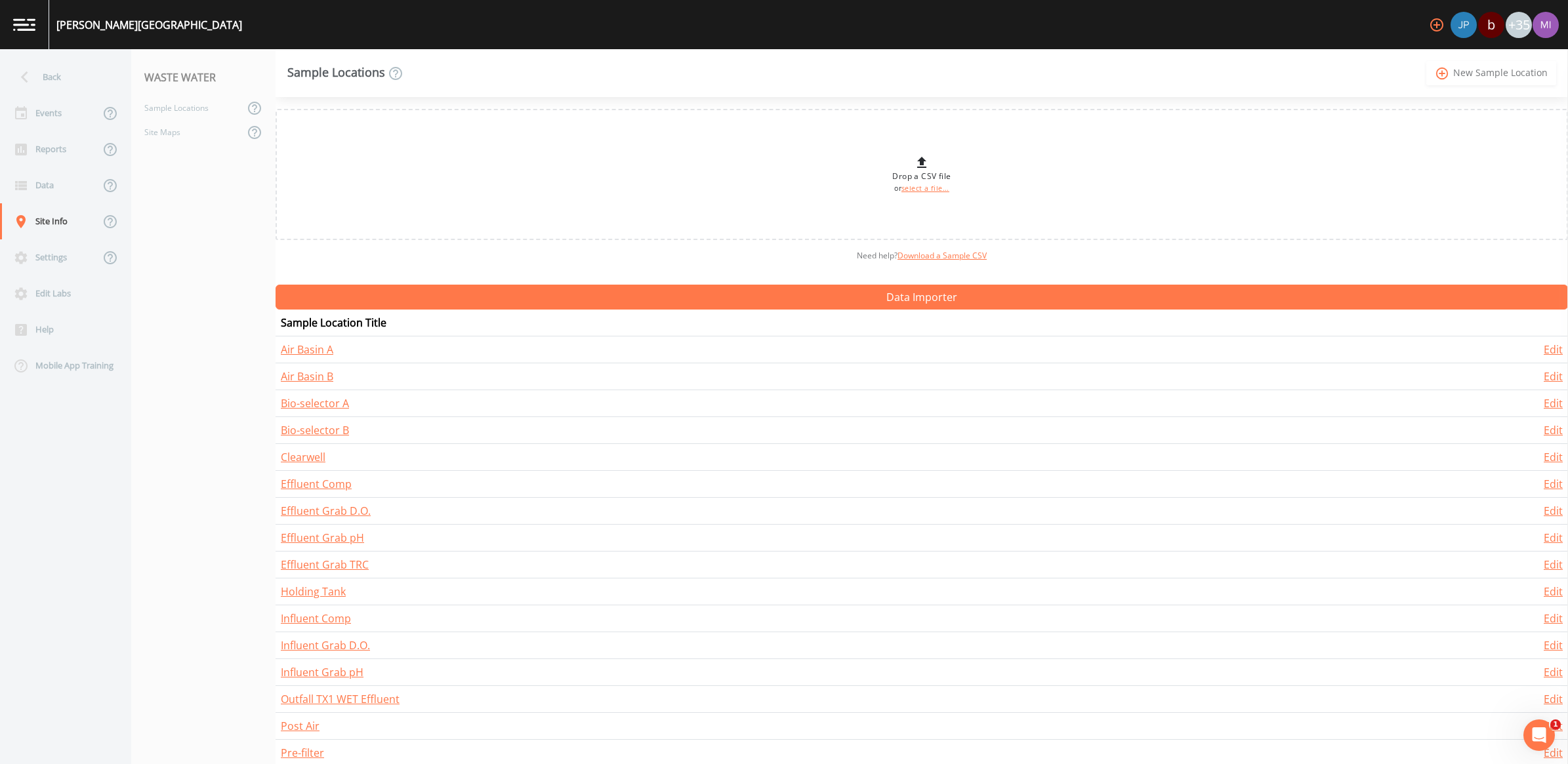
click at [1473, 74] on link "add_circle_outline New Sample Location" at bounding box center [1491, 72] width 130 height 24
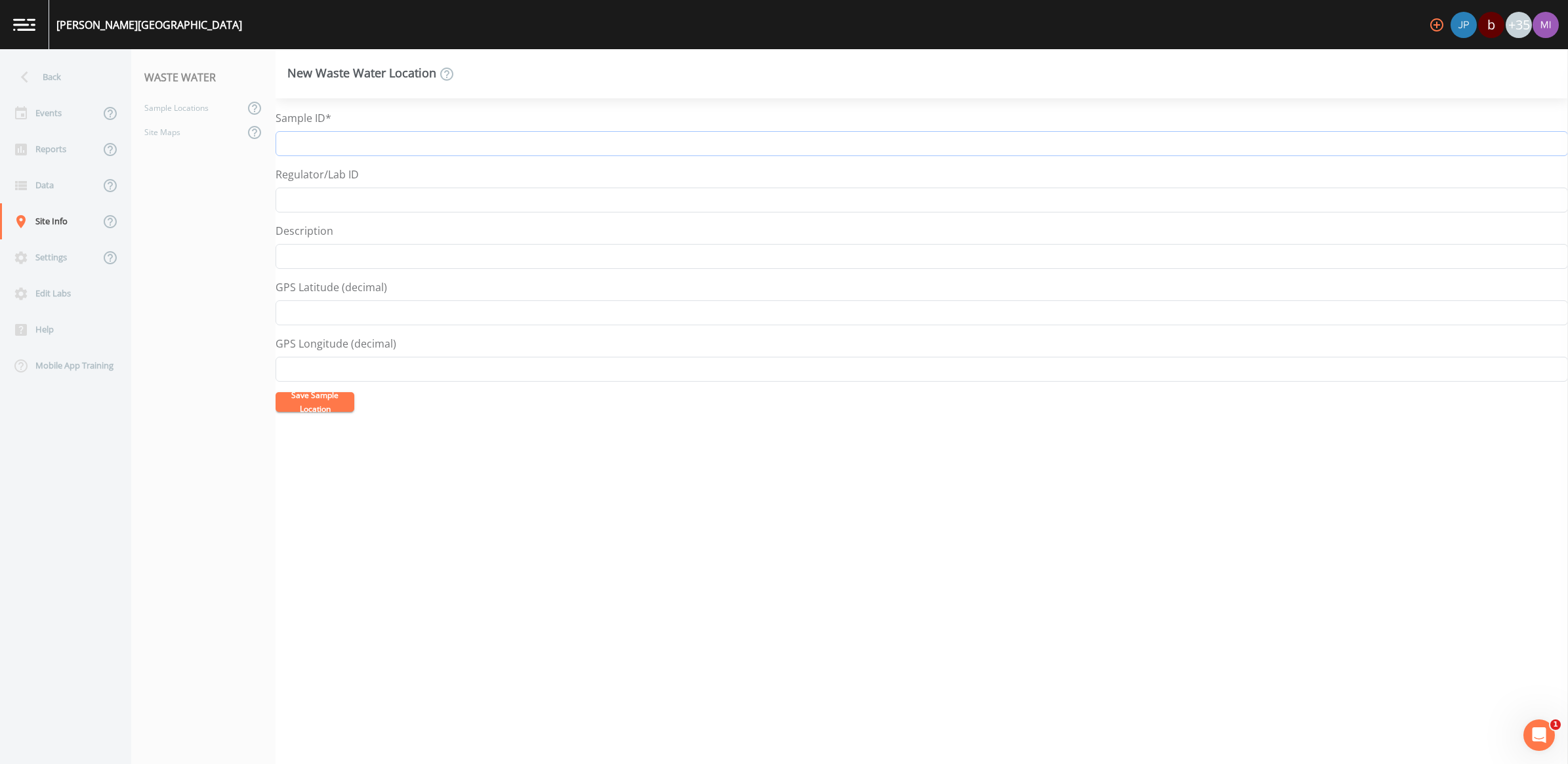
click at [322, 142] on input "Sample ID*" at bounding box center [921, 143] width 1292 height 25
type input "Upstream River"
click at [313, 402] on button "Save Sample Location" at bounding box center [315, 402] width 78 height 20
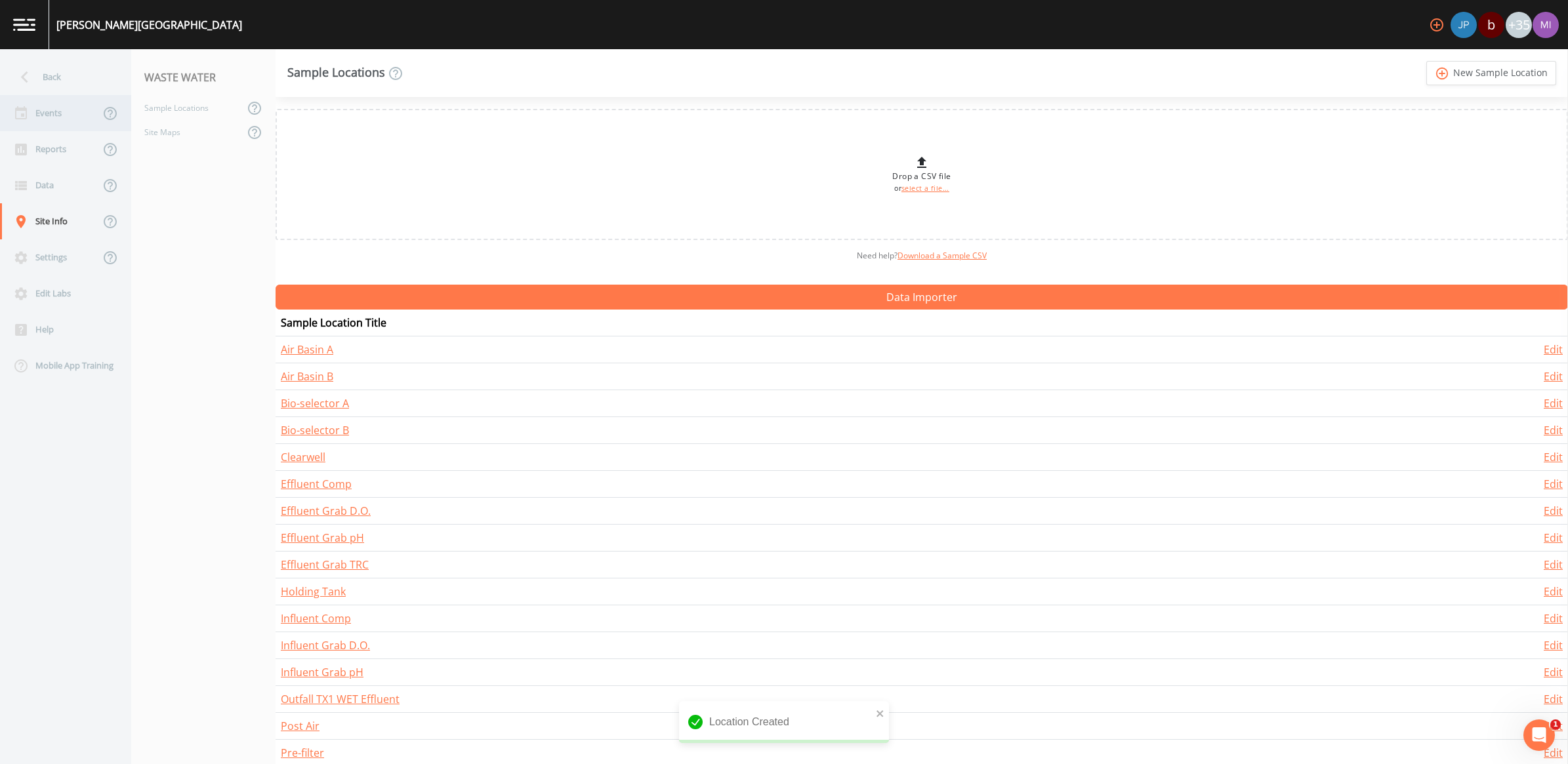
drag, startPoint x: 54, startPoint y: 112, endPoint x: 59, endPoint y: 125, distance: 13.9
click at [54, 112] on div "Events" at bounding box center [50, 112] width 100 height 36
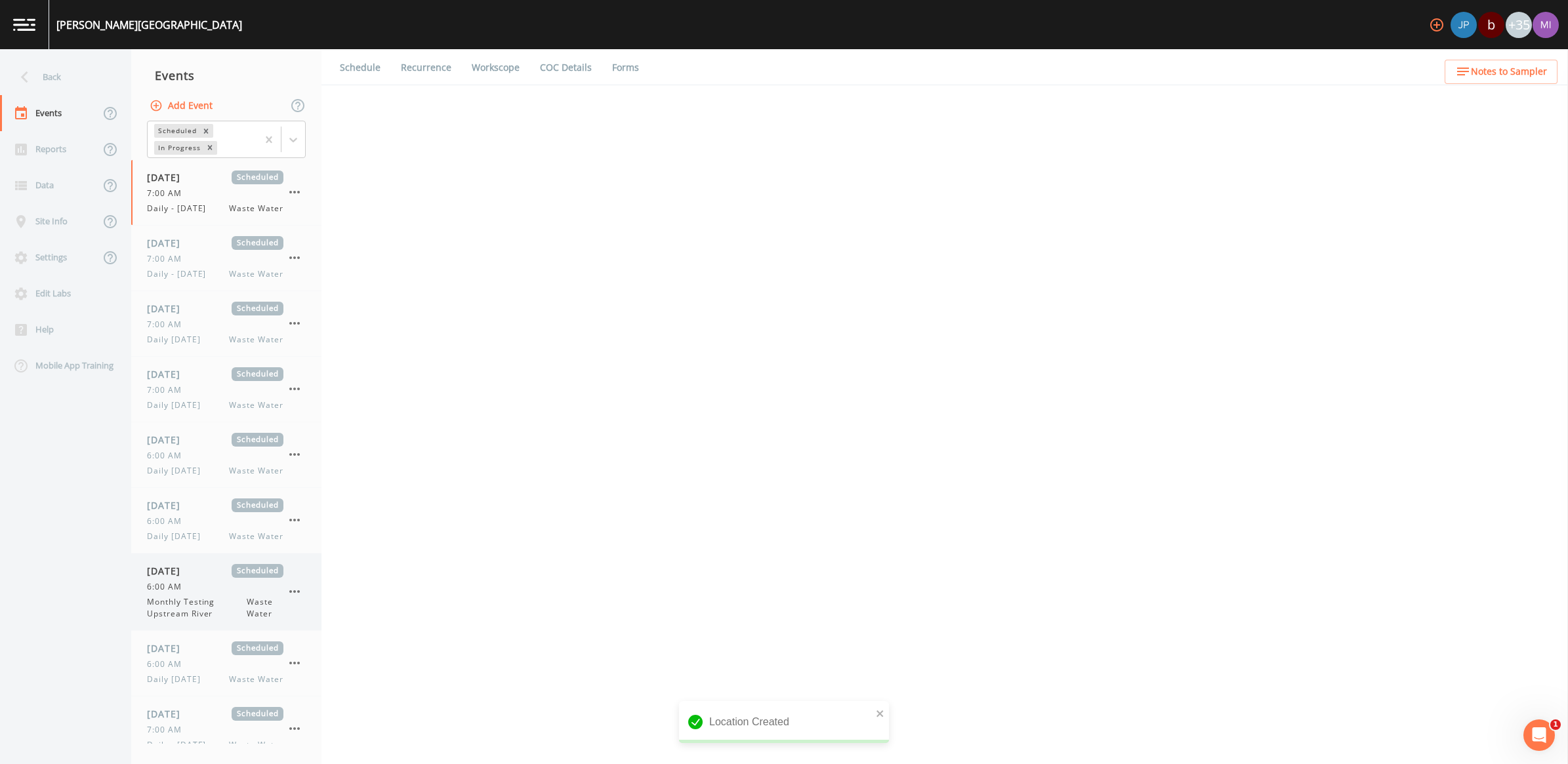
select select "b6a3c313-748b-4795-a028-792ad310bd60"
select select "092b3f94-5697-4c94-9891-da161916fdbb"
select select "b6a3c313-748b-4795-a028-792ad310bd60"
select select "092b3f94-5697-4c94-9891-da161916fdbb"
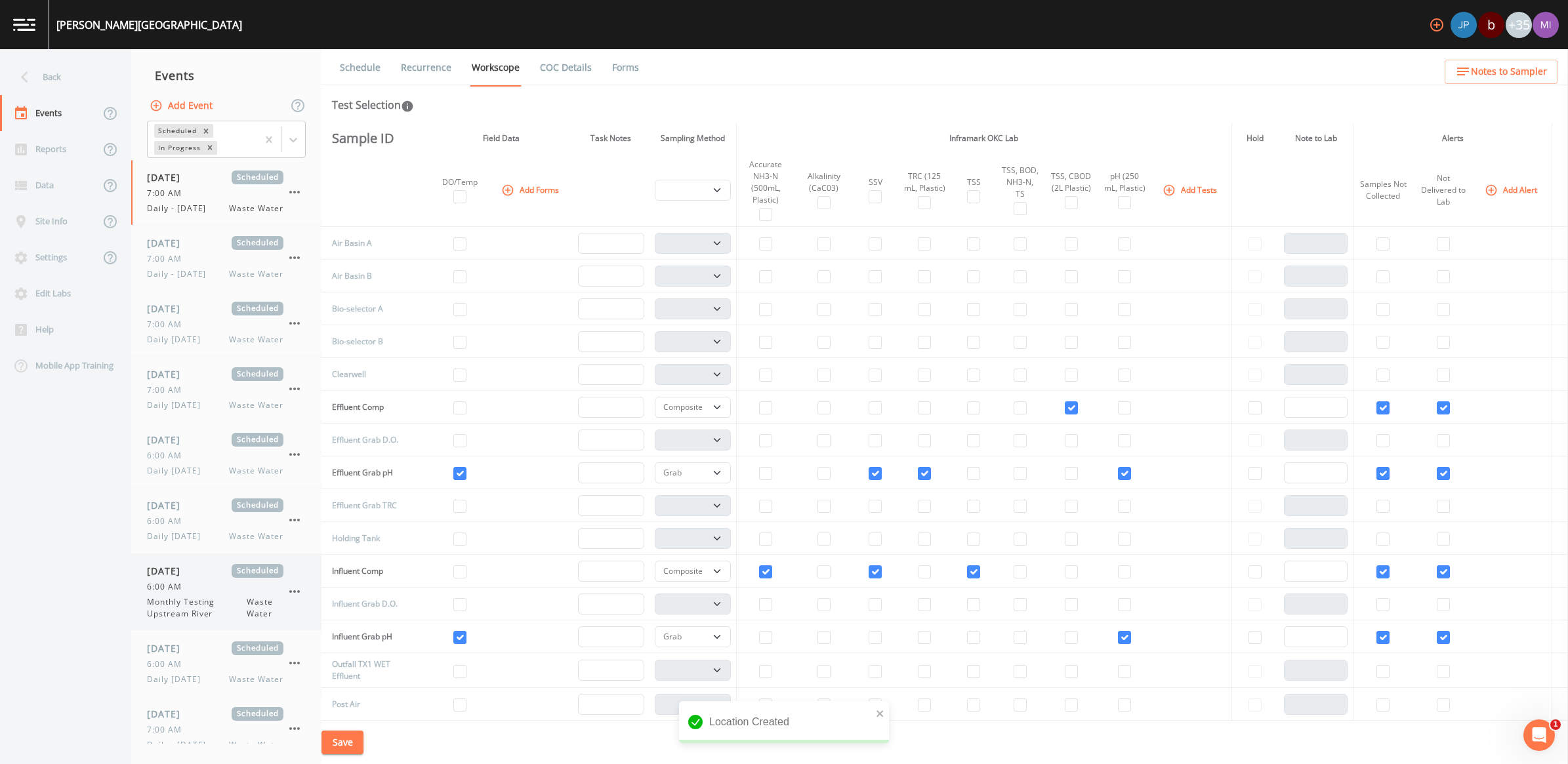
click at [201, 599] on span "Monthly Testing Upstream River" at bounding box center [197, 608] width 100 height 23
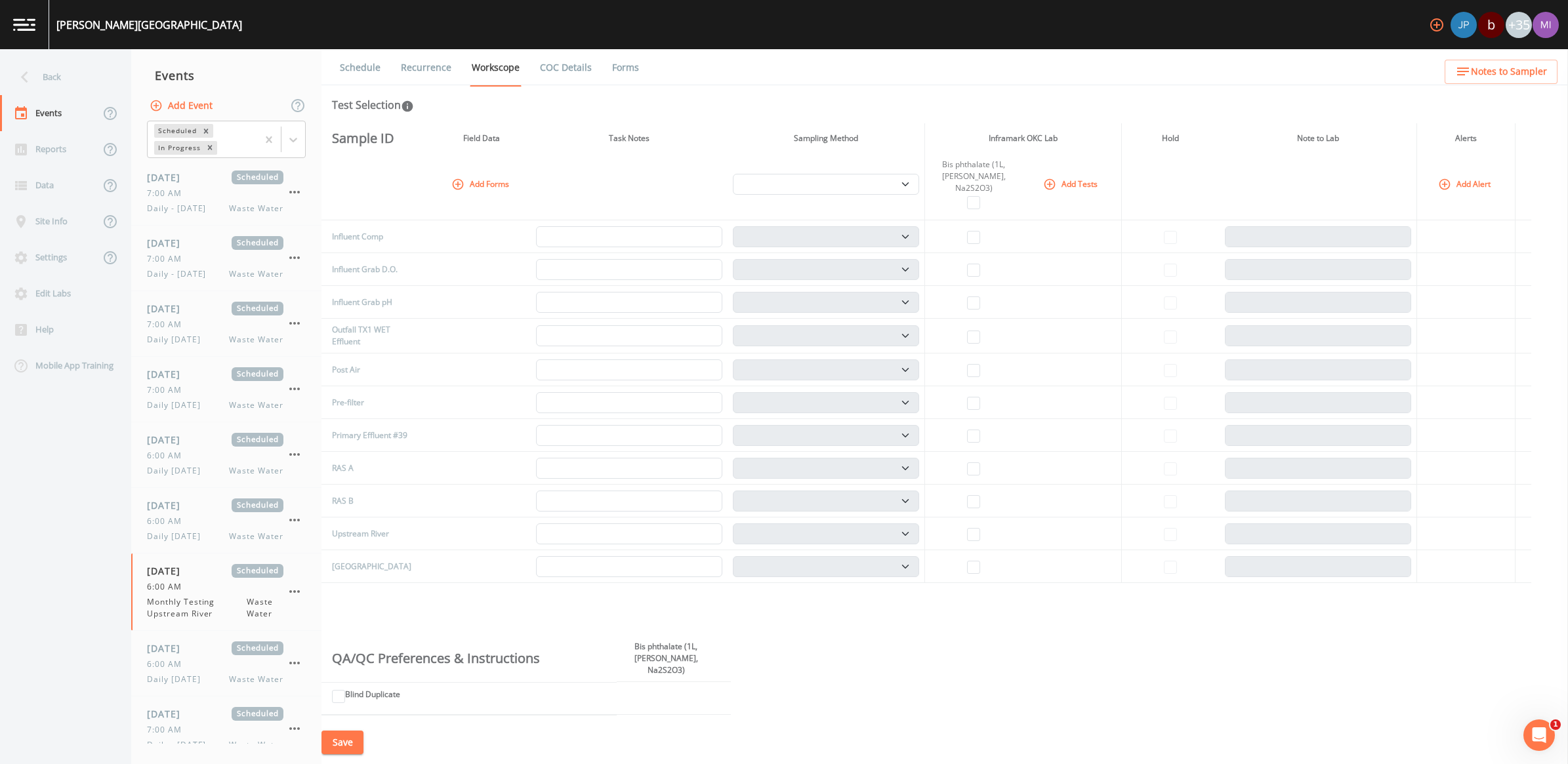
scroll to position [328, 0]
click at [977, 523] on input "checkbox" at bounding box center [974, 530] width 13 height 13
checkbox input "true"
select select "b6a3c313-748b-4795-a028-792ad310bd60"
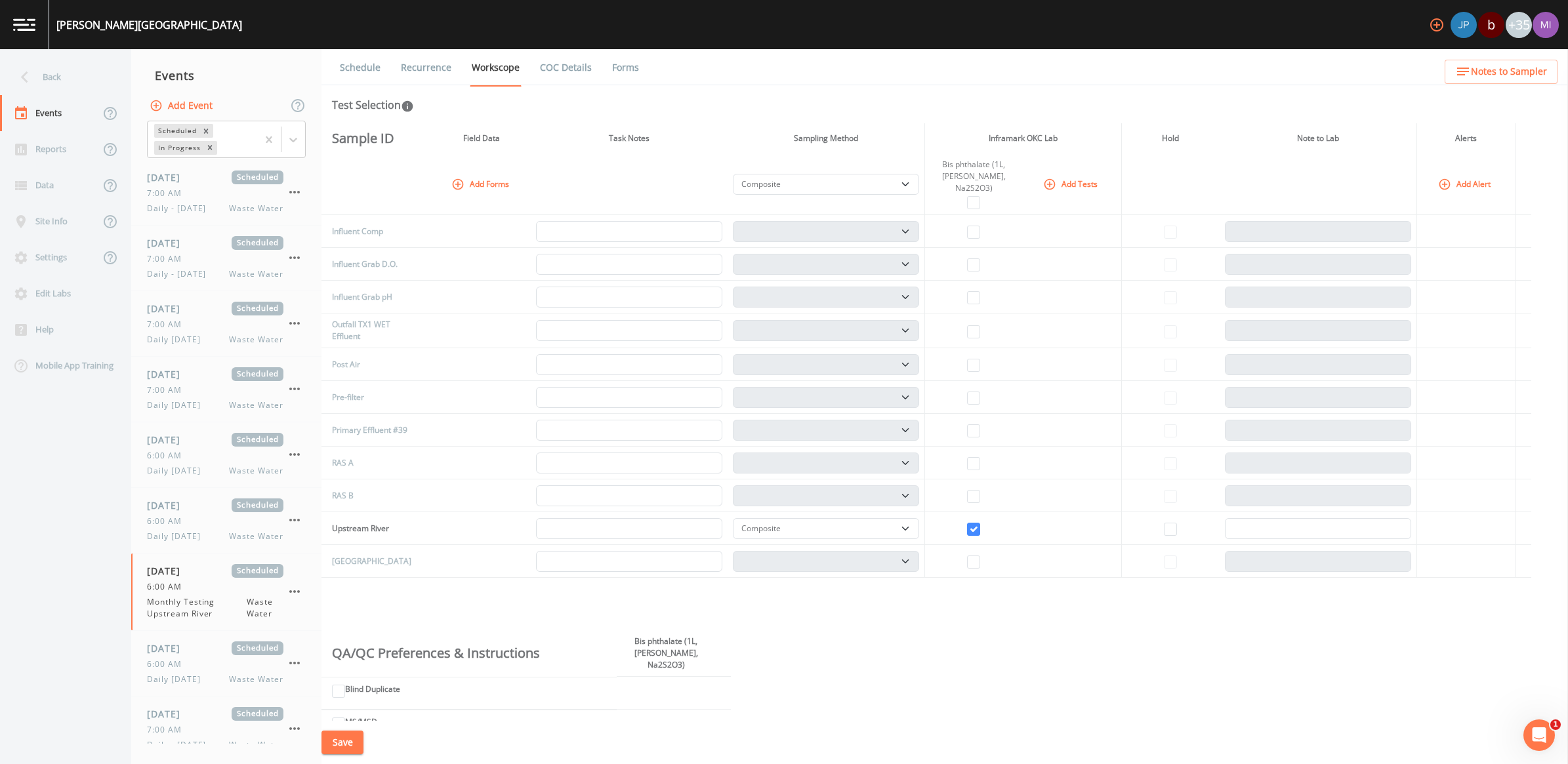
click at [335, 739] on button "Save" at bounding box center [342, 742] width 42 height 24
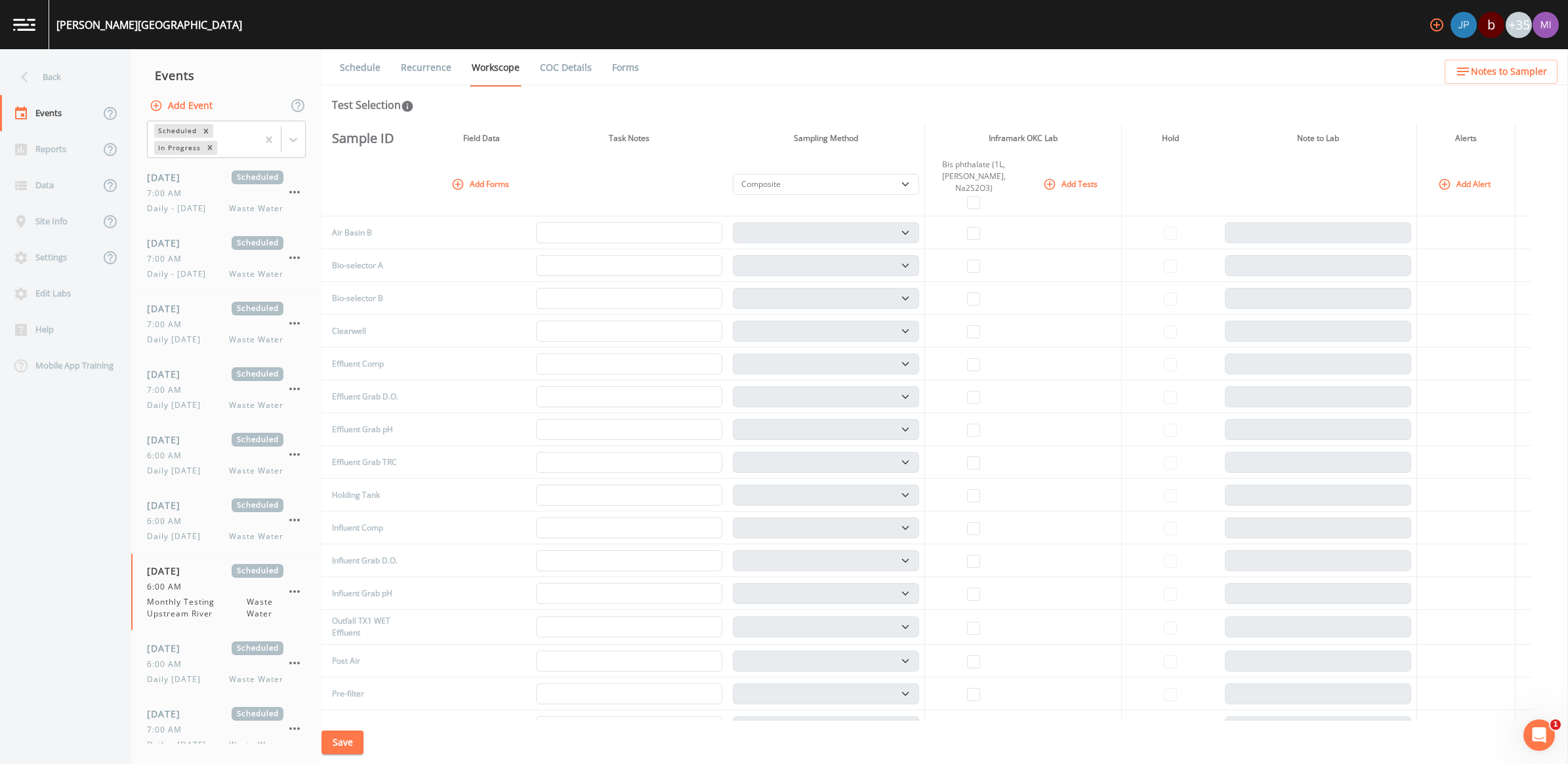
scroll to position [0, 0]
click at [413, 67] on link "Recurrence" at bounding box center [426, 67] width 54 height 37
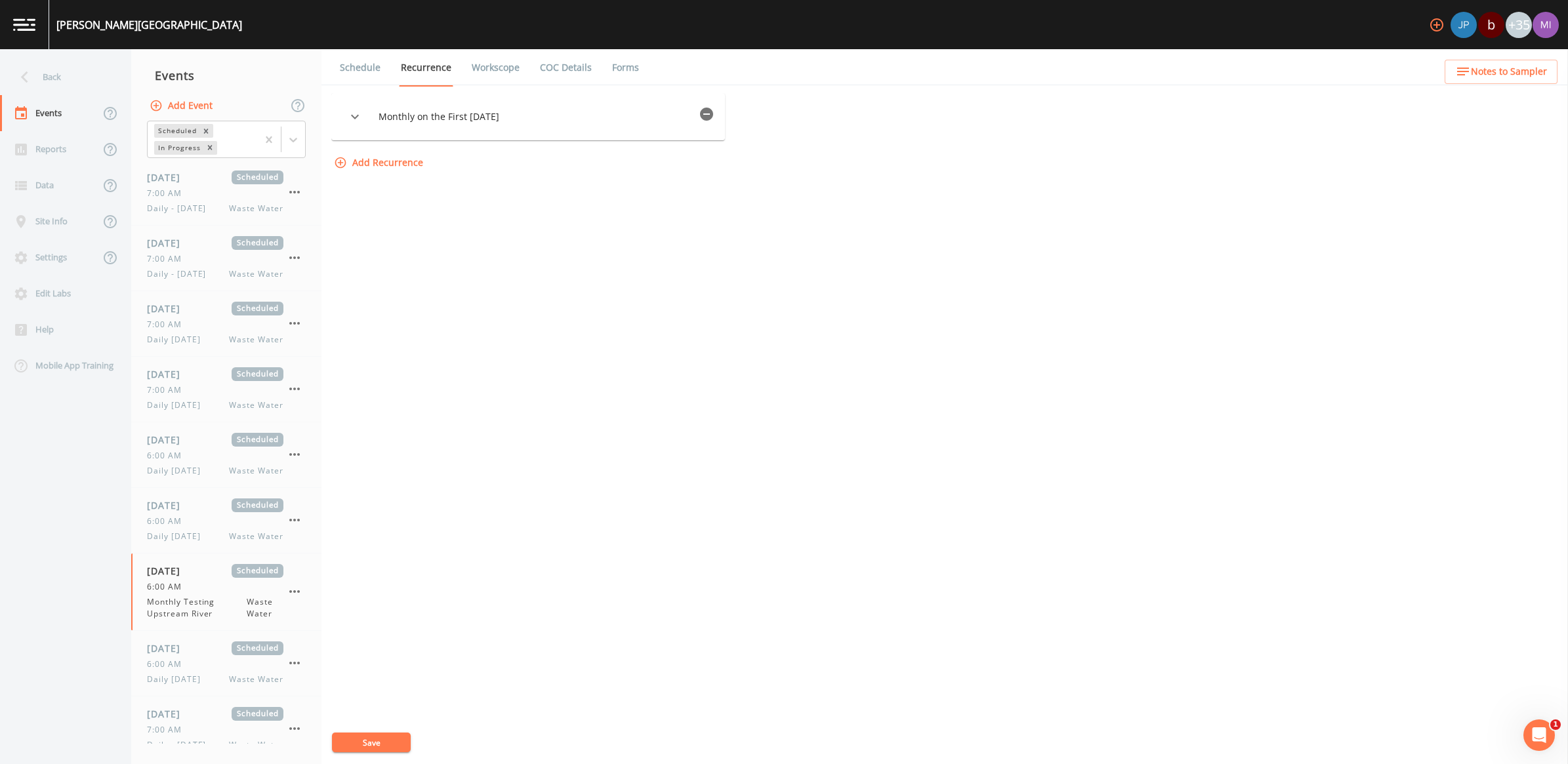
click at [489, 72] on link "Workscope" at bounding box center [496, 67] width 52 height 37
select select "b6a3c313-748b-4795-a028-792ad310bd60"
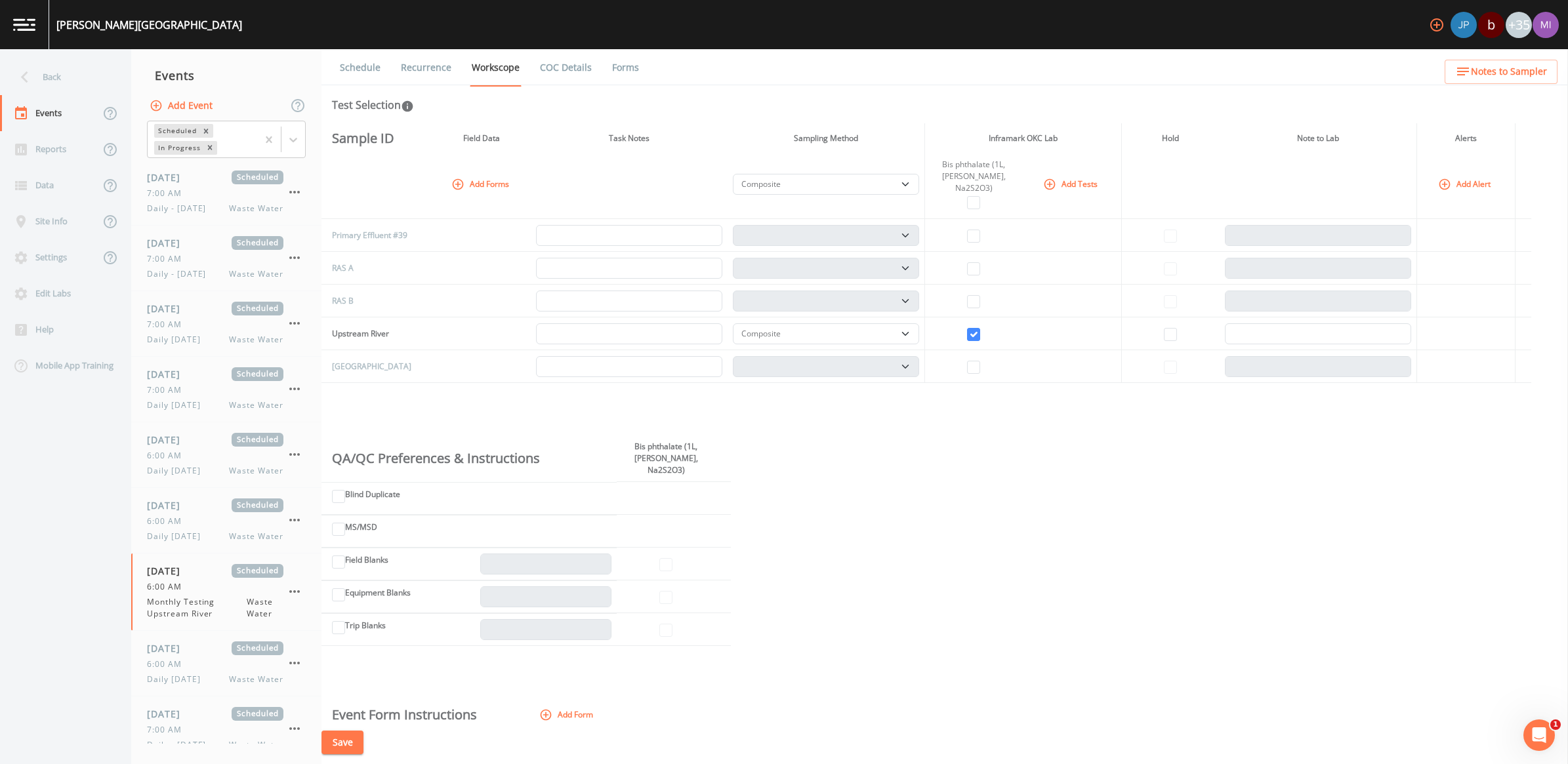
scroll to position [574, 0]
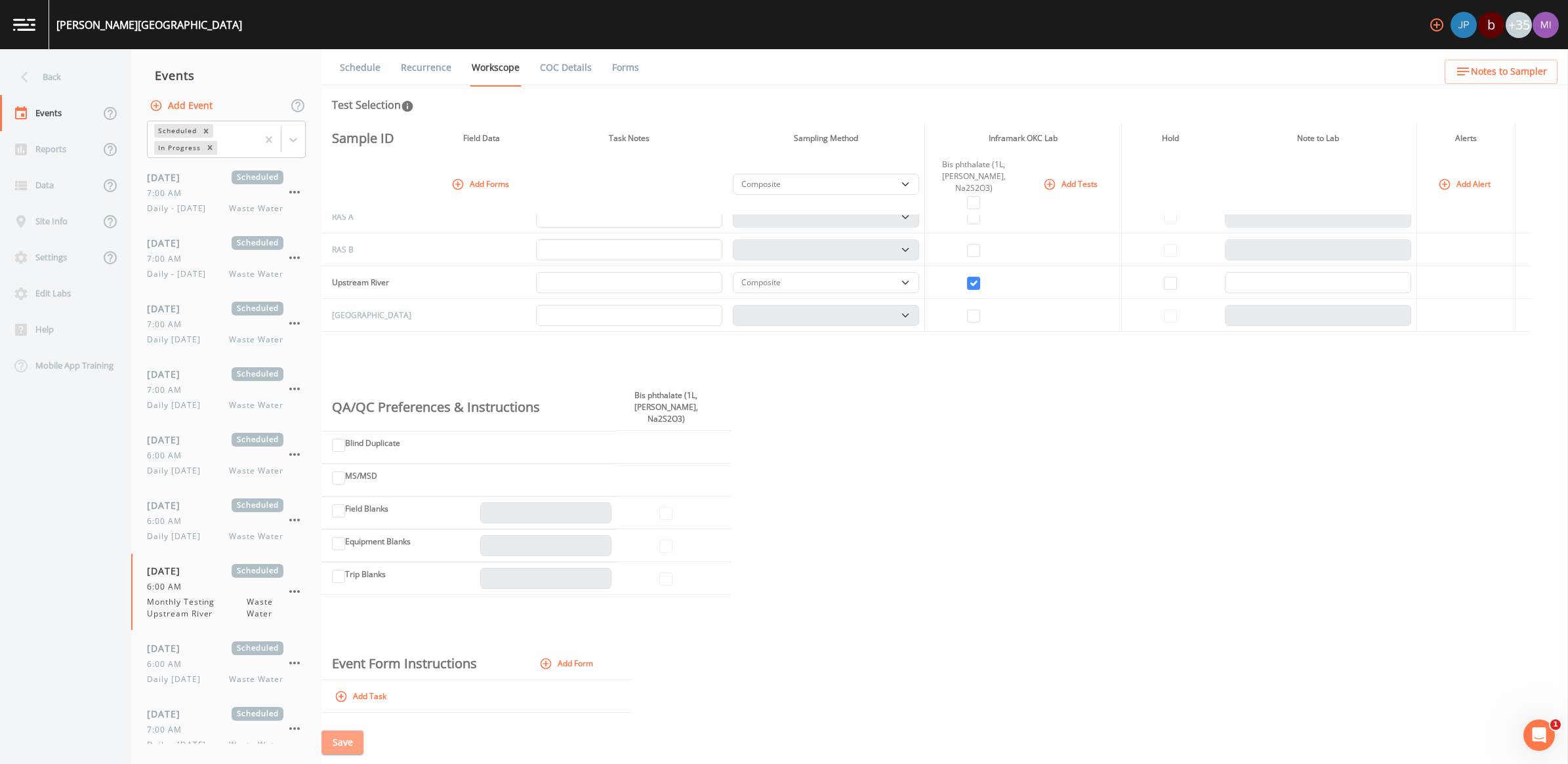
click at [347, 737] on button "Save" at bounding box center [342, 742] width 42 height 24
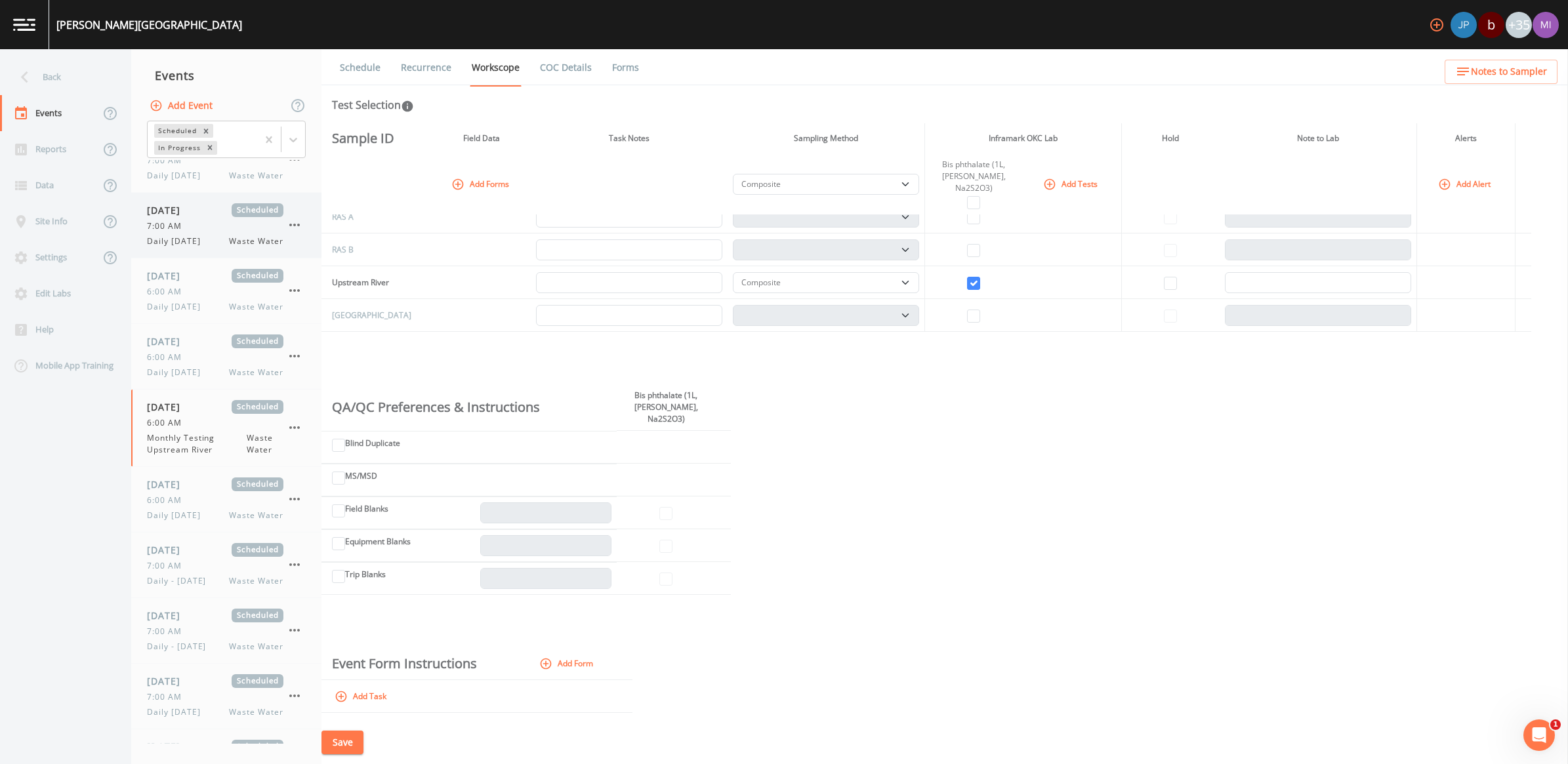
scroll to position [0, 0]
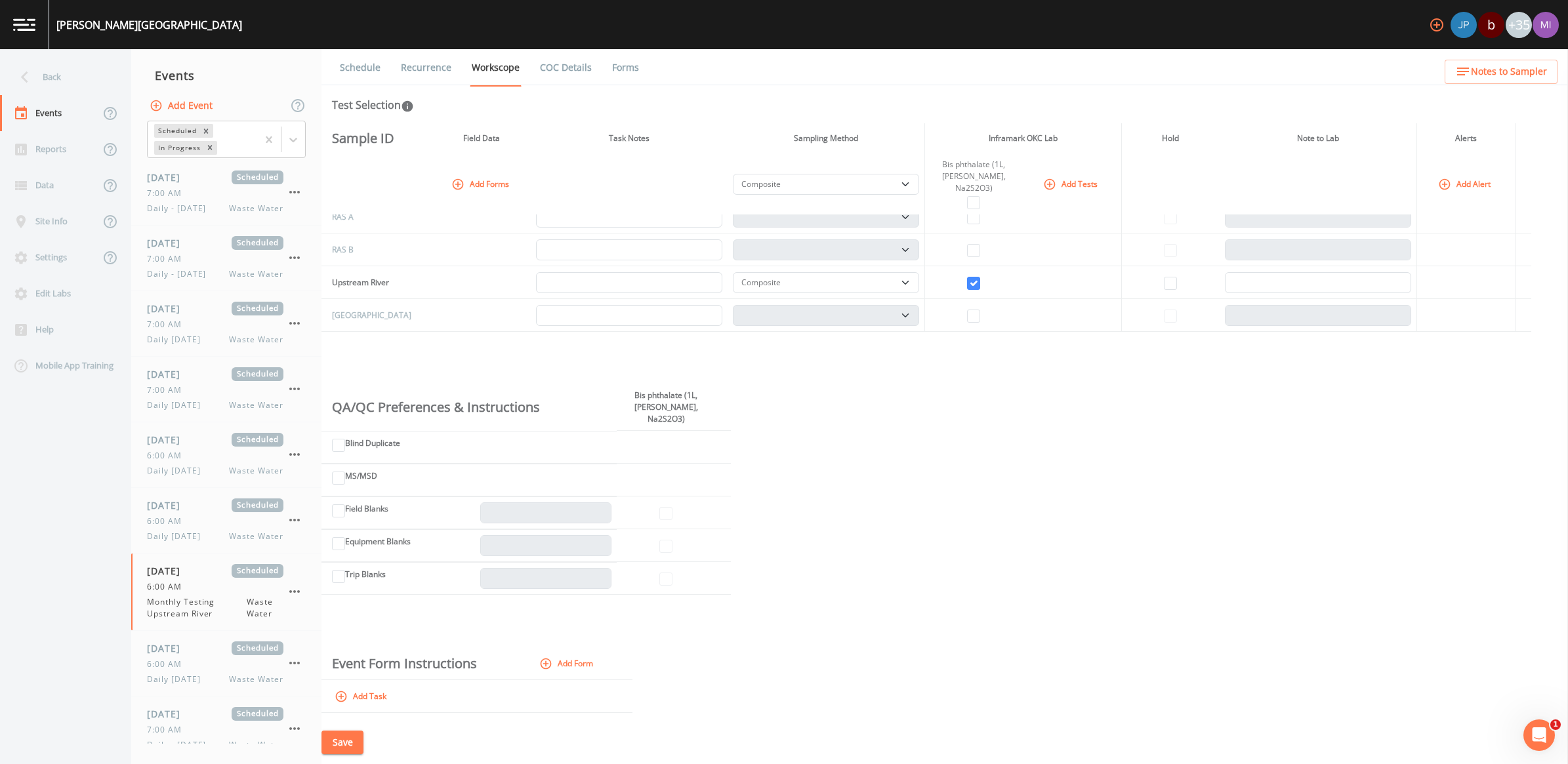
click at [352, 742] on button "Save" at bounding box center [342, 742] width 42 height 24
click at [17, 13] on link at bounding box center [24, 24] width 49 height 49
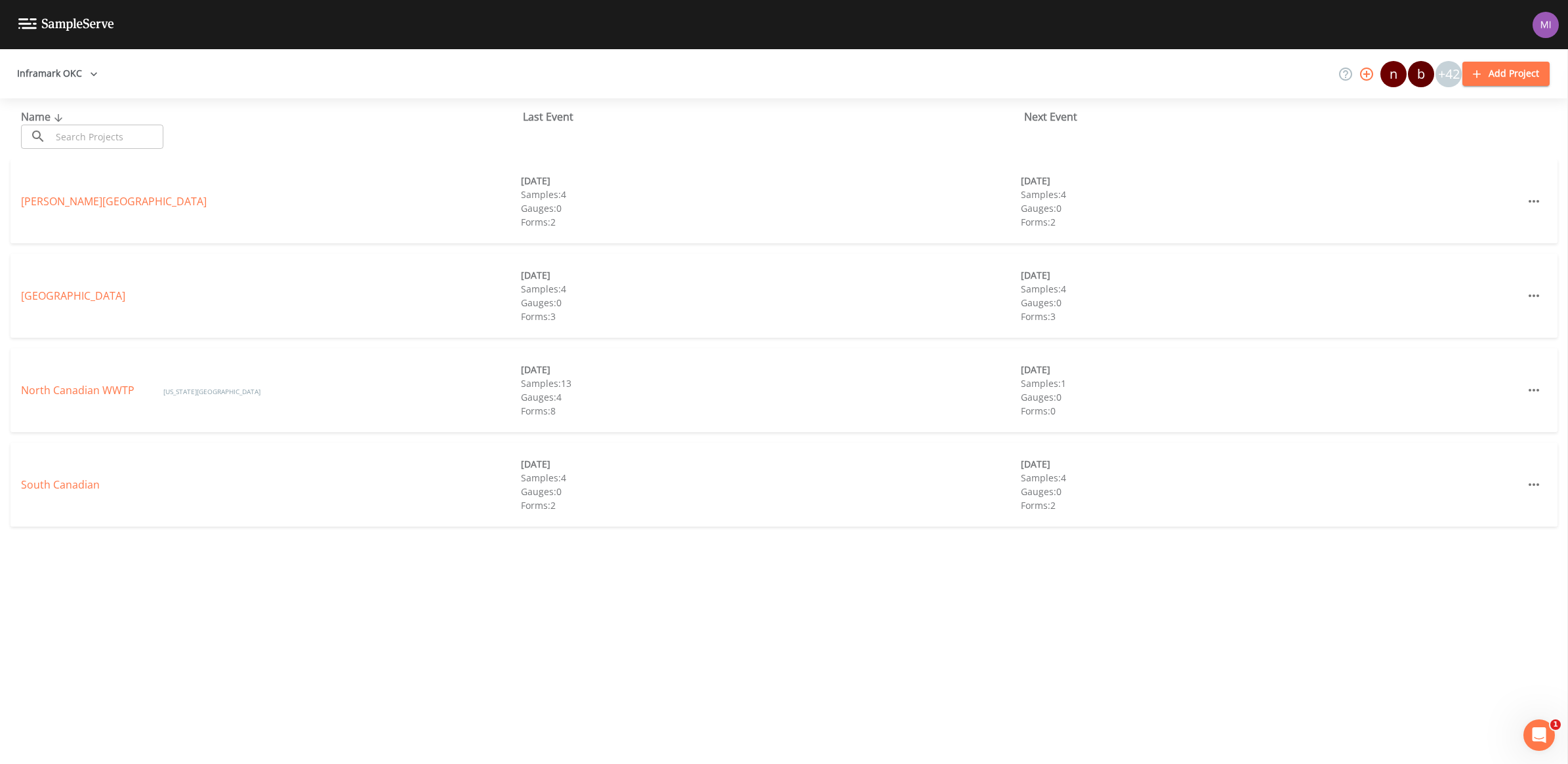
click at [1480, 64] on button "Add Project" at bounding box center [1506, 73] width 87 height 24
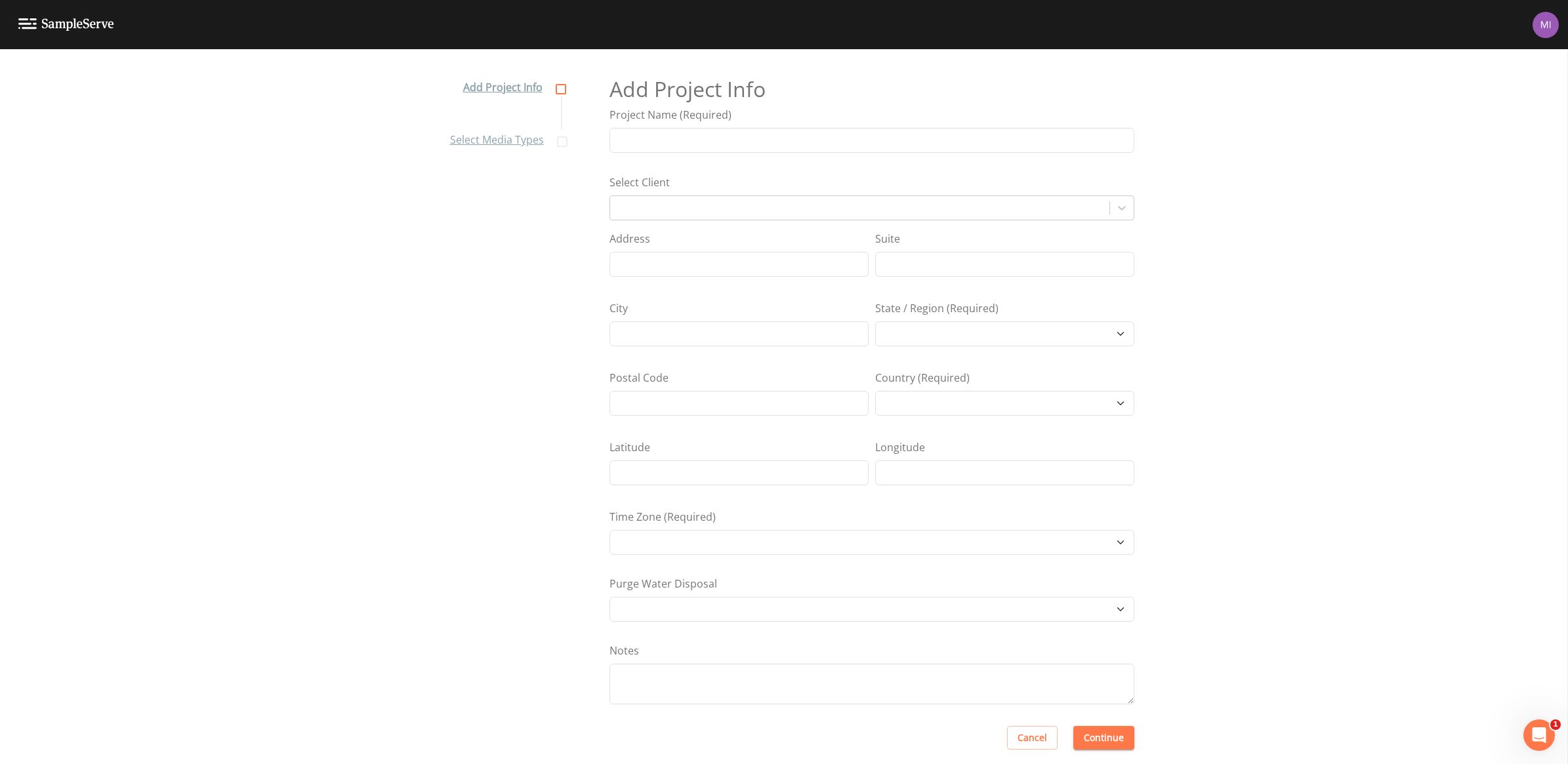
select select "Africa/Abidjan"
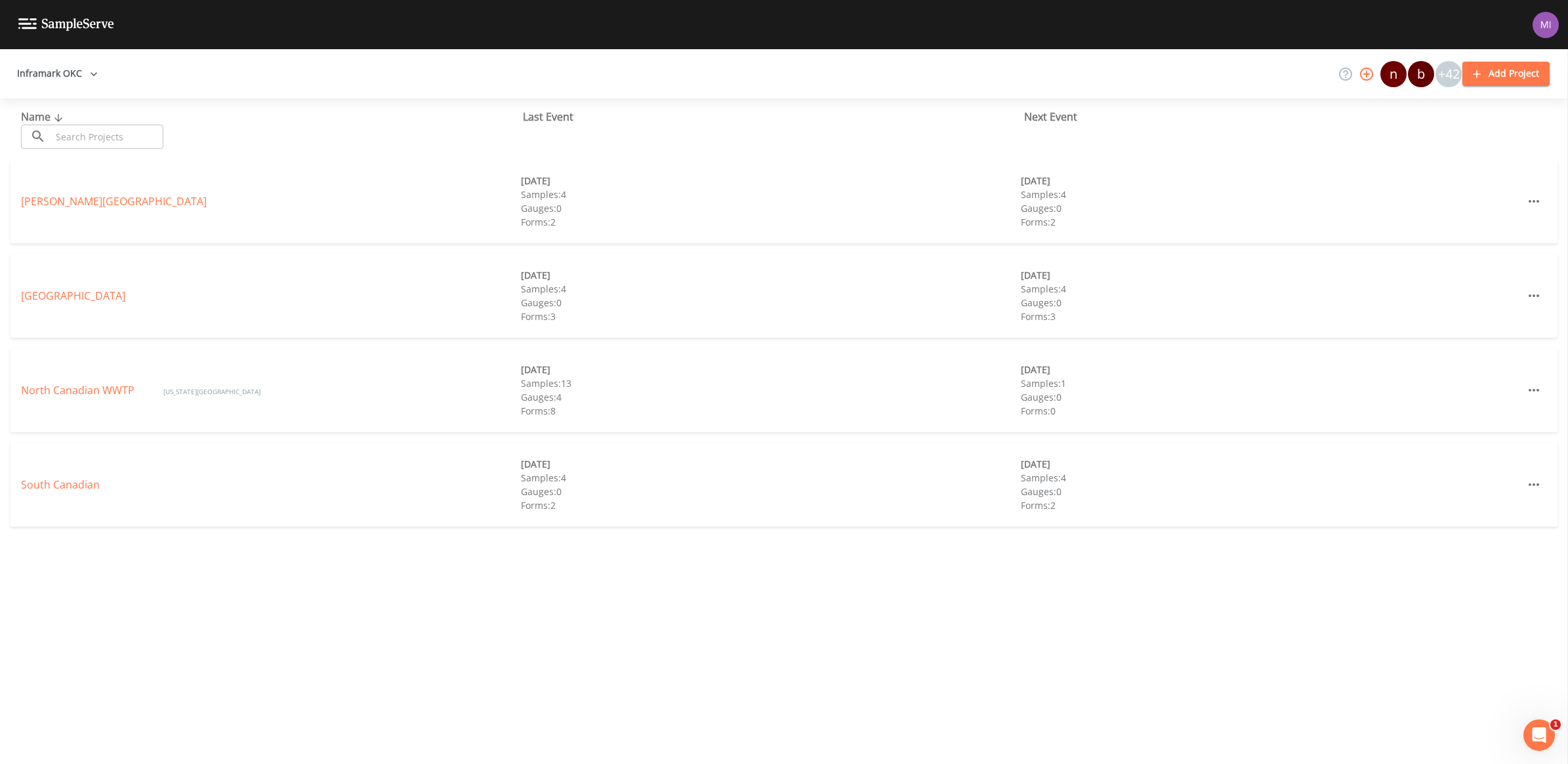
drag, startPoint x: 67, startPoint y: 24, endPoint x: 74, endPoint y: 23, distance: 7.1
click at [69, 24] on img at bounding box center [66, 24] width 96 height 12
